Goal: Task Accomplishment & Management: Manage account settings

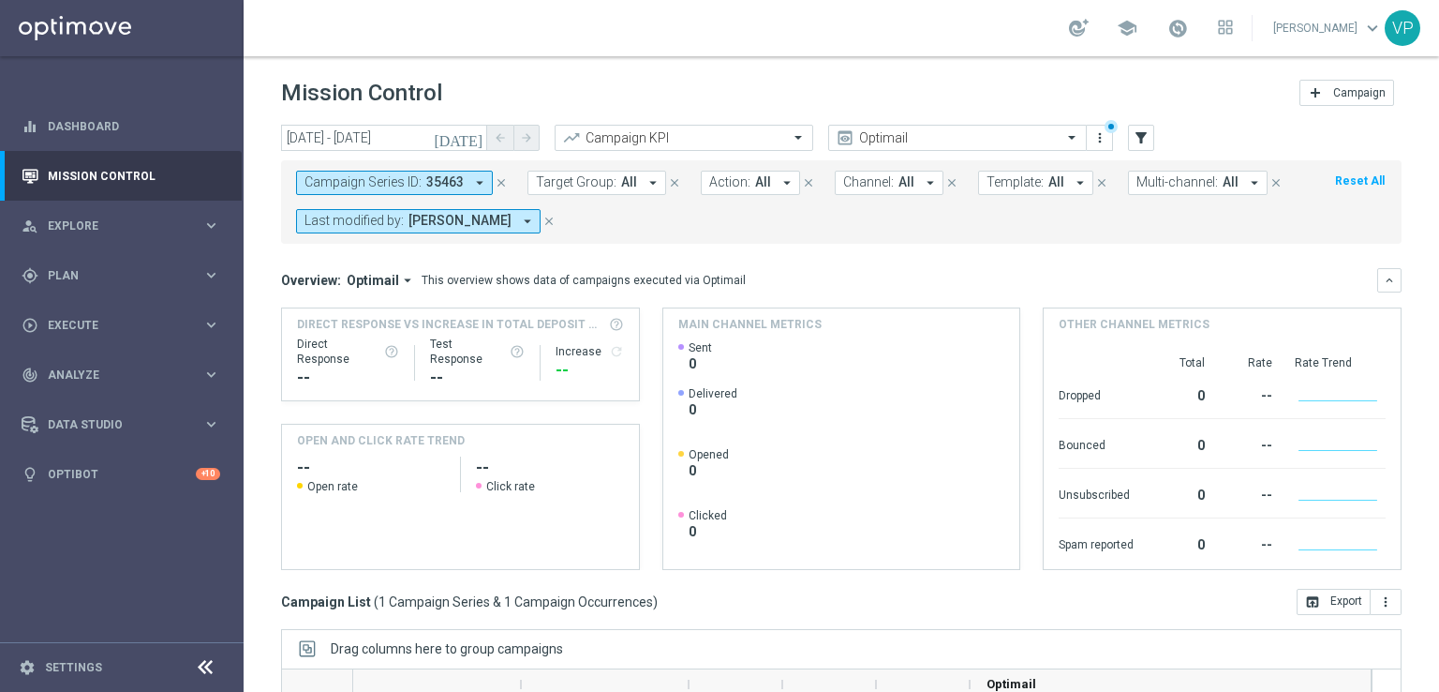
scroll to position [283, 0]
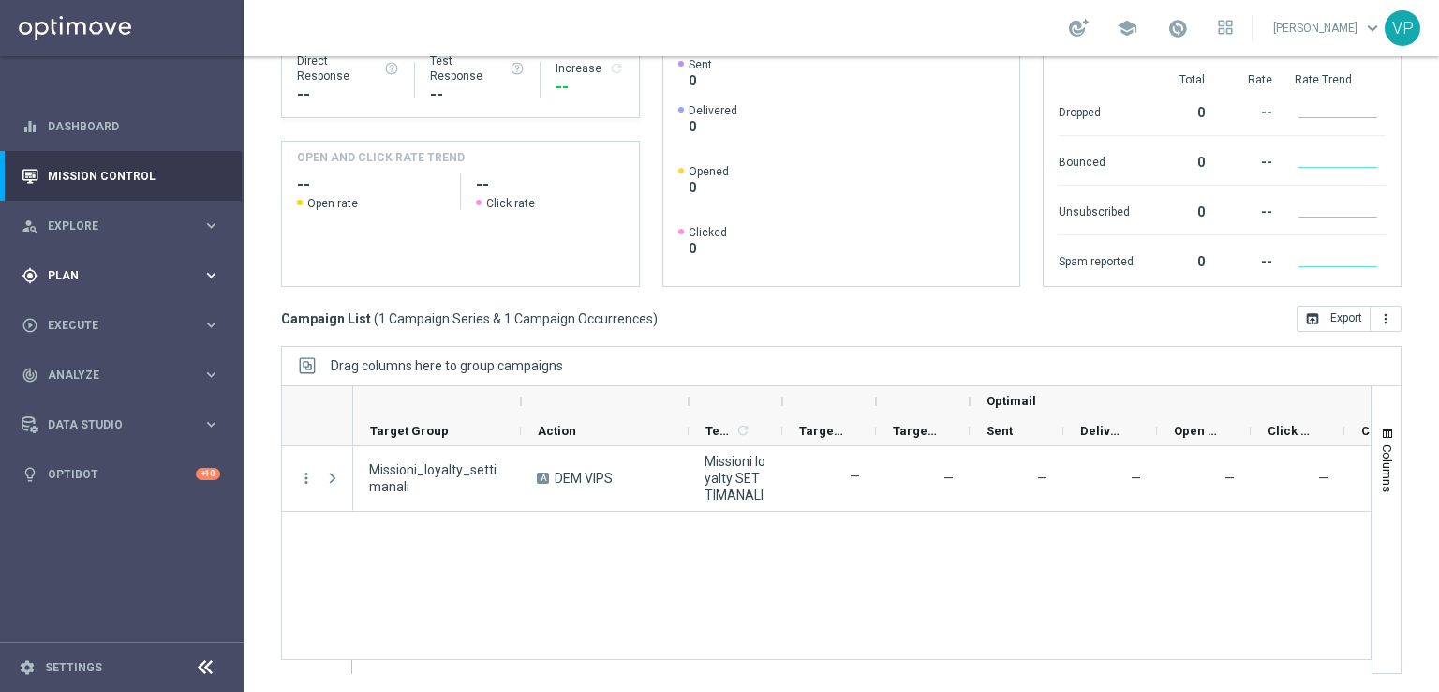
click at [100, 267] on div "gps_fixed Plan" at bounding box center [112, 275] width 181 height 17
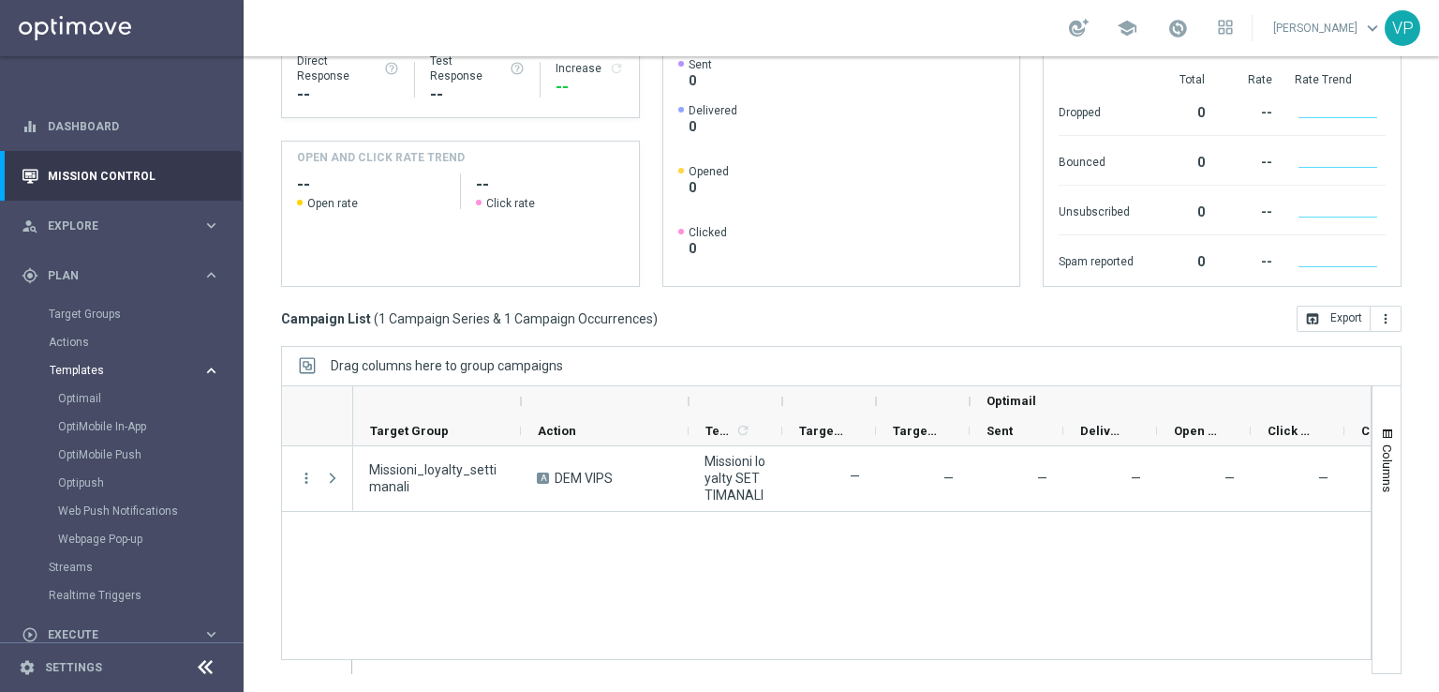
click at [103, 372] on span "Templates" at bounding box center [117, 370] width 134 height 11
click at [101, 368] on span "Templates" at bounding box center [117, 370] width 134 height 11
click at [93, 390] on div "Optimail" at bounding box center [150, 398] width 184 height 28
click at [90, 401] on link "Optimail" at bounding box center [126, 398] width 137 height 15
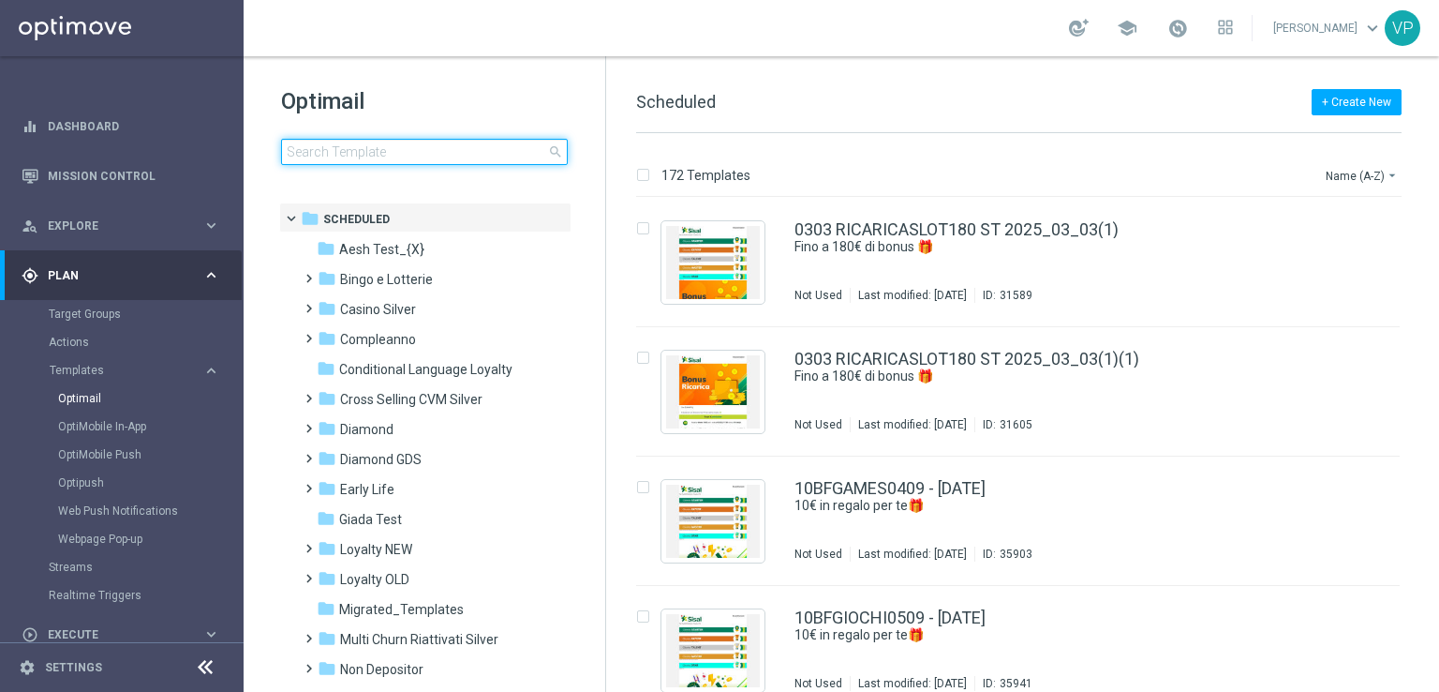
click at [428, 154] on input at bounding box center [424, 152] width 287 height 26
type input "m"
type input "s"
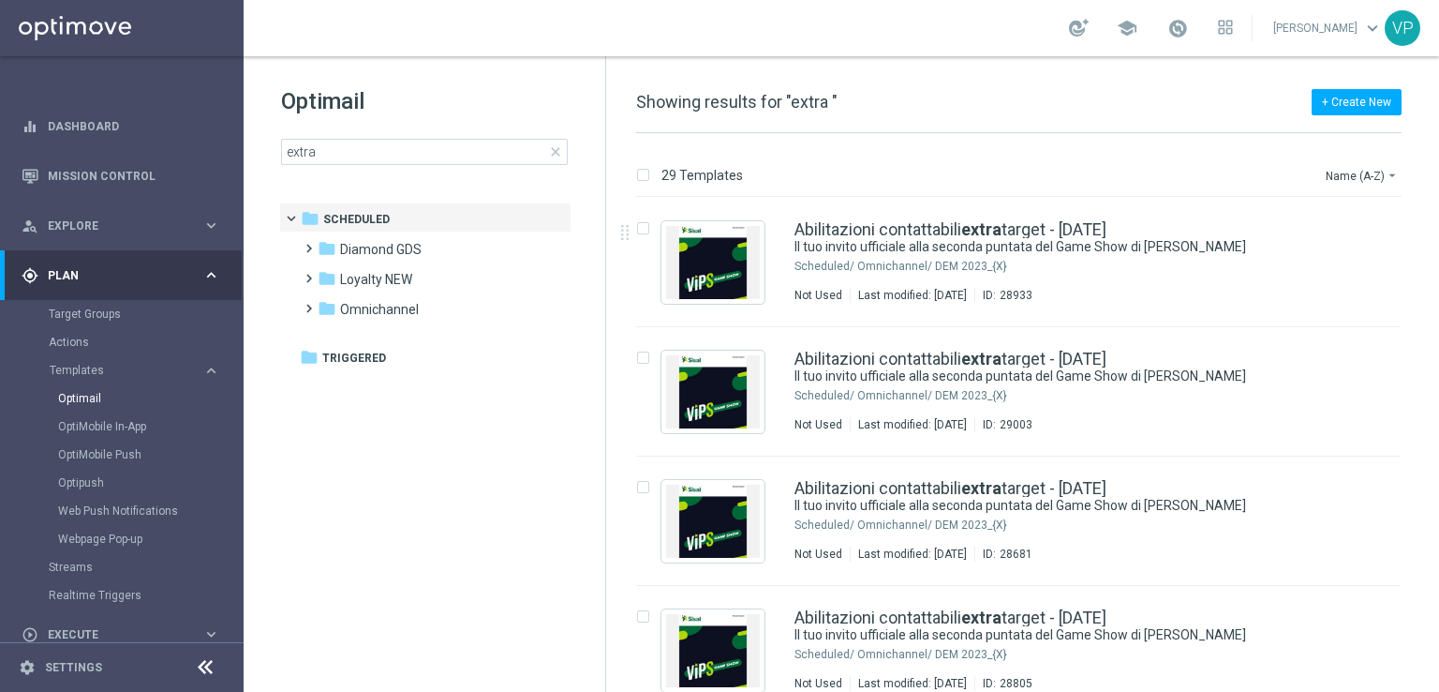
drag, startPoint x: 1439, startPoint y: 214, endPoint x: 1439, endPoint y: 246, distance: 32.8
click at [1439, 246] on div "29 Templates Name (A-Z) arrow_drop_down Drag here to set row groups Drag here t…" at bounding box center [1022, 412] width 833 height 559
drag, startPoint x: 1439, startPoint y: 216, endPoint x: 1439, endPoint y: 272, distance: 55.3
click at [1439, 272] on div "29 Templates Name (A-Z) arrow_drop_down Drag here to set row groups Drag here t…" at bounding box center [1022, 412] width 833 height 559
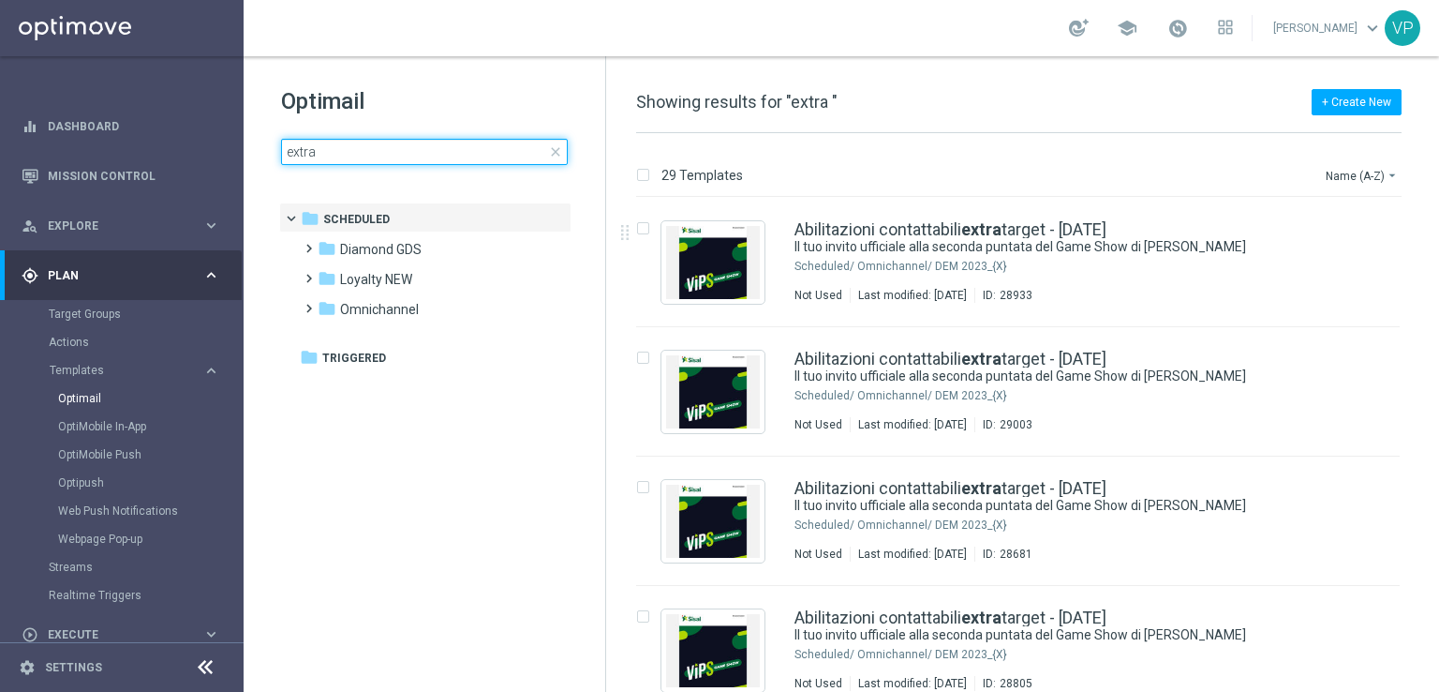
click at [395, 142] on input "extra" at bounding box center [424, 152] width 287 height 26
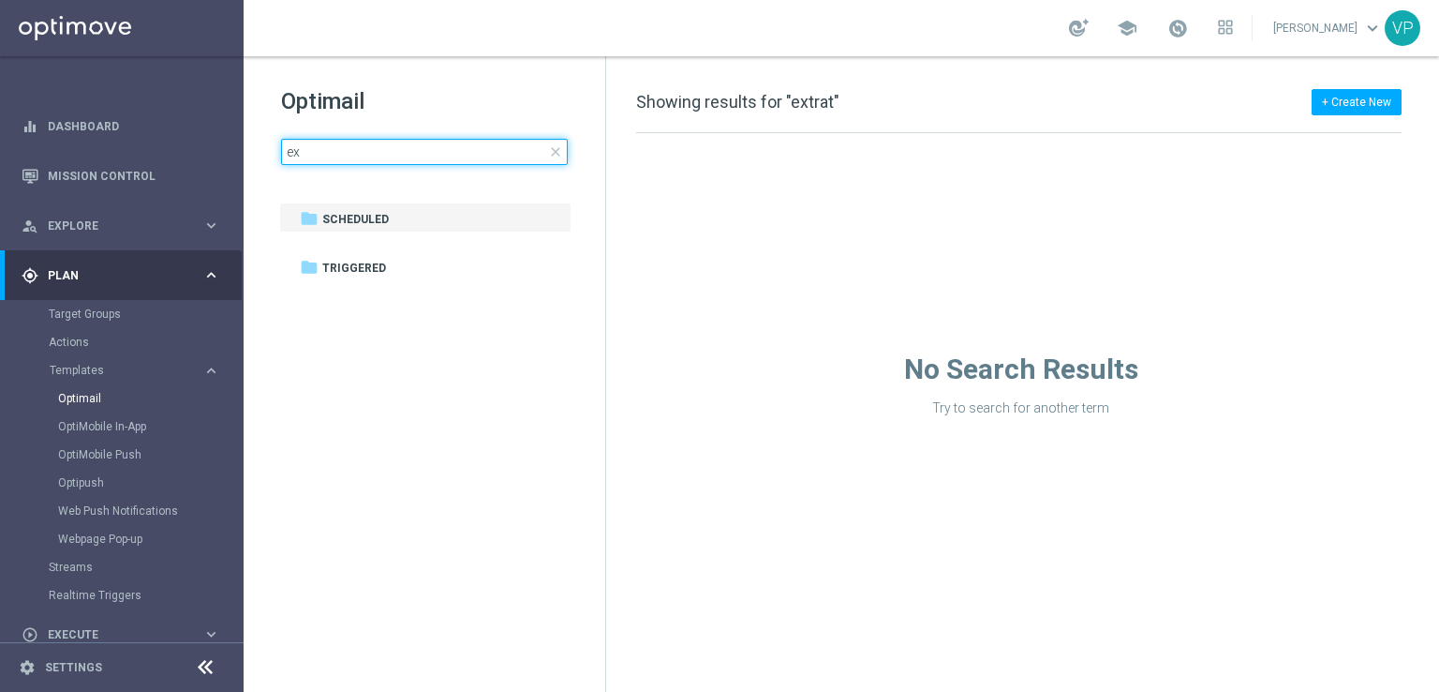
type input "e"
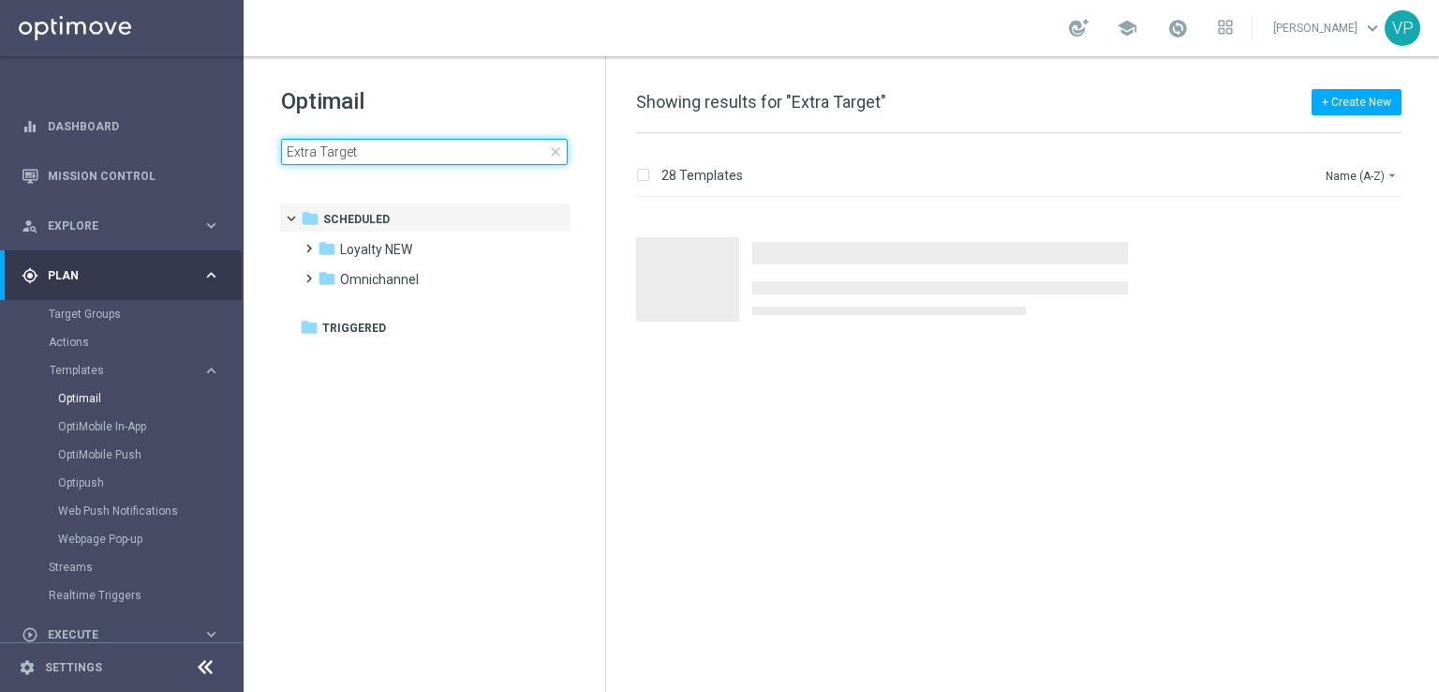
type input "Extra Target"
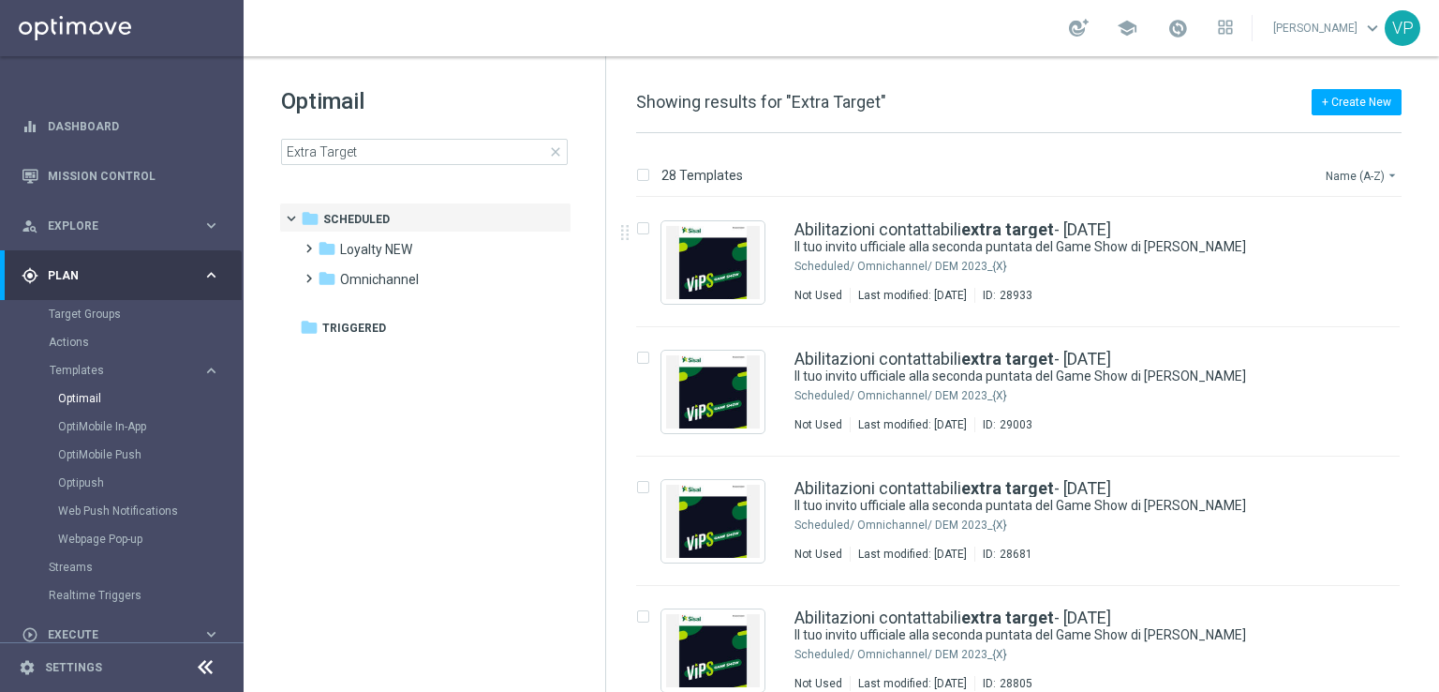
click at [1374, 167] on button "Name (A-Z) arrow_drop_down" at bounding box center [1363, 175] width 78 height 22
click at [1317, 255] on span "Date Modified (Newest)" at bounding box center [1330, 258] width 126 height 13
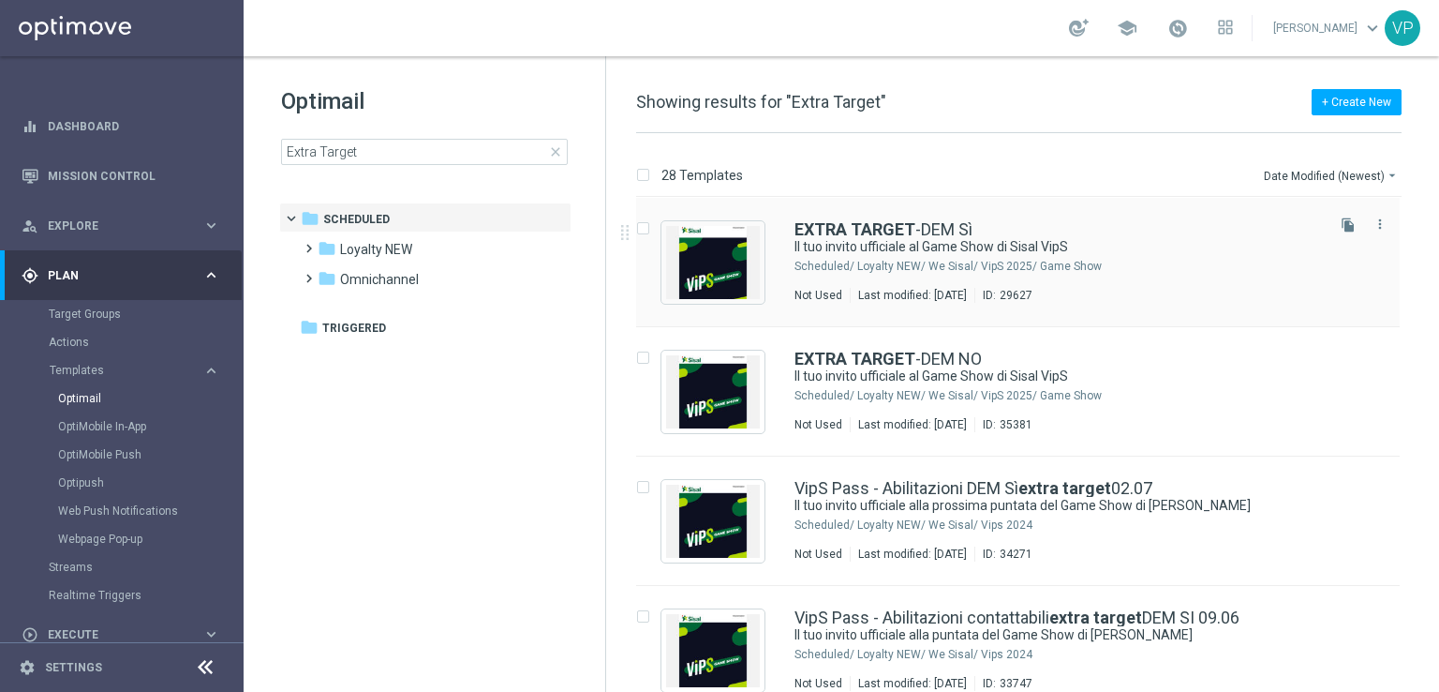
click at [1217, 291] on div "Not Used Last modified: [DATE] ID: 29627" at bounding box center [1058, 295] width 527 height 15
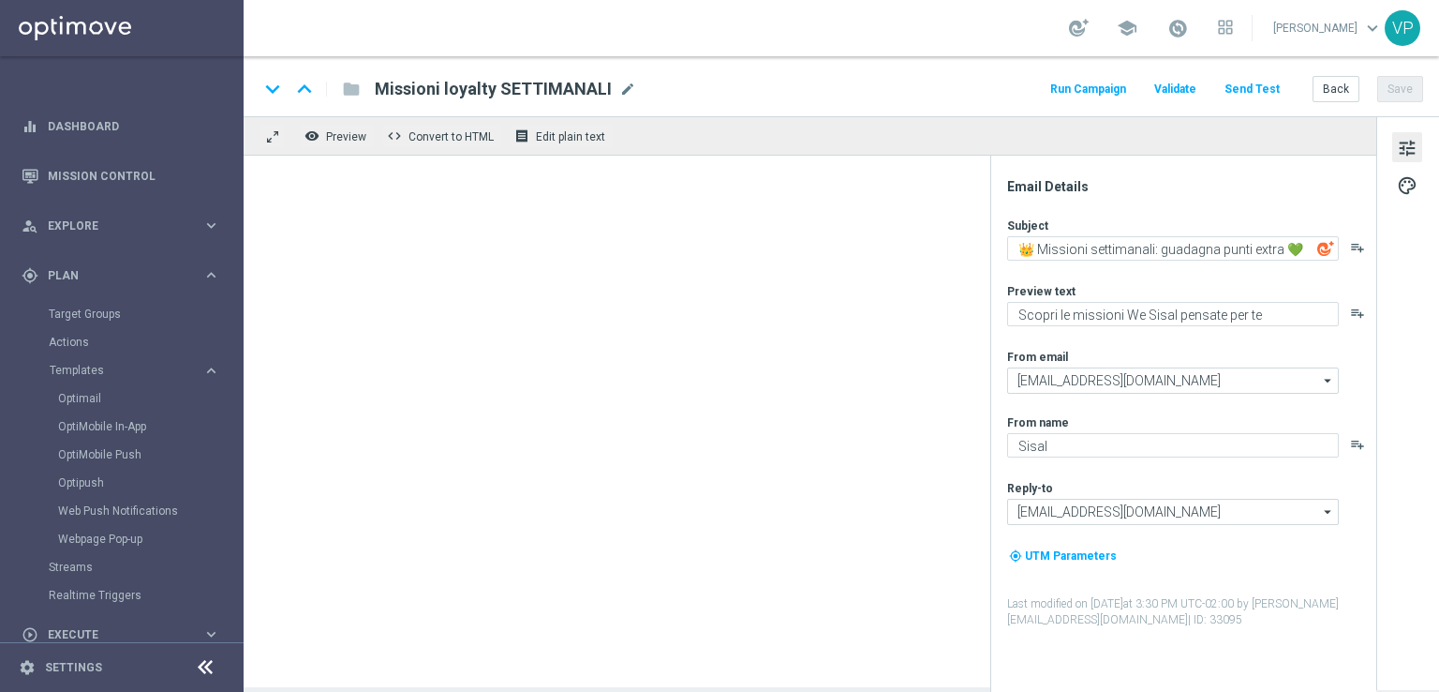
type textarea "Il tuo invito ufficiale al Game Show di Sisal VipS"
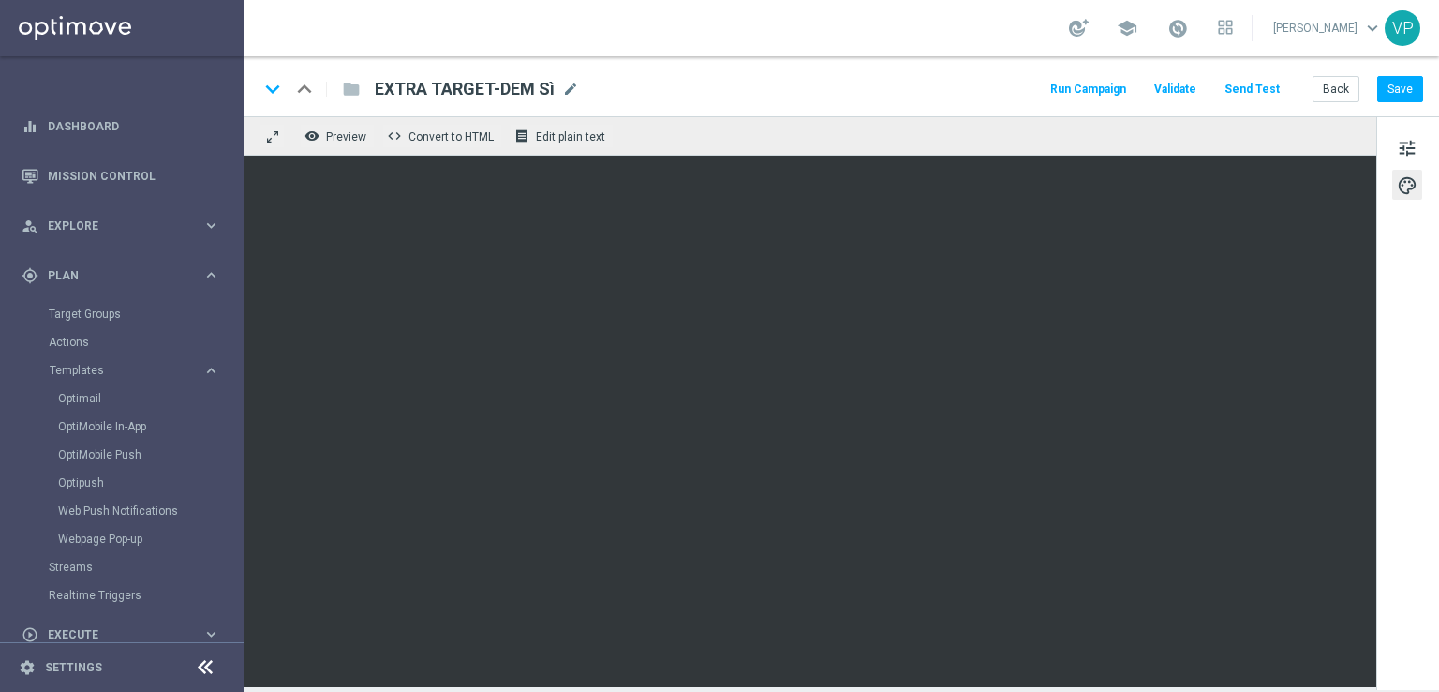
click at [1263, 72] on div "keyboard_arrow_down keyboard_arrow_up folder EXTRA TARGET-DEM Sì EXTRA TARGET-D…" at bounding box center [842, 86] width 1196 height 60
click at [1267, 85] on button "Send Test" at bounding box center [1252, 89] width 61 height 25
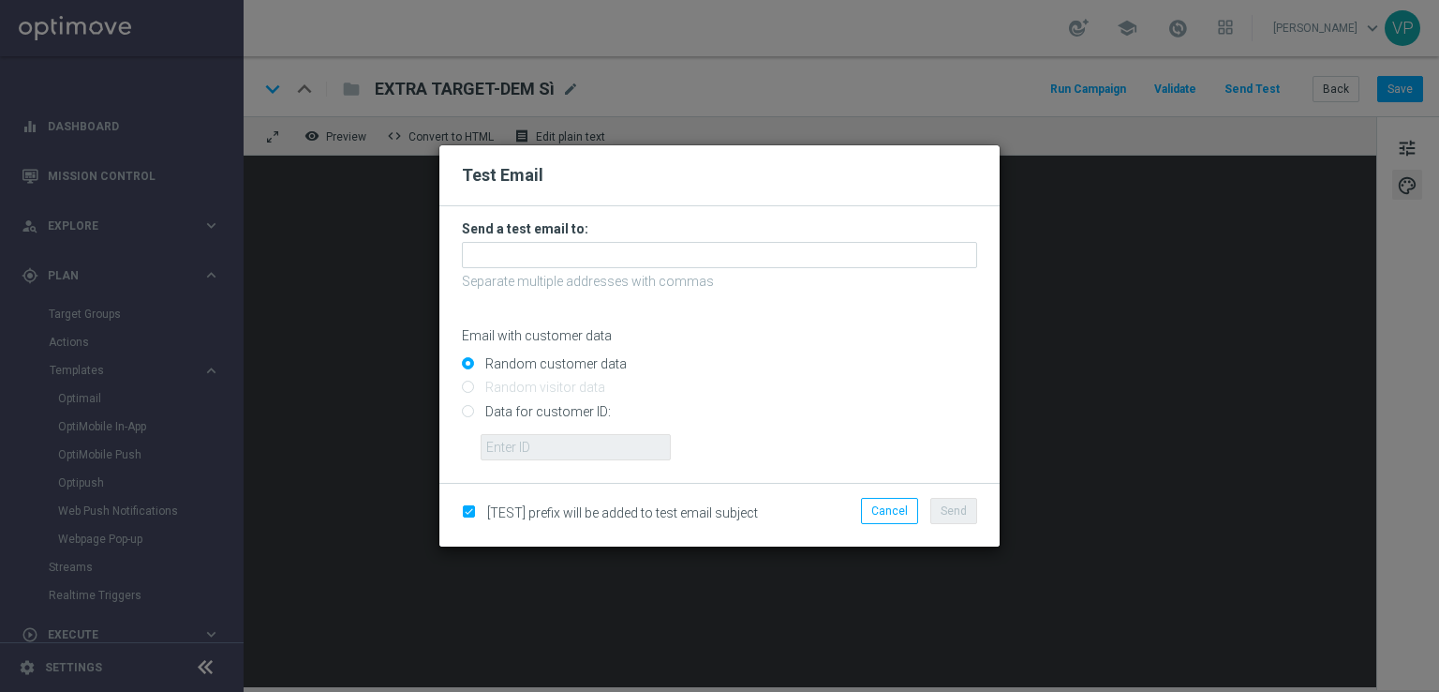
click at [583, 268] on form "Send a test email to: Separate multiple addresses with commas Email with custom…" at bounding box center [719, 340] width 515 height 240
click at [896, 505] on button "Cancel" at bounding box center [889, 511] width 57 height 26
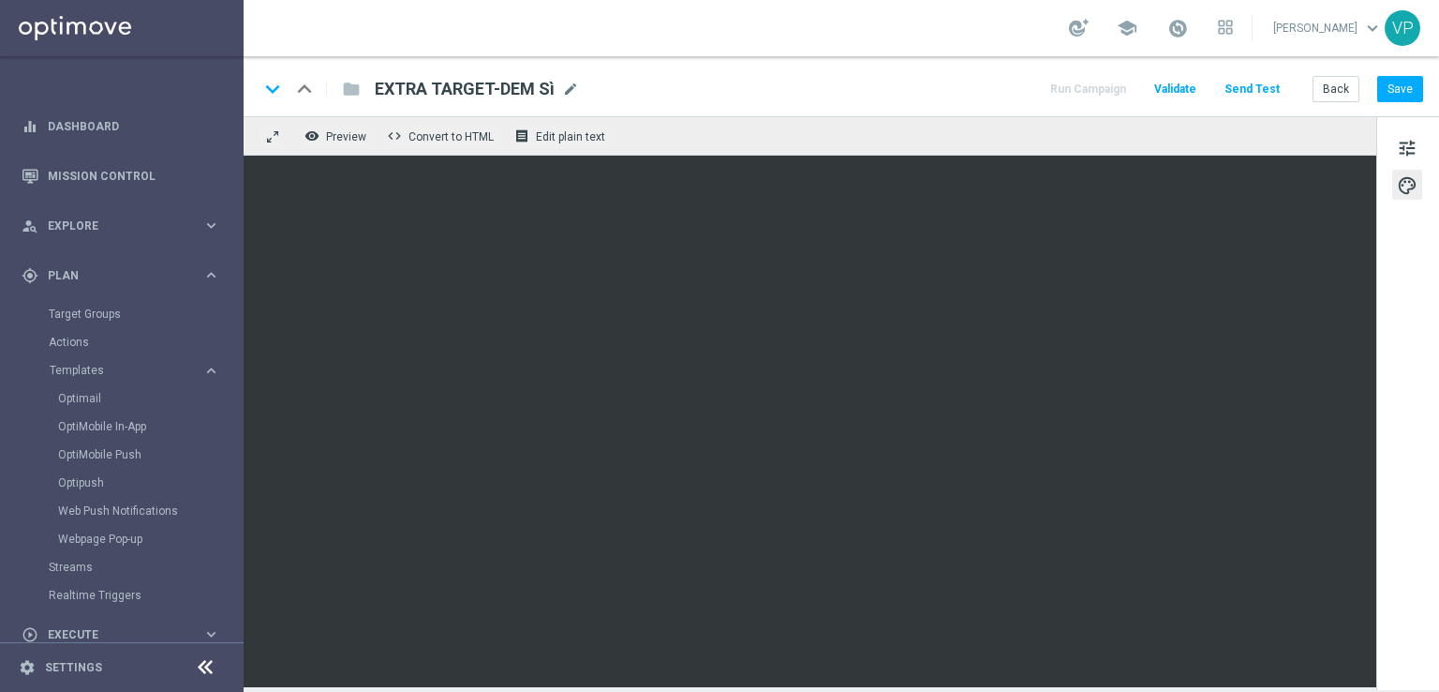
click at [1282, 87] on button "Send Test" at bounding box center [1252, 89] width 61 height 25
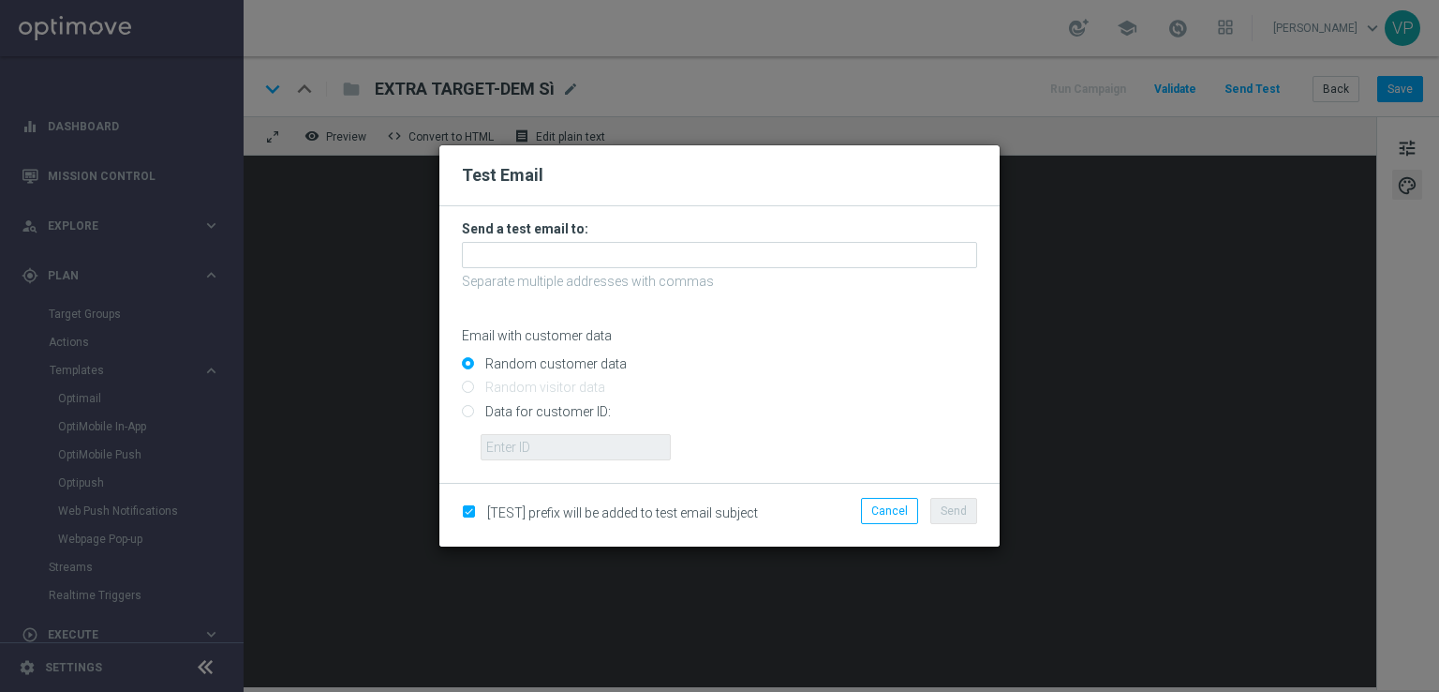
click at [529, 410] on input "Data for customer ID:" at bounding box center [719, 419] width 515 height 26
radio input "true"
click at [544, 437] on input "text" at bounding box center [576, 447] width 190 height 26
type input "3262295"
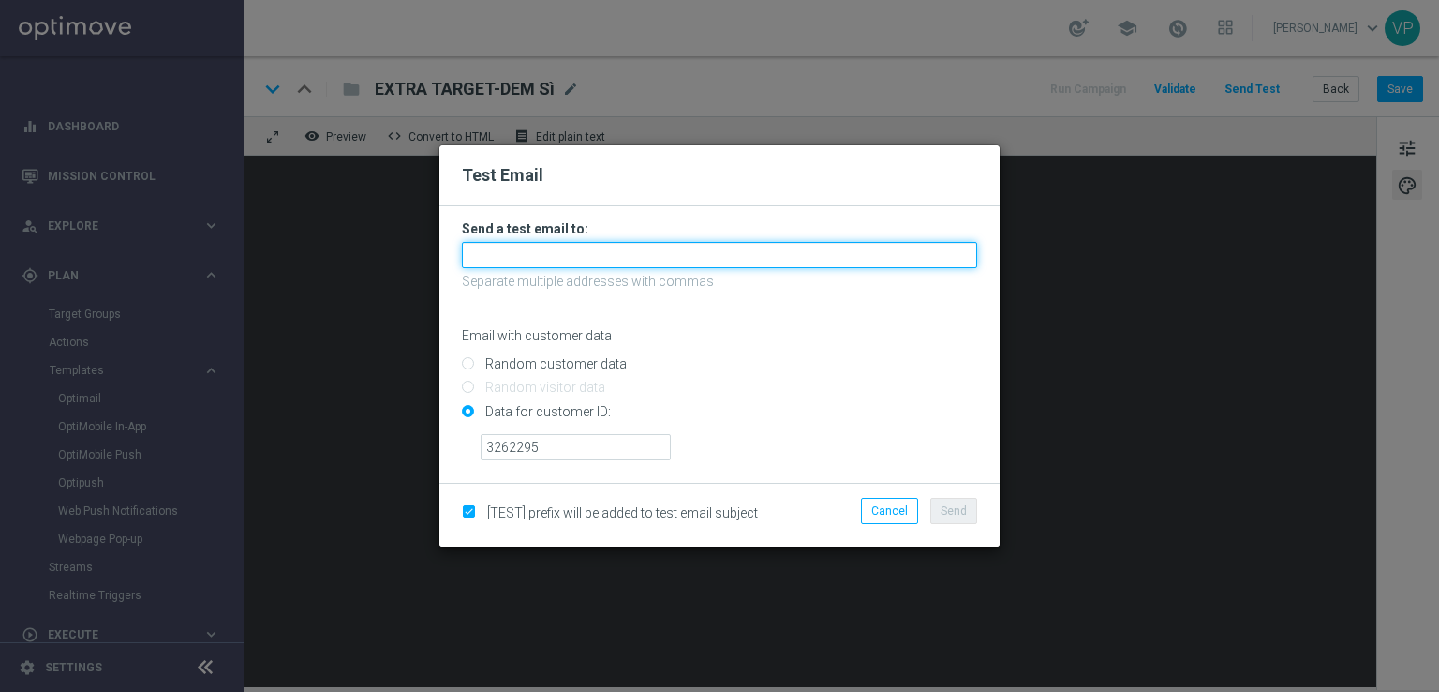
click at [559, 247] on input "text" at bounding box center [719, 255] width 515 height 26
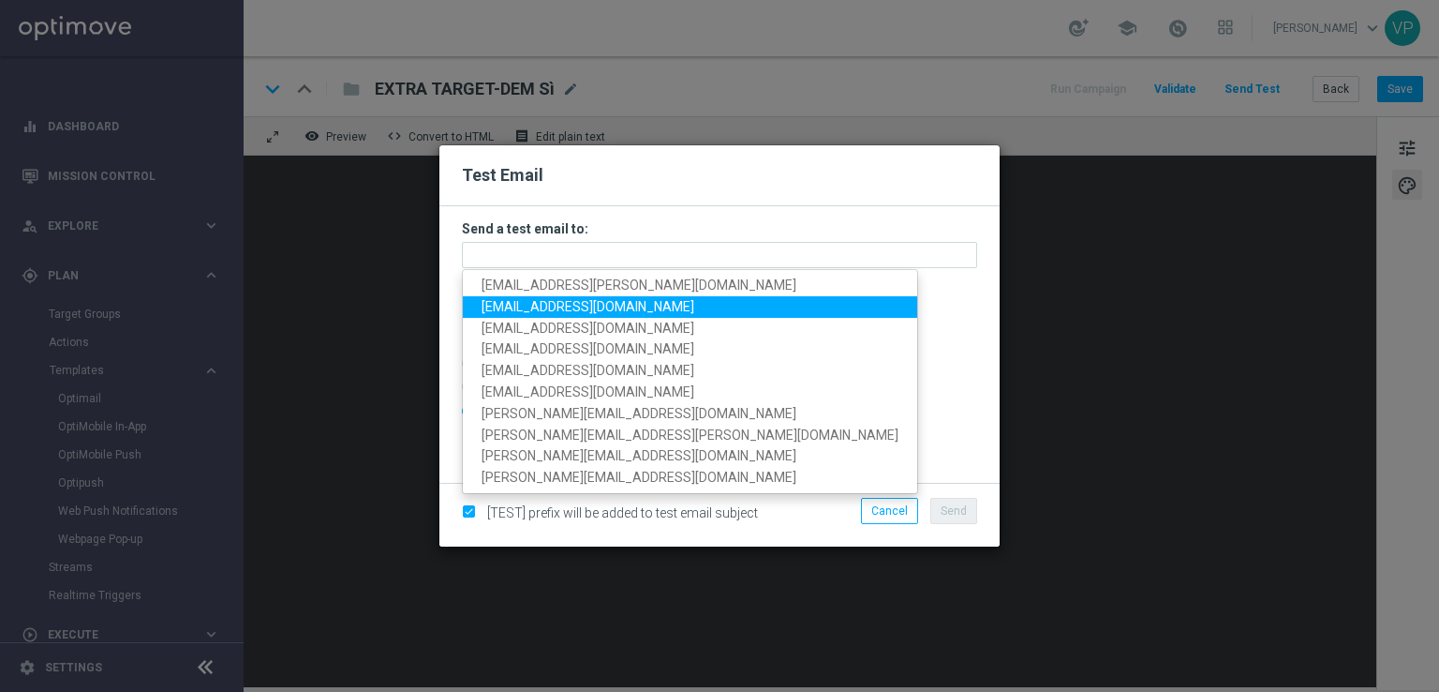
click at [506, 299] on span "[EMAIL_ADDRESS][DOMAIN_NAME]" at bounding box center [588, 306] width 213 height 15
type input "[EMAIL_ADDRESS][DOMAIN_NAME]"
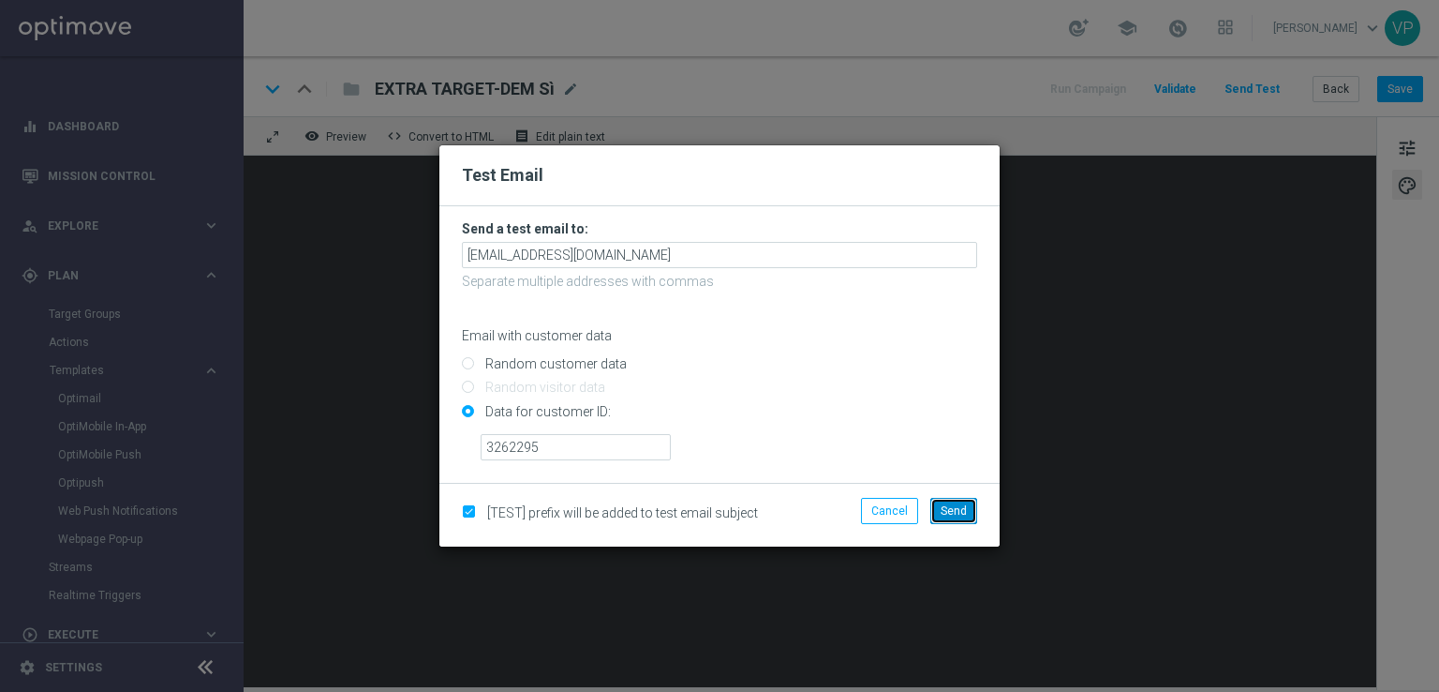
click at [960, 514] on span "Send" at bounding box center [954, 510] width 26 height 13
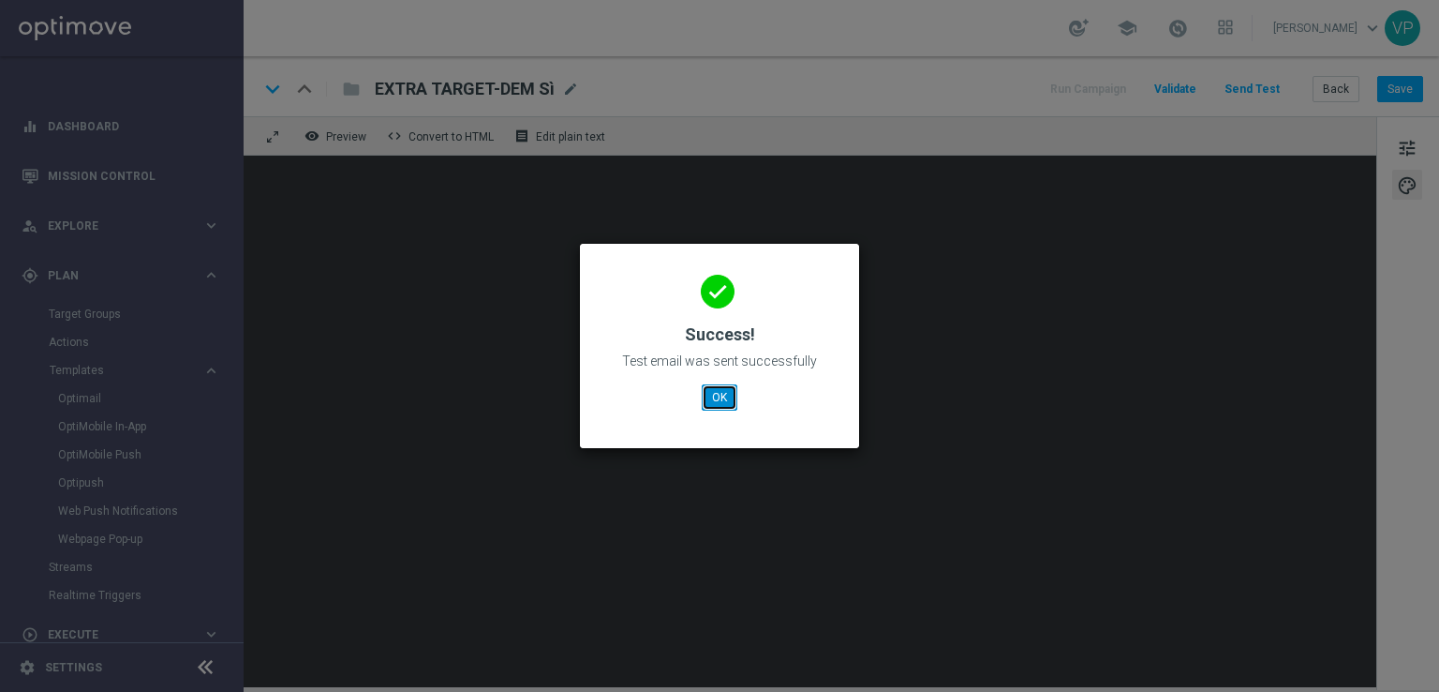
click at [721, 391] on button "OK" at bounding box center [720, 397] width 36 height 26
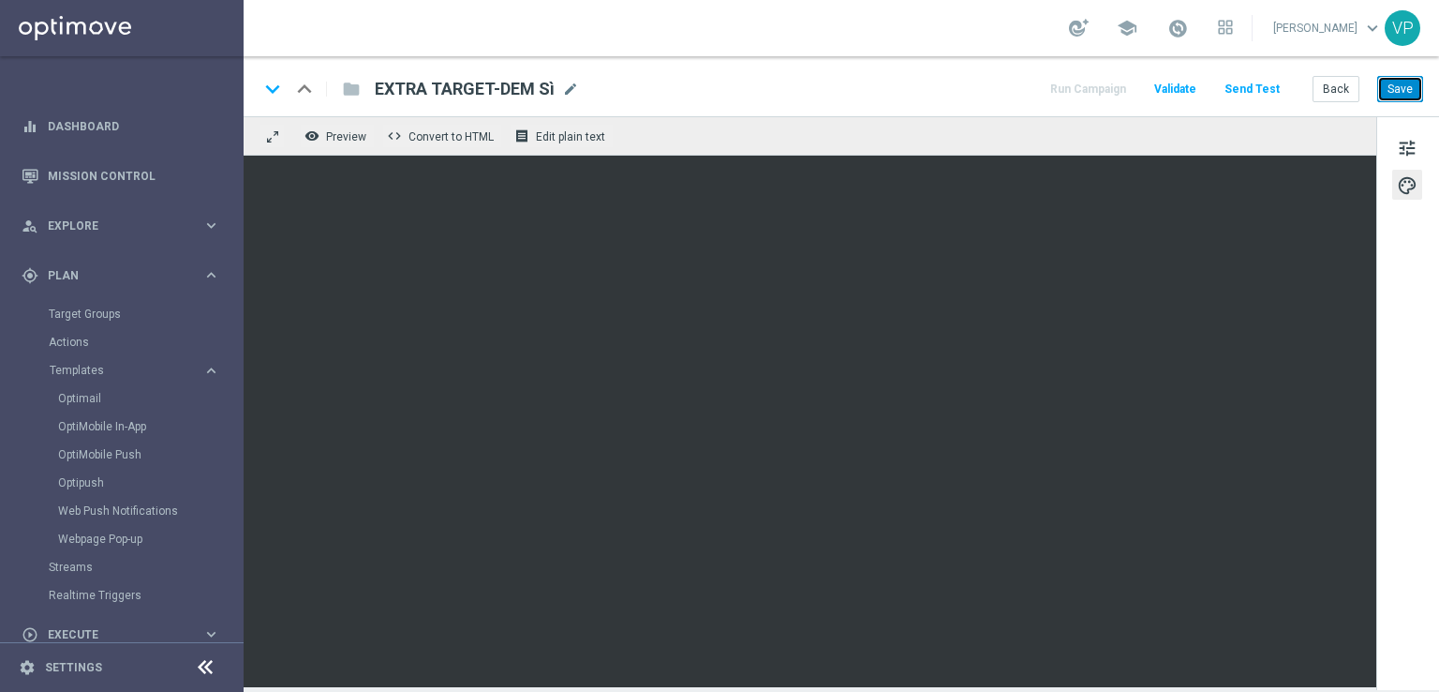
click at [1406, 88] on button "Save" at bounding box center [1401, 89] width 46 height 26
click at [1186, 32] on span at bounding box center [1178, 28] width 21 height 21
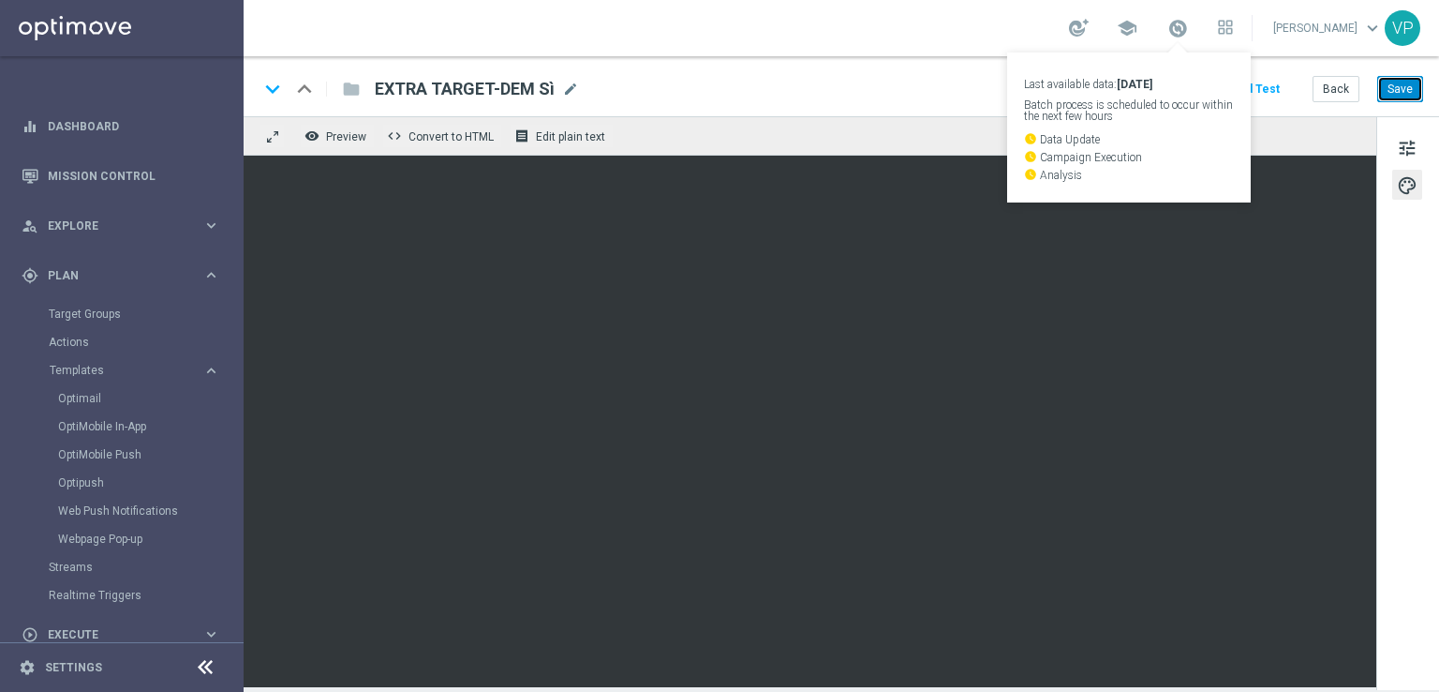
click at [1394, 91] on button "Save" at bounding box center [1401, 89] width 46 height 26
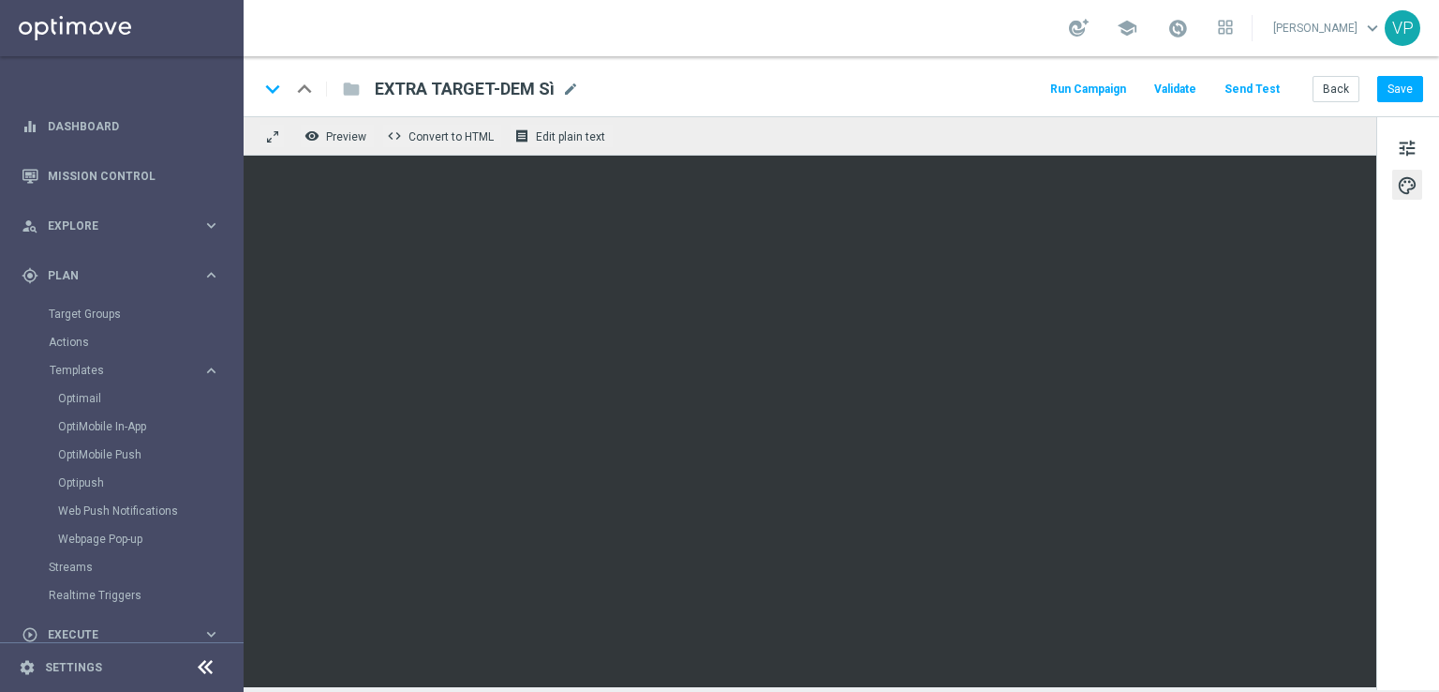
click at [1107, 89] on button "Run Campaign" at bounding box center [1089, 89] width 82 height 25
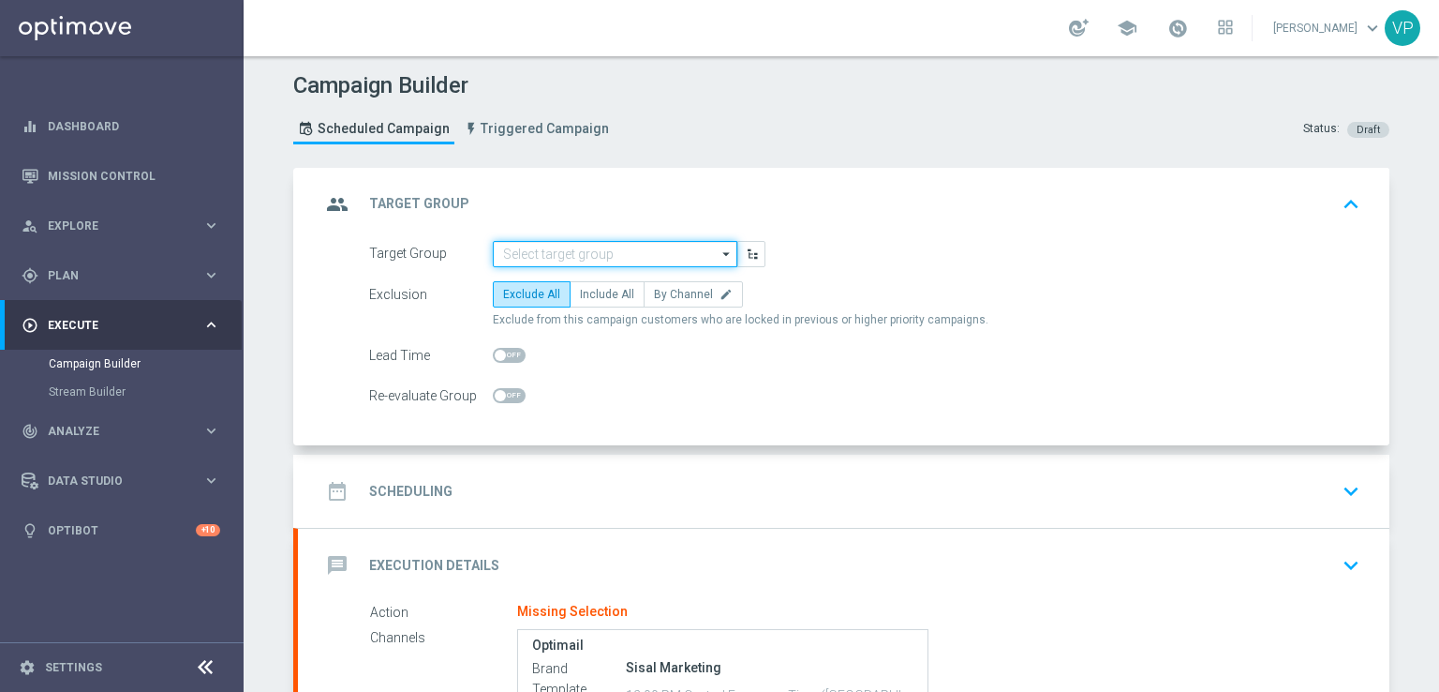
click at [666, 251] on input at bounding box center [615, 254] width 245 height 26
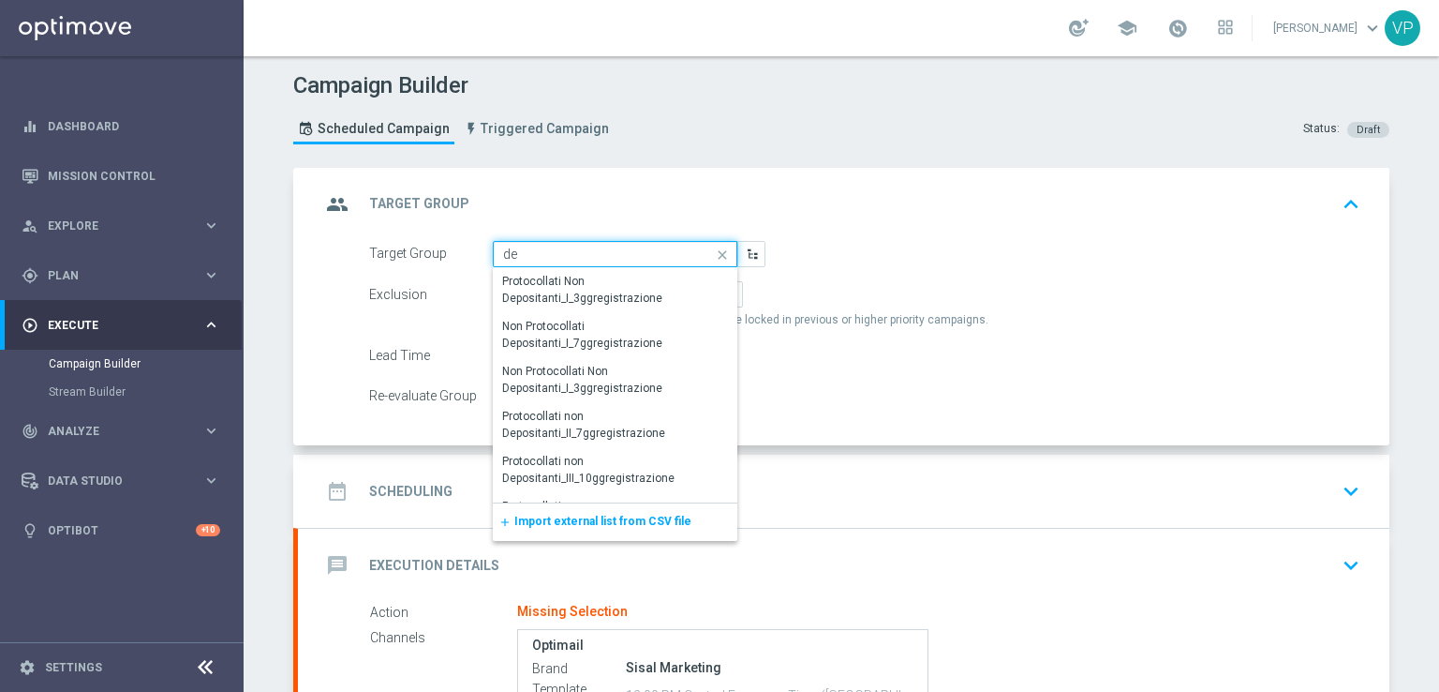
type input "d"
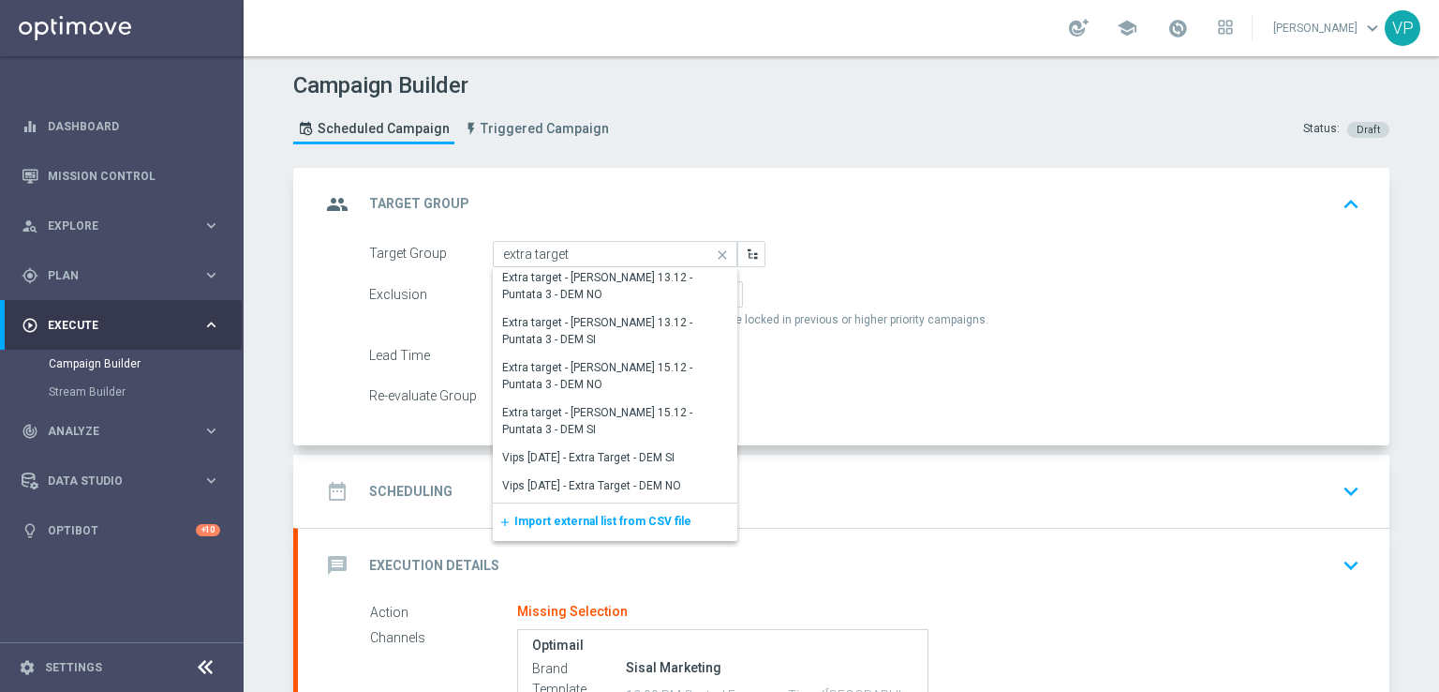
scroll to position [743, 0]
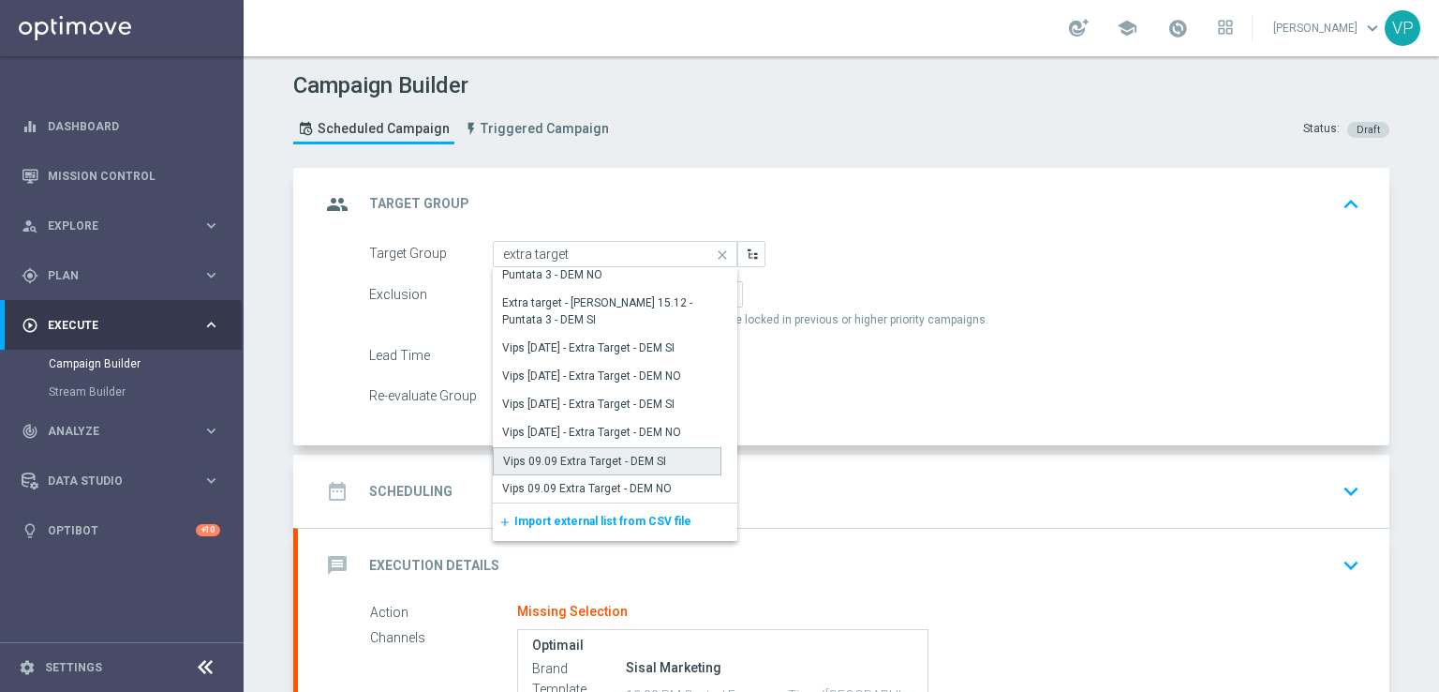
click at [678, 456] on div "Vips 09.09 Extra Target - DEM SI" at bounding box center [607, 461] width 229 height 28
type input "Vips 09.09 Extra Target - DEM SI"
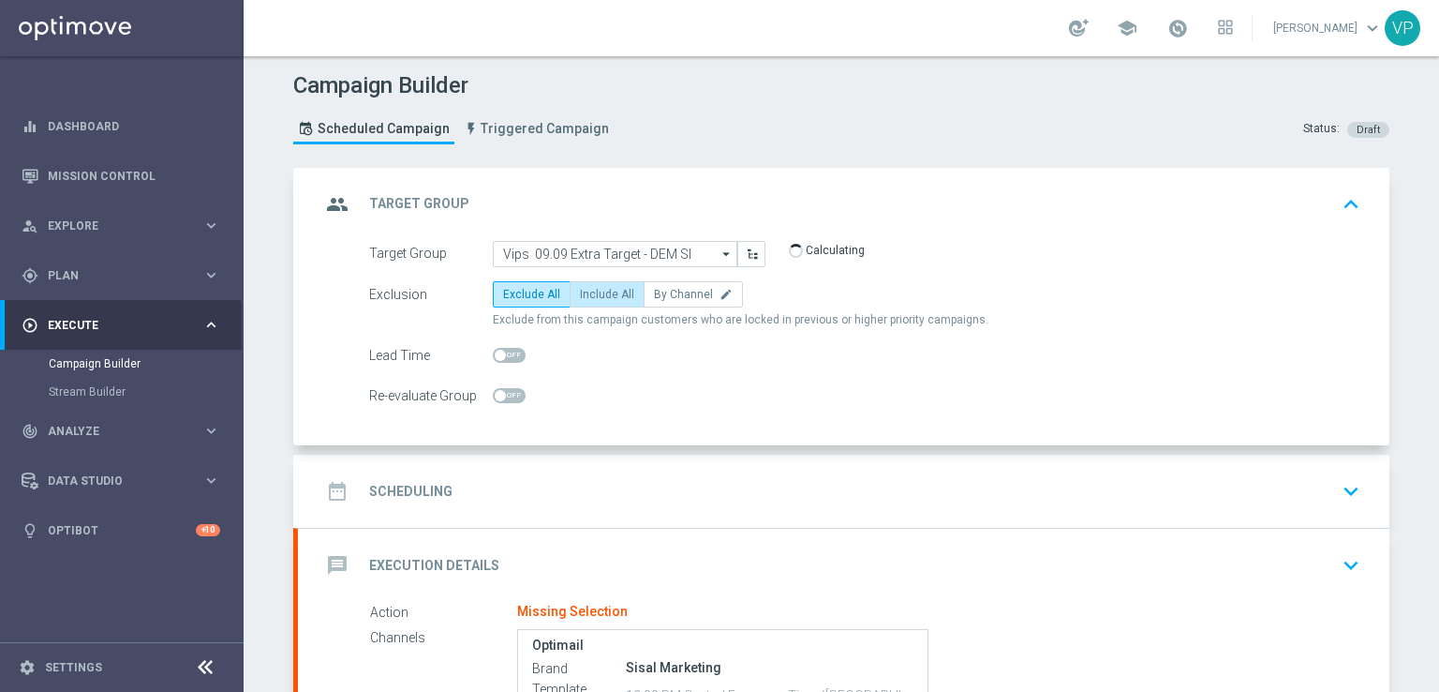
click at [614, 288] on span "Include All" at bounding box center [607, 294] width 54 height 13
click at [592, 291] on input "Include All" at bounding box center [586, 297] width 12 height 12
radio input "true"
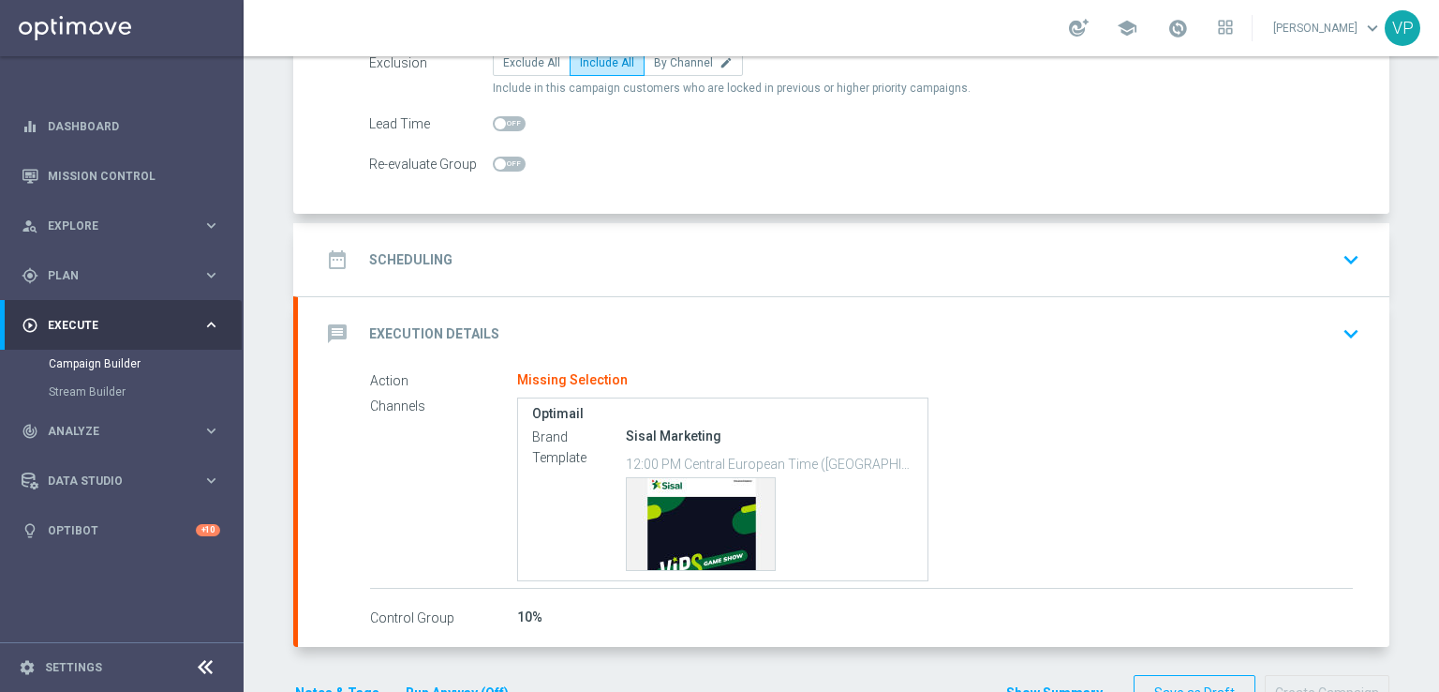
scroll to position [285, 0]
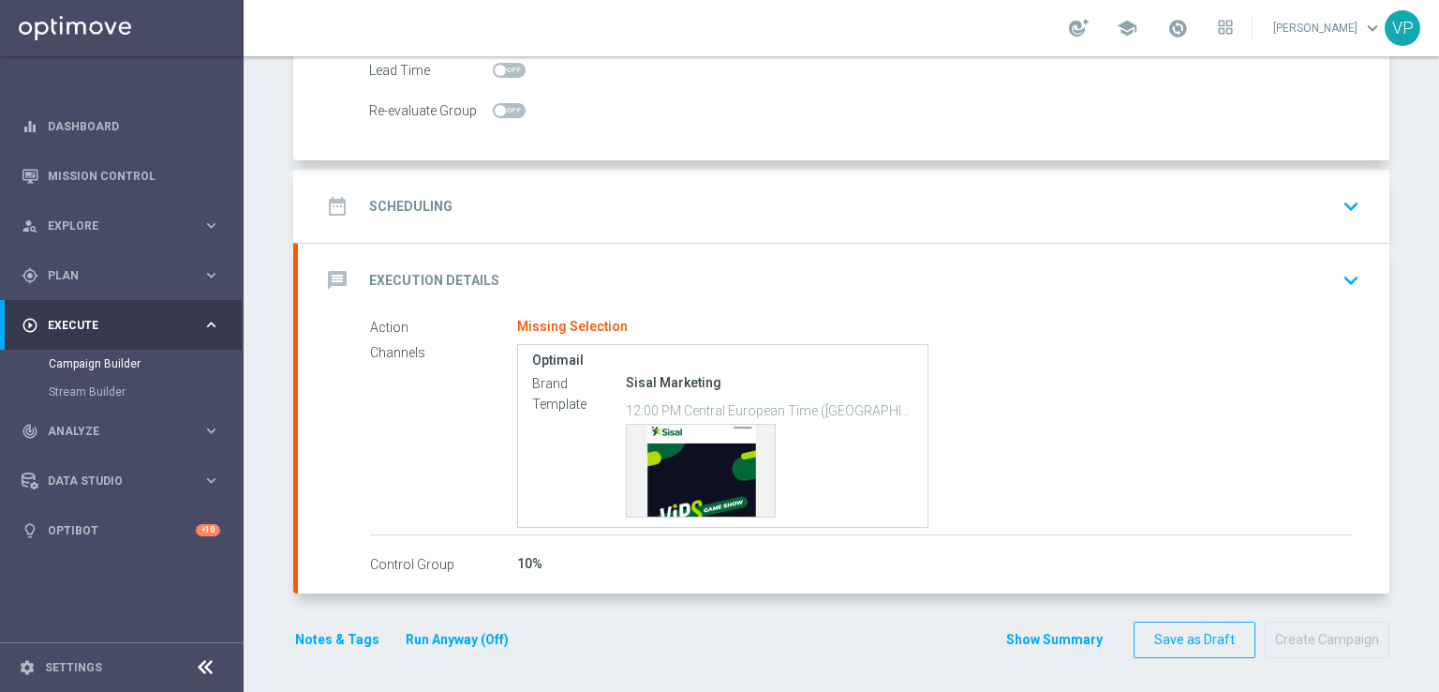
click at [1343, 267] on icon "keyboard_arrow_down" at bounding box center [1351, 280] width 28 height 28
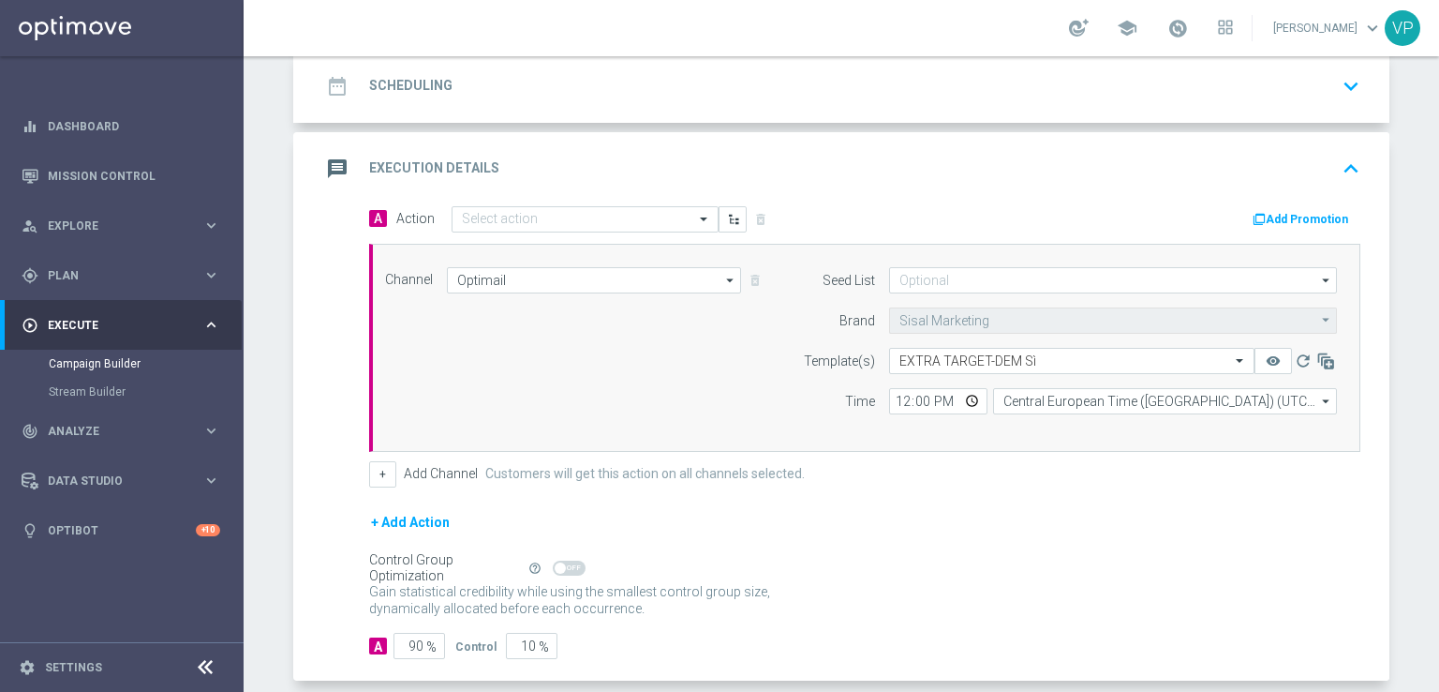
scroll to position [266, 0]
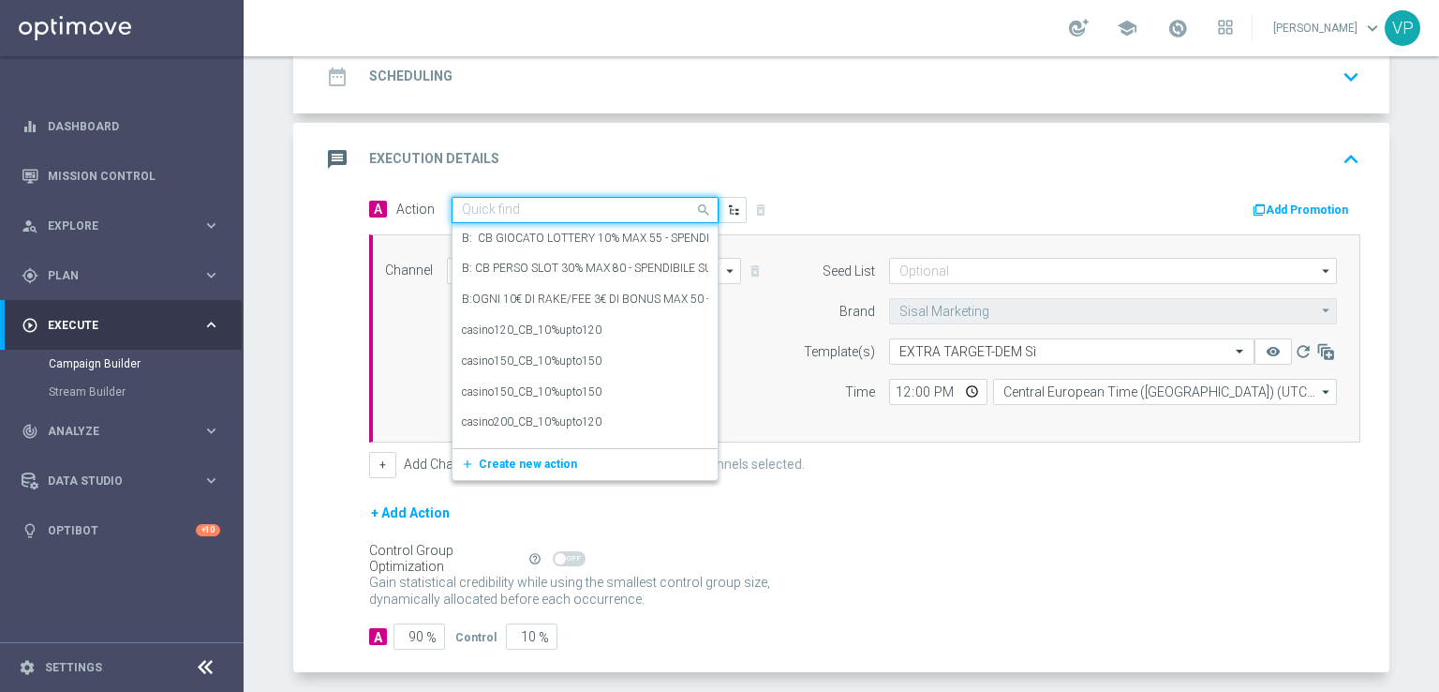
click at [637, 207] on input "text" at bounding box center [566, 210] width 209 height 16
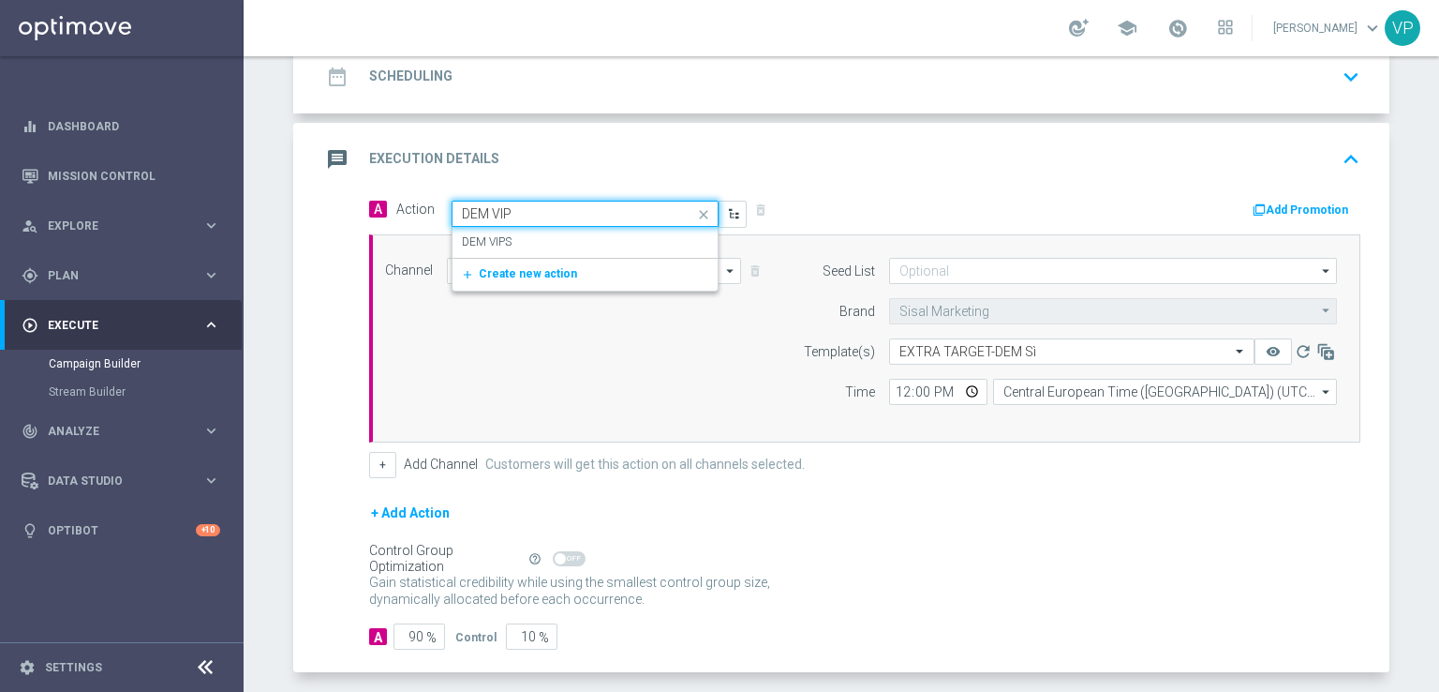
type input "DEM VIPS"
click at [642, 235] on div "DEM VIPS edit" at bounding box center [585, 242] width 246 height 31
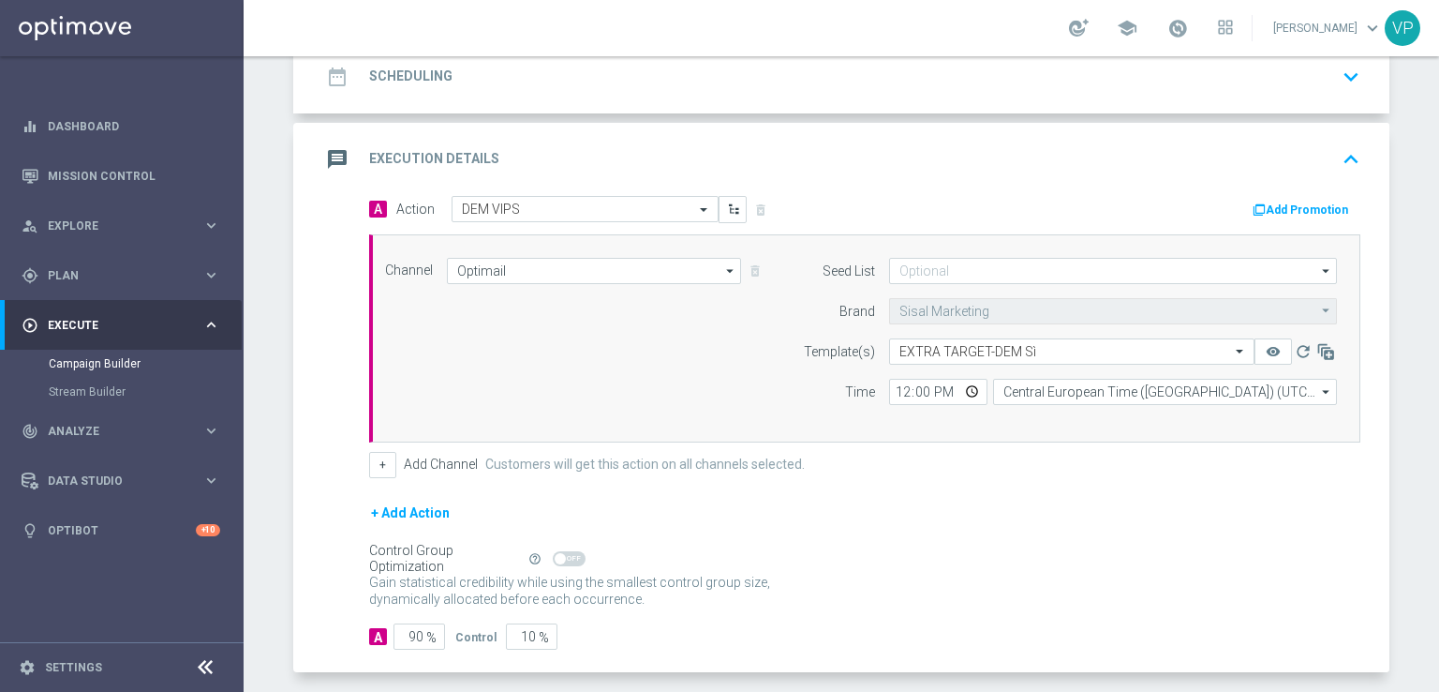
click at [649, 363] on div "Channel Optimail Optimail arrow_drop_down Drag here to set row groups Drag here…" at bounding box center [861, 338] width 980 height 161
click at [960, 396] on input "12:00" at bounding box center [938, 392] width 98 height 26
type input "15:00"
click at [764, 397] on div "Channel Optimail Optimail arrow_drop_down Drag here to set row groups Drag here…" at bounding box center [861, 338] width 980 height 161
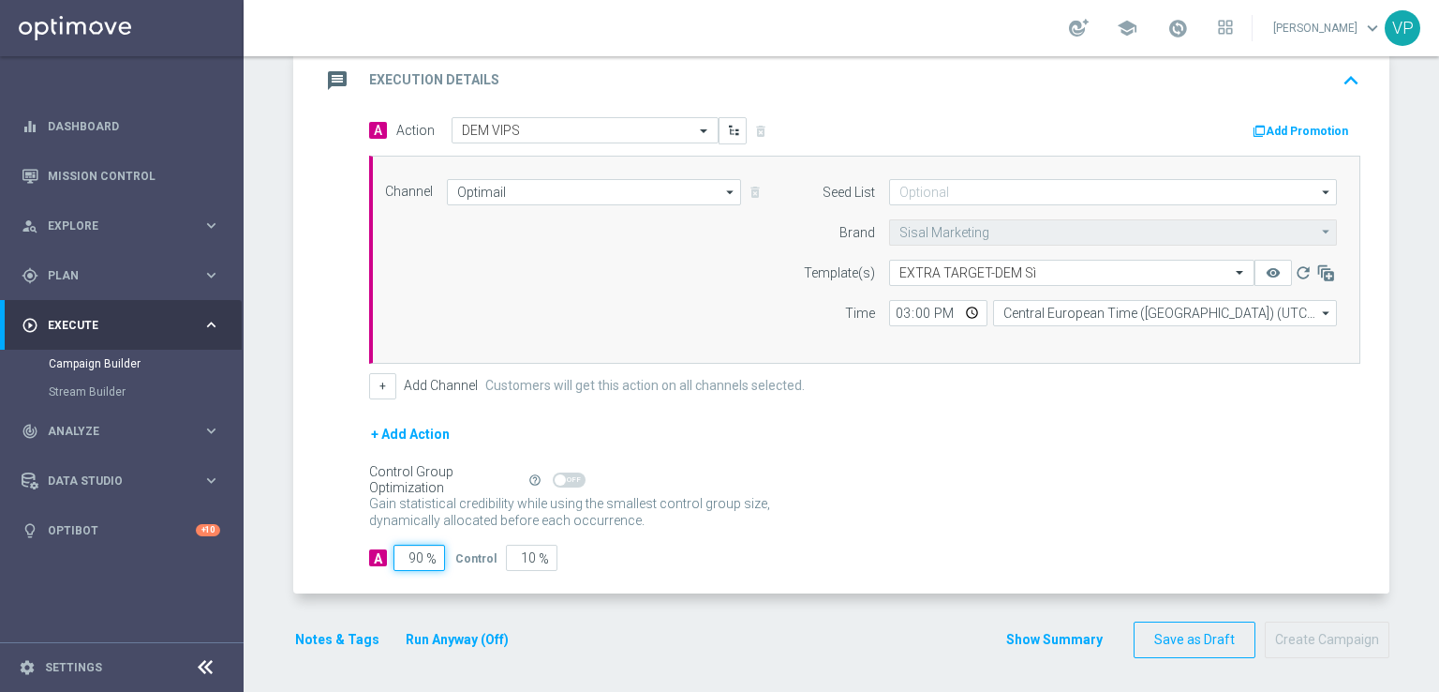
click at [405, 553] on input "90" at bounding box center [420, 557] width 52 height 26
type input "0"
type input "100"
type input "10"
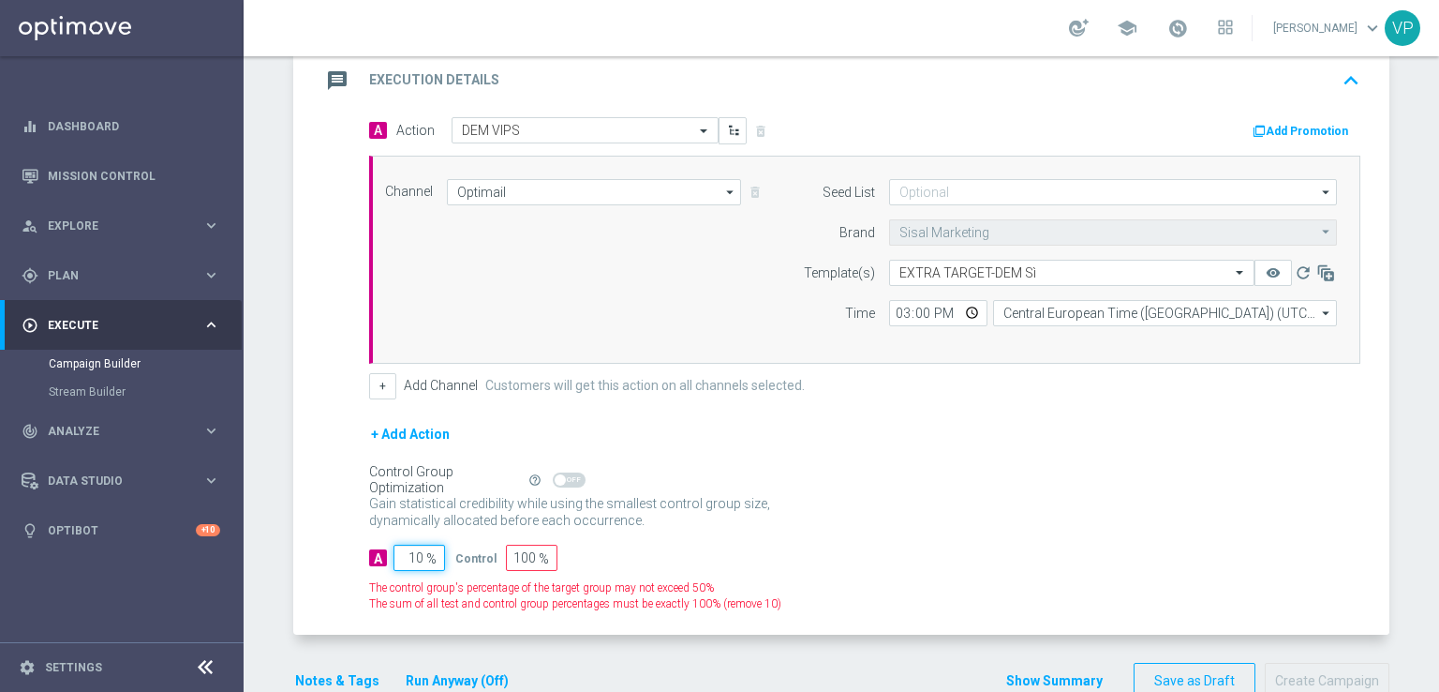
type input "90"
type input "100"
type input "0"
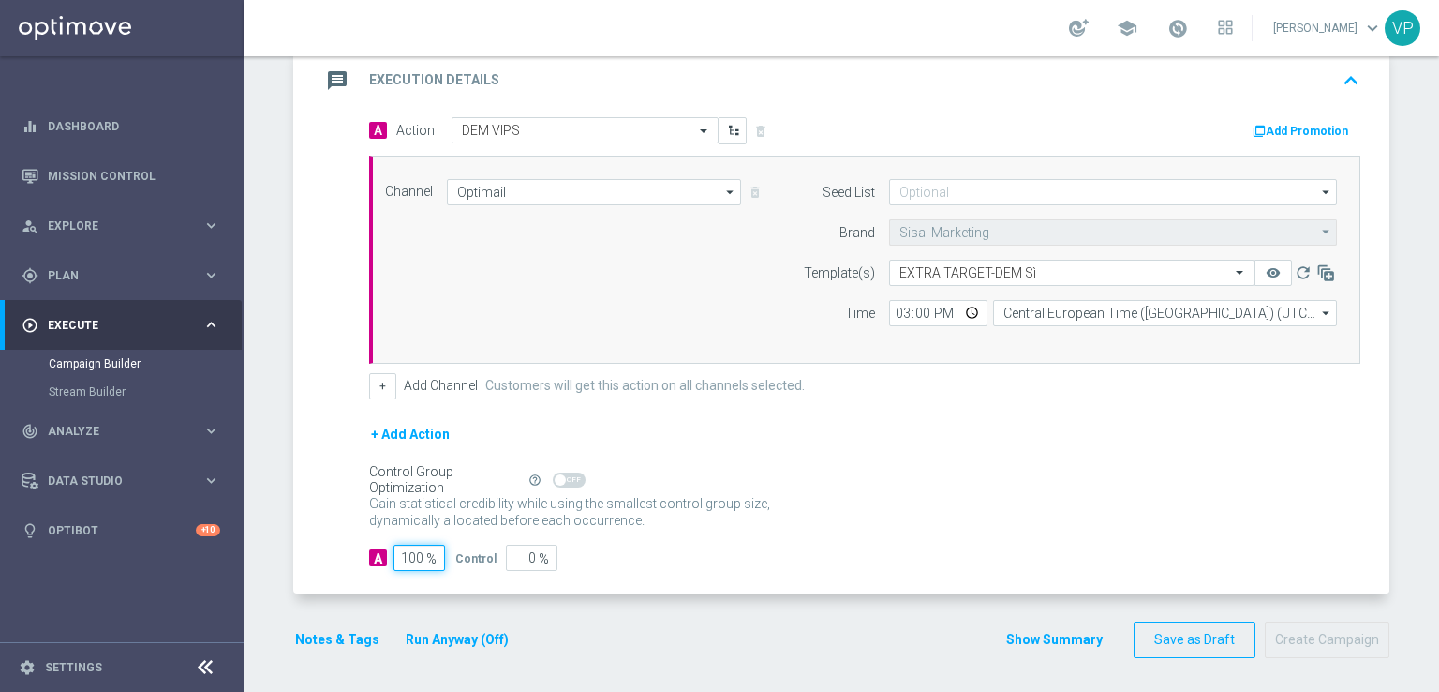
type input "100"
click at [803, 565] on div "A 100 % Control 0 %" at bounding box center [865, 557] width 992 height 26
click at [447, 650] on div "Notes & Tags Run Anyway (Off)" at bounding box center [413, 639] width 240 height 37
click at [452, 640] on button "Run Anyway (Off)" at bounding box center [457, 639] width 107 height 23
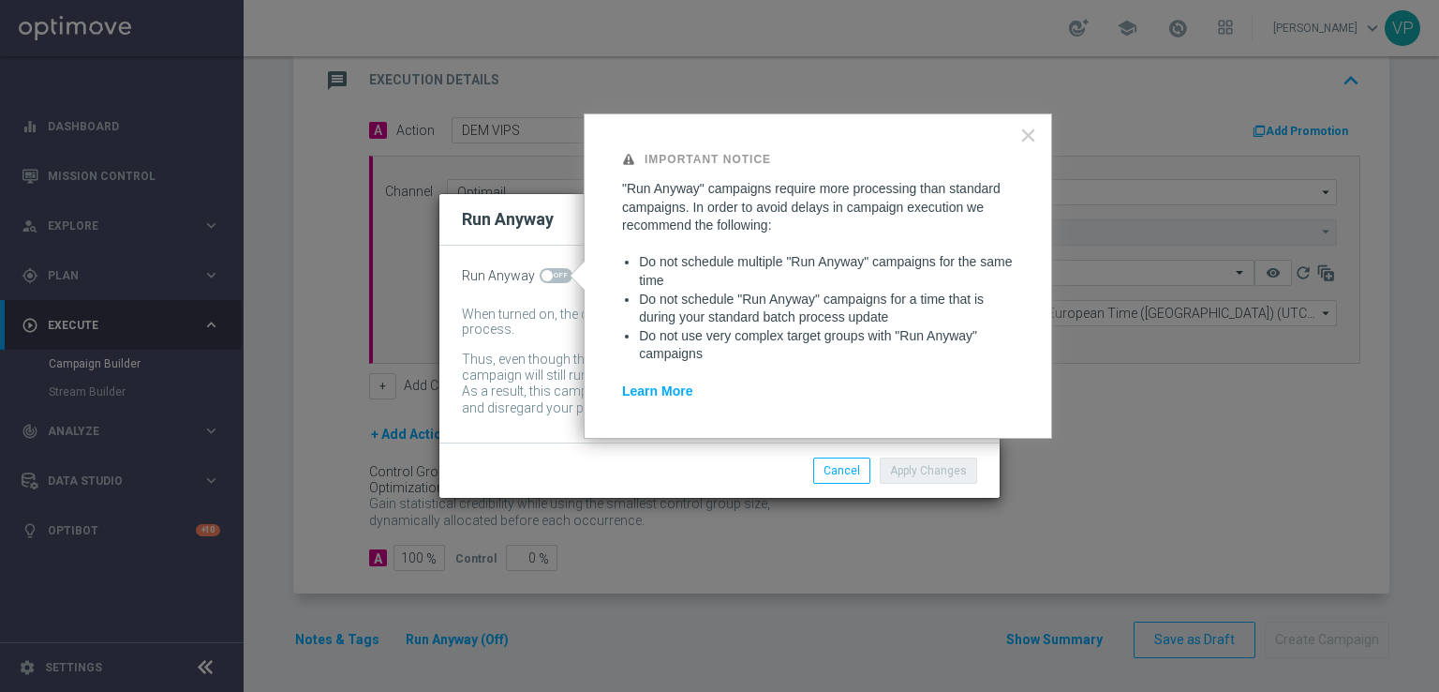
click at [544, 259] on div "Run Anyway When turned on, the campaign will be executed regardless of your sit…" at bounding box center [720, 344] width 560 height 197
click at [555, 286] on div "Run Anyway When turned on, the campaign will be executed regardless of your sit…" at bounding box center [720, 344] width 560 height 197
click at [555, 276] on span at bounding box center [556, 275] width 33 height 15
click at [555, 276] on input "checkbox" at bounding box center [556, 275] width 33 height 15
checkbox input "true"
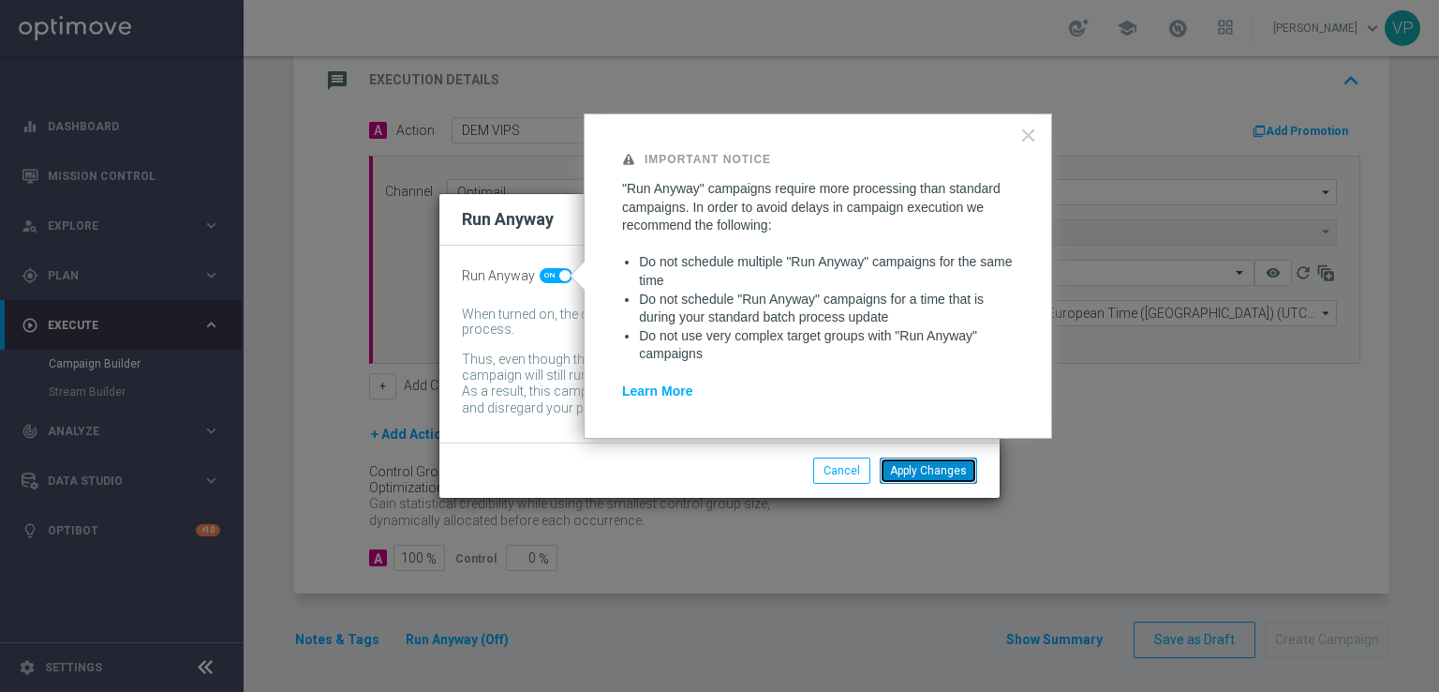
click at [934, 481] on button "Apply Changes" at bounding box center [928, 470] width 97 height 26
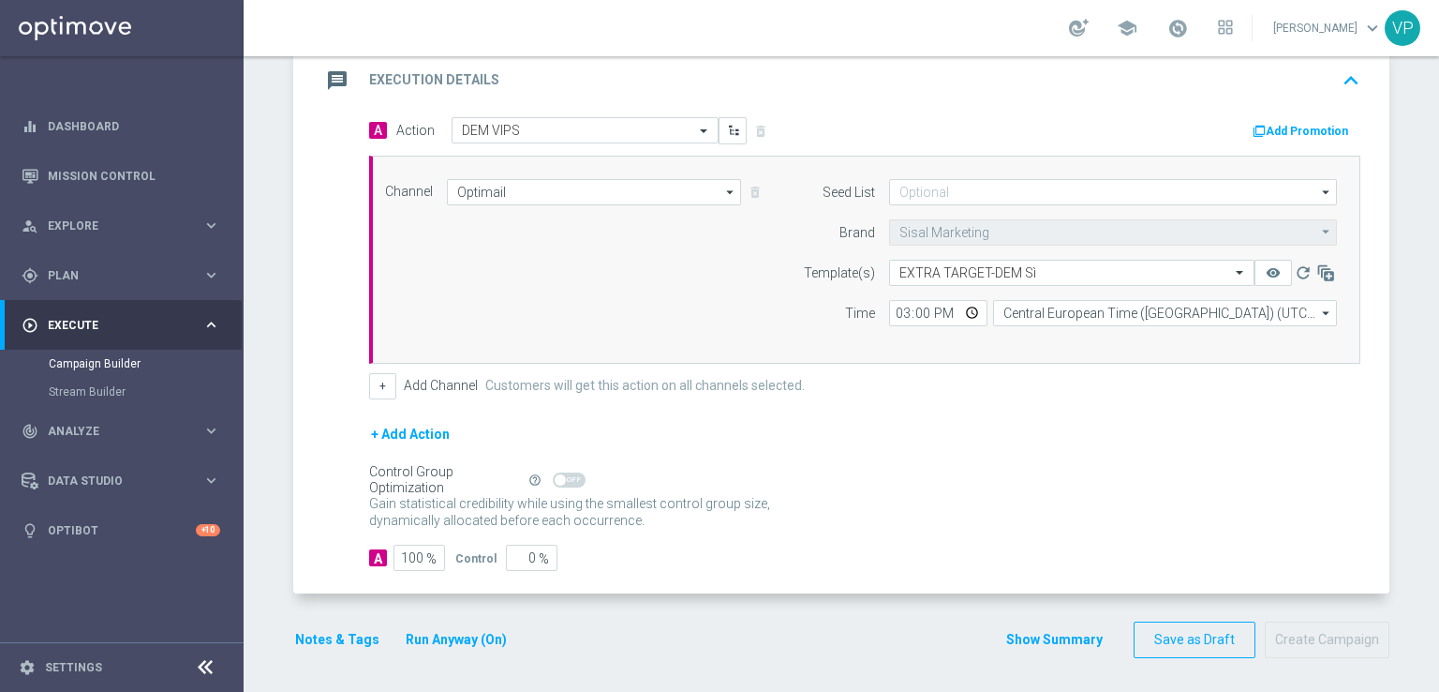
click at [825, 594] on form "done Target Group keyboard_arrow_down Target Group launch Vips 09.09 Extra Targ…" at bounding box center [841, 240] width 1096 height 835
click at [1245, 446] on div "+ Add Action" at bounding box center [865, 446] width 992 height 47
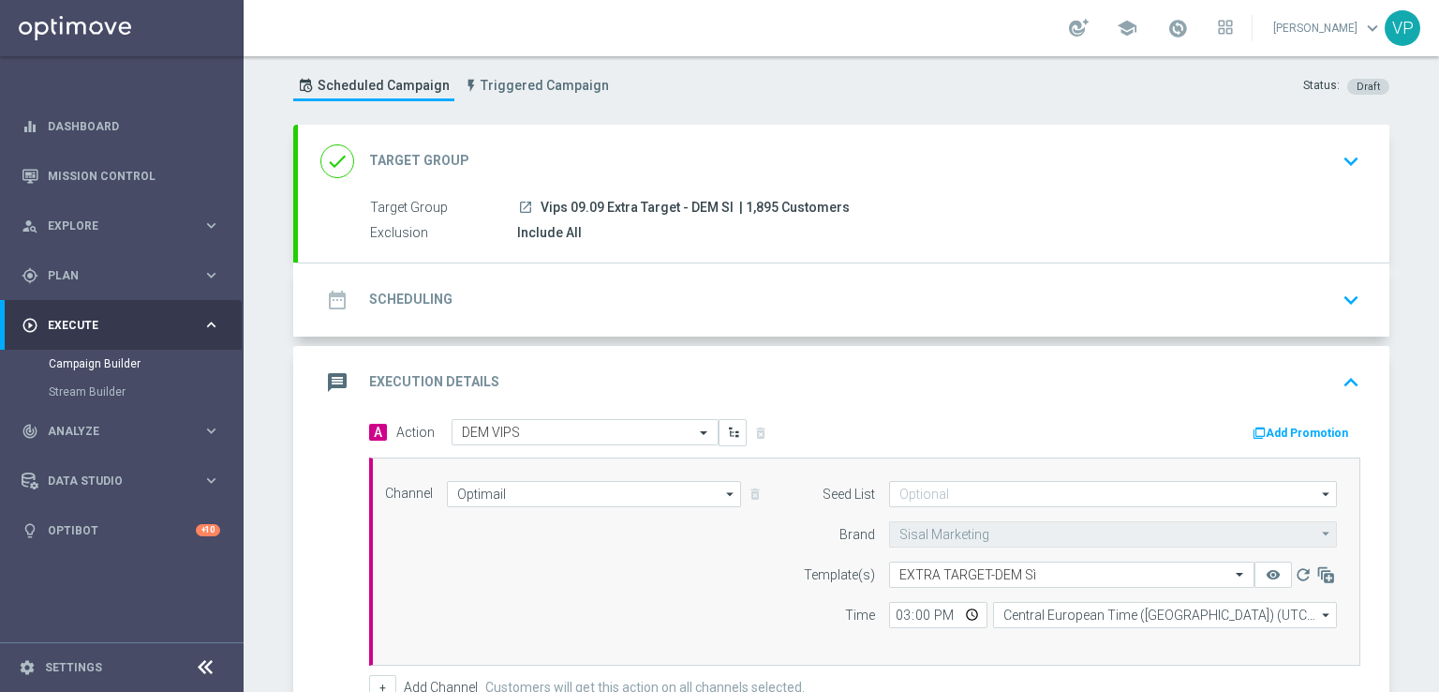
scroll to position [0, 0]
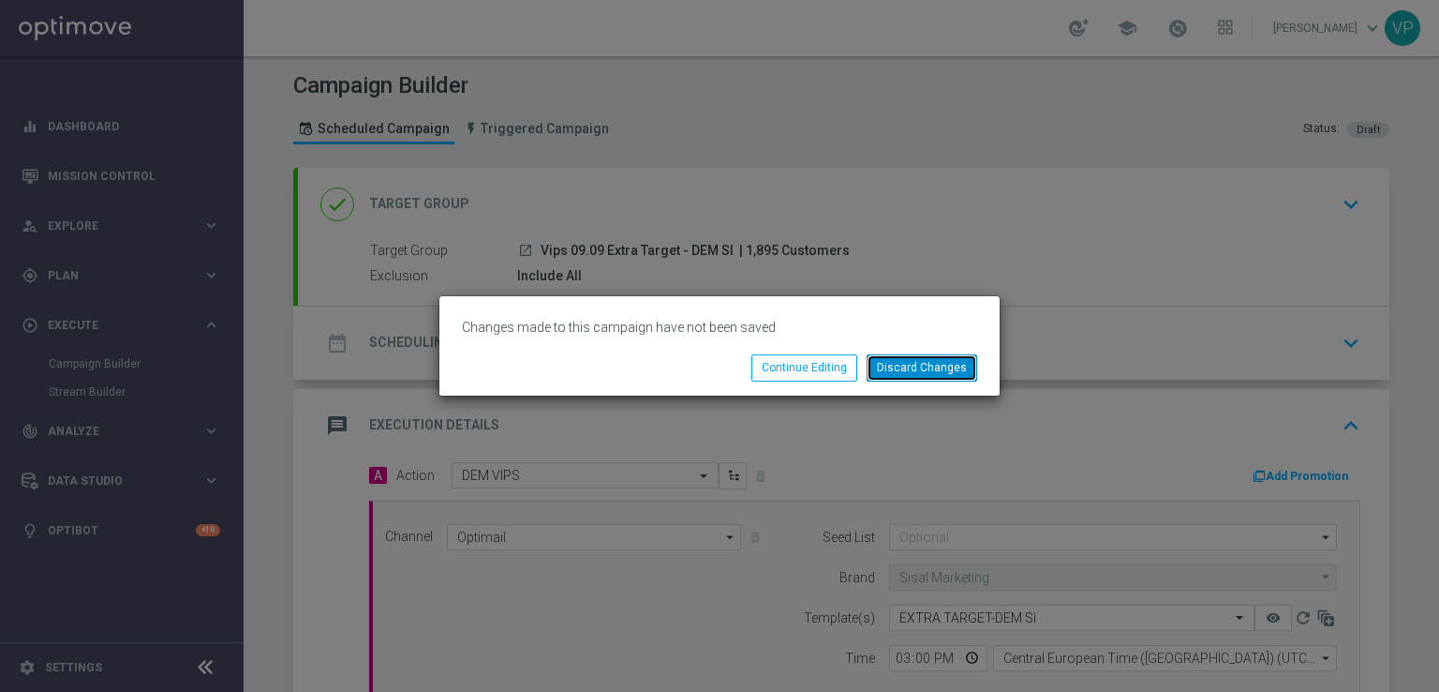
click at [898, 357] on button "Discard Changes" at bounding box center [922, 367] width 111 height 26
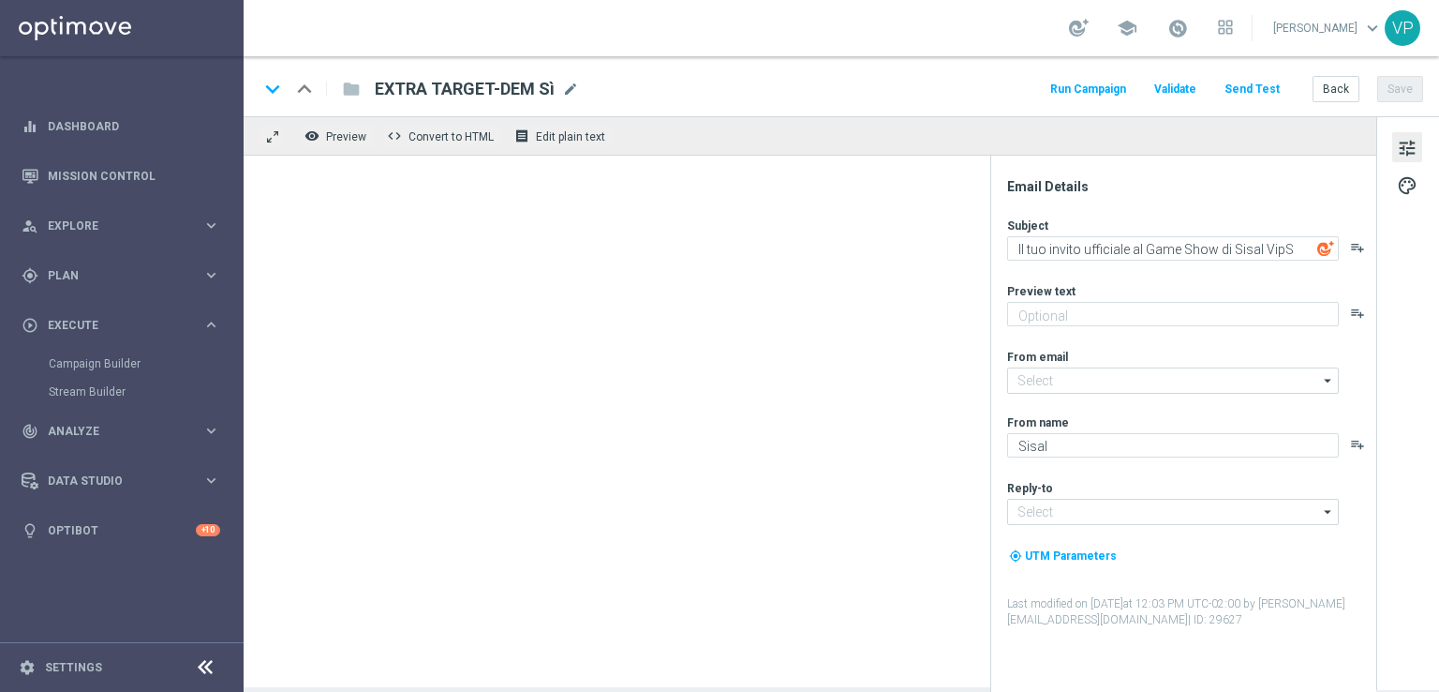
type input "[EMAIL_ADDRESS][DOMAIN_NAME]"
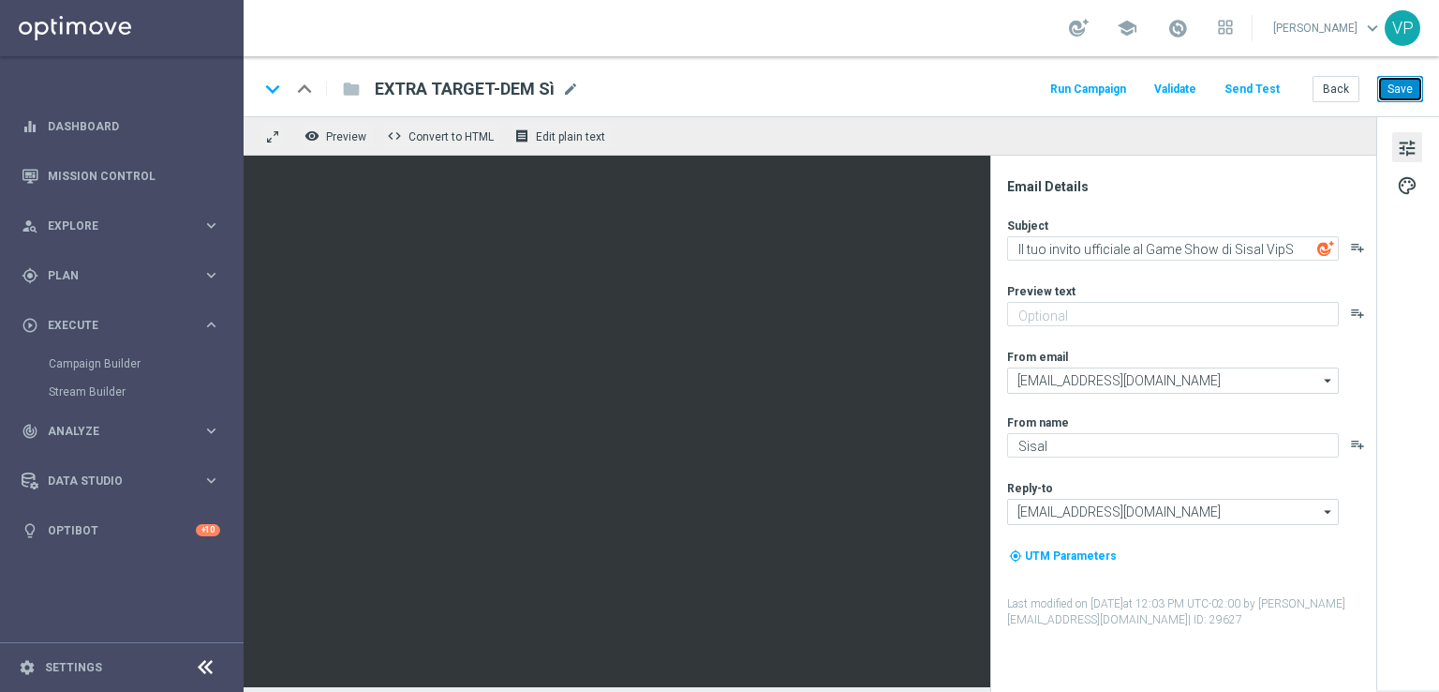
click at [1394, 80] on button "Save" at bounding box center [1401, 89] width 46 height 26
click at [1127, 87] on button "Run Campaign" at bounding box center [1089, 89] width 82 height 25
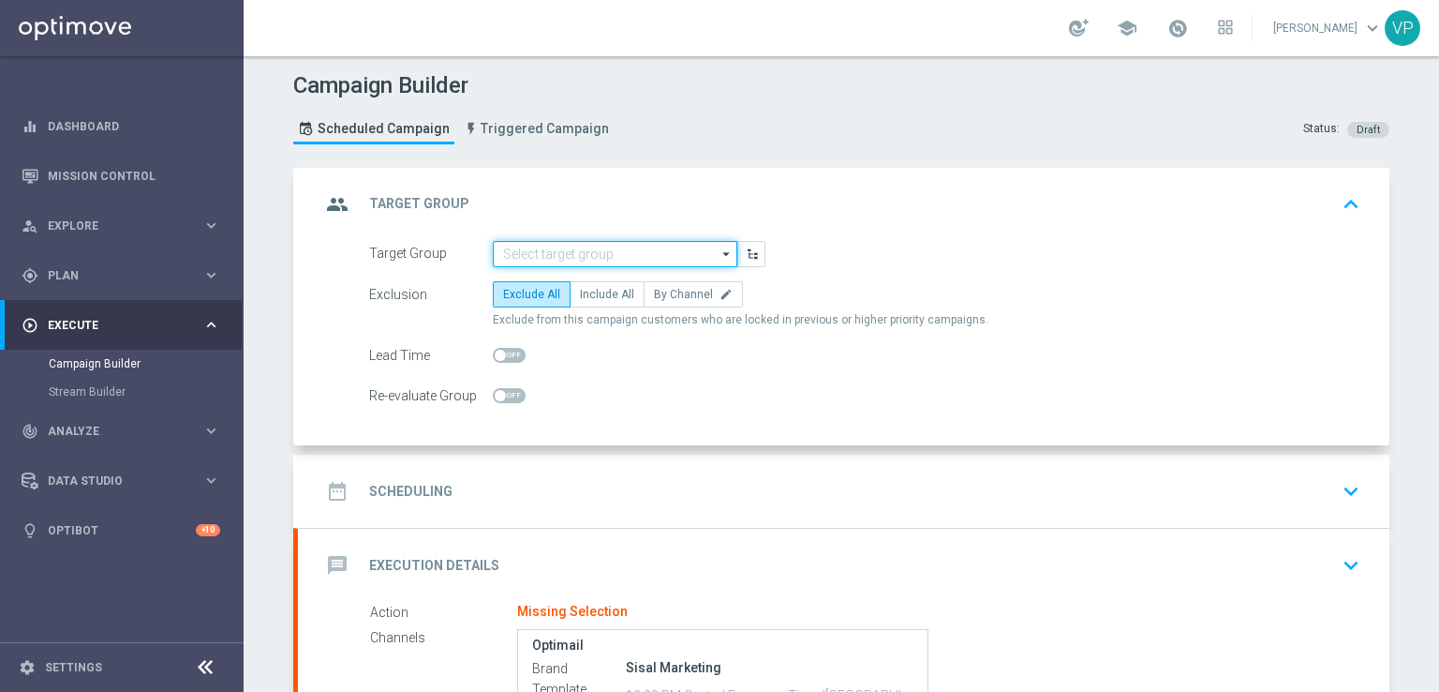
click at [657, 250] on input at bounding box center [615, 254] width 245 height 26
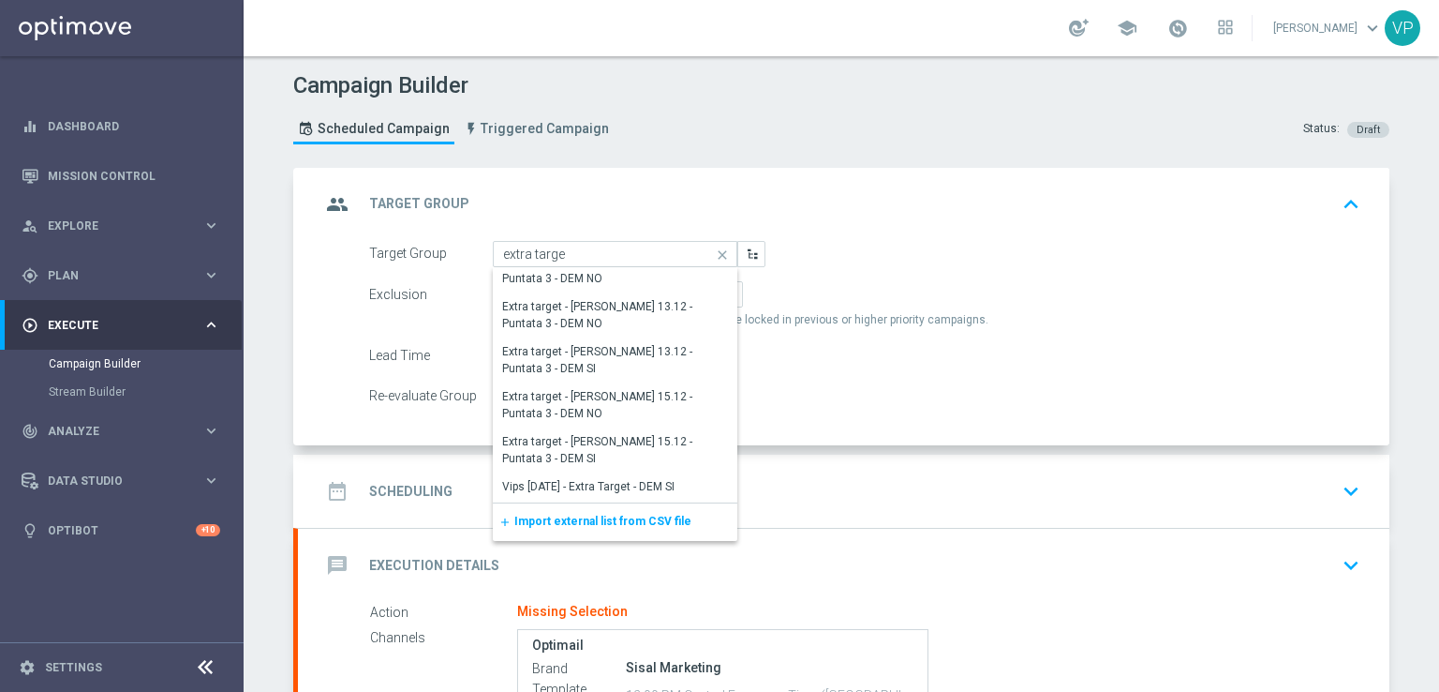
scroll to position [743, 0]
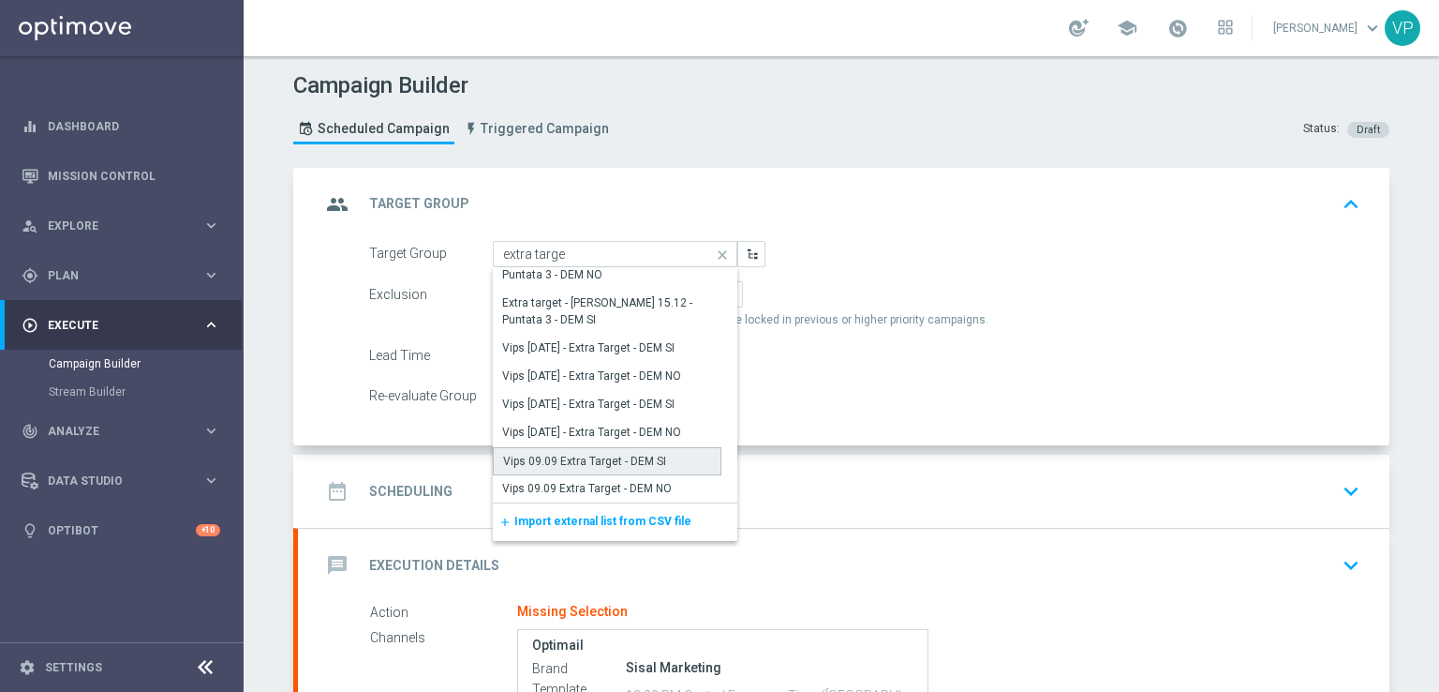
click at [674, 461] on div "Vips 09.09 Extra Target - DEM SI" at bounding box center [607, 461] width 229 height 28
type input "Vips 09.09 Extra Target - DEM SI"
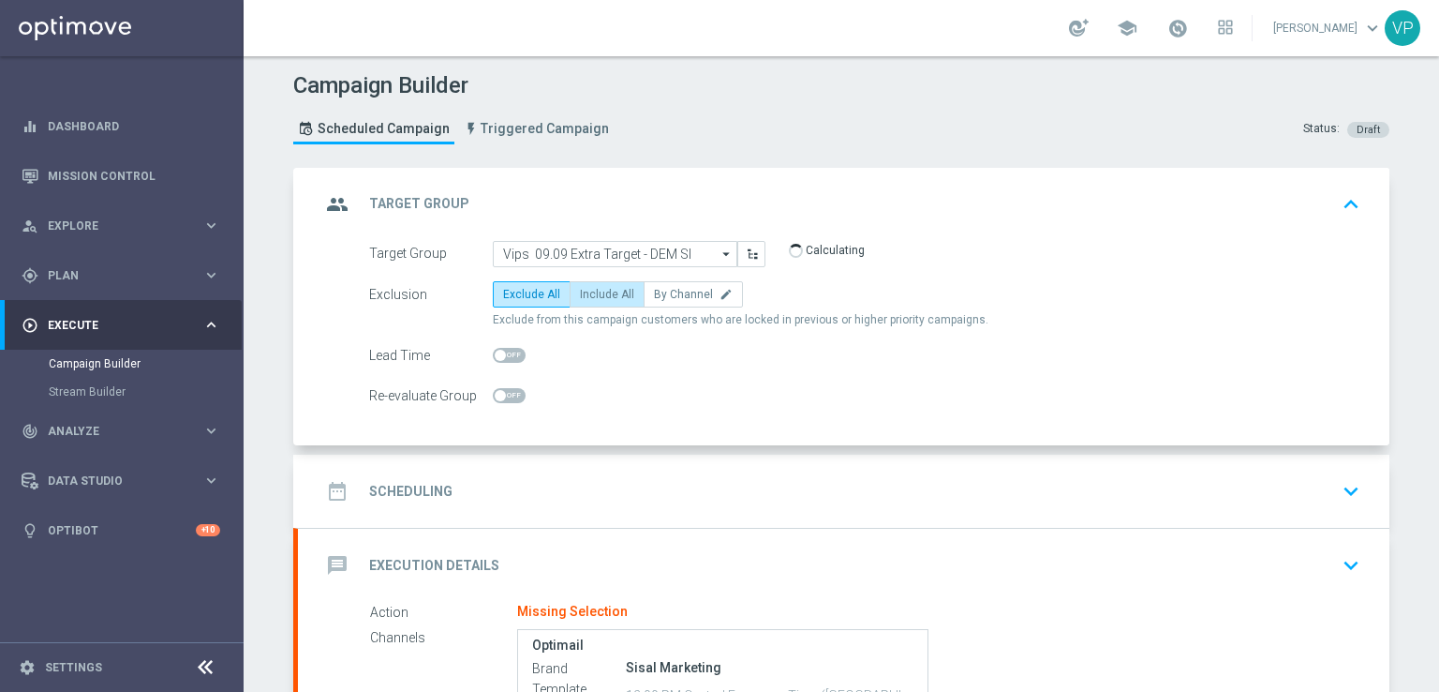
click at [619, 288] on span "Include All" at bounding box center [607, 294] width 54 height 13
click at [592, 291] on input "Include All" at bounding box center [586, 297] width 12 height 12
radio input "true"
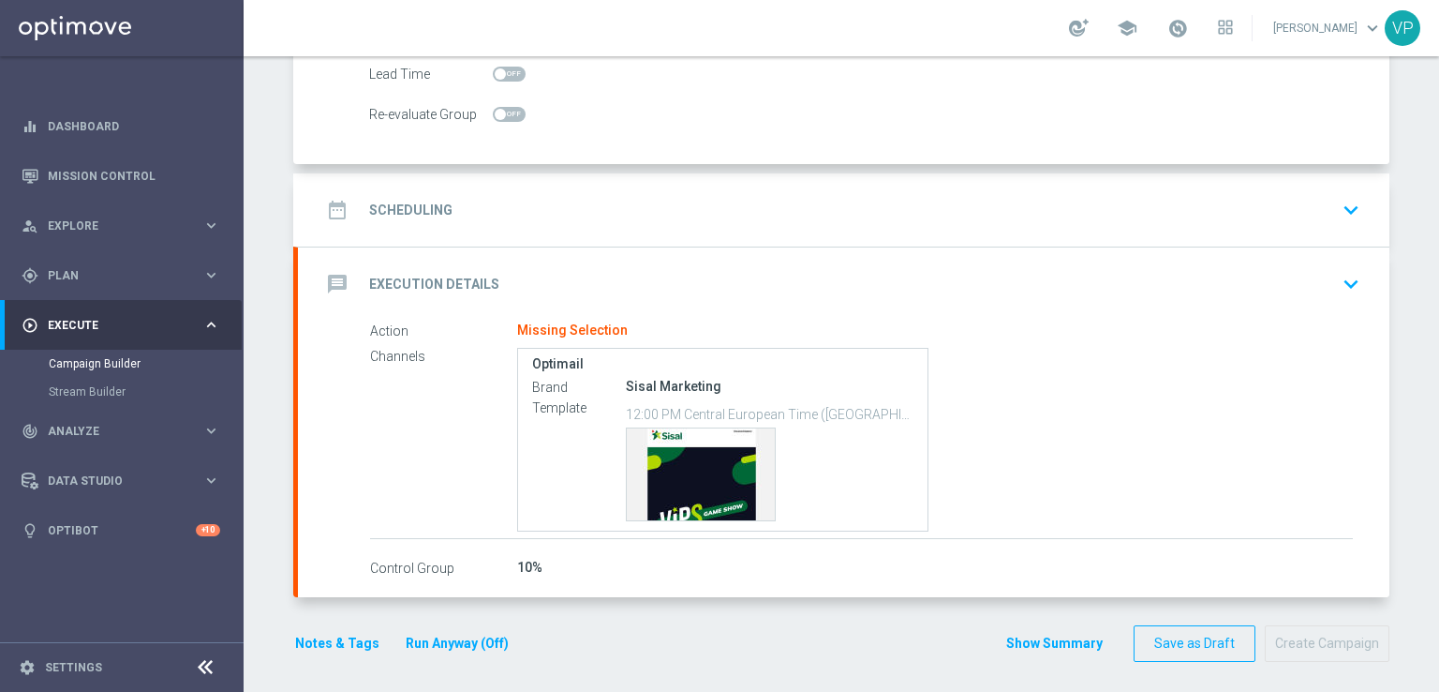
scroll to position [285, 0]
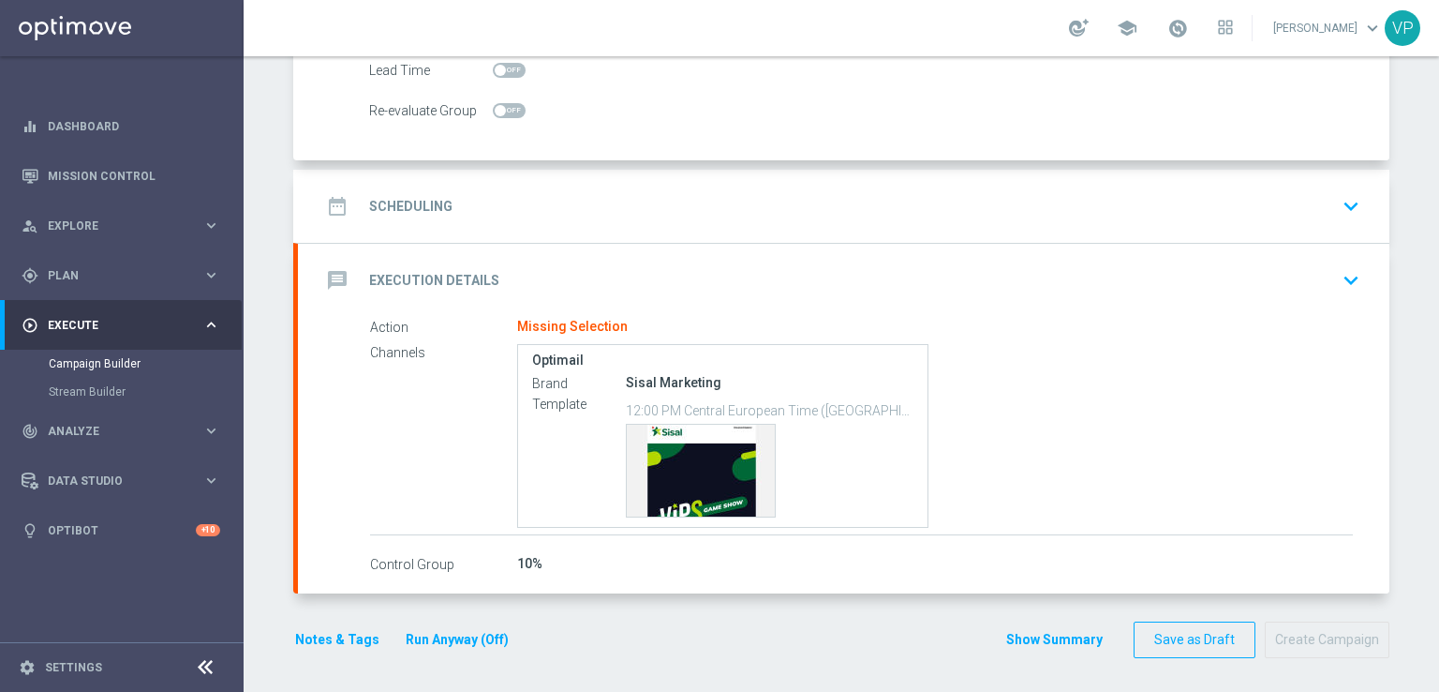
click at [1349, 210] on icon "keyboard_arrow_down" at bounding box center [1351, 206] width 28 height 28
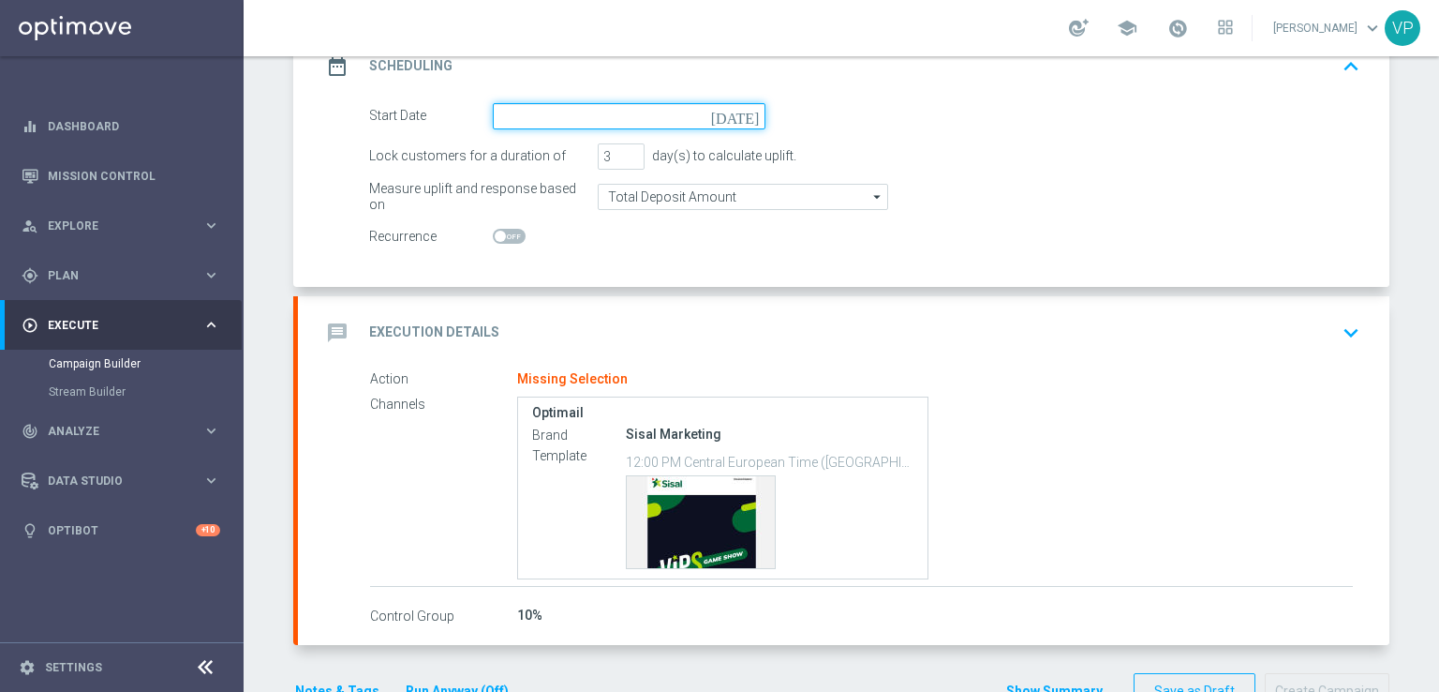
click at [539, 111] on input at bounding box center [629, 116] width 273 height 26
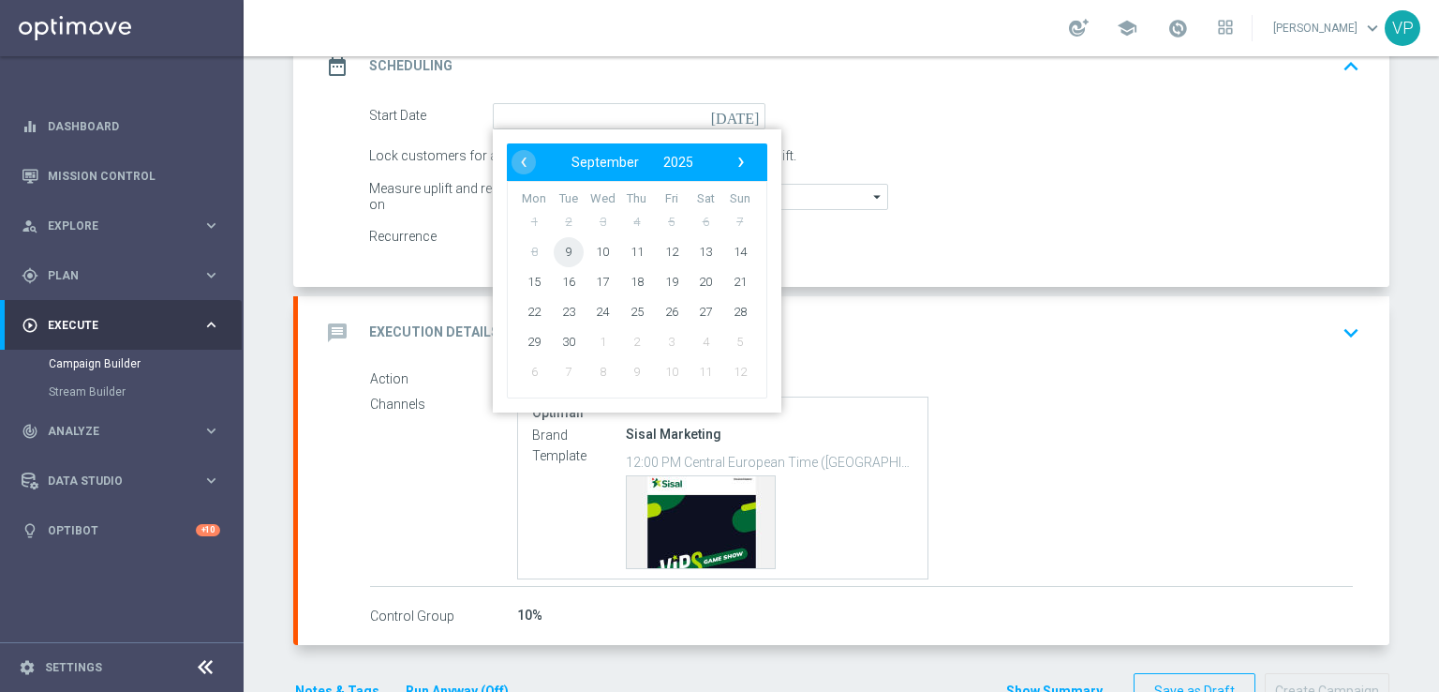
click at [561, 248] on span "9" at bounding box center [569, 251] width 30 height 30
type input "[DATE]"
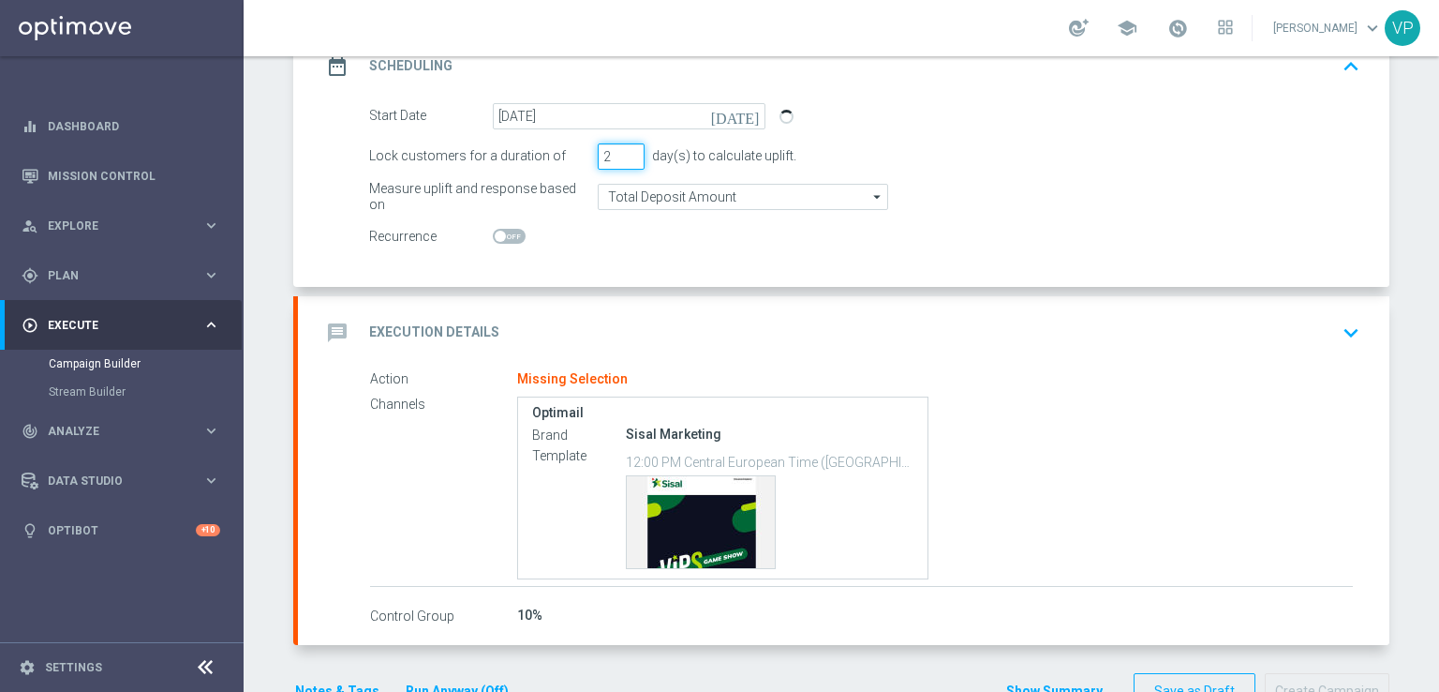
click at [630, 159] on input "2" at bounding box center [621, 156] width 47 height 26
type input "1"
click at [630, 159] on input "1" at bounding box center [621, 156] width 47 height 26
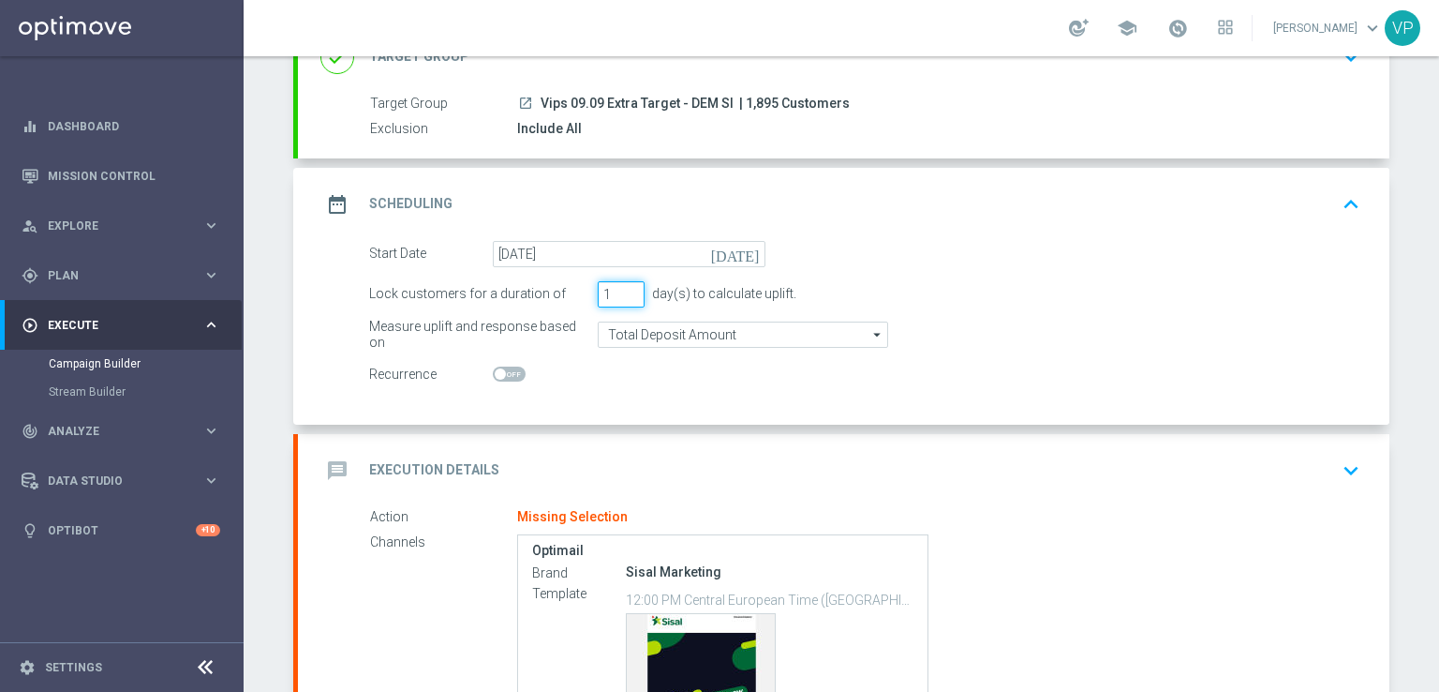
scroll to position [337, 0]
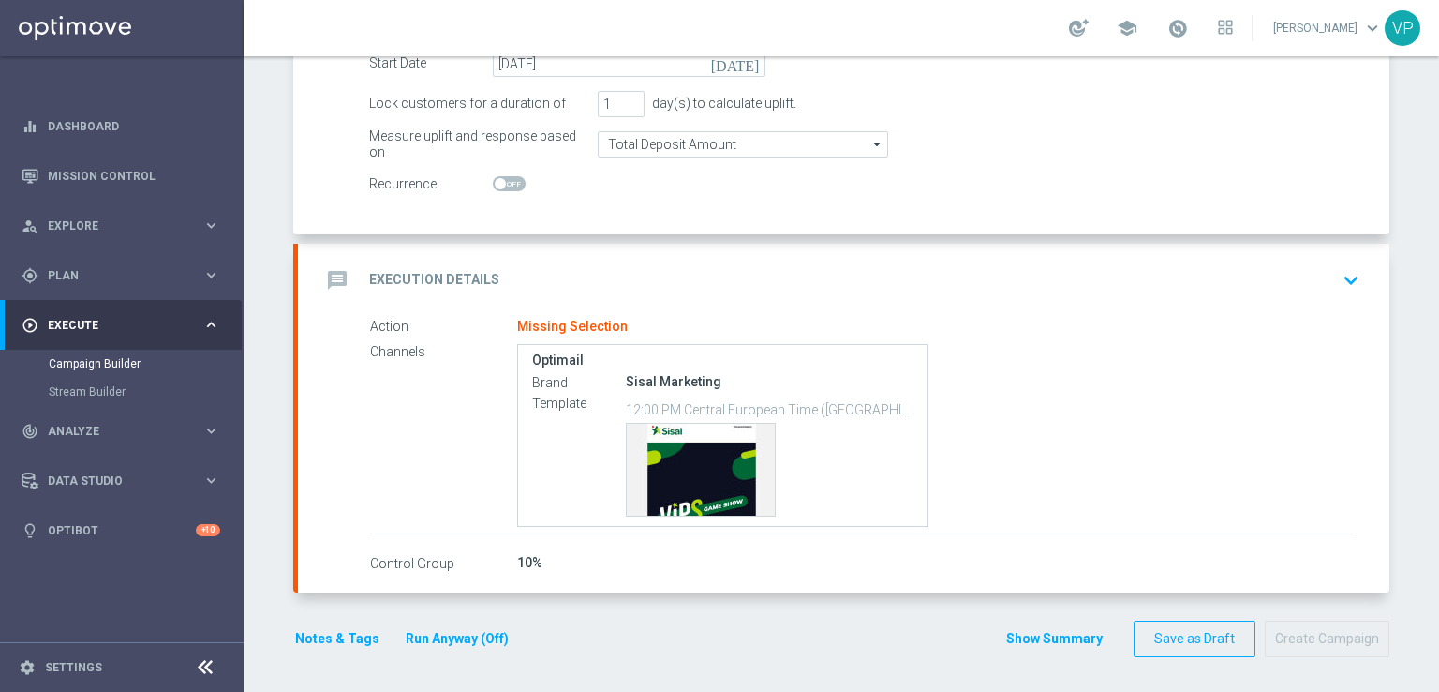
click at [1347, 269] on icon "keyboard_arrow_down" at bounding box center [1351, 280] width 28 height 28
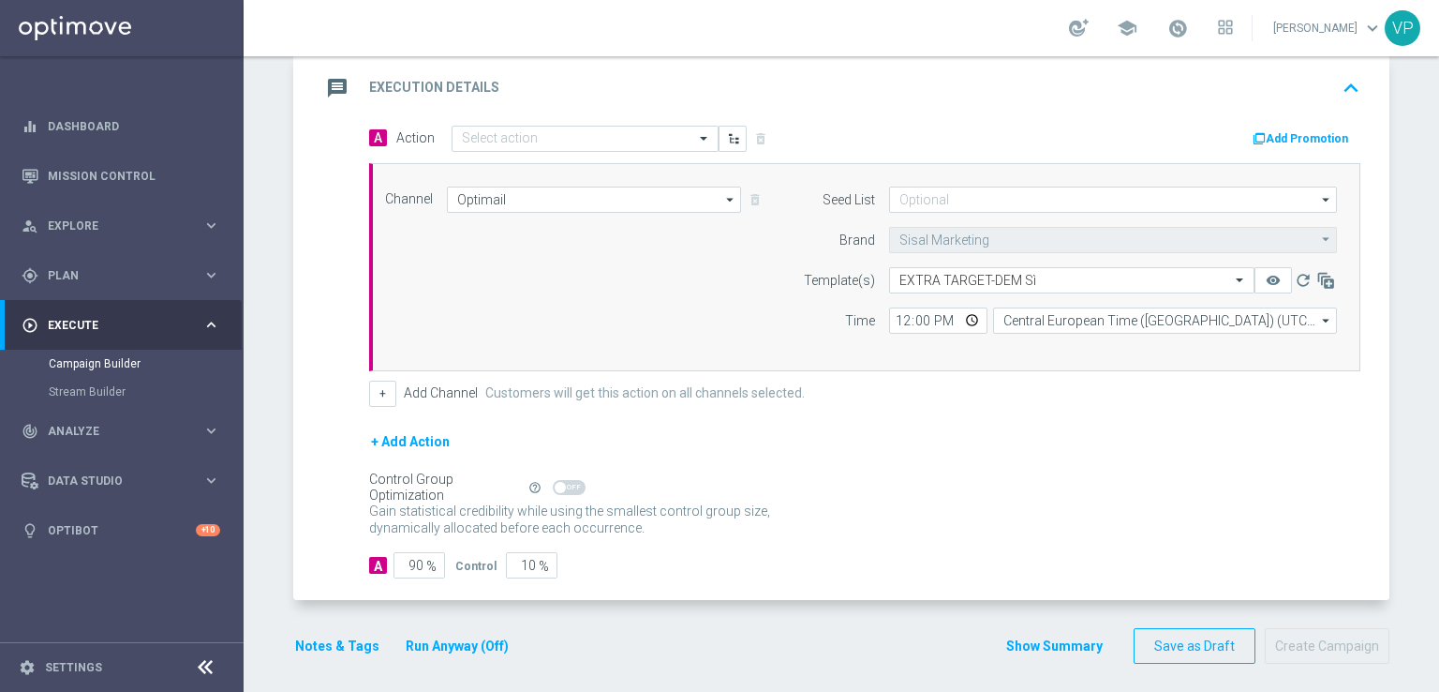
scroll to position [320, 0]
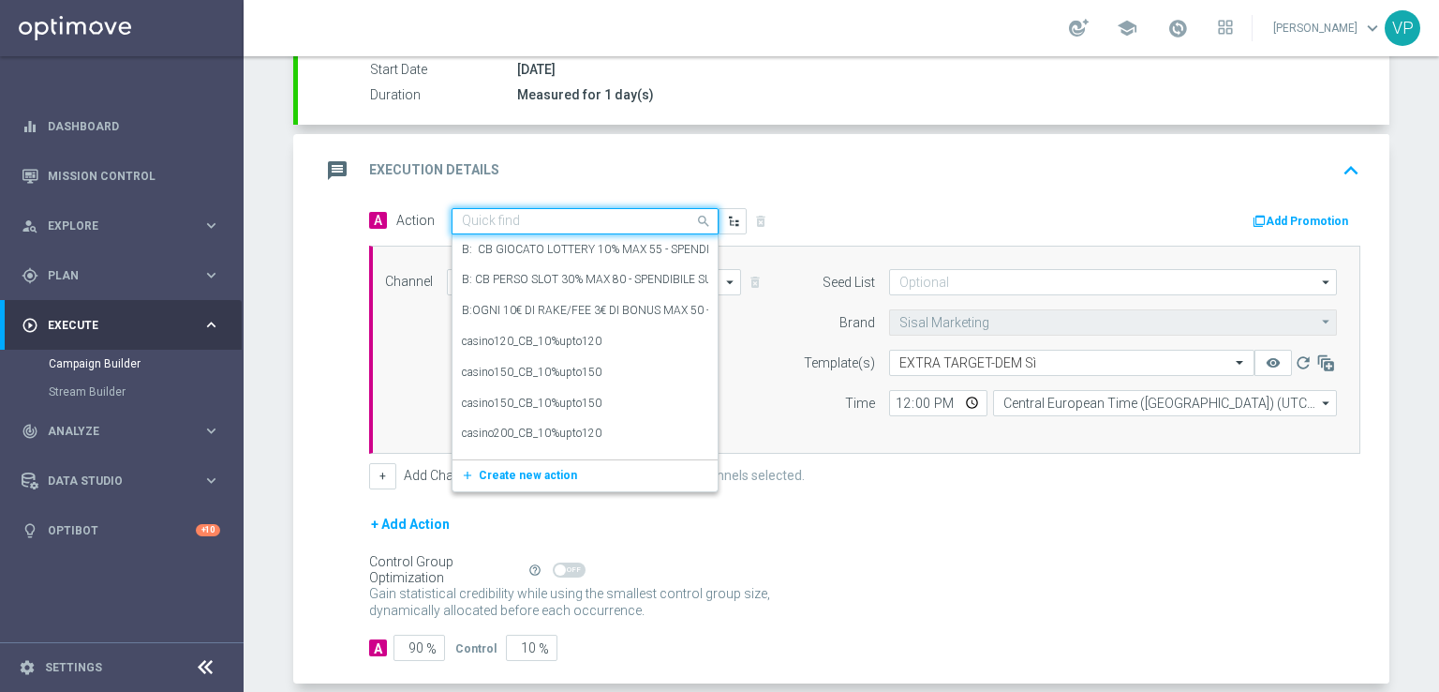
click at [619, 208] on div "Quick find" at bounding box center [585, 221] width 267 height 26
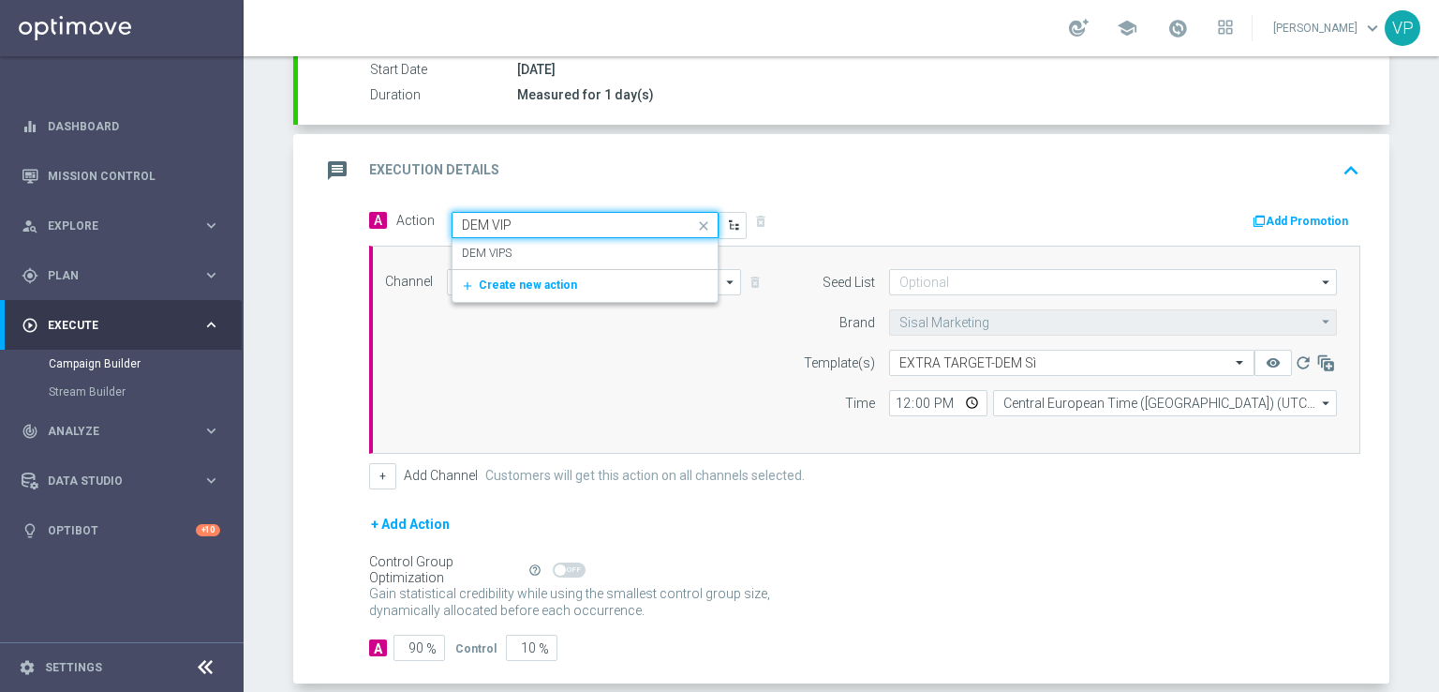
type input "DEM VIPS"
click at [621, 247] on div "DEM VIPS edit" at bounding box center [585, 253] width 246 height 31
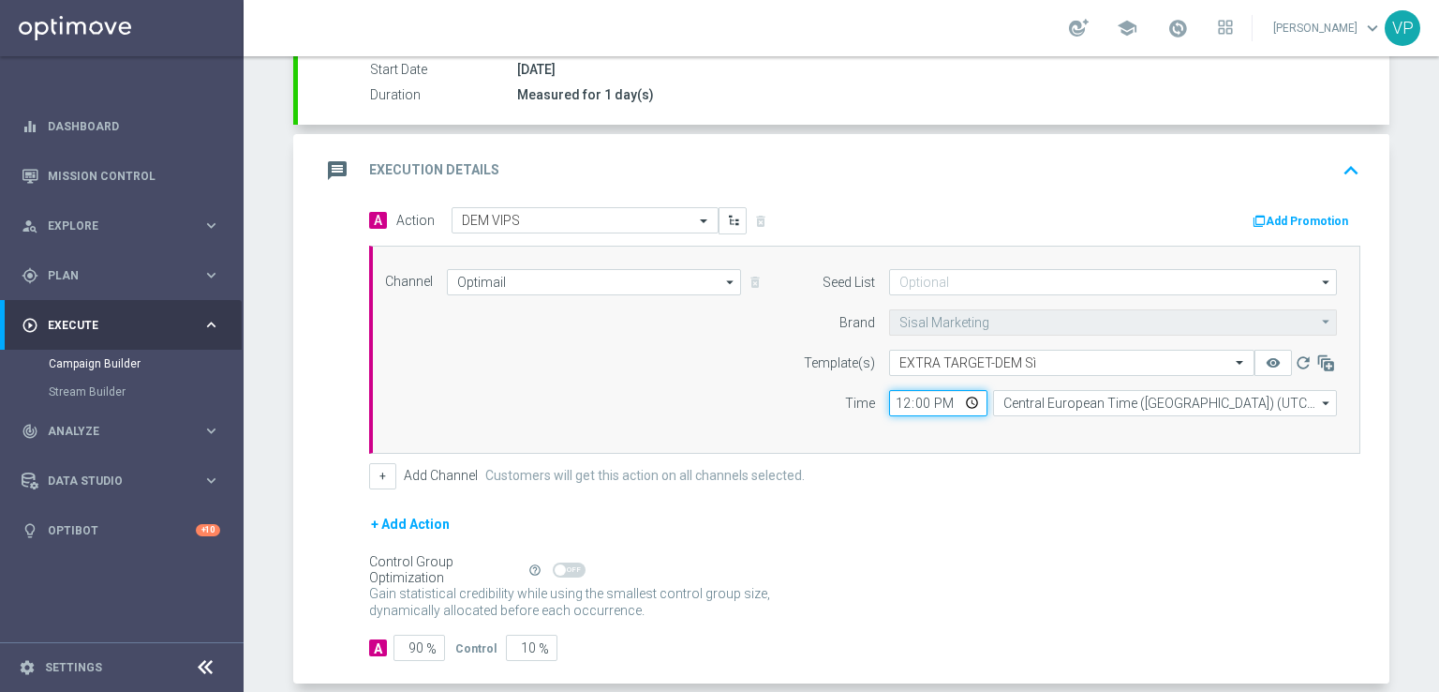
click at [960, 395] on input "12:00" at bounding box center [938, 403] width 98 height 26
type input "15:00"
click at [669, 365] on div "Channel Optimail Optimail arrow_drop_down Drag here to set row groups Drag here…" at bounding box center [861, 349] width 980 height 161
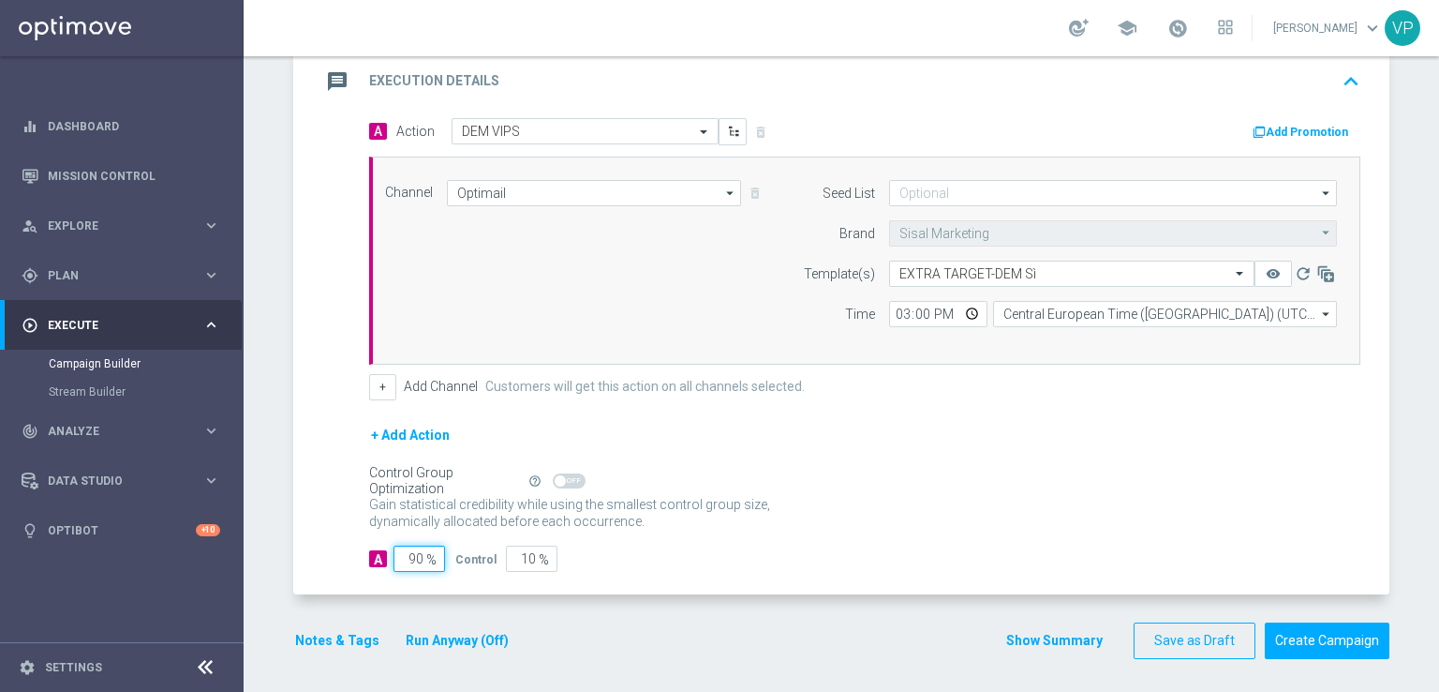
click at [412, 559] on input "90" at bounding box center [420, 558] width 52 height 26
type input "0"
type input "100"
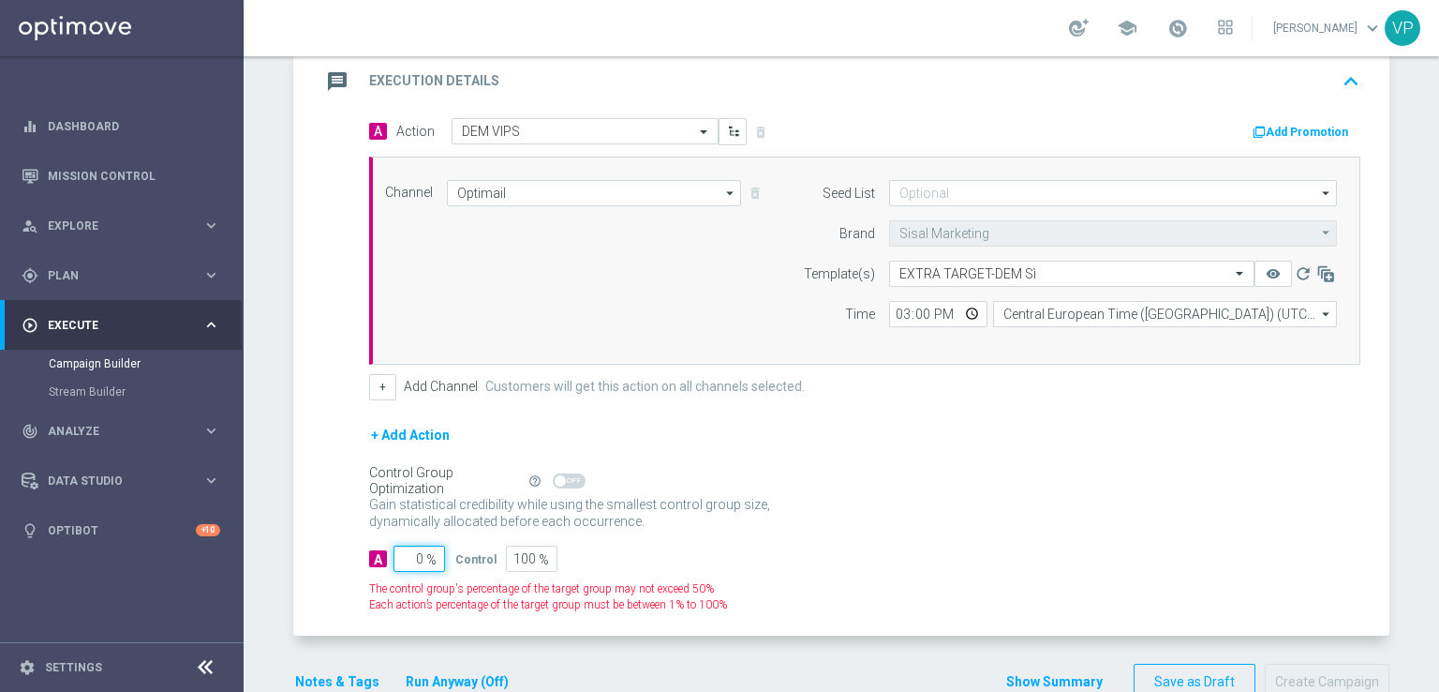
type input "10"
type input "90"
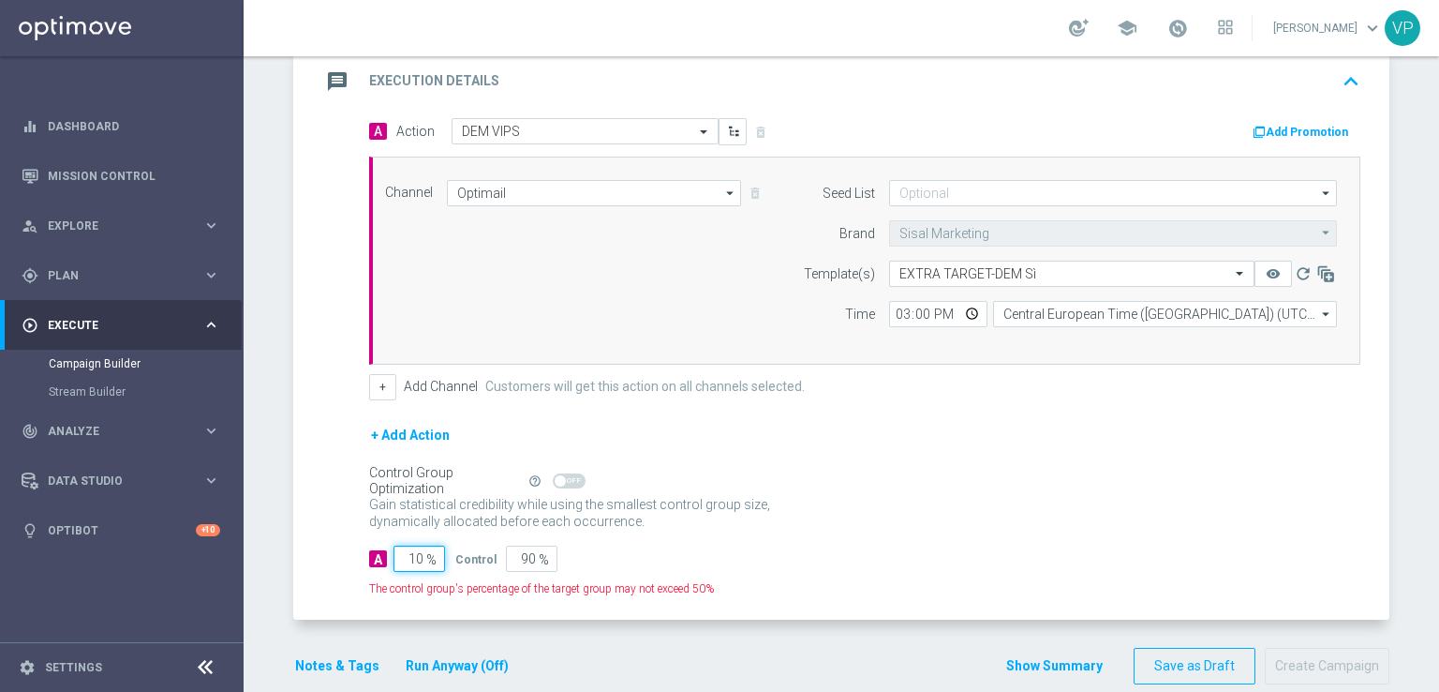
type input "100"
type input "0"
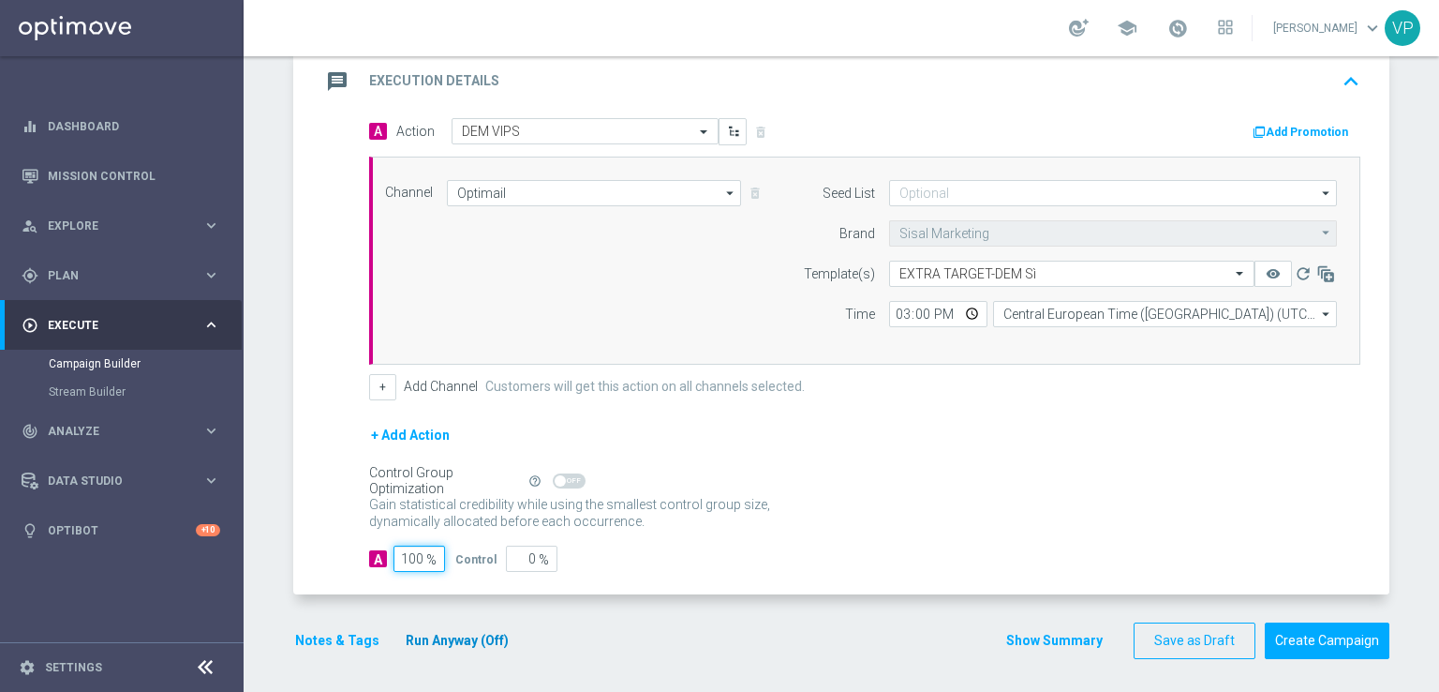
type input "100"
click at [464, 644] on button "Run Anyway (Off)" at bounding box center [457, 640] width 107 height 23
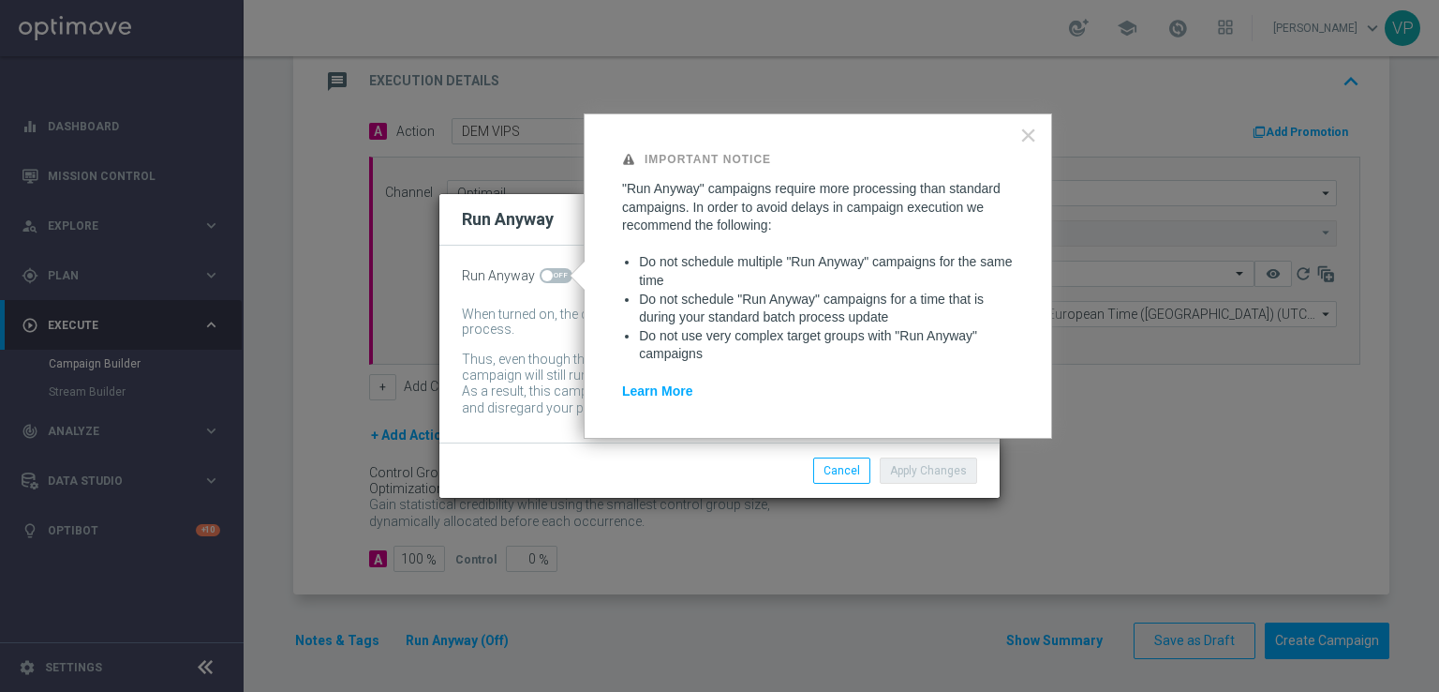
click at [561, 276] on span at bounding box center [556, 275] width 33 height 15
click at [561, 276] on input "checkbox" at bounding box center [556, 275] width 33 height 15
checkbox input "true"
click at [933, 459] on button "Apply Changes" at bounding box center [928, 470] width 97 height 26
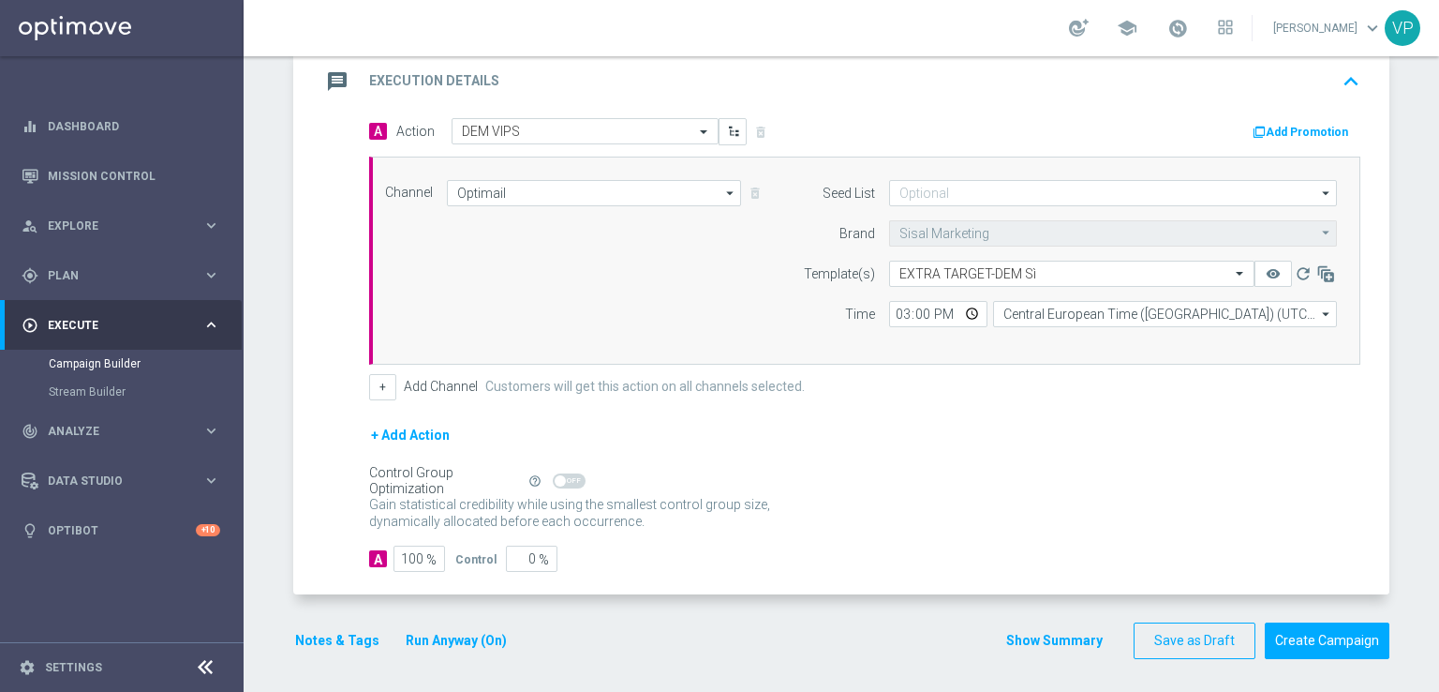
click at [365, 635] on button "Notes & Tags" at bounding box center [337, 640] width 88 height 23
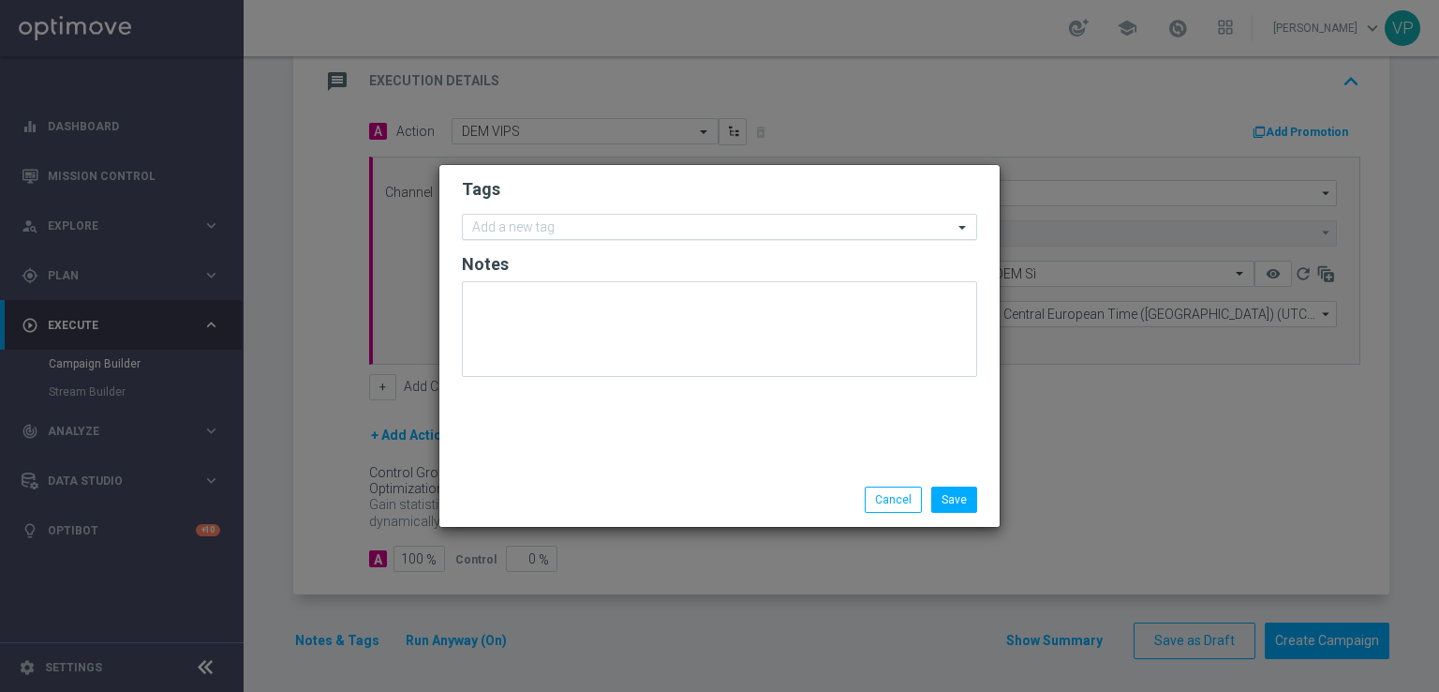
click at [592, 230] on input "text" at bounding box center [712, 228] width 481 height 16
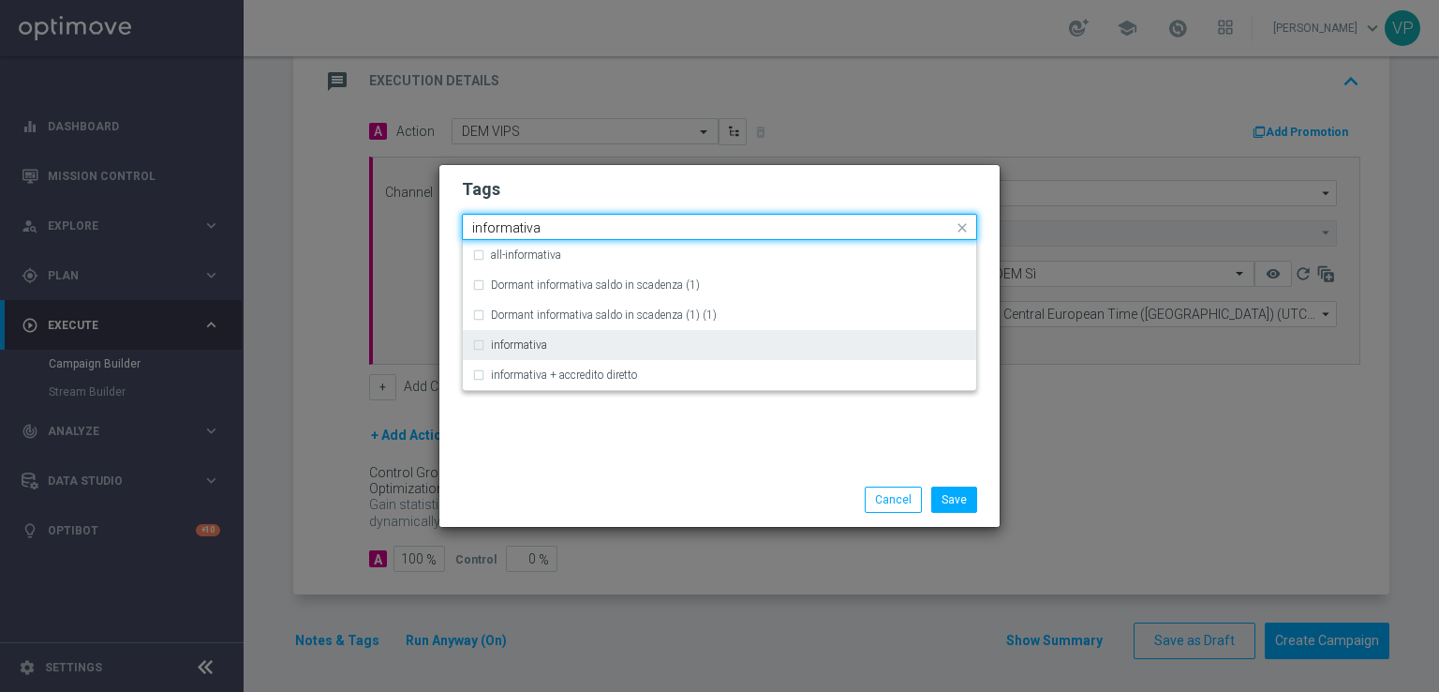
click at [559, 346] on div "informativa" at bounding box center [729, 344] width 476 height 11
type input "informativa"
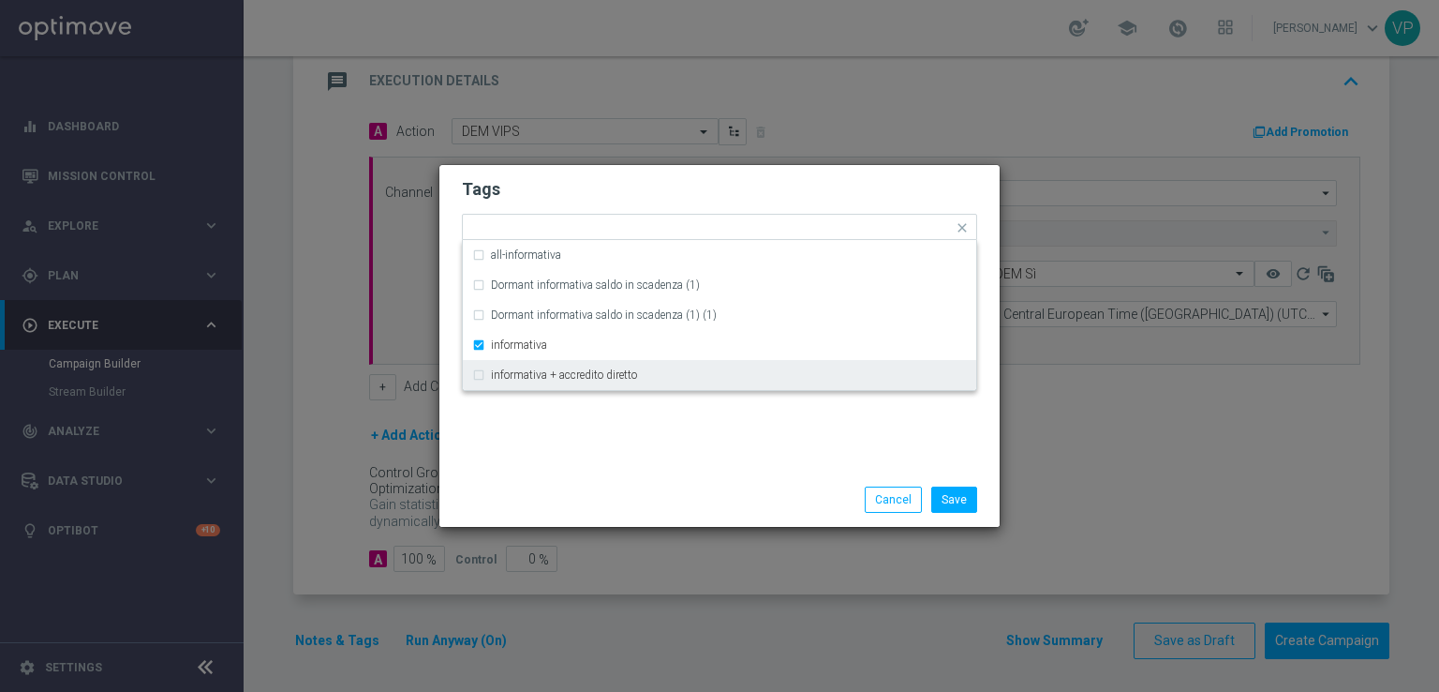
click at [634, 455] on div "Tags Quick find × informativa all-informativa Dormant informativa saldo in scad…" at bounding box center [720, 318] width 560 height 307
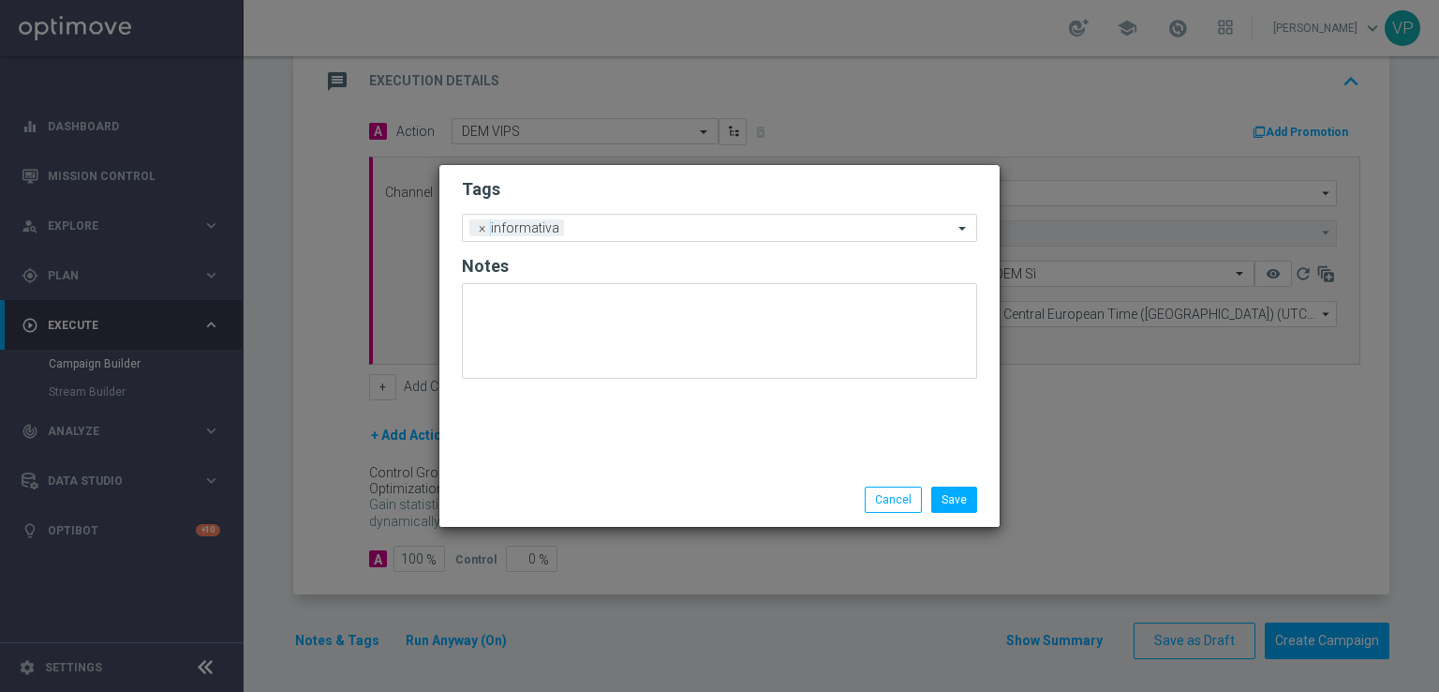
click at [664, 242] on form "Tags Add a new tag × informativa Notes" at bounding box center [719, 282] width 515 height 219
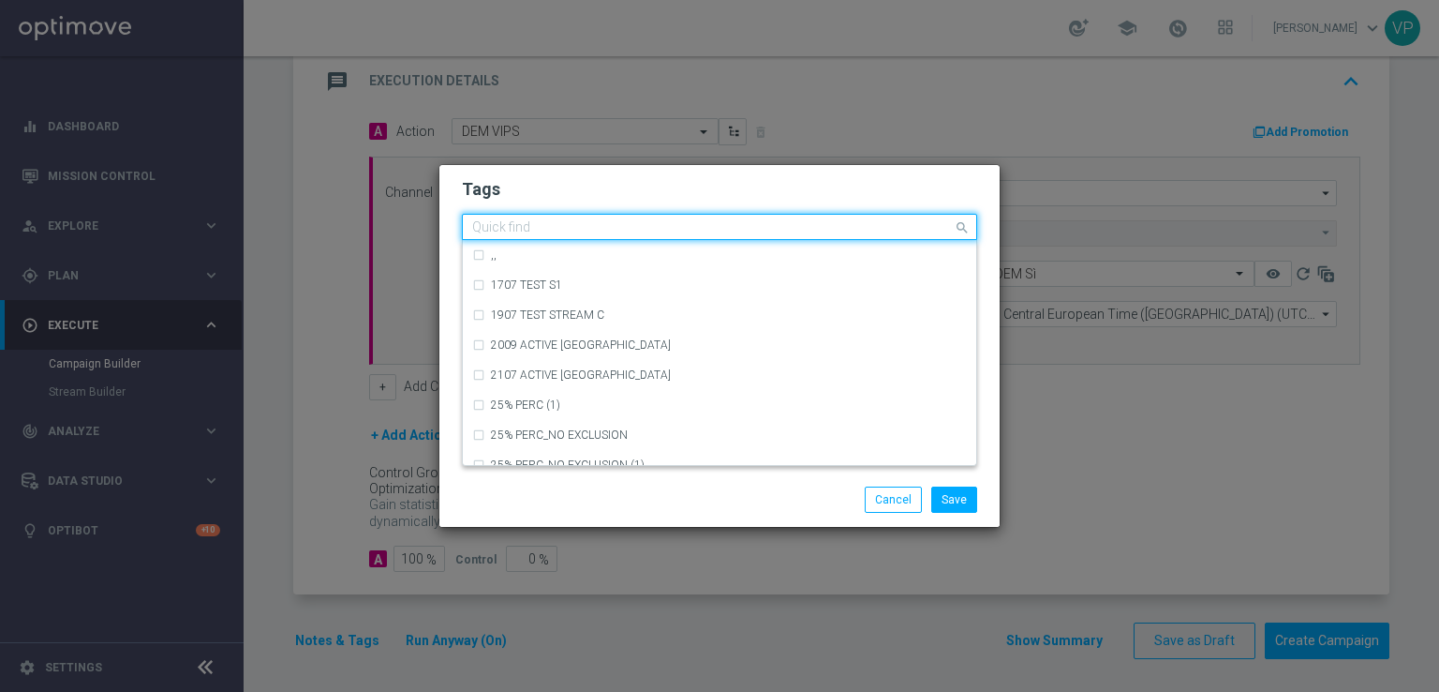
click at [656, 214] on div "Quick find × informativa" at bounding box center [719, 227] width 515 height 26
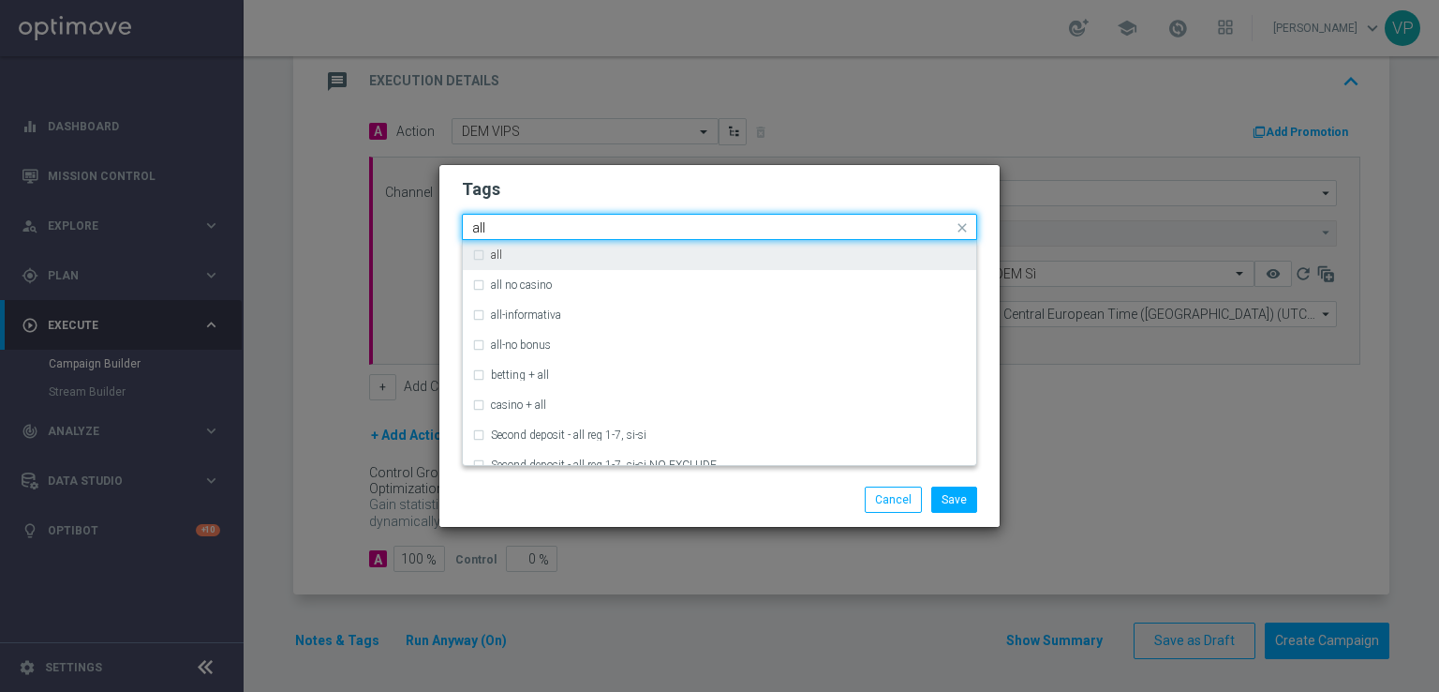
click at [664, 254] on div "all" at bounding box center [729, 254] width 476 height 11
type input "all"
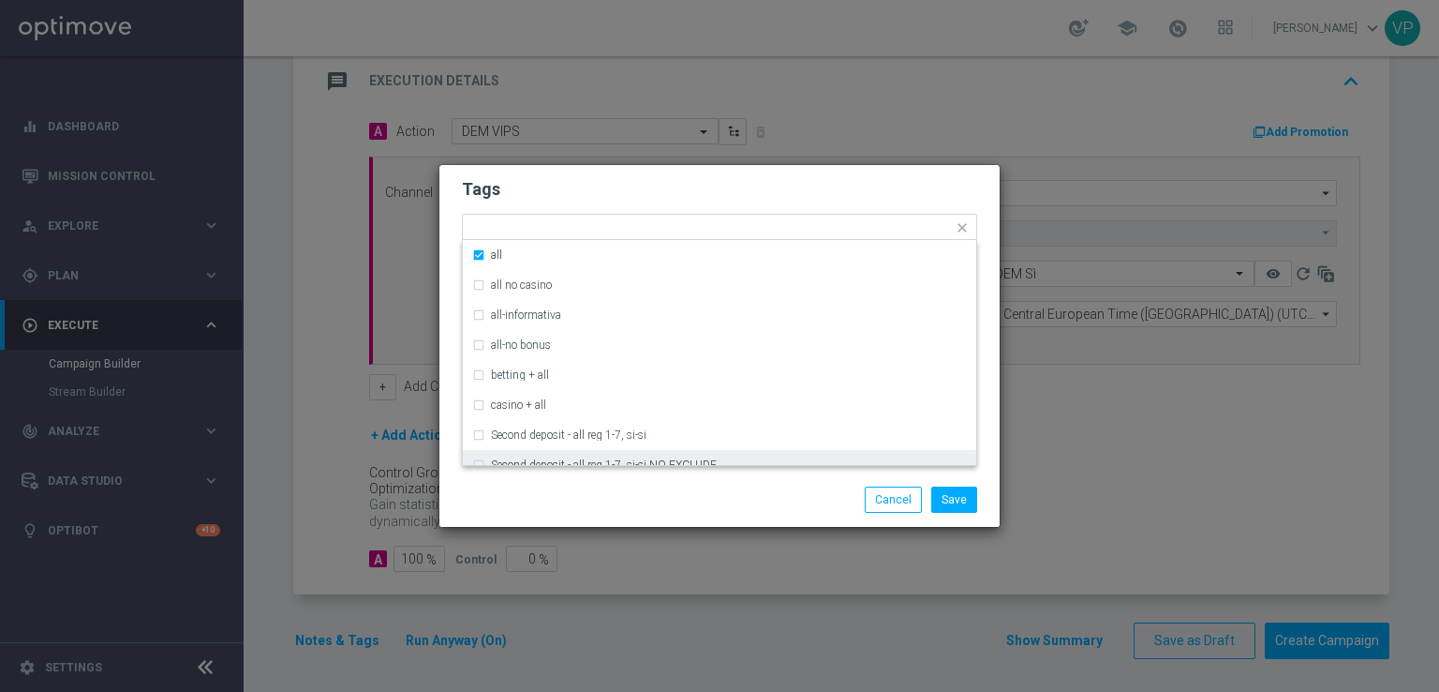
click at [610, 496] on div "Save Cancel" at bounding box center [720, 499] width 544 height 26
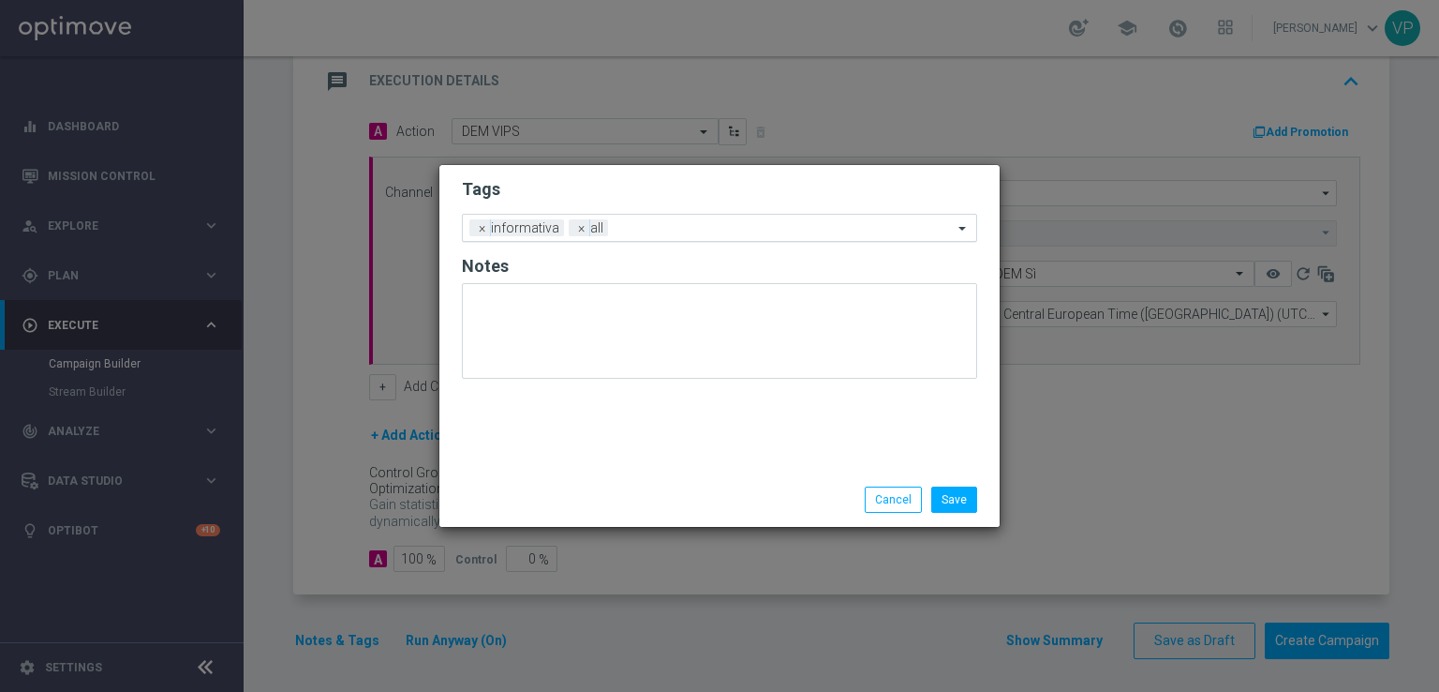
click at [694, 230] on input "text" at bounding box center [784, 229] width 337 height 16
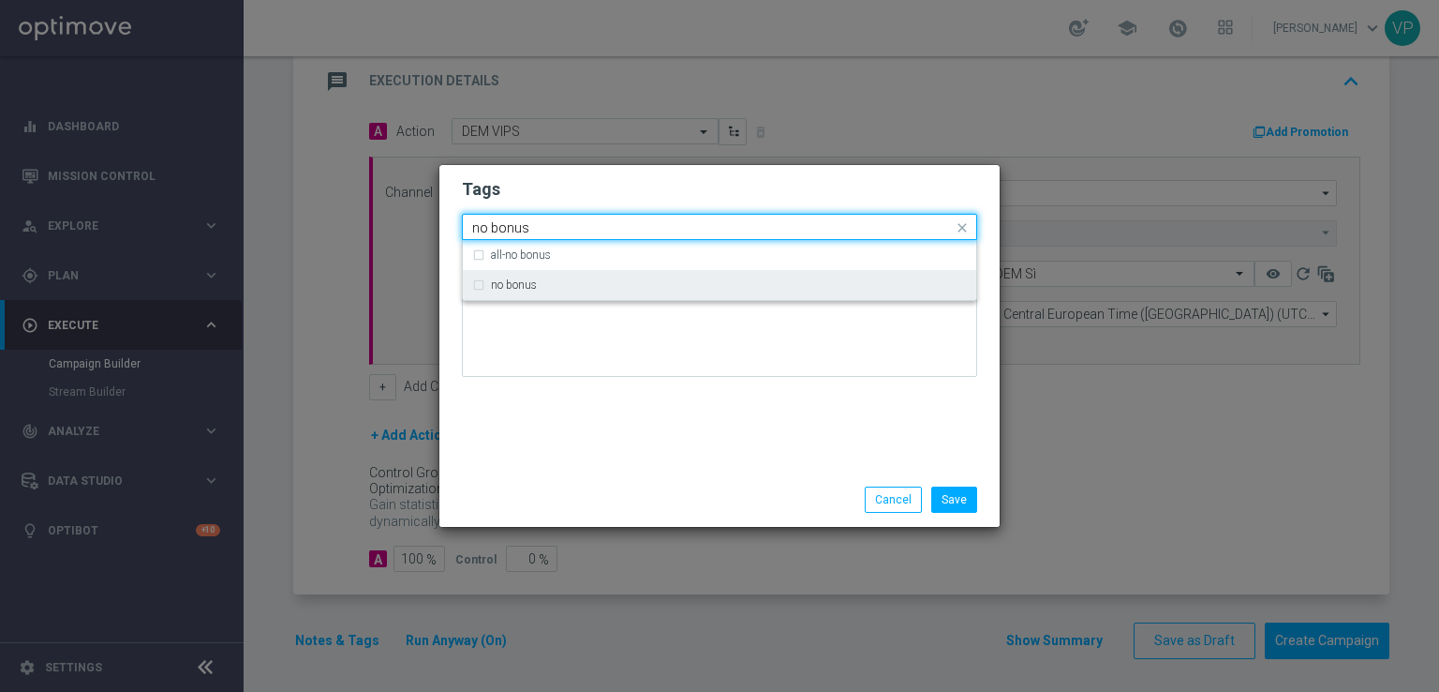
click at [682, 290] on div "no bonus" at bounding box center [729, 284] width 476 height 11
type input "no bonus"
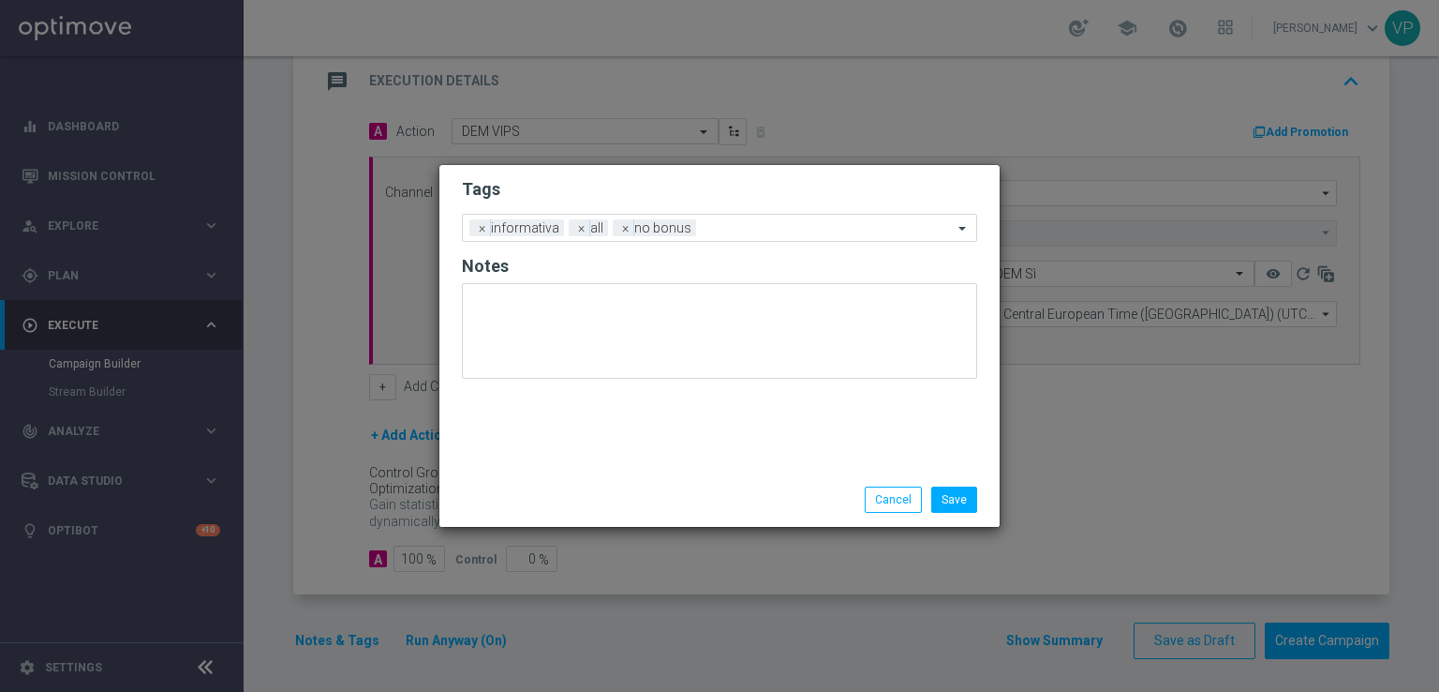
click at [707, 412] on div "Tags Add a new tag × informativa × all × no bonus Notes" at bounding box center [720, 318] width 560 height 307
click at [971, 503] on button "Save" at bounding box center [955, 499] width 46 height 26
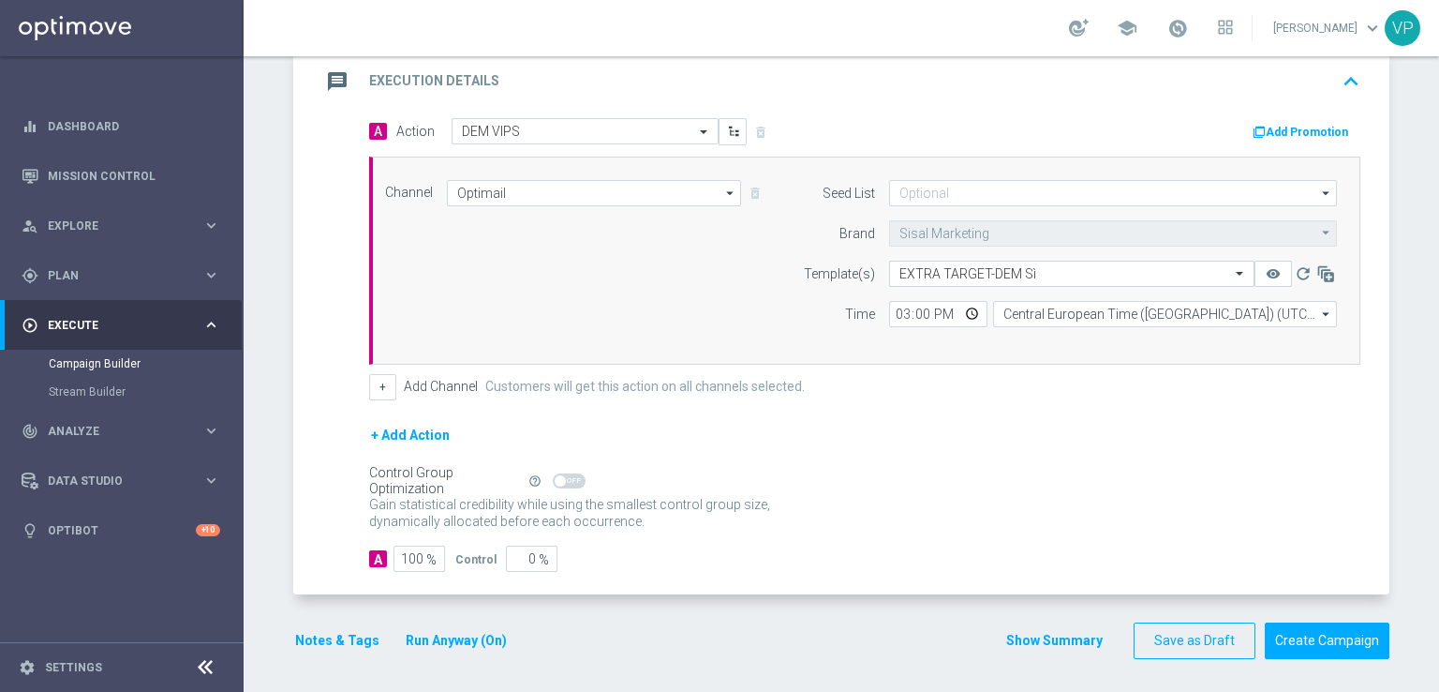
click at [895, 591] on form "done Target Group keyboard_arrow_down Target Group launch Vips 09.09 Extra Targ…" at bounding box center [841, 209] width 1096 height 900
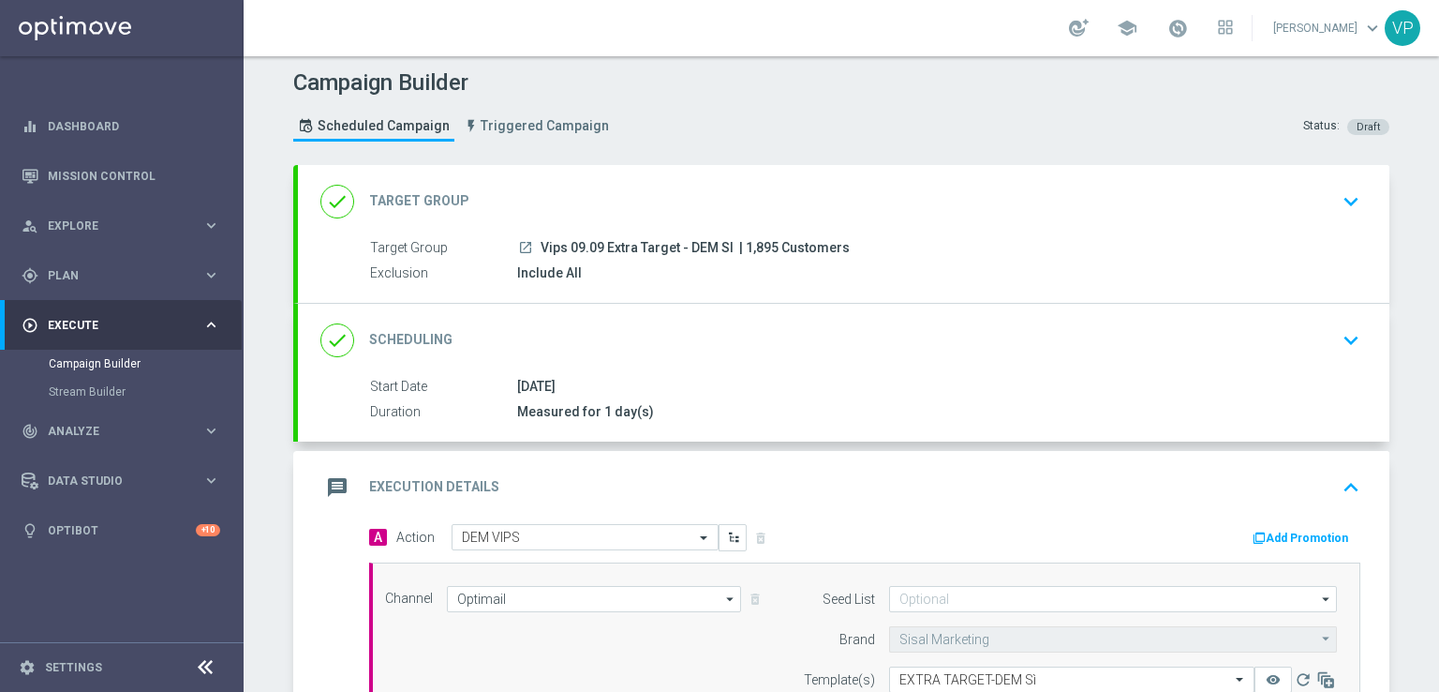
scroll to position [0, 0]
click at [830, 390] on div "[DATE]" at bounding box center [935, 389] width 836 height 19
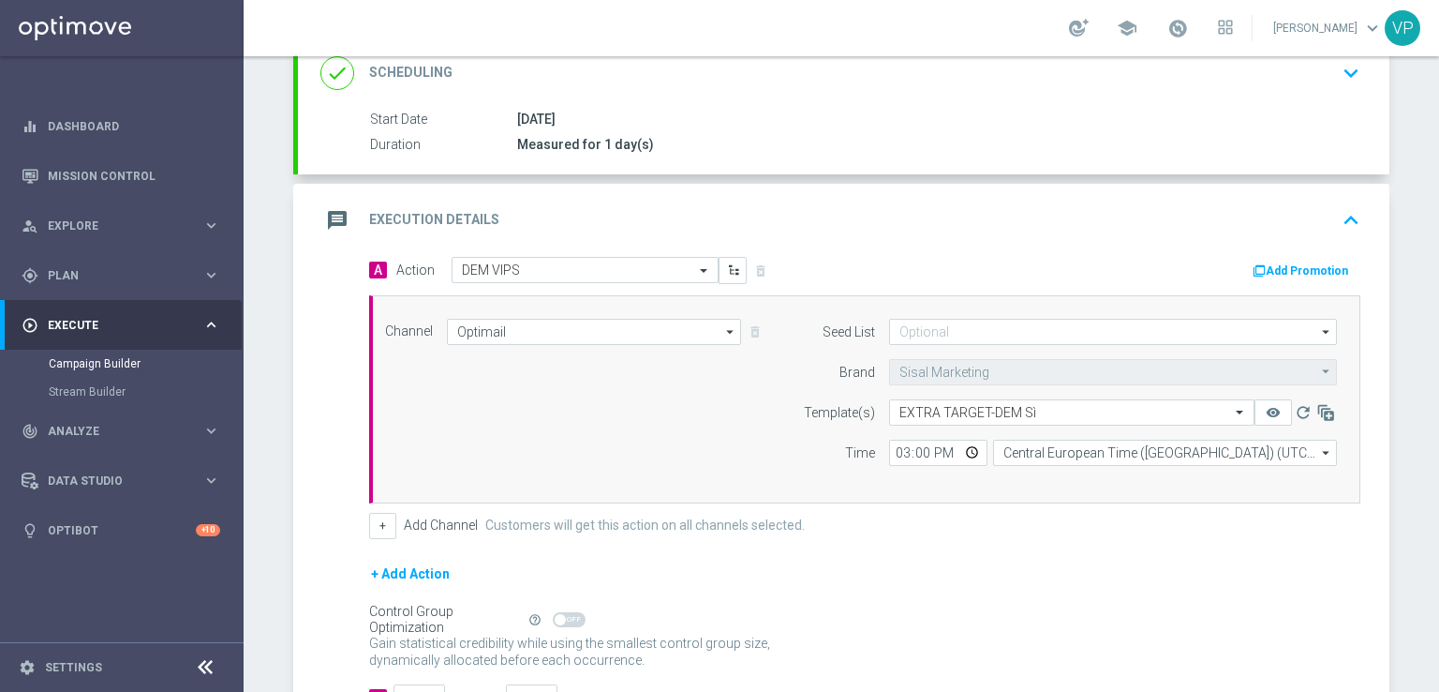
scroll to position [346, 0]
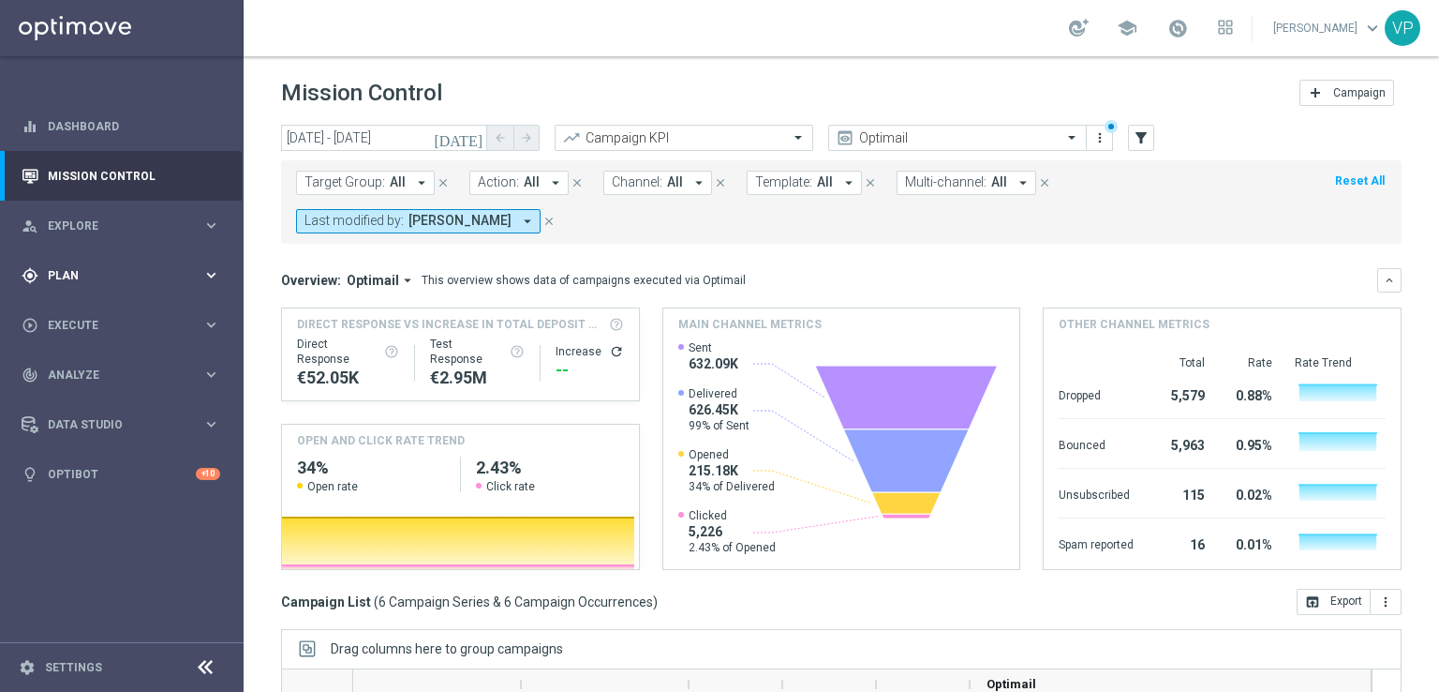
scroll to position [283, 0]
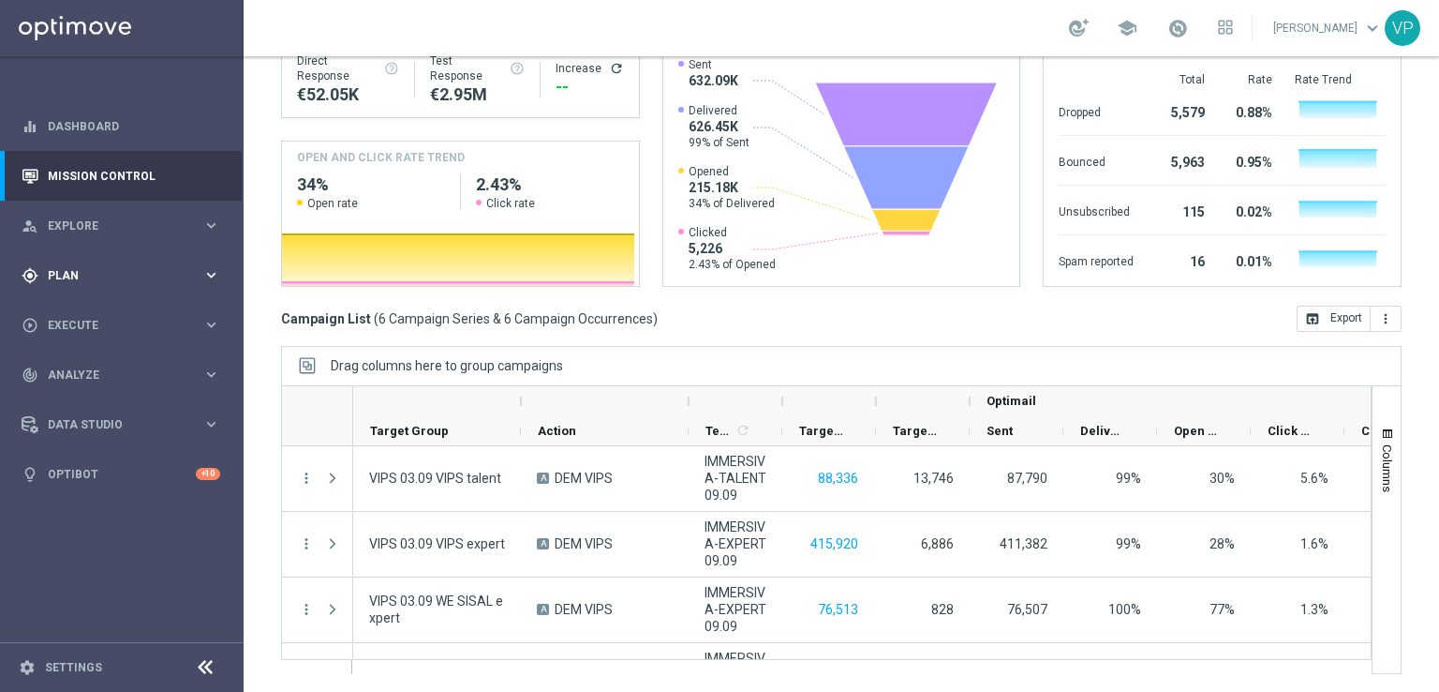
click at [126, 261] on div "gps_fixed Plan keyboard_arrow_right" at bounding box center [121, 275] width 242 height 50
click at [90, 308] on link "Target Groups" at bounding box center [122, 313] width 146 height 15
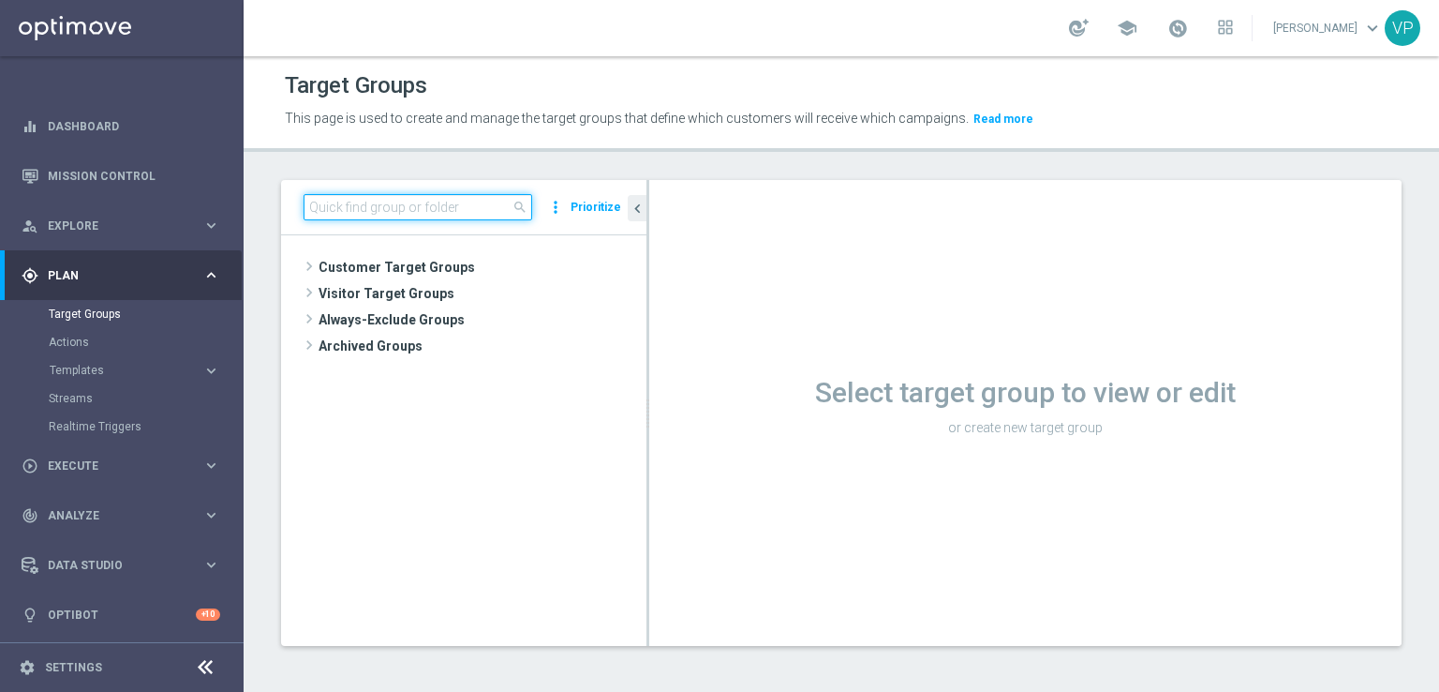
click at [415, 204] on input at bounding box center [418, 207] width 229 height 26
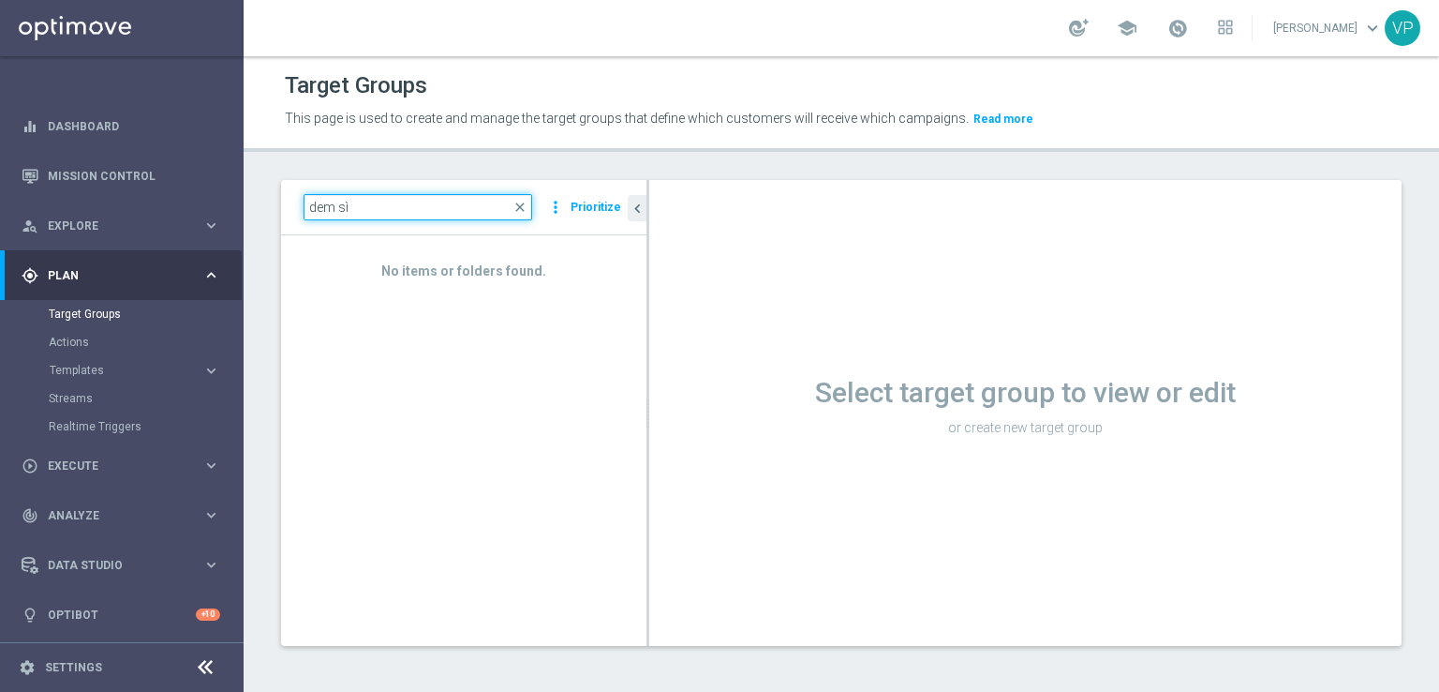
click at [411, 207] on input "dem sì" at bounding box center [418, 207] width 229 height 26
type input "e"
click at [411, 207] on input "0" at bounding box center [418, 207] width 229 height 26
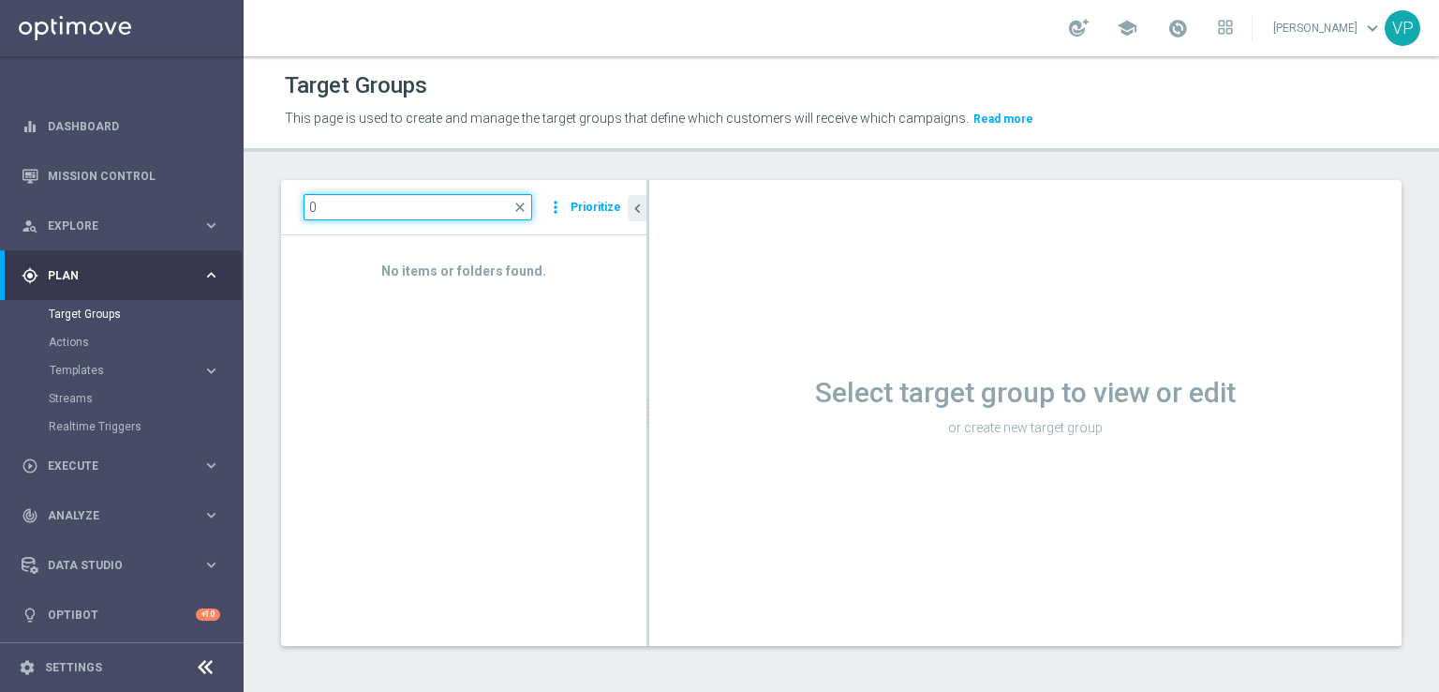
click at [496, 205] on input "0" at bounding box center [418, 207] width 229 height 26
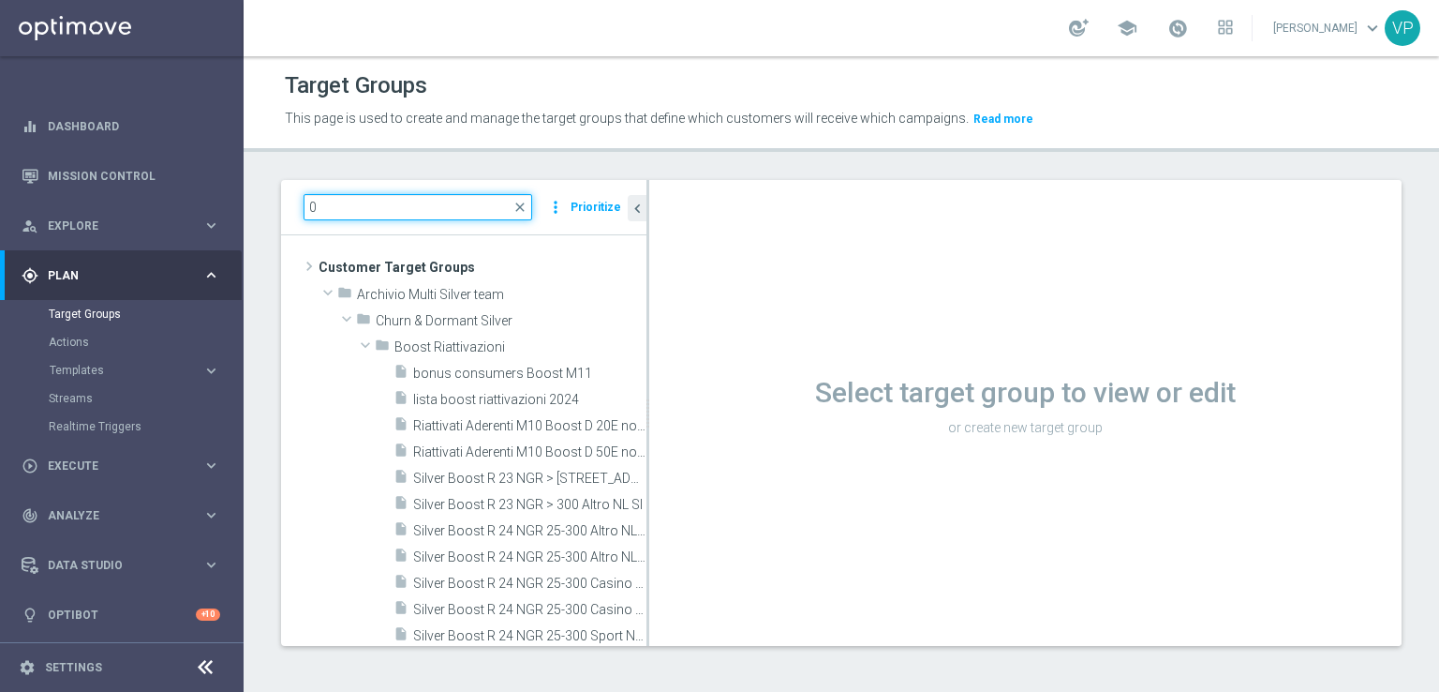
type input "0"
click at [522, 211] on span "close" at bounding box center [520, 207] width 15 height 15
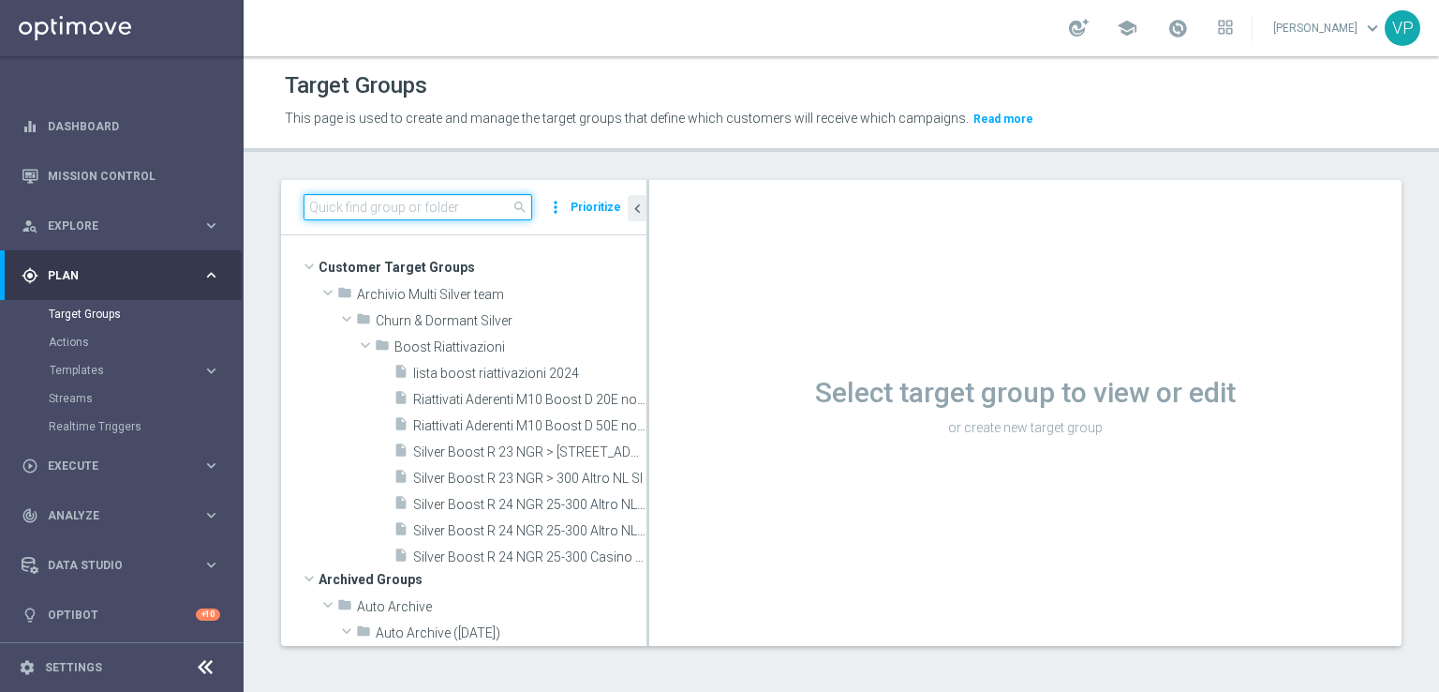
click at [454, 214] on input at bounding box center [418, 207] width 229 height 26
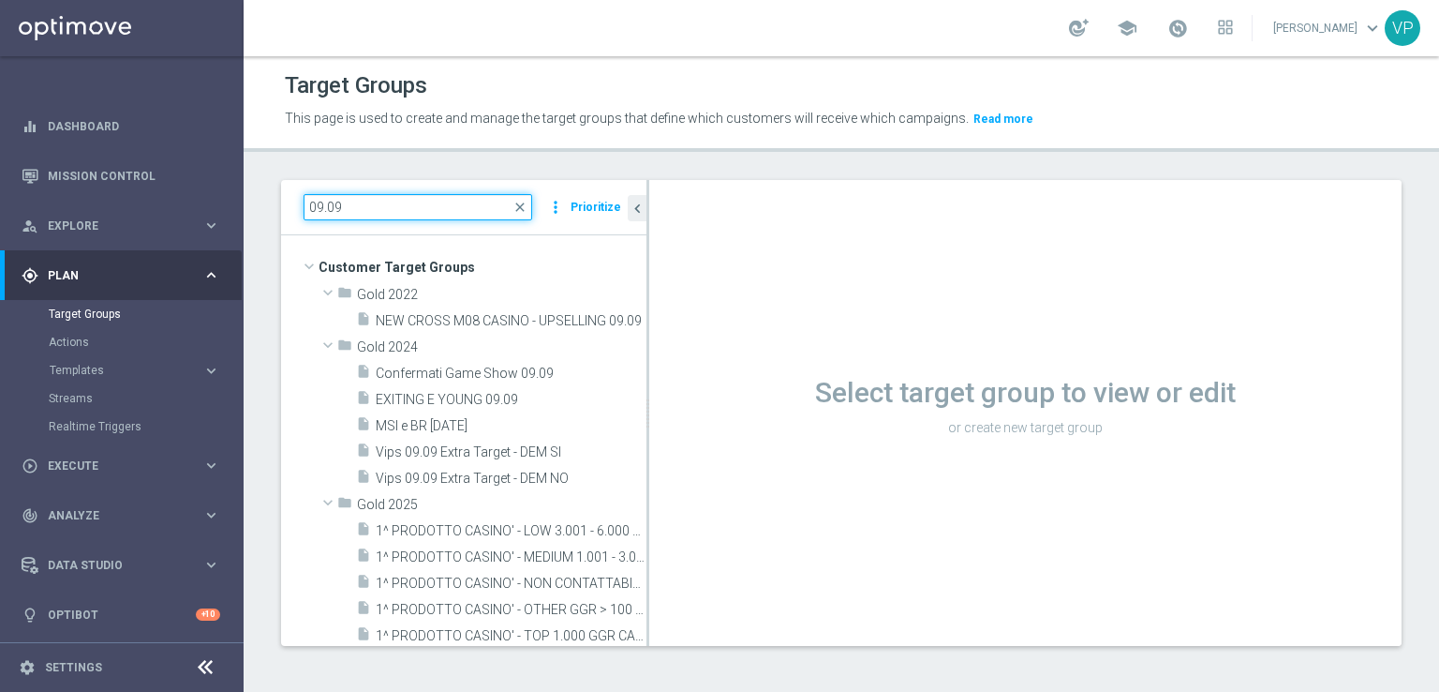
type input "09.09"
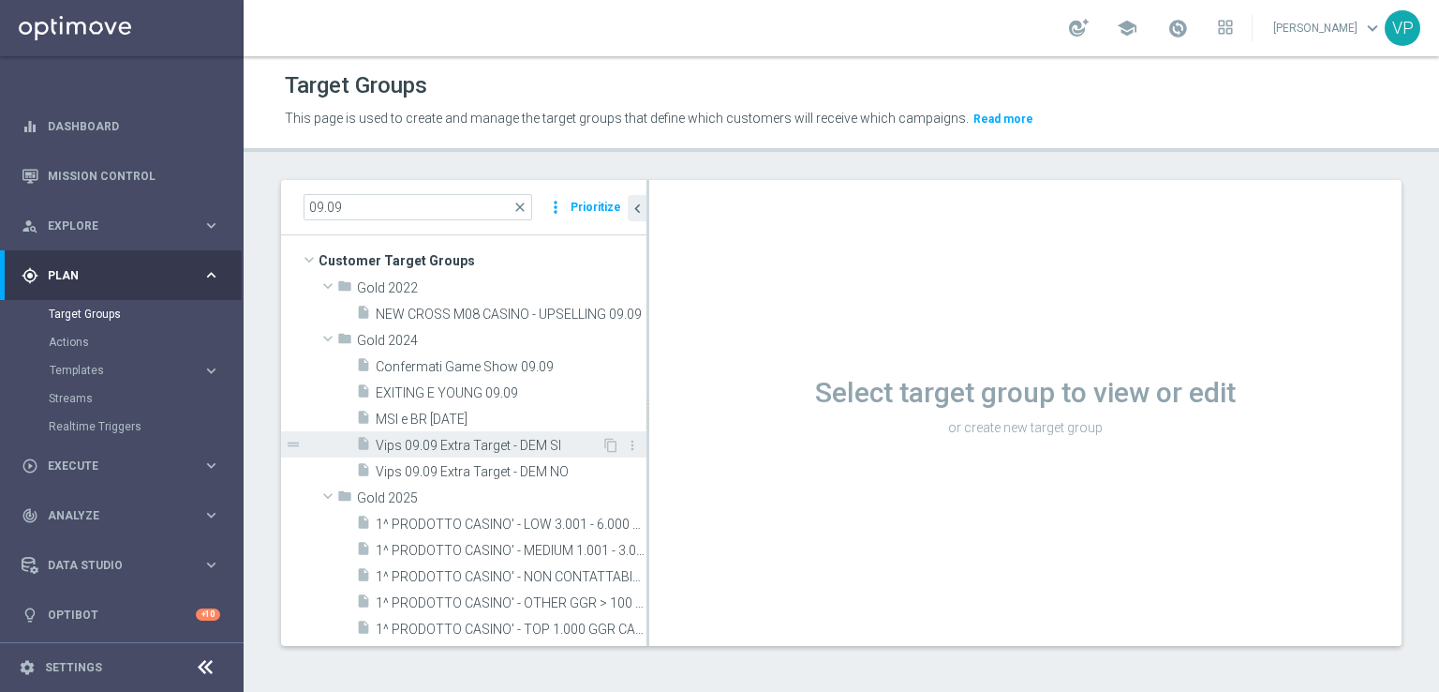
click at [513, 443] on span "Vips 09.09 Extra Target - DEM SI" at bounding box center [489, 446] width 226 height 16
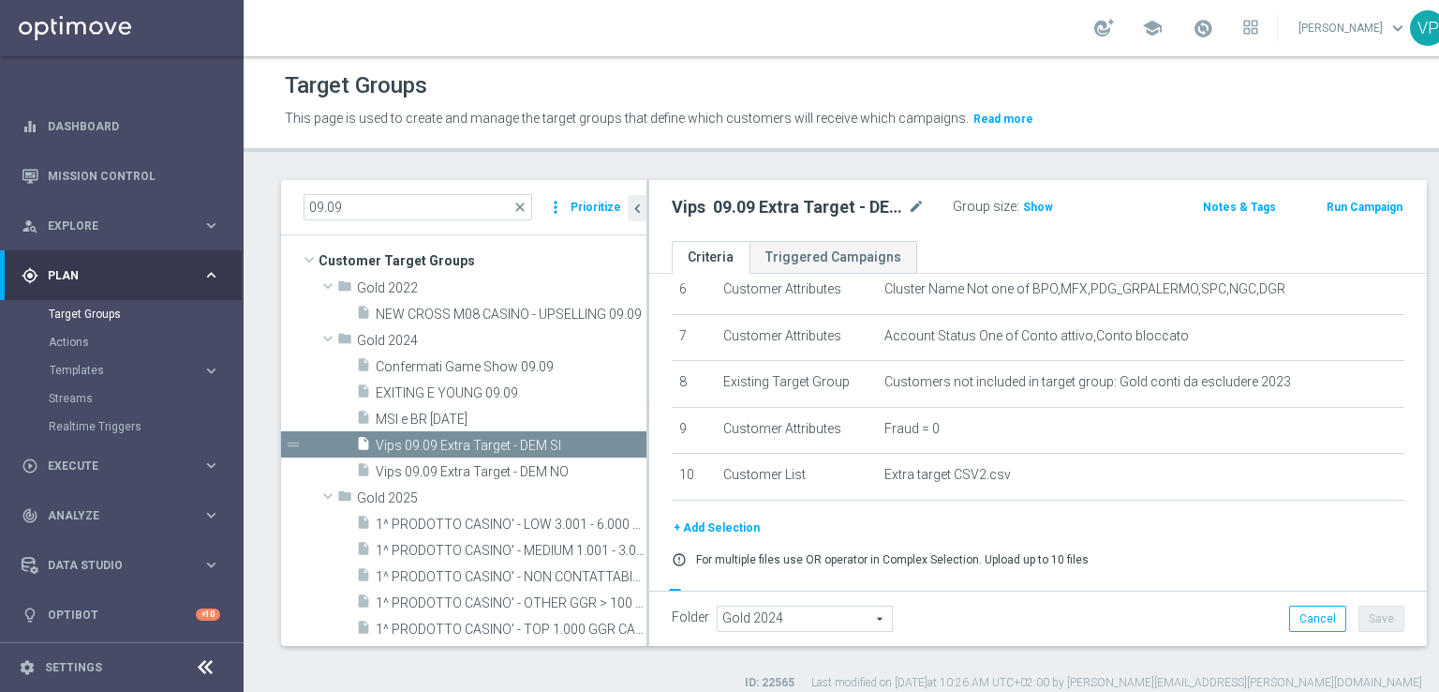
scroll to position [300, 0]
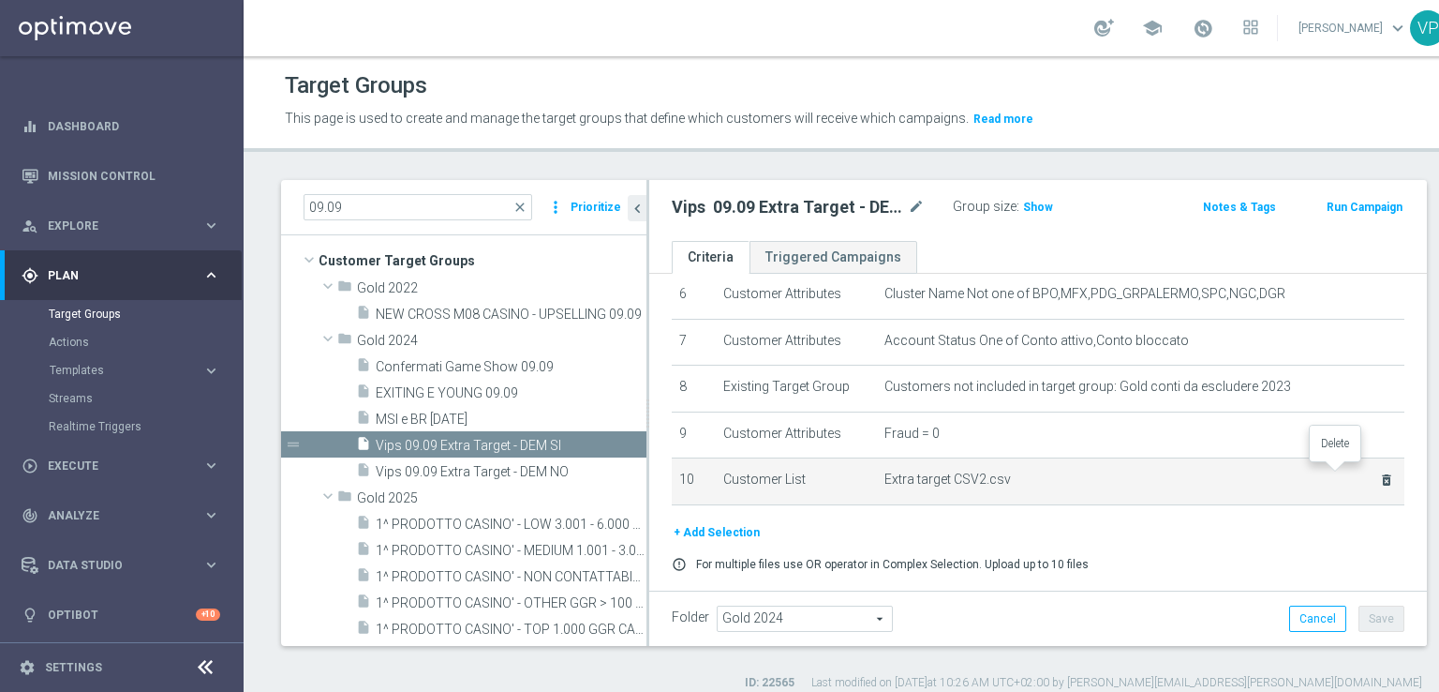
click at [1379, 473] on icon "delete_forever" at bounding box center [1386, 479] width 15 height 15
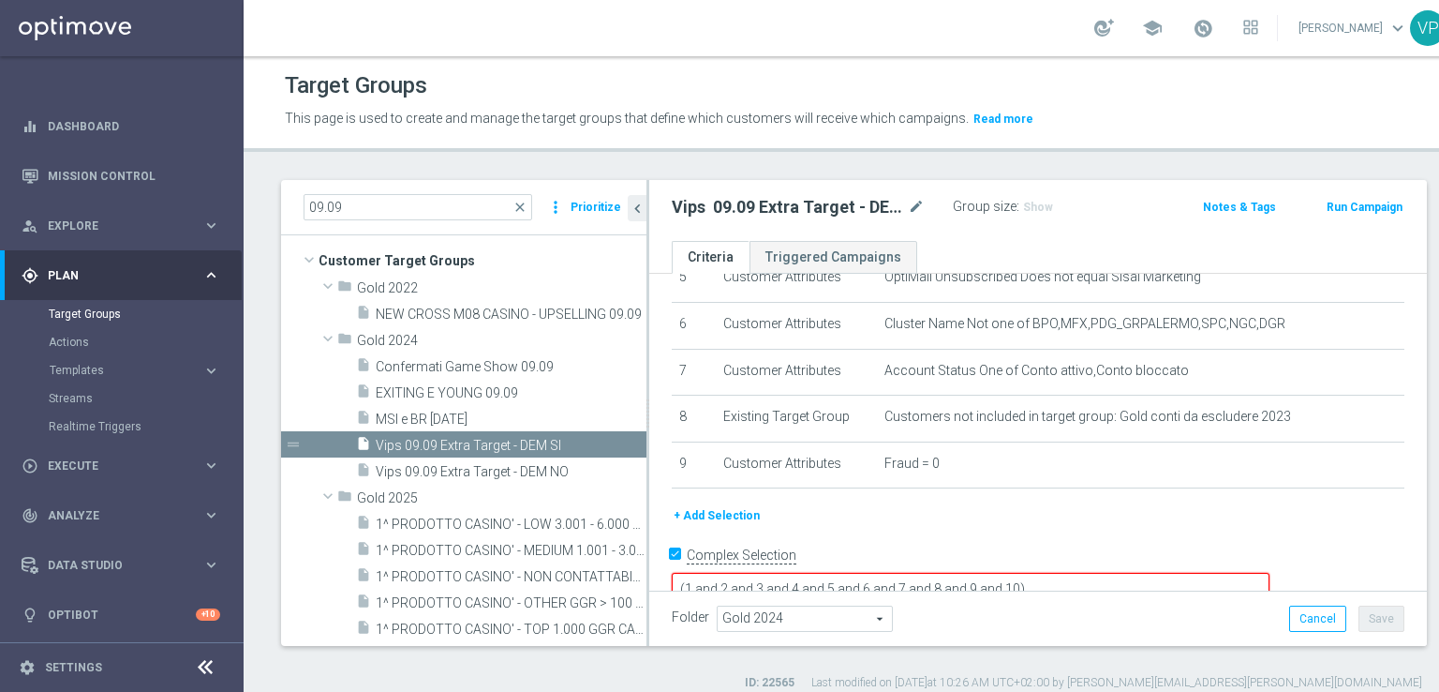
click at [719, 522] on div "+ Add Selection" at bounding box center [1038, 522] width 761 height 35
click at [721, 514] on button "+ Add Selection" at bounding box center [717, 515] width 90 height 21
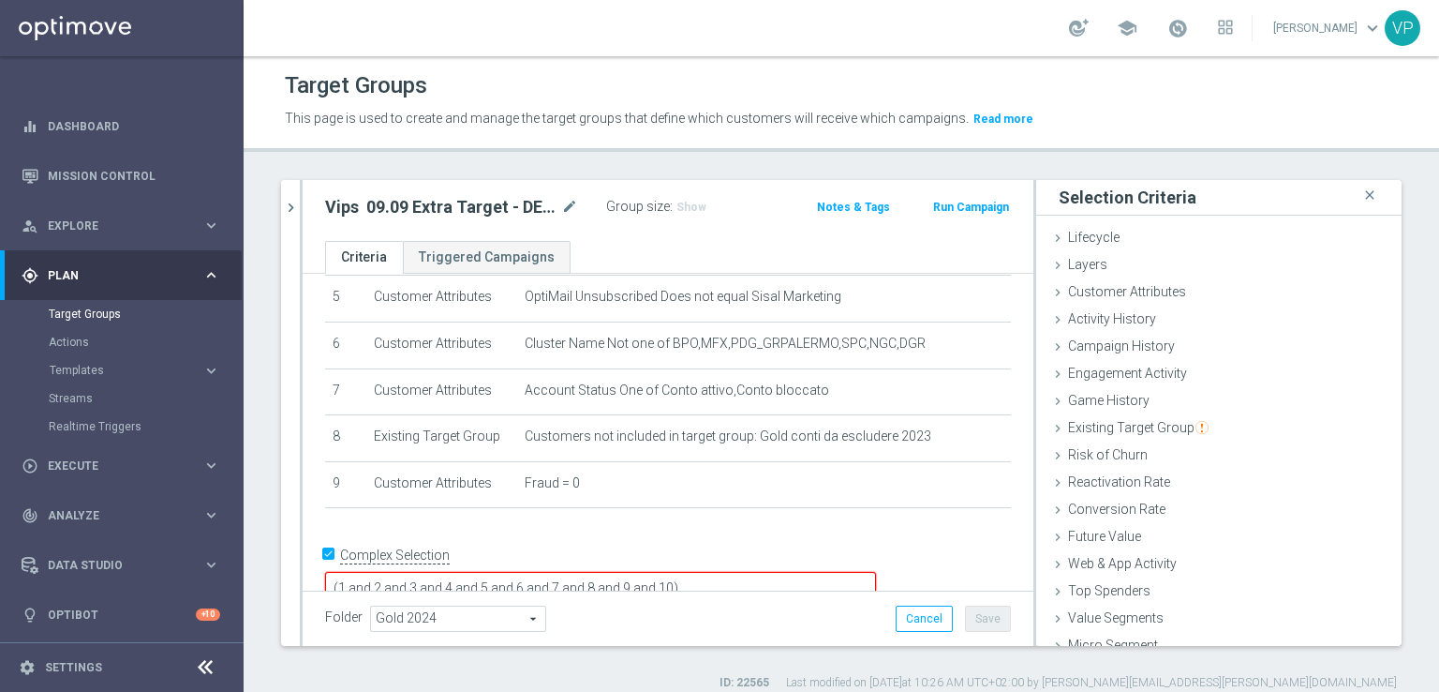
scroll to position [41, 0]
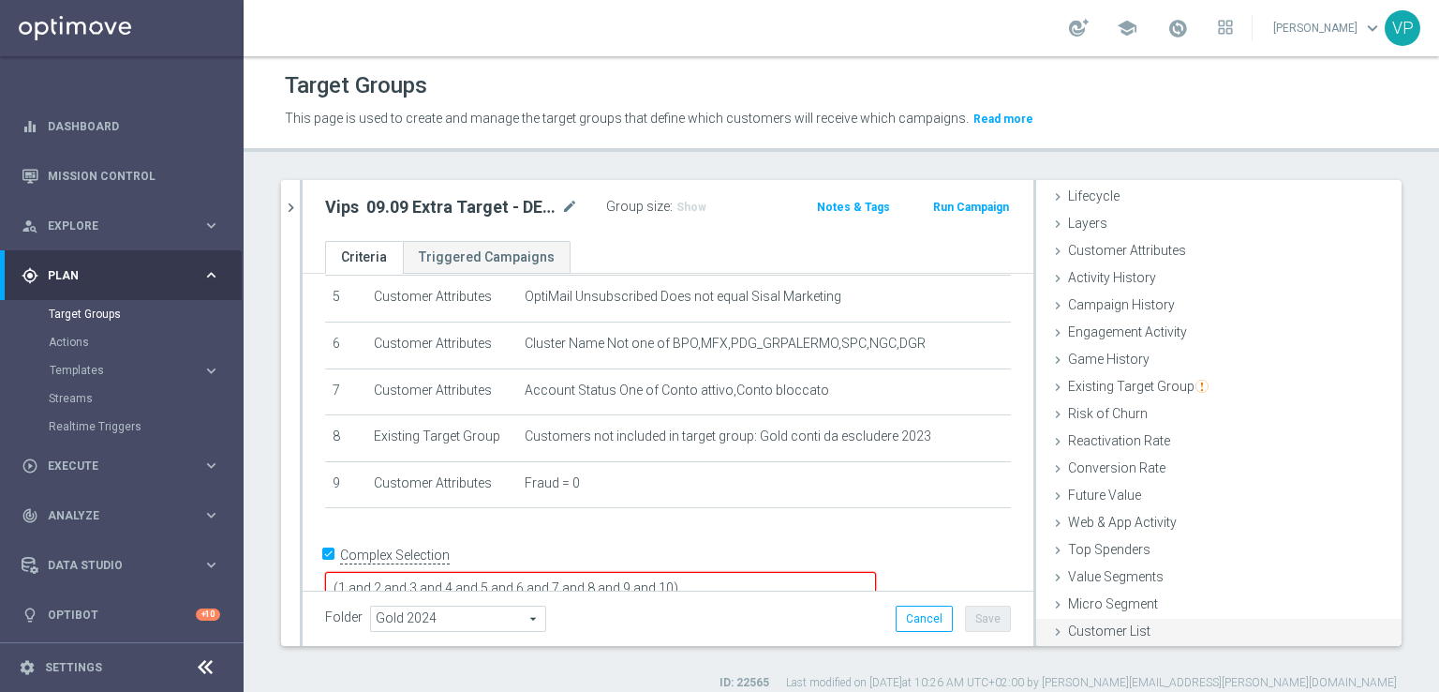
click at [1117, 627] on span "Customer List" at bounding box center [1109, 630] width 82 height 15
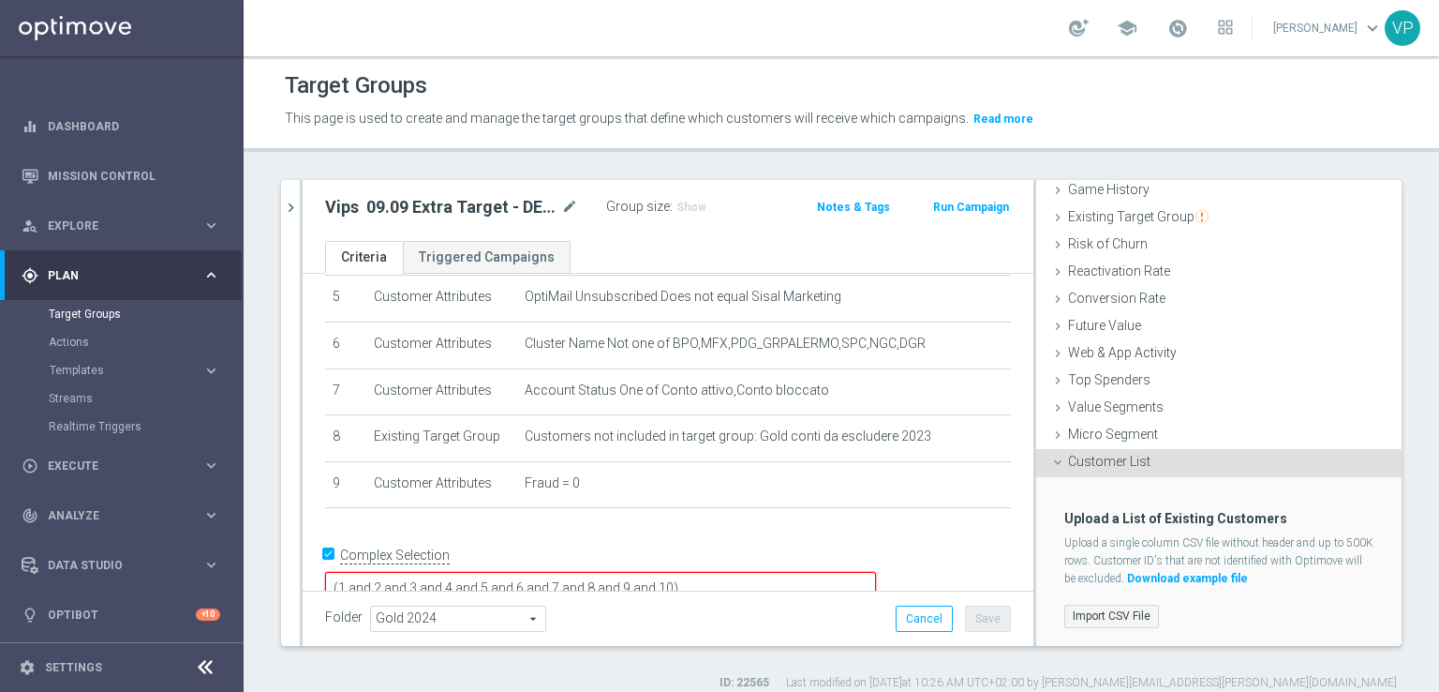
click at [1102, 616] on label "Import CSV File" at bounding box center [1112, 615] width 95 height 23
click at [0, 0] on input "Import CSV File" at bounding box center [0, 0] width 0 height 0
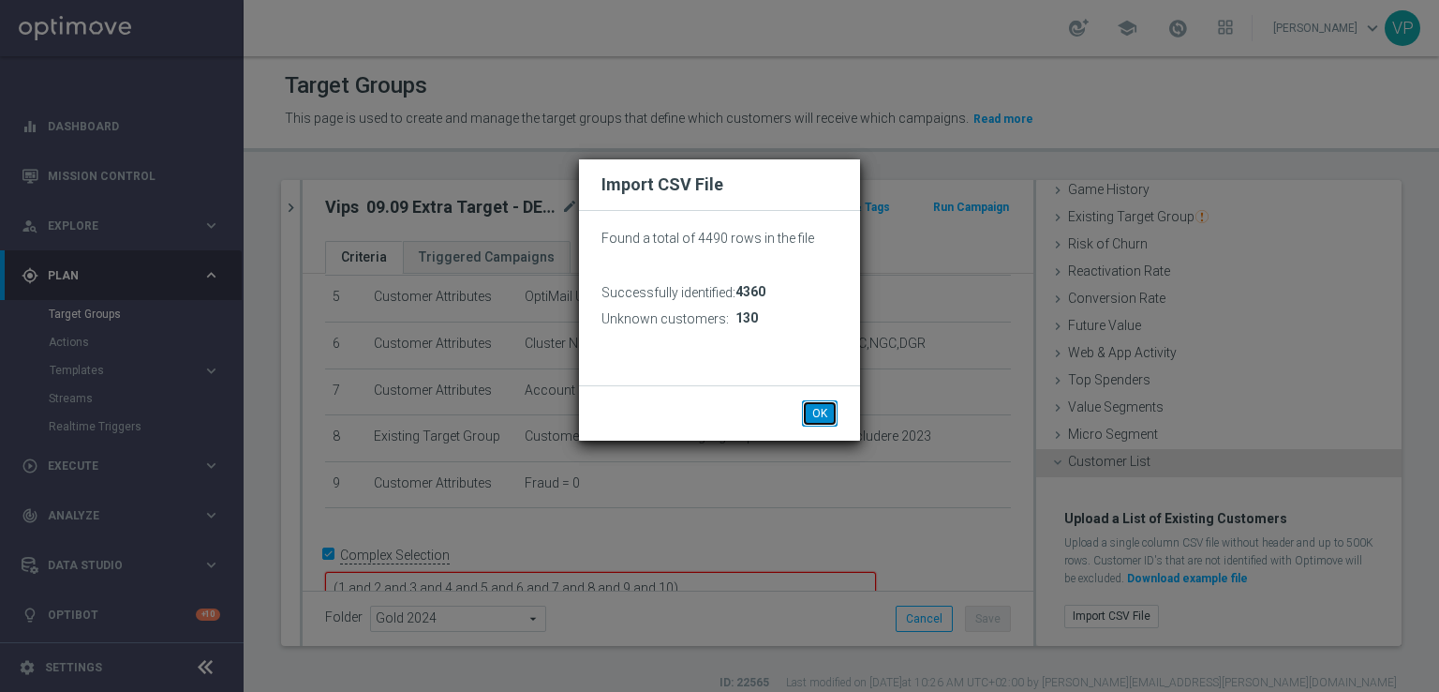
click at [828, 422] on button "OK" at bounding box center [820, 413] width 36 height 26
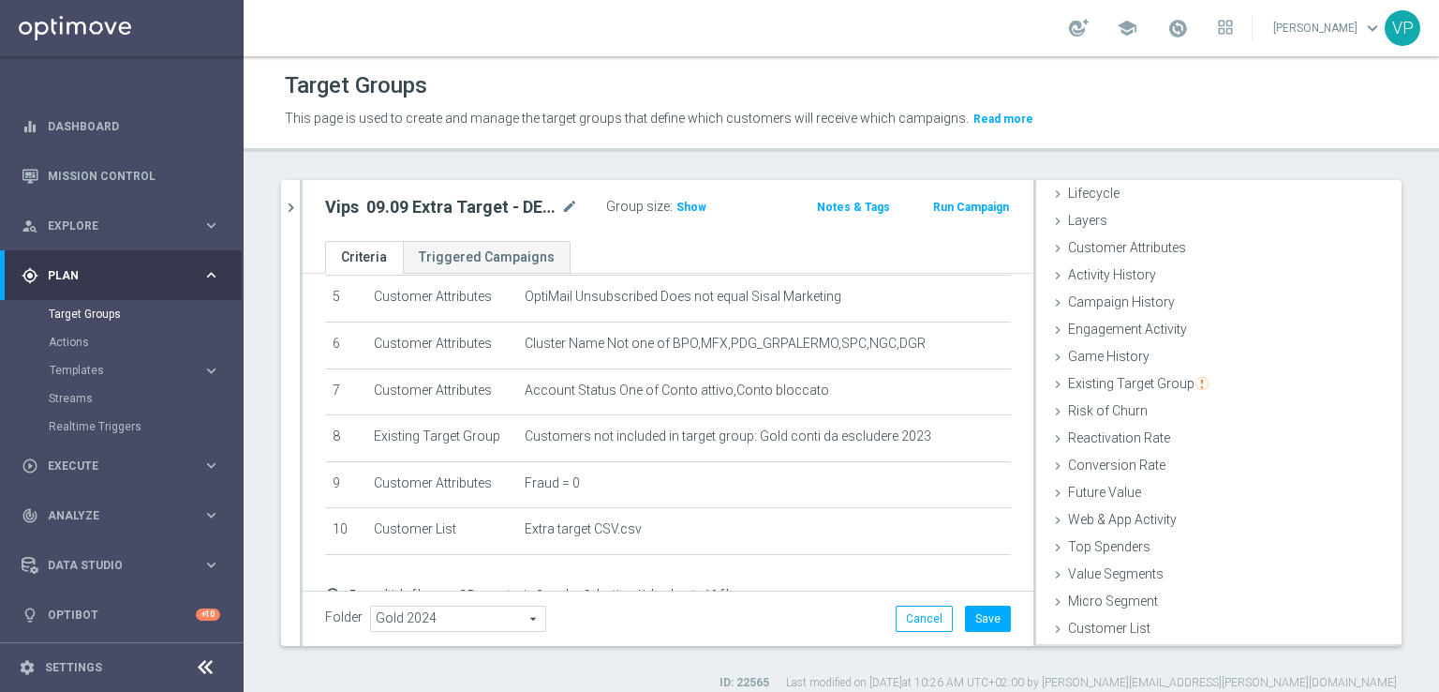
scroll to position [41, 0]
click at [677, 208] on span "Show" at bounding box center [692, 207] width 30 height 13
click at [986, 612] on button "Save" at bounding box center [988, 618] width 46 height 26
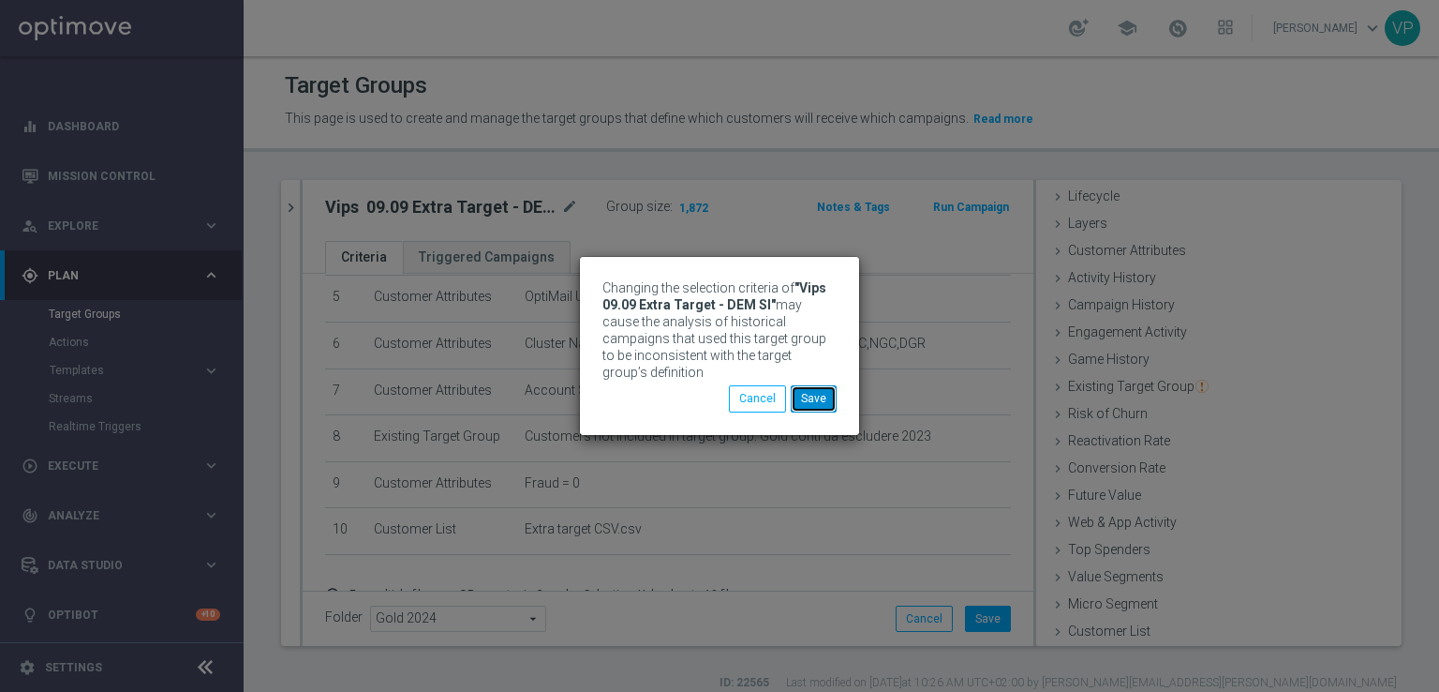
click at [822, 387] on button "Save" at bounding box center [814, 398] width 46 height 26
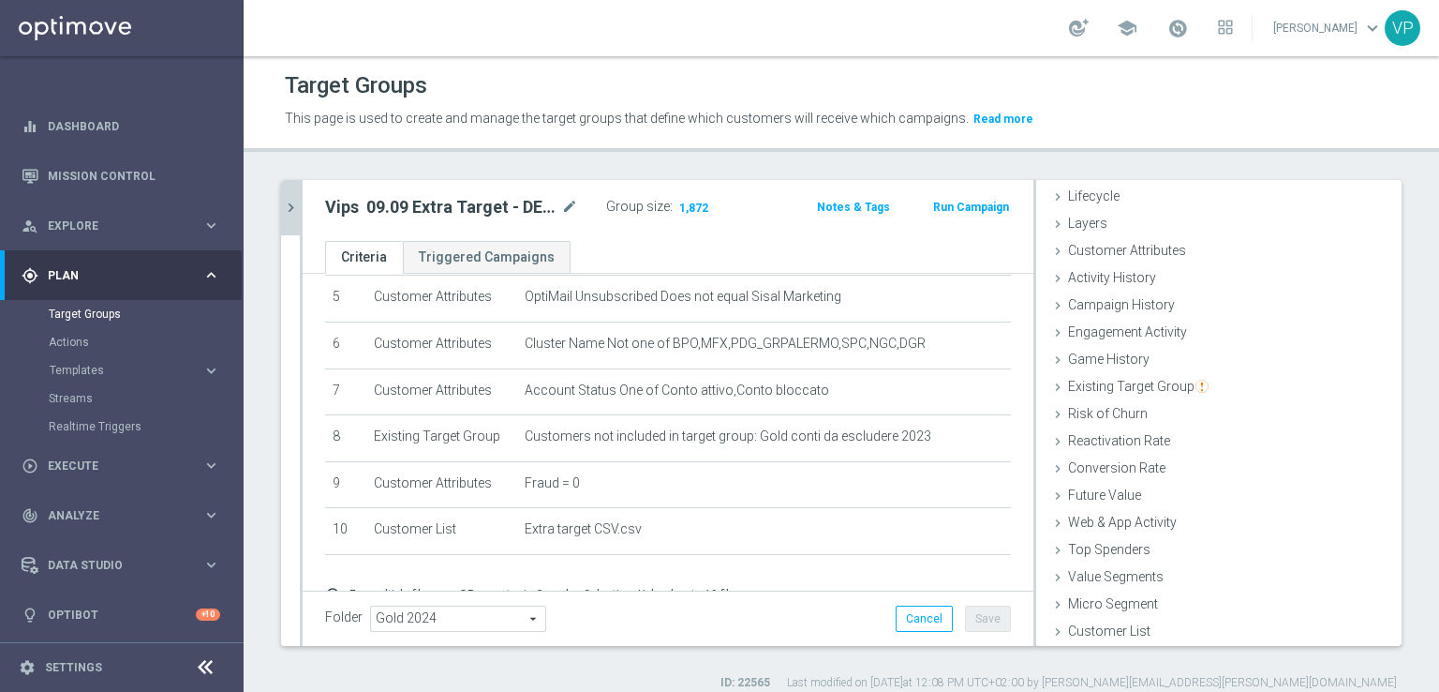
click at [290, 205] on icon "chevron_right" at bounding box center [291, 208] width 18 height 18
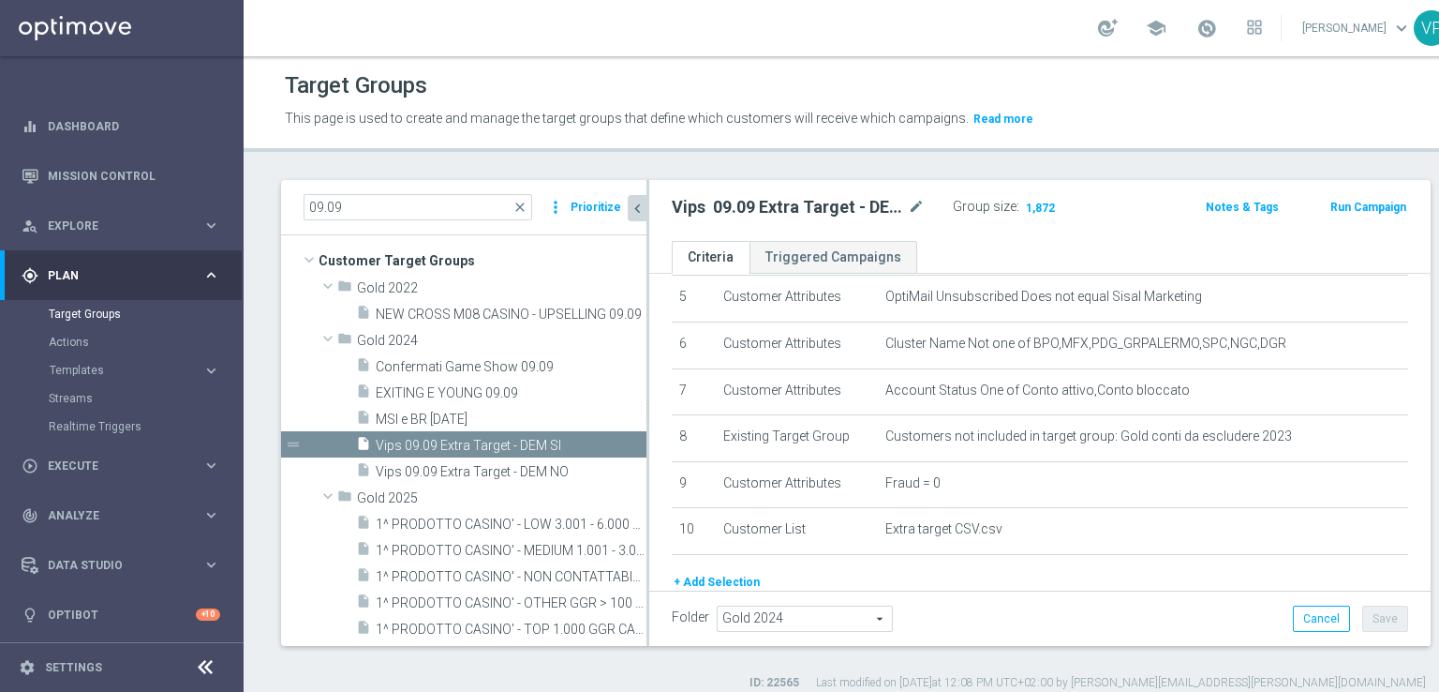
scroll to position [72, 0]
click at [462, 466] on span "Vips 09.09 Extra Target - DEM NO" at bounding box center [489, 472] width 226 height 16
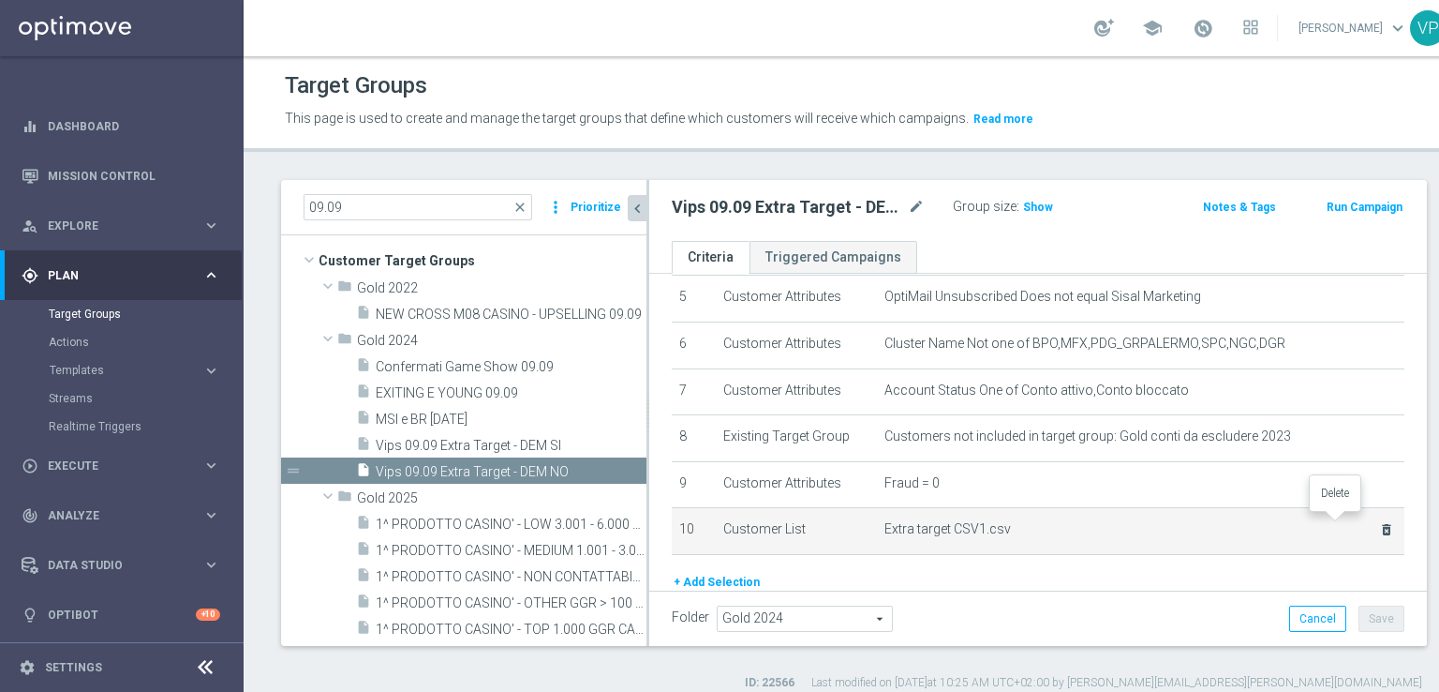
click at [1379, 525] on icon "delete_forever" at bounding box center [1386, 529] width 15 height 15
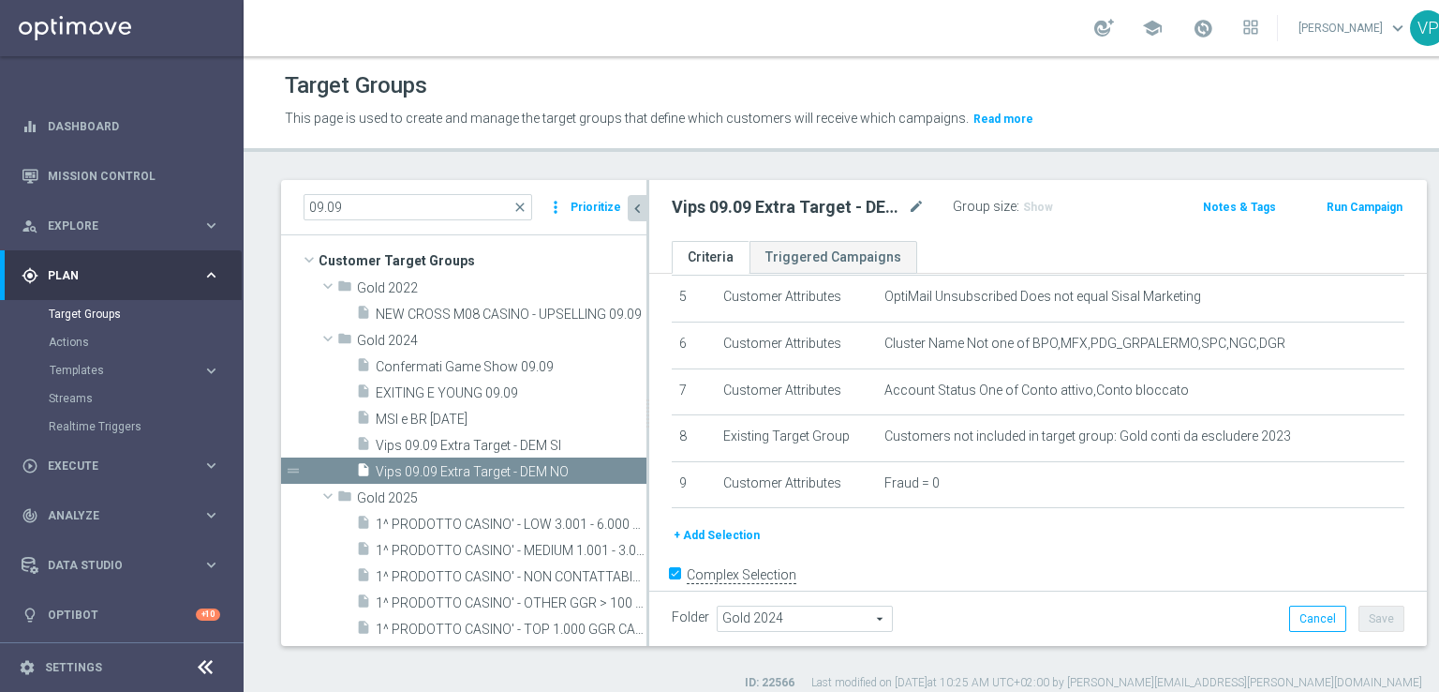
click at [744, 529] on button "+ Add Selection" at bounding box center [717, 535] width 90 height 21
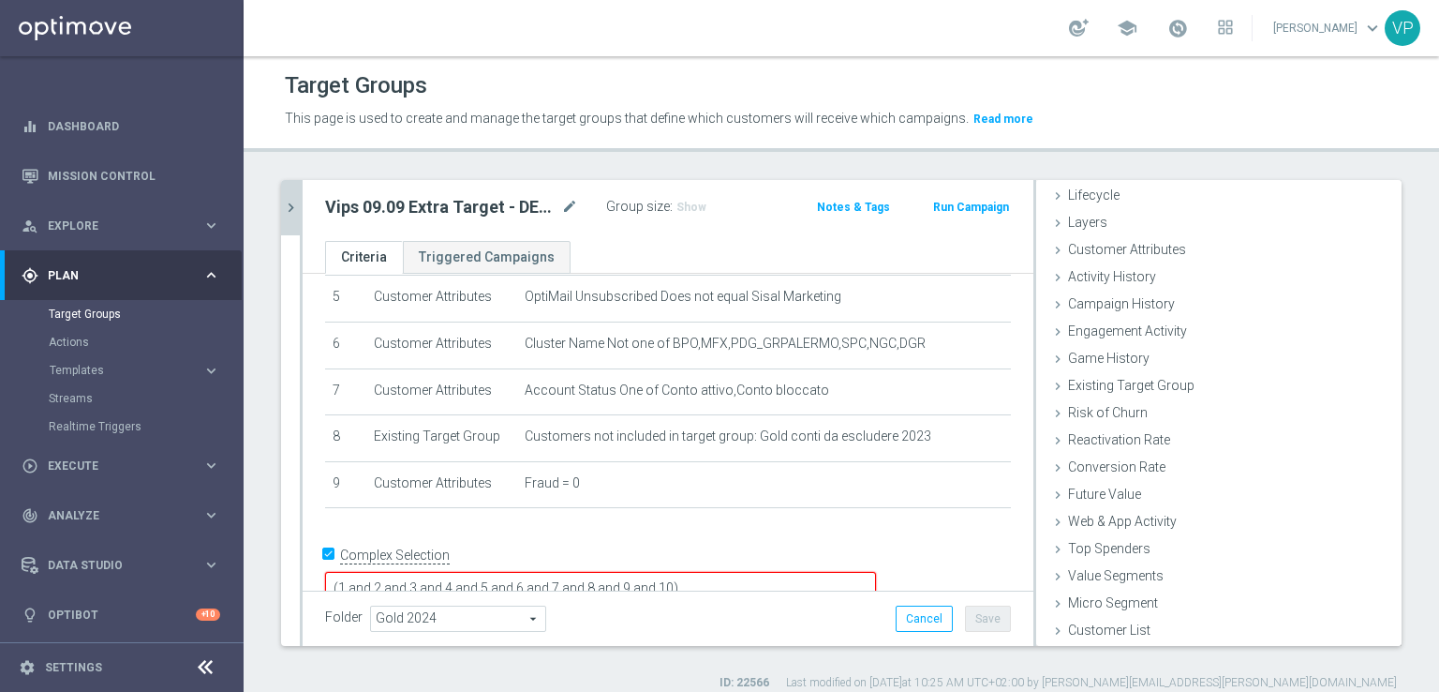
scroll to position [41, 0]
click at [1068, 633] on span "Customer List" at bounding box center [1109, 630] width 82 height 15
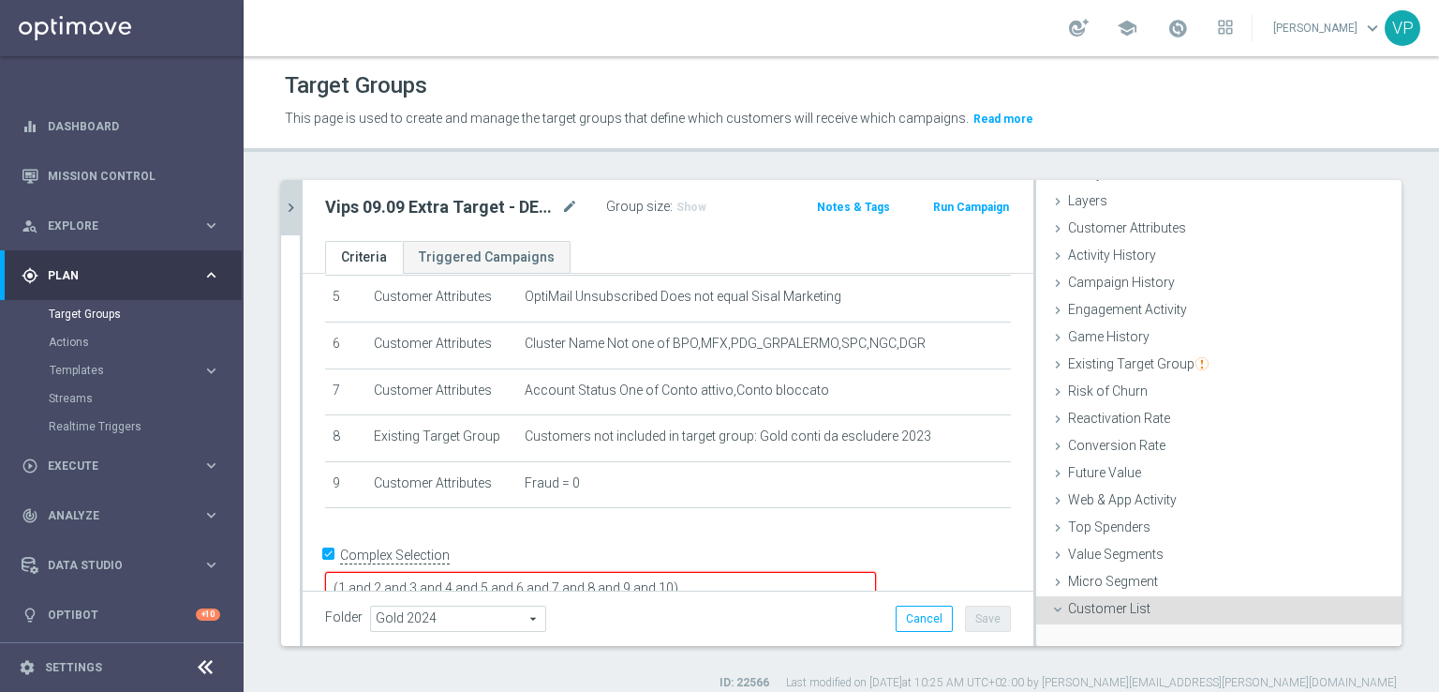
scroll to position [211, 0]
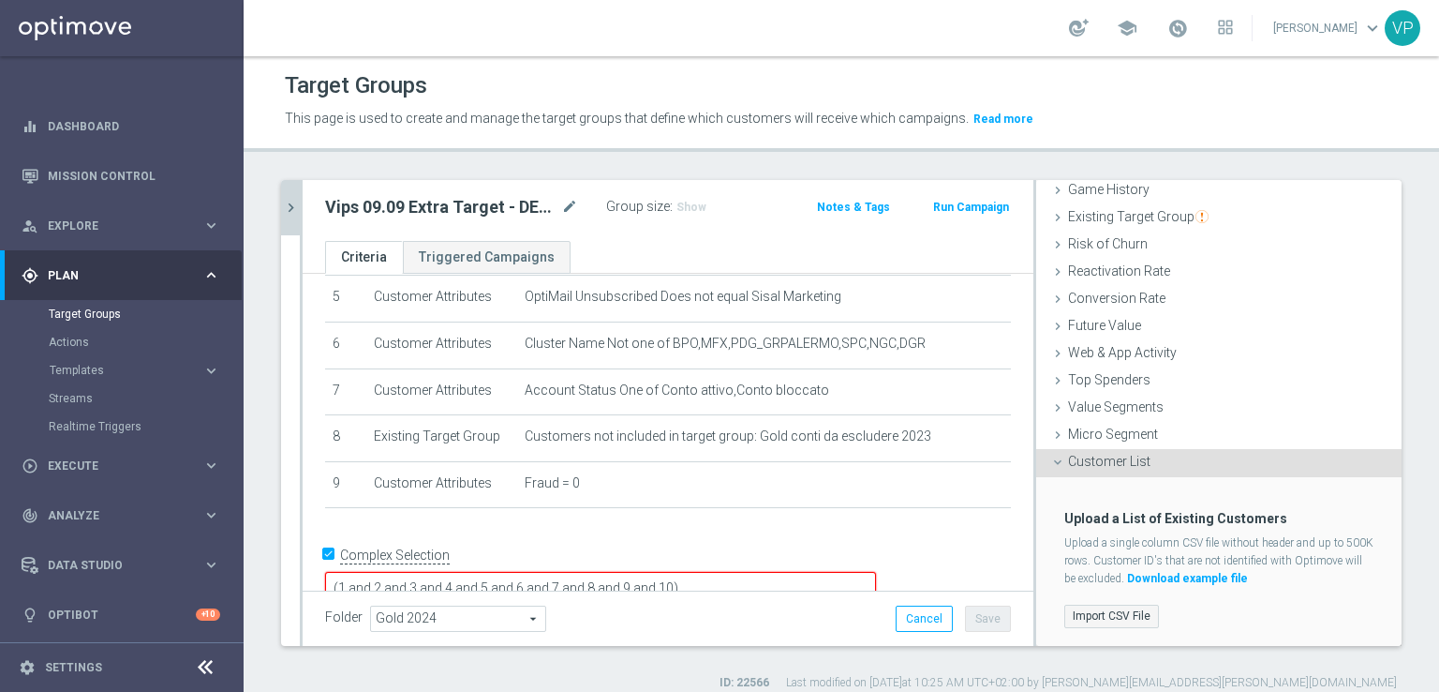
click at [1091, 611] on label "Import CSV File" at bounding box center [1112, 615] width 95 height 23
click at [0, 0] on input "Import CSV File" at bounding box center [0, 0] width 0 height 0
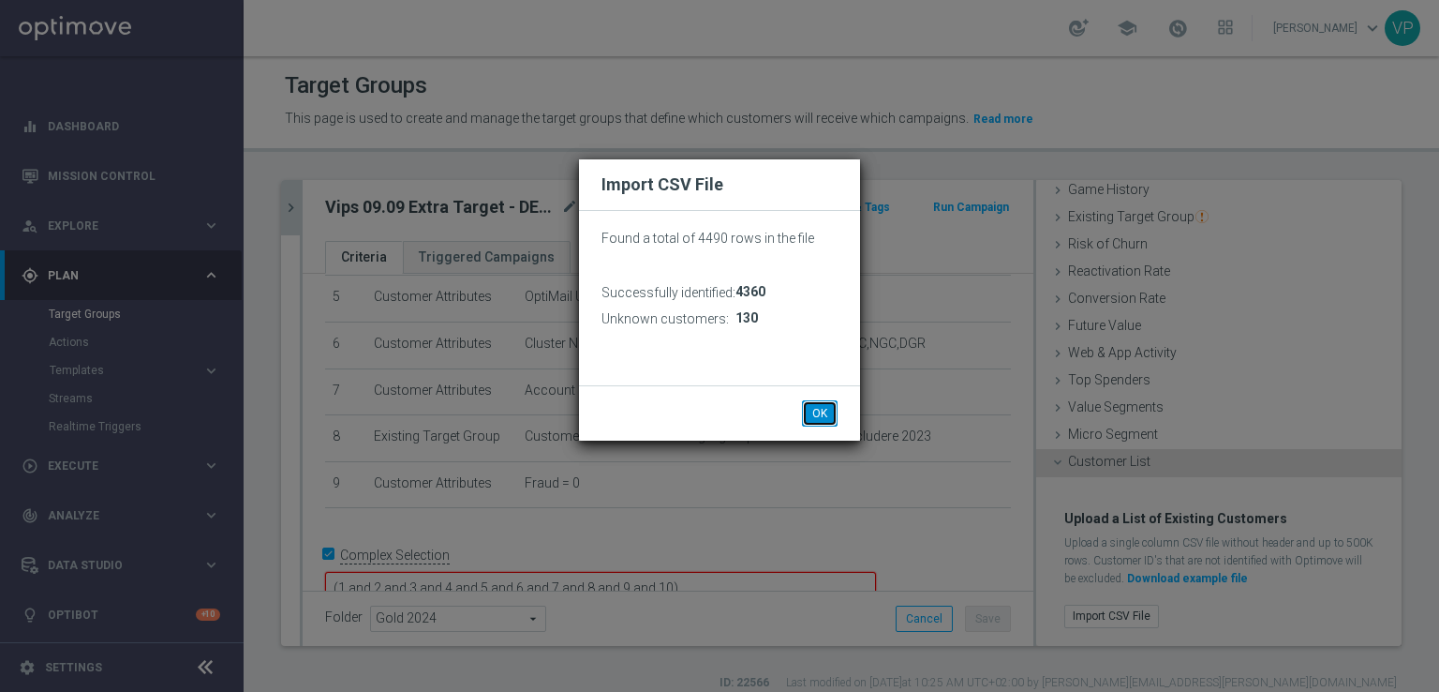
click at [814, 415] on button "OK" at bounding box center [820, 413] width 36 height 26
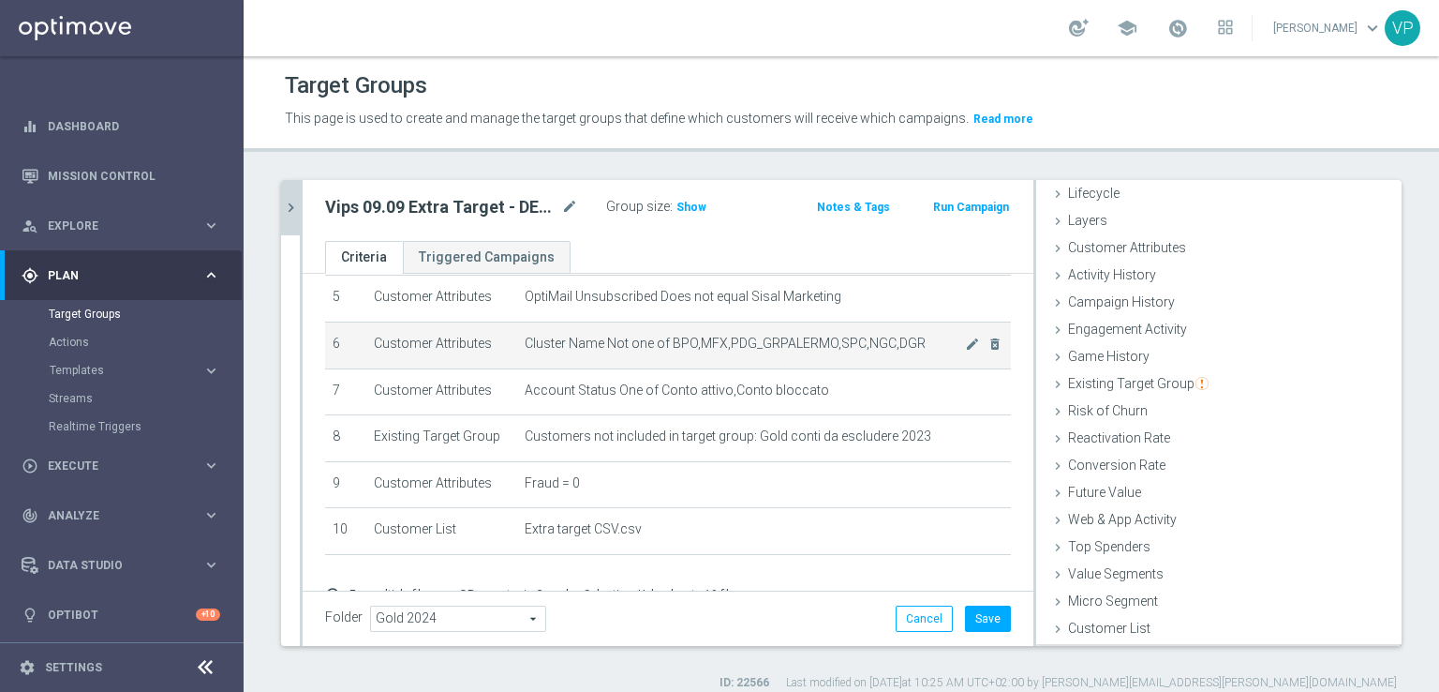
scroll to position [41, 0]
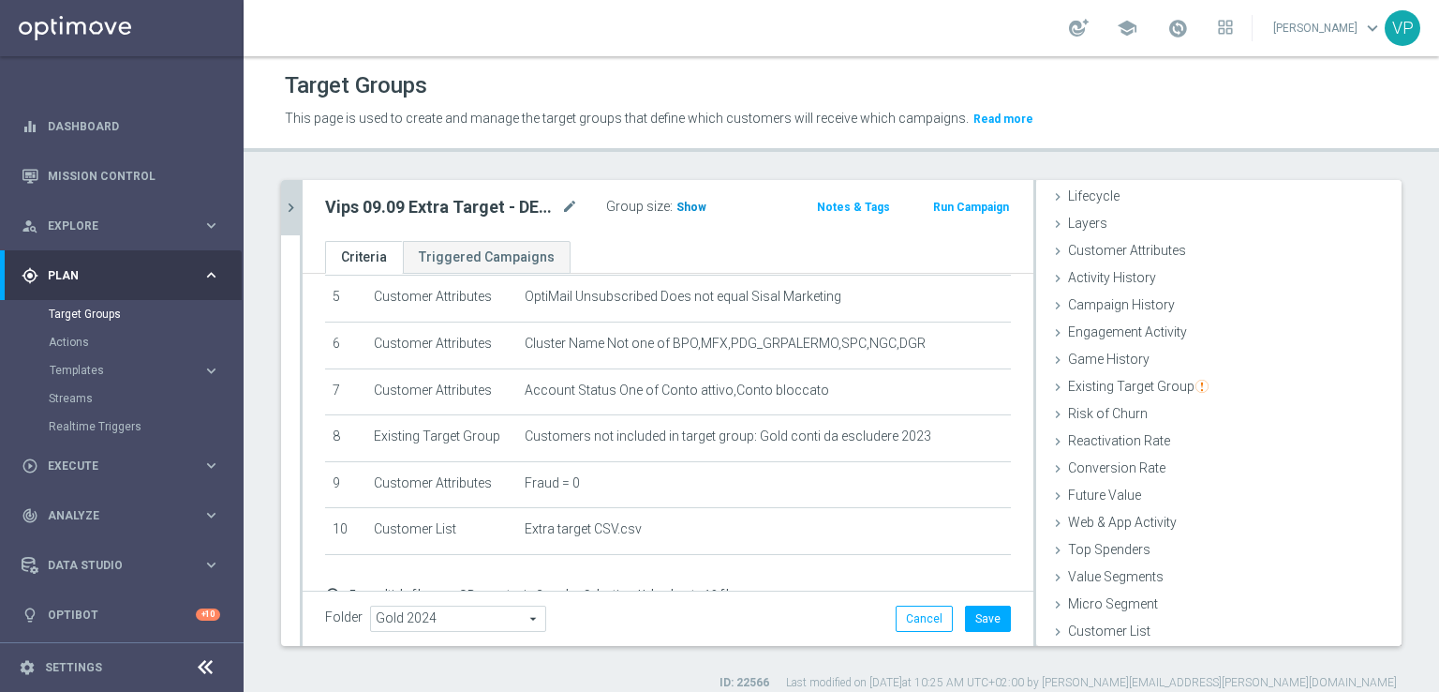
click at [690, 211] on span "Show" at bounding box center [692, 207] width 30 height 13
click at [974, 608] on button "Save" at bounding box center [988, 618] width 46 height 26
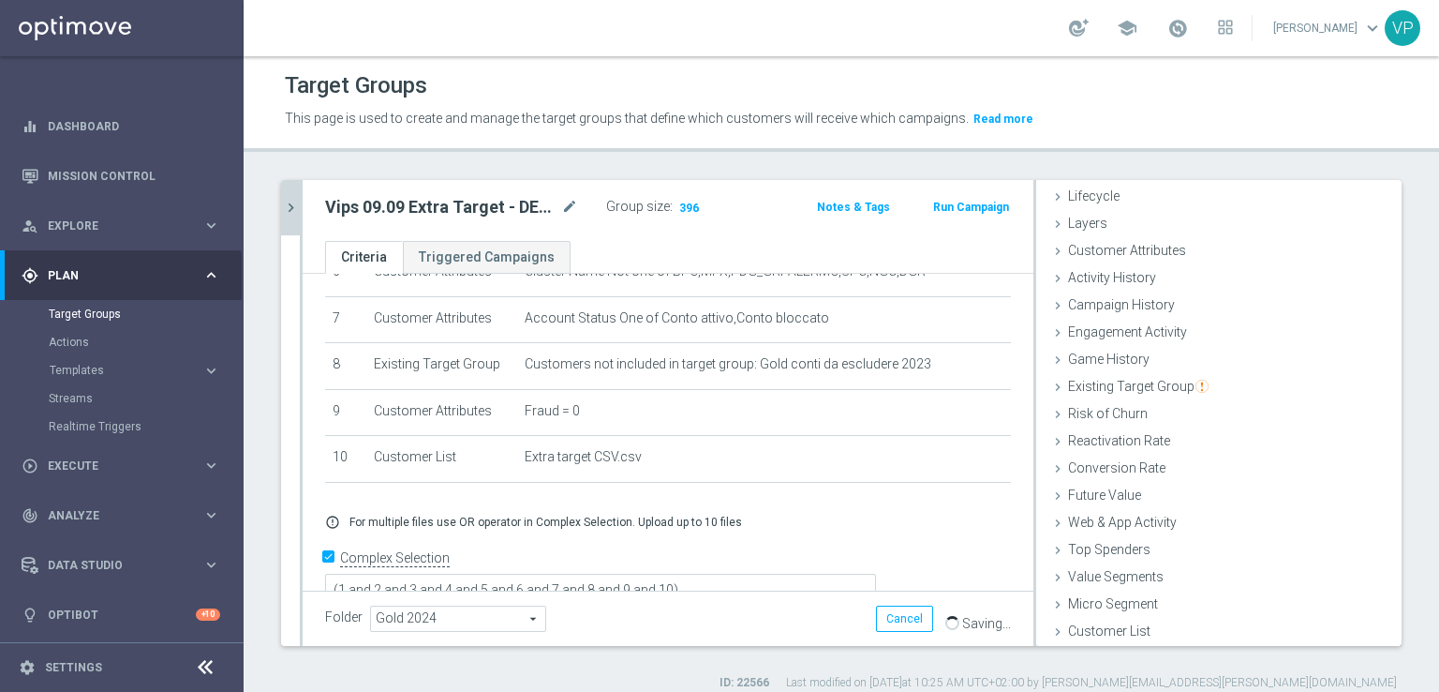
scroll to position [0, 0]
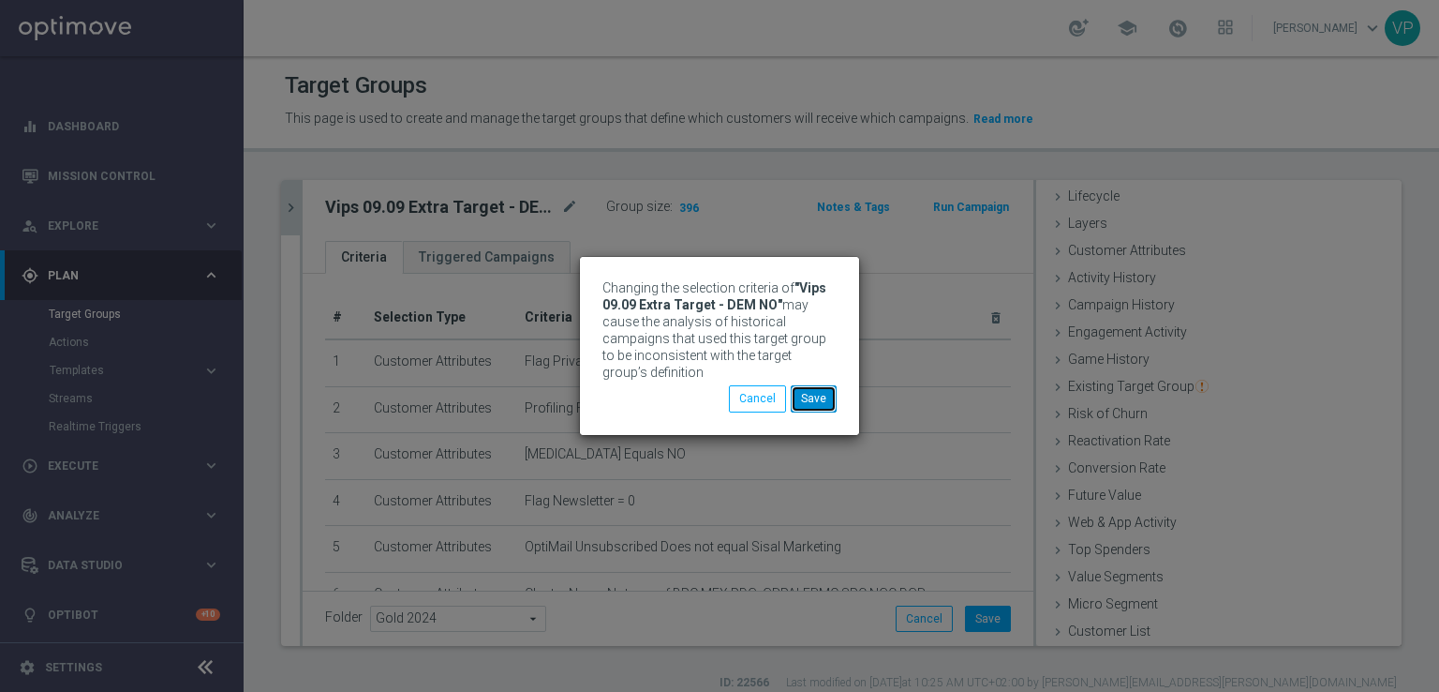
click at [822, 396] on button "Save" at bounding box center [814, 398] width 46 height 26
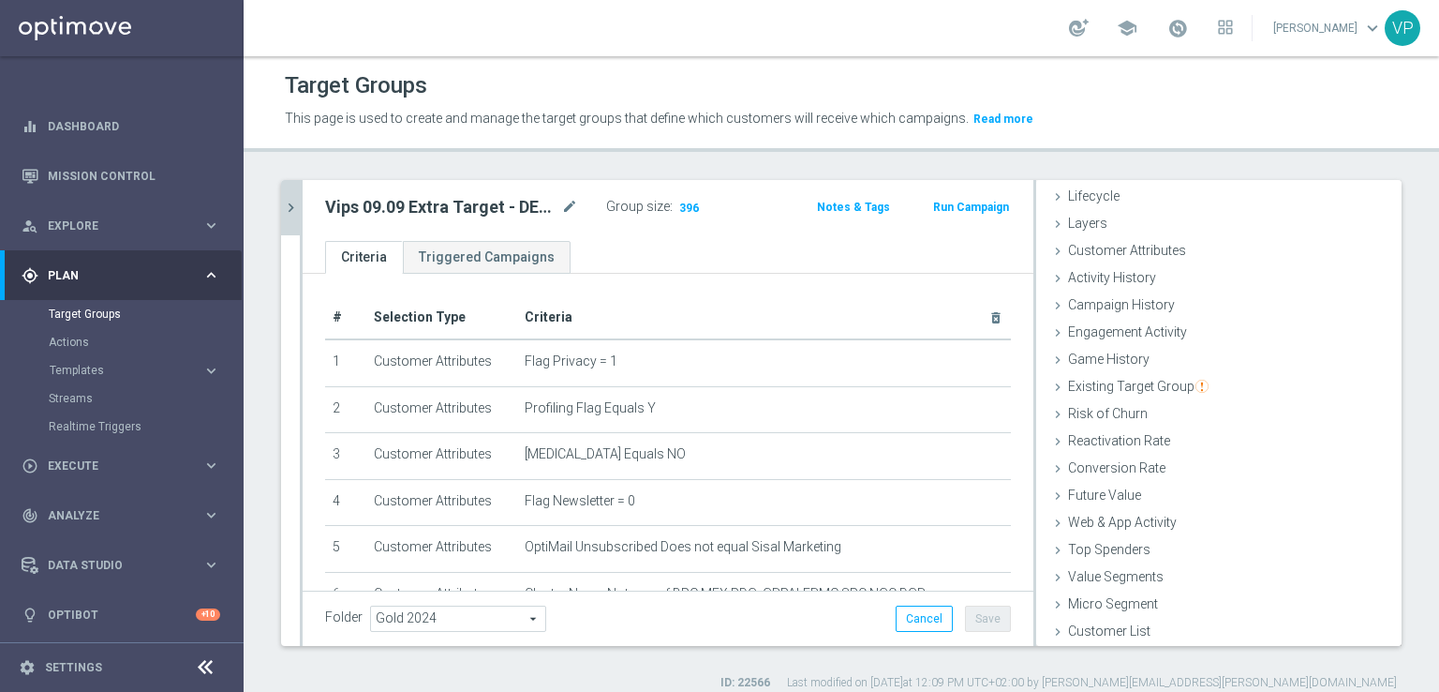
click at [292, 233] on button "chevron_right" at bounding box center [290, 207] width 19 height 55
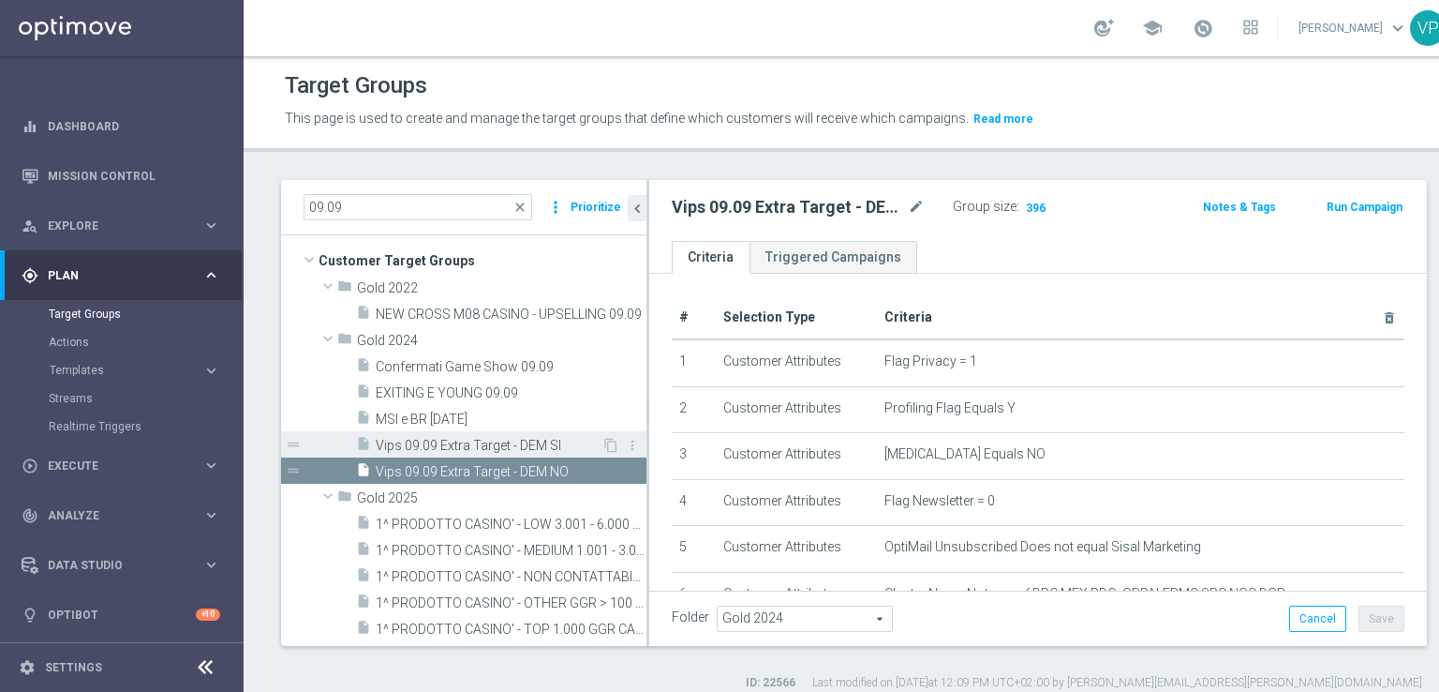
click at [484, 436] on div "insert_drive_file Vips 09.09 Extra Target - DEM SI" at bounding box center [479, 444] width 246 height 26
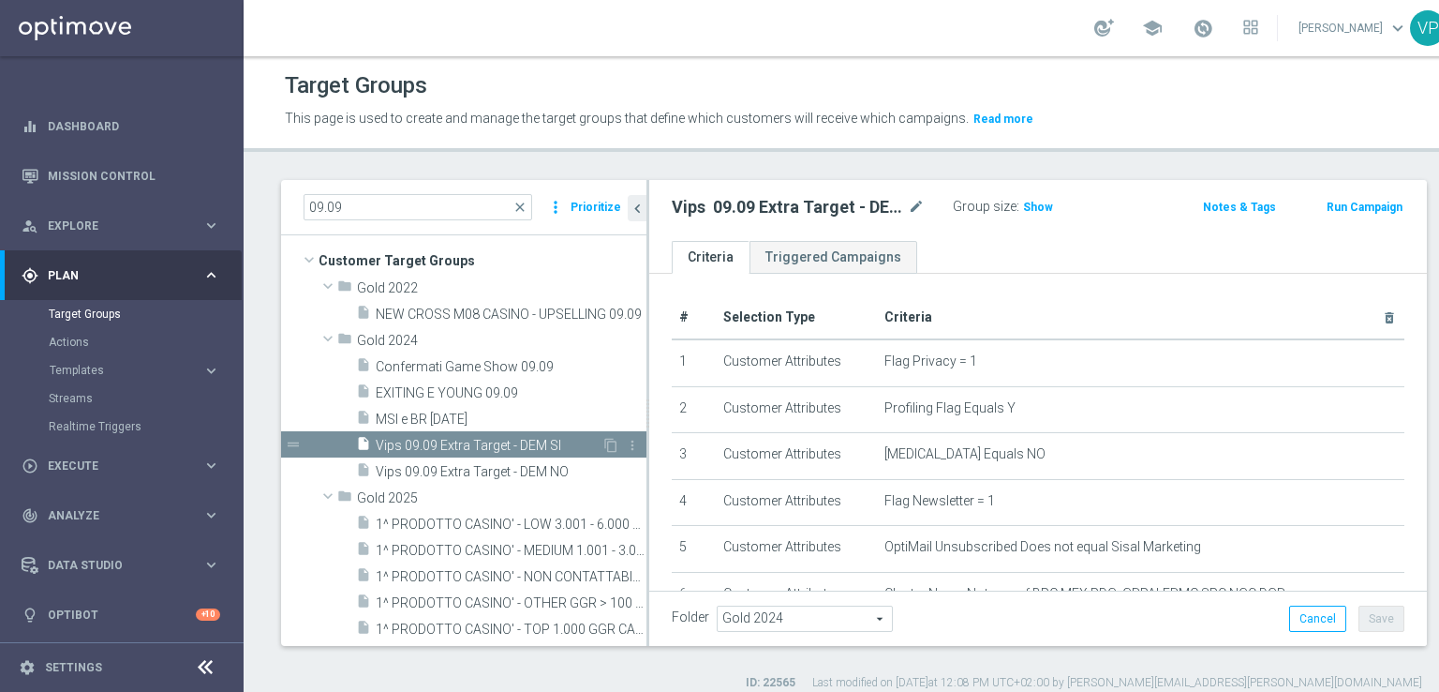
click at [606, 442] on div "content_copy more_vert" at bounding box center [622, 448] width 40 height 20
click at [604, 443] on icon "content_copy" at bounding box center [611, 445] width 15 height 15
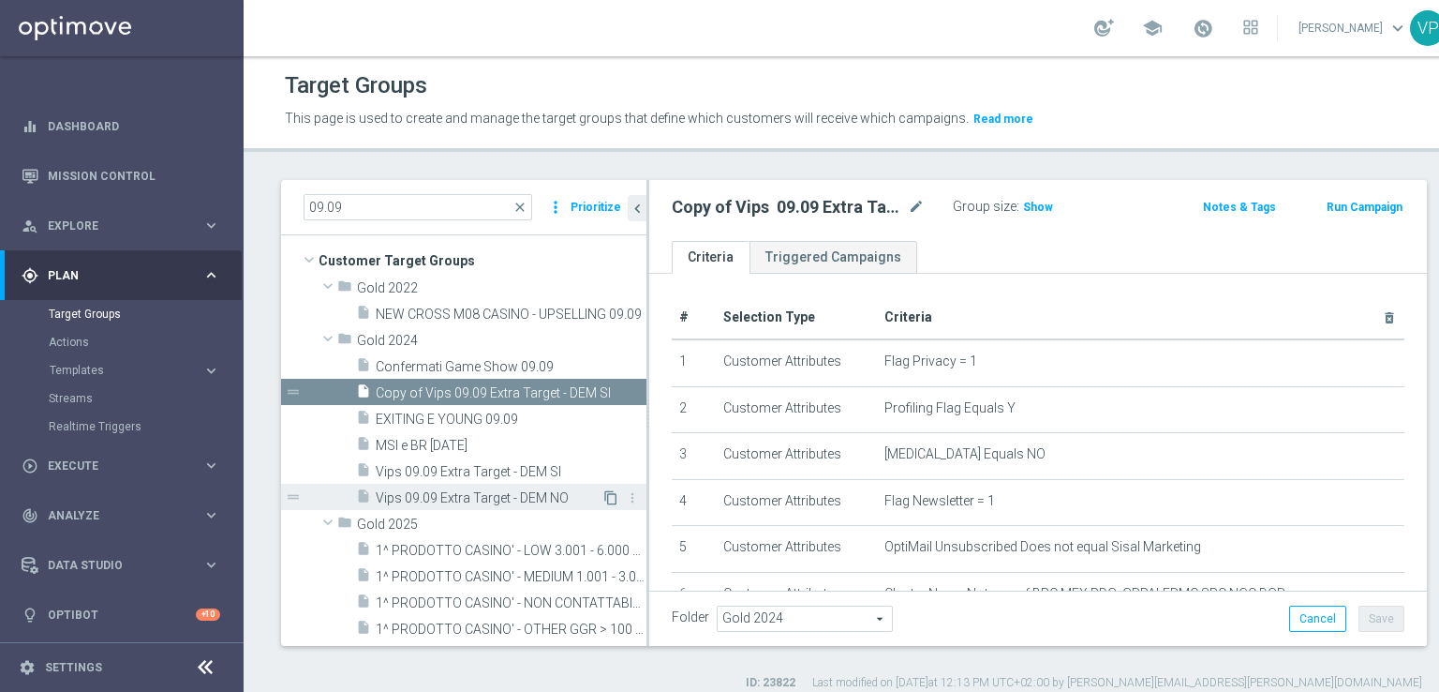
click at [604, 496] on icon "content_copy" at bounding box center [611, 497] width 15 height 15
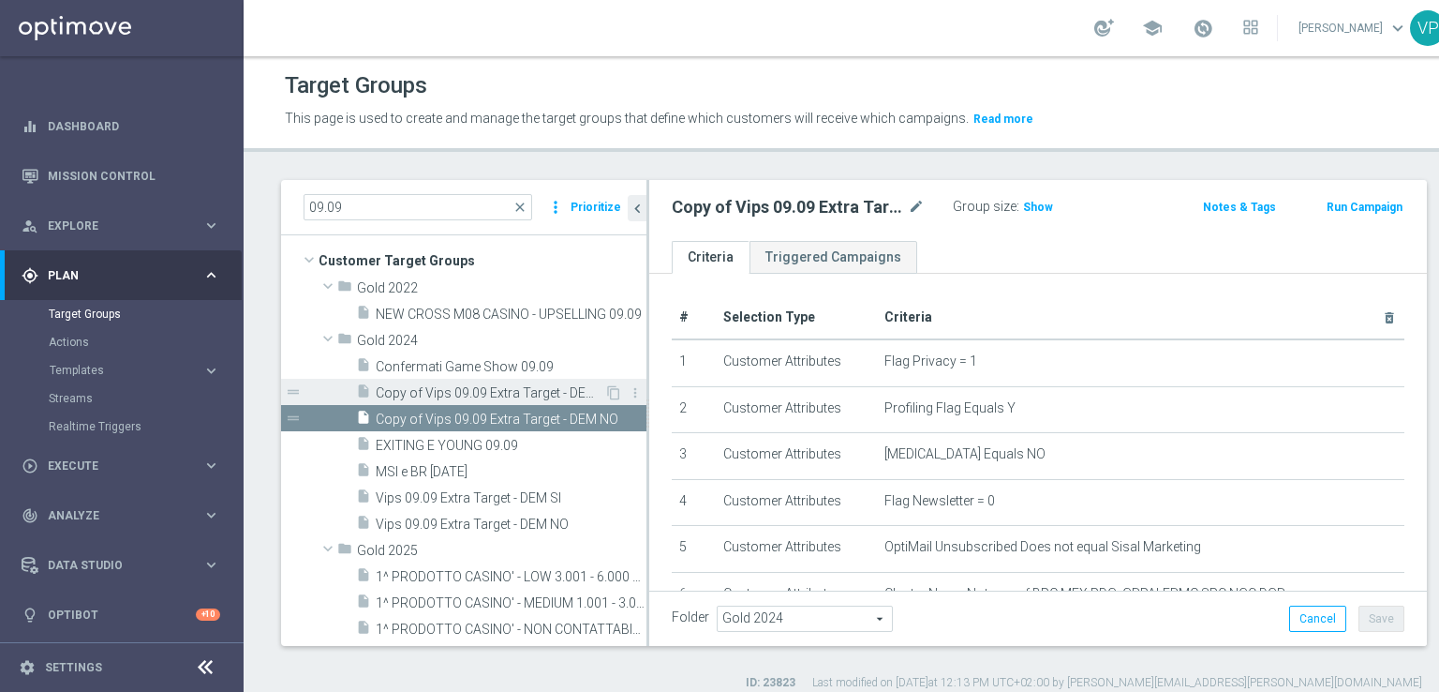
click at [545, 396] on span "Copy of Vips 09.09 Extra Target - DEM SI" at bounding box center [490, 393] width 229 height 16
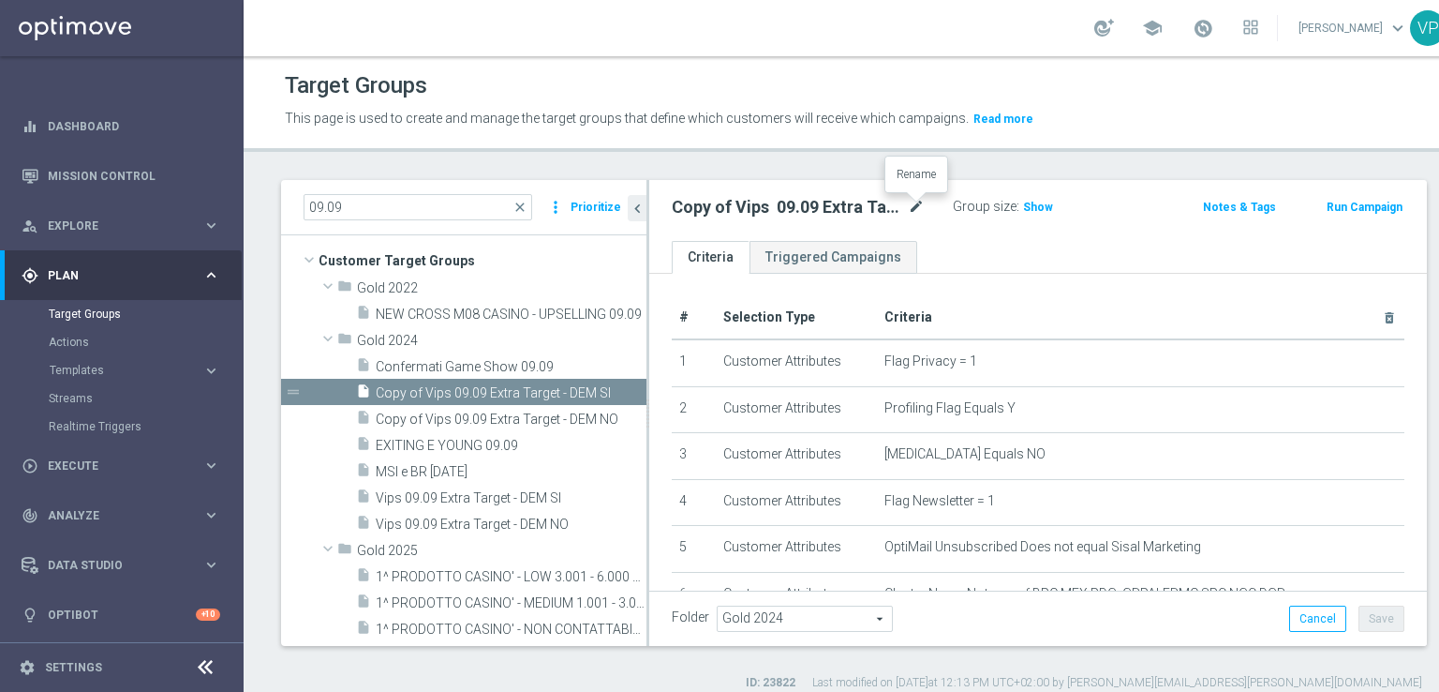
click at [919, 205] on icon "mode_edit" at bounding box center [916, 207] width 17 height 22
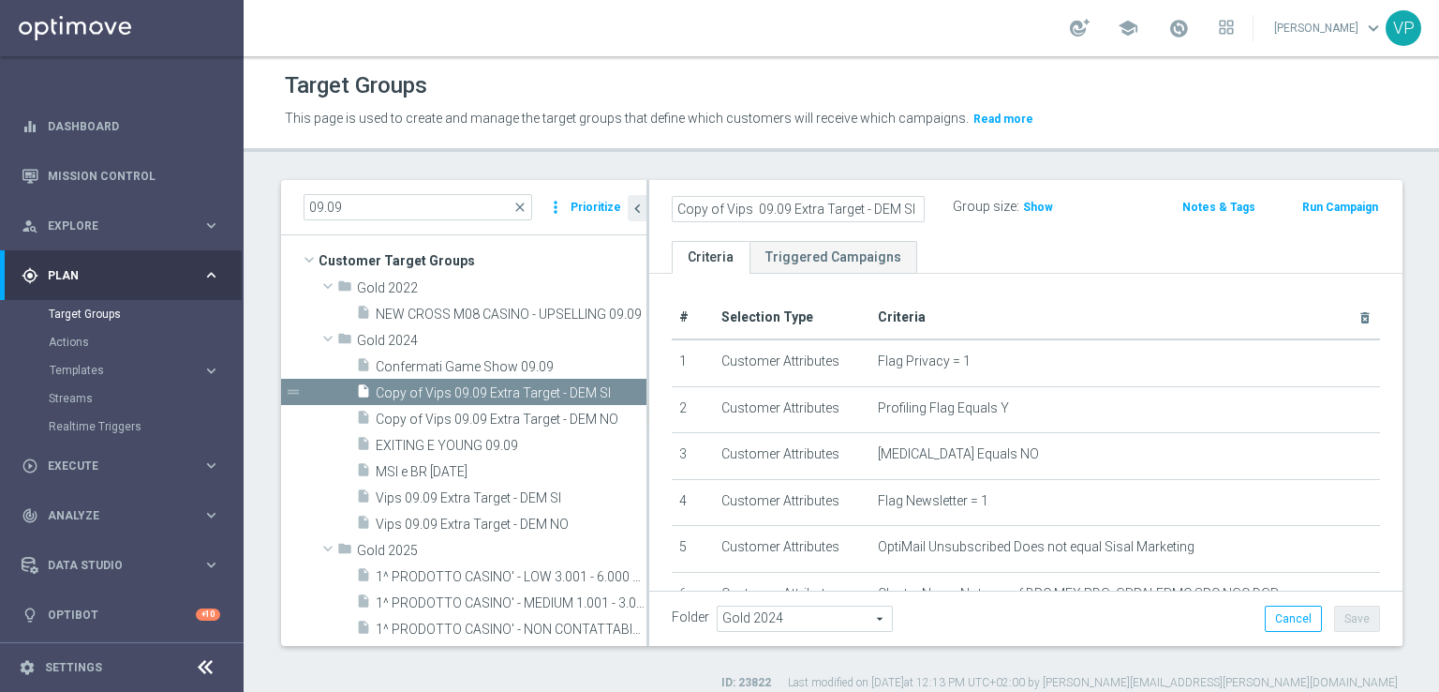
click at [757, 207] on input "Copy of Vips 09.09 Extra Target - DEM SI" at bounding box center [798, 209] width 253 height 26
drag, startPoint x: 753, startPoint y: 206, endPoint x: 660, endPoint y: 201, distance: 93.8
click at [660, 201] on div "Copy of Vips 09.09 Extra Target - DEM SI" at bounding box center [798, 209] width 281 height 26
click at [787, 209] on input "09.09 Extra Target - DEM SI" at bounding box center [798, 209] width 253 height 26
type input "09.09 Extra Target&Leo- DEM SI"
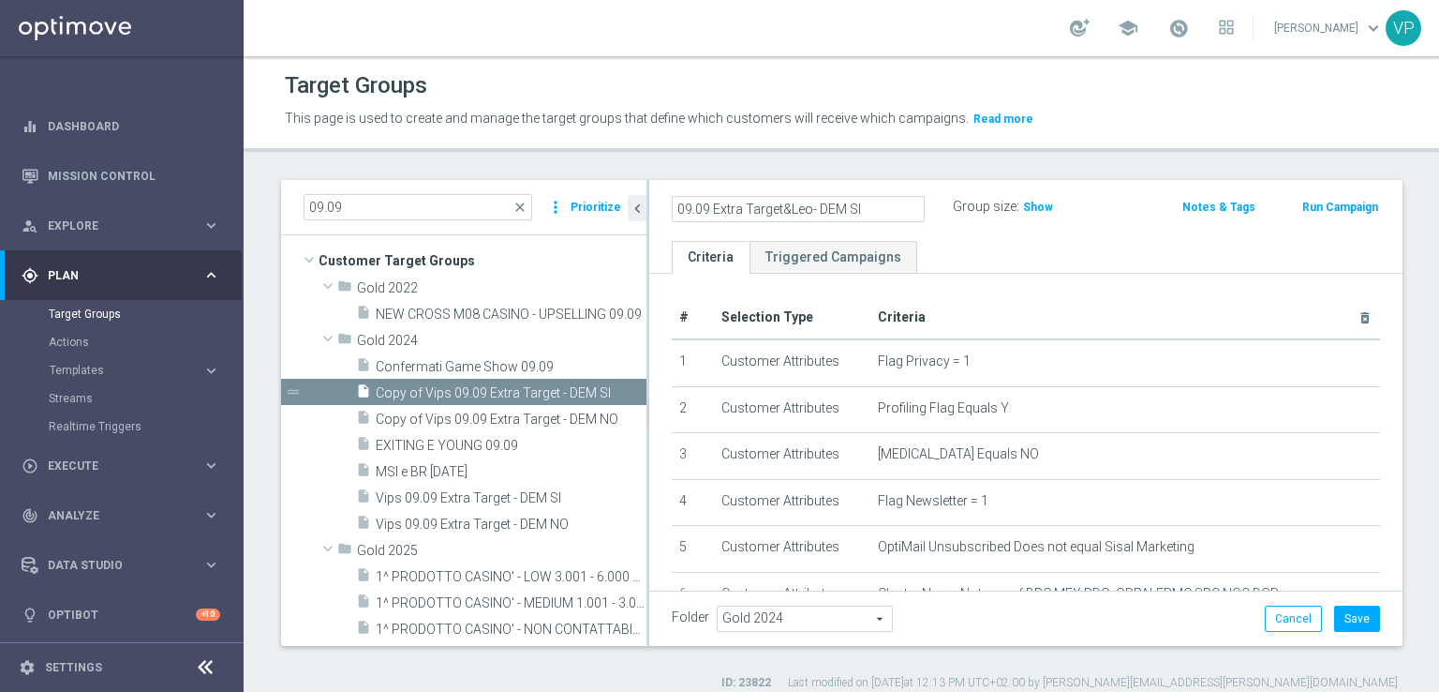
click at [1158, 278] on div "# Selection Type Criteria delete_forever 1 Customer Attributes Flag Privacy = 1…" at bounding box center [1025, 623] width 753 height 698
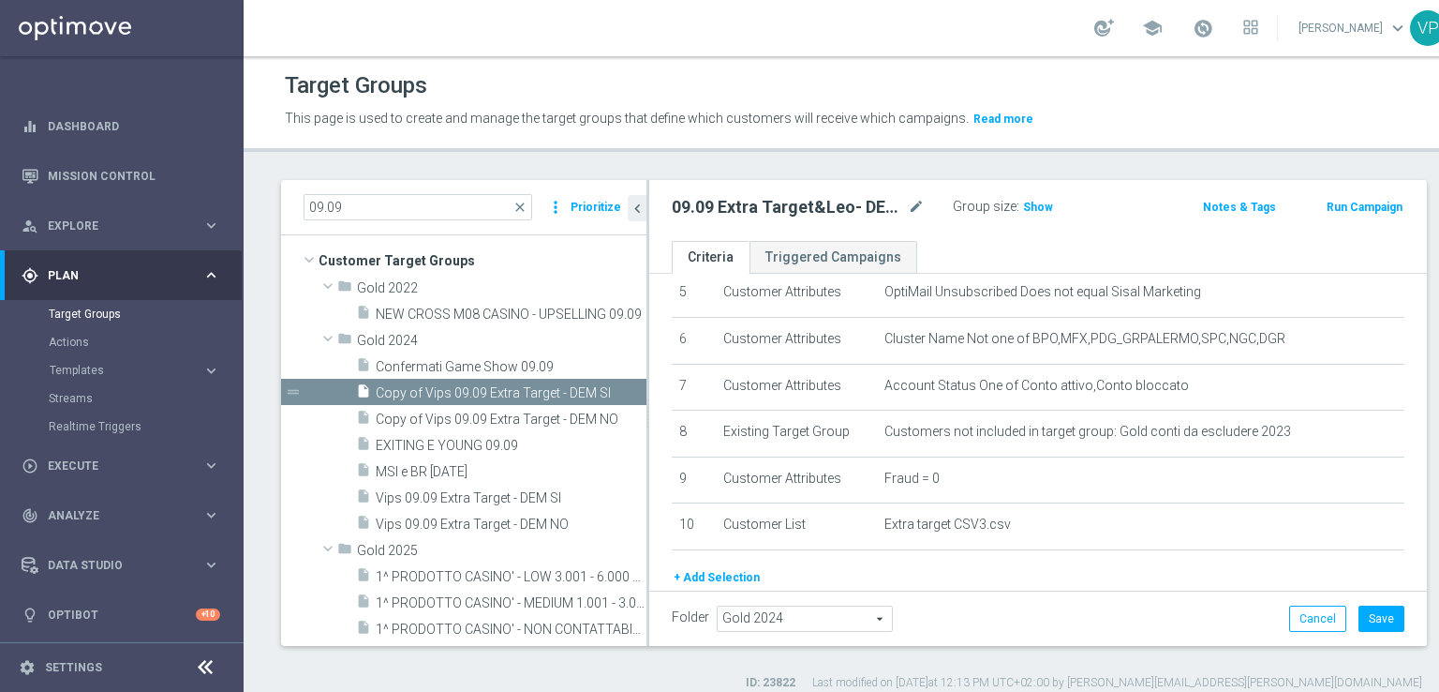
scroll to position [342, 0]
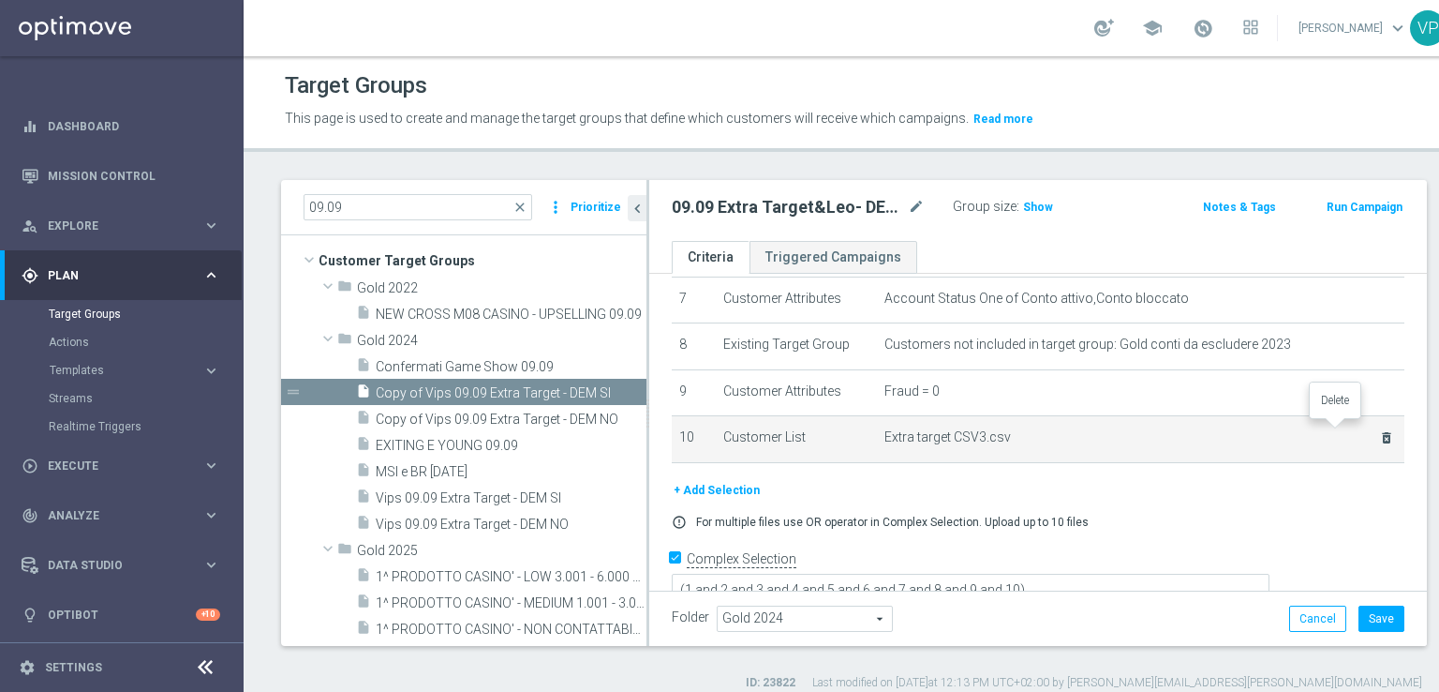
click at [1379, 433] on icon "delete_forever" at bounding box center [1386, 437] width 15 height 15
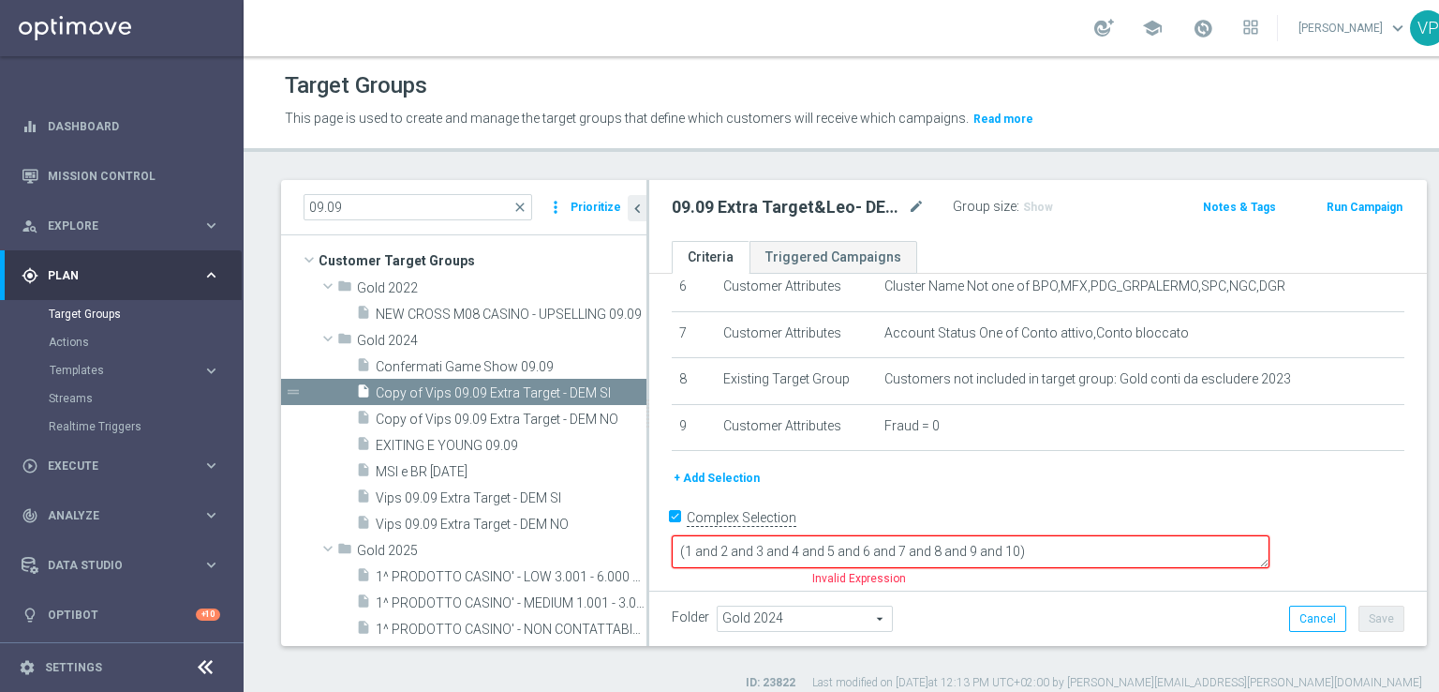
scroll to position [270, 0]
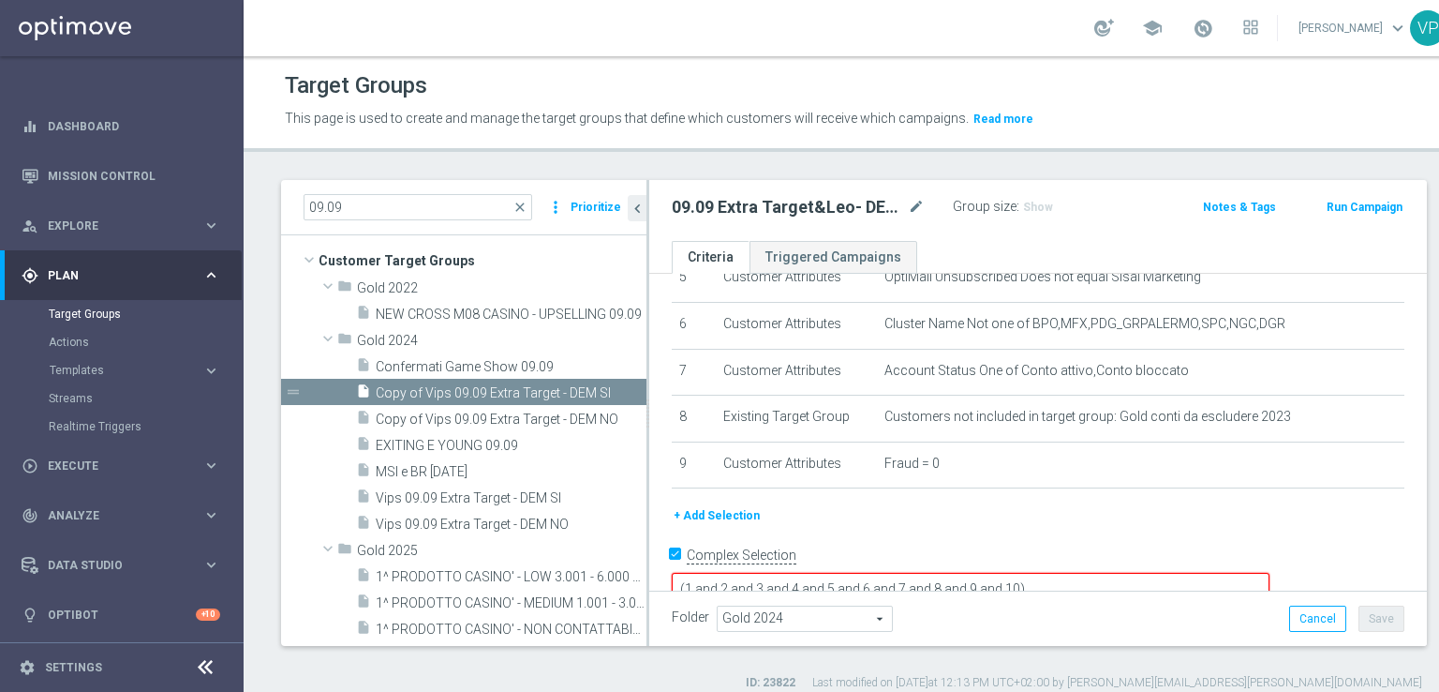
click at [732, 510] on button "+ Add Selection" at bounding box center [717, 515] width 90 height 21
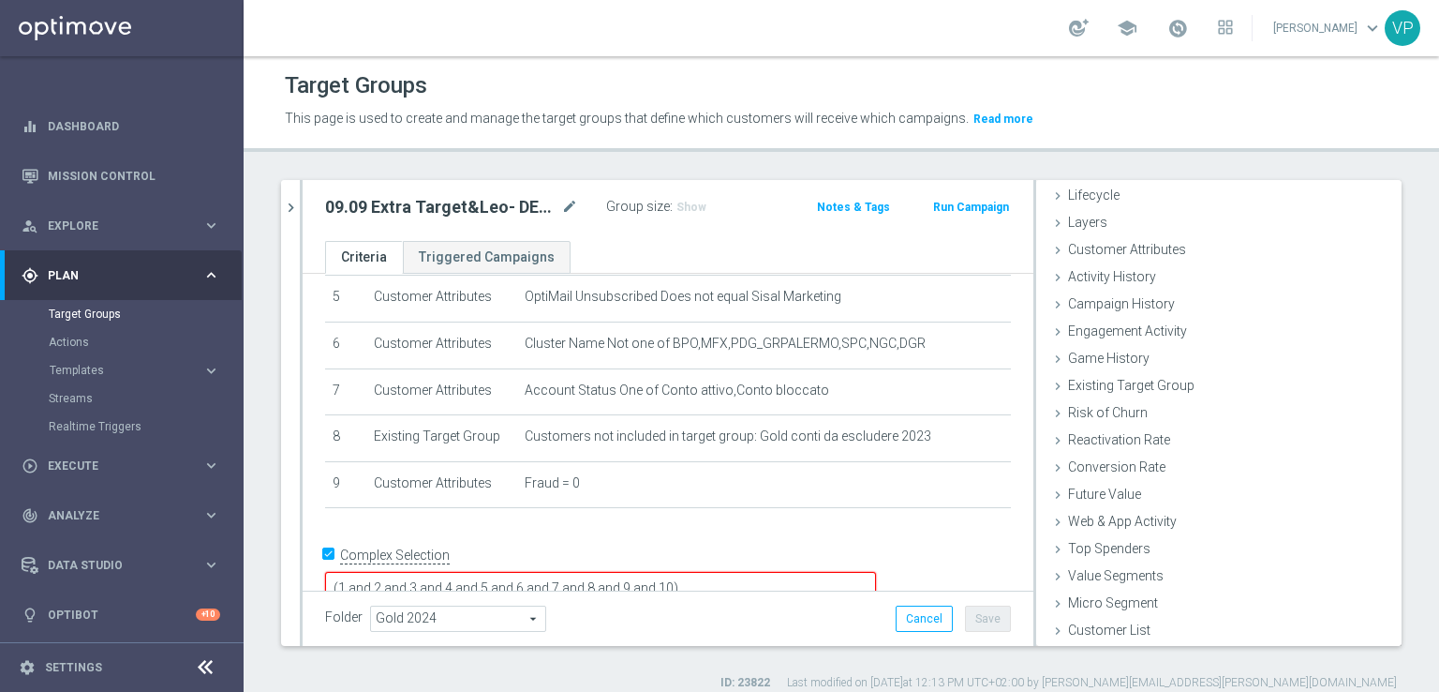
scroll to position [41, 0]
click at [1131, 631] on span "Customer List" at bounding box center [1109, 630] width 82 height 15
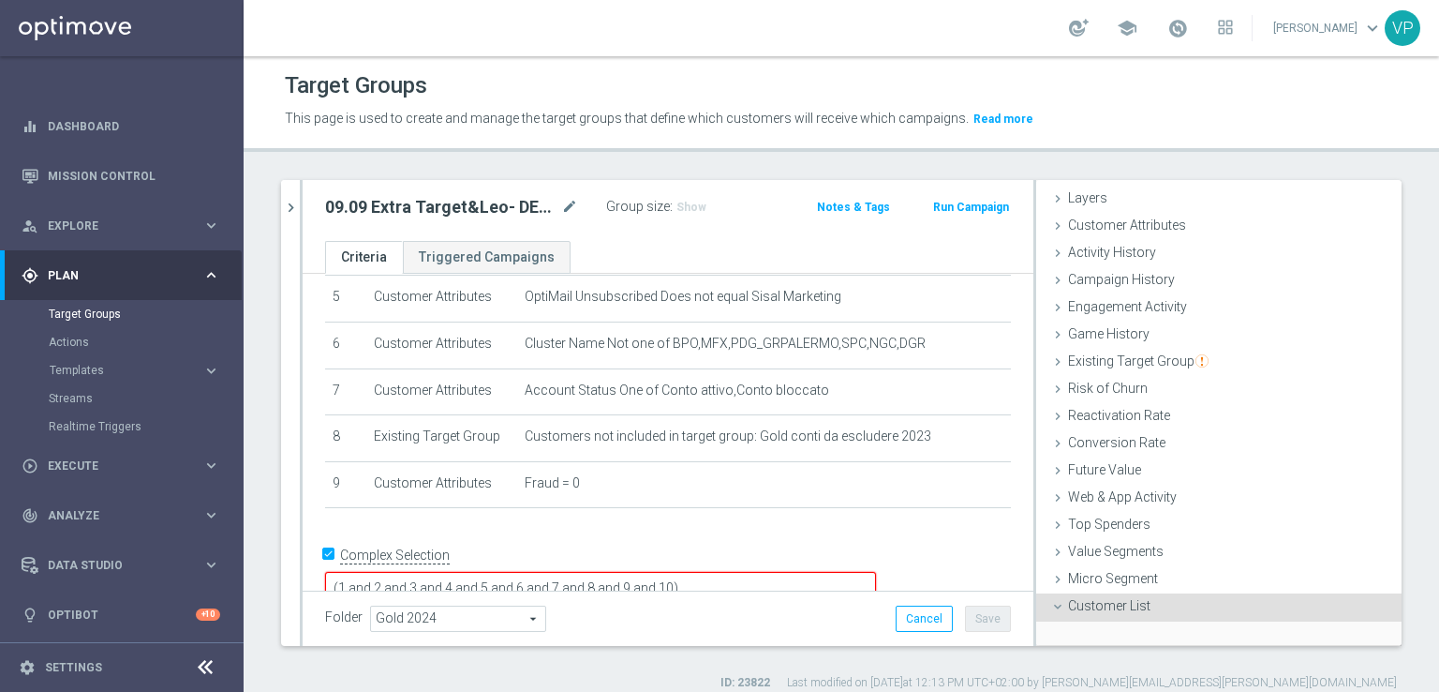
scroll to position [211, 0]
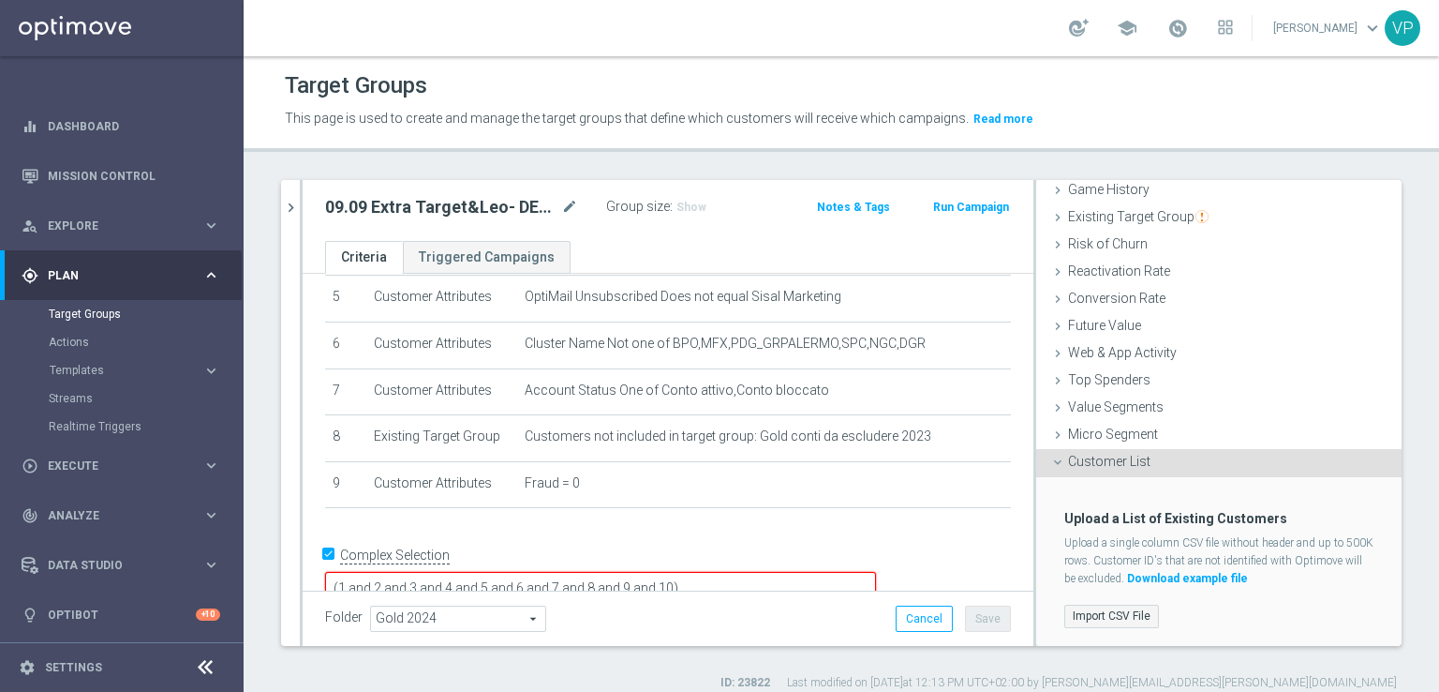
click at [1075, 615] on label "Import CSV File" at bounding box center [1112, 615] width 95 height 23
click at [0, 0] on input "Import CSV File" at bounding box center [0, 0] width 0 height 0
click at [1105, 606] on label "Import CSV File" at bounding box center [1112, 615] width 95 height 23
click at [0, 0] on input "Import CSV File" at bounding box center [0, 0] width 0 height 0
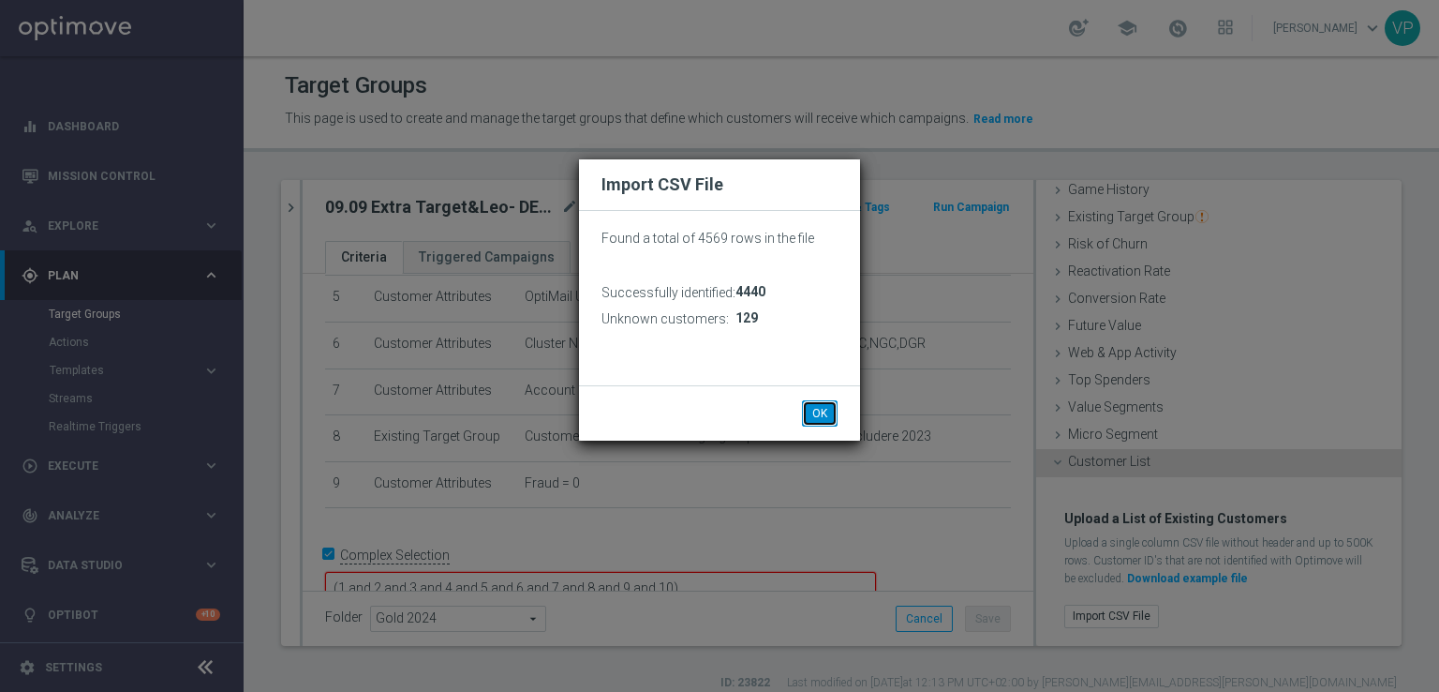
click at [825, 417] on button "OK" at bounding box center [820, 413] width 36 height 26
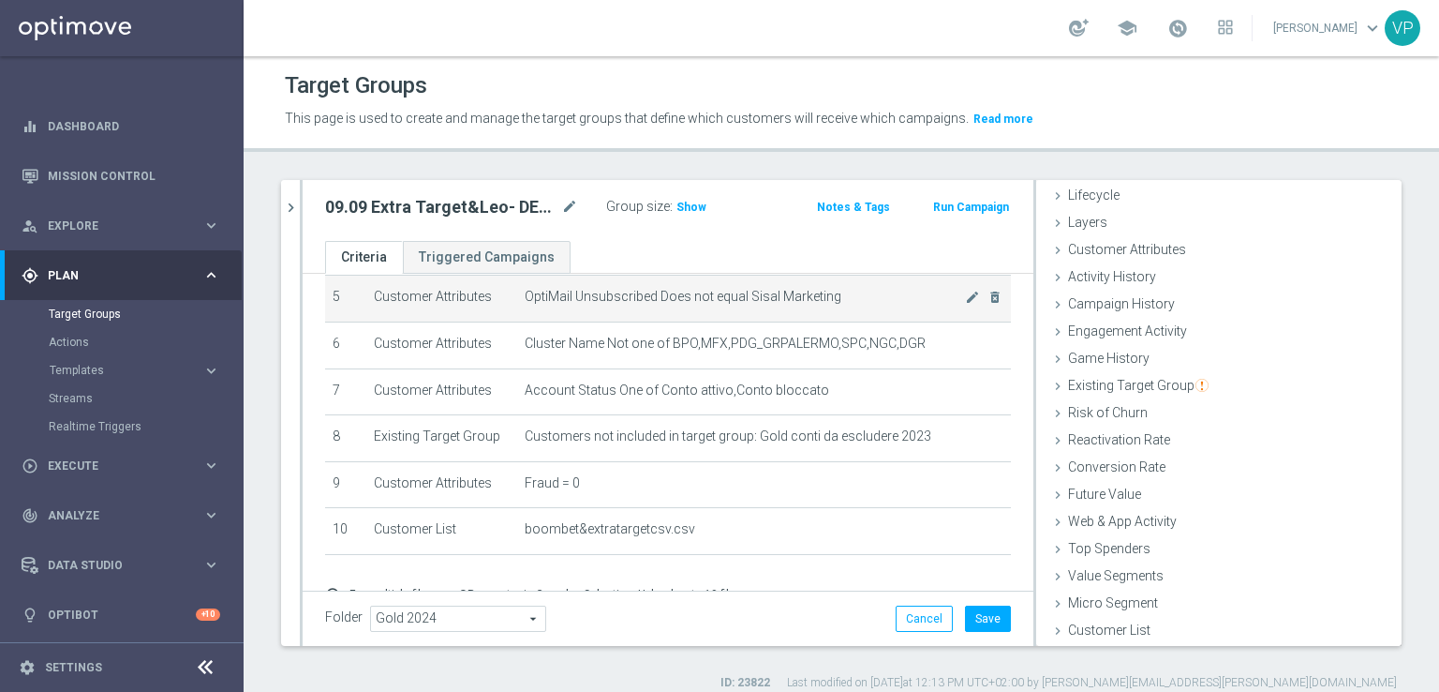
scroll to position [41, 0]
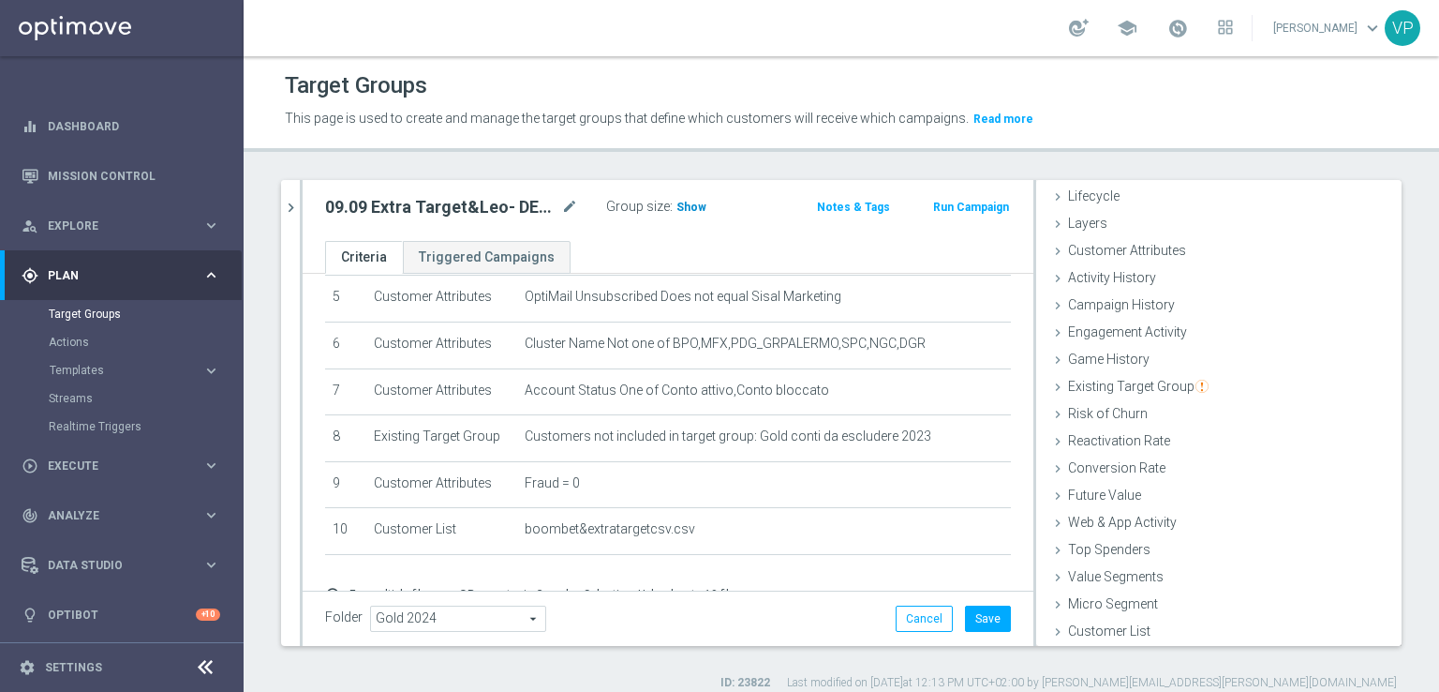
click at [690, 207] on span "Show" at bounding box center [692, 207] width 30 height 13
click at [754, 252] on ul "Criteria Triggered Campaigns" at bounding box center [668, 257] width 731 height 33
click at [986, 614] on button "Save" at bounding box center [988, 618] width 46 height 26
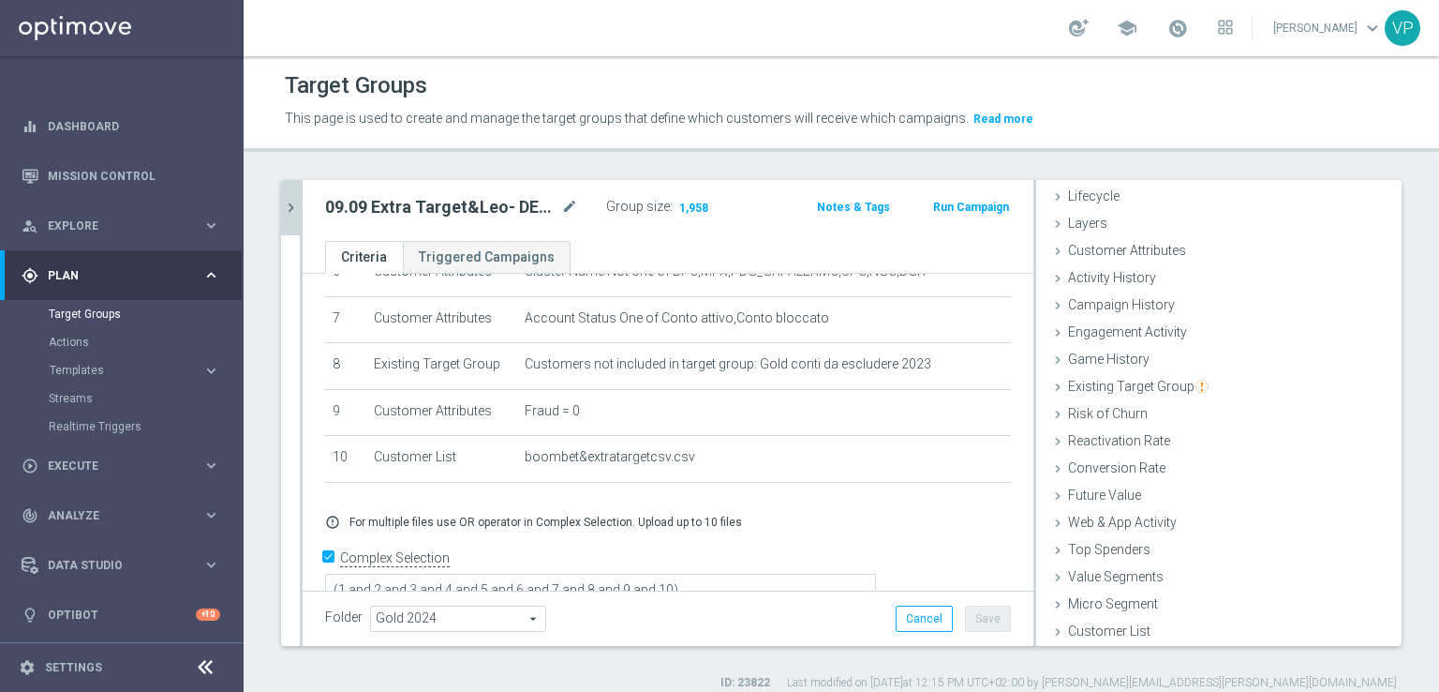
click at [289, 206] on icon "chevron_right" at bounding box center [291, 208] width 18 height 18
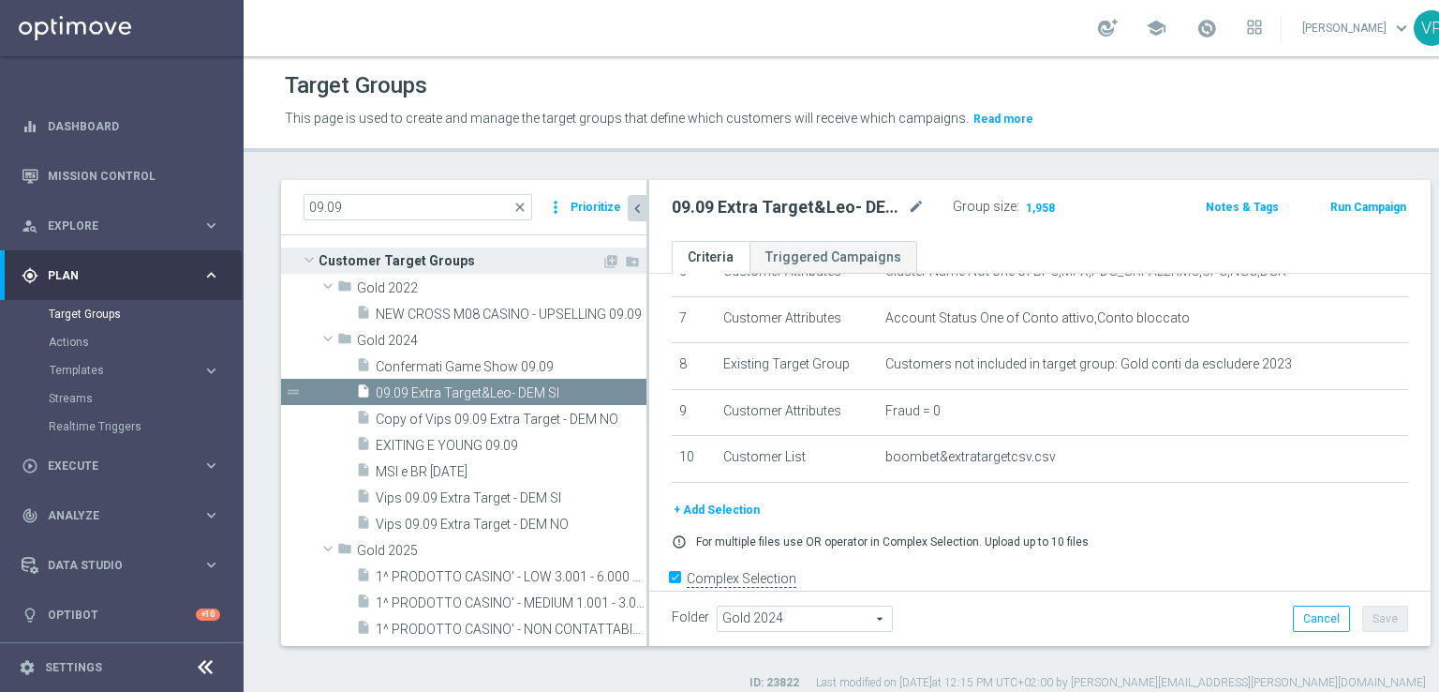
scroll to position [72, 0]
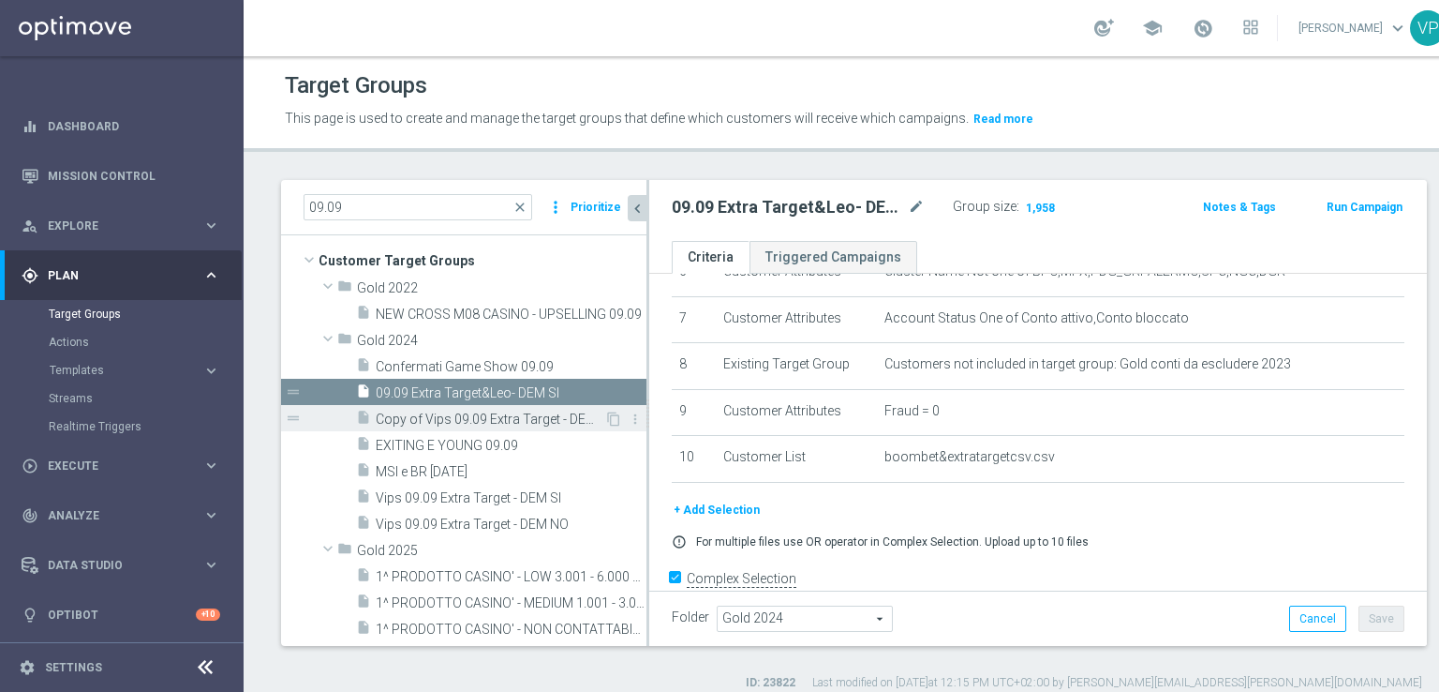
click at [472, 419] on span "Copy of Vips 09.09 Extra Target - DEM NO" at bounding box center [490, 419] width 229 height 16
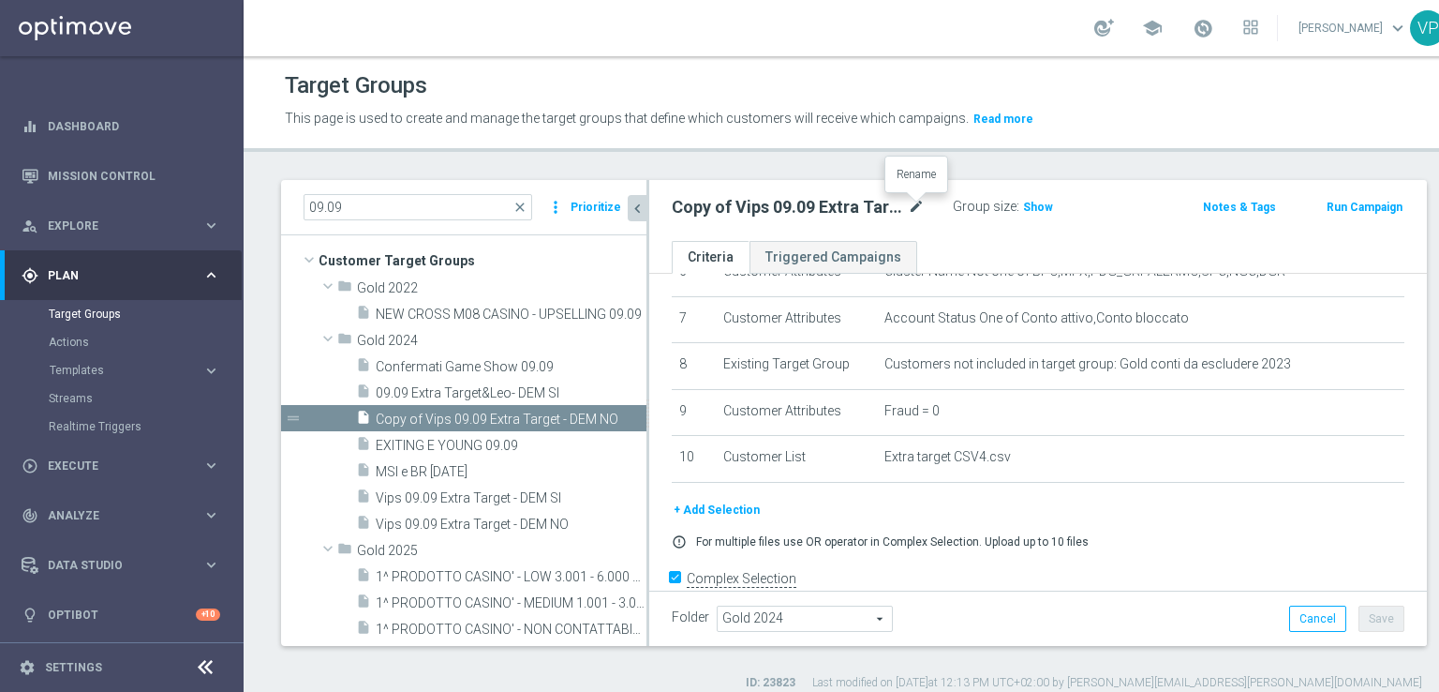
click at [912, 203] on icon "mode_edit" at bounding box center [916, 207] width 17 height 22
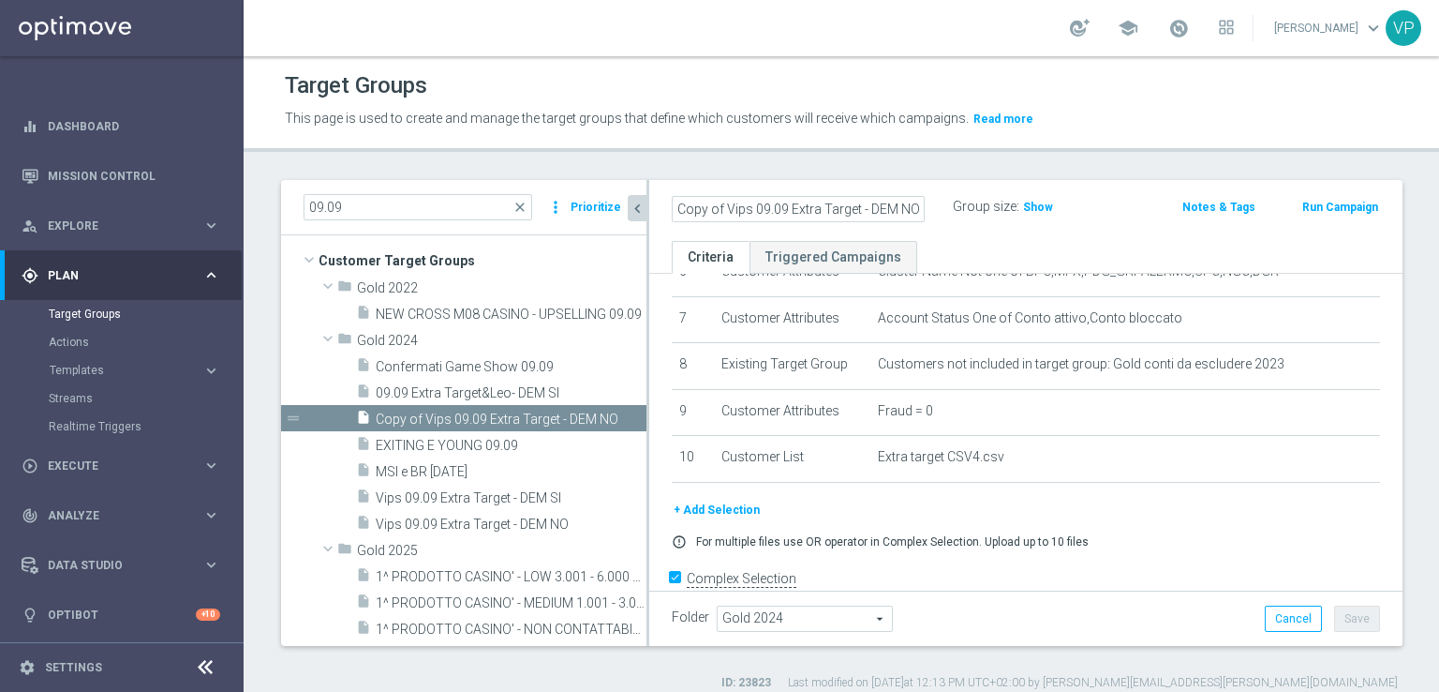
click at [754, 207] on input "Copy of Vips 09.09 Extra Target - DEM NO" at bounding box center [798, 209] width 253 height 26
click at [798, 207] on input "Co09.09 Extra Target - DEM NO" at bounding box center [798, 209] width 253 height 26
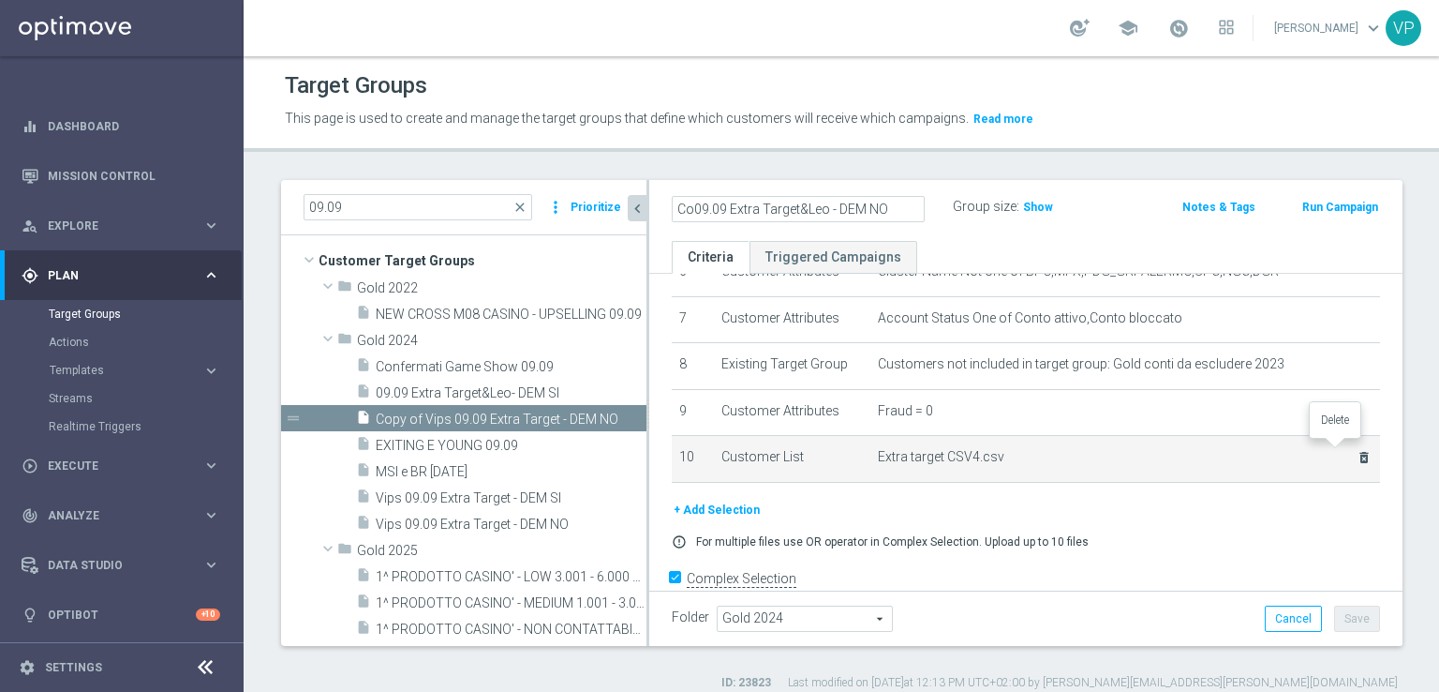
type input "Co09.09 Extra Target&Leo - DEM NO"
click at [1357, 451] on icon "delete_forever" at bounding box center [1364, 457] width 15 height 15
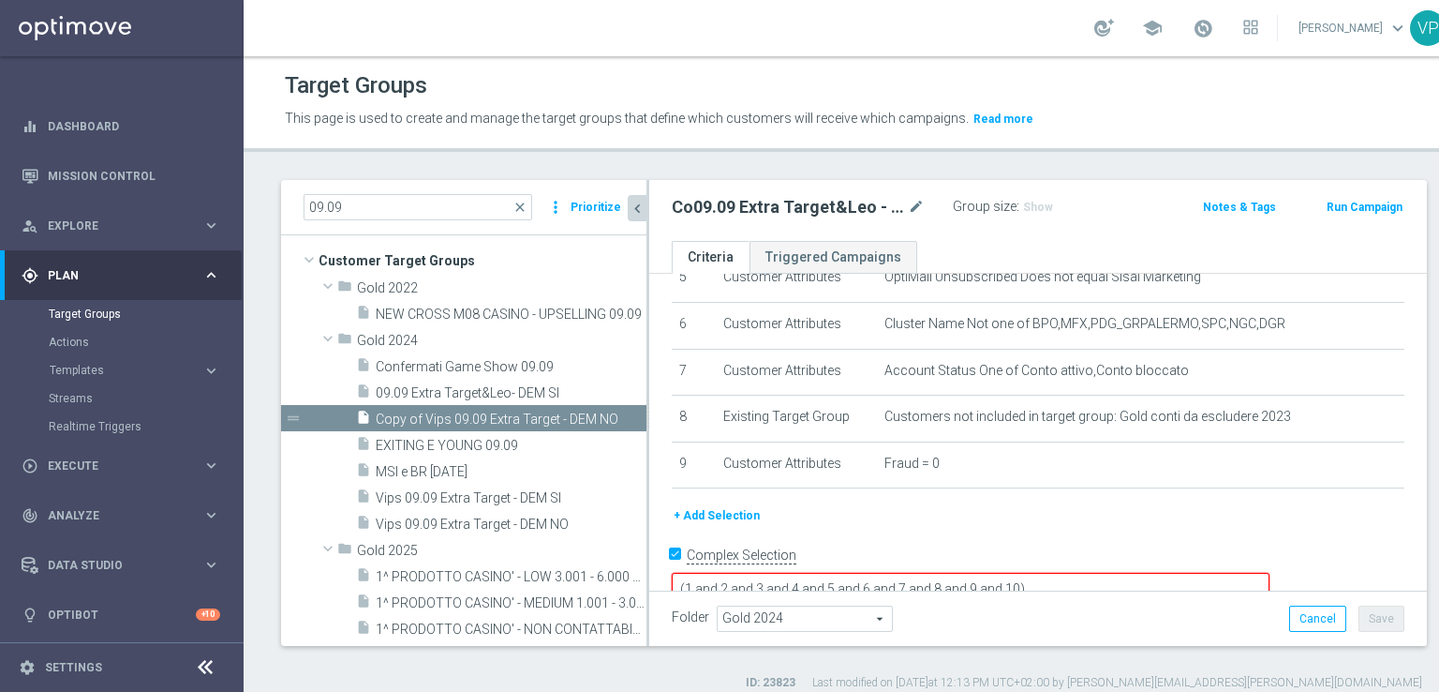
click at [708, 509] on button "+ Add Selection" at bounding box center [717, 515] width 90 height 21
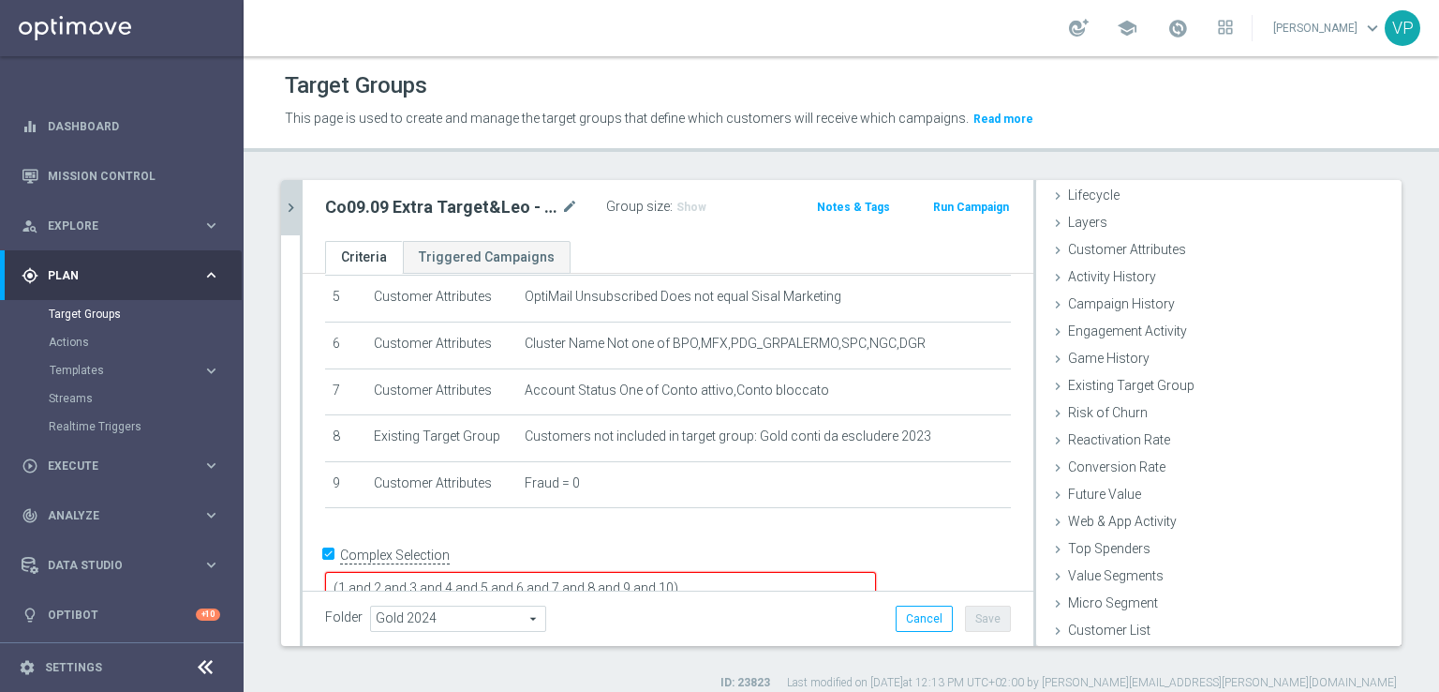
scroll to position [41, 0]
click at [1068, 633] on span "Customer List" at bounding box center [1109, 630] width 82 height 15
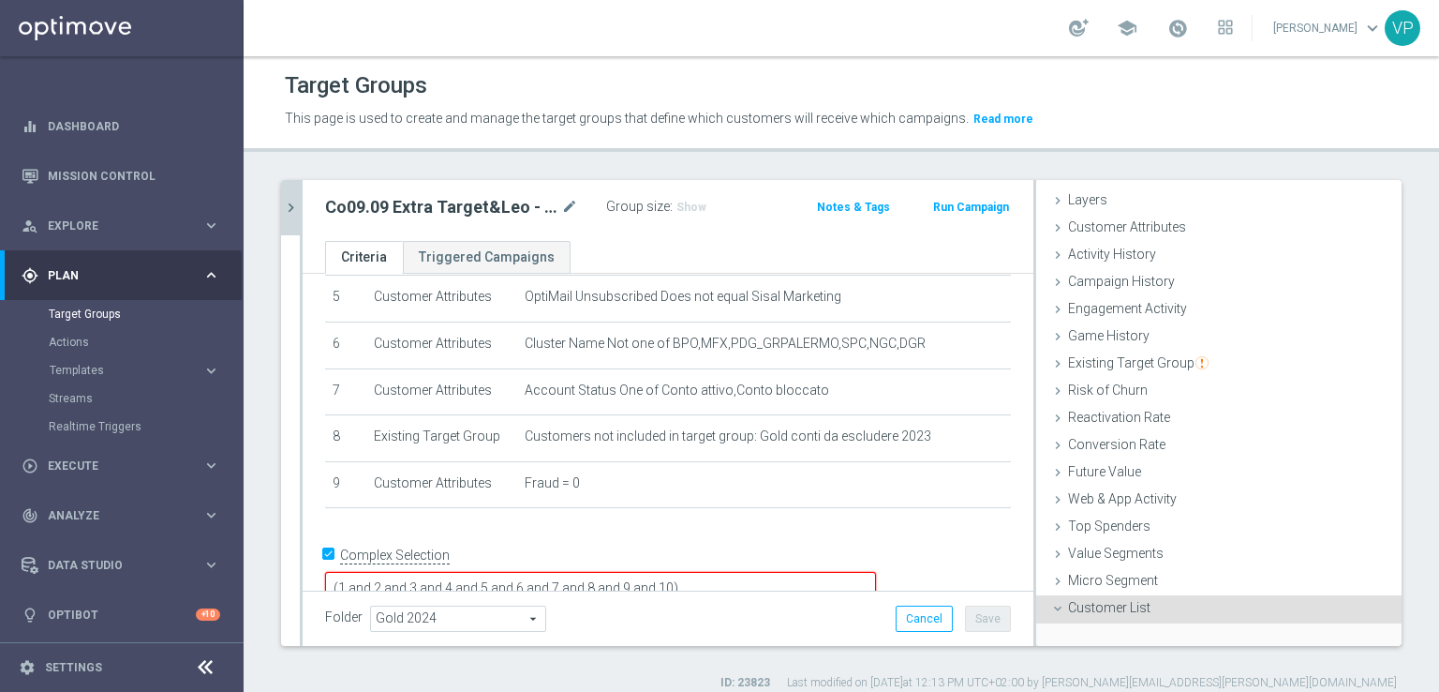
scroll to position [211, 0]
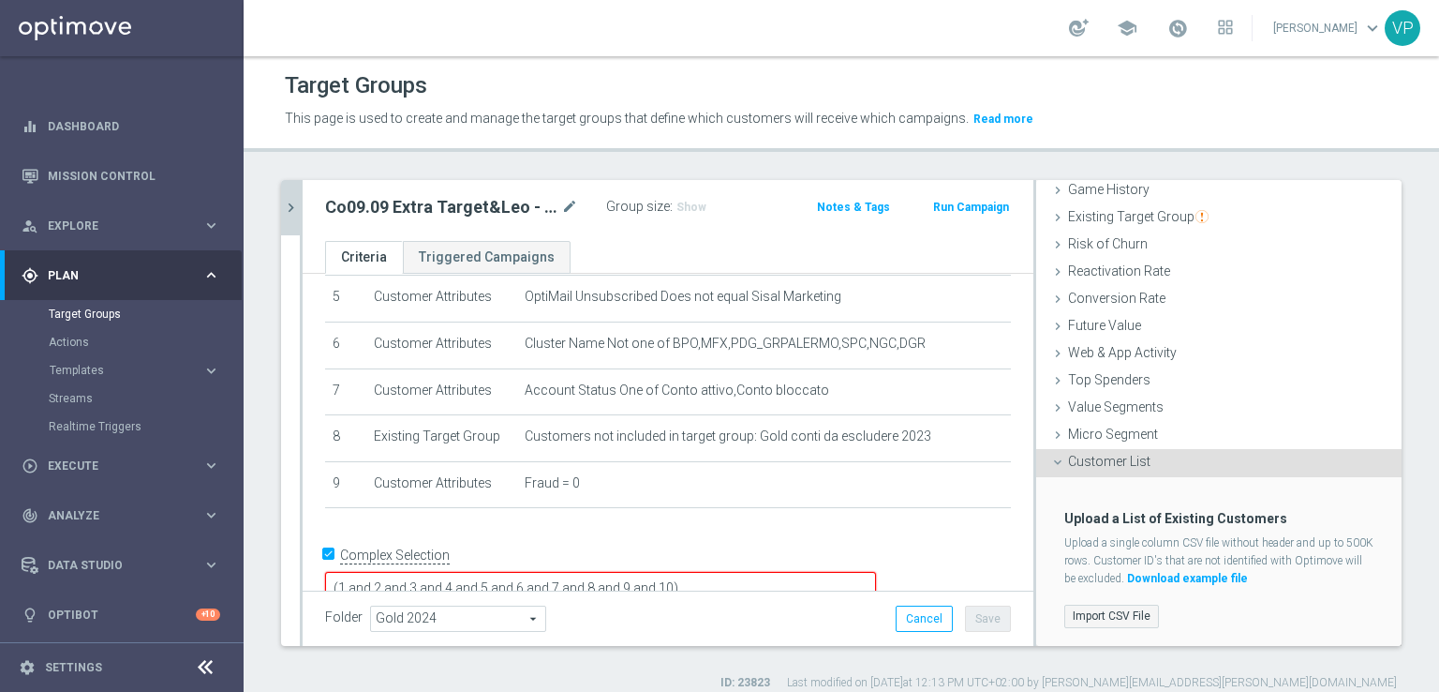
click at [1076, 615] on label "Import CSV File" at bounding box center [1112, 615] width 95 height 23
click at [0, 0] on input "Import CSV File" at bounding box center [0, 0] width 0 height 0
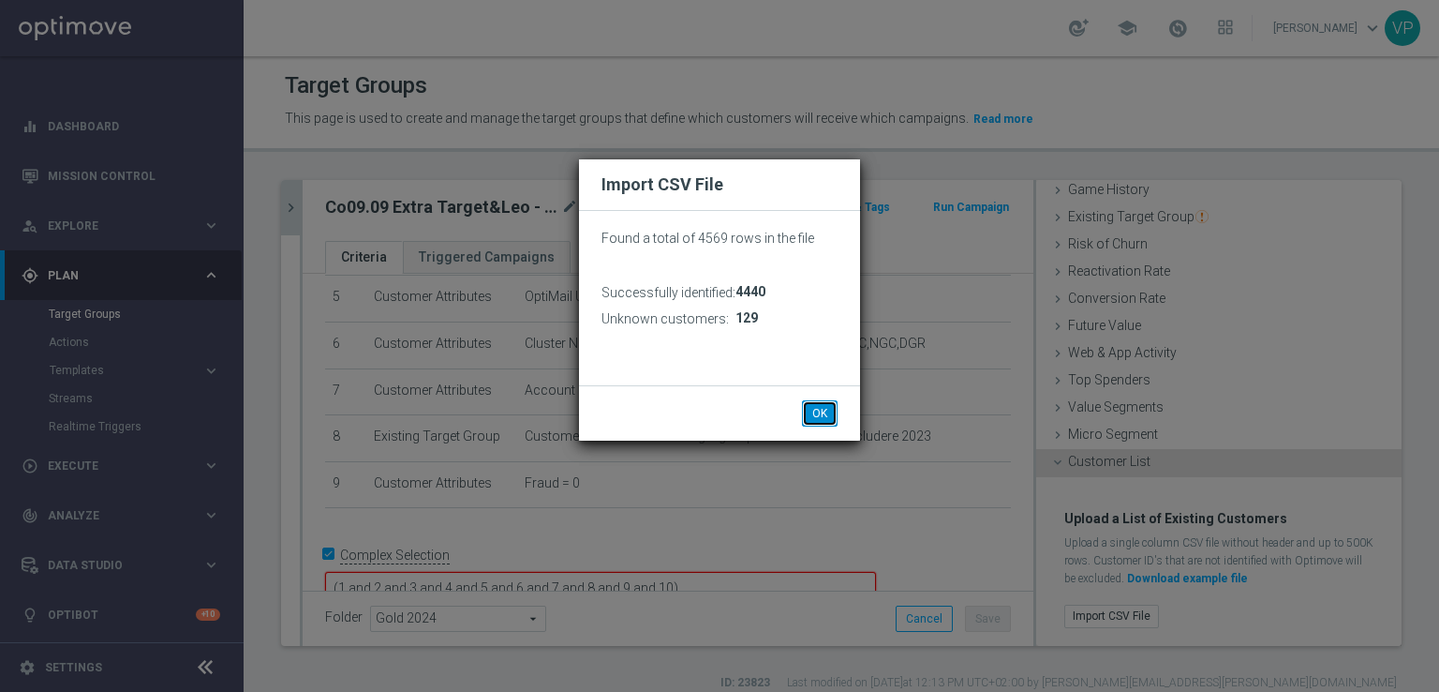
click at [828, 411] on button "OK" at bounding box center [820, 413] width 36 height 26
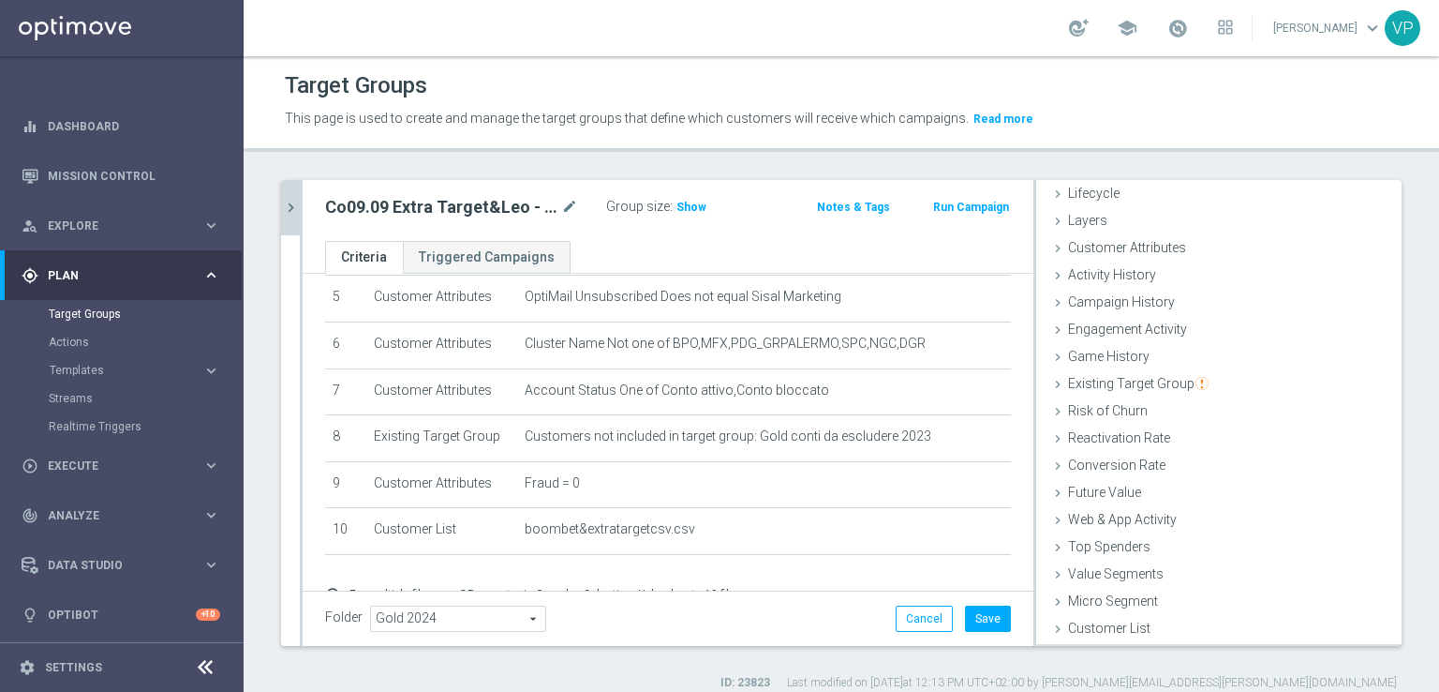
scroll to position [41, 0]
click at [697, 203] on span "Show" at bounding box center [692, 207] width 30 height 13
click at [992, 609] on button "Save" at bounding box center [988, 618] width 46 height 26
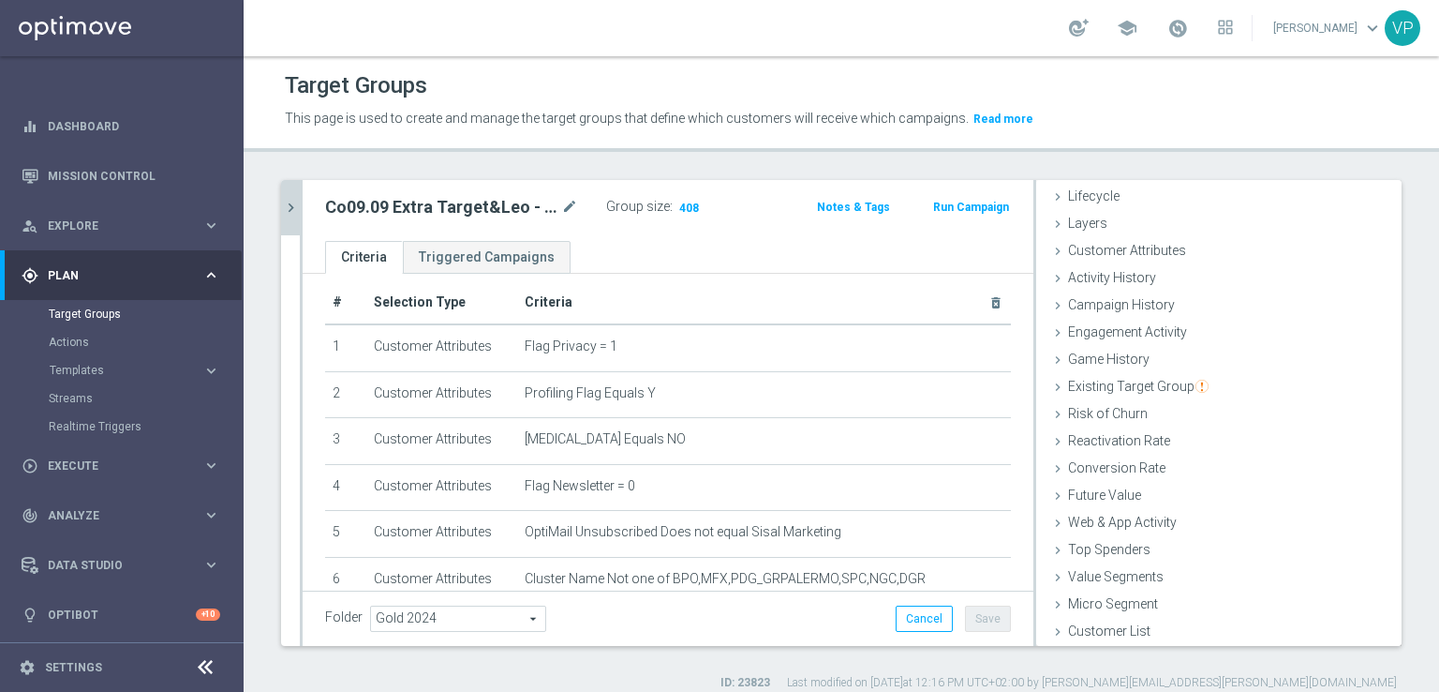
scroll to position [0, 0]
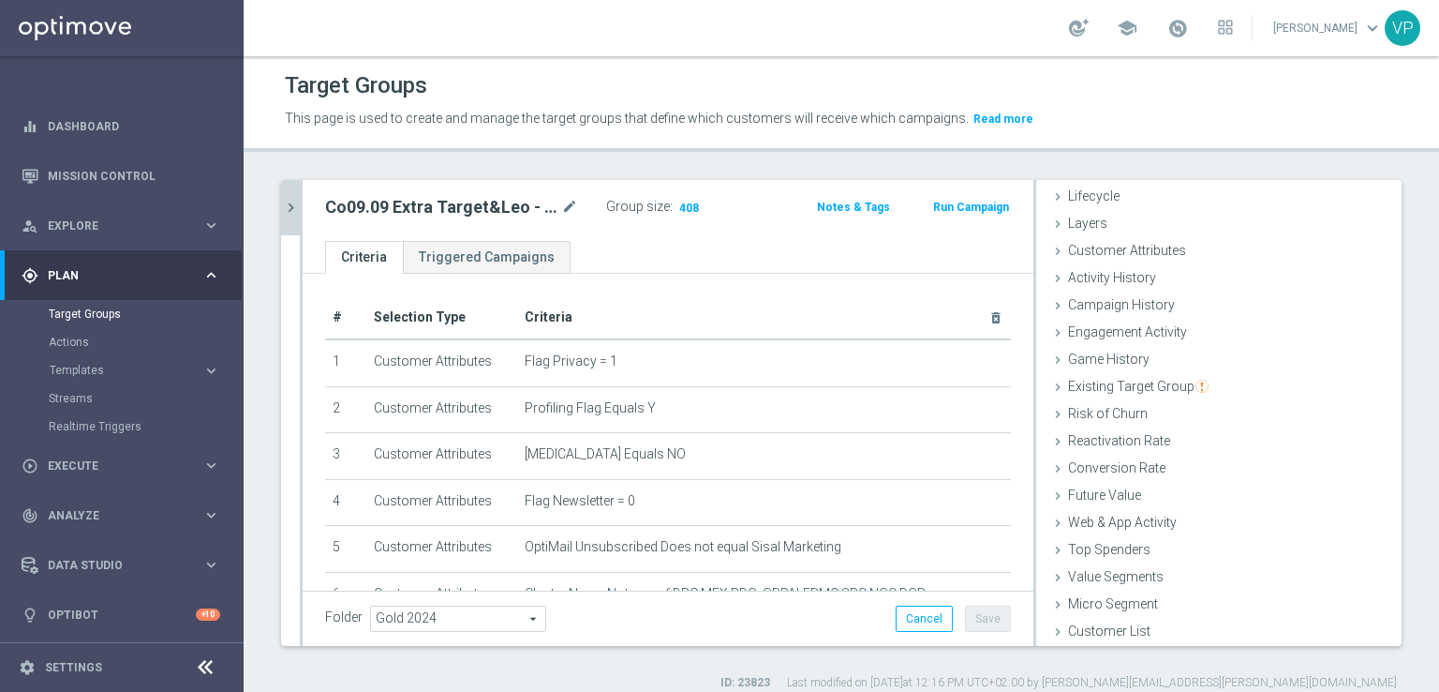
click at [295, 208] on icon "chevron_right" at bounding box center [291, 208] width 18 height 18
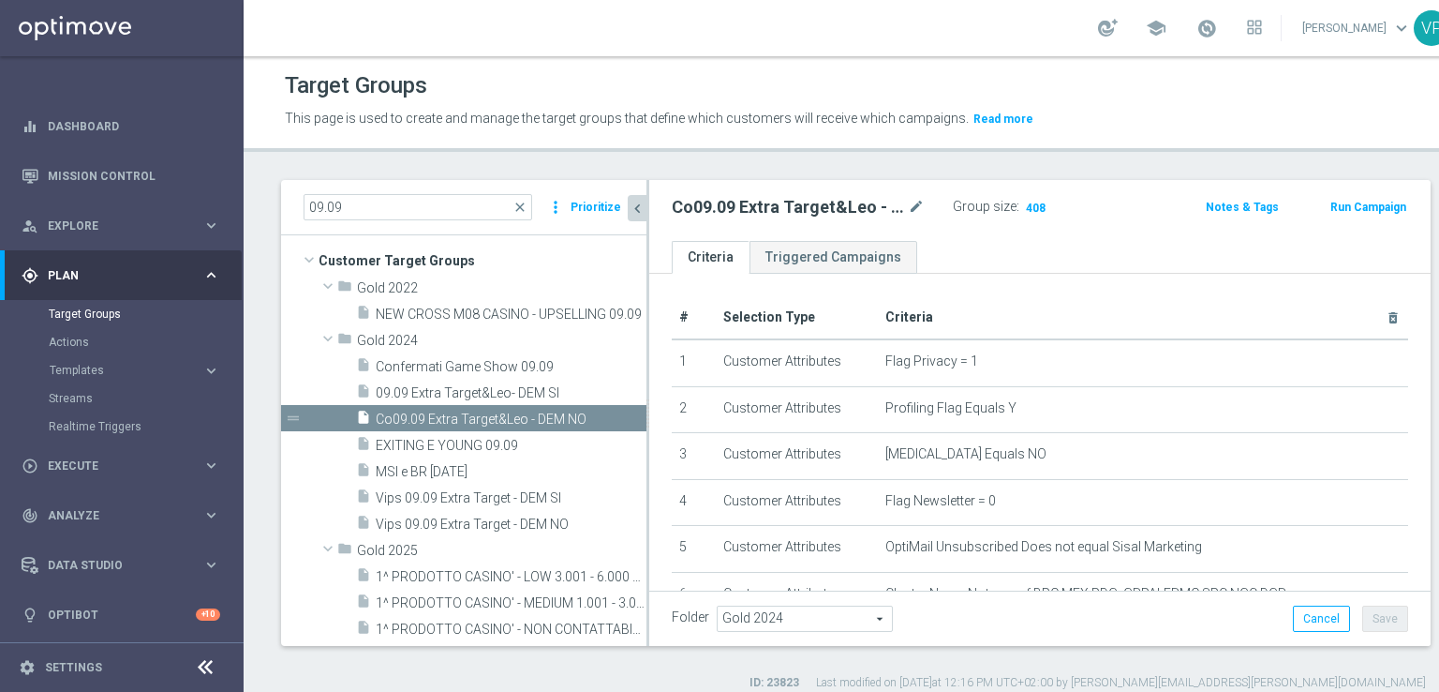
scroll to position [72, 0]
click at [509, 388] on span "09.09 Extra Target&Leo- DEM SI" at bounding box center [489, 393] width 226 height 16
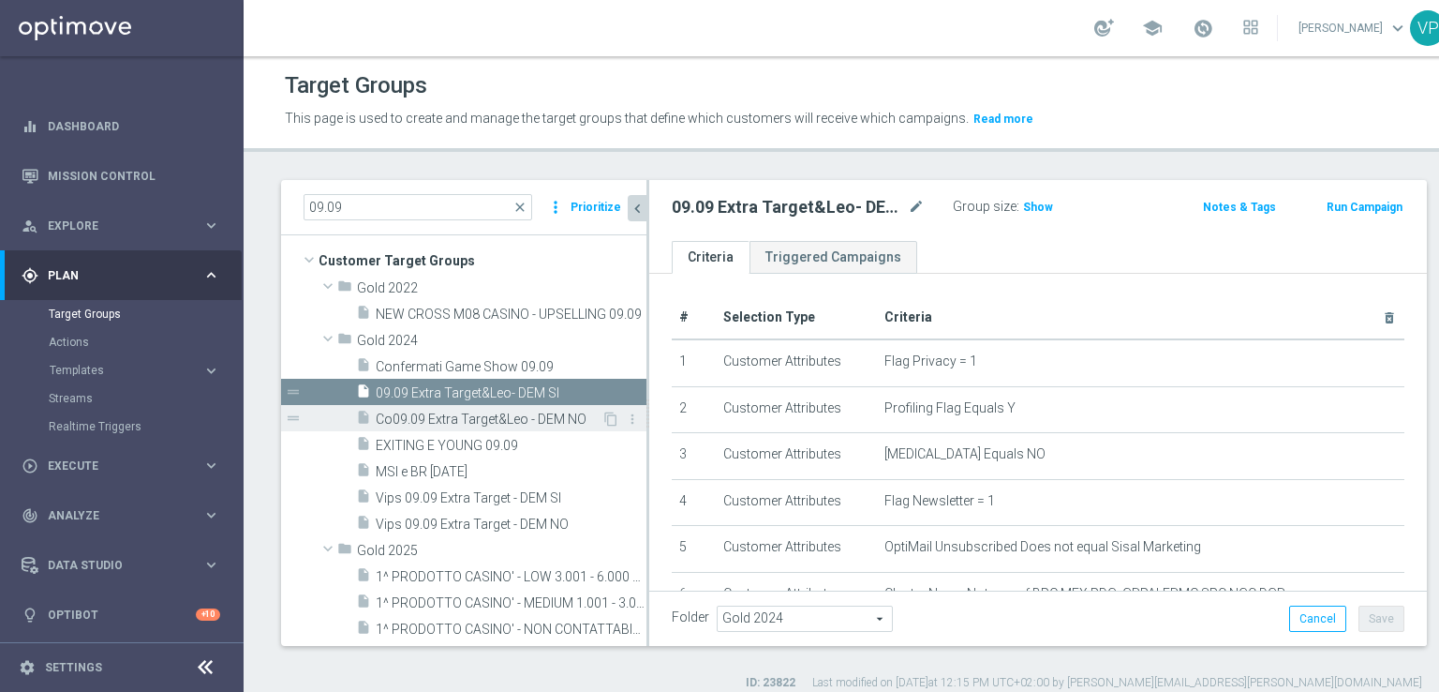
click at [544, 425] on span "Co09.09 Extra Target&Leo - DEM NO" at bounding box center [489, 419] width 226 height 16
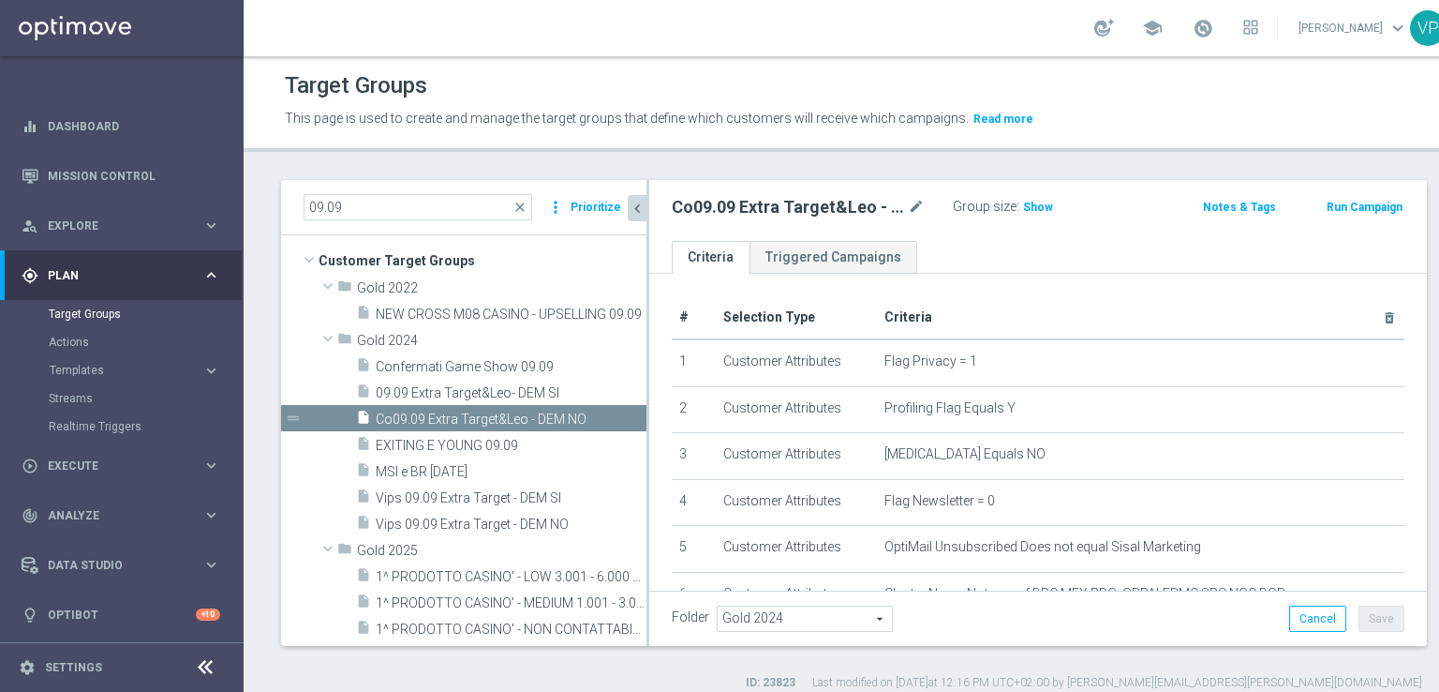
click at [925, 207] on div "Co09.09 Extra Target&Leo - DEM NO mode_edit" at bounding box center [812, 207] width 281 height 26
click at [917, 203] on icon "mode_edit" at bounding box center [916, 207] width 17 height 22
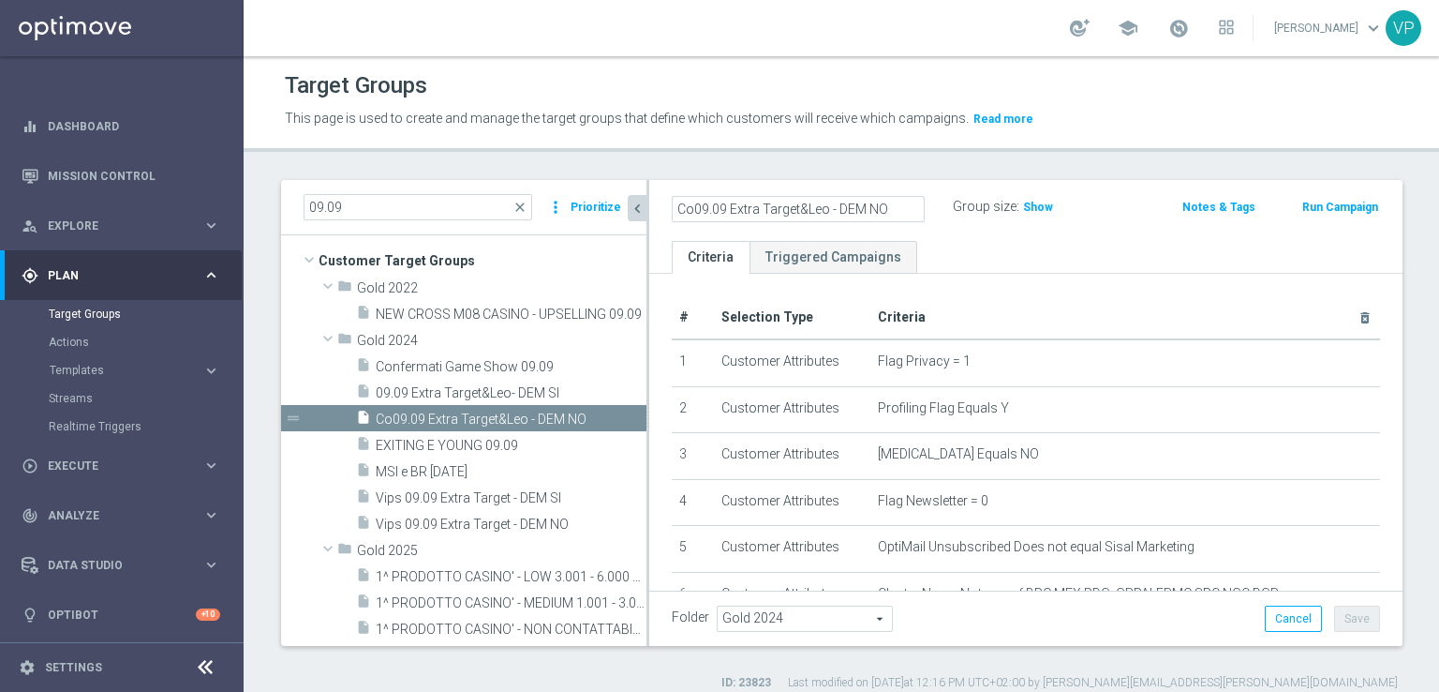
click at [695, 212] on input "Co09.09 Extra Target&Leo - DEM NO" at bounding box center [798, 209] width 253 height 26
type input "09.09 Extra Target&Leo - DEM NO"
click at [1120, 259] on ul "Criteria Triggered Campaigns" at bounding box center [1025, 257] width 753 height 33
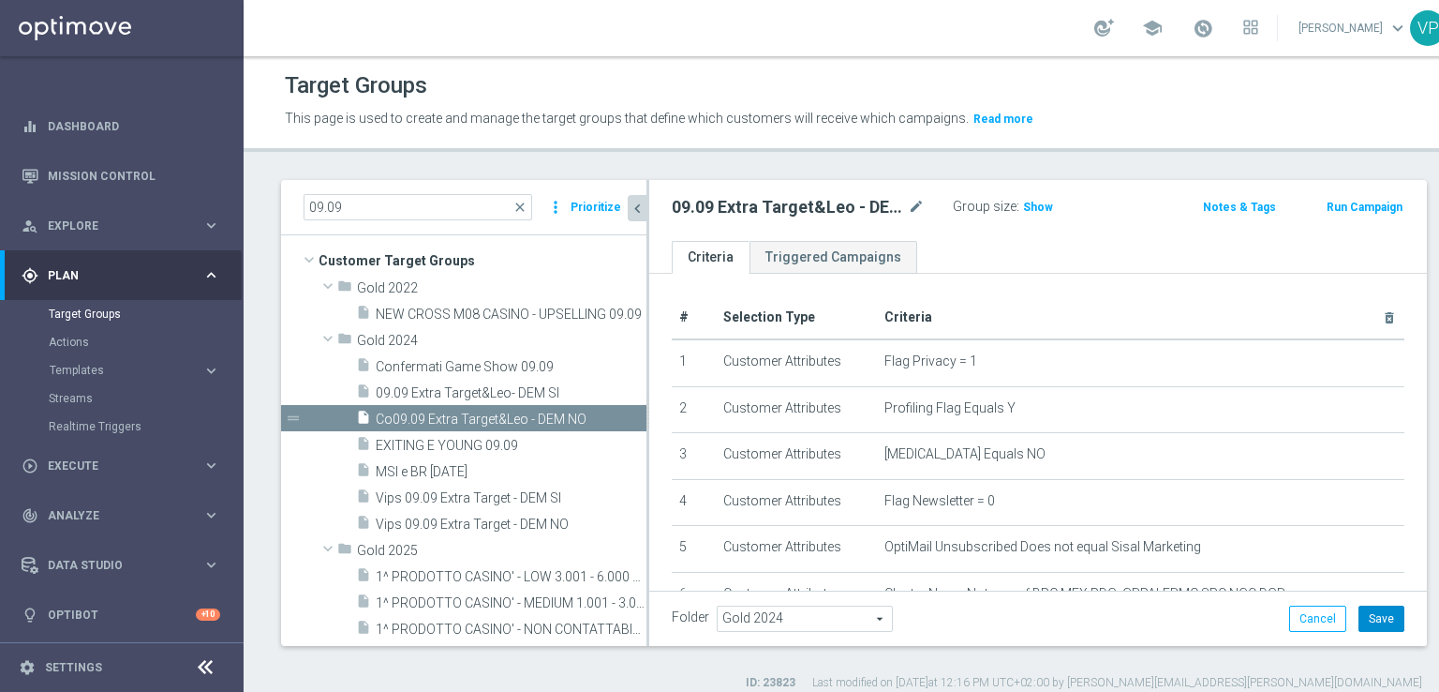
click at [1359, 613] on button "Save" at bounding box center [1382, 618] width 46 height 26
click at [574, 391] on span "09.09 Extra Target&Leo- DEM SI" at bounding box center [489, 393] width 226 height 16
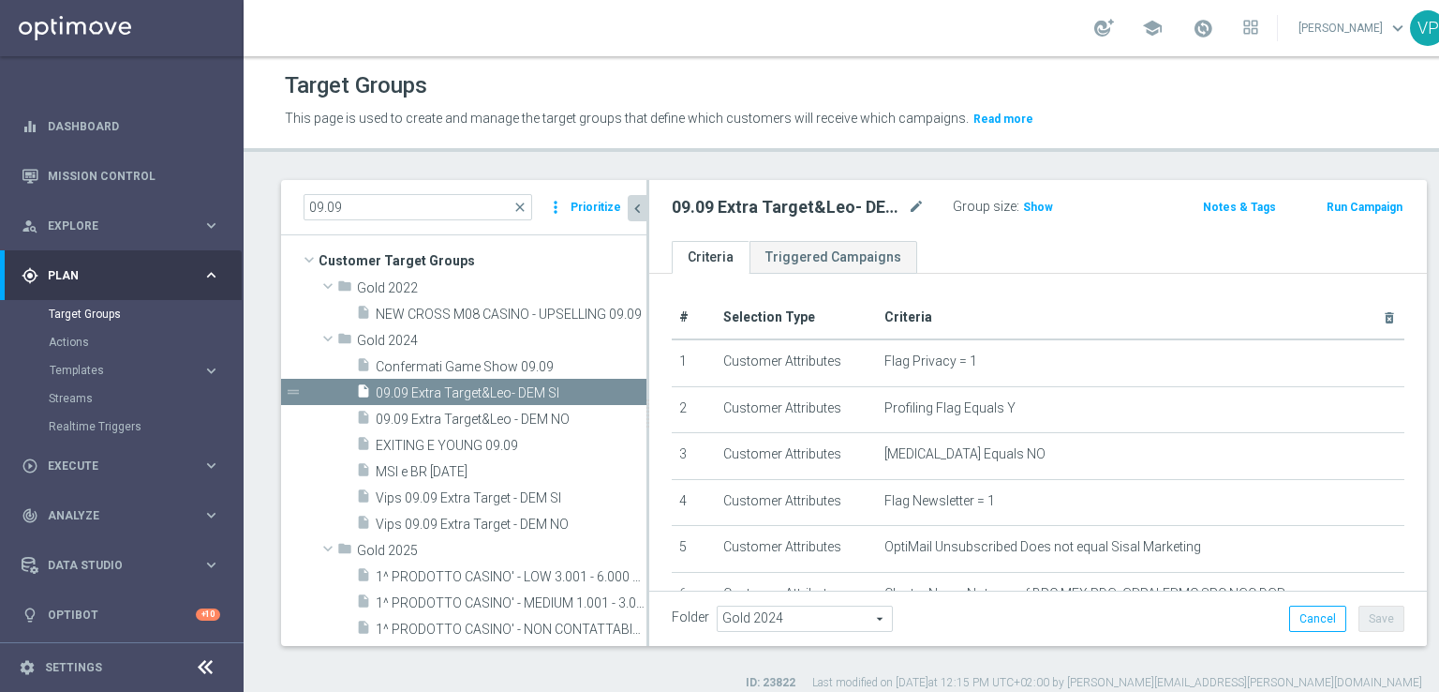
click at [883, 208] on h2 "09.09 Extra Target&Leo- DEM SI" at bounding box center [788, 207] width 232 height 22
click at [910, 207] on icon "mode_edit" at bounding box center [916, 207] width 17 height 22
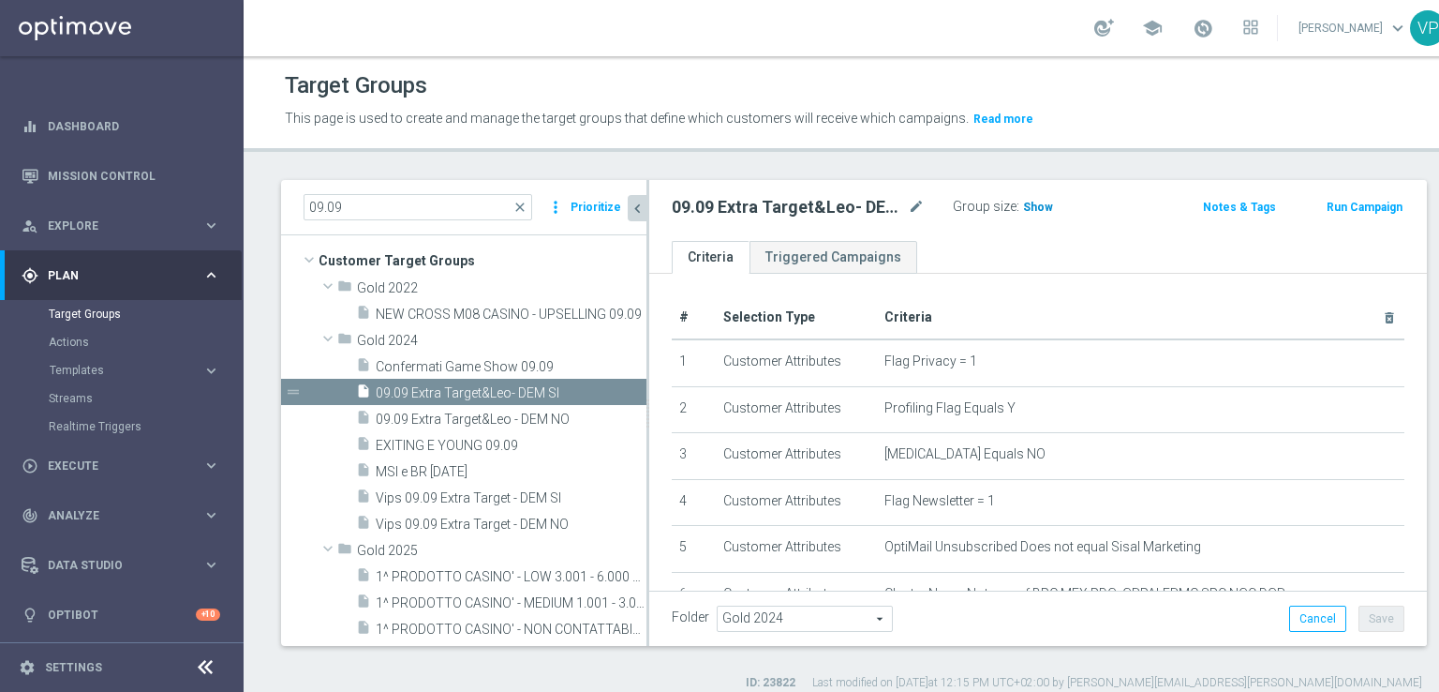
click at [1025, 210] on span "Show" at bounding box center [1038, 207] width 30 height 13
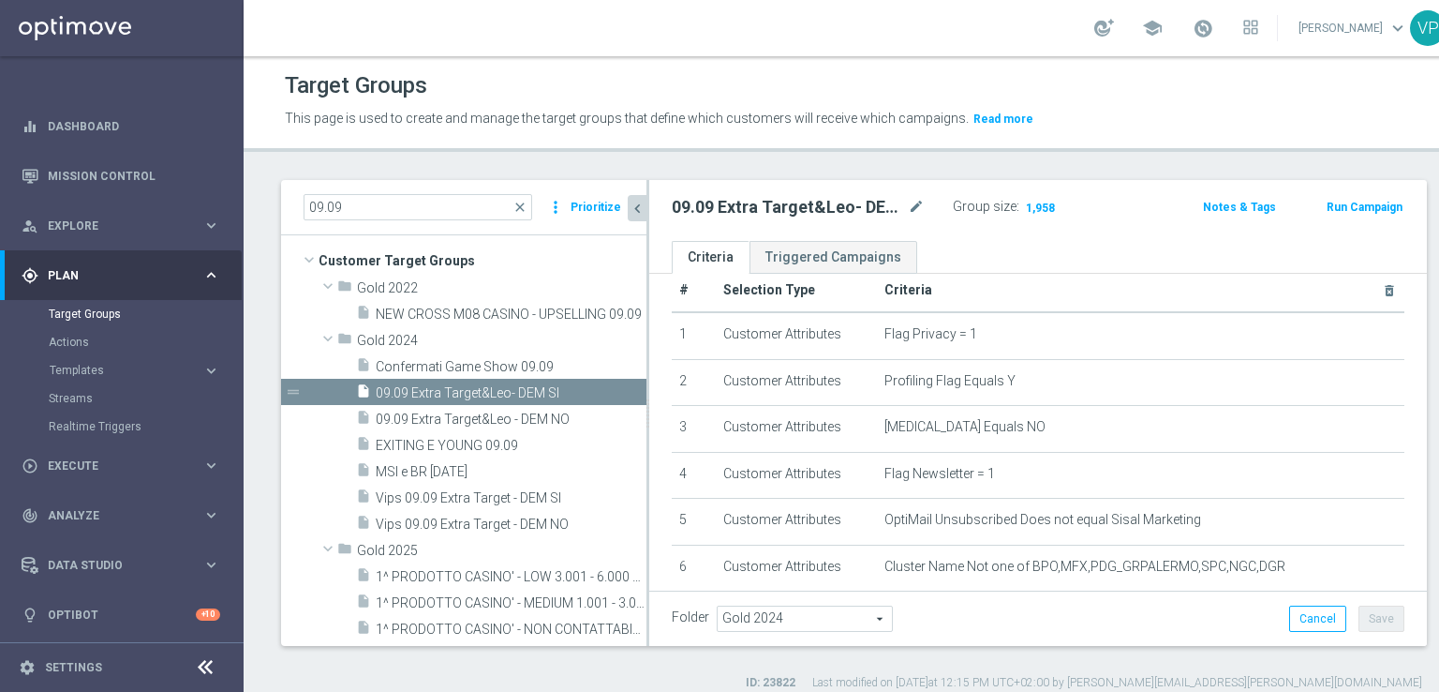
scroll to position [29, 0]
click at [918, 204] on icon "mode_edit" at bounding box center [916, 207] width 17 height 22
click at [992, 260] on ul "Criteria Triggered Campaigns" at bounding box center [1038, 257] width 778 height 33
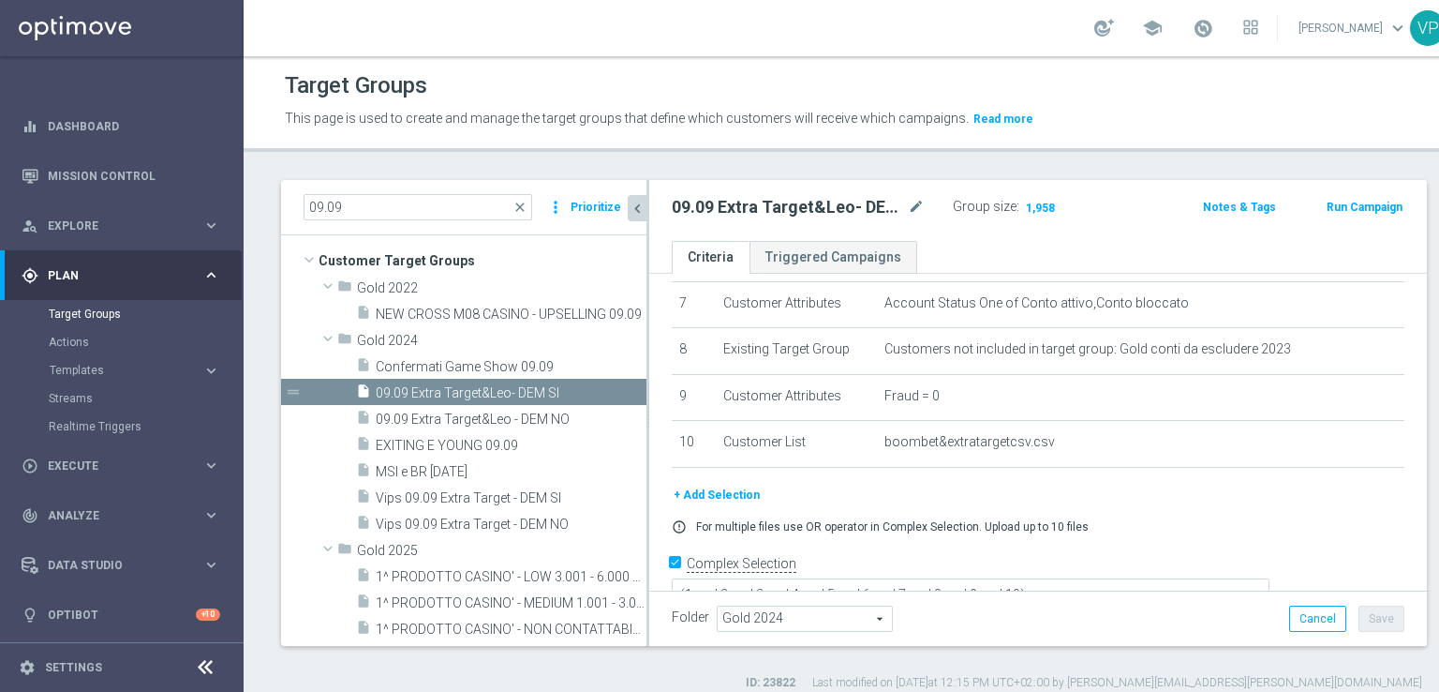
scroll to position [342, 0]
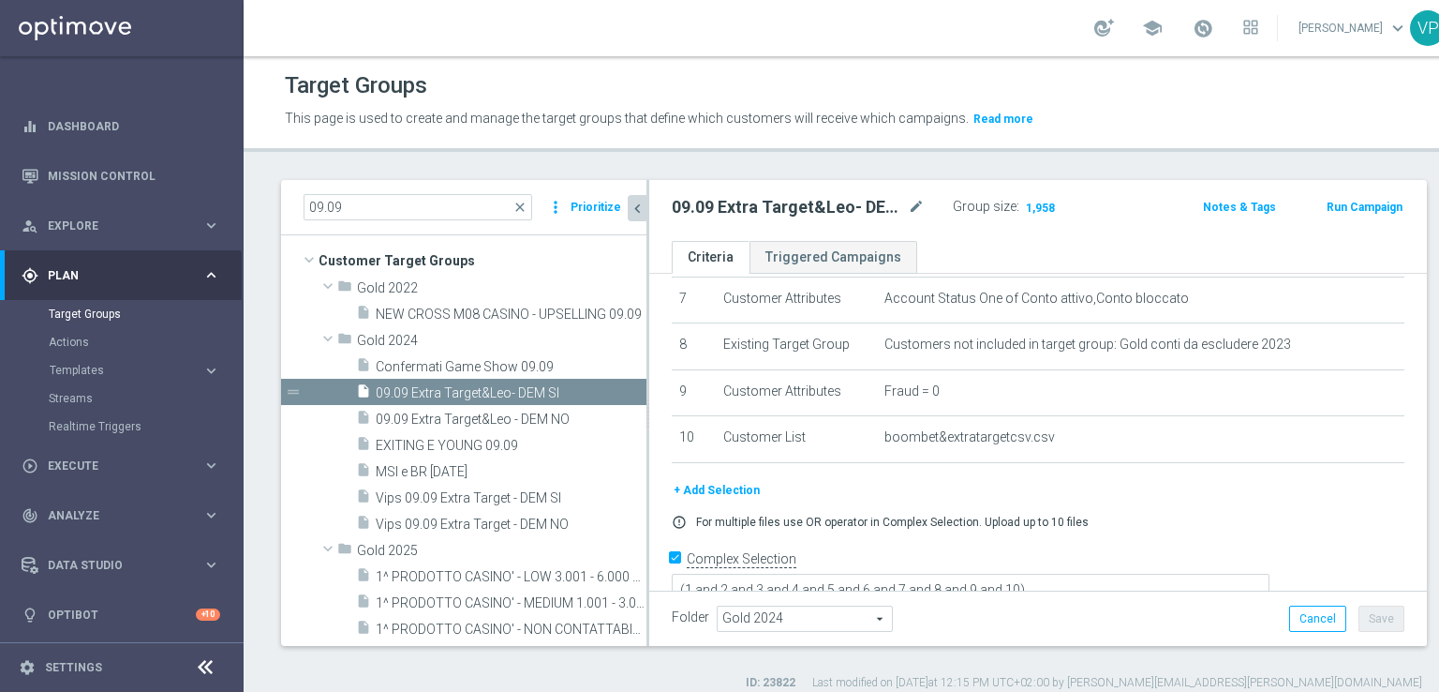
click at [692, 486] on button "+ Add Selection" at bounding box center [717, 490] width 90 height 21
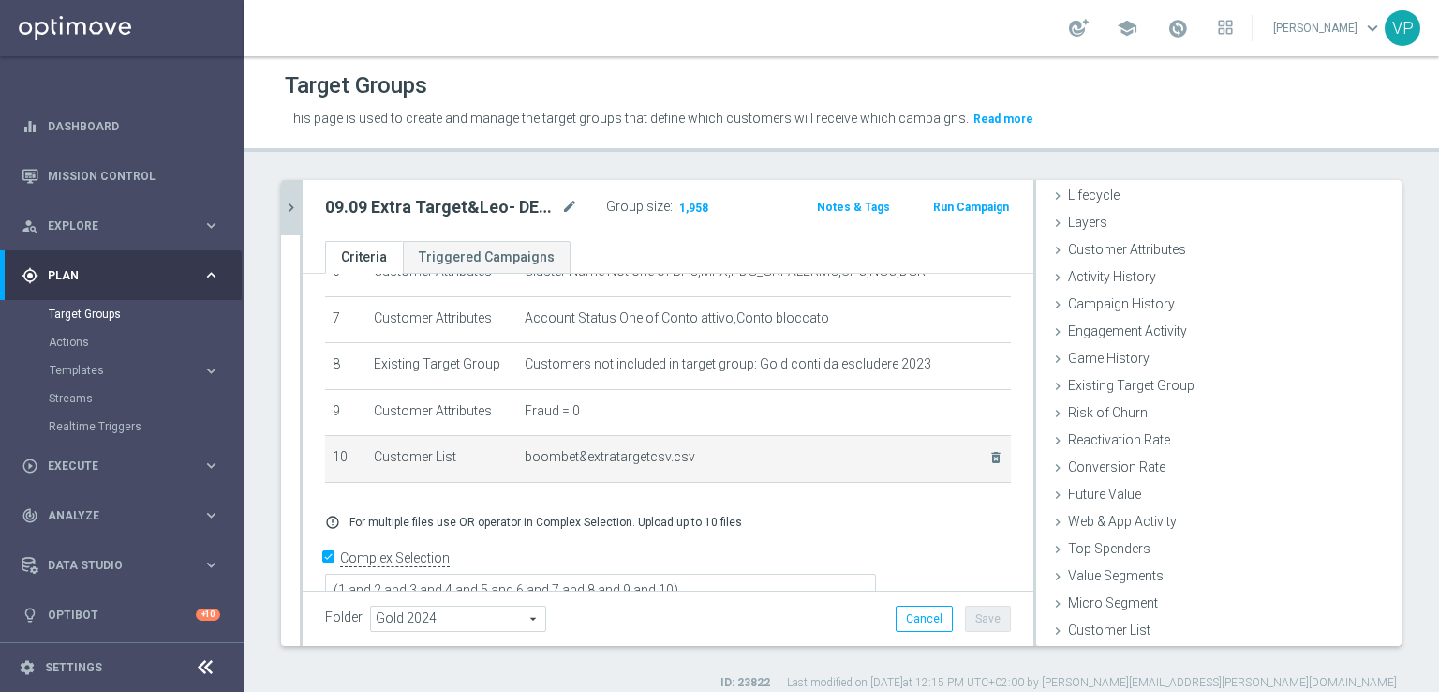
scroll to position [41, 0]
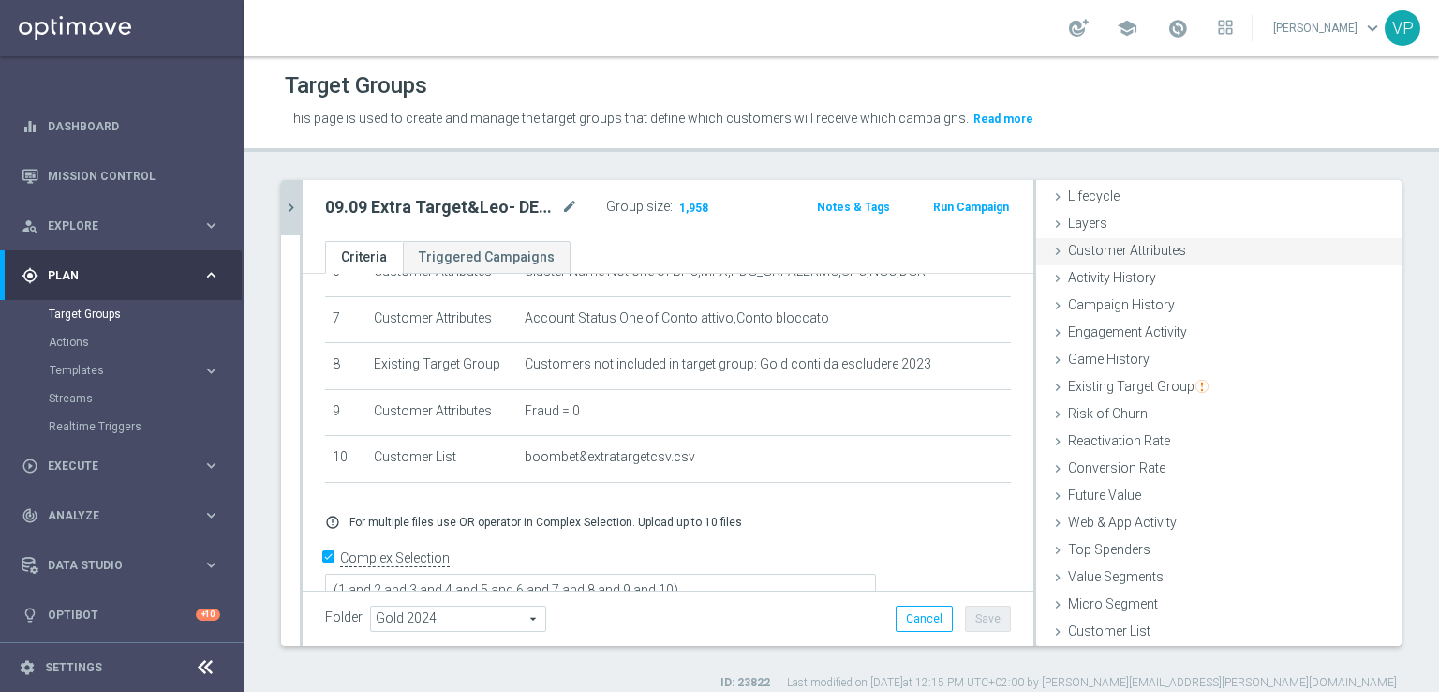
click at [1051, 246] on icon at bounding box center [1058, 251] width 15 height 15
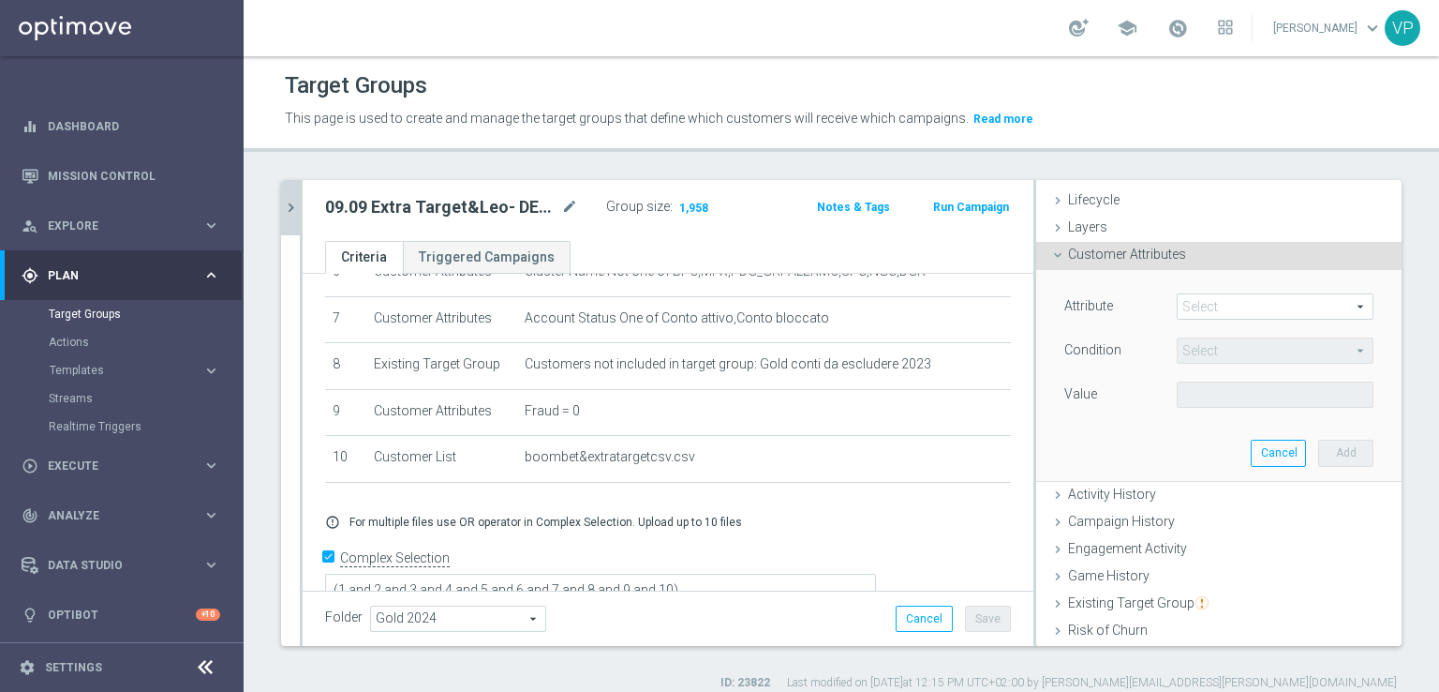
scroll to position [36, 0]
click at [1314, 306] on span at bounding box center [1275, 308] width 195 height 24
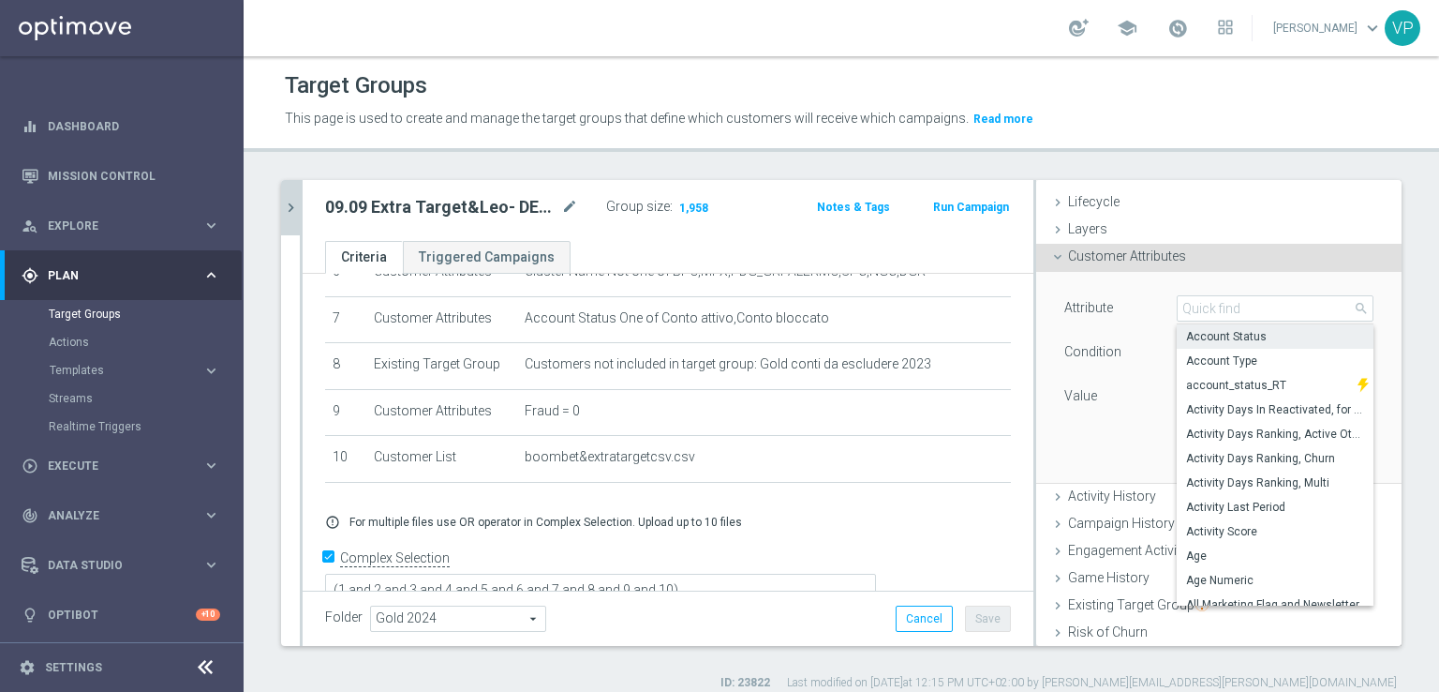
click at [1238, 338] on span "Account Status" at bounding box center [1275, 336] width 178 height 15
type input "Account Status"
type input "Equals"
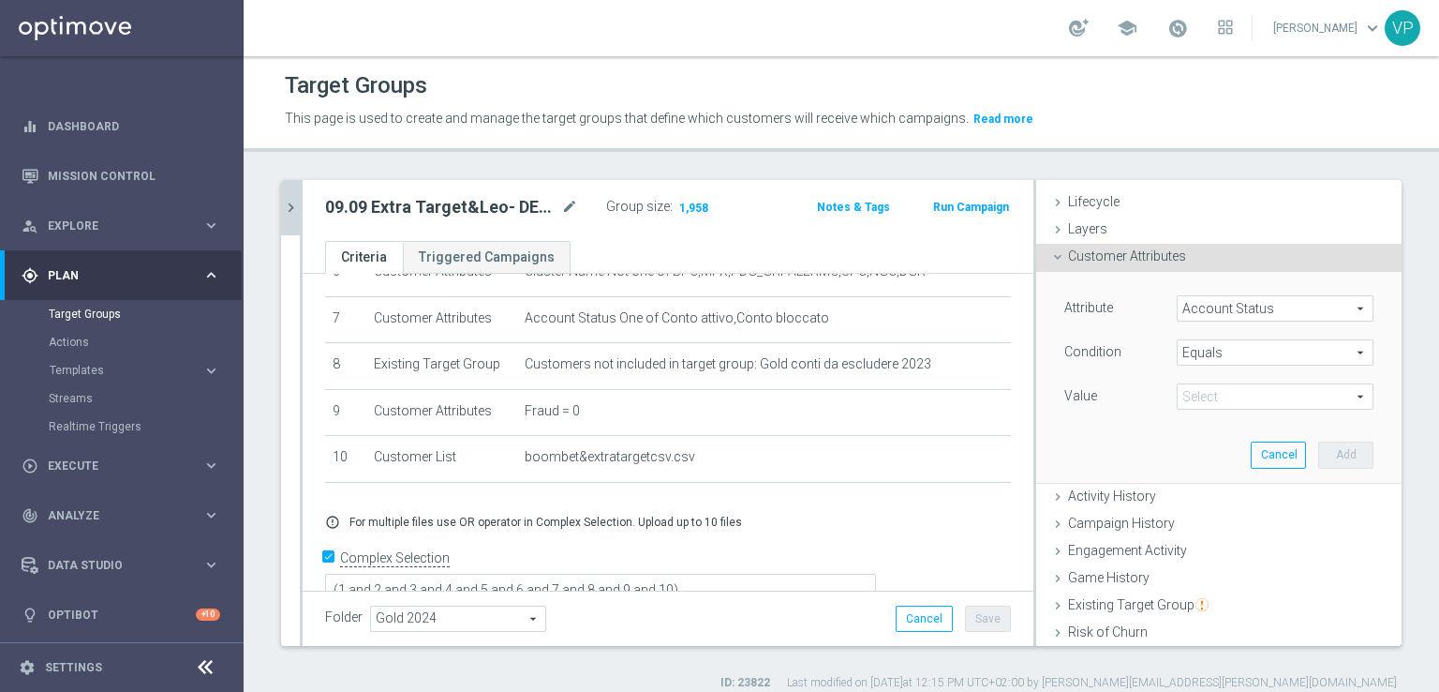
click at [1273, 350] on span "Equals" at bounding box center [1275, 352] width 195 height 24
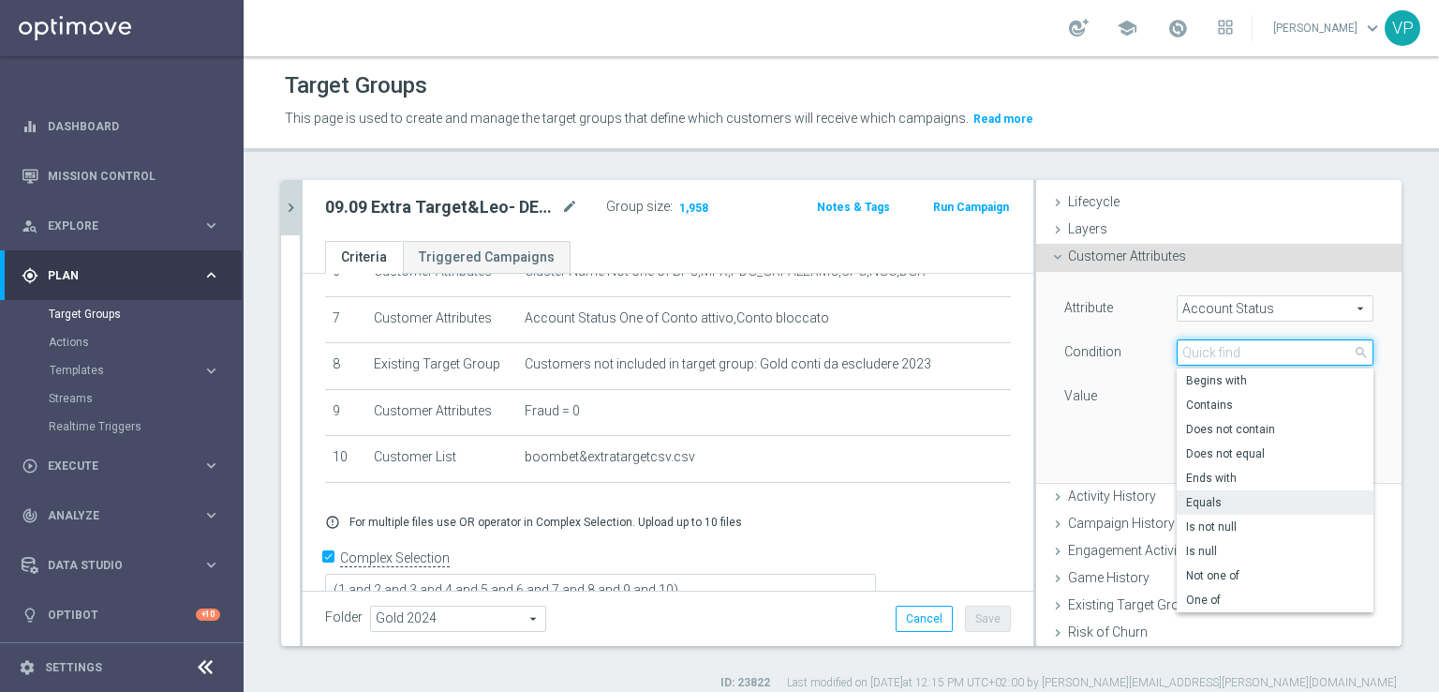
click at [1274, 348] on input "search" at bounding box center [1275, 352] width 197 height 26
click at [1267, 305] on span "Account Status" at bounding box center [1275, 308] width 195 height 24
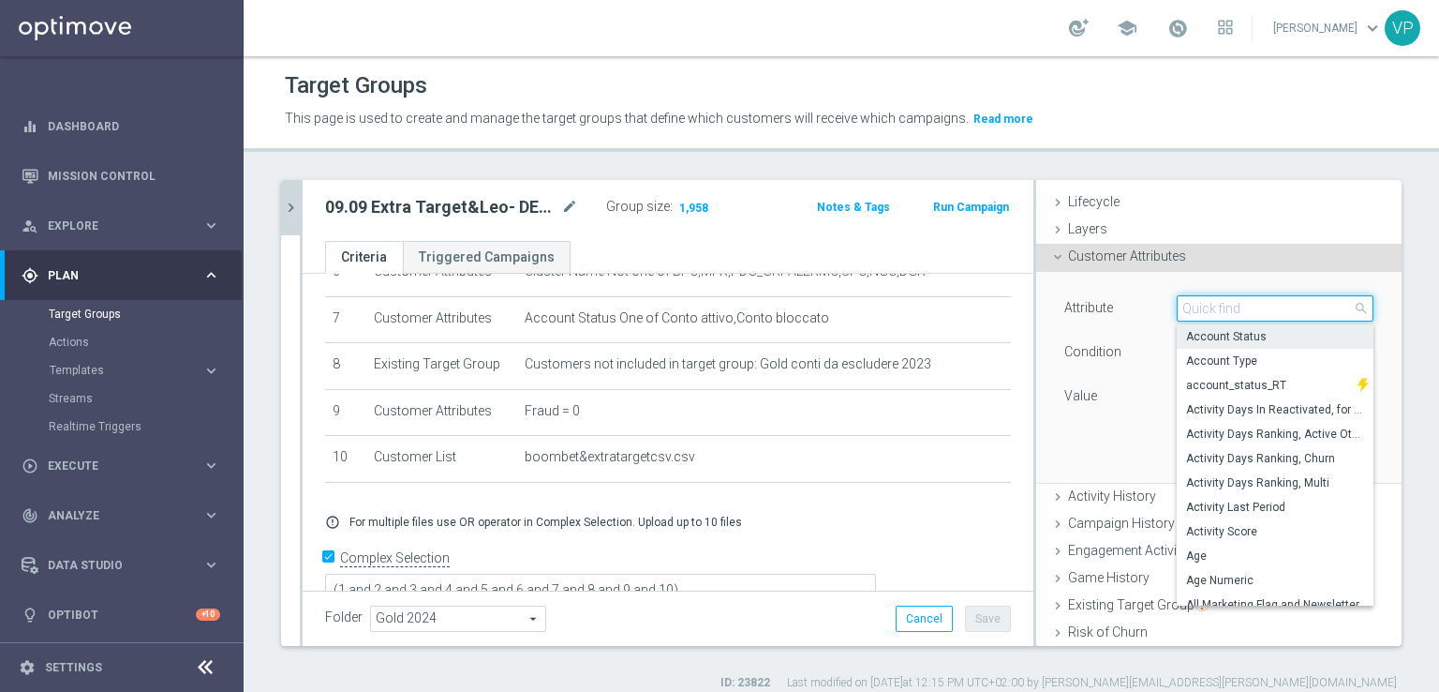
click at [1264, 306] on input "search" at bounding box center [1275, 308] width 197 height 26
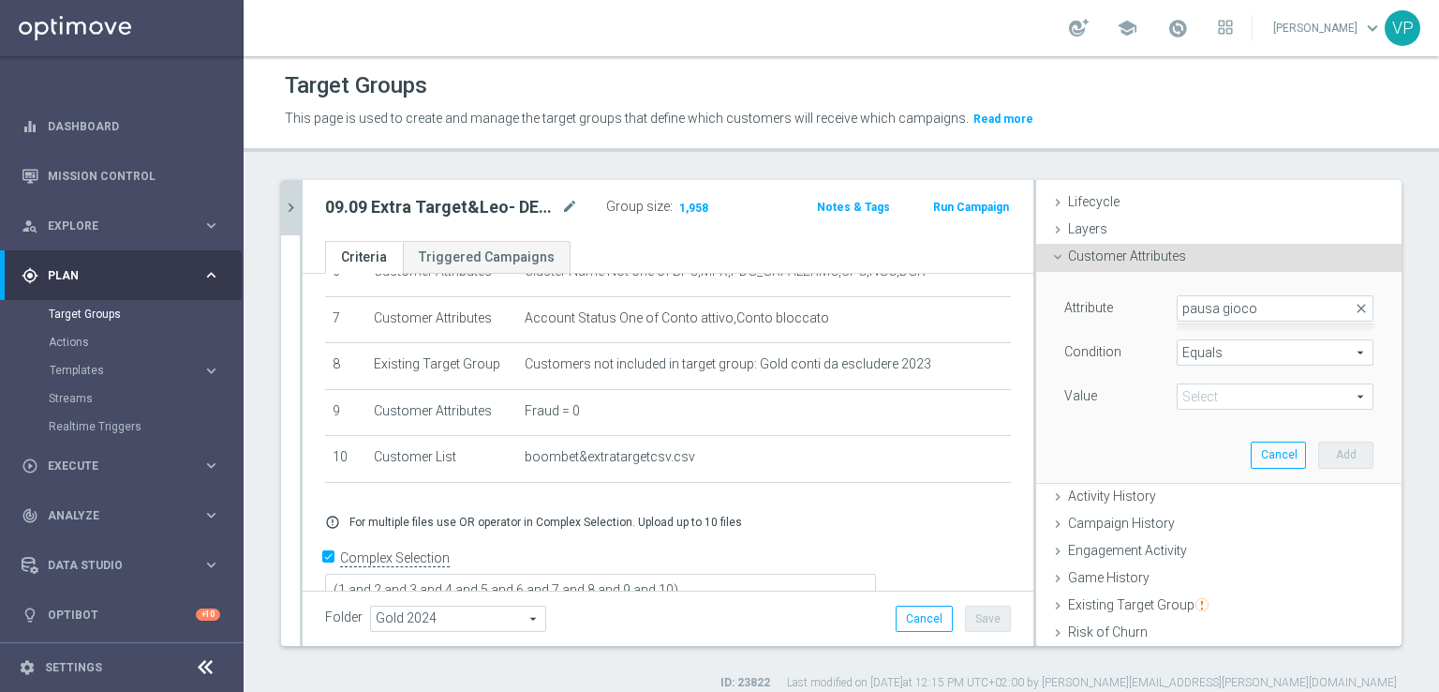
click at [1323, 348] on span "Equals" at bounding box center [1275, 352] width 195 height 24
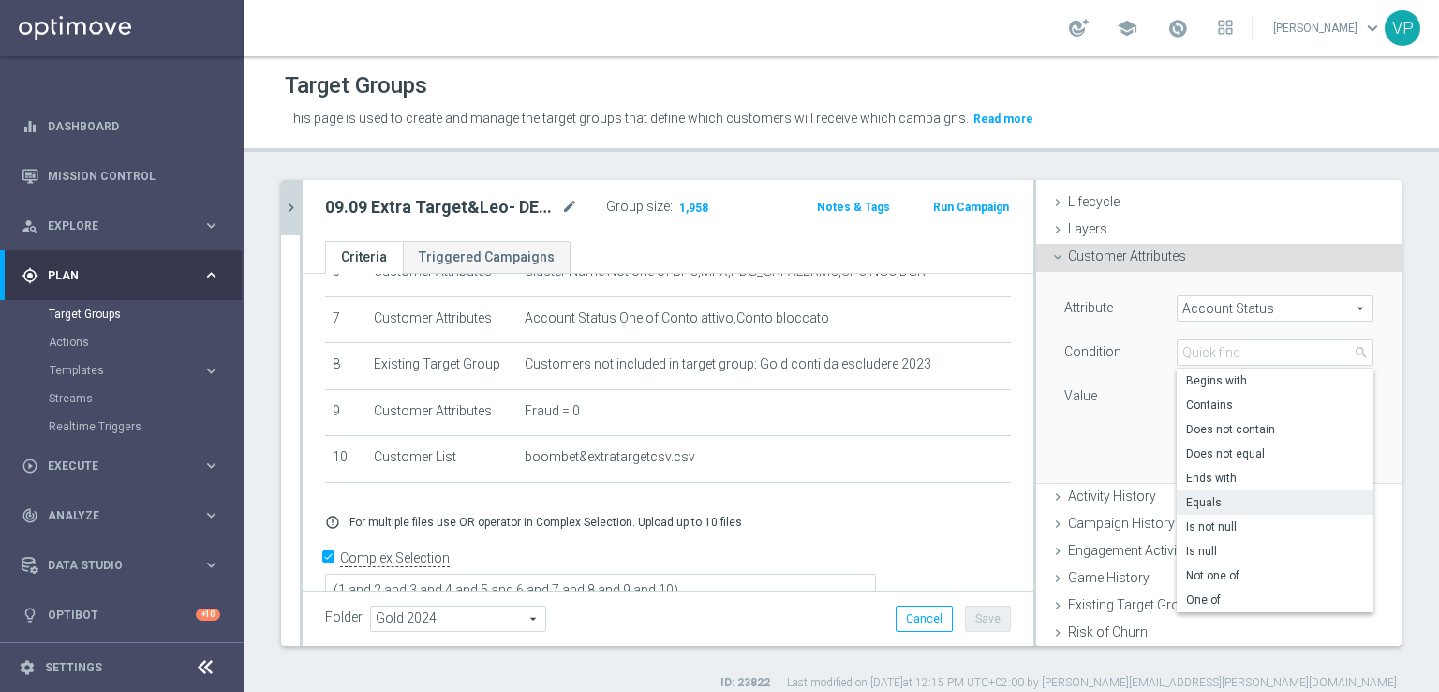
click at [1248, 500] on span "Equals" at bounding box center [1275, 502] width 178 height 15
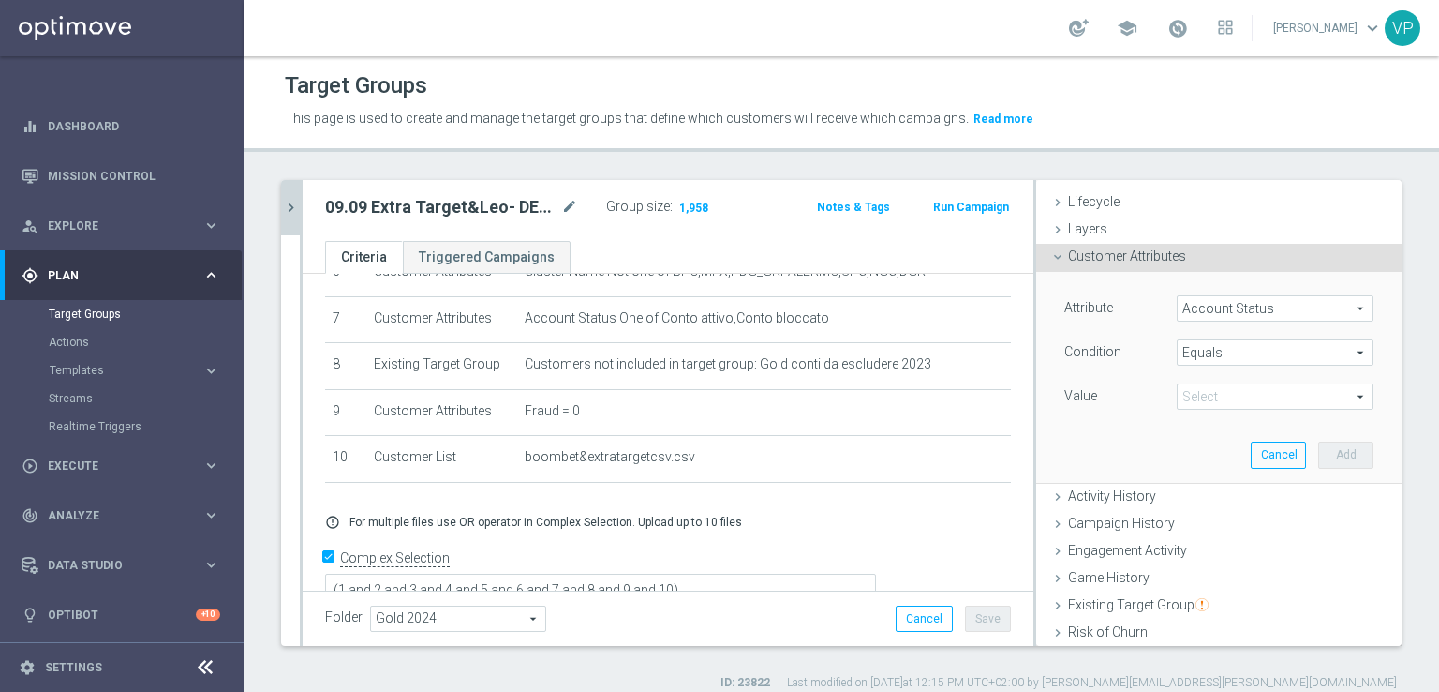
click at [1294, 411] on div "Value Select arrow_drop_down search" at bounding box center [1219, 398] width 337 height 30
click at [1293, 410] on div "Value Select arrow_drop_down search" at bounding box center [1219, 398] width 337 height 30
click at [1293, 409] on div "Select arrow_drop_down search" at bounding box center [1275, 396] width 225 height 26
click at [1295, 391] on span at bounding box center [1275, 396] width 195 height 24
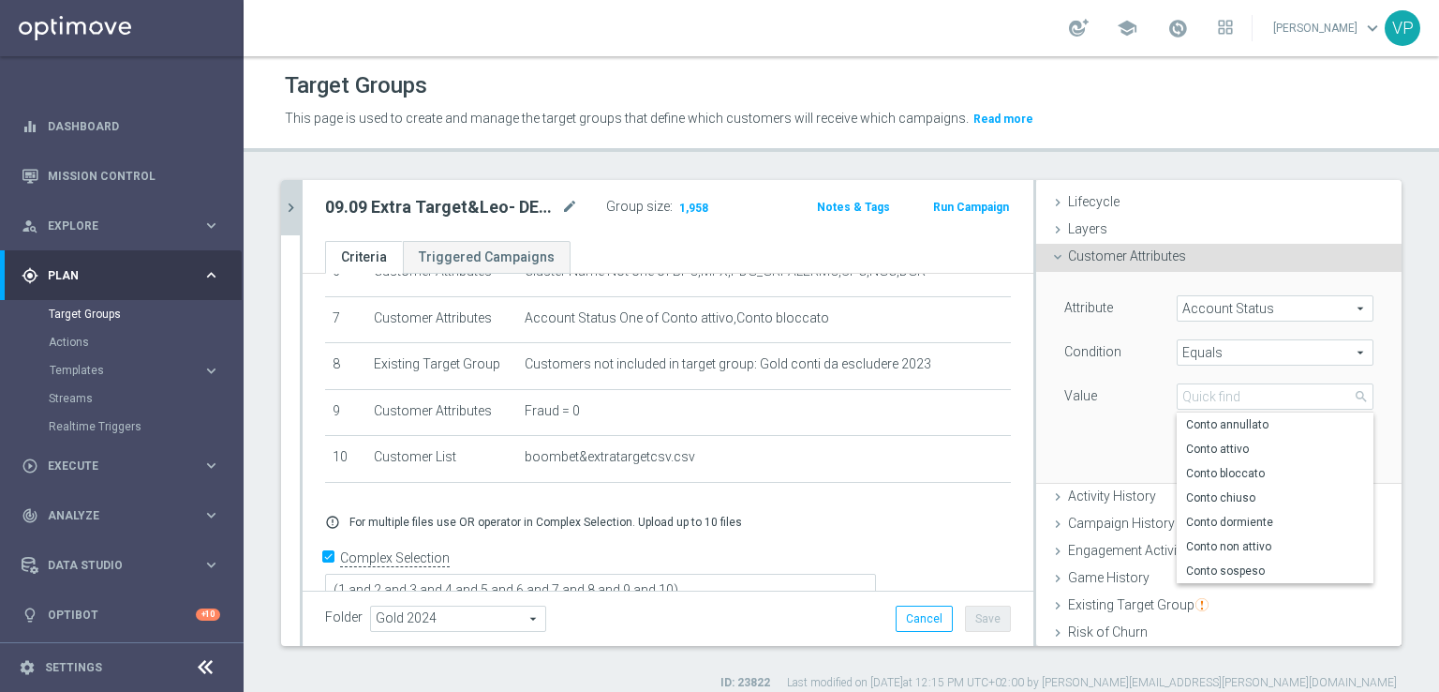
click at [1079, 407] on div "Value" at bounding box center [1107, 398] width 112 height 30
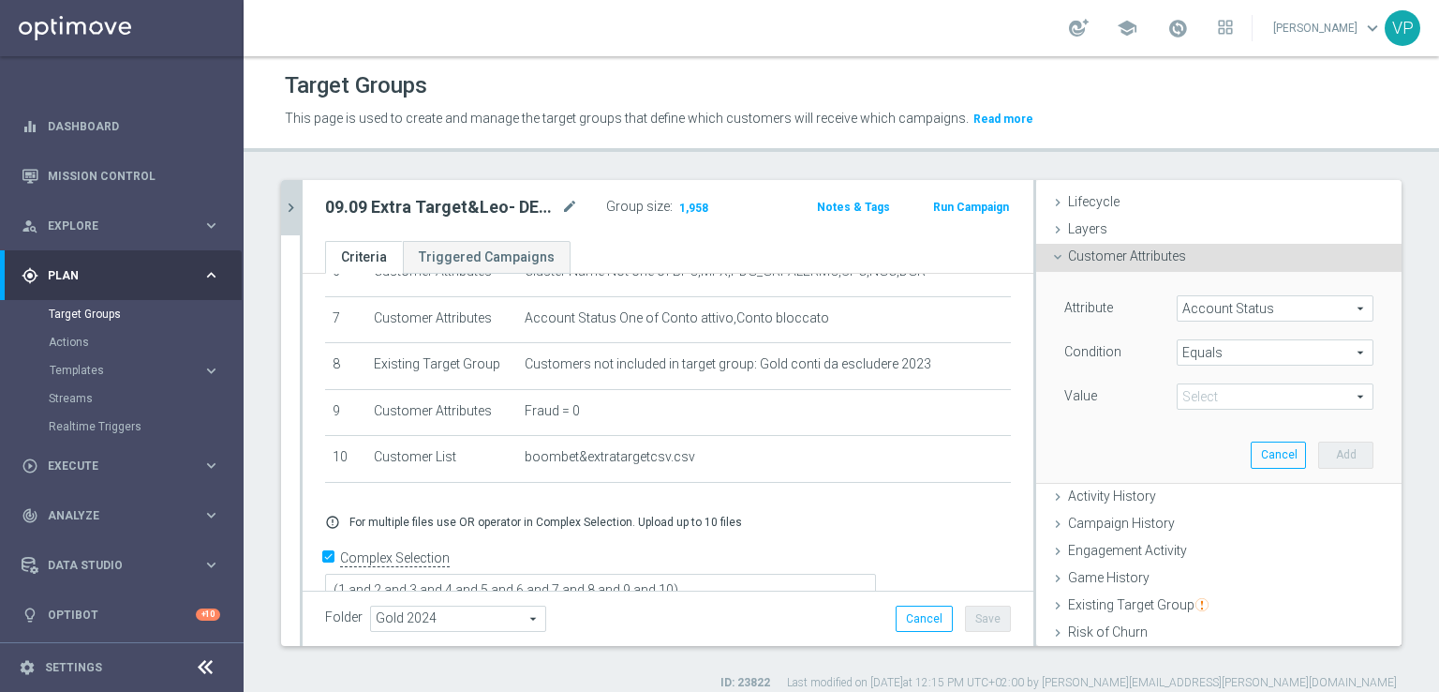
click at [1329, 304] on span "Account Status" at bounding box center [1275, 308] width 195 height 24
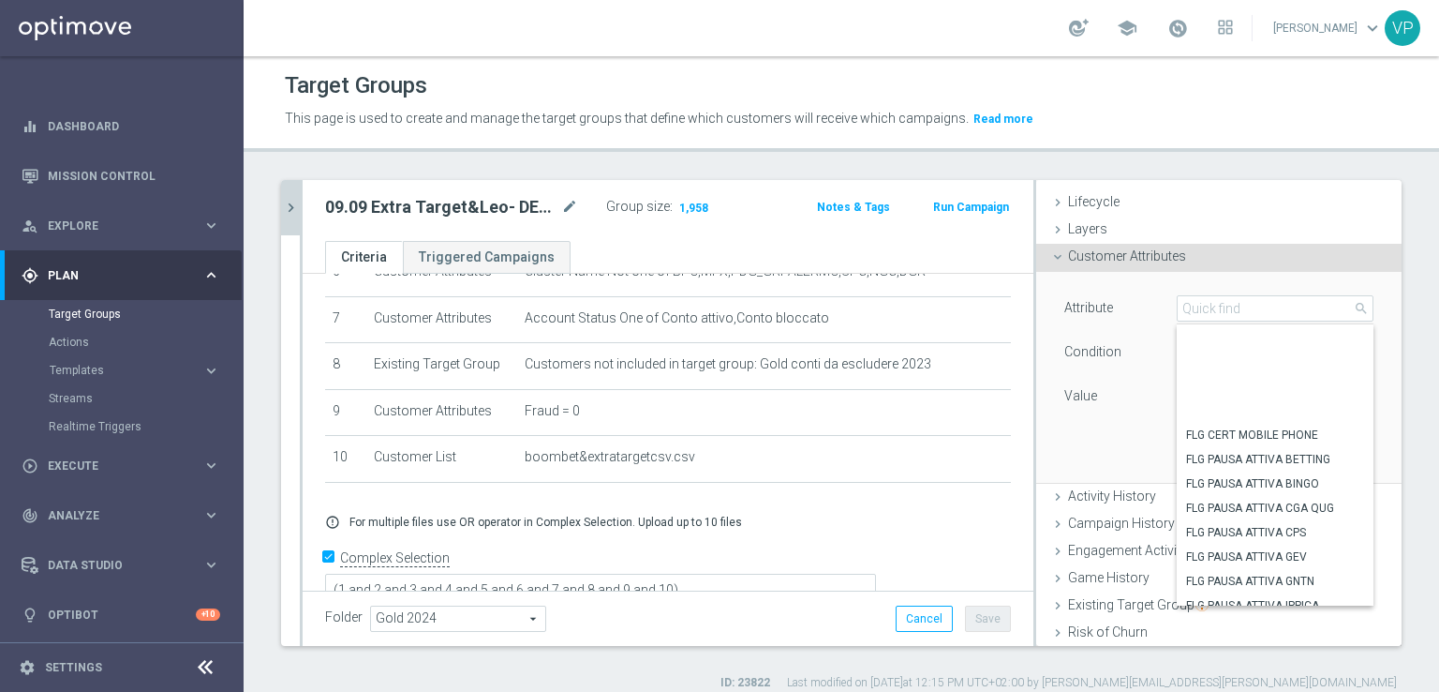
scroll to position [4189, 0]
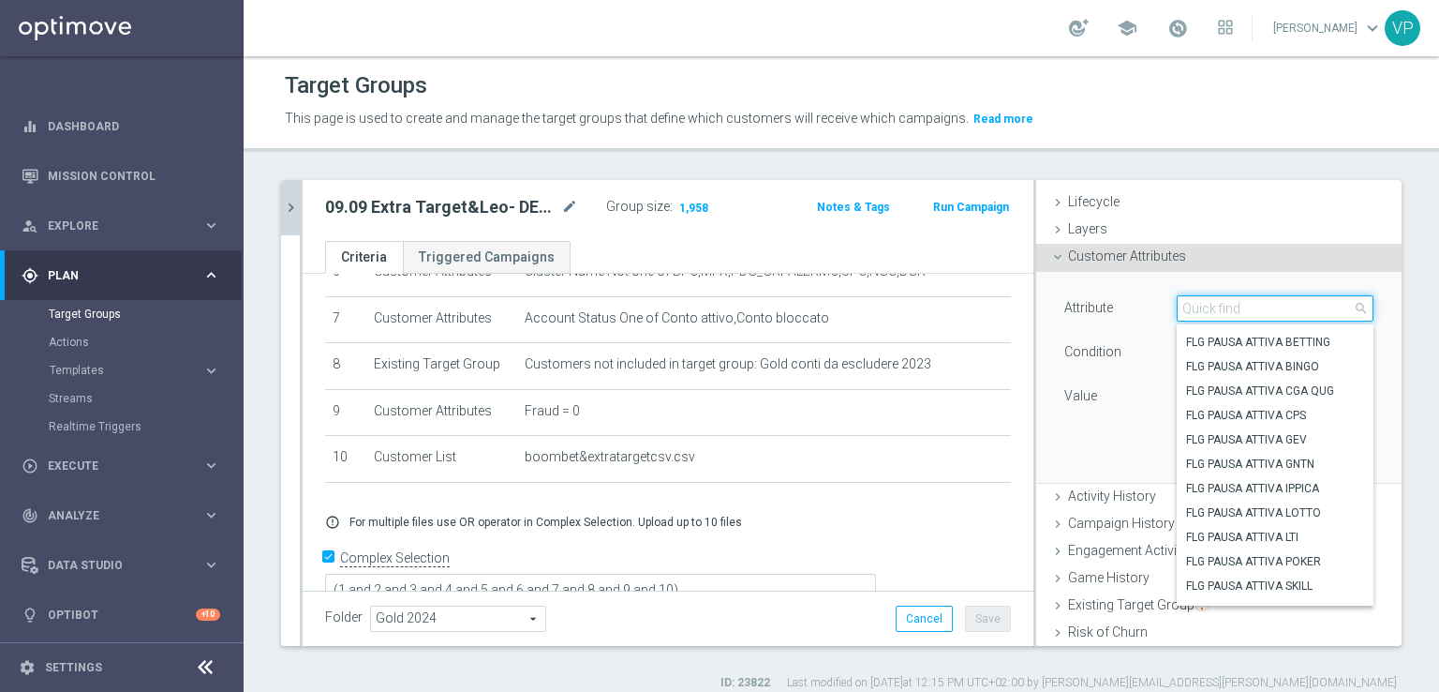
click at [1248, 313] on input "search" at bounding box center [1275, 308] width 197 height 26
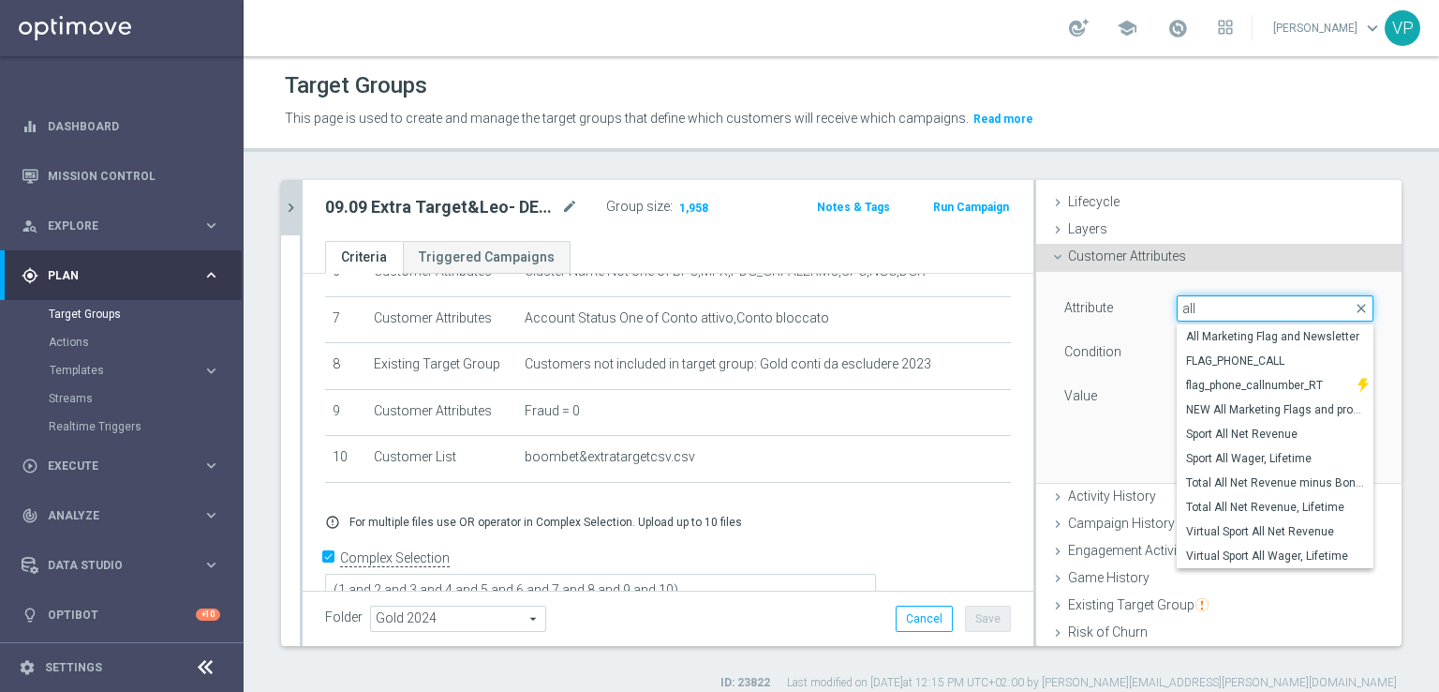
type input "all"
click at [1072, 431] on div "Attribute Account Status Account Status arrow_drop_down all close All Marketing…" at bounding box center [1219, 377] width 337 height 210
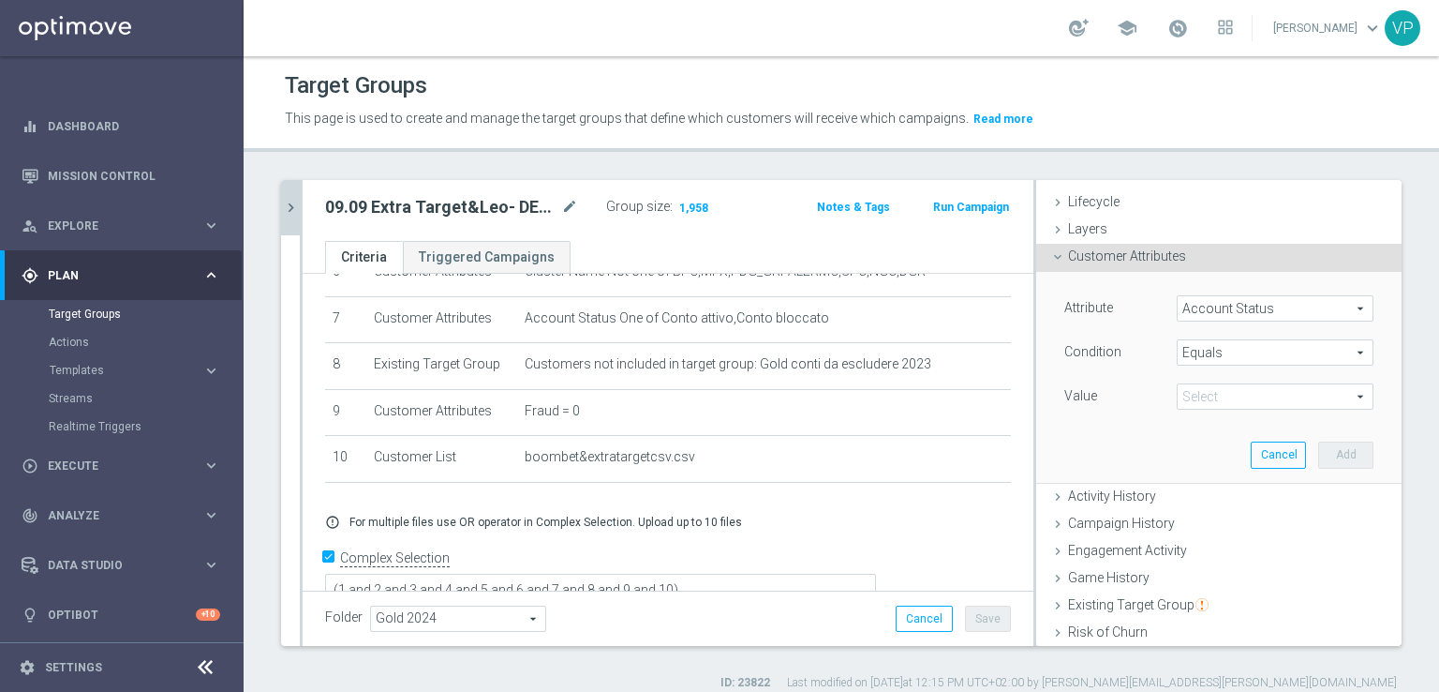
click at [1272, 312] on span "Account Status" at bounding box center [1275, 308] width 195 height 24
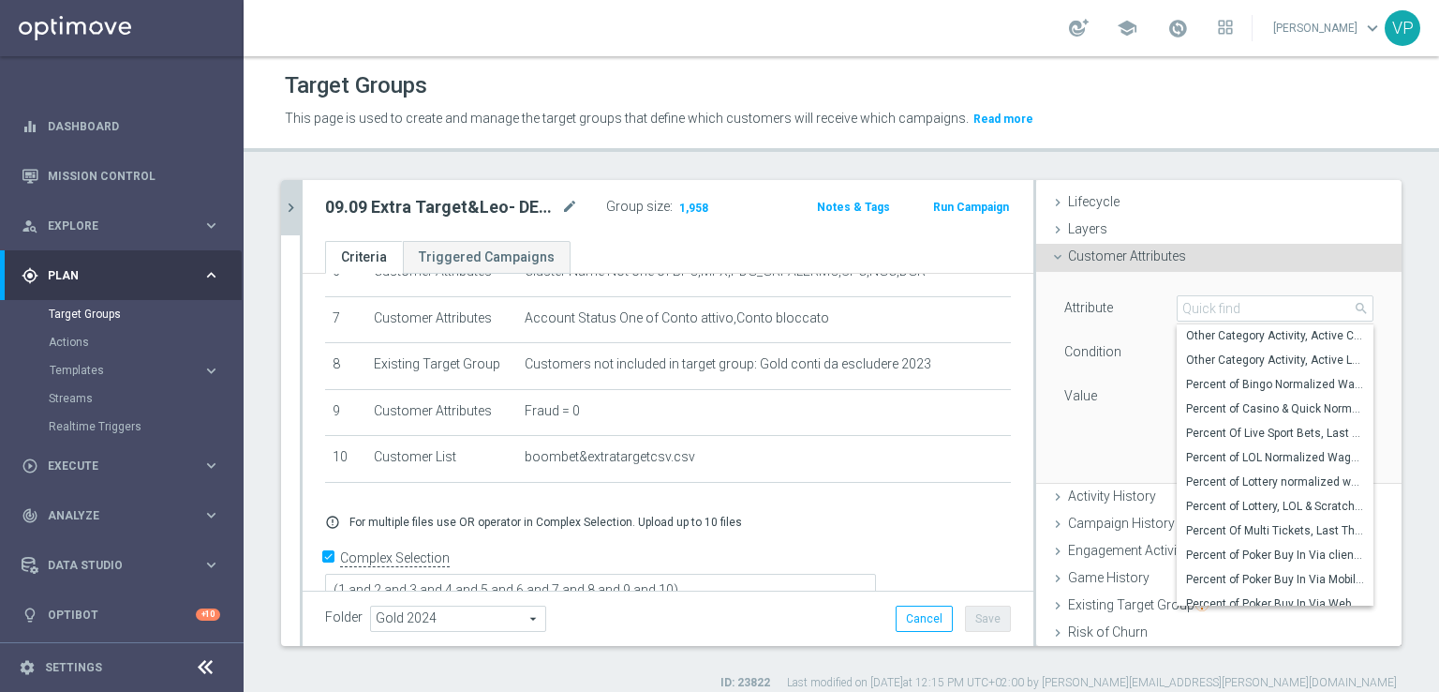
scroll to position [6226, 0]
click at [1080, 445] on div "Attribute Account Status Account Status arrow_drop_down search OptiMail - Days …" at bounding box center [1219, 377] width 337 height 210
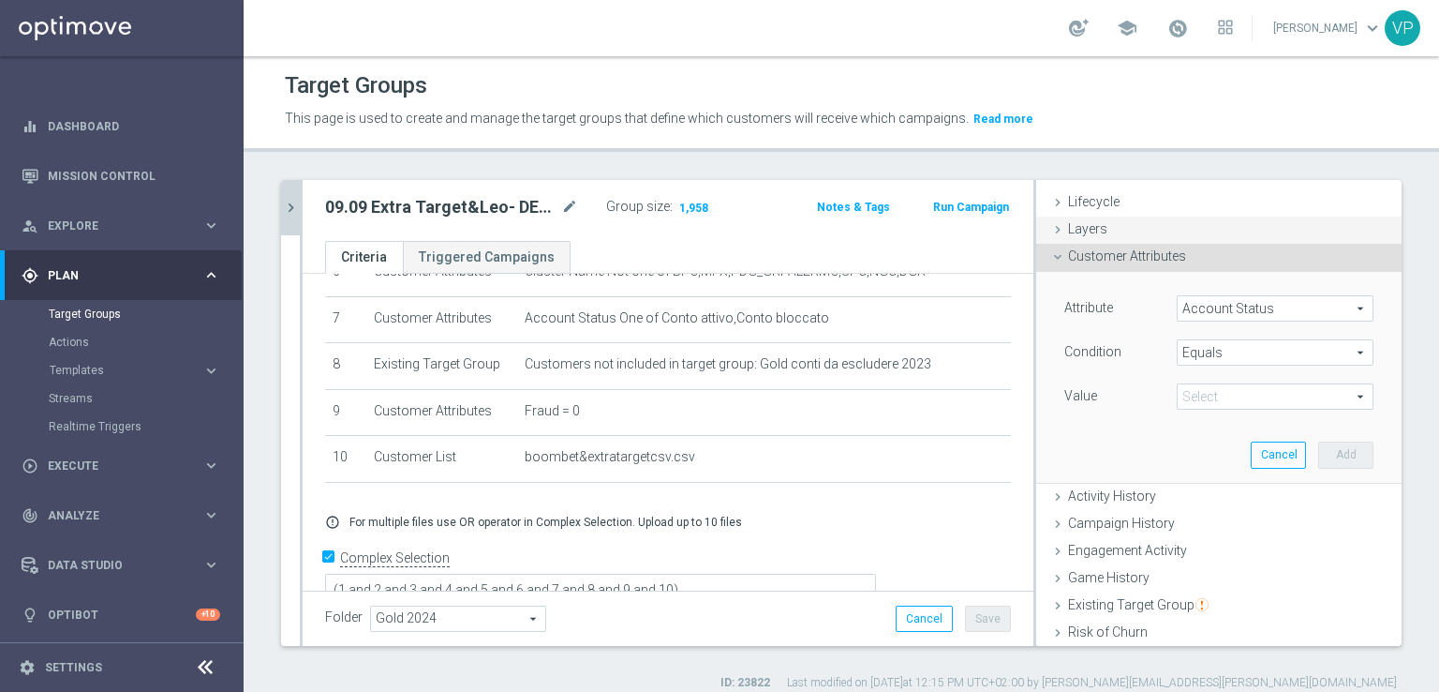
click at [1284, 224] on div "Layers done" at bounding box center [1218, 230] width 365 height 28
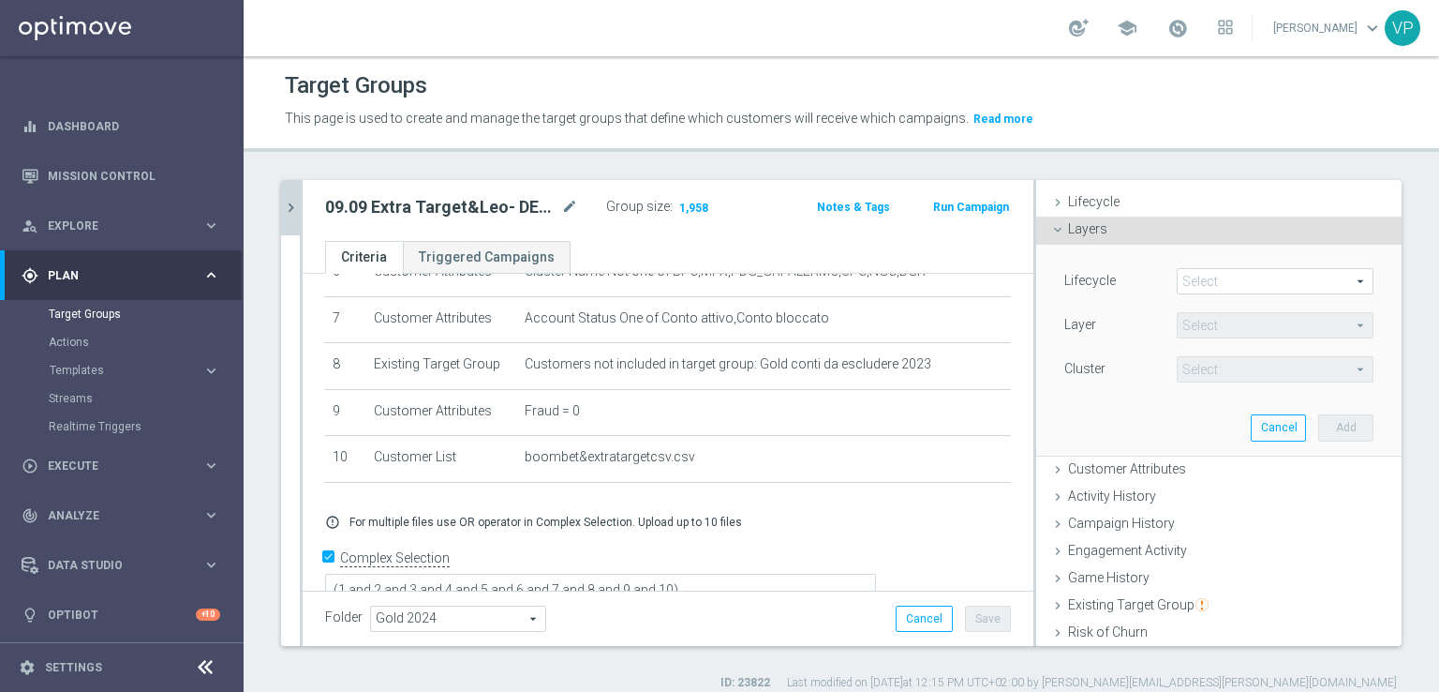
click at [1063, 237] on div "Layers done" at bounding box center [1218, 230] width 365 height 28
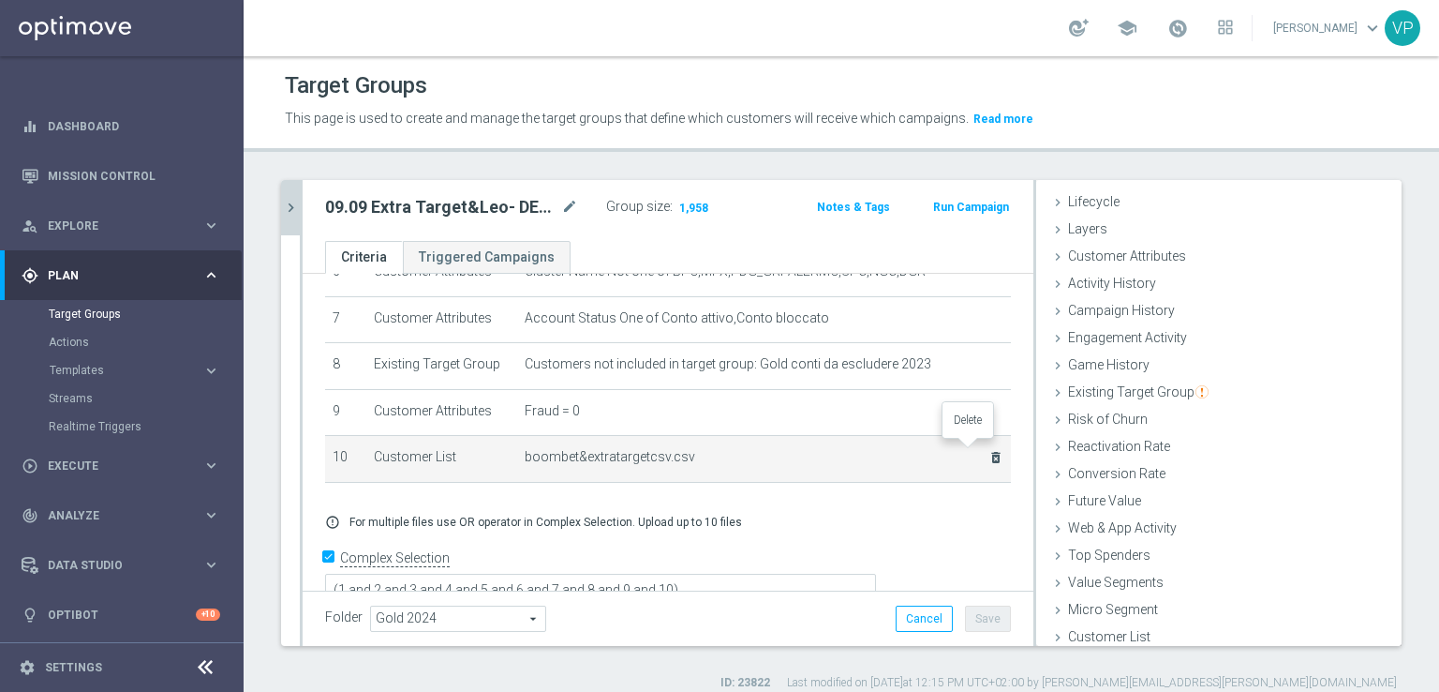
click at [989, 451] on icon "delete_forever" at bounding box center [996, 457] width 15 height 15
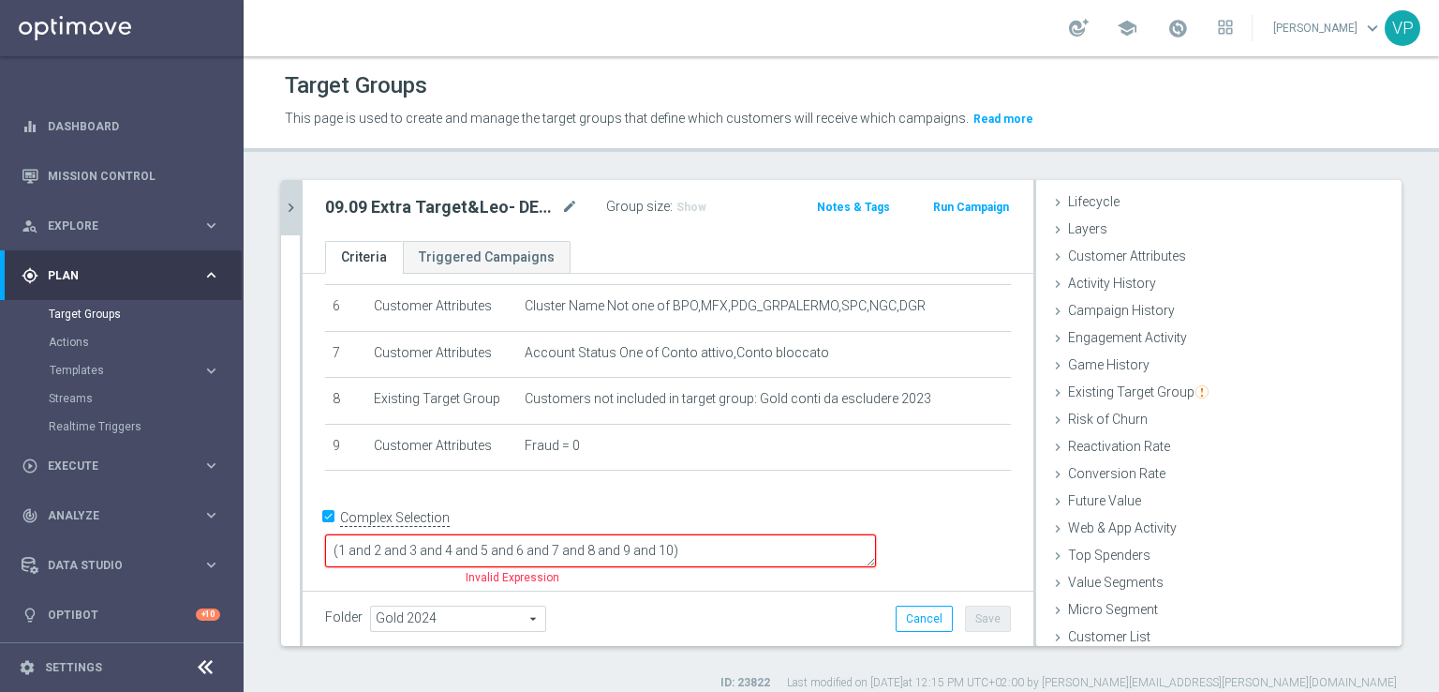
scroll to position [250, 0]
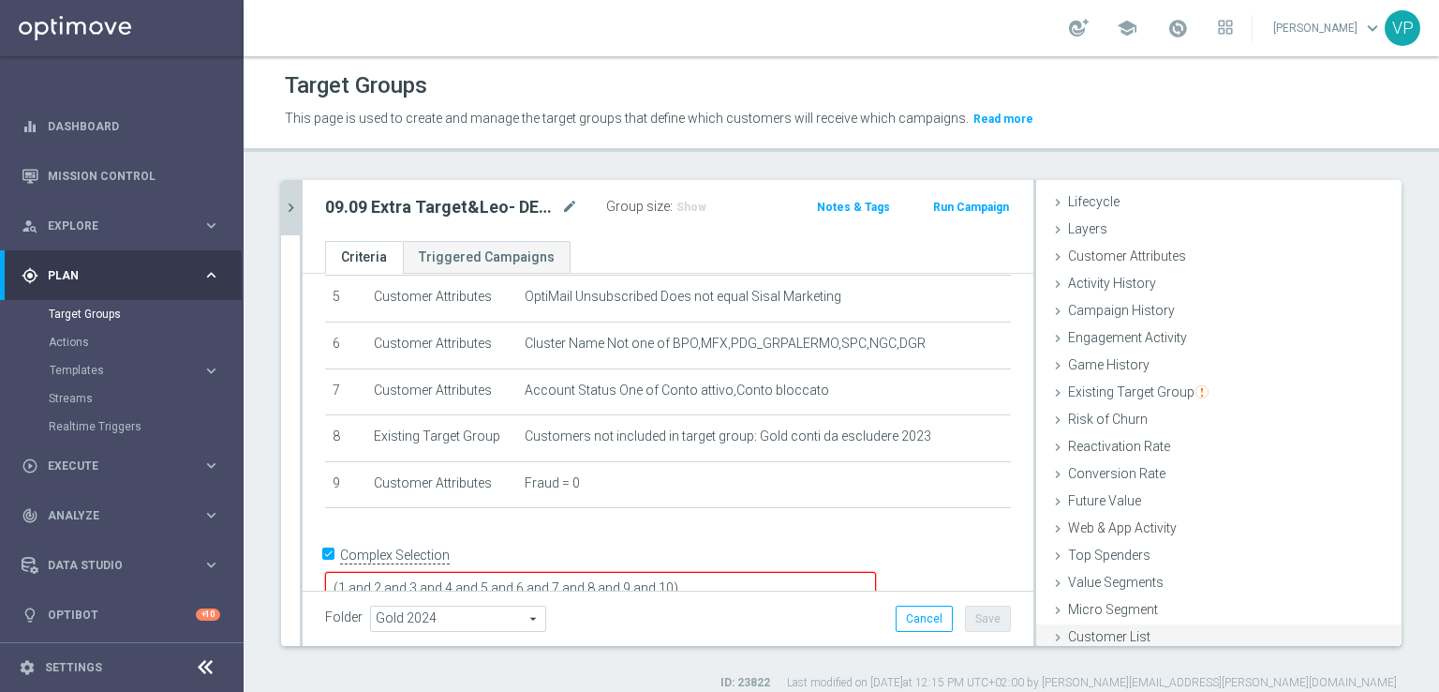
click at [1100, 641] on span "Customer List" at bounding box center [1109, 636] width 82 height 15
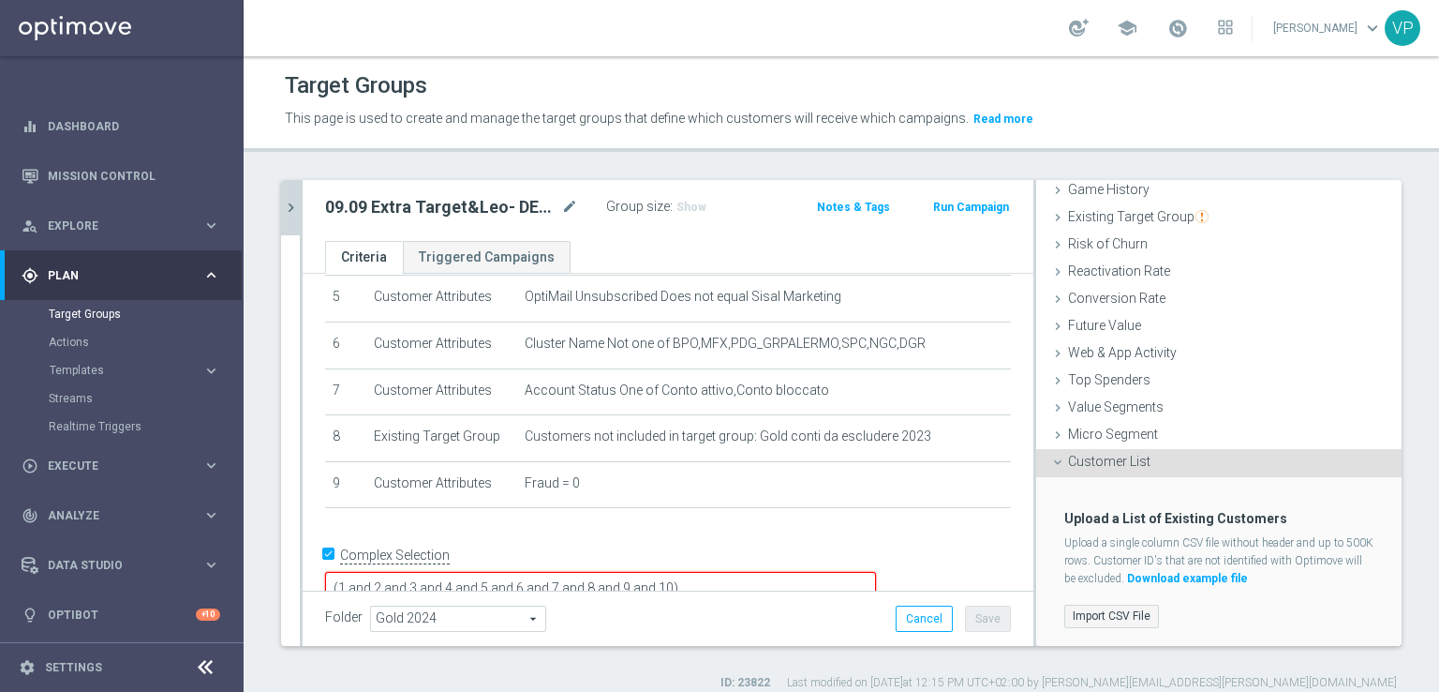
click at [1119, 613] on label "Import CSV File" at bounding box center [1112, 615] width 95 height 23
click at [0, 0] on input "Import CSV File" at bounding box center [0, 0] width 0 height 0
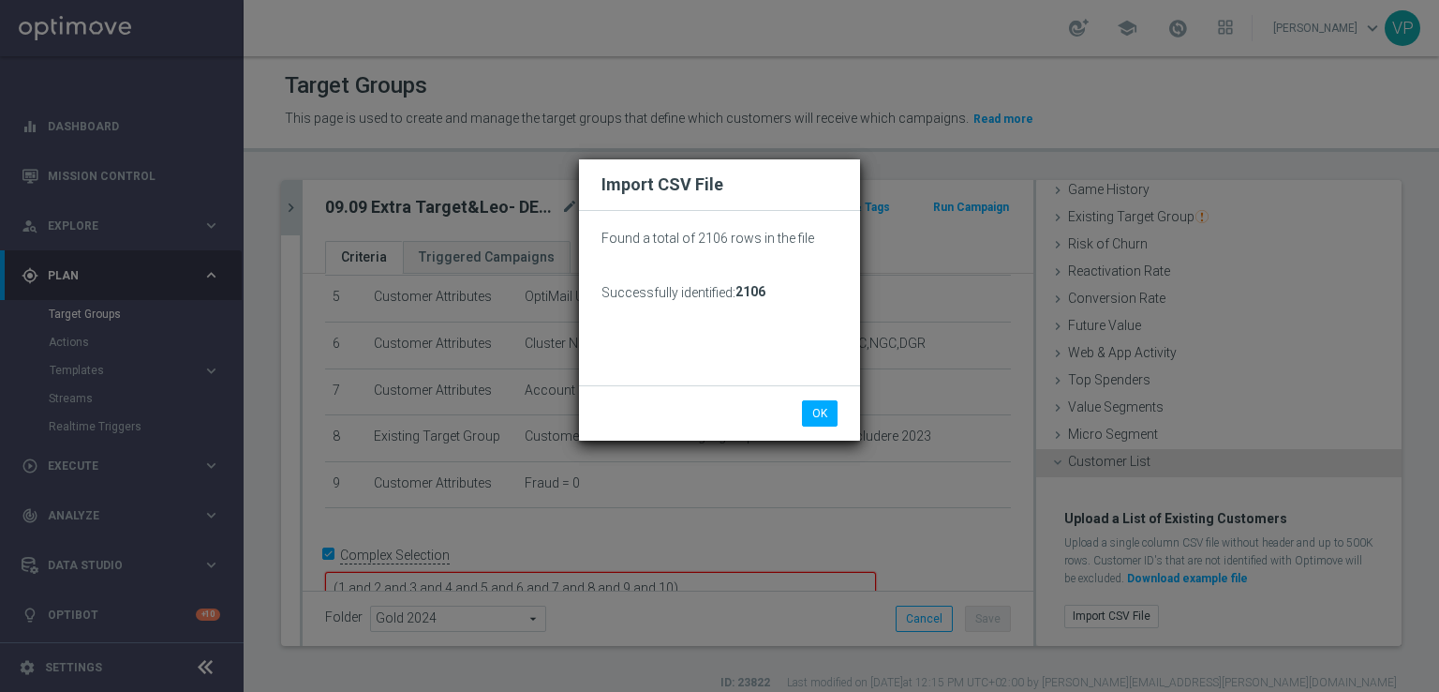
click at [838, 417] on li "OK" at bounding box center [820, 413] width 45 height 26
drag, startPoint x: 826, startPoint y: 411, endPoint x: 838, endPoint y: 417, distance: 13.4
click at [838, 417] on li "OK" at bounding box center [820, 413] width 45 height 26
click at [816, 407] on button "OK" at bounding box center [820, 413] width 36 height 26
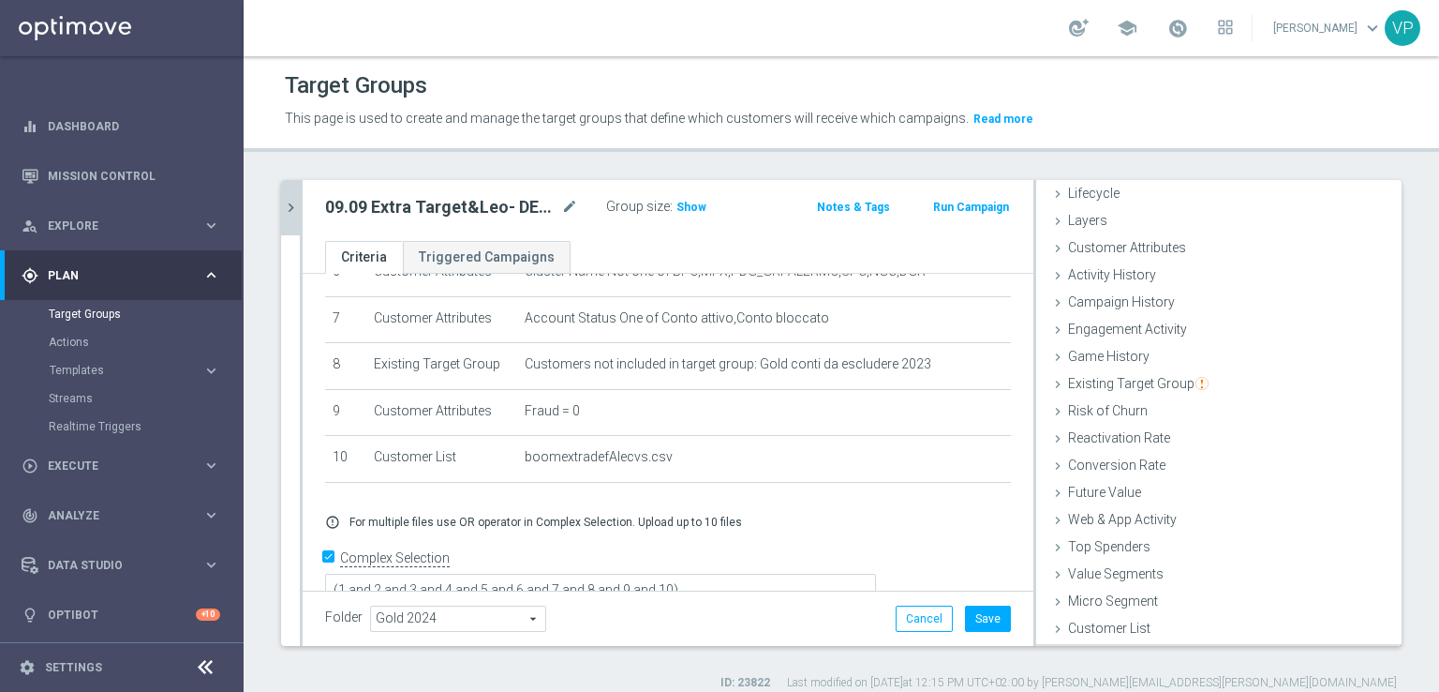
scroll to position [41, 0]
click at [688, 207] on span "Show" at bounding box center [692, 207] width 30 height 13
click at [979, 616] on button "Save" at bounding box center [988, 618] width 46 height 26
click at [296, 202] on icon "chevron_right" at bounding box center [291, 208] width 18 height 18
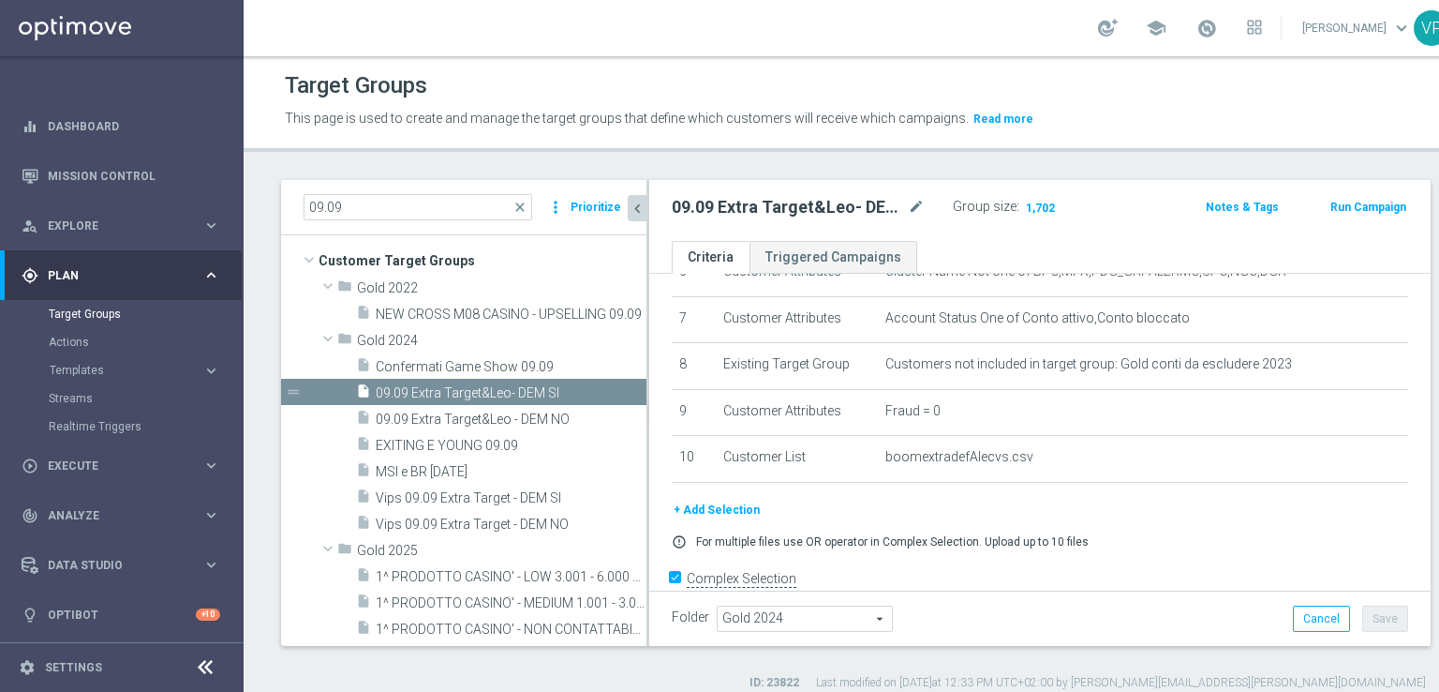
scroll to position [72, 0]
click at [484, 417] on span "09.09 Extra Target&Leo - DEM NO" at bounding box center [489, 419] width 226 height 16
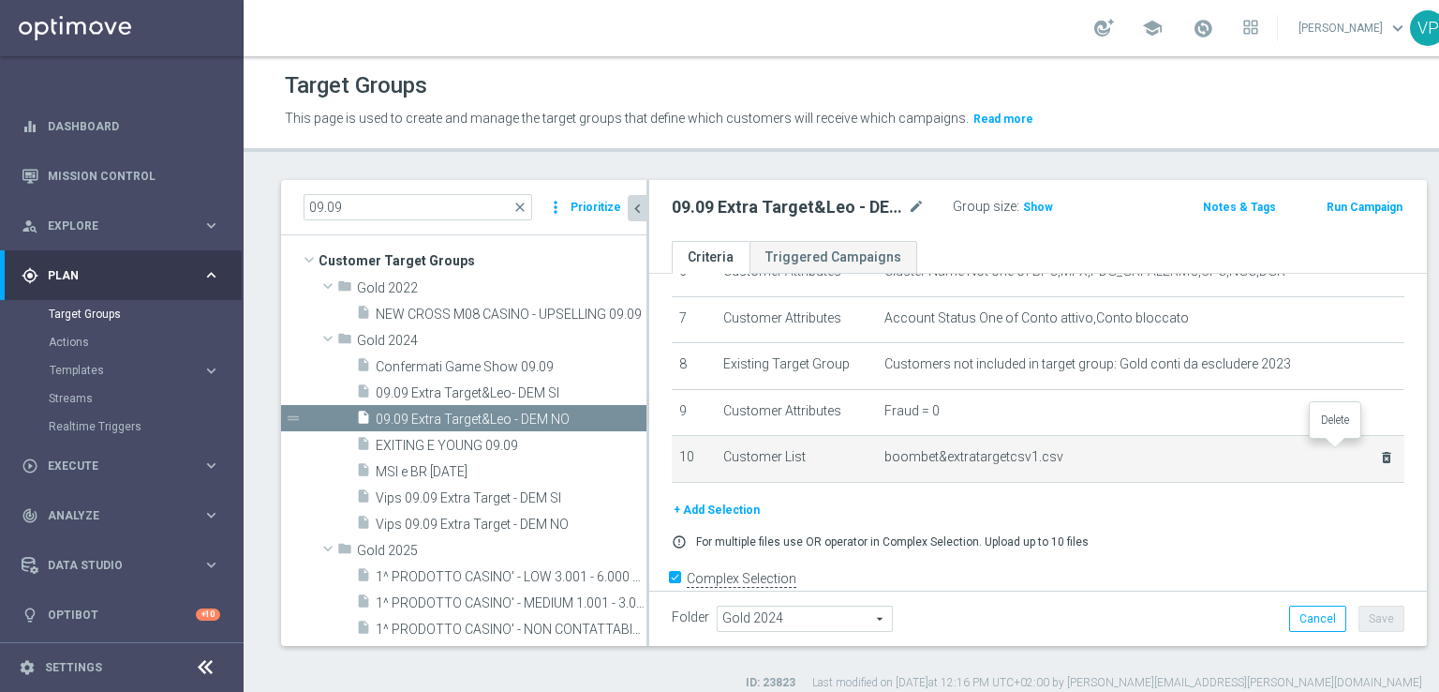
click at [1379, 451] on icon "delete_forever" at bounding box center [1386, 457] width 15 height 15
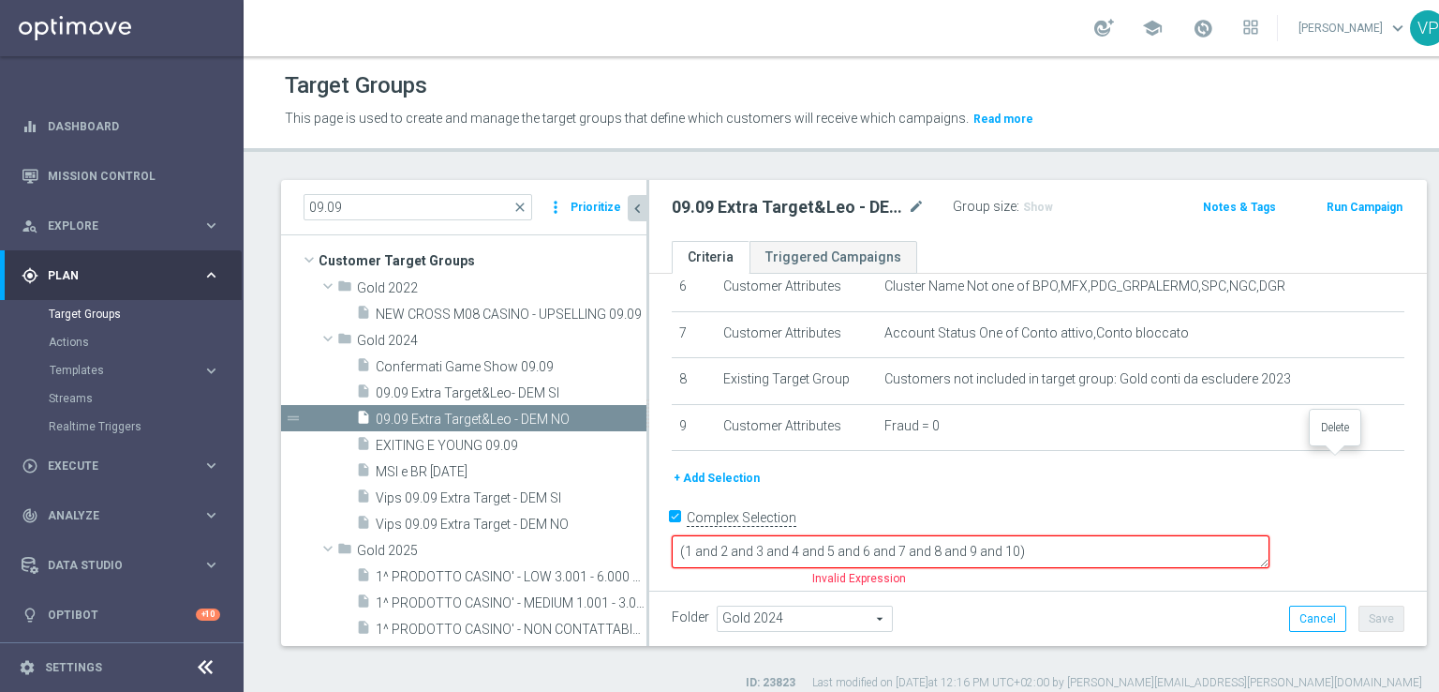
scroll to position [270, 0]
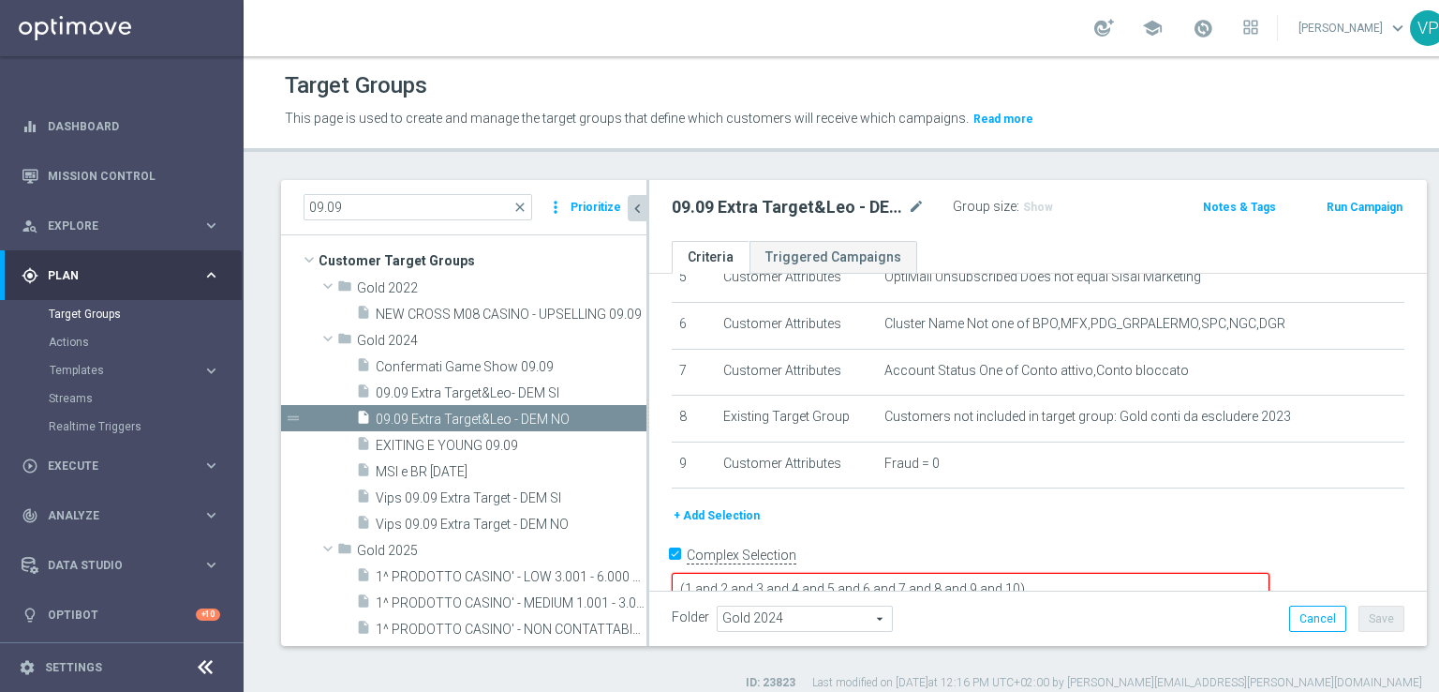
click at [738, 514] on button "+ Add Selection" at bounding box center [717, 515] width 90 height 21
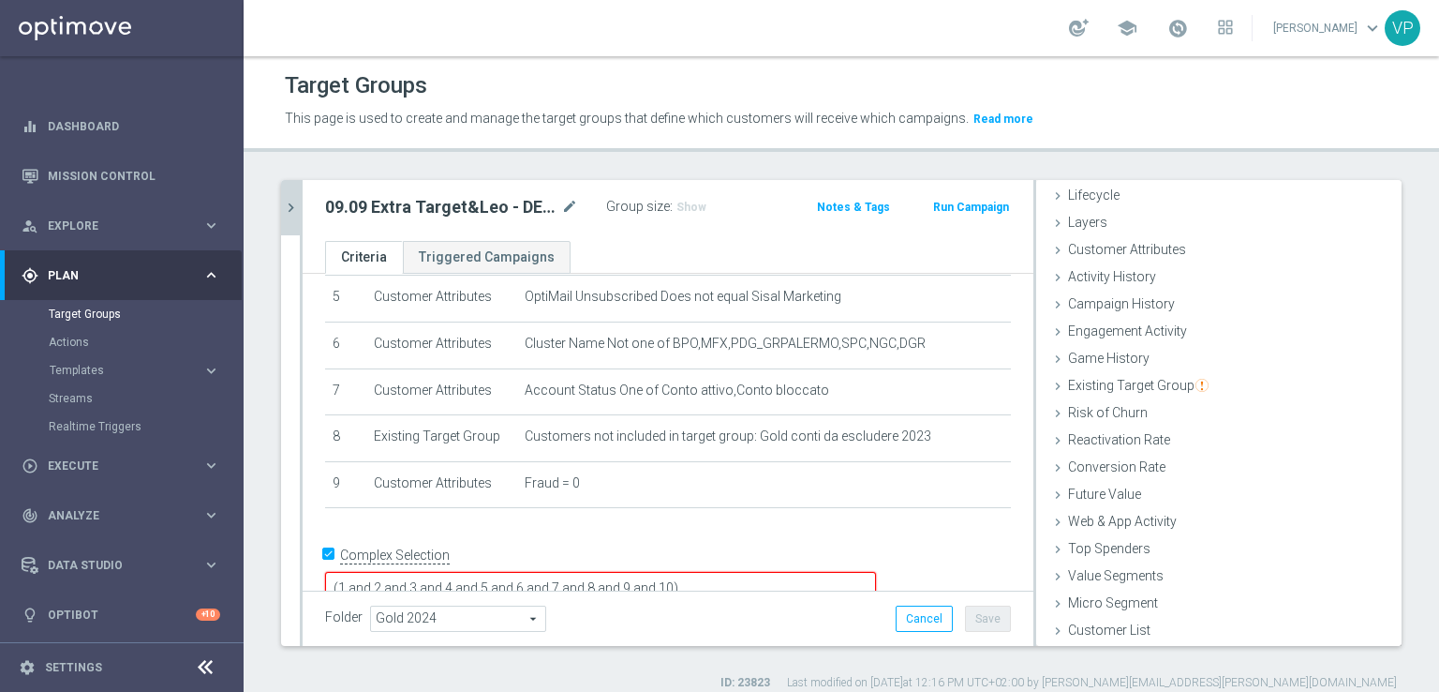
scroll to position [41, 0]
click at [1113, 632] on span "Customer List" at bounding box center [1109, 630] width 82 height 15
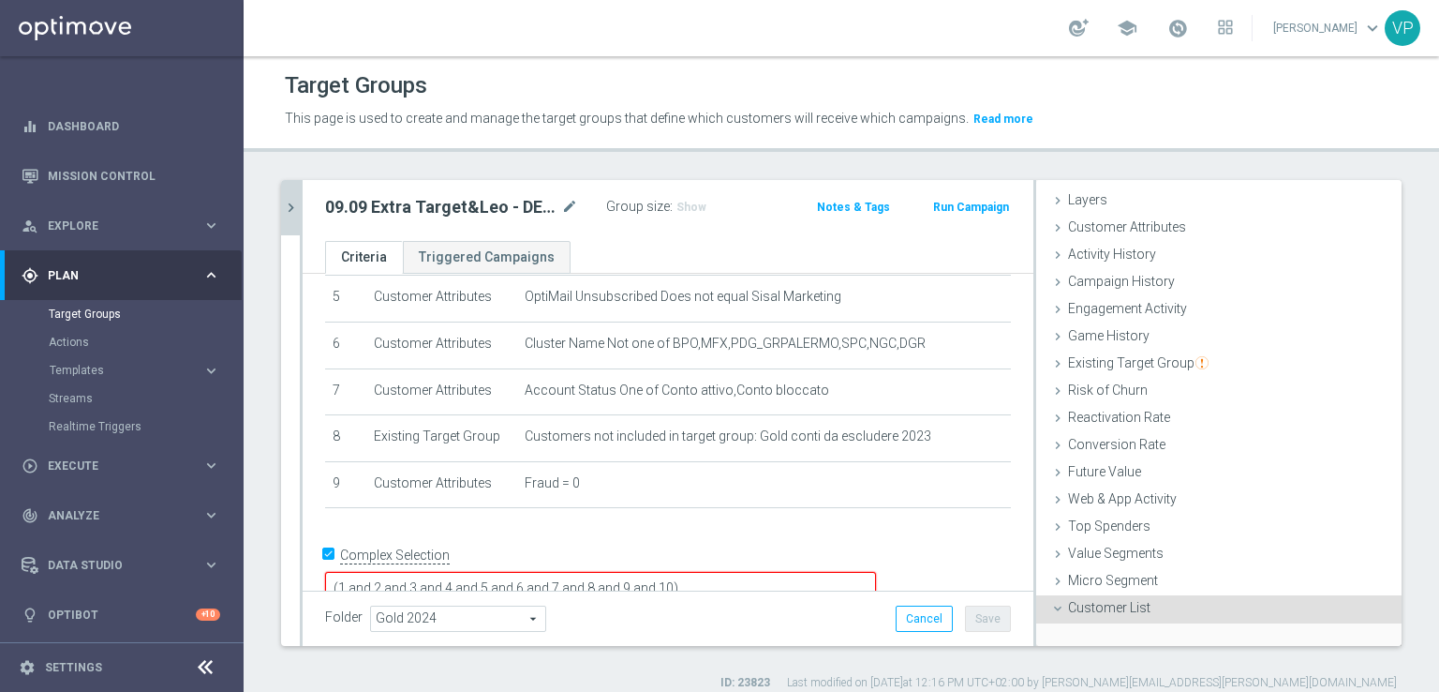
scroll to position [211, 0]
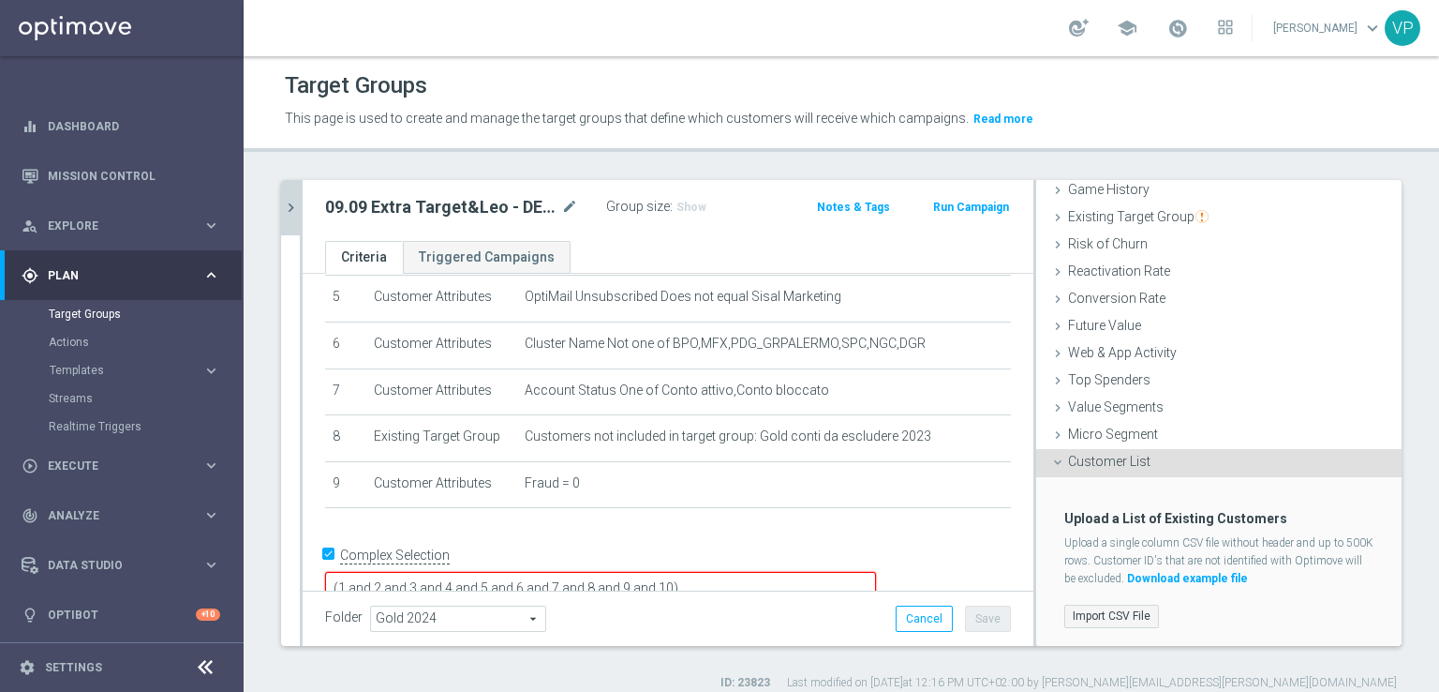
click at [1098, 611] on label "Import CSV File" at bounding box center [1112, 615] width 95 height 23
click at [0, 0] on input "Import CSV File" at bounding box center [0, 0] width 0 height 0
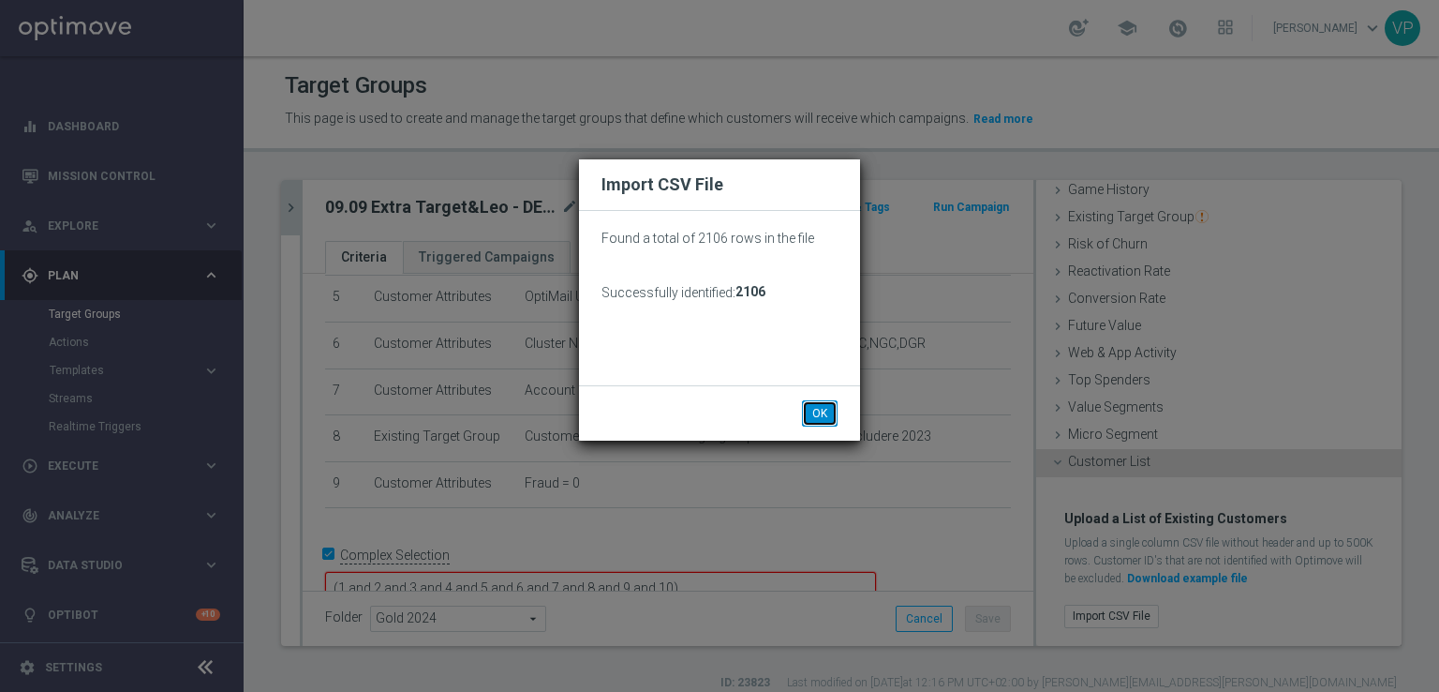
click at [815, 405] on button "OK" at bounding box center [820, 413] width 36 height 26
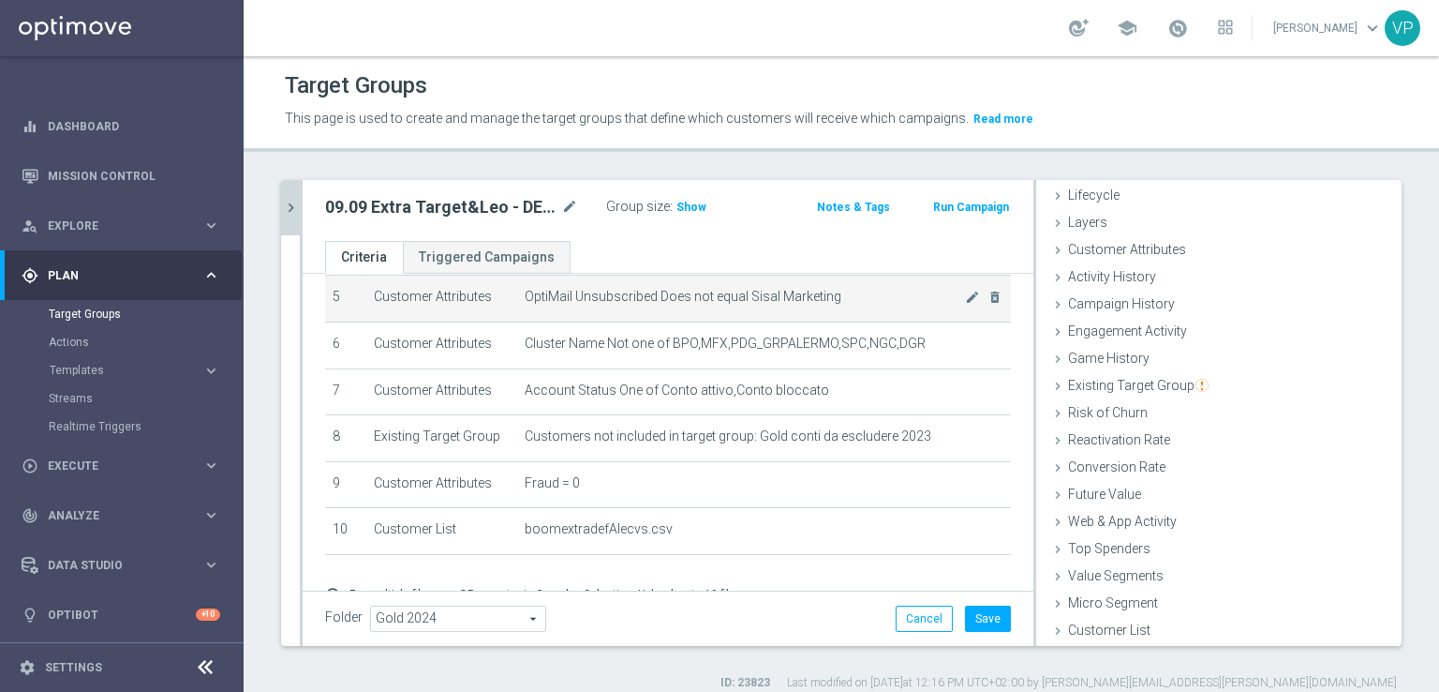
scroll to position [41, 0]
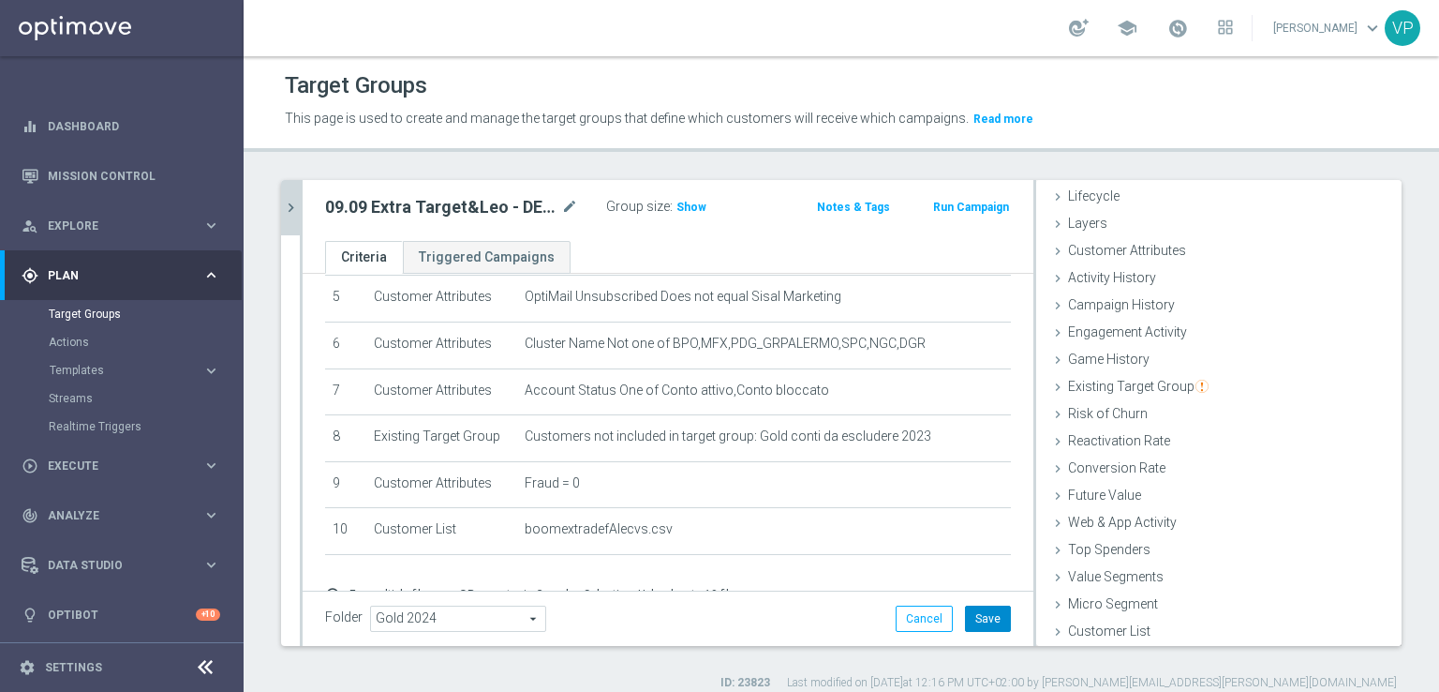
click at [977, 610] on button "Save" at bounding box center [988, 618] width 46 height 26
click at [682, 203] on span "Show" at bounding box center [692, 207] width 30 height 13
click at [1349, 634] on span "selection saved" at bounding box center [1351, 631] width 73 height 13
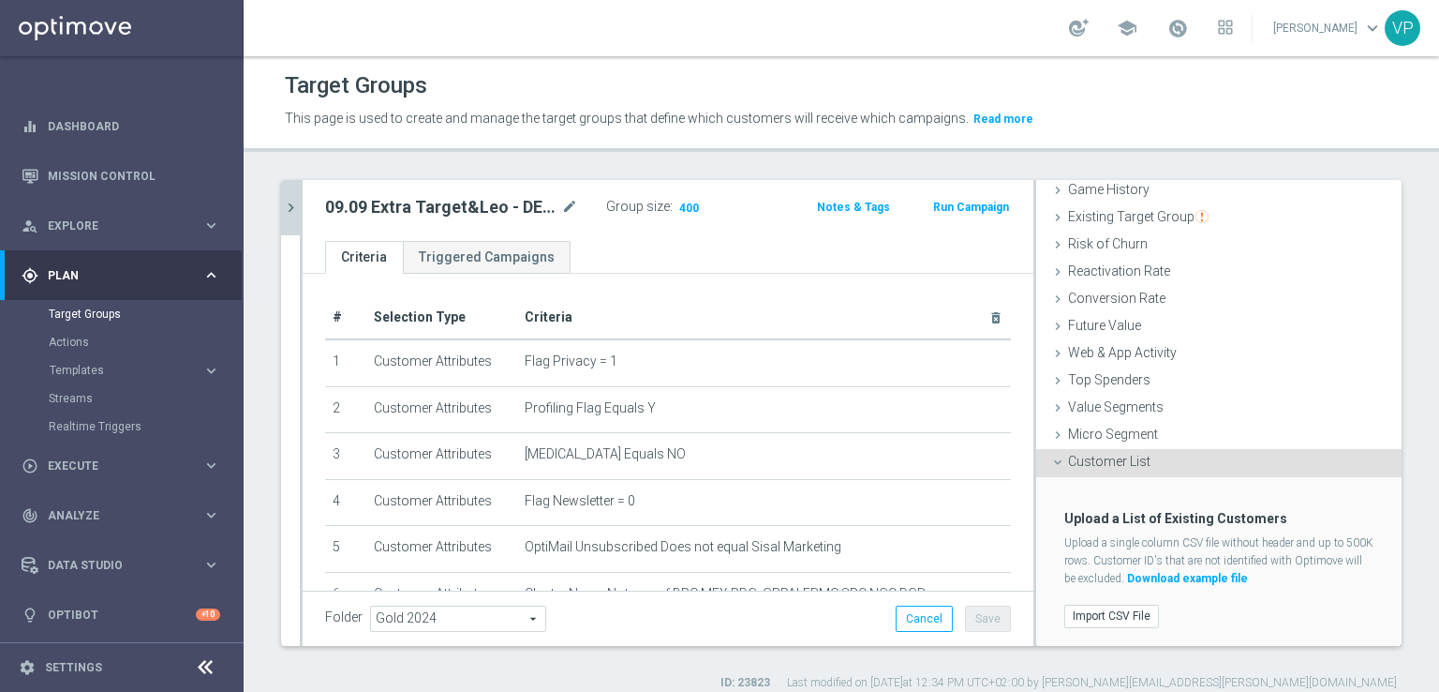
scroll to position [322, 0]
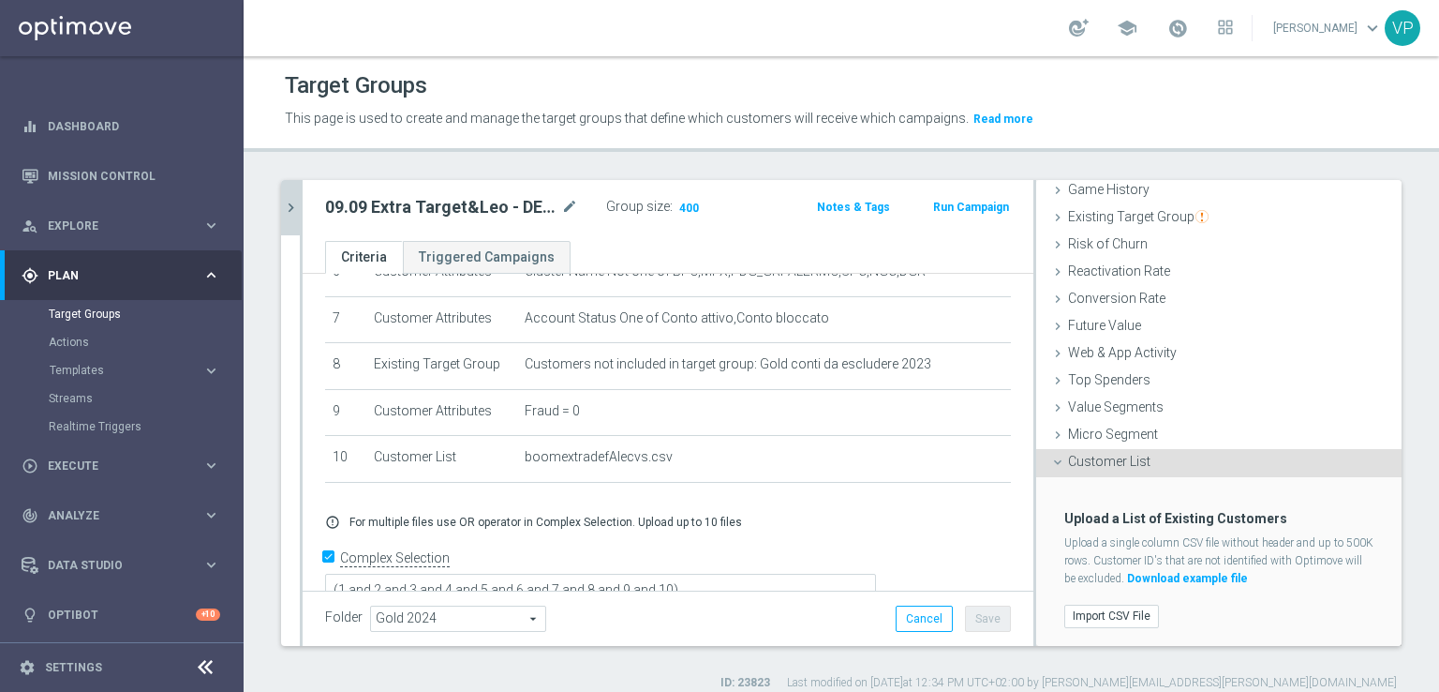
click at [293, 203] on icon "chevron_right" at bounding box center [291, 208] width 18 height 18
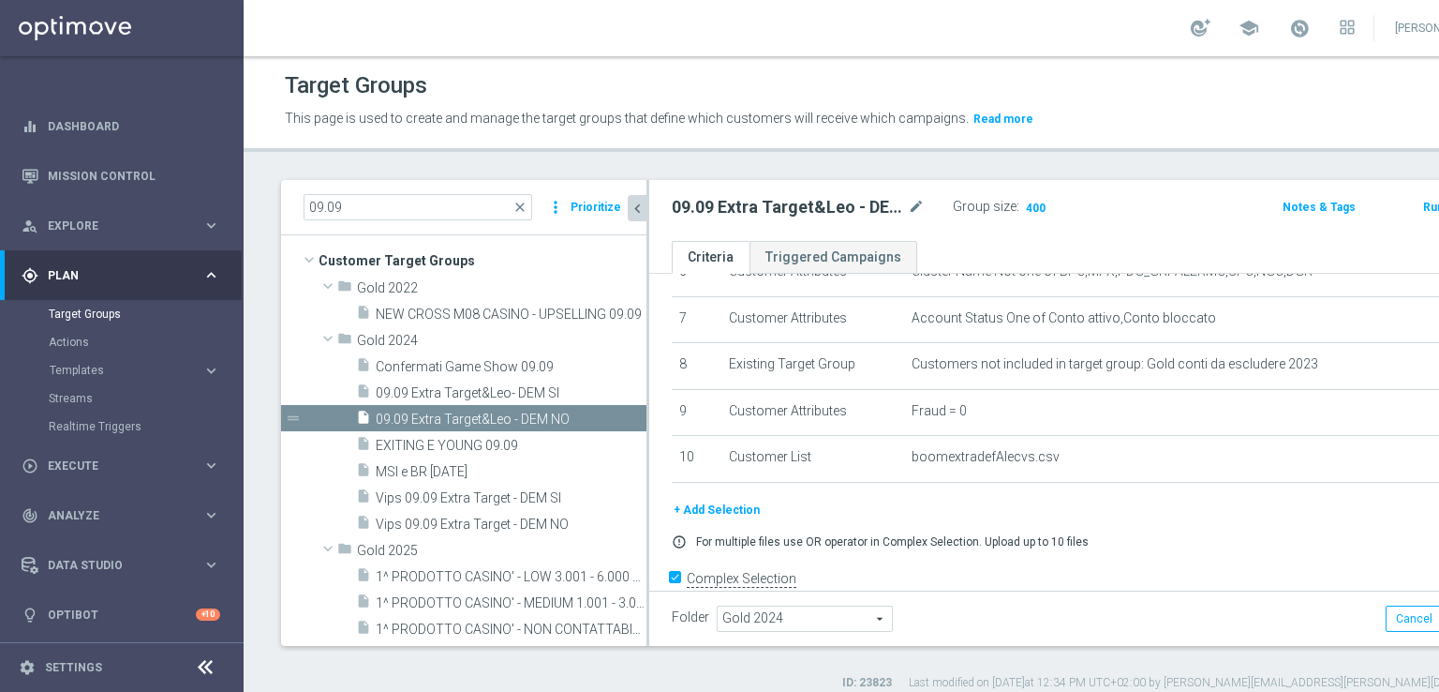
scroll to position [72, 0]
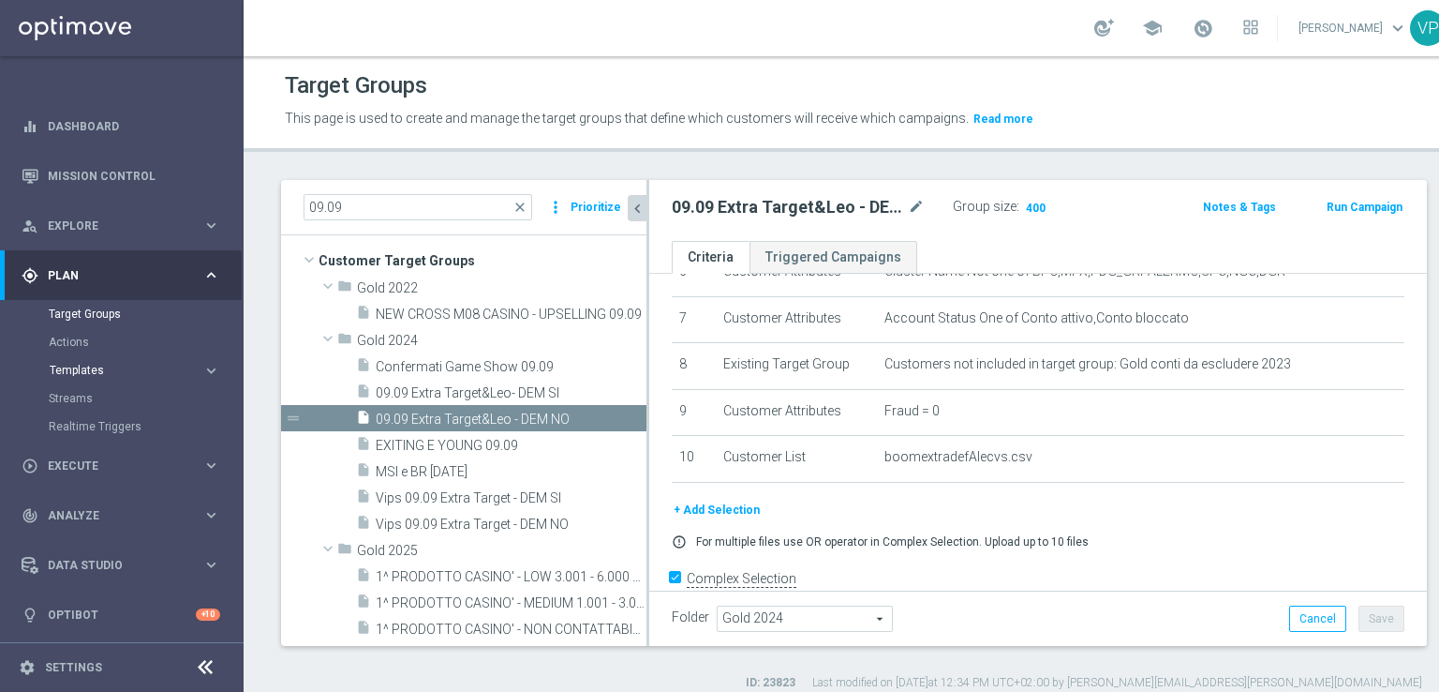
click at [94, 369] on span "Templates" at bounding box center [117, 370] width 134 height 11
click at [87, 404] on link "Optimail" at bounding box center [126, 398] width 137 height 15
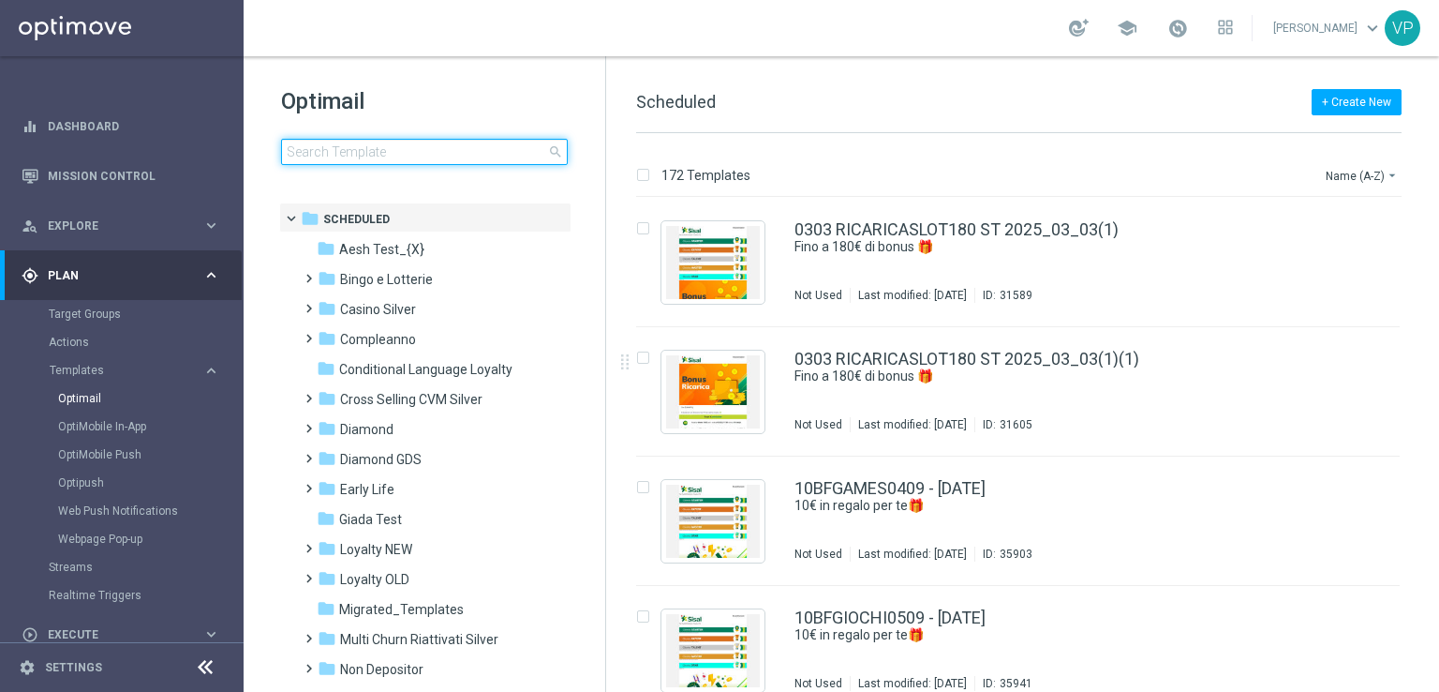
click at [453, 160] on input at bounding box center [424, 152] width 287 height 26
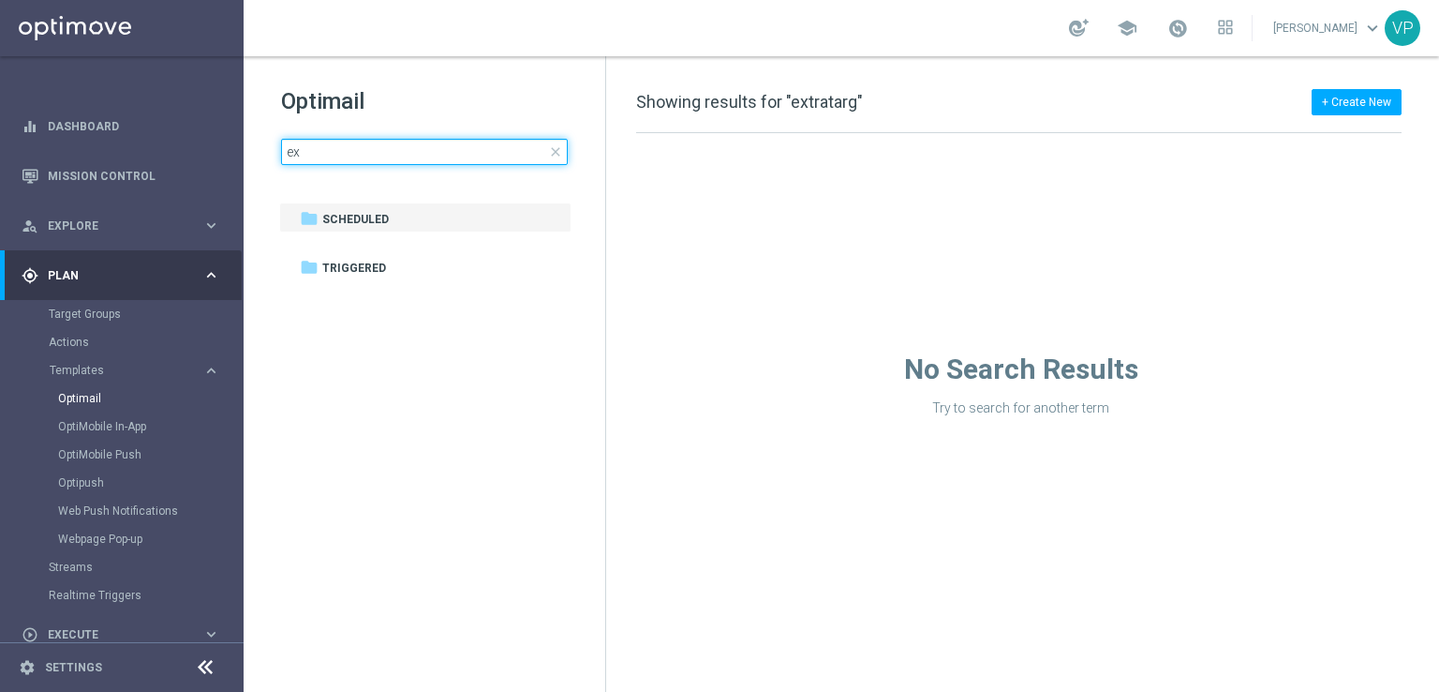
type input "e"
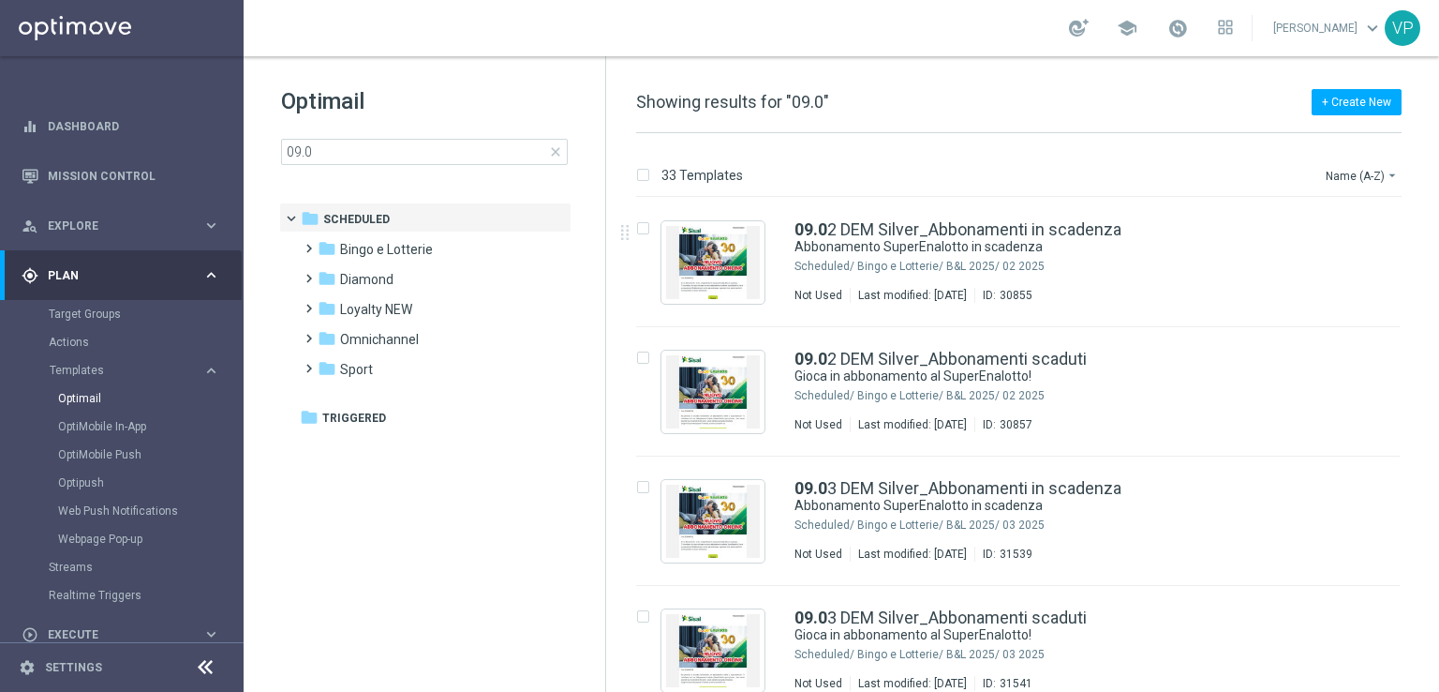
drag, startPoint x: 1423, startPoint y: 368, endPoint x: 1439, endPoint y: 643, distance: 275.0
click at [1439, 661] on div "33 Templates Name (A-Z) arrow_drop_down Drag here to set row groups Drag here t…" at bounding box center [1022, 412] width 833 height 559
click at [414, 165] on div "Optimail 09.0 close folder 1 Folder folder Scheduled more_vert folder Bingo e L…" at bounding box center [425, 172] width 362 height 232
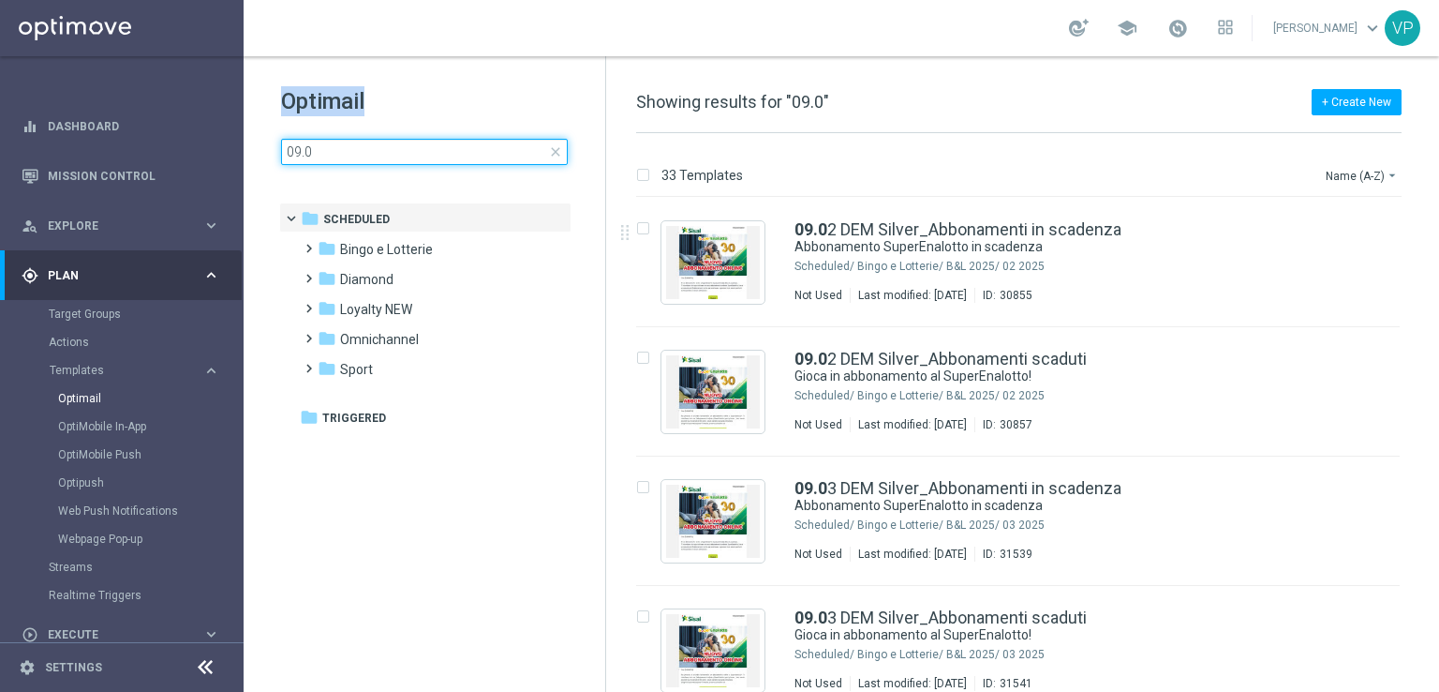
click at [389, 144] on input "09.0" at bounding box center [424, 152] width 287 height 26
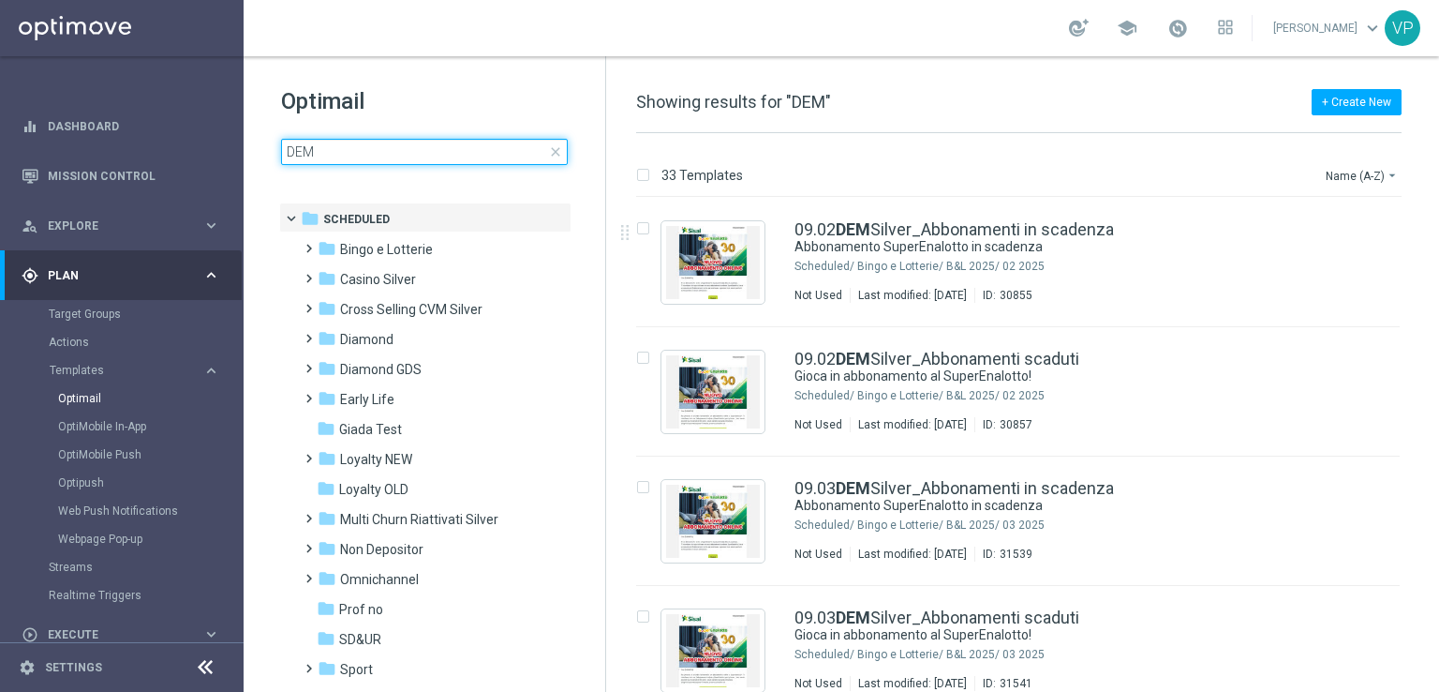
type input "DEM"
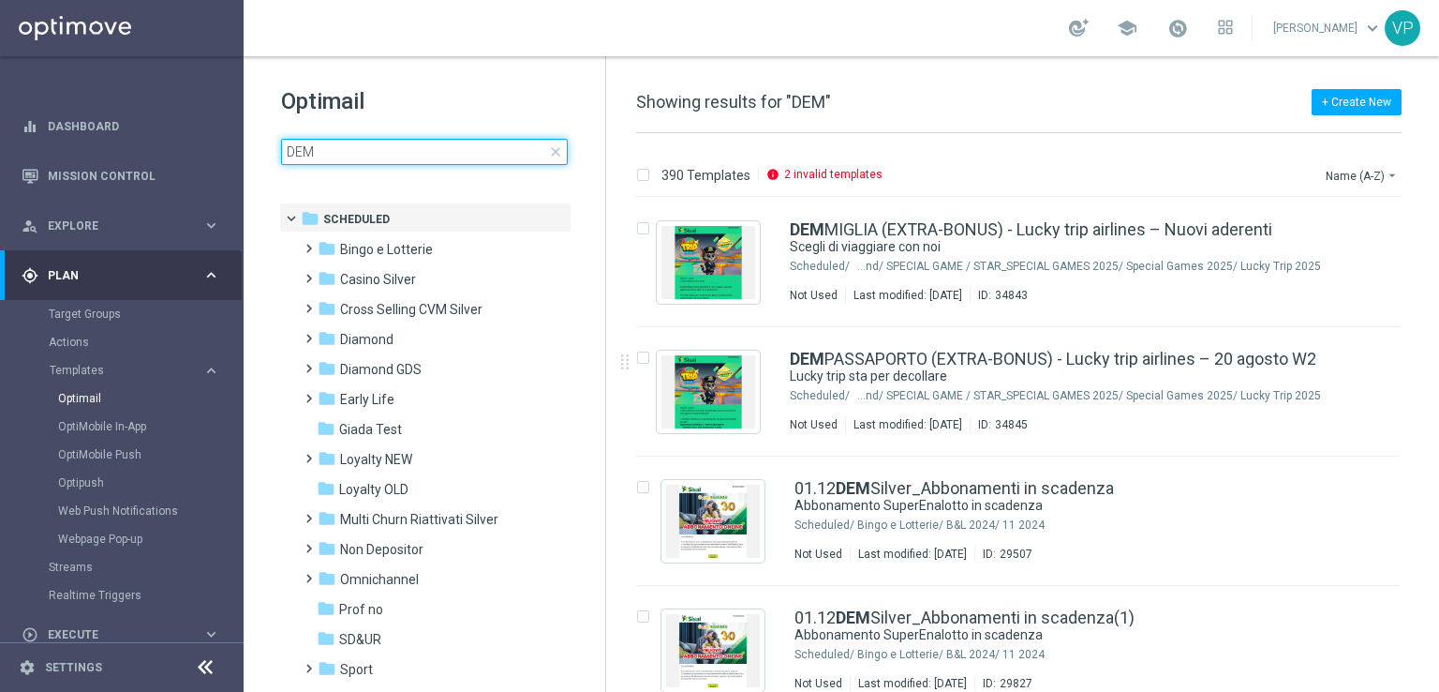
drag, startPoint x: 349, startPoint y: 154, endPoint x: 248, endPoint y: 148, distance: 100.4
click at [248, 148] on div "Optimail DEM close folder 1 Folder folder Scheduled more_vert folder Bingo e Lo…" at bounding box center [425, 172] width 362 height 232
type input "E"
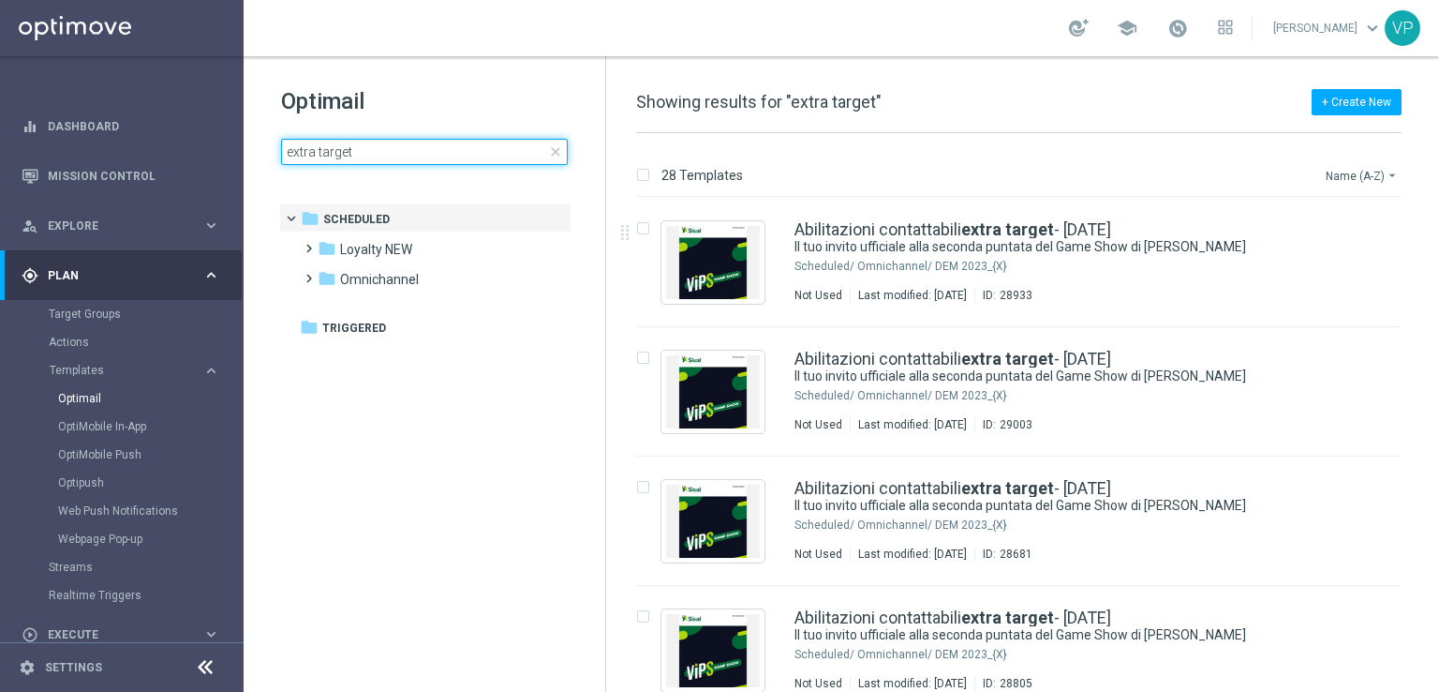
type input "extra target"
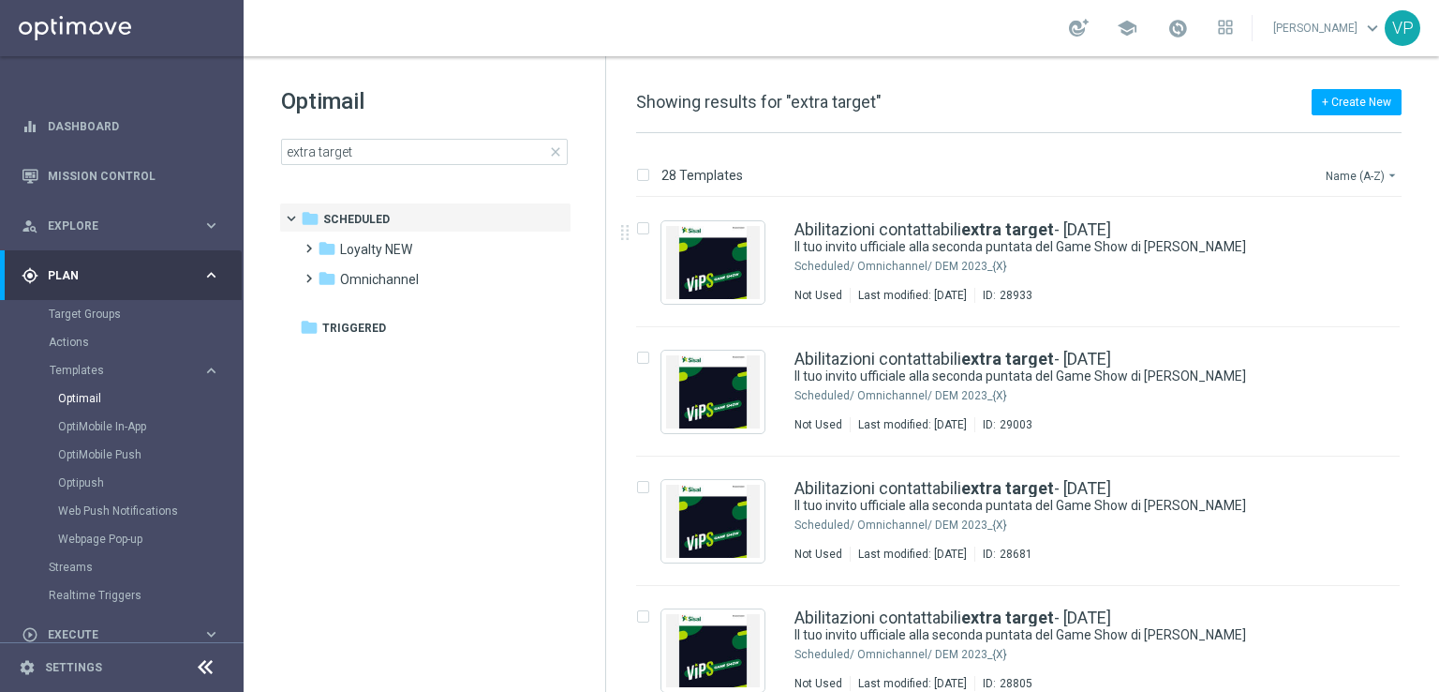
click at [1364, 177] on button "Name (A-Z) arrow_drop_down" at bounding box center [1363, 175] width 78 height 22
click at [1353, 256] on span "Date Modified (Newest)" at bounding box center [1330, 258] width 126 height 13
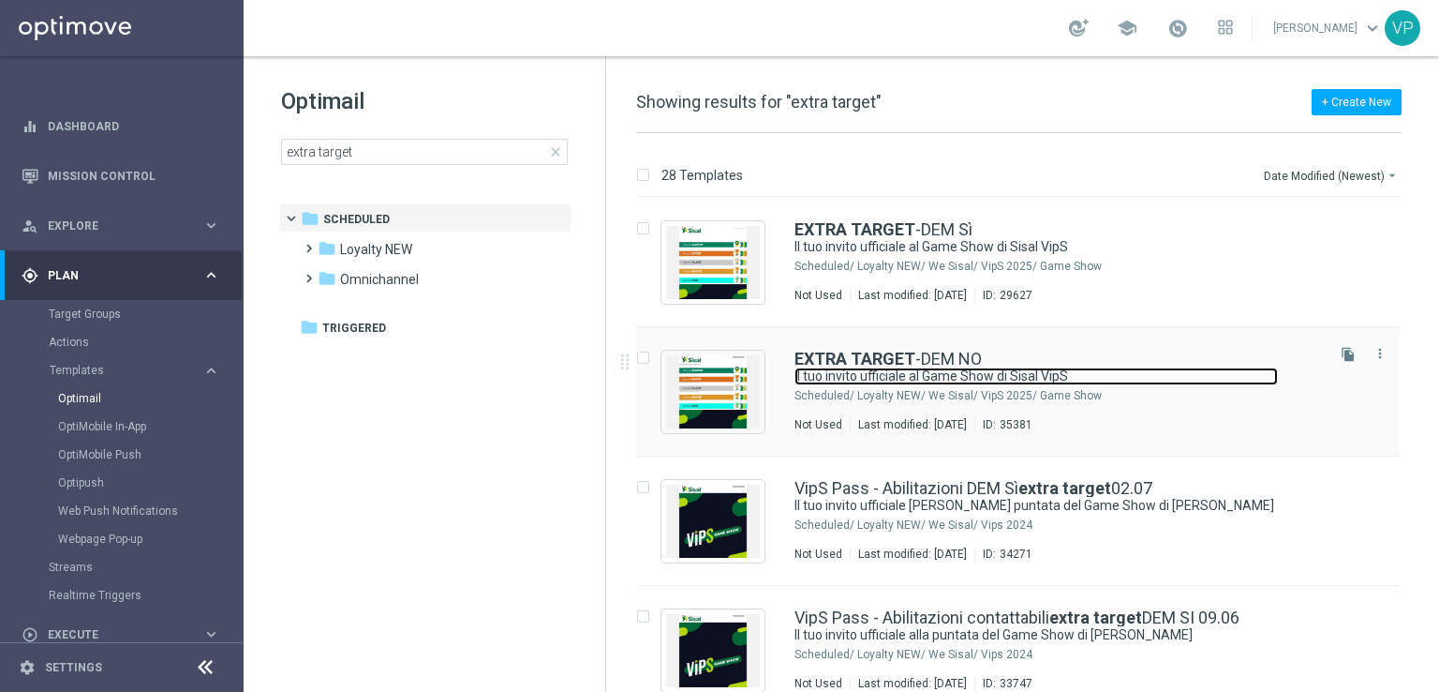
click at [1222, 380] on link "Il tuo invito ufficiale al Game Show di Sisal VipS" at bounding box center [1037, 376] width 484 height 18
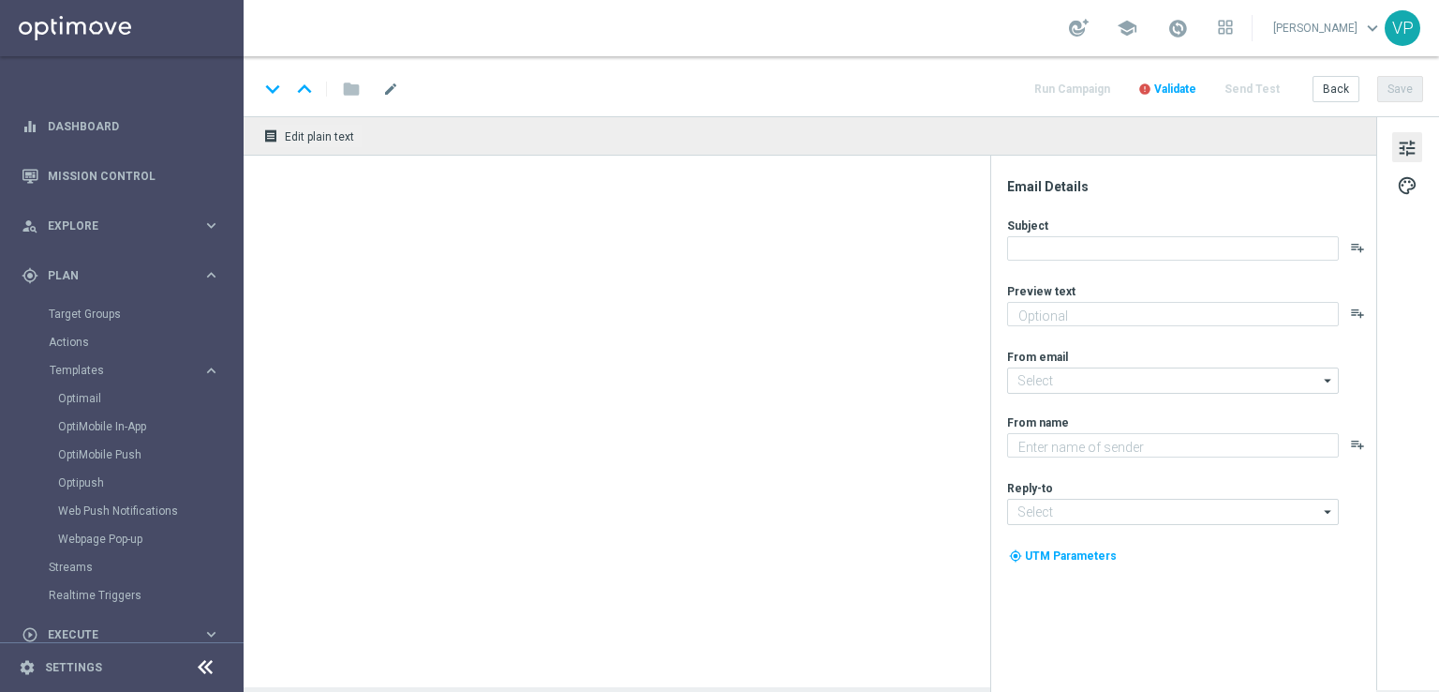
type textarea "Sisal"
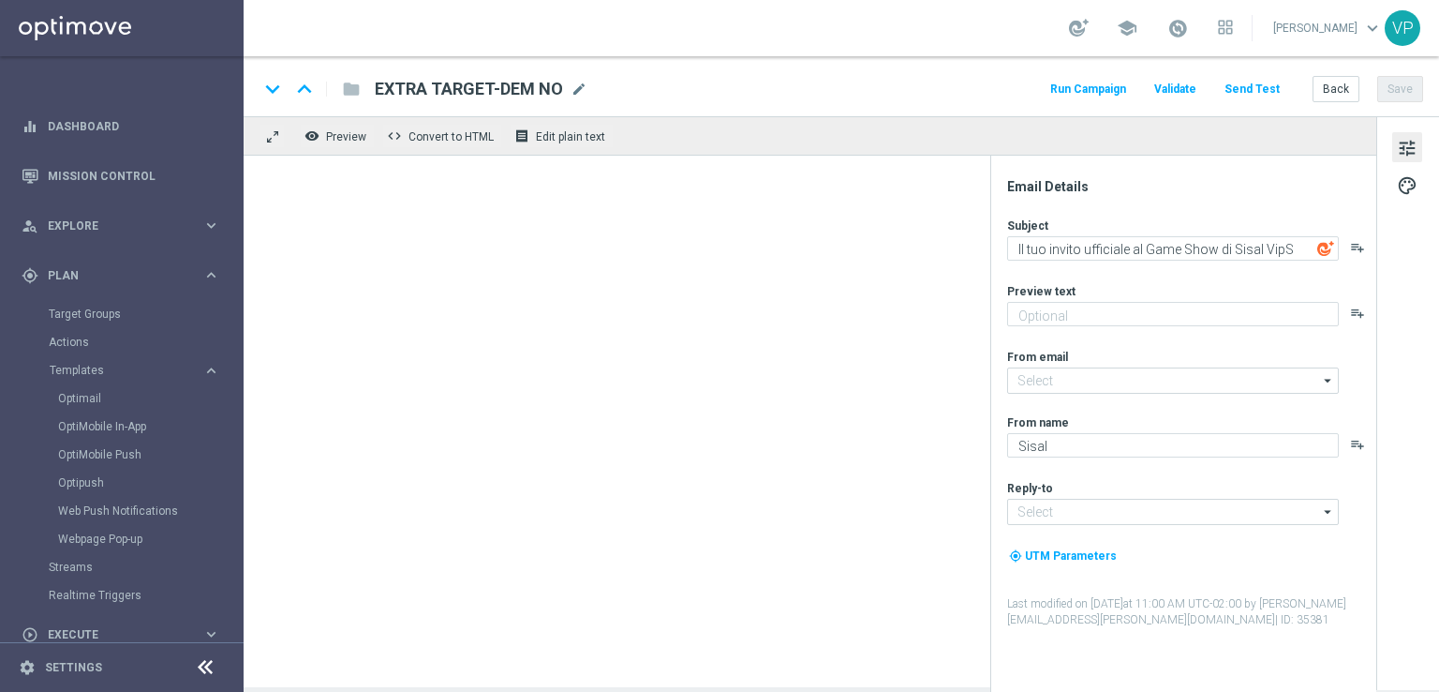
type input "[EMAIL_ADDRESS][DOMAIN_NAME]"
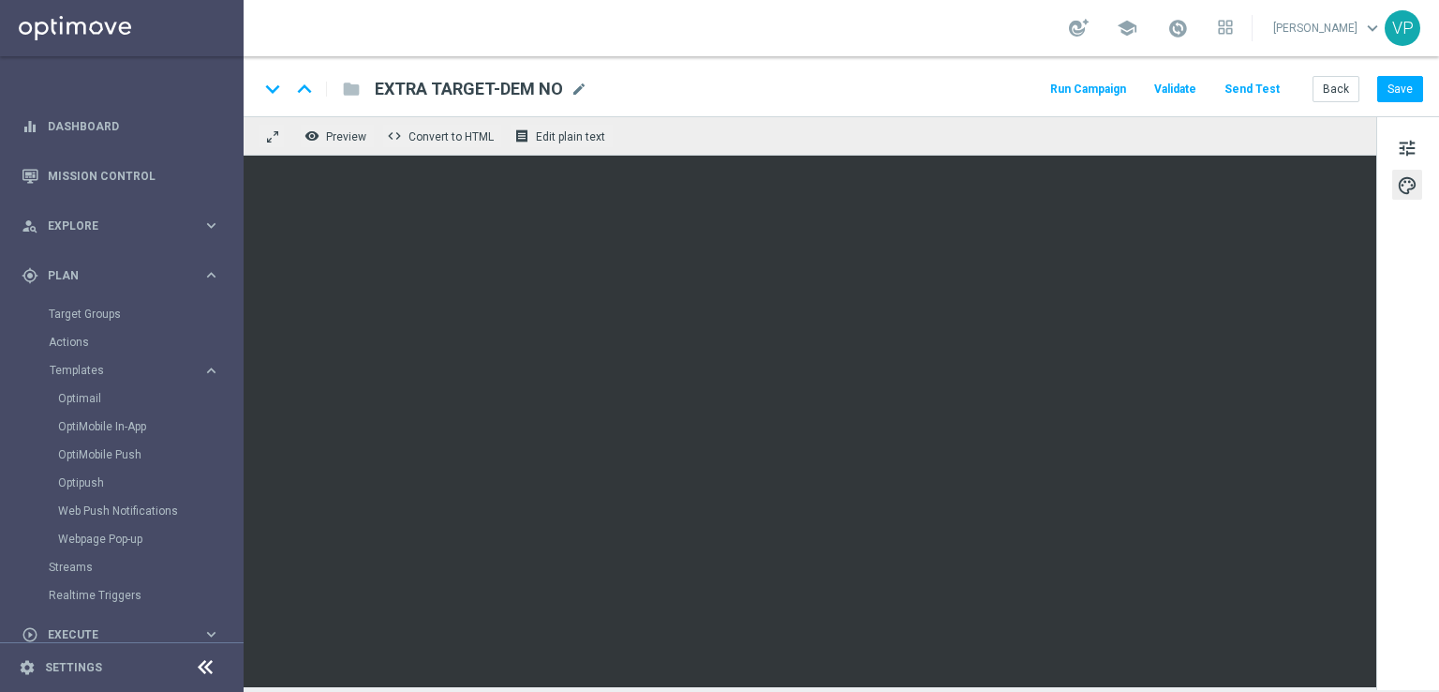
click at [1436, 438] on div "tune palette" at bounding box center [1408, 403] width 63 height 574
click at [1272, 89] on button "Send Test" at bounding box center [1252, 89] width 61 height 25
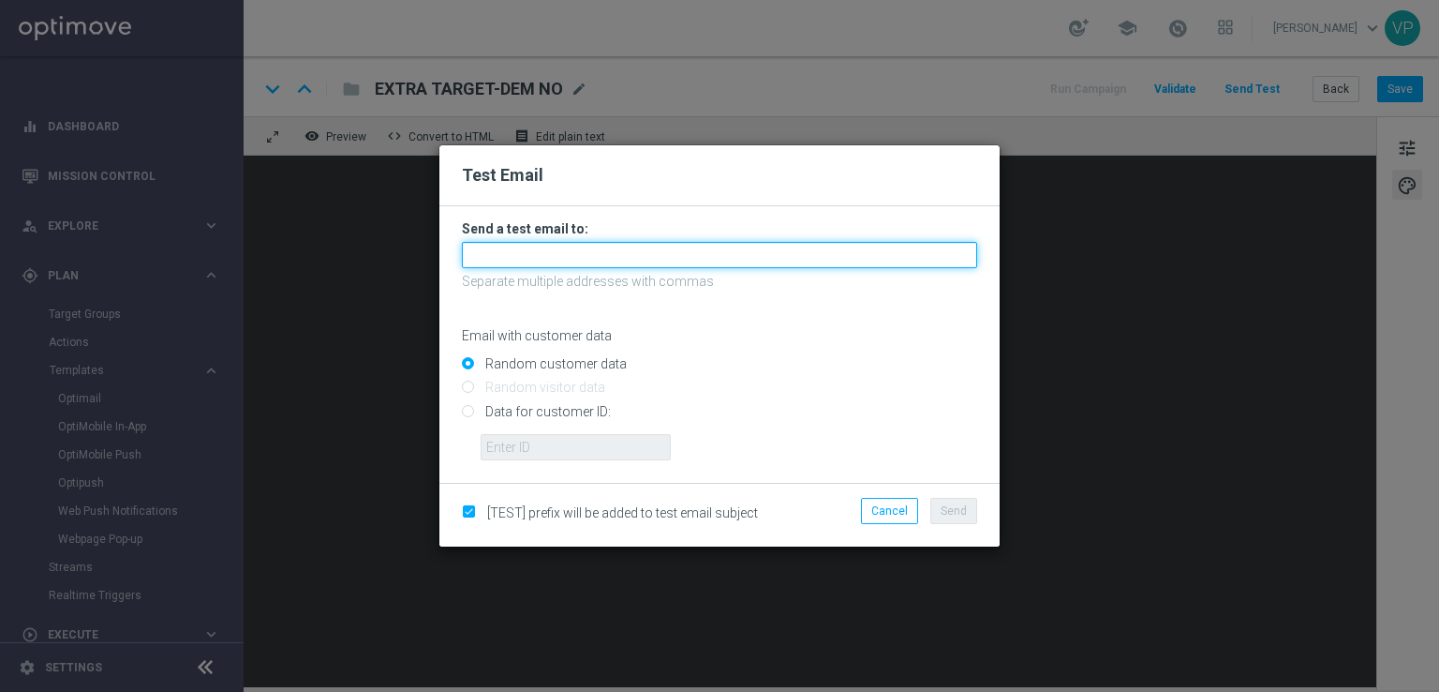
click at [784, 255] on input "text" at bounding box center [719, 255] width 515 height 26
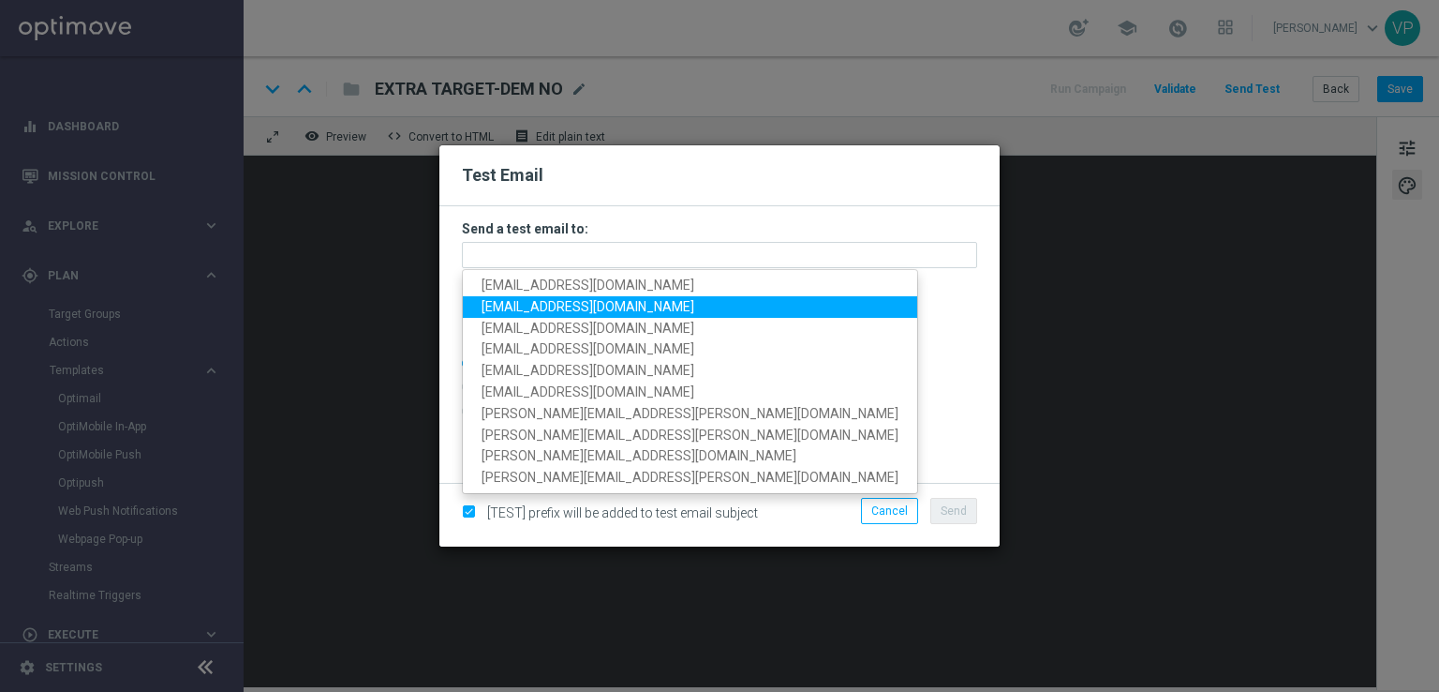
click at [517, 299] on span "[EMAIL_ADDRESS][PERSON_NAME][DOMAIN_NAME]" at bounding box center [588, 306] width 213 height 15
type input "[EMAIL_ADDRESS][PERSON_NAME][DOMAIN_NAME]"
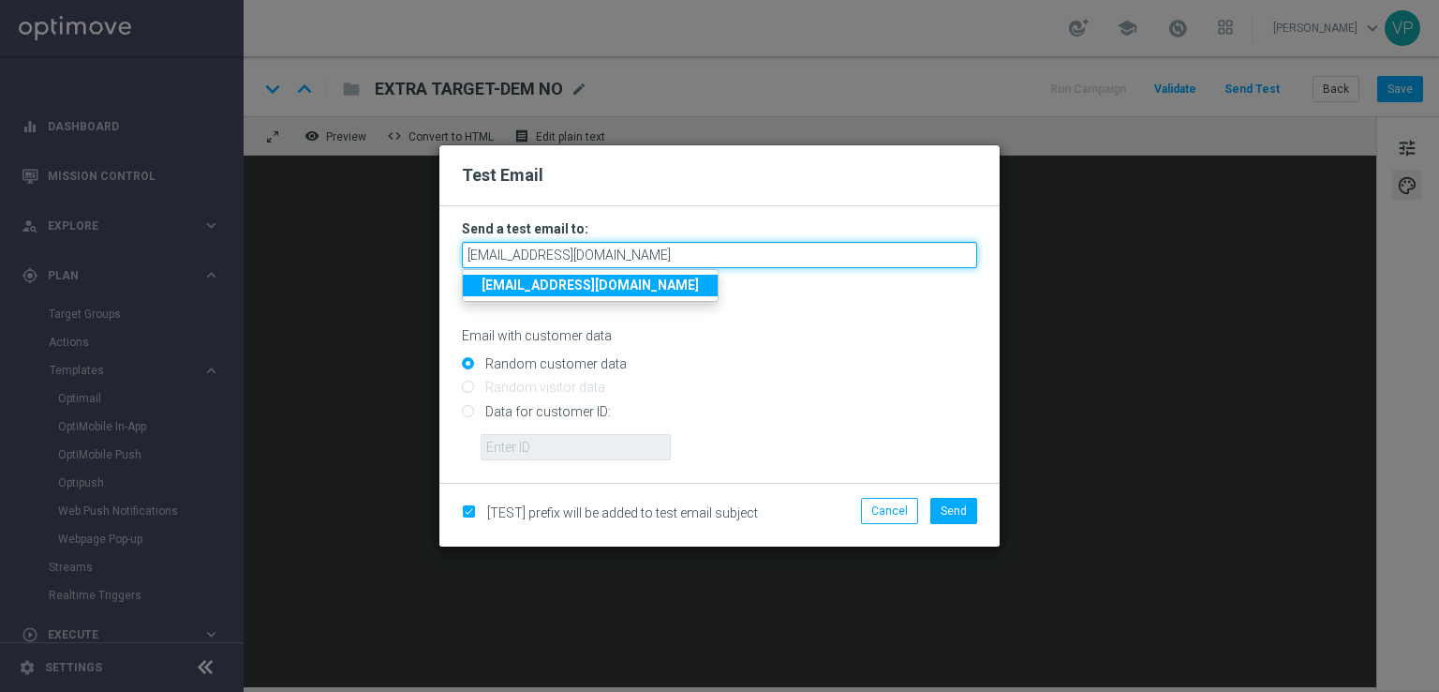
drag, startPoint x: 604, startPoint y: 248, endPoint x: 359, endPoint y: 272, distance: 246.6
click at [359, 272] on modal-container "Test Email Send a test email to: giada.gentosi@sisal.it giada.gentosi@sisal.it …" at bounding box center [719, 346] width 1439 height 692
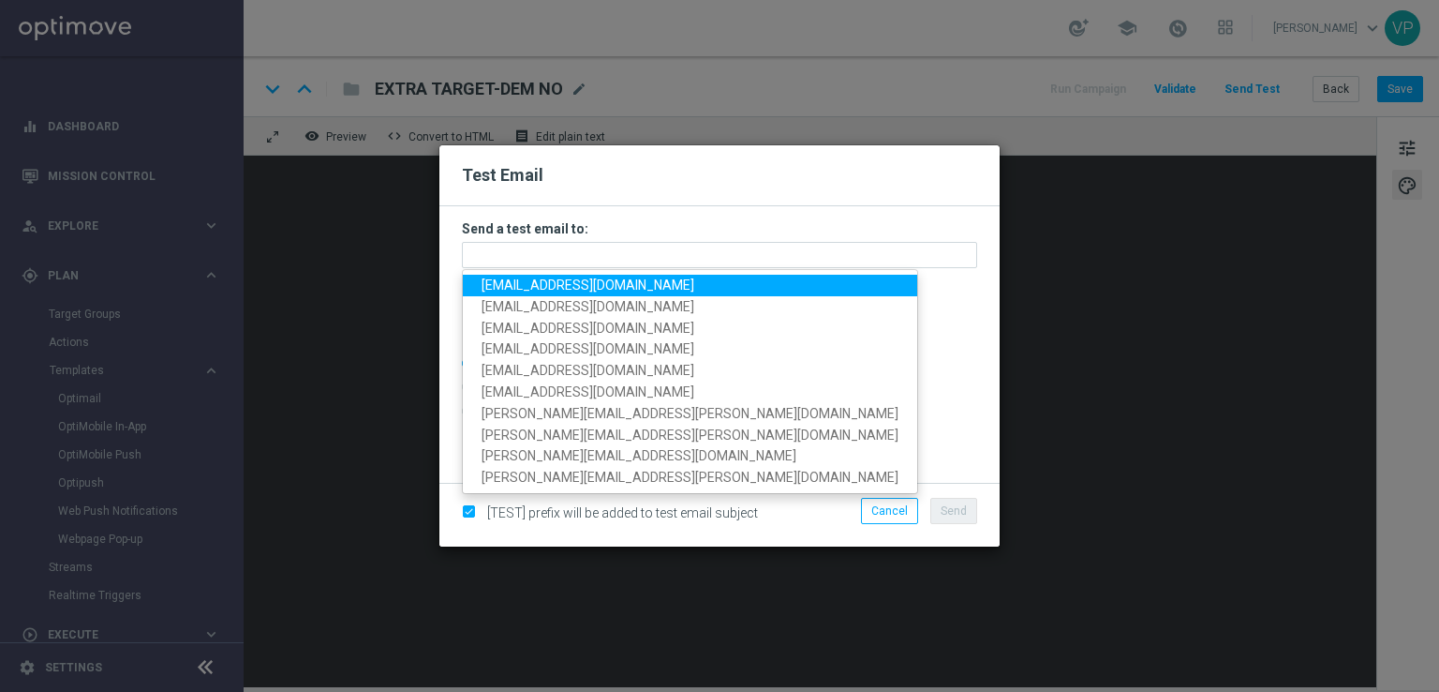
click at [600, 291] on span "[EMAIL_ADDRESS][DOMAIN_NAME]" at bounding box center [588, 284] width 213 height 15
type input "[EMAIL_ADDRESS][DOMAIN_NAME]"
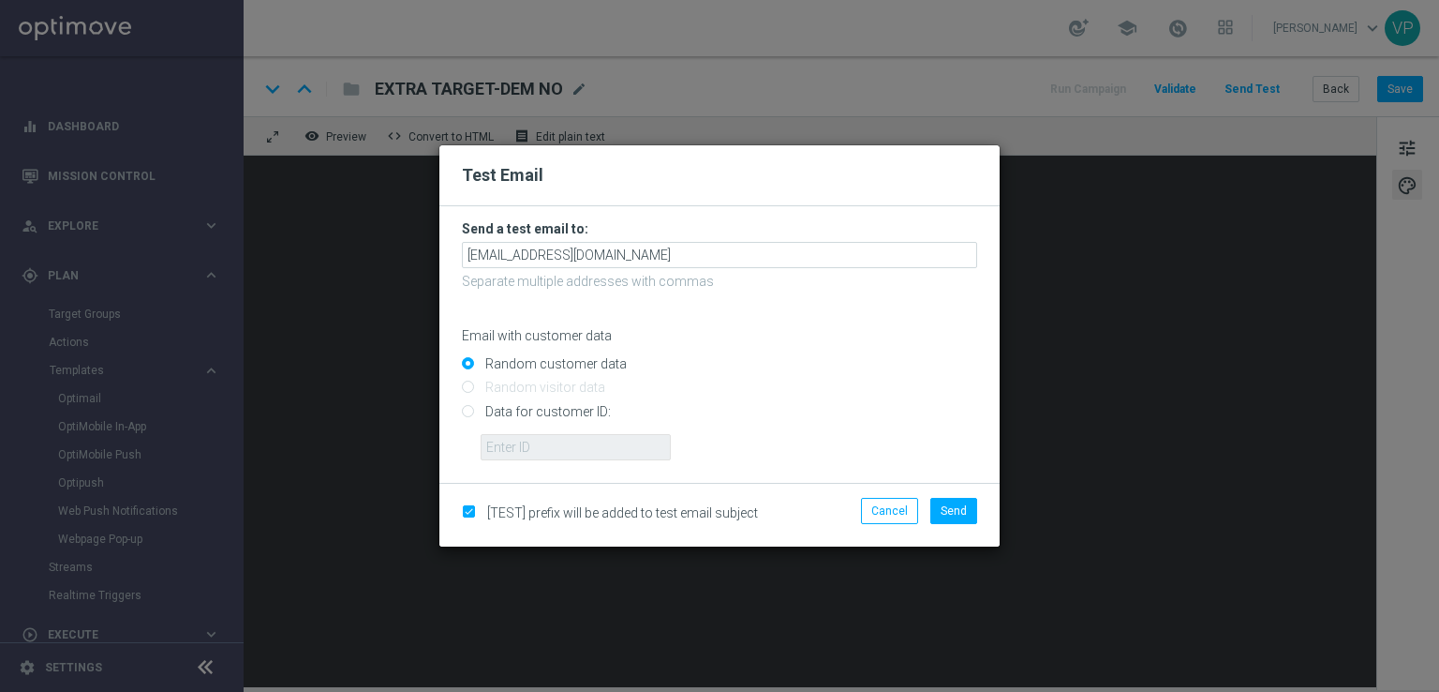
click at [593, 413] on input "Data for customer ID:" at bounding box center [719, 419] width 515 height 26
radio input "true"
click at [588, 453] on input "text" at bounding box center [576, 447] width 190 height 26
type input "3262295"
click at [963, 524] on button "Send" at bounding box center [954, 511] width 47 height 26
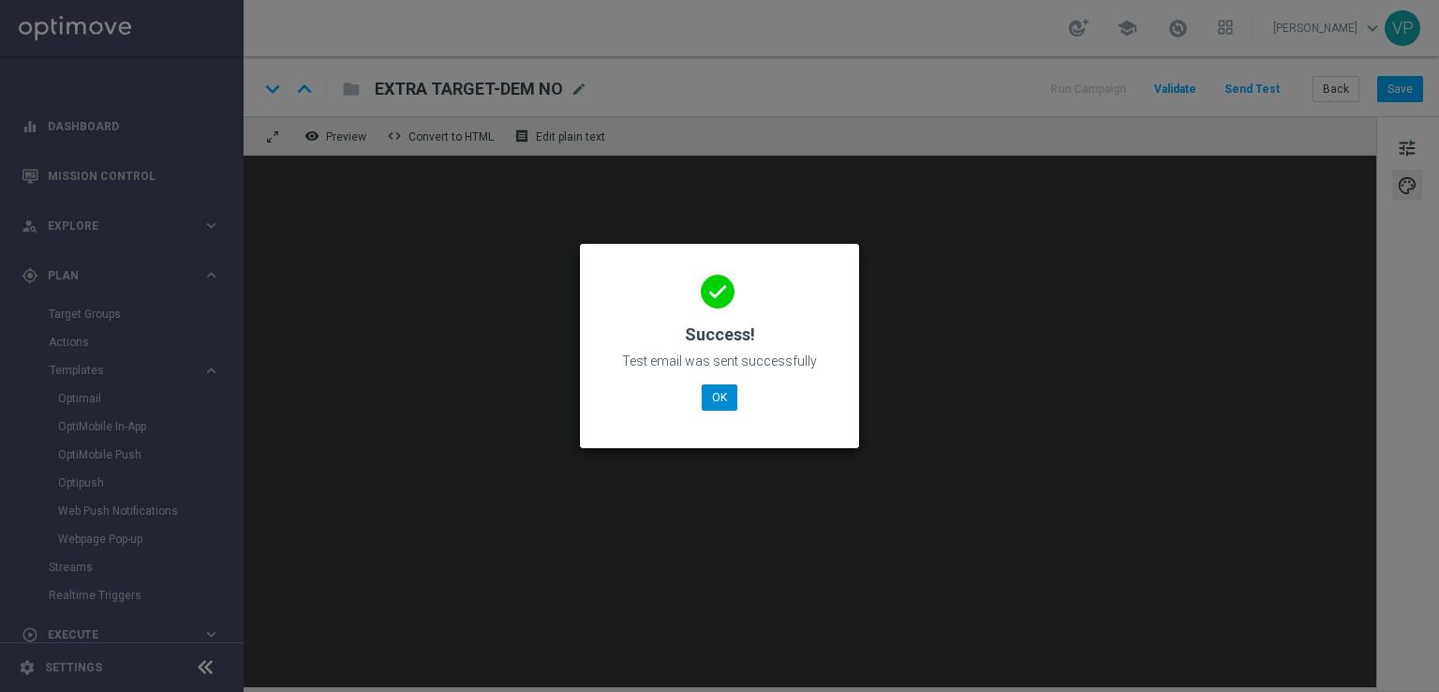
click at [701, 394] on div "done Success! Test email was sent successfully OK" at bounding box center [720, 342] width 234 height 163
click at [712, 397] on button "OK" at bounding box center [720, 397] width 36 height 26
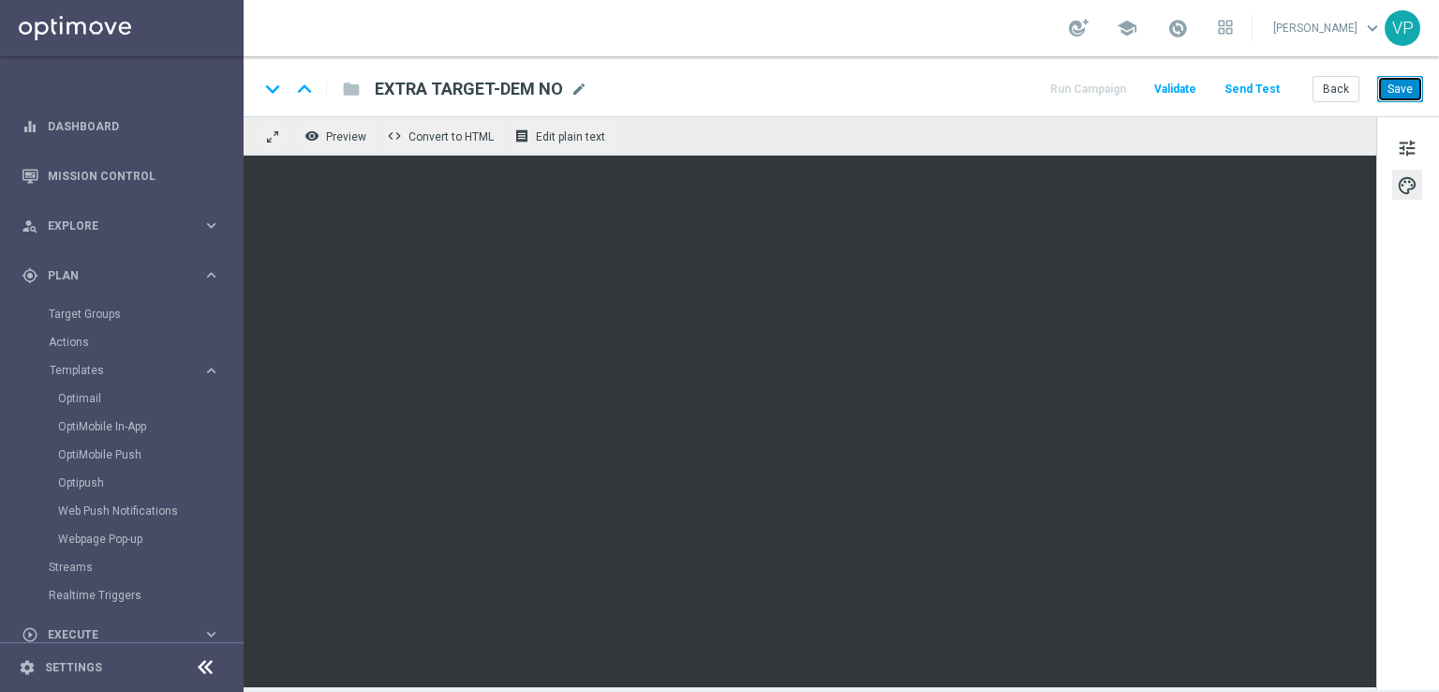
click at [1413, 95] on button "Save" at bounding box center [1401, 89] width 46 height 26
click at [1129, 82] on button "Run Campaign" at bounding box center [1089, 89] width 82 height 25
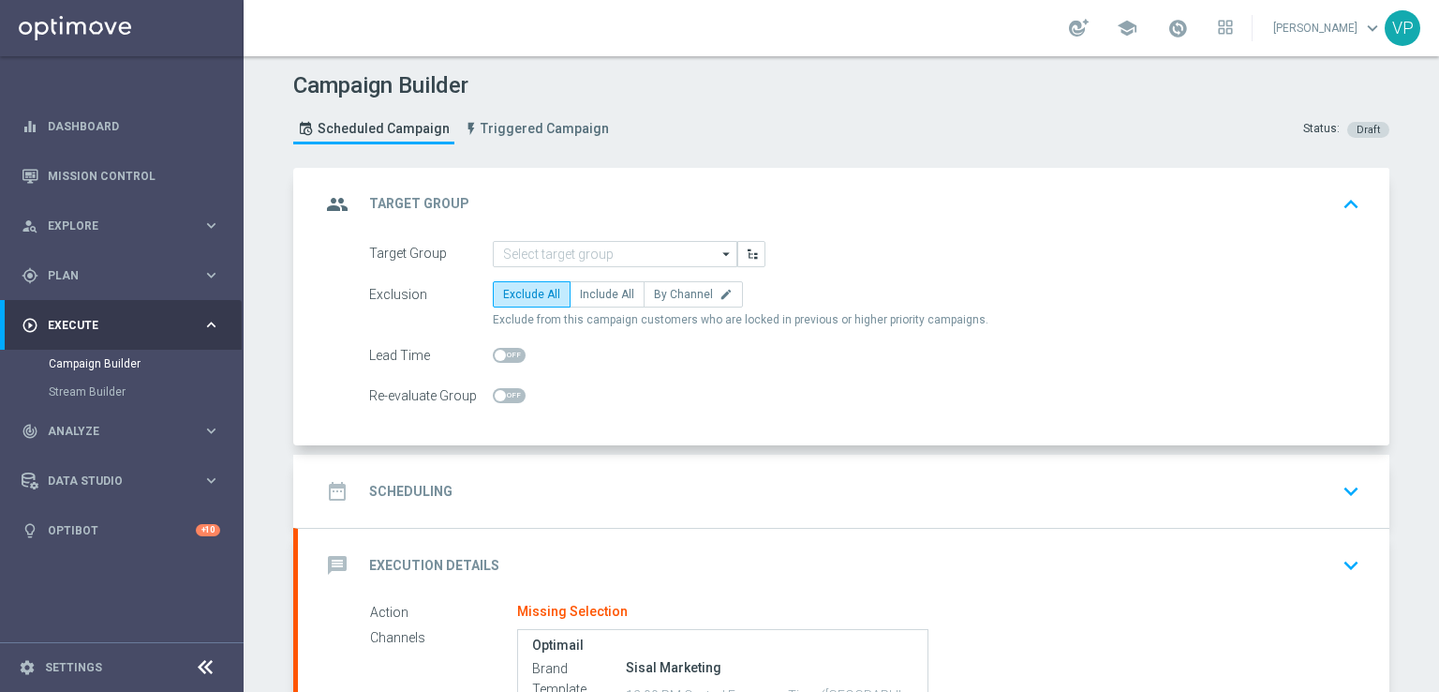
click at [1076, 619] on div "Action Missing Selection" at bounding box center [861, 612] width 983 height 21
click at [599, 252] on input at bounding box center [615, 254] width 245 height 26
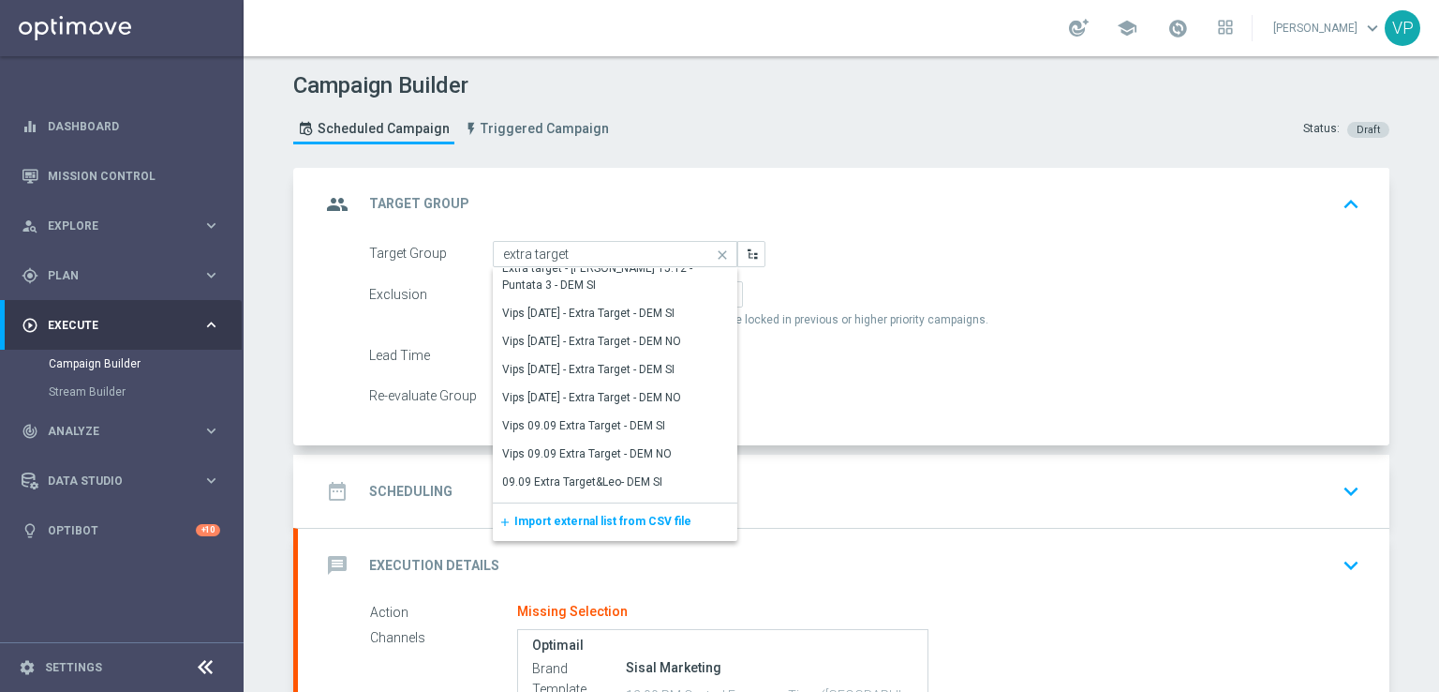
scroll to position [782, 0]
click at [660, 447] on div "Vips 09.09 Extra Target - DEM NO" at bounding box center [587, 449] width 170 height 17
type input "Vips 09.09 Extra Target - DEM NO"
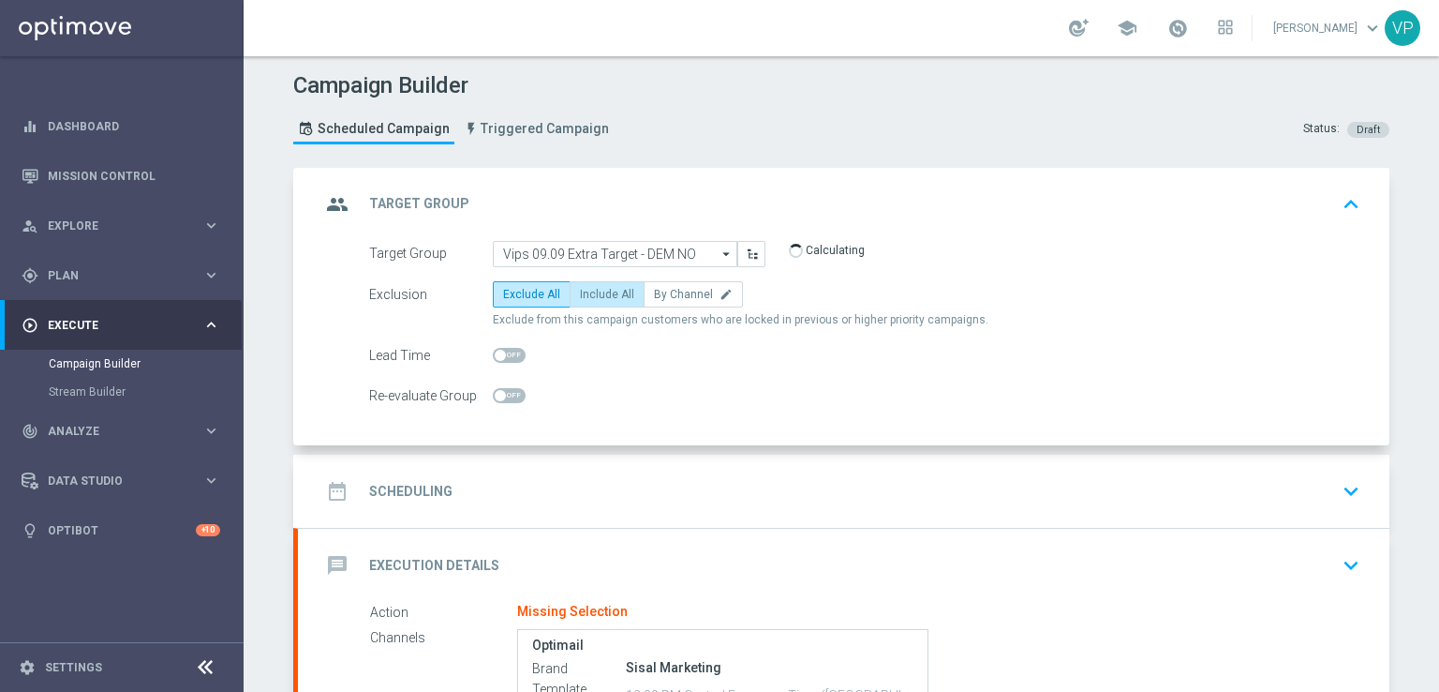
click at [600, 288] on span "Include All" at bounding box center [607, 294] width 54 height 13
click at [592, 291] on input "Include All" at bounding box center [586, 297] width 12 height 12
radio input "true"
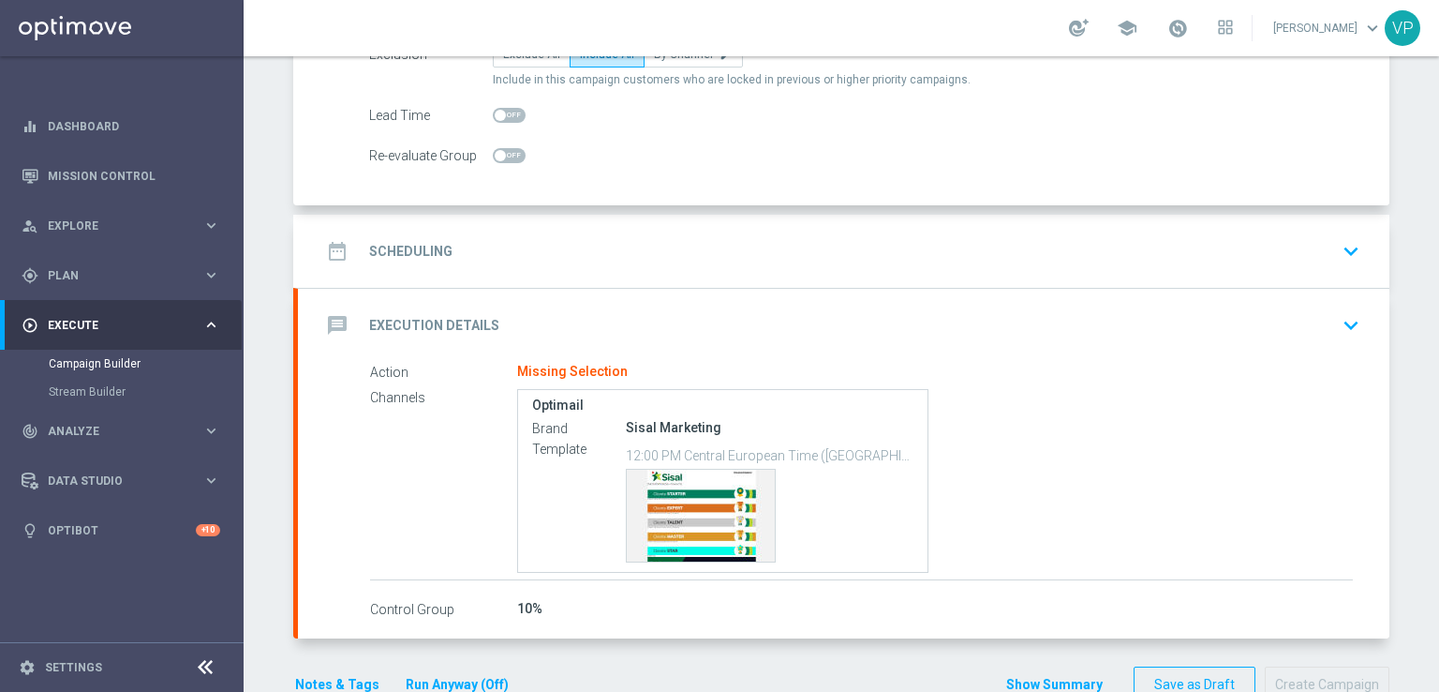
scroll to position [285, 0]
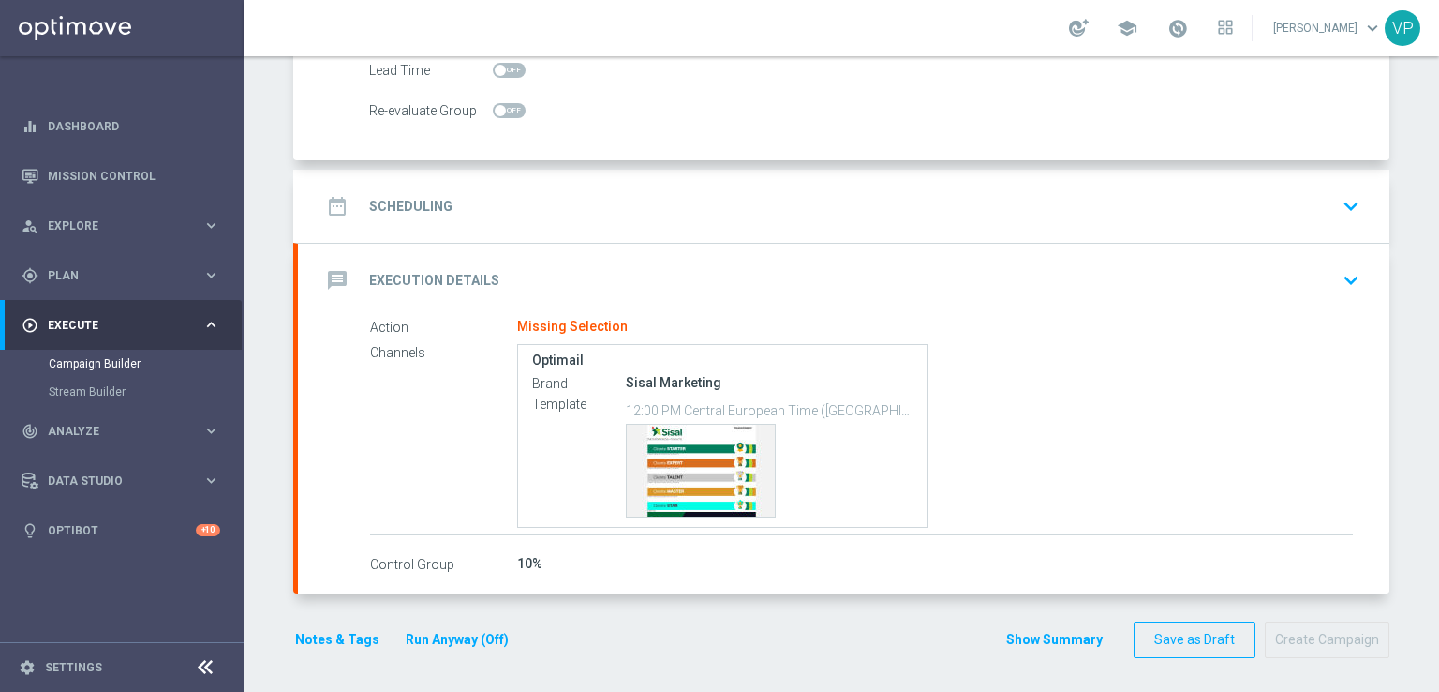
click at [1354, 275] on icon "keyboard_arrow_down" at bounding box center [1351, 280] width 28 height 28
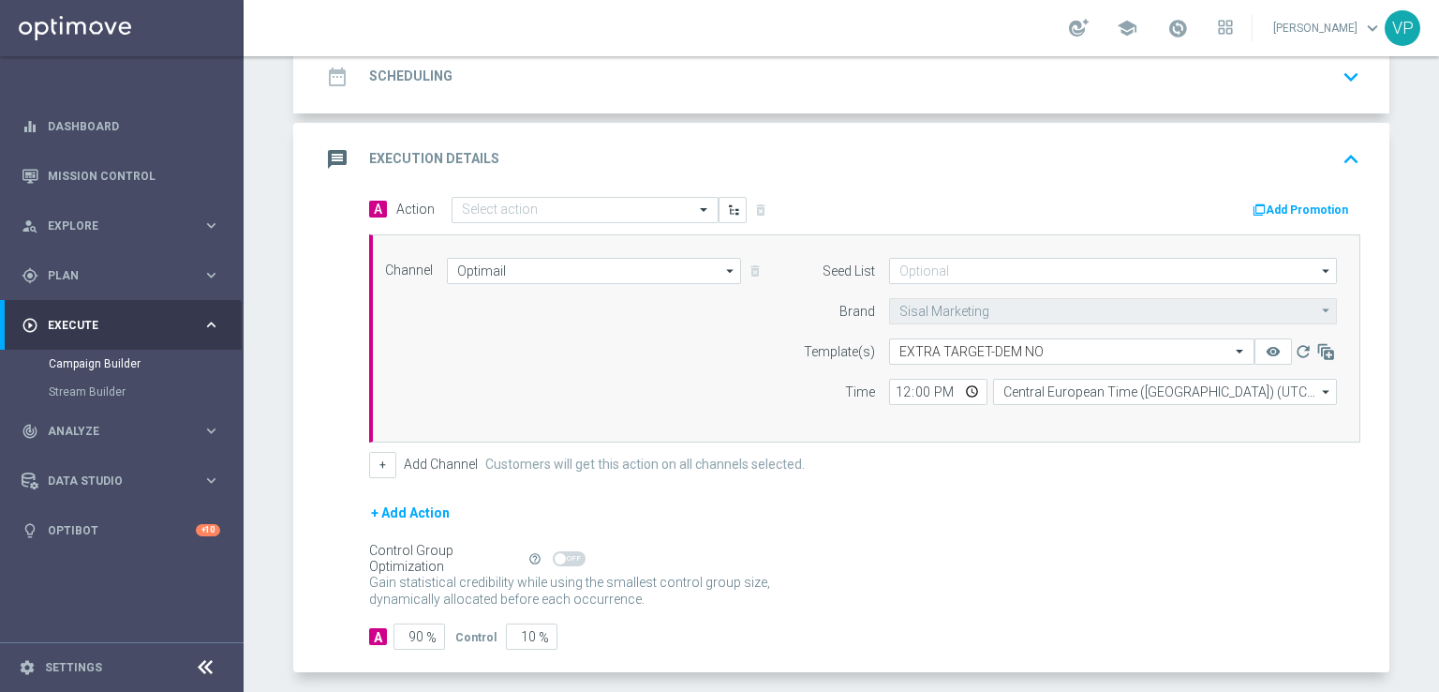
scroll to position [266, 0]
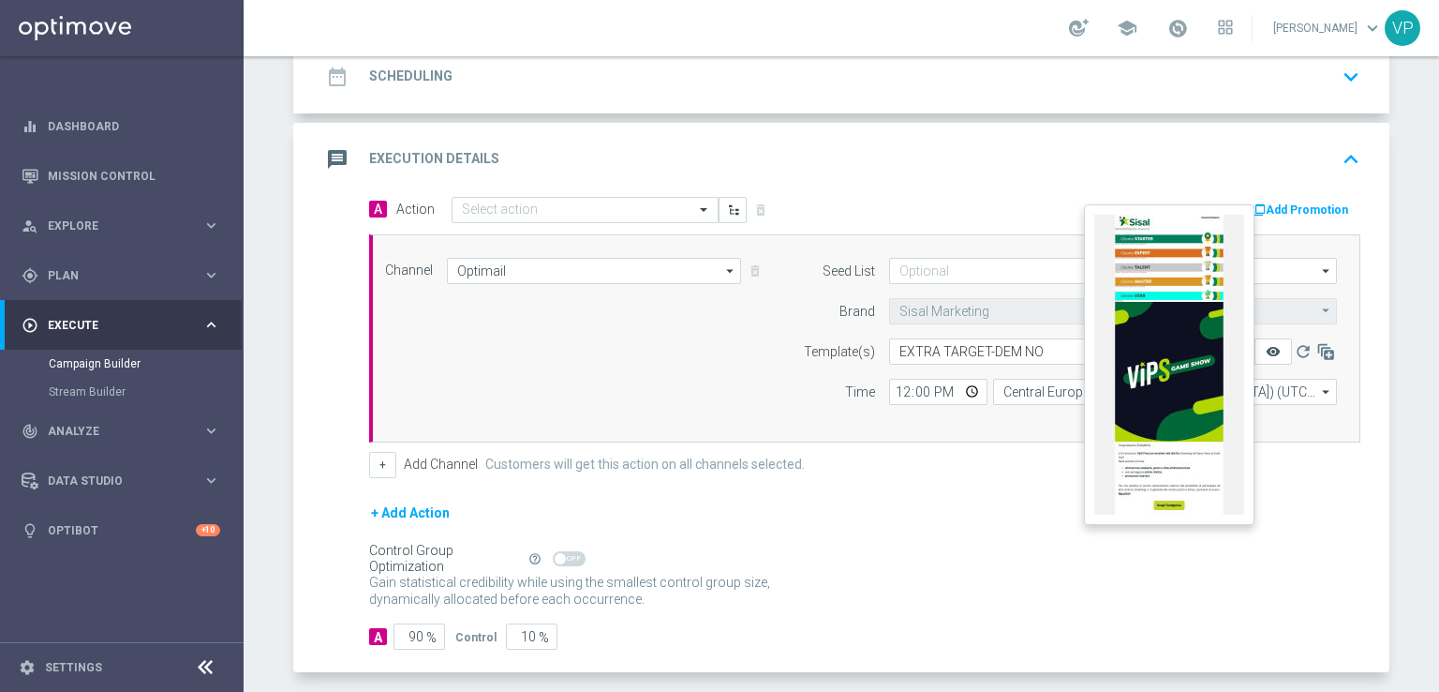
click at [1267, 351] on icon "remove_red_eye" at bounding box center [1273, 351] width 15 height 15
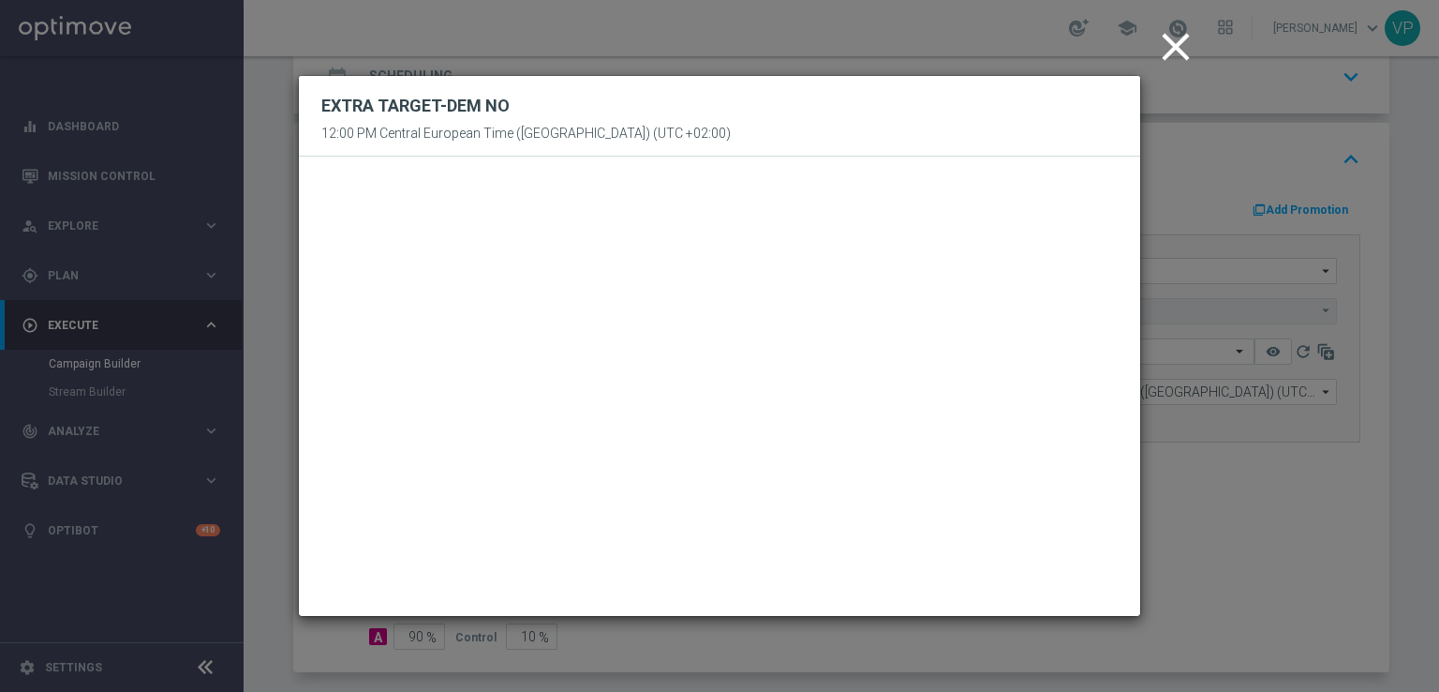
click at [1230, 500] on modal-container "close EXTRA TARGET-DEM NO 12:00 PM Central European Time (Berlin) (UTC +02:00)" at bounding box center [719, 346] width 1439 height 692
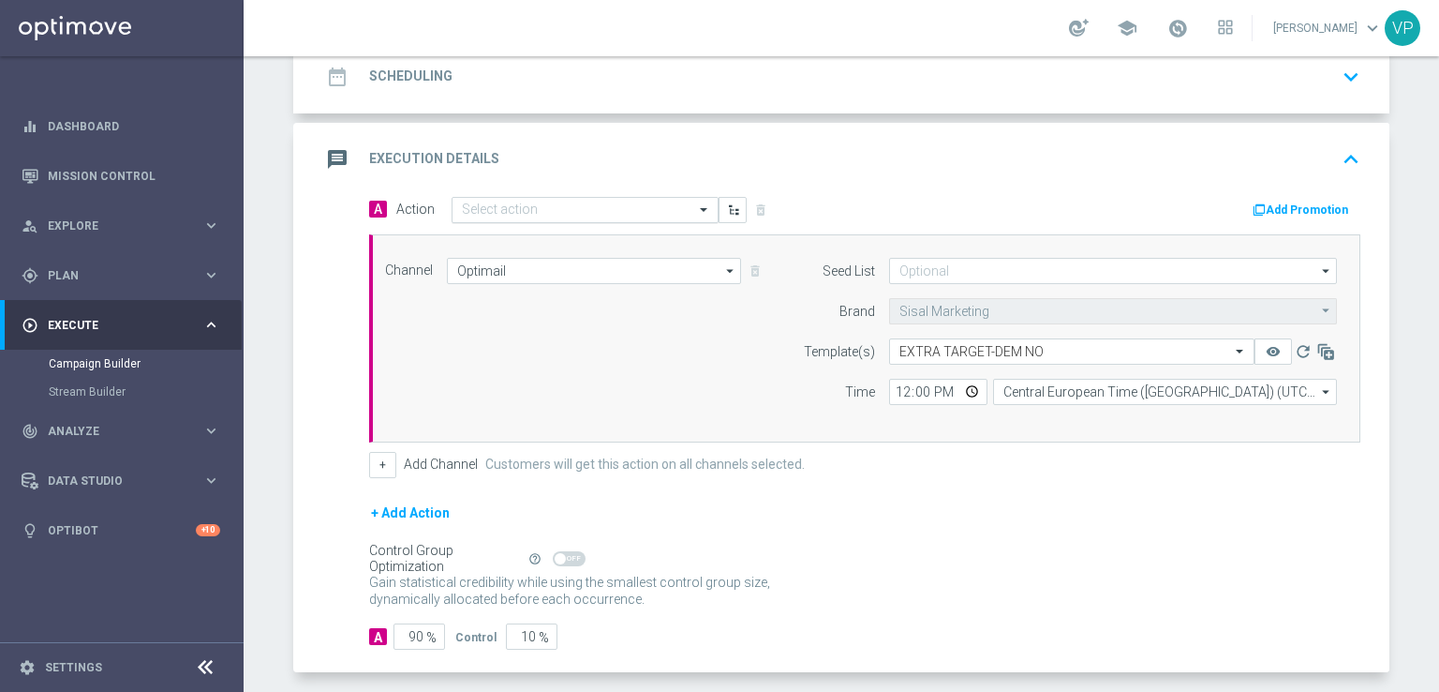
click at [601, 202] on input "text" at bounding box center [566, 210] width 209 height 16
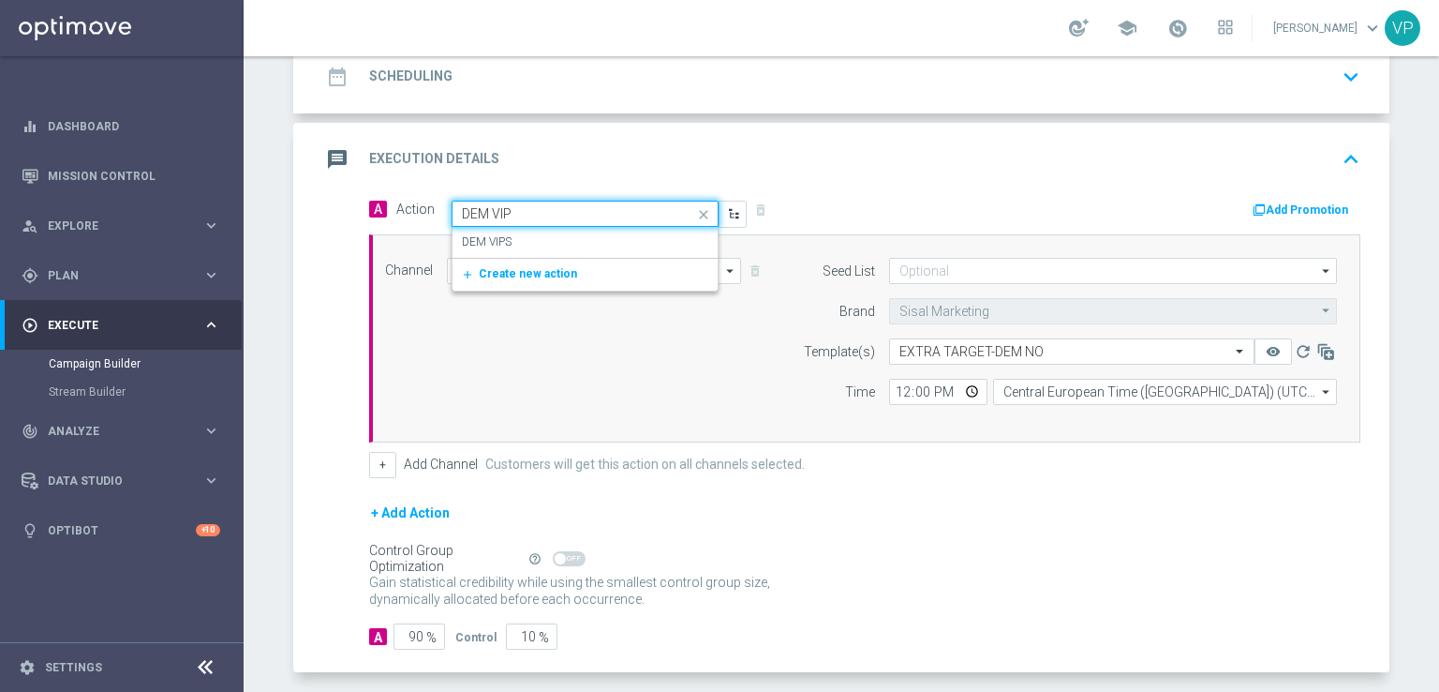
type input "DEM VIPS"
click at [606, 240] on div "DEM VIPS edit" at bounding box center [585, 242] width 246 height 31
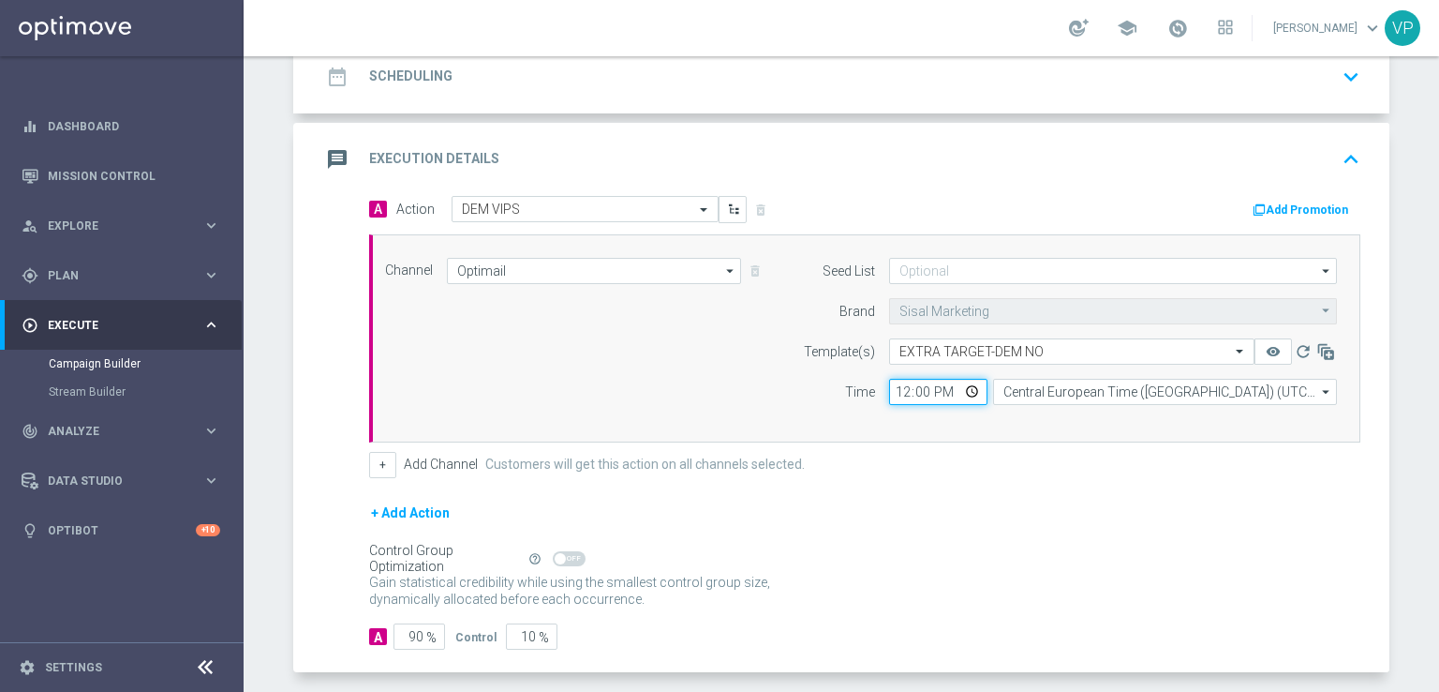
click at [966, 391] on input "12:00" at bounding box center [938, 392] width 98 height 26
type input "14:00"
click at [729, 402] on div "Channel Optimail Optimail arrow_drop_down Drag here to set row groups Drag here…" at bounding box center [861, 338] width 980 height 161
click at [410, 634] on input "90" at bounding box center [420, 636] width 52 height 26
type input "0"
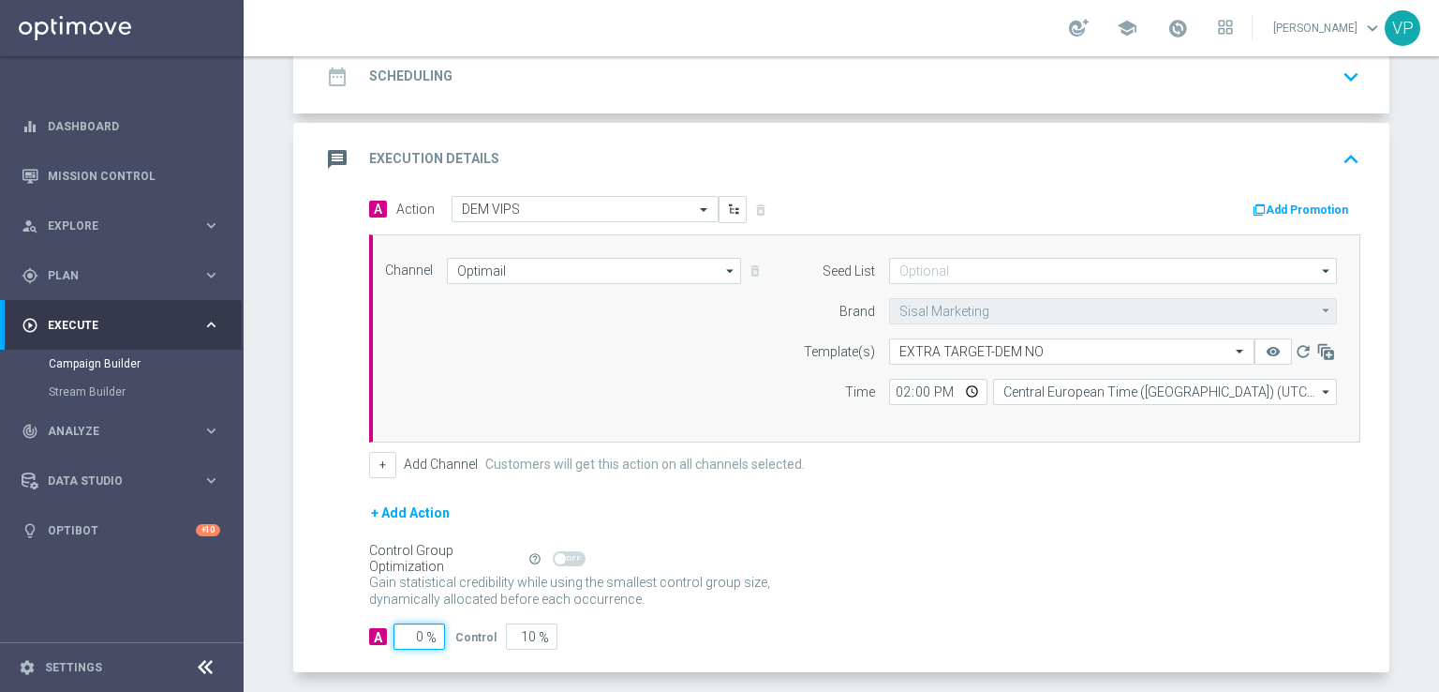
type input "100"
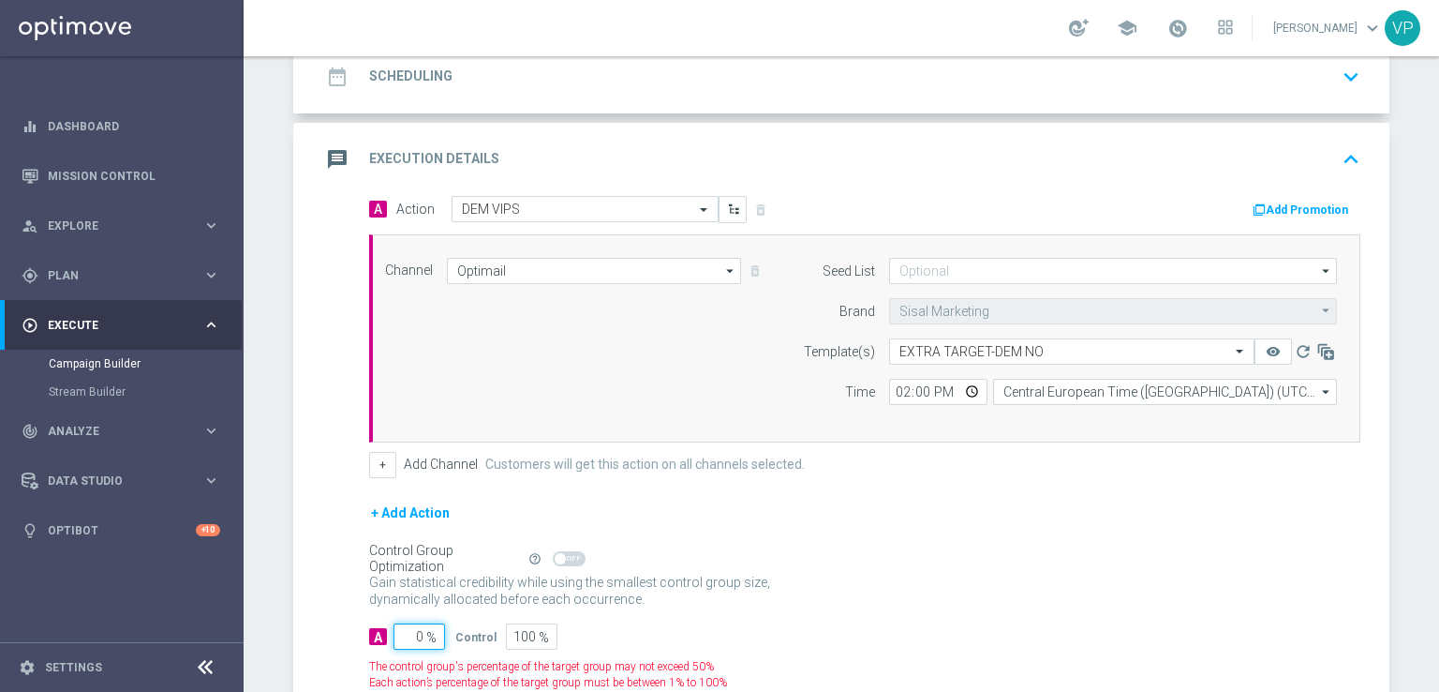
type input "10"
type input "90"
type input "100"
type input "0"
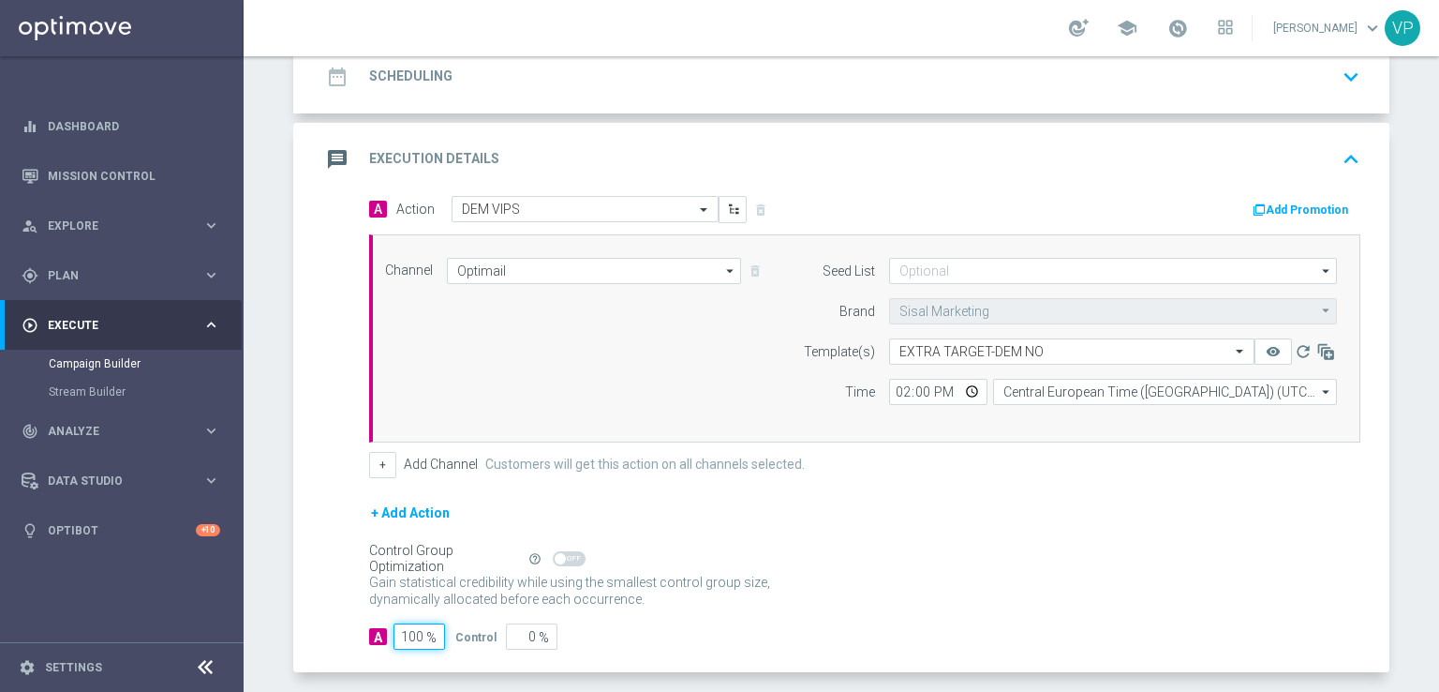
type input "100"
click at [1149, 597] on div "Gain statistical credibility while using the smallest control group size, dynam…" at bounding box center [865, 591] width 992 height 45
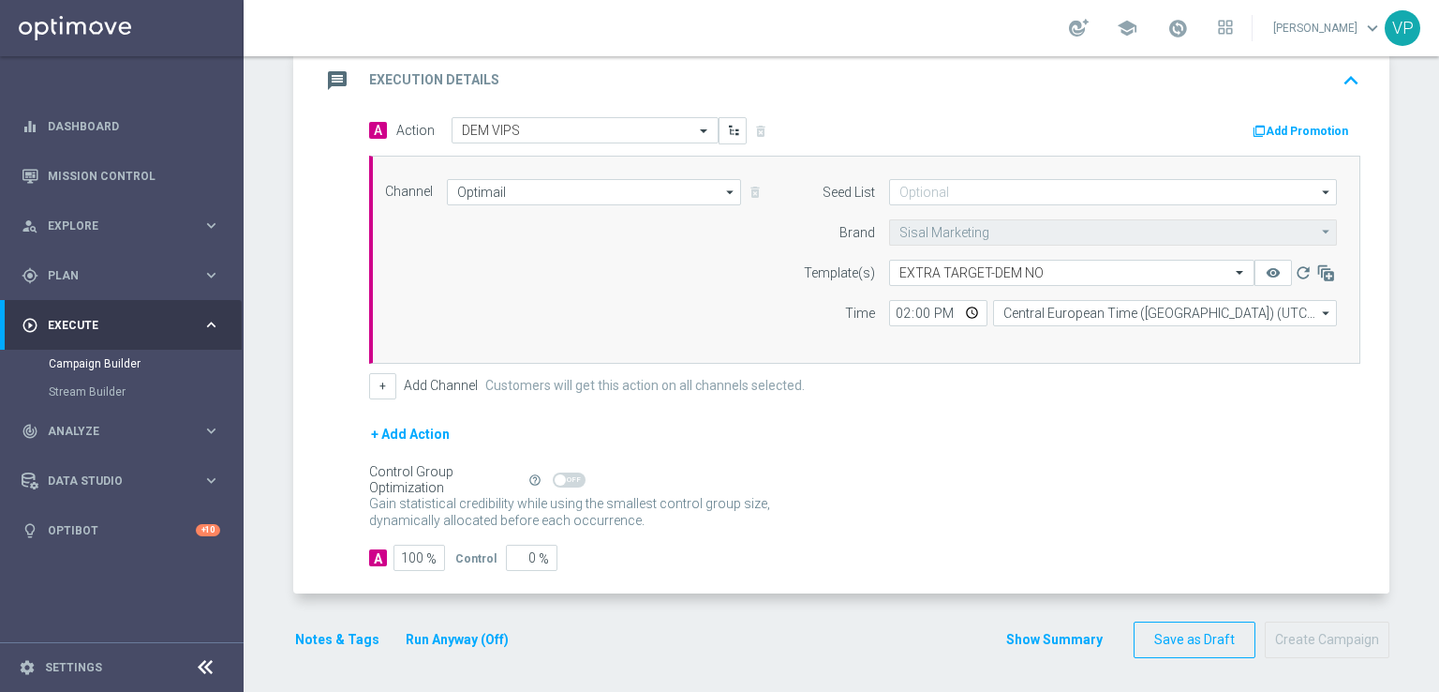
click at [350, 628] on button "Notes & Tags" at bounding box center [337, 639] width 88 height 23
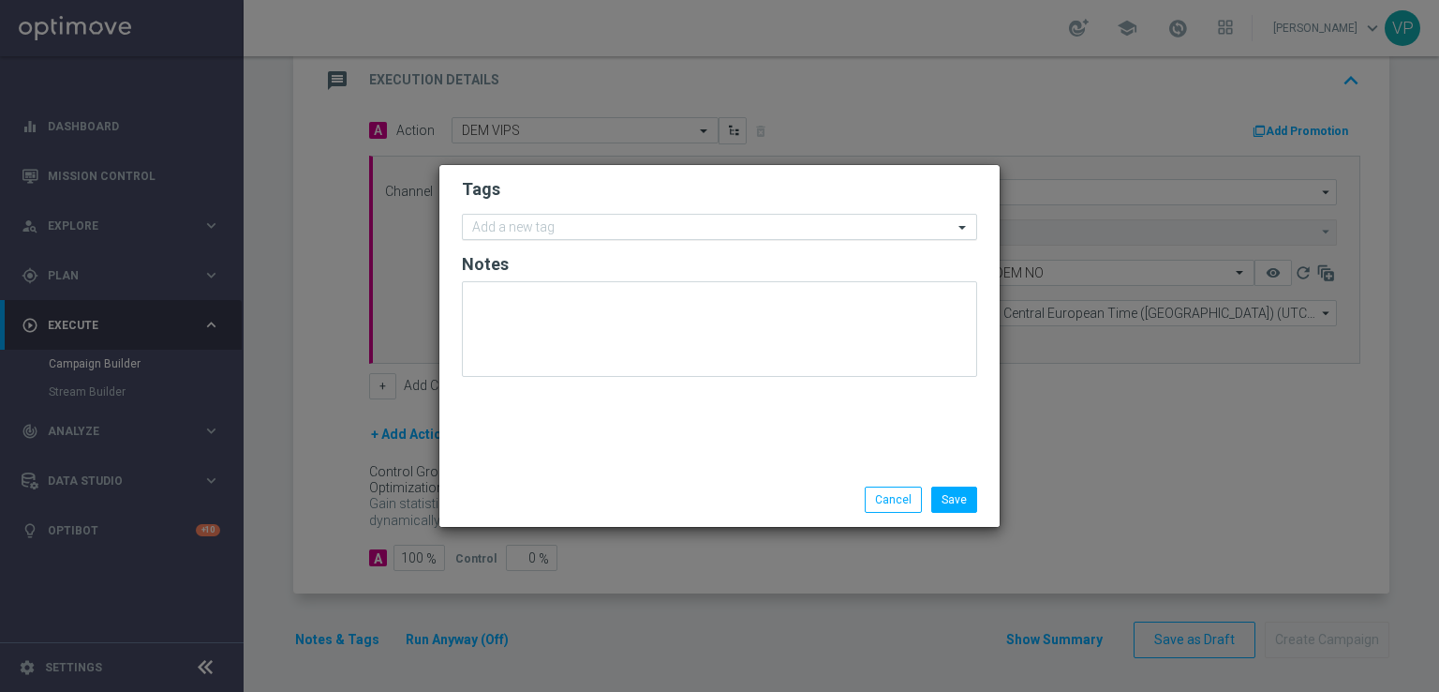
click at [727, 234] on input "text" at bounding box center [712, 228] width 481 height 16
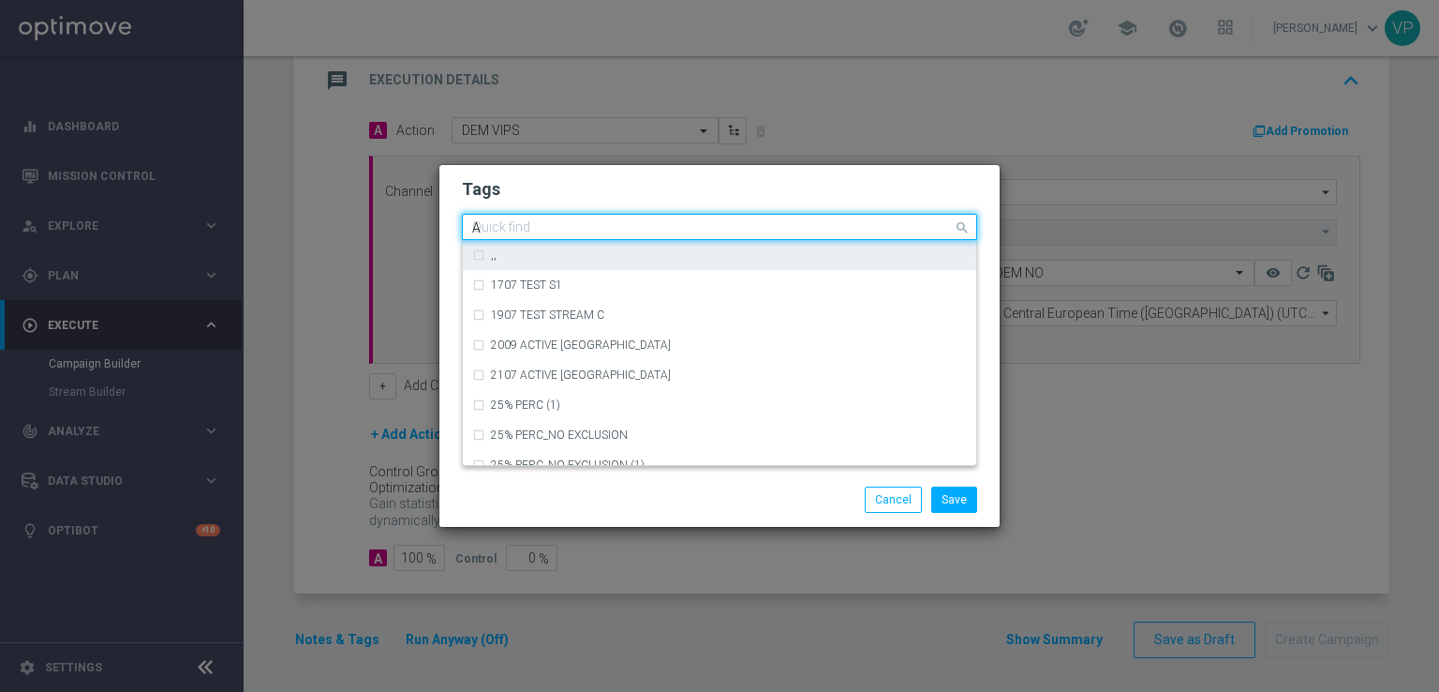
click at [702, 230] on input "A" at bounding box center [712, 228] width 481 height 16
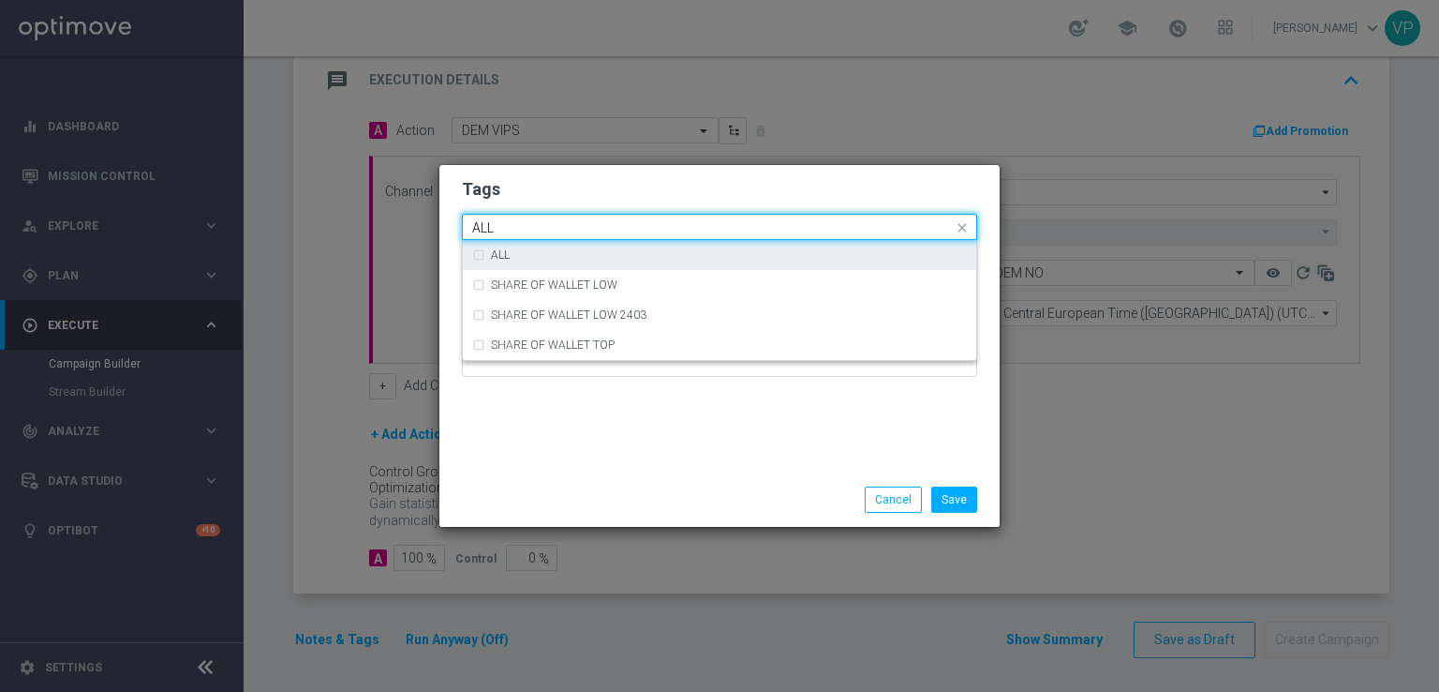
click at [659, 265] on div "ALL" at bounding box center [719, 255] width 495 height 30
type input "ALL"
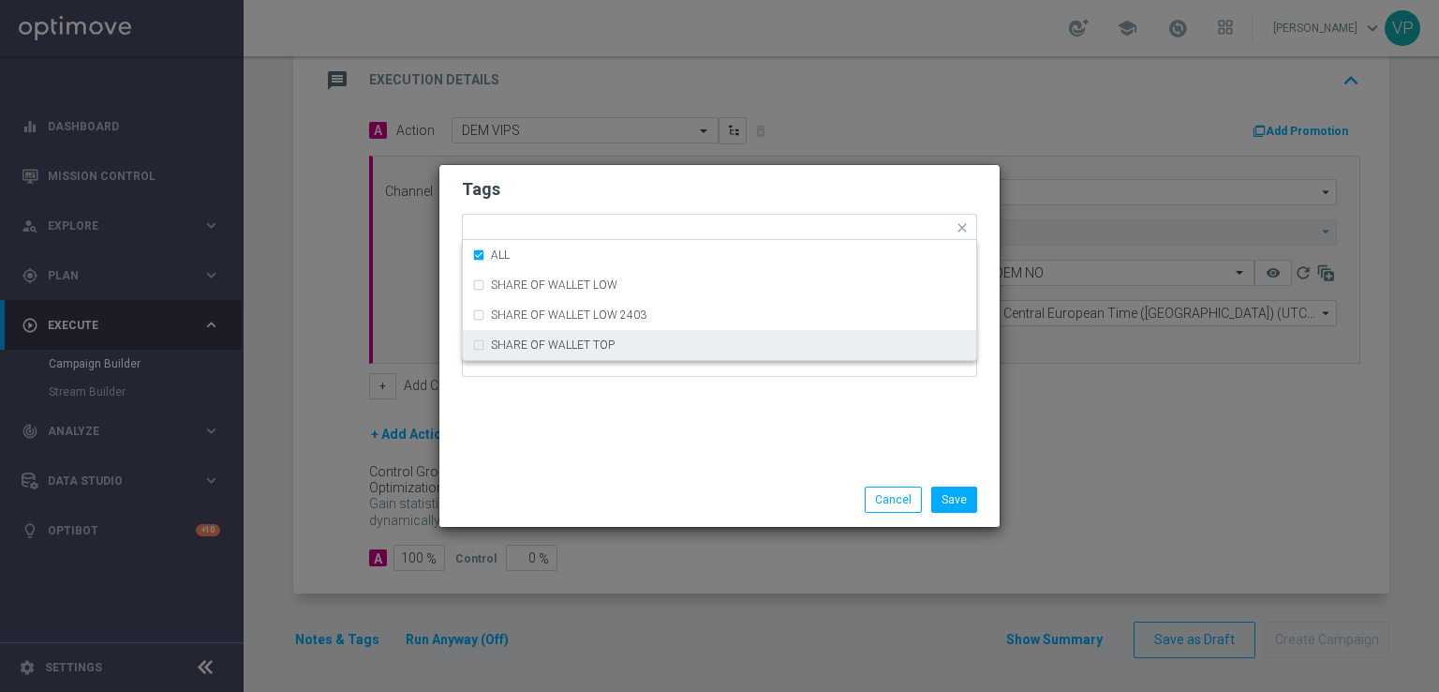
click at [764, 472] on div "Save Cancel" at bounding box center [720, 499] width 560 height 54
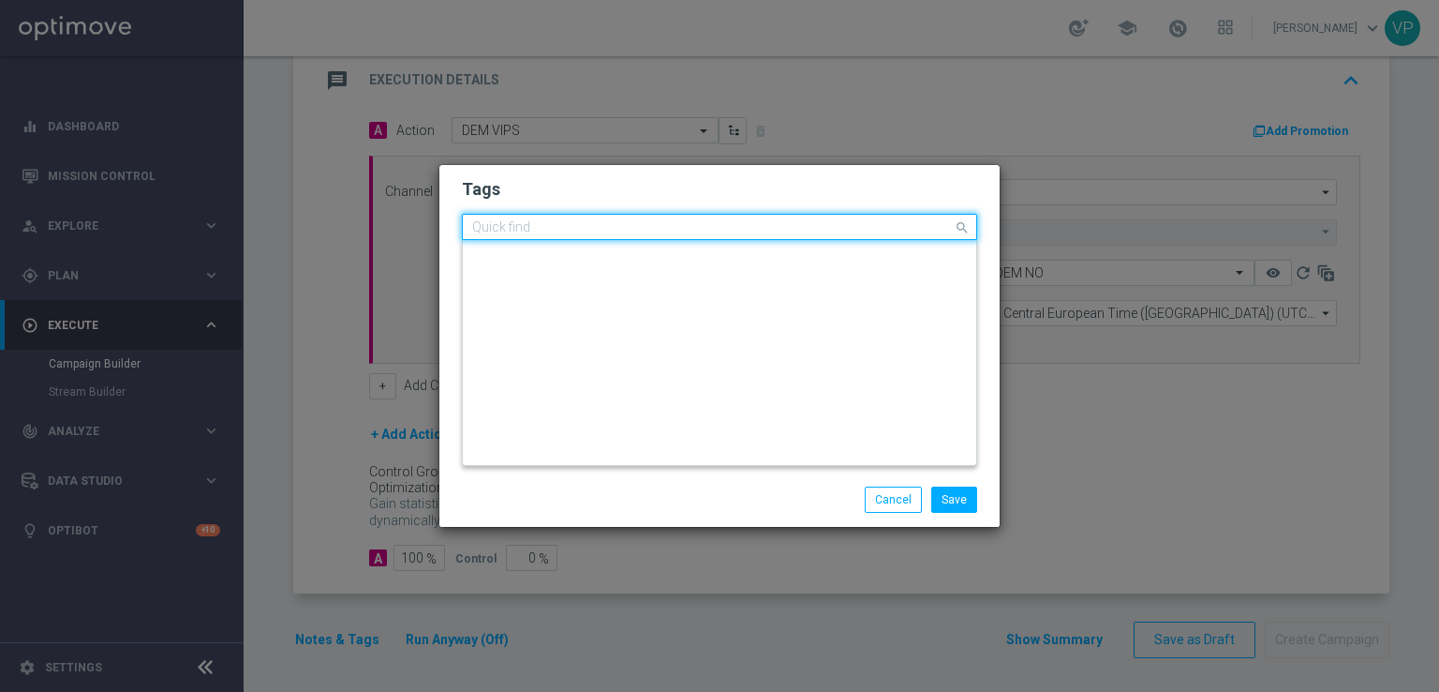
scroll to position [0, 0]
click at [758, 240] on ng-select "Quick find × ALL accredito diretto + CB ricarica accredito diretto + ricarica a…" at bounding box center [719, 227] width 515 height 26
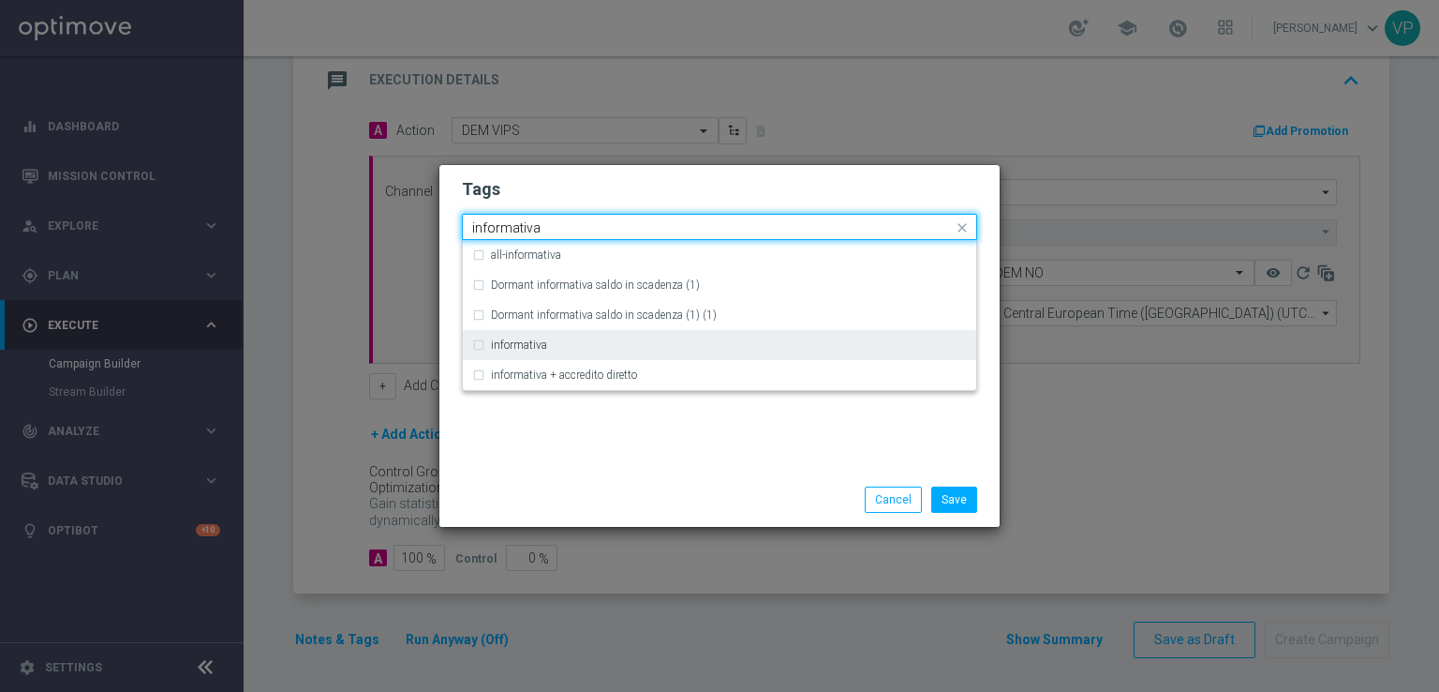
click at [653, 337] on div "informativa" at bounding box center [719, 345] width 495 height 30
type input "informativa"
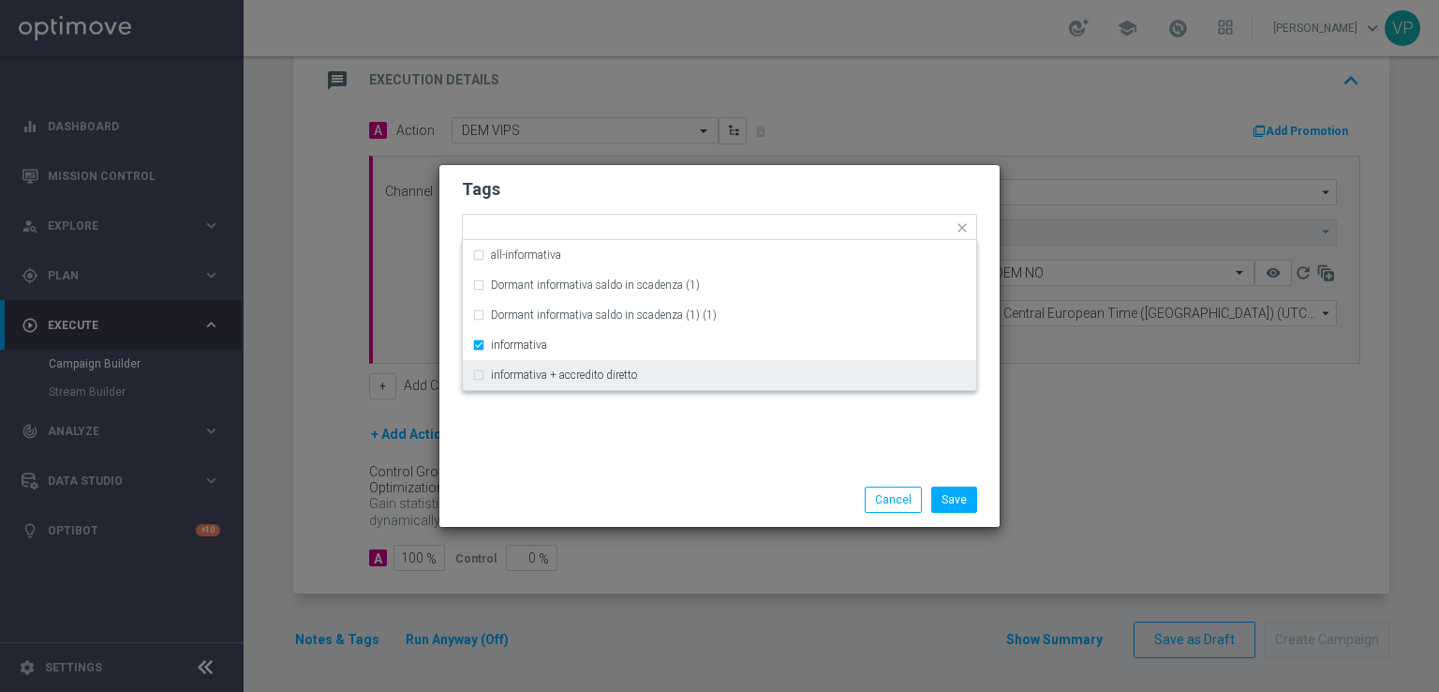
click at [708, 441] on div "Tags Quick find × ALL × informativa all-informativa Dormant informativa saldo i…" at bounding box center [720, 318] width 560 height 307
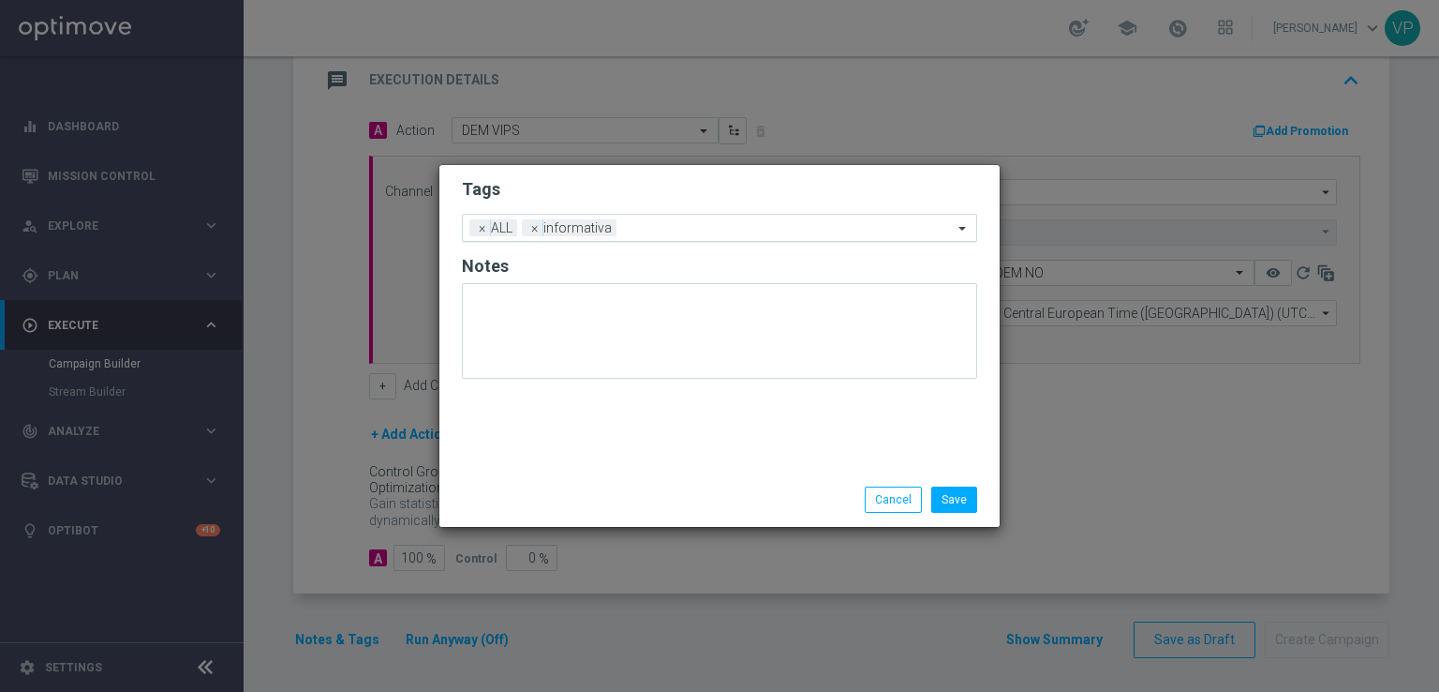
click at [773, 218] on div "Add a new tag × ALL × informativa" at bounding box center [708, 228] width 490 height 26
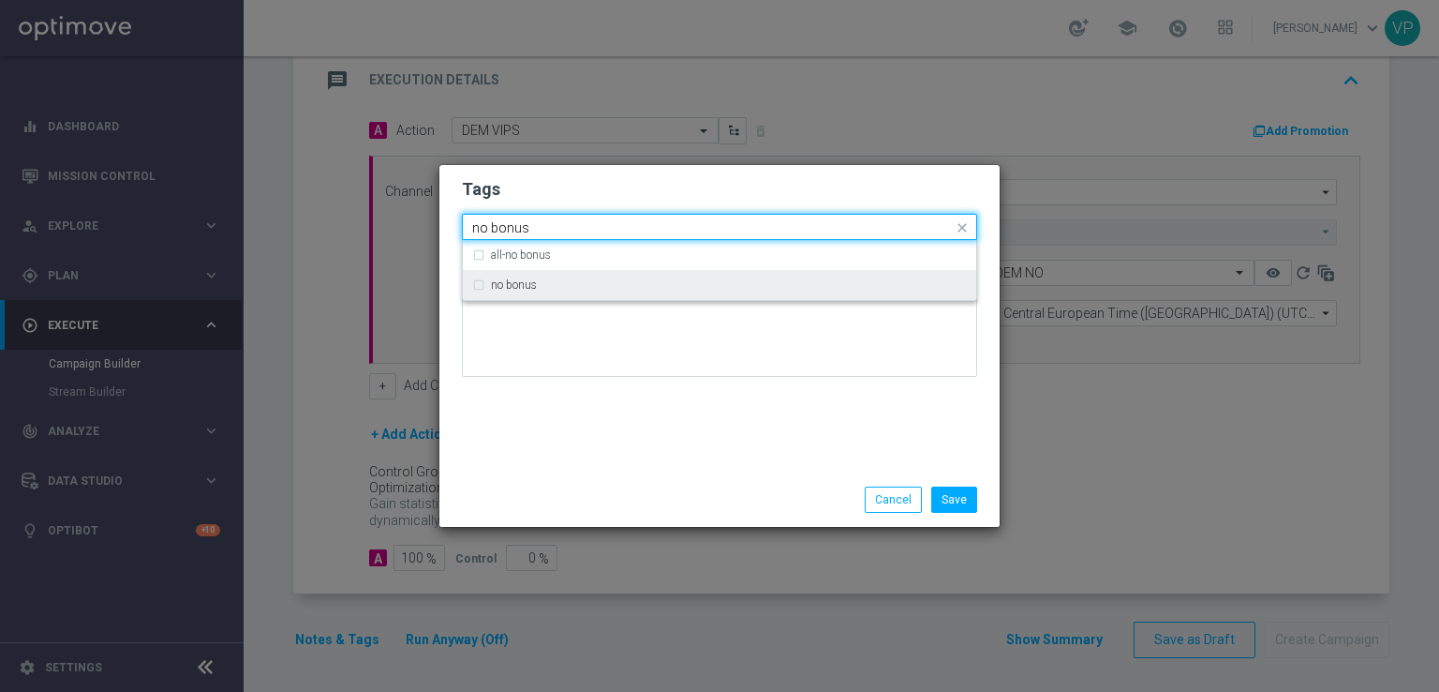
click at [757, 292] on div "no bonus" at bounding box center [719, 285] width 495 height 30
type input "no bonus"
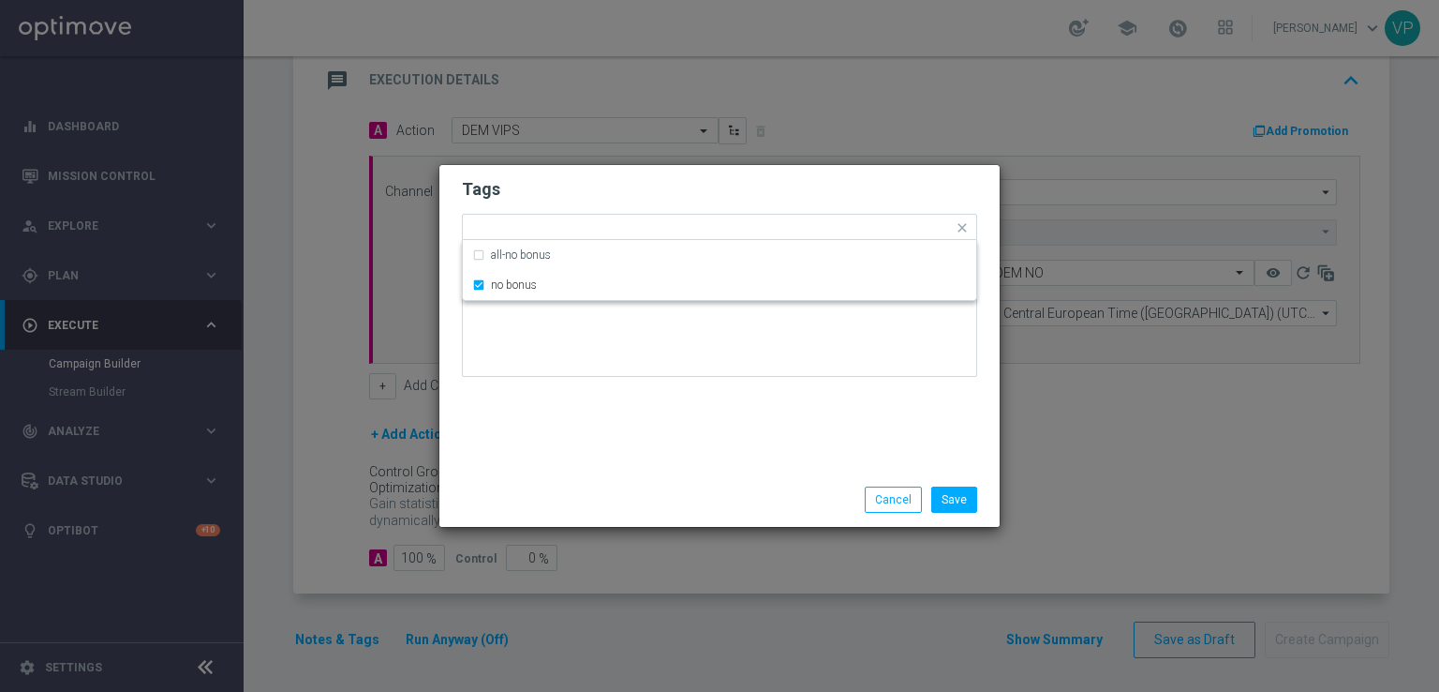
click at [765, 402] on div "Tags Quick find × ALL × informativa × no bonus all-no bonus no bonus Notes" at bounding box center [720, 318] width 560 height 307
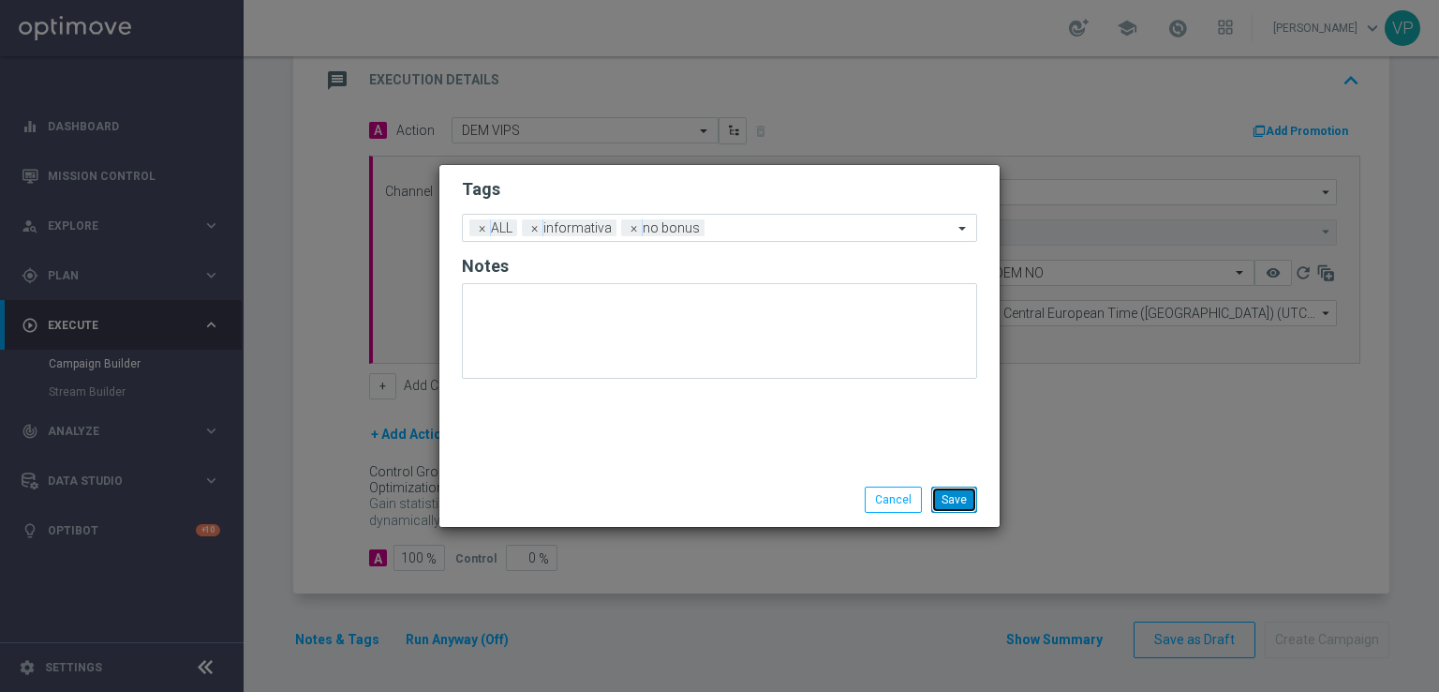
click at [952, 503] on button "Save" at bounding box center [955, 499] width 46 height 26
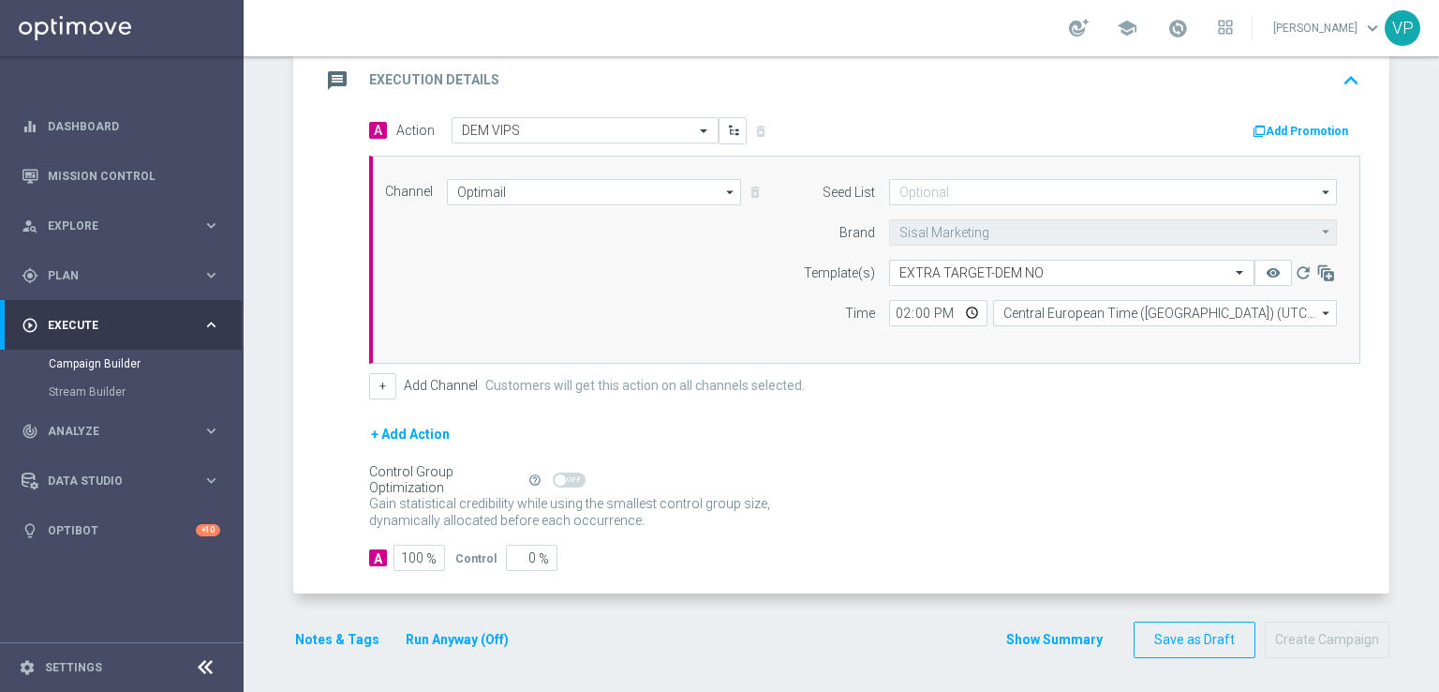
click at [419, 638] on button "Run Anyway (Off)" at bounding box center [457, 639] width 107 height 23
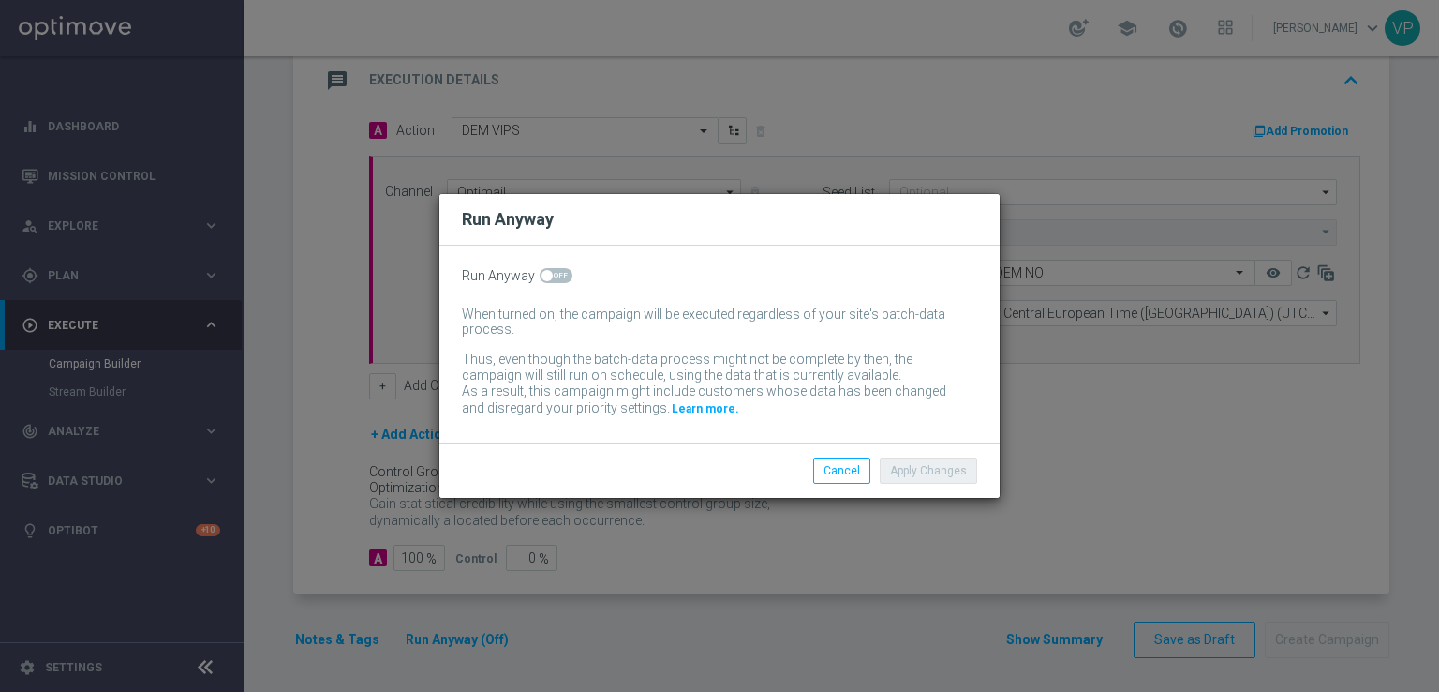
click at [554, 275] on span at bounding box center [556, 275] width 33 height 15
click at [554, 275] on input "checkbox" at bounding box center [556, 275] width 33 height 15
checkbox input "true"
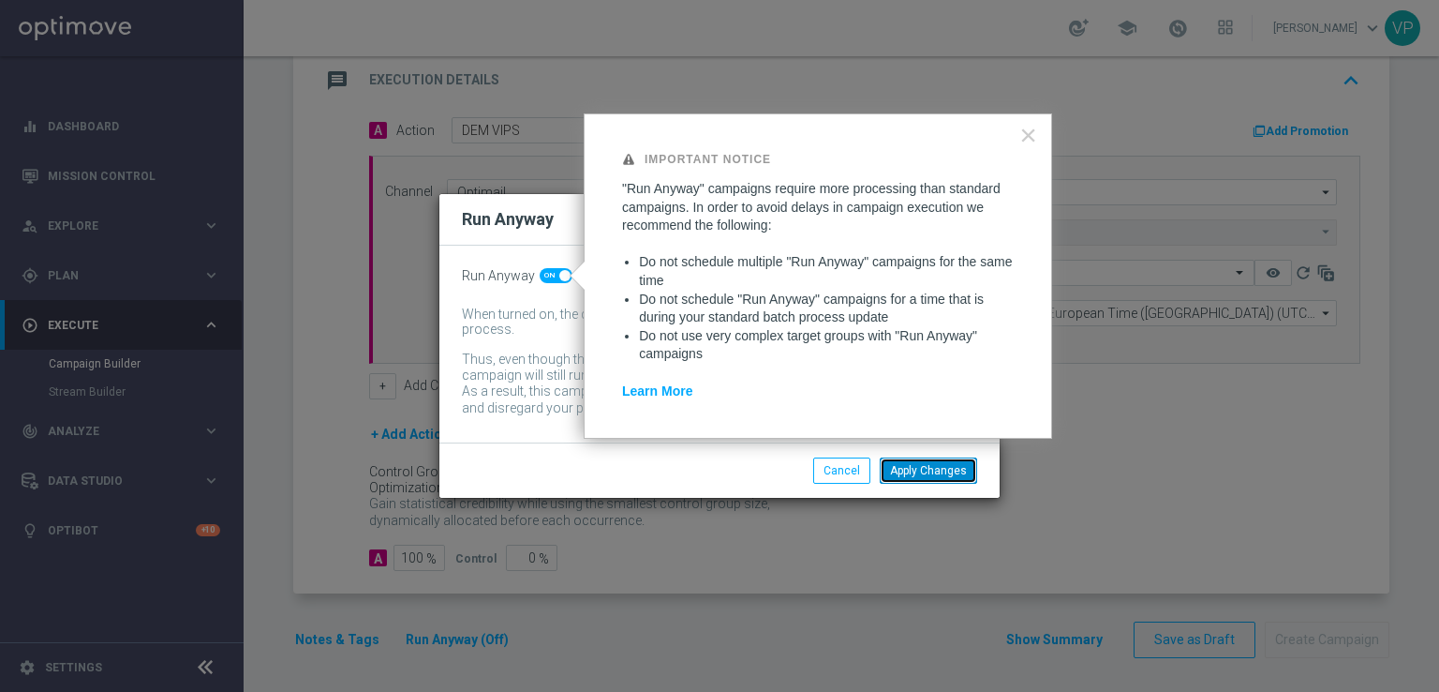
click at [903, 468] on button "Apply Changes" at bounding box center [928, 470] width 97 height 26
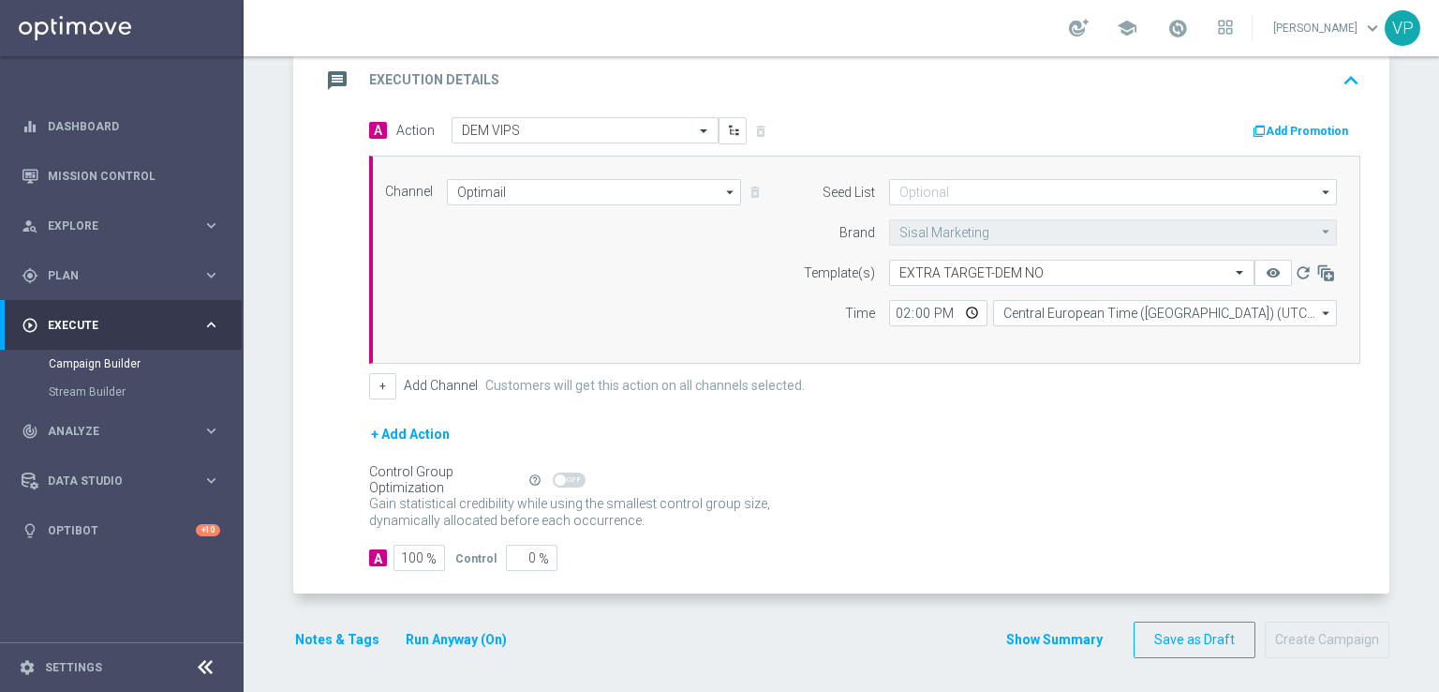
scroll to position [67, 0]
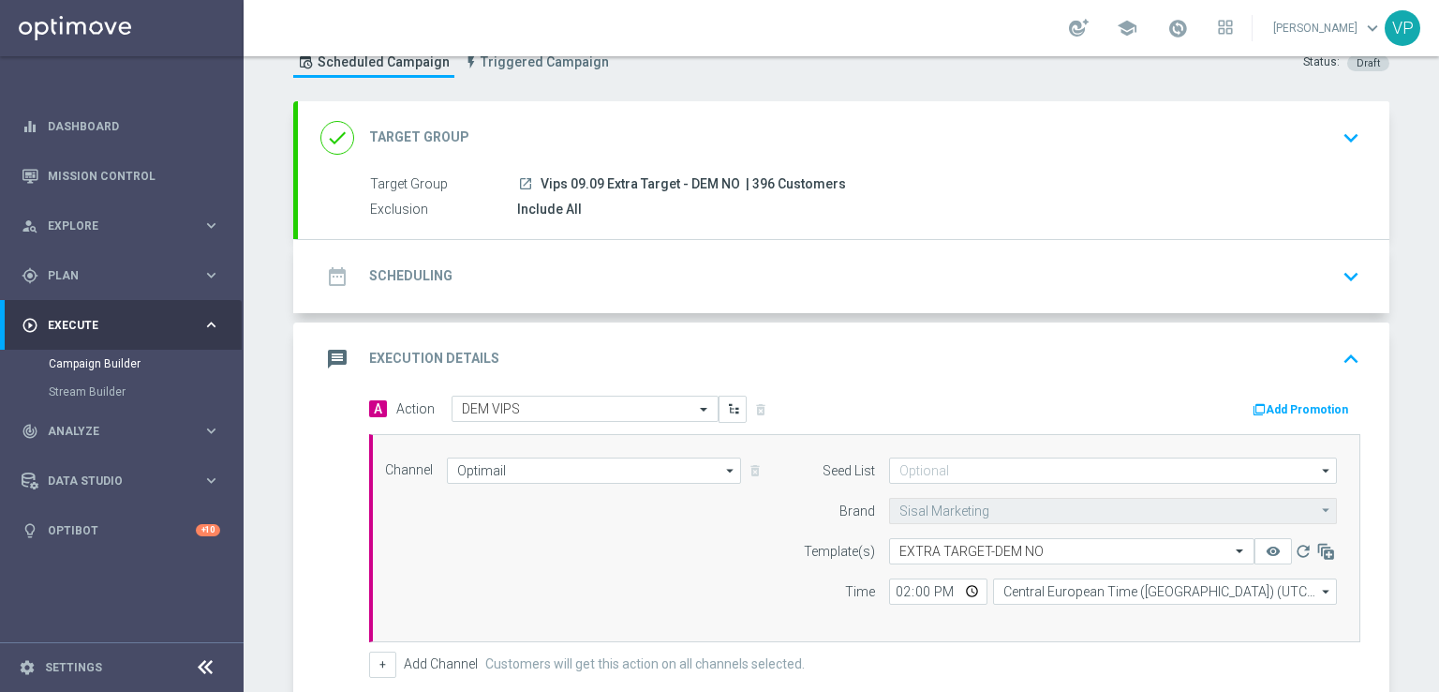
click at [1354, 274] on icon "keyboard_arrow_down" at bounding box center [1351, 276] width 28 height 28
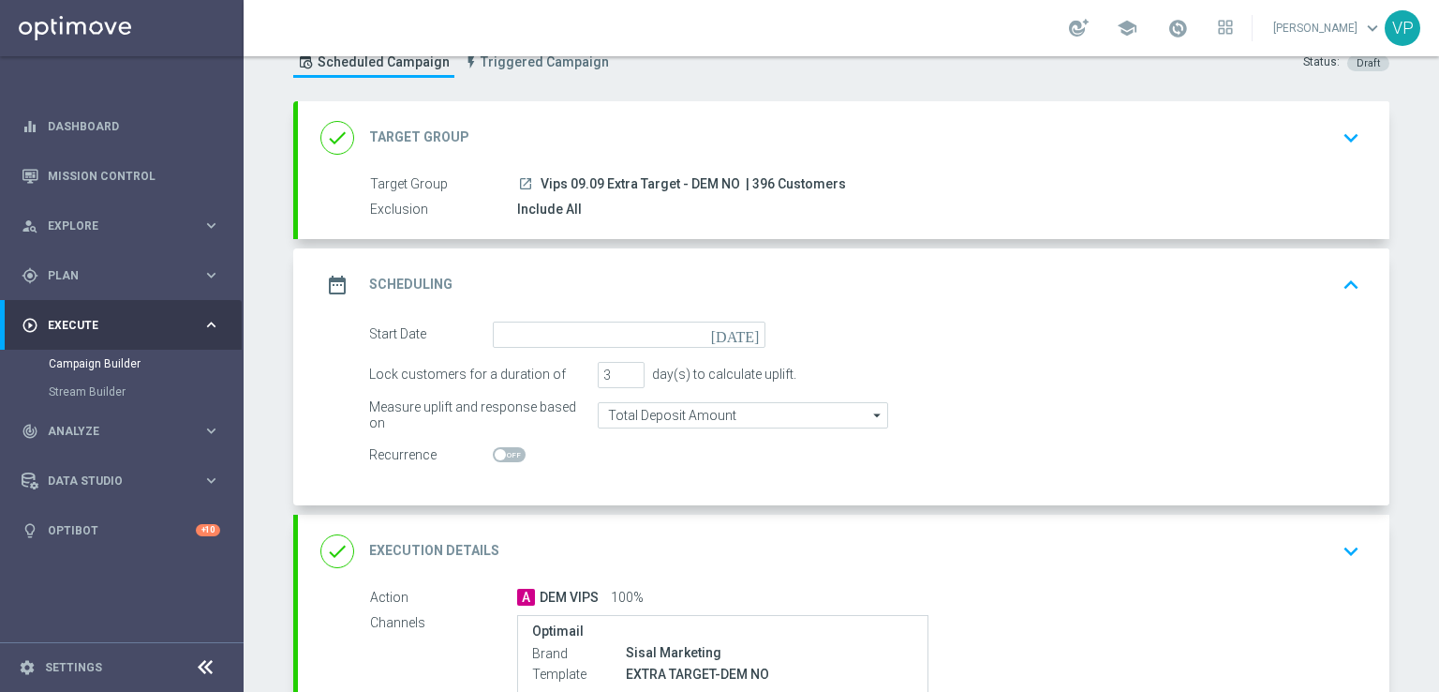
click at [744, 332] on icon "[DATE]" at bounding box center [738, 331] width 55 height 21
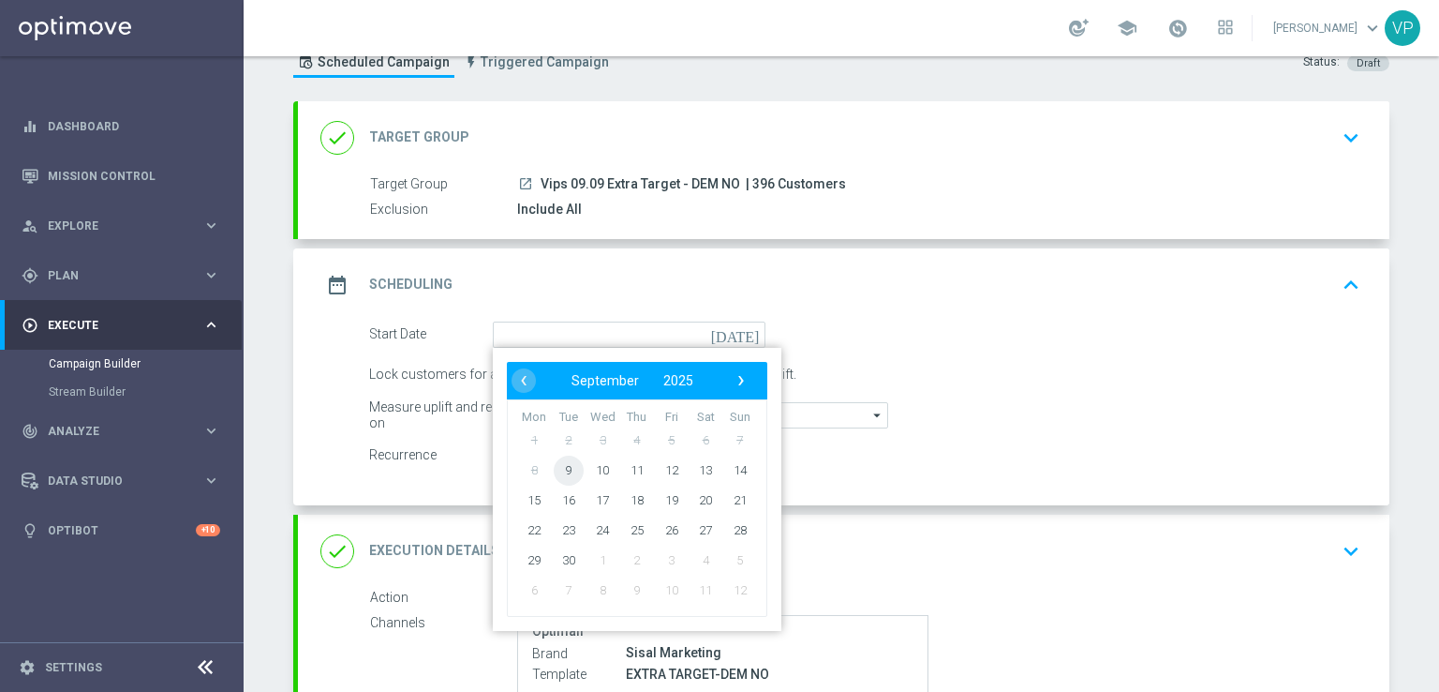
click at [557, 469] on span "9" at bounding box center [569, 470] width 30 height 30
type input "[DATE]"
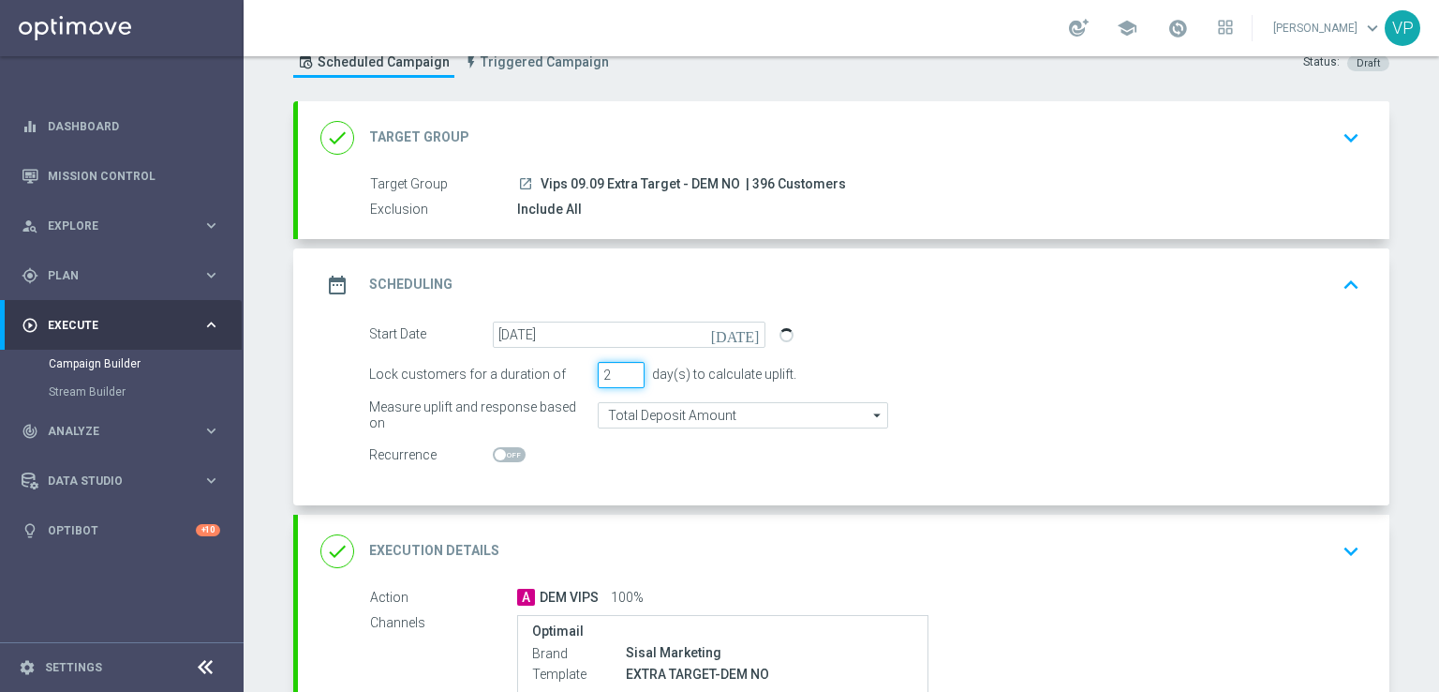
click at [622, 375] on input "2" at bounding box center [621, 375] width 47 height 26
type input "1"
click at [622, 375] on input "1" at bounding box center [621, 375] width 47 height 26
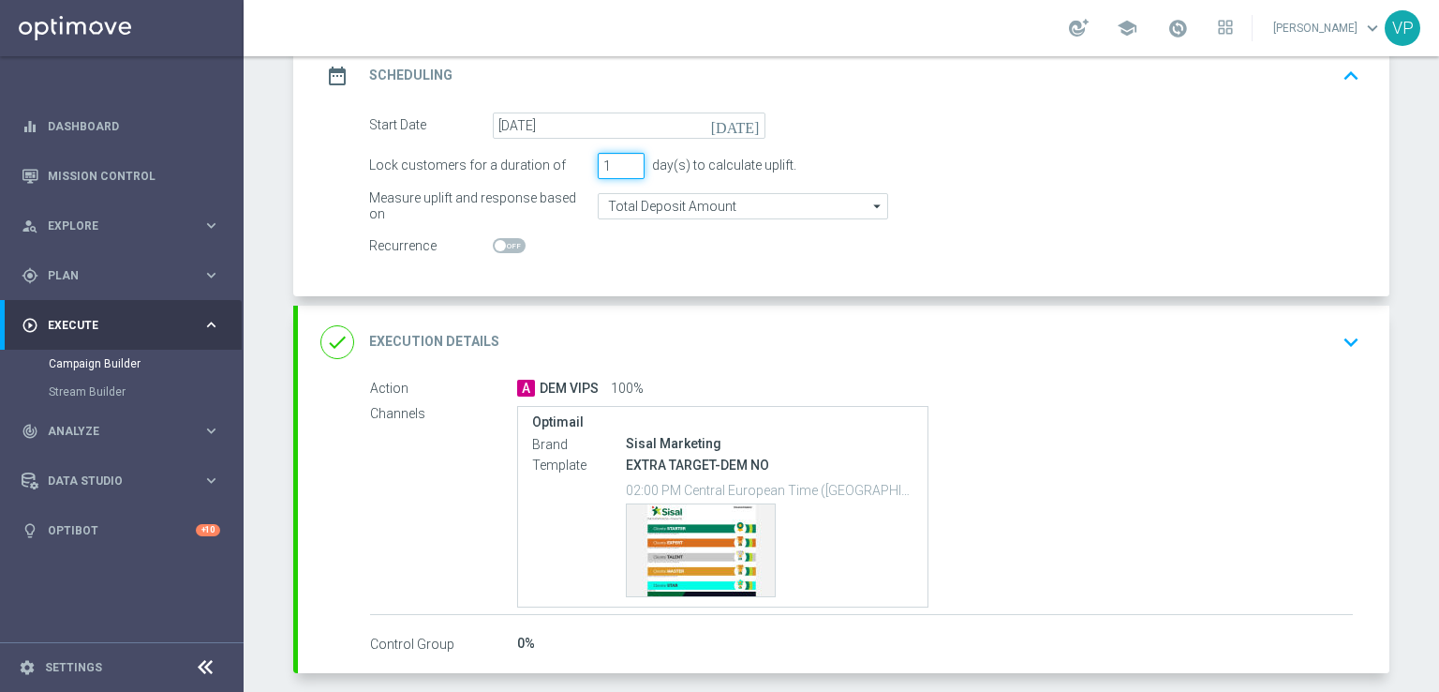
scroll to position [356, 0]
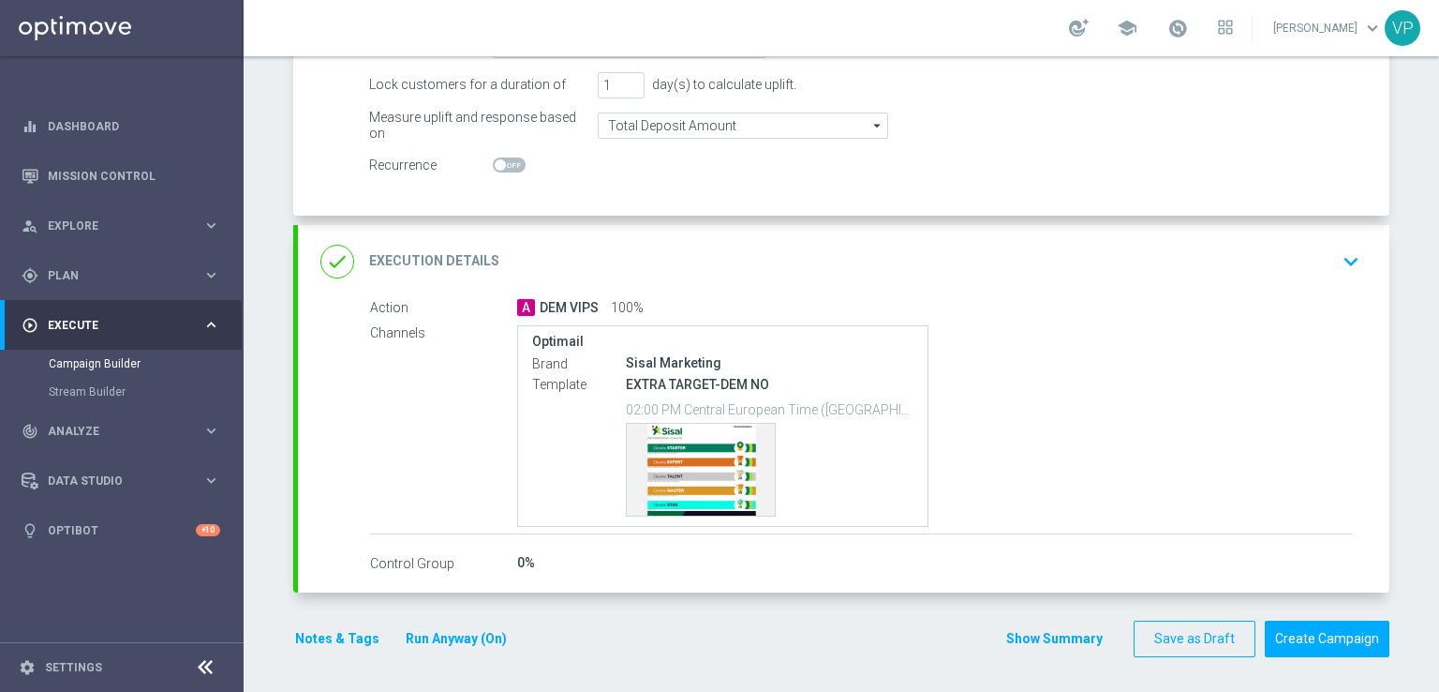
click at [1027, 326] on div "Optimail Brand Sisal Marketing Template EXTRA TARGET-DEM NO 02:00 PM Central Eu…" at bounding box center [935, 426] width 836 height 202
click at [1338, 251] on icon "keyboard_arrow_down" at bounding box center [1351, 261] width 28 height 28
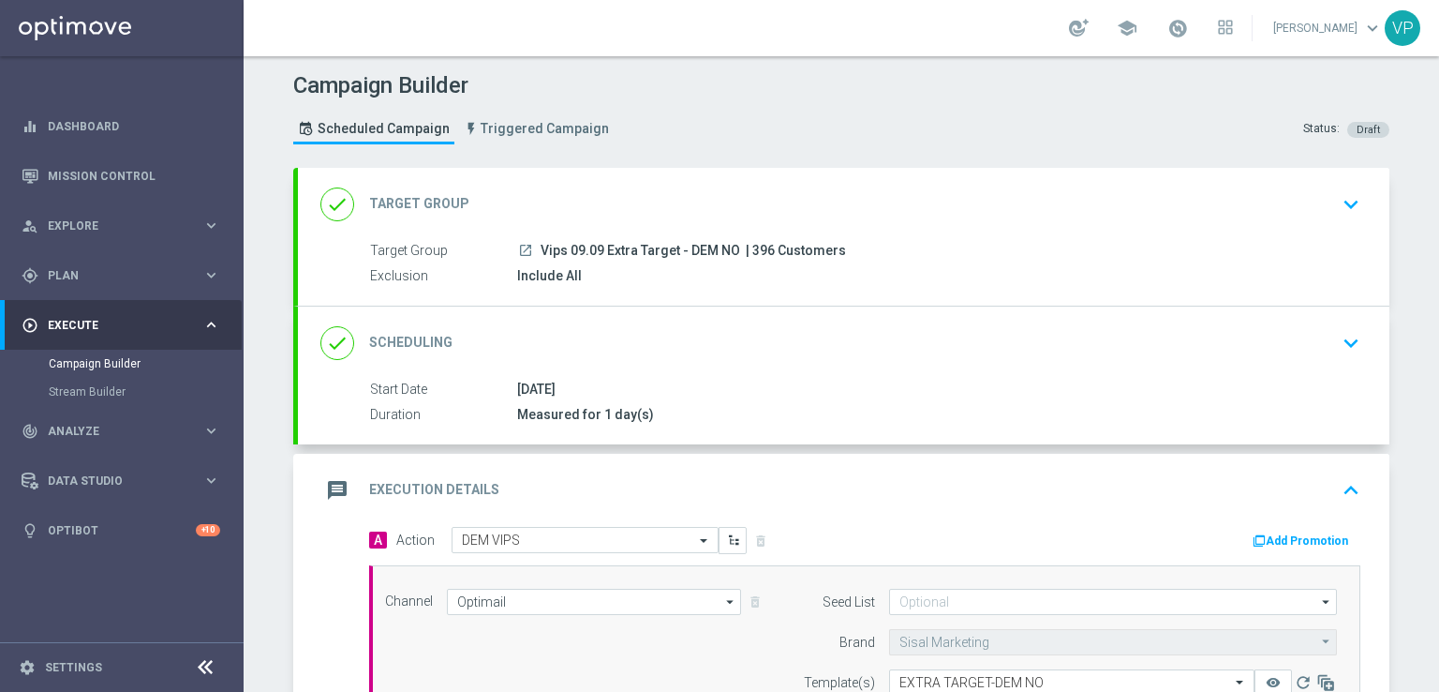
scroll to position [409, 0]
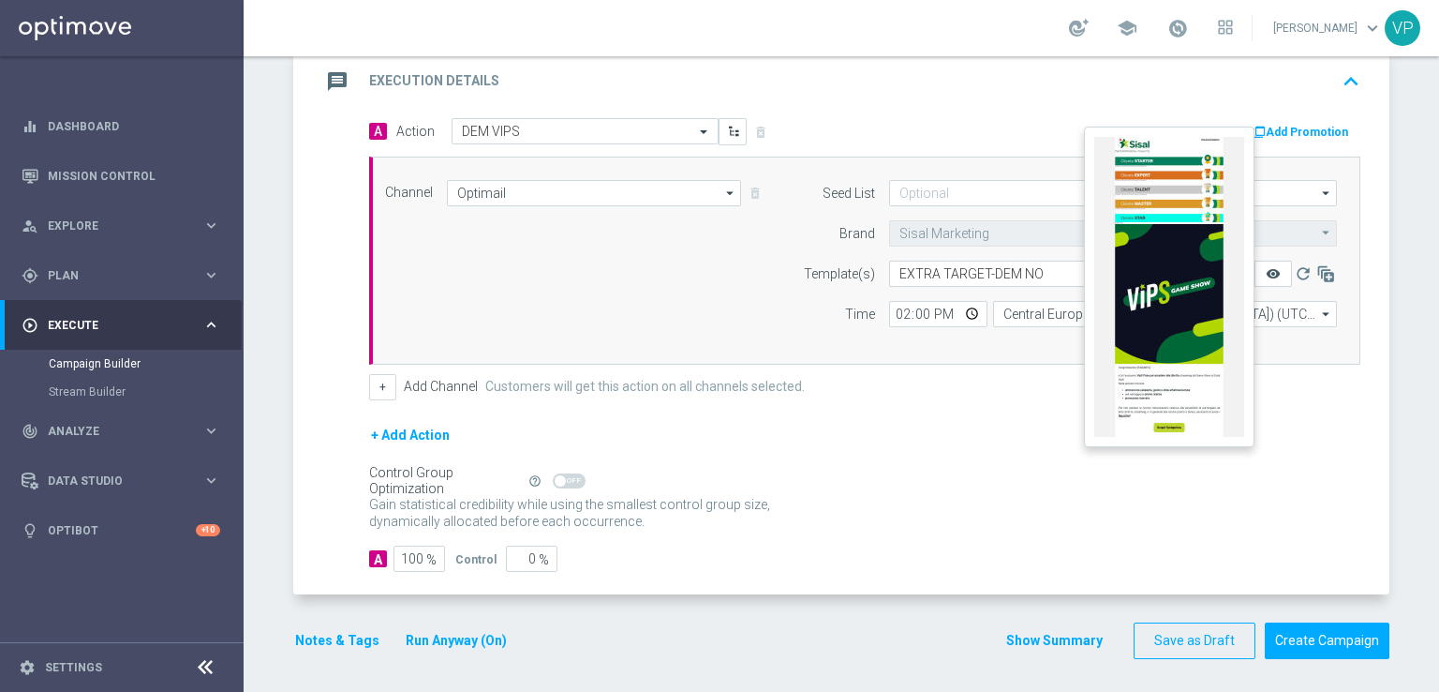
click at [1266, 266] on icon "remove_red_eye" at bounding box center [1273, 273] width 15 height 15
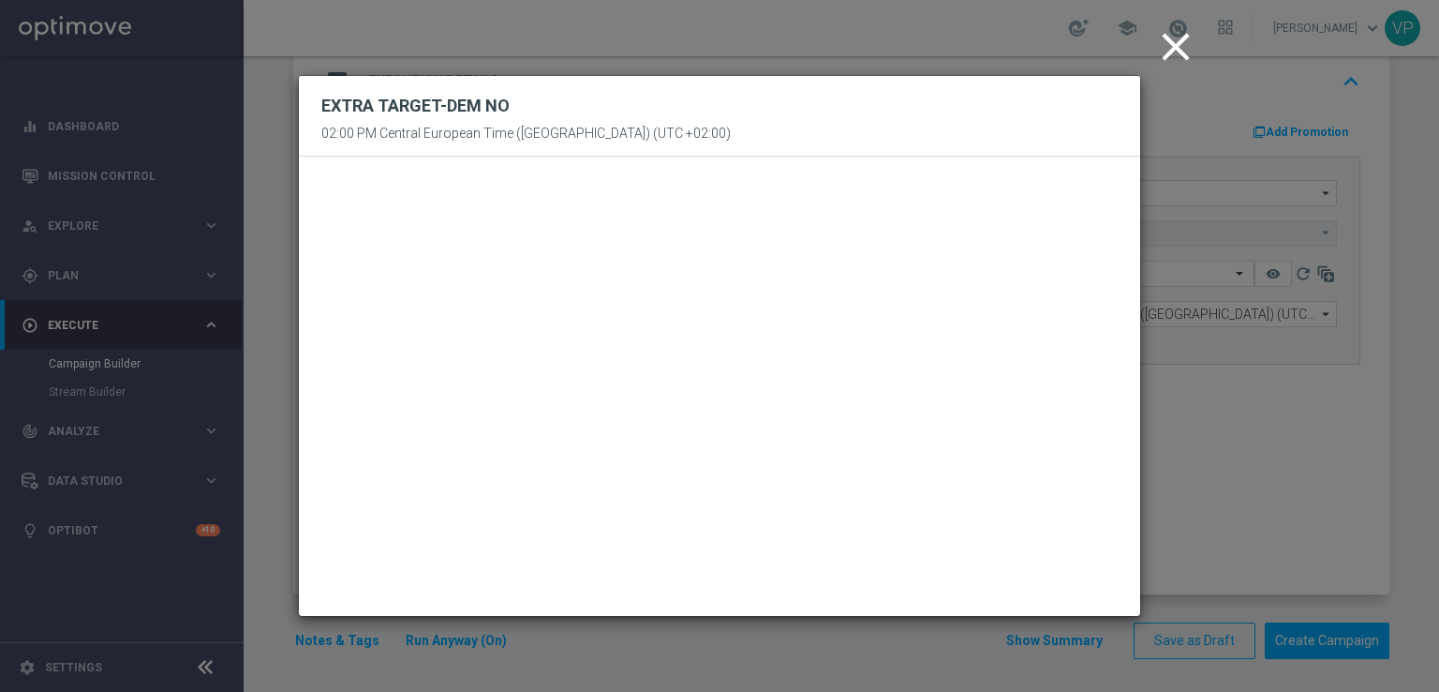
click at [1175, 42] on icon "close" at bounding box center [1176, 46] width 47 height 47
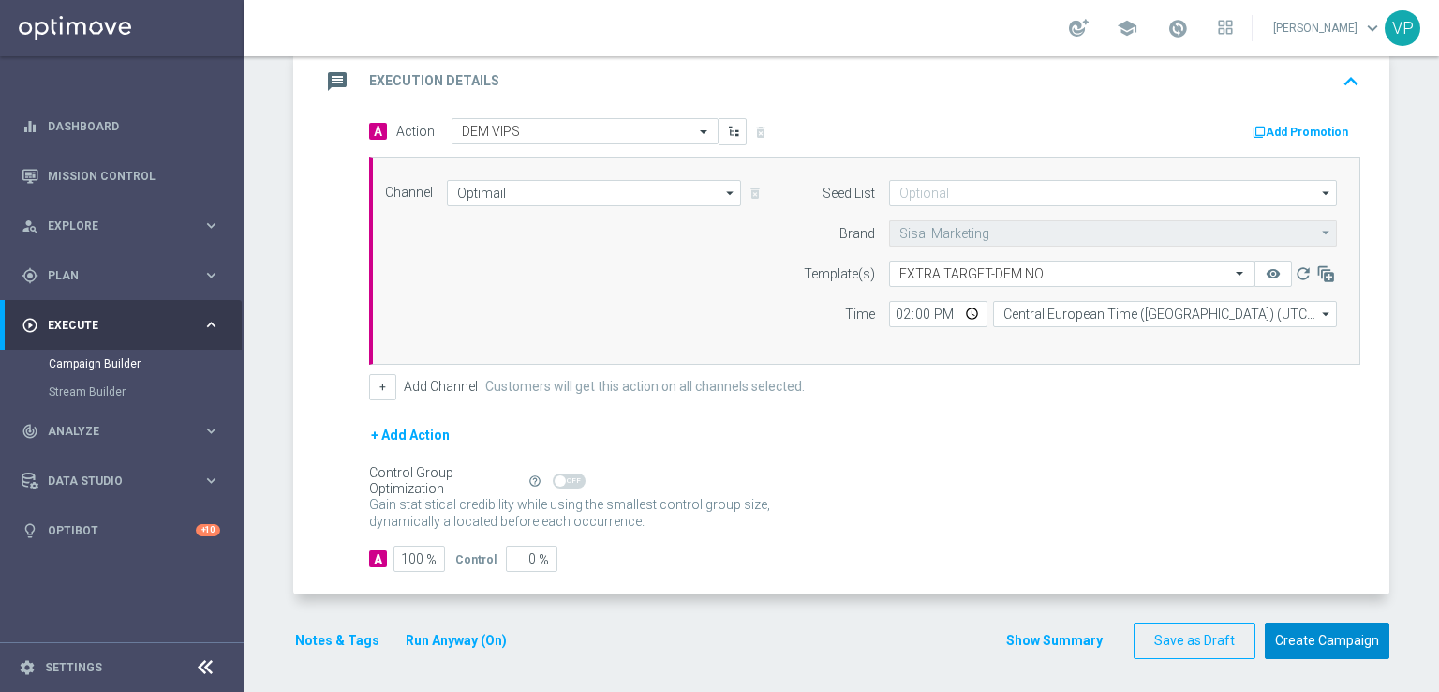
click at [1344, 641] on button "Create Campaign" at bounding box center [1327, 640] width 125 height 37
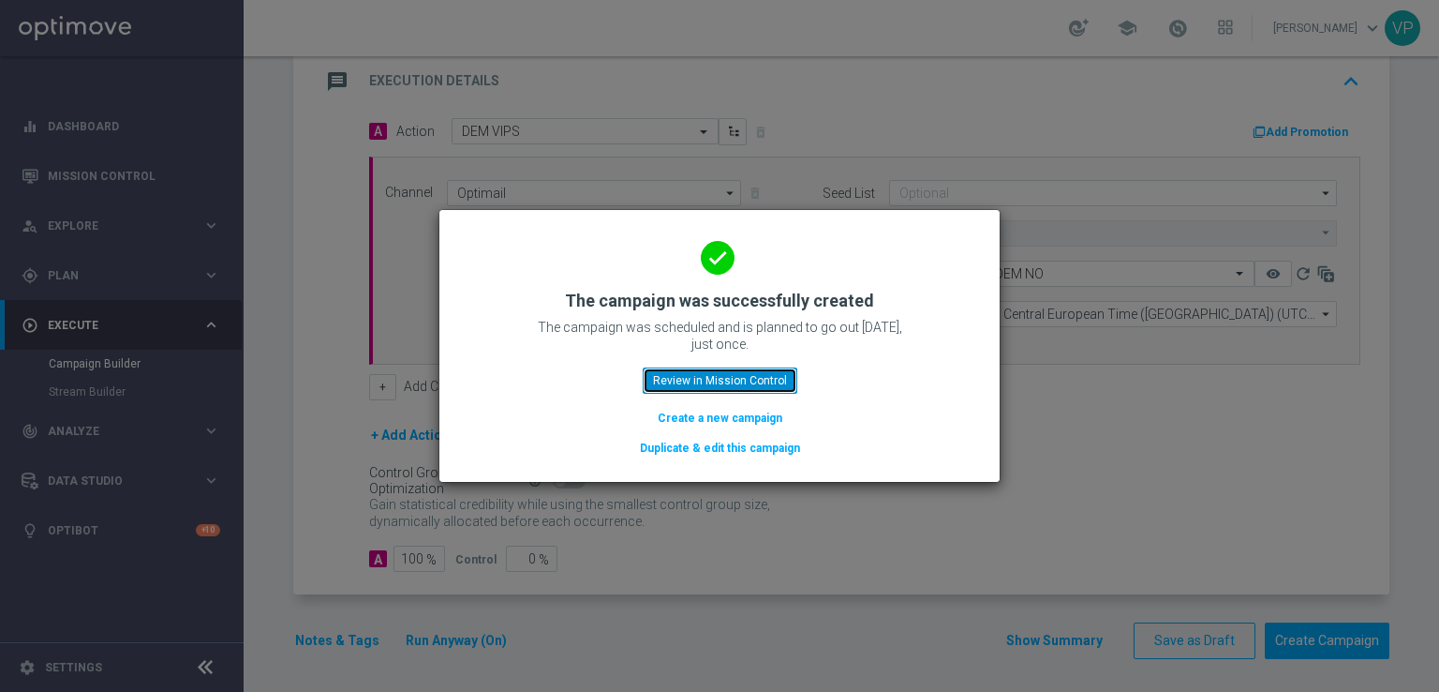
click at [746, 377] on button "Review in Mission Control" at bounding box center [720, 380] width 155 height 26
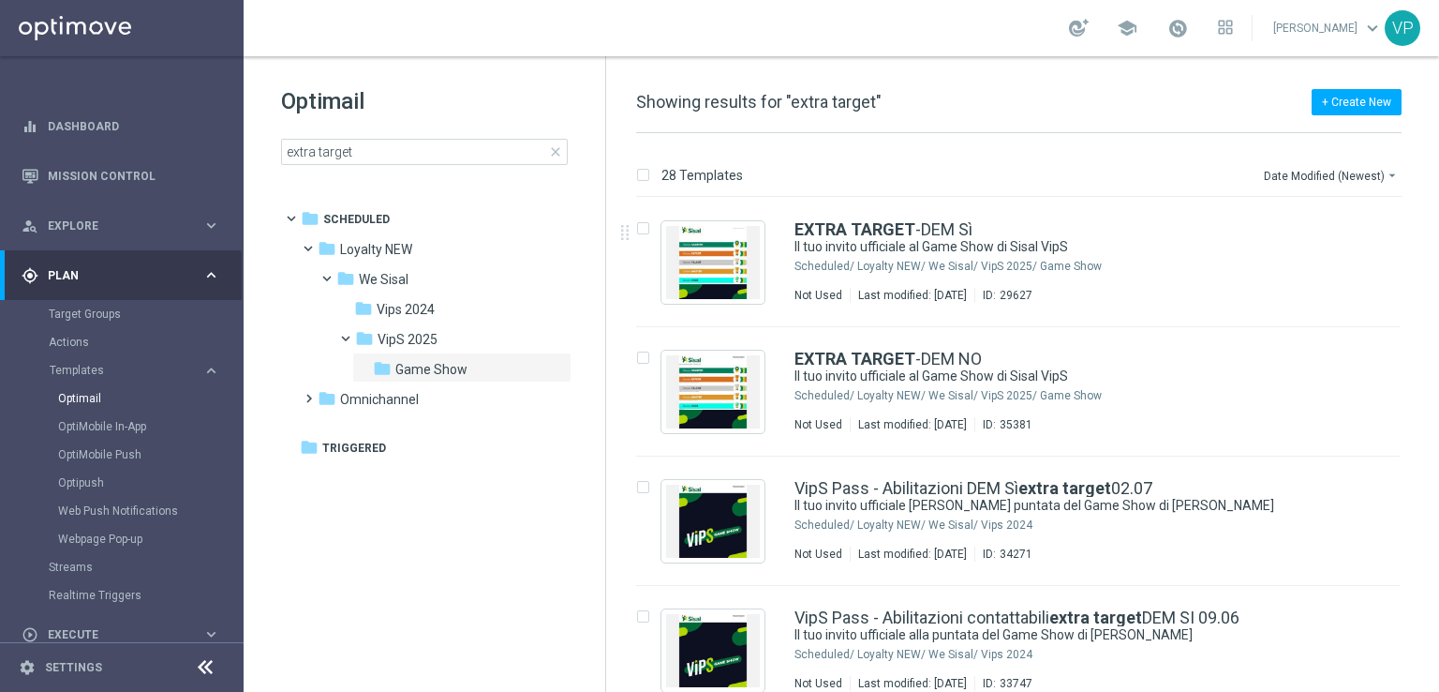
click at [1127, 275] on div "EXTRA TARGET -DEM Sì Il tuo invito ufficiale al Game Show di Sisal VipS Schedul…" at bounding box center [1058, 262] width 527 height 82
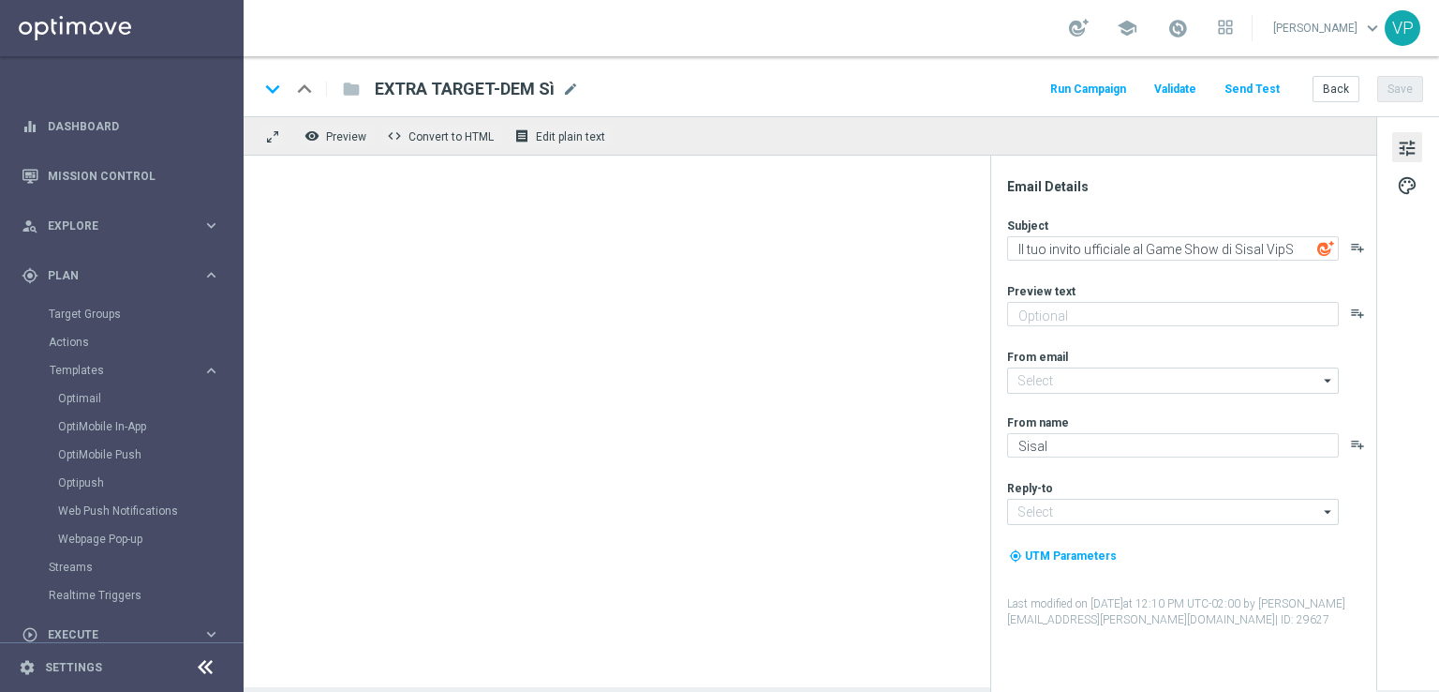
type input "[EMAIL_ADDRESS][DOMAIN_NAME]"
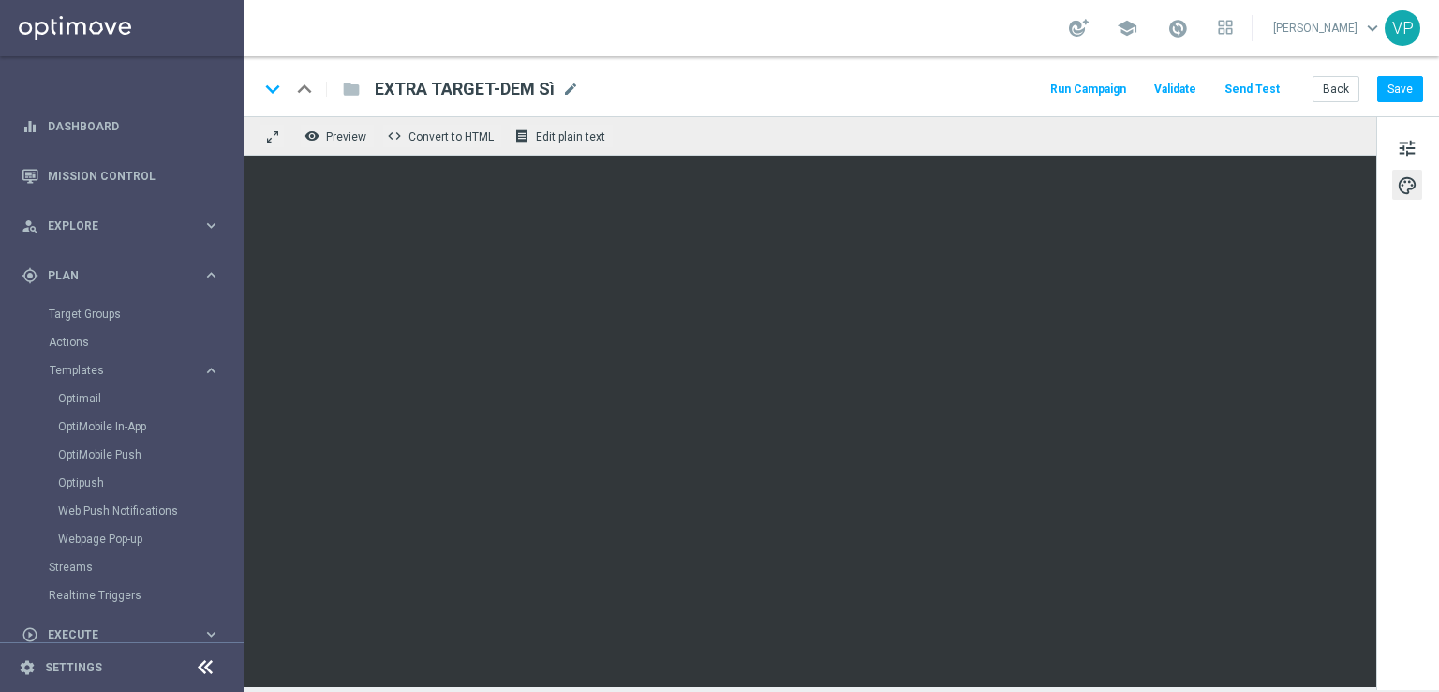
click at [1098, 83] on button "Run Campaign" at bounding box center [1089, 89] width 82 height 25
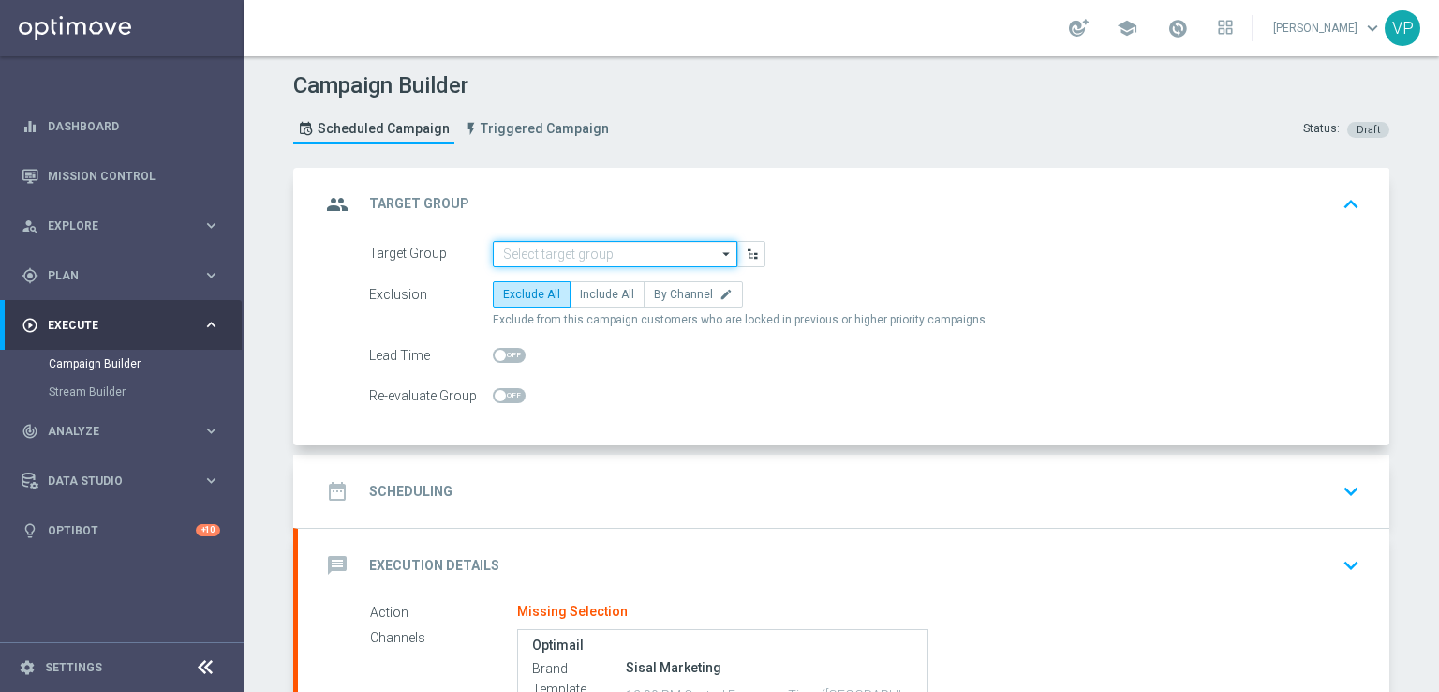
click at [704, 247] on input at bounding box center [615, 254] width 245 height 26
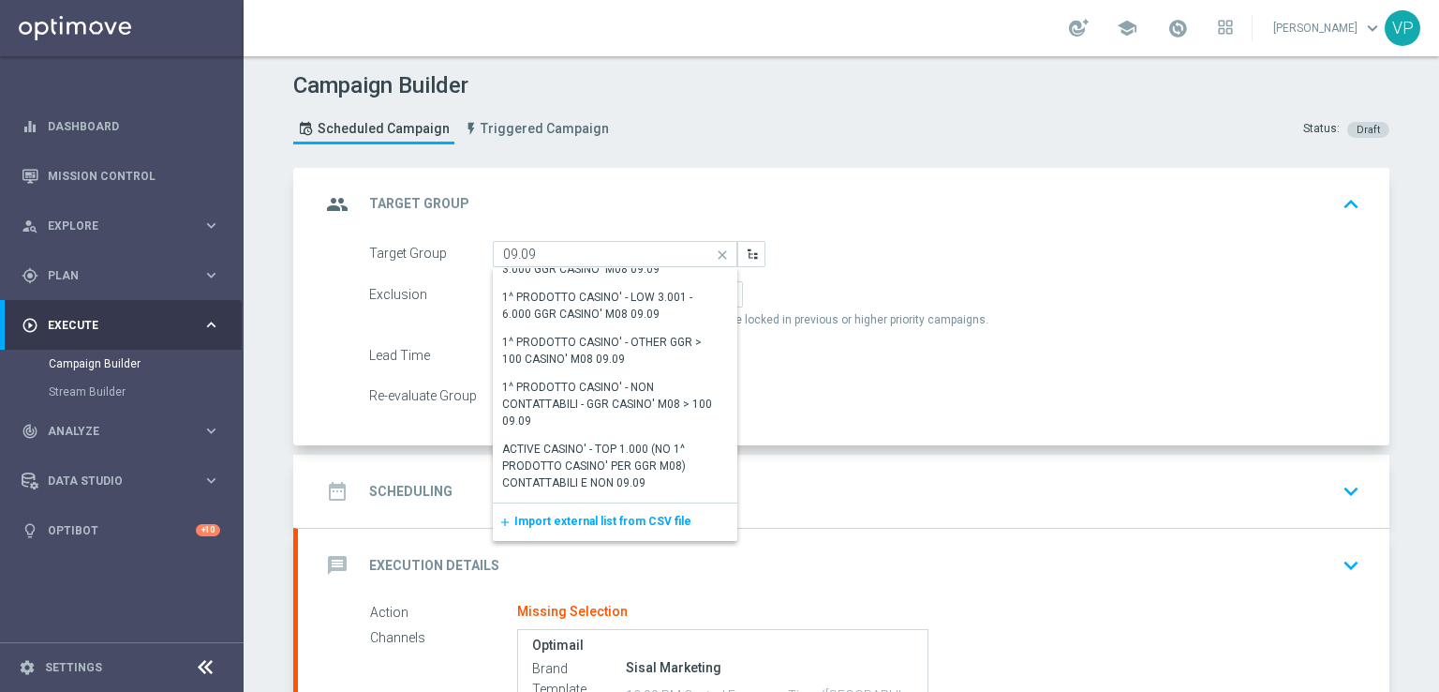
scroll to position [367, 0]
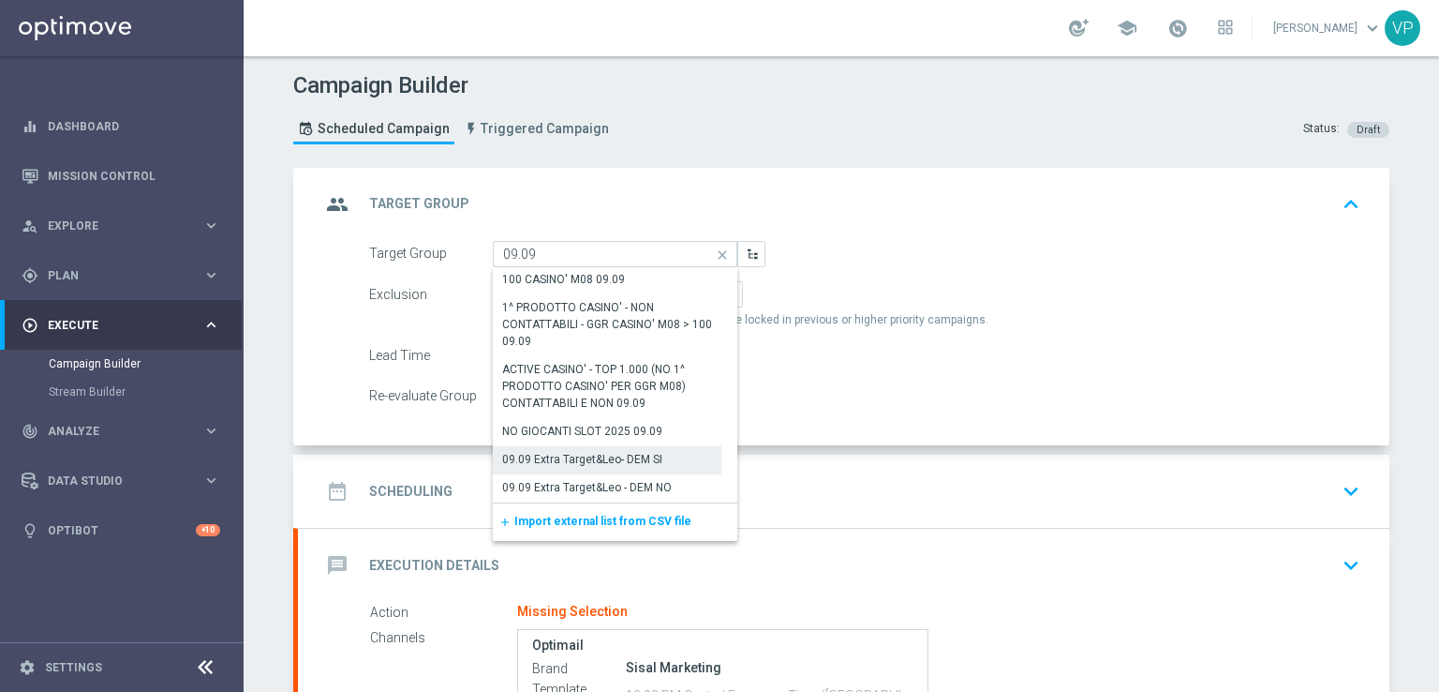
click at [626, 458] on div "09.09 Extra Target&Leo- DEM SI" at bounding box center [582, 459] width 160 height 17
type input "09.09 Extra Target&Leo- DEM SI"
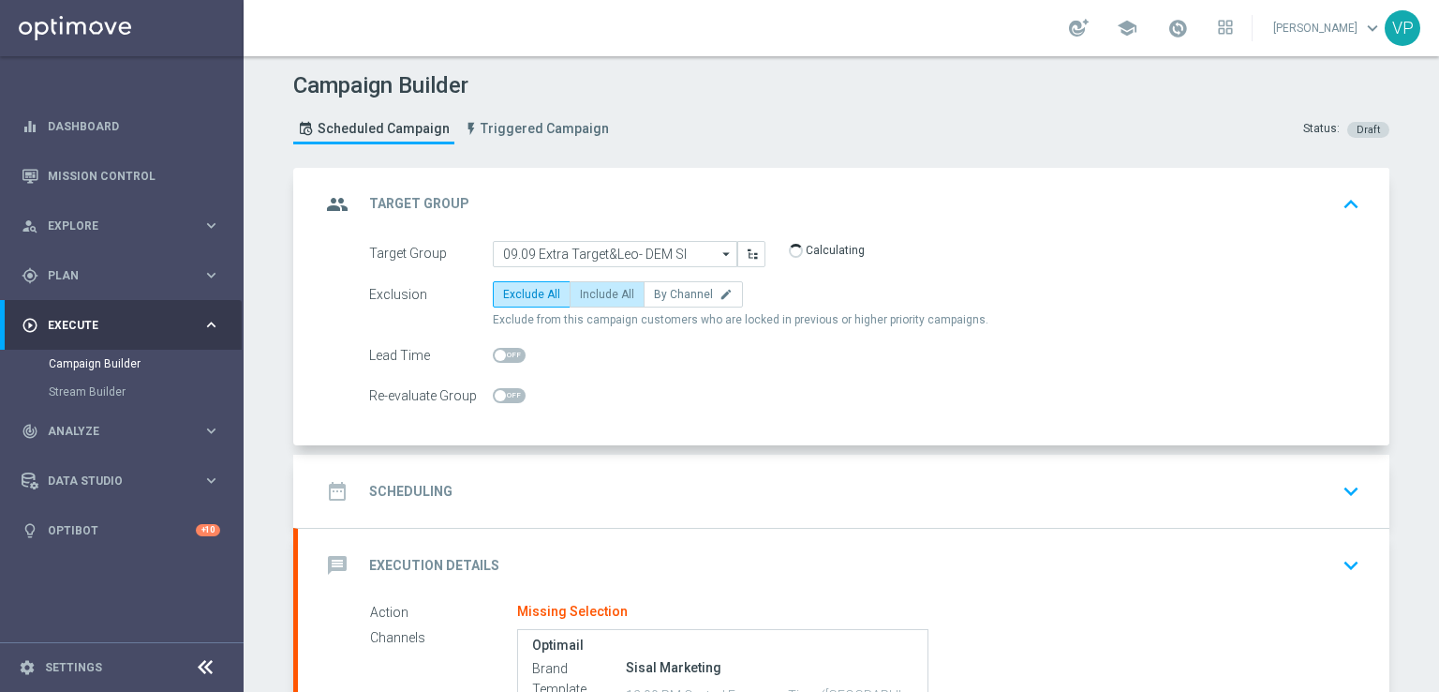
click at [606, 293] on span "Include All" at bounding box center [607, 294] width 54 height 13
click at [592, 293] on input "Include All" at bounding box center [586, 297] width 12 height 12
radio input "true"
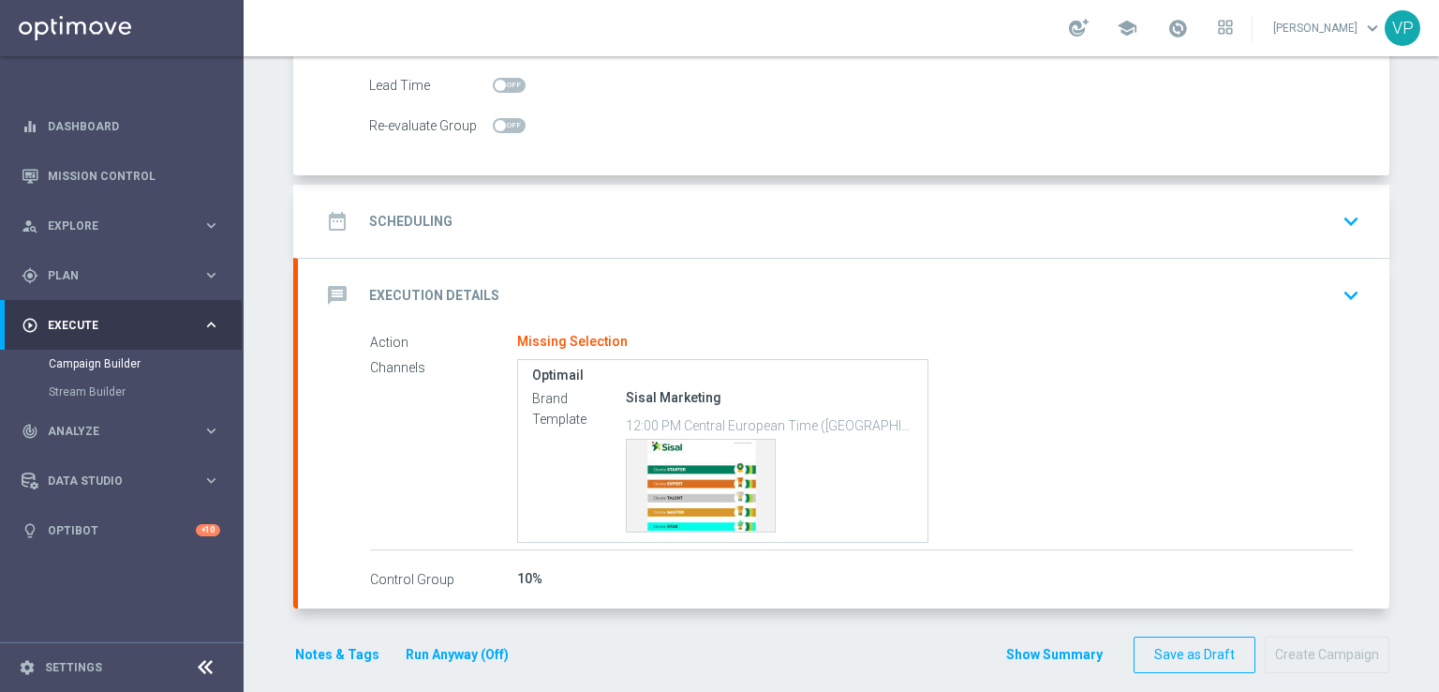
click at [1320, 220] on div "date_range Scheduling keyboard_arrow_down" at bounding box center [844, 221] width 1047 height 36
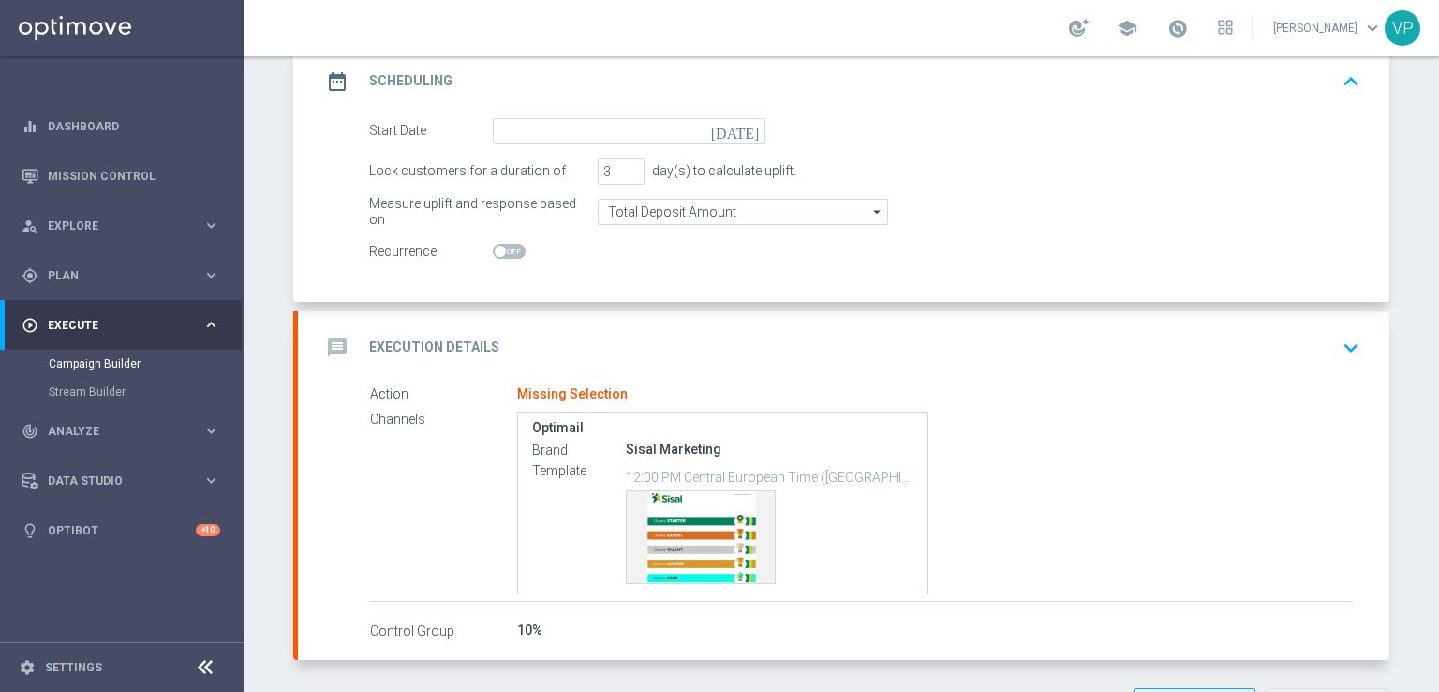
click at [749, 123] on icon "[DATE]" at bounding box center [738, 128] width 55 height 21
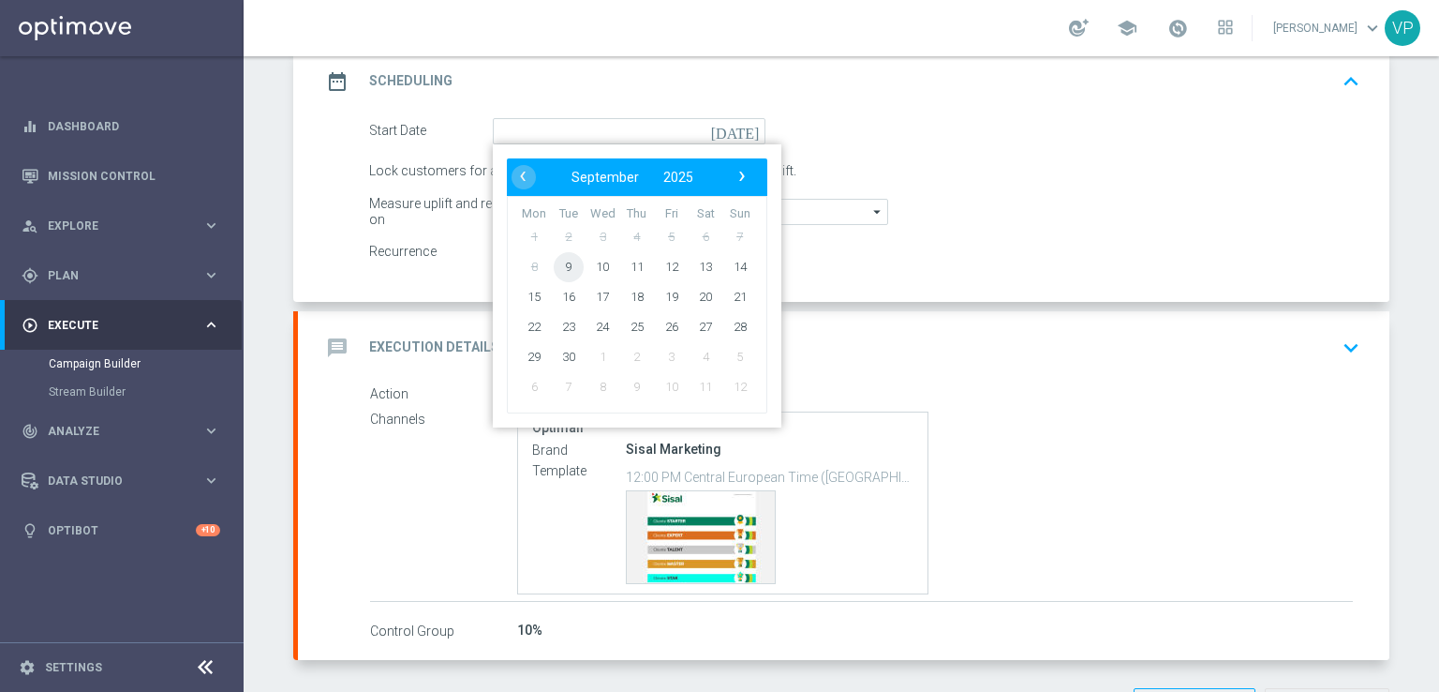
click at [560, 266] on span "9" at bounding box center [569, 266] width 30 height 30
type input "[DATE]"
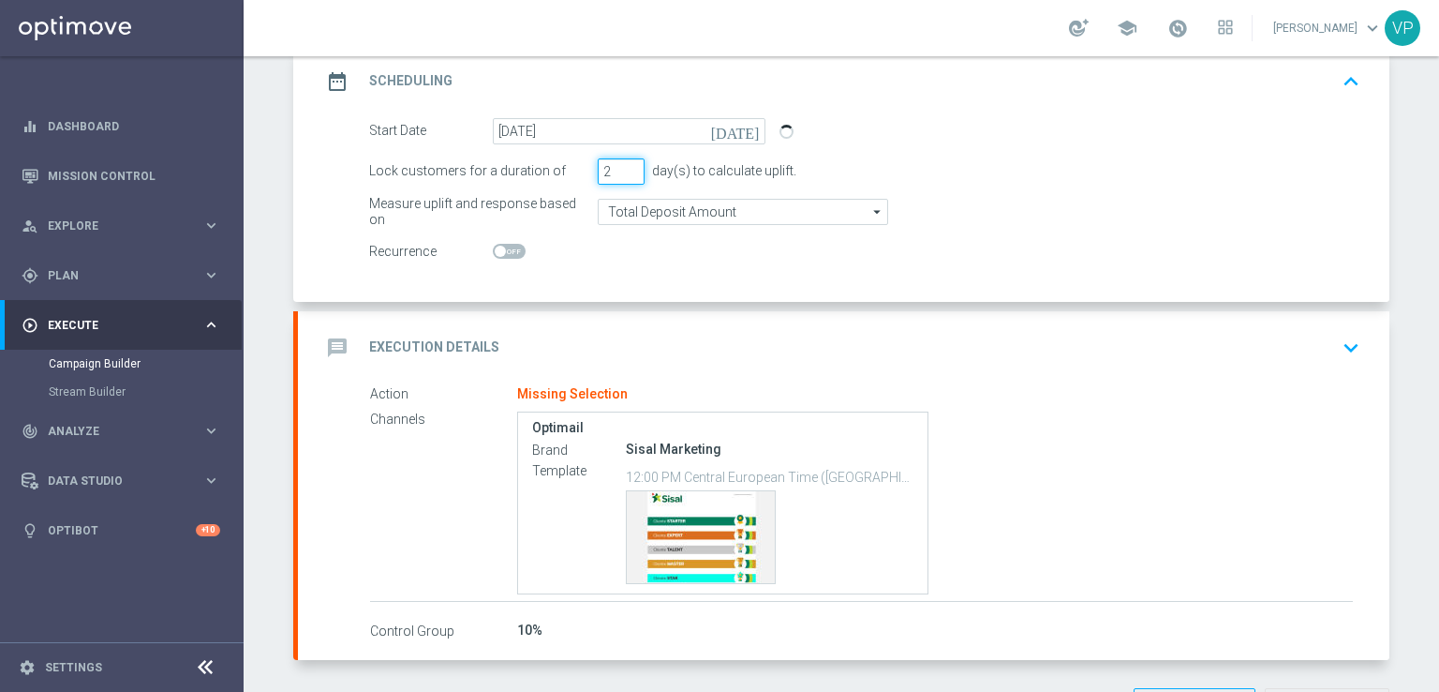
click at [630, 173] on input "2" at bounding box center [621, 171] width 47 height 26
type input "1"
click at [630, 173] on input "1" at bounding box center [621, 171] width 47 height 26
click at [810, 365] on div "message Execution Details keyboard_arrow_down" at bounding box center [844, 347] width 1092 height 73
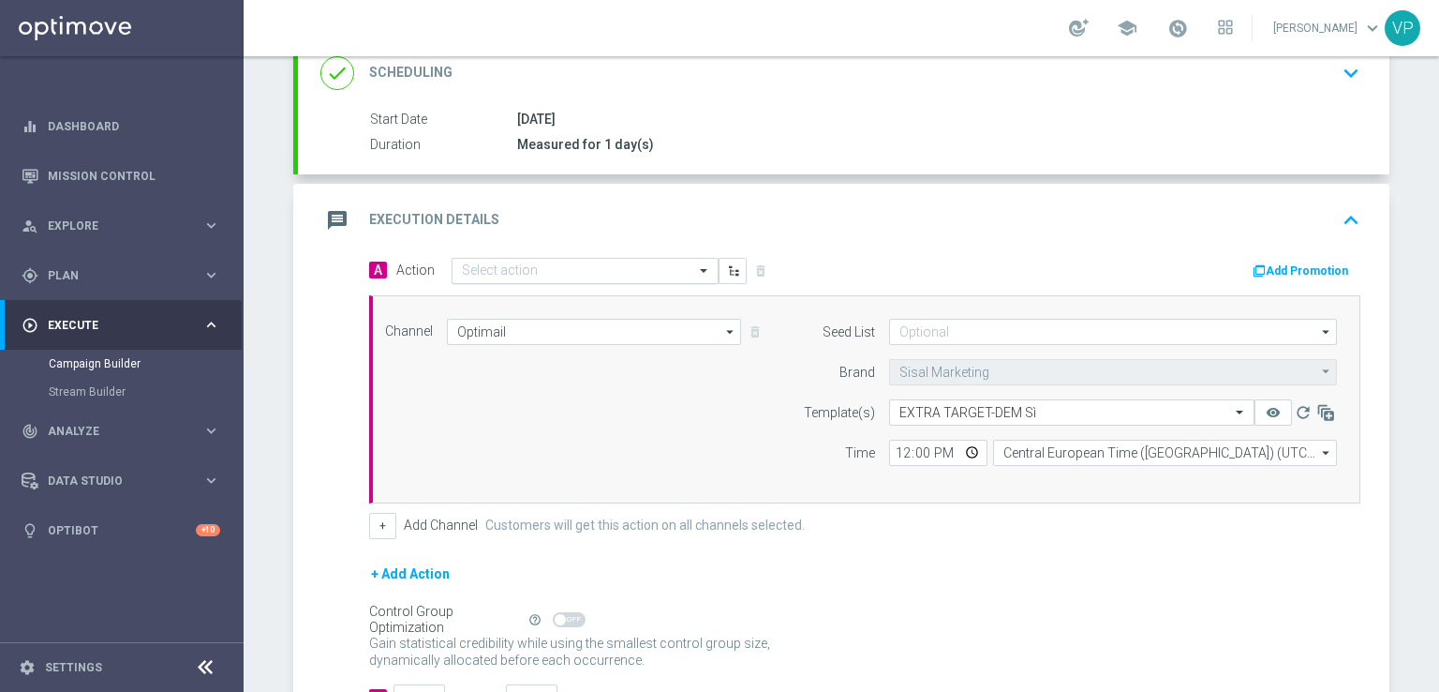
click at [657, 267] on input "text" at bounding box center [566, 271] width 209 height 16
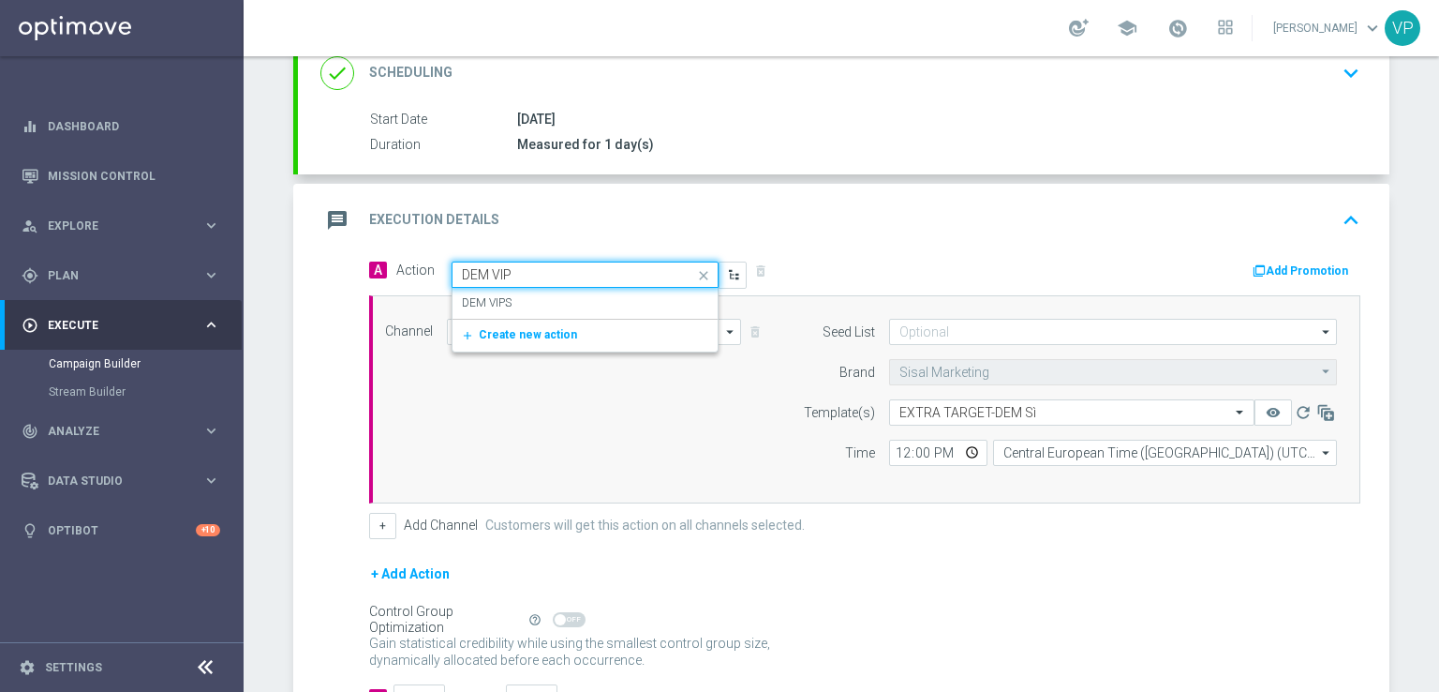
type input "DEM VIPS"
click at [612, 305] on div "DEM VIPS edit" at bounding box center [585, 303] width 246 height 31
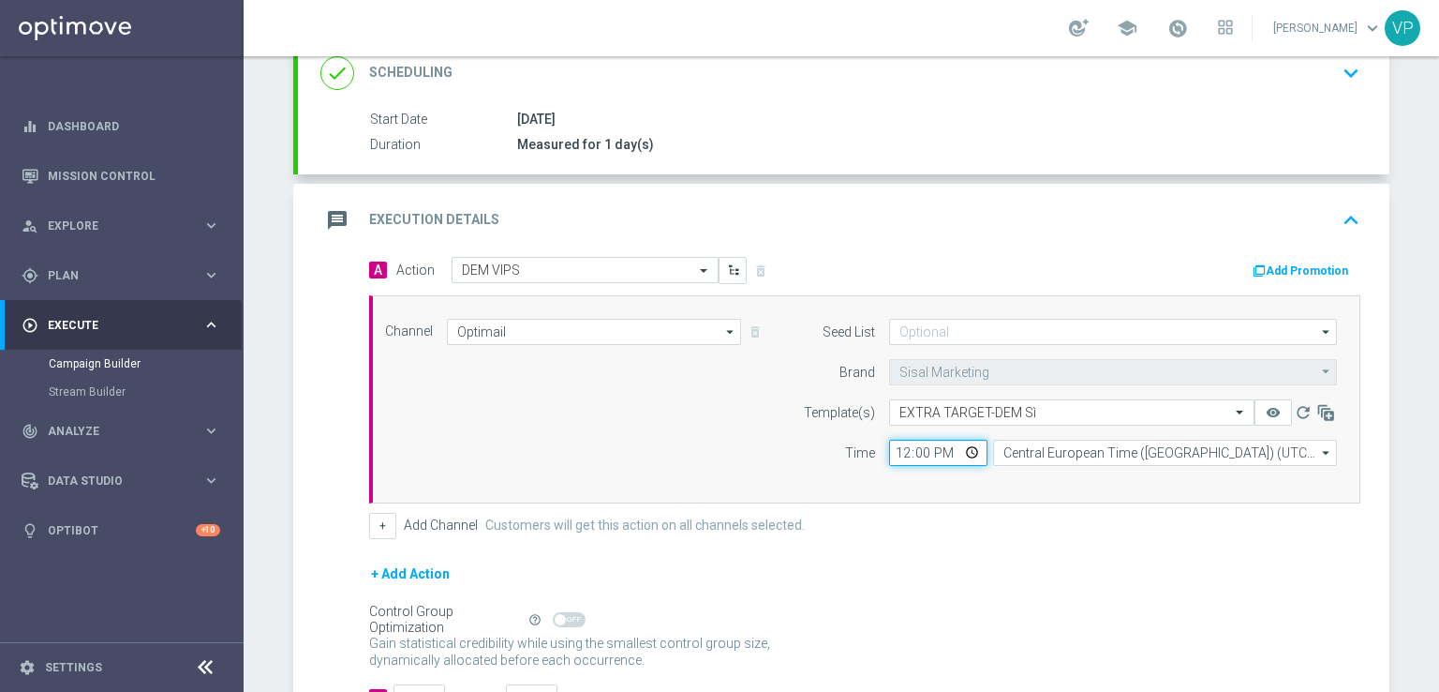
click at [966, 449] on input "12:00" at bounding box center [938, 453] width 98 height 26
type input "14:00"
click at [695, 434] on div "Channel Optimail Optimail arrow_drop_down Drag here to set row groups Drag here…" at bounding box center [861, 399] width 980 height 161
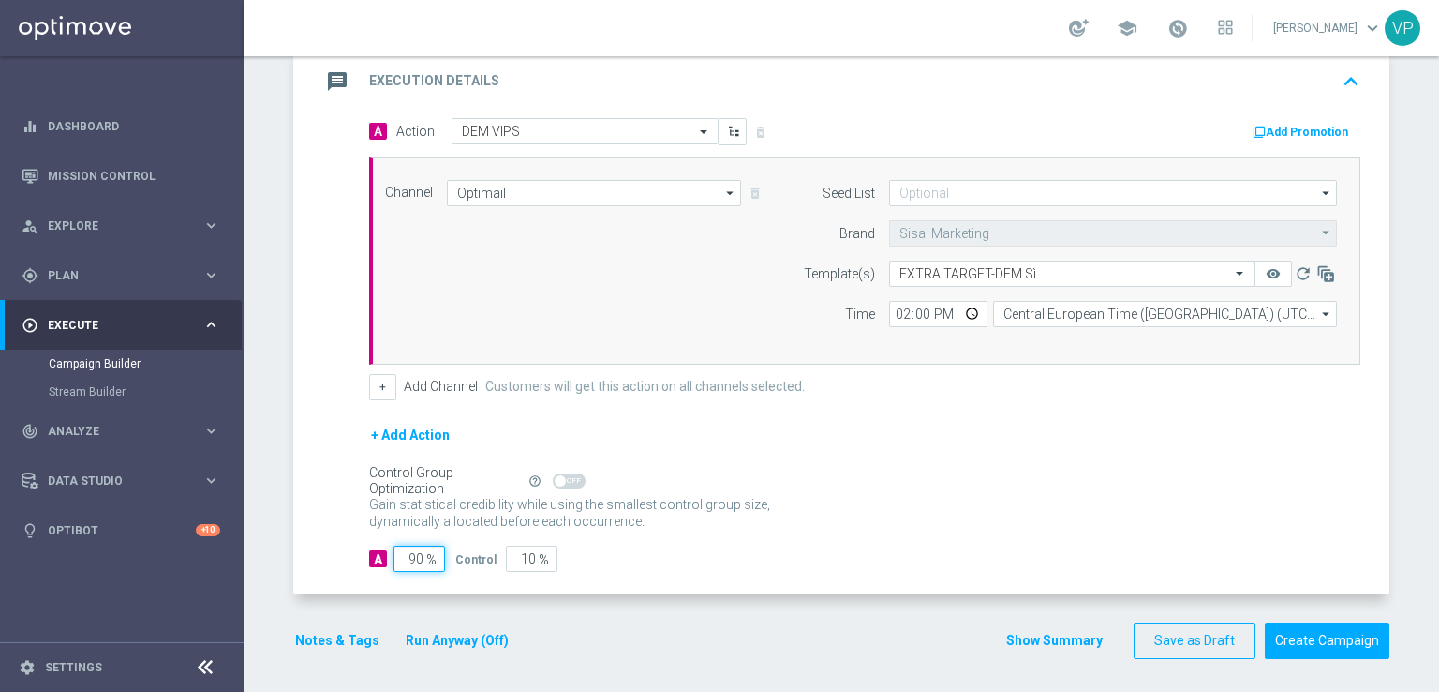
click at [401, 554] on input "90" at bounding box center [420, 558] width 52 height 26
type input "10"
type input "90"
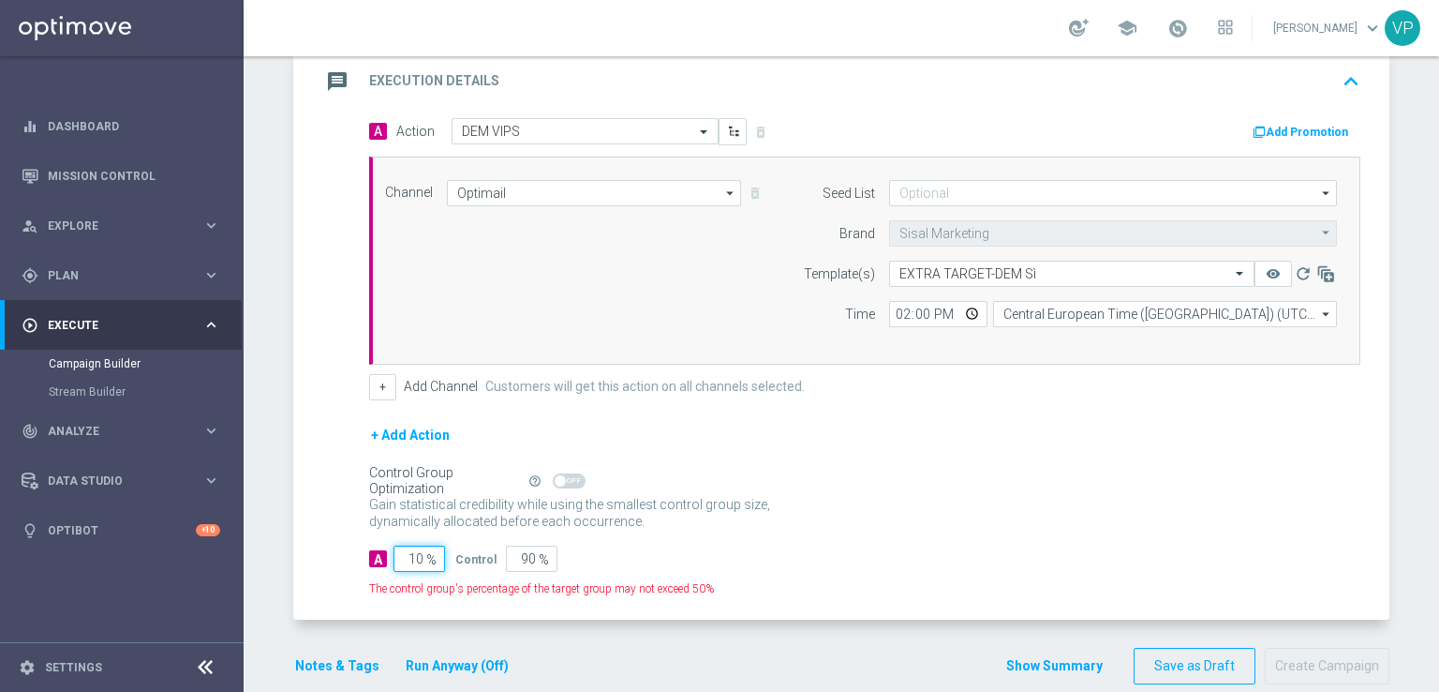
type input "100"
type input "0"
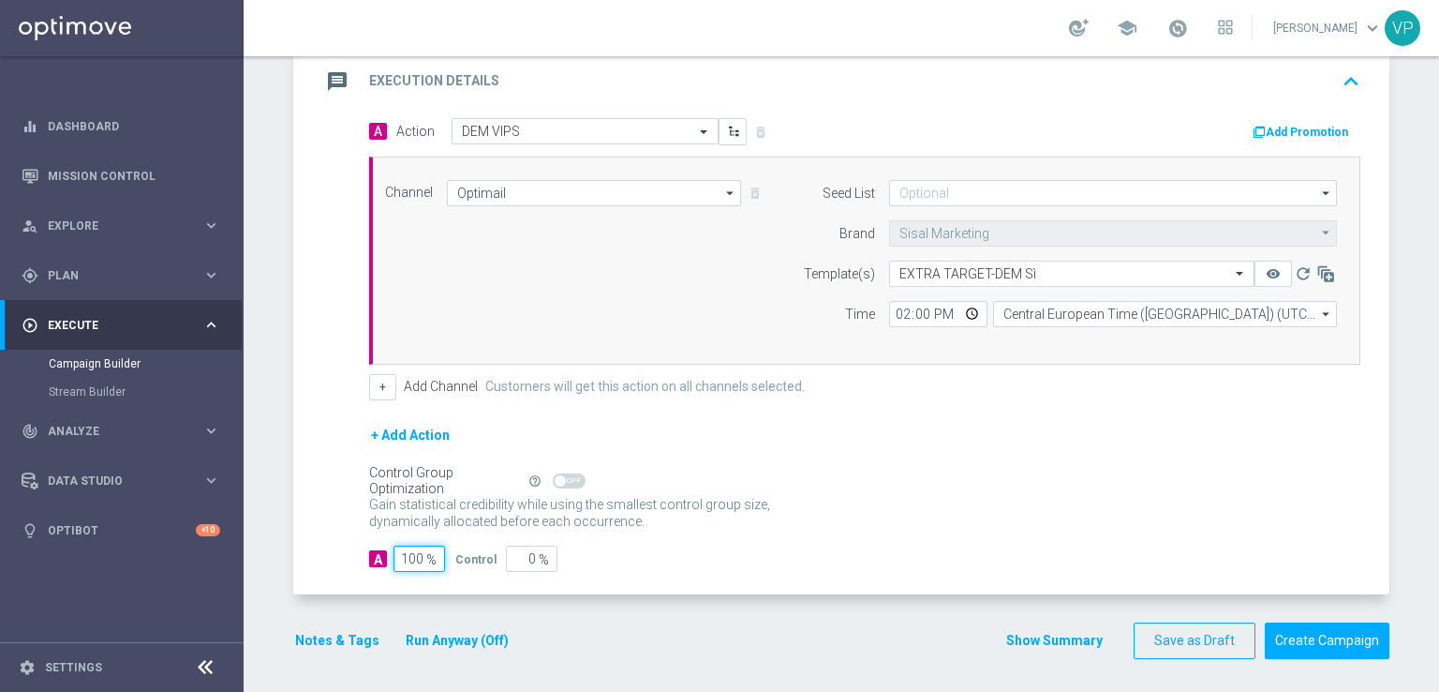
type input "100"
click at [1338, 525] on div "Gain statistical credibility while using the smallest control group size, dynam…" at bounding box center [865, 513] width 992 height 45
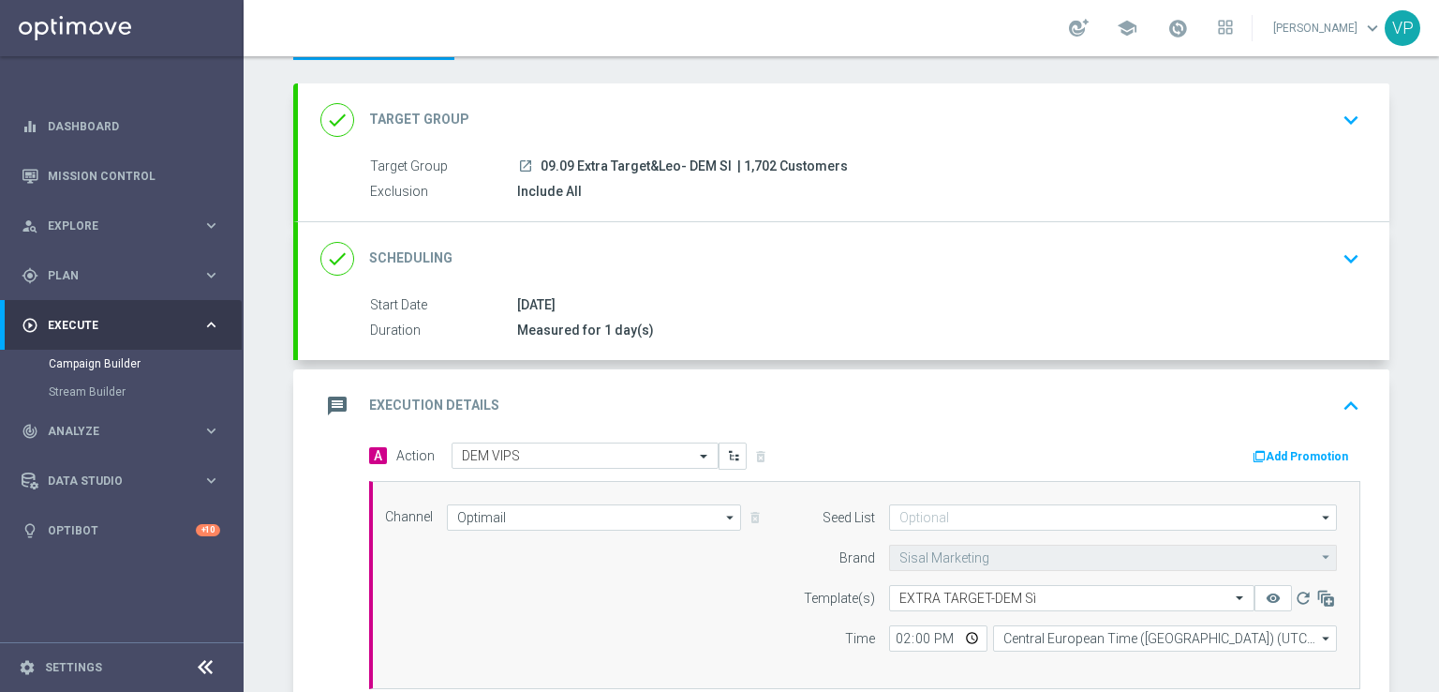
scroll to position [26, 0]
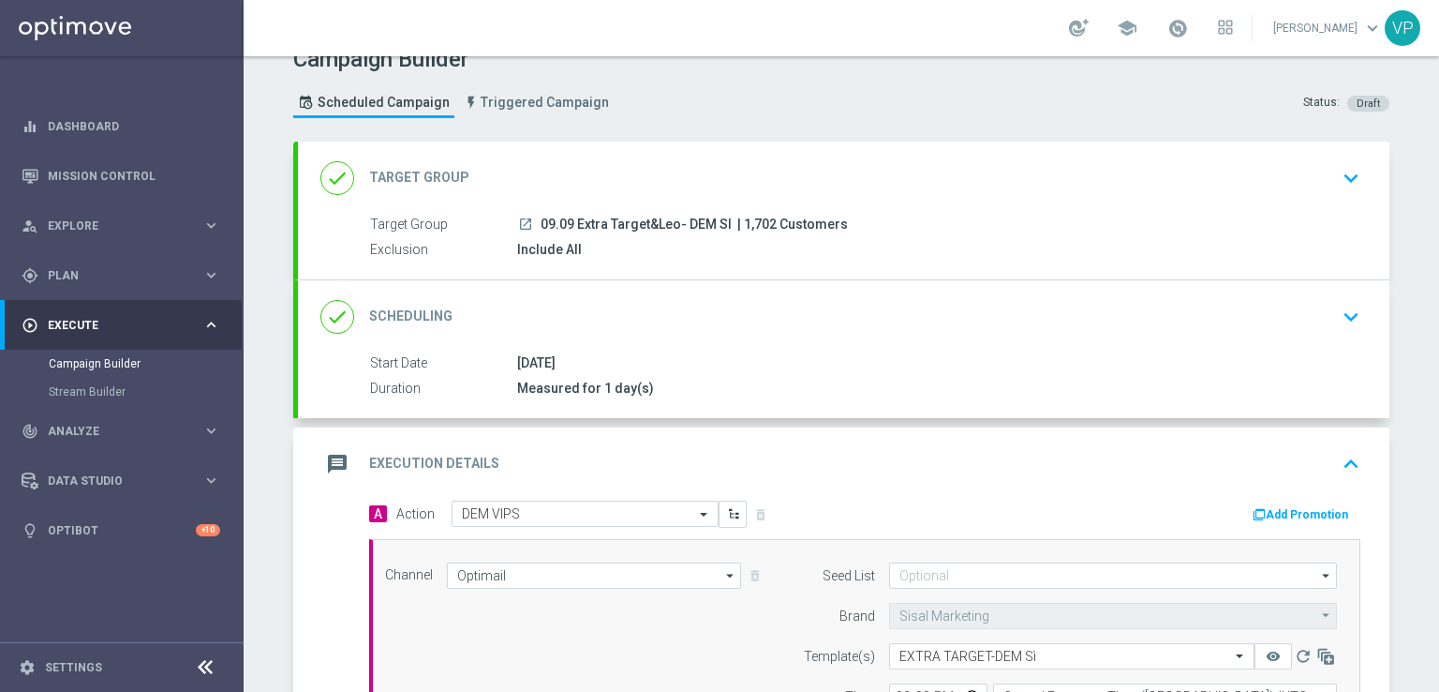
click at [1314, 309] on div "done Scheduling keyboard_arrow_down" at bounding box center [844, 317] width 1047 height 36
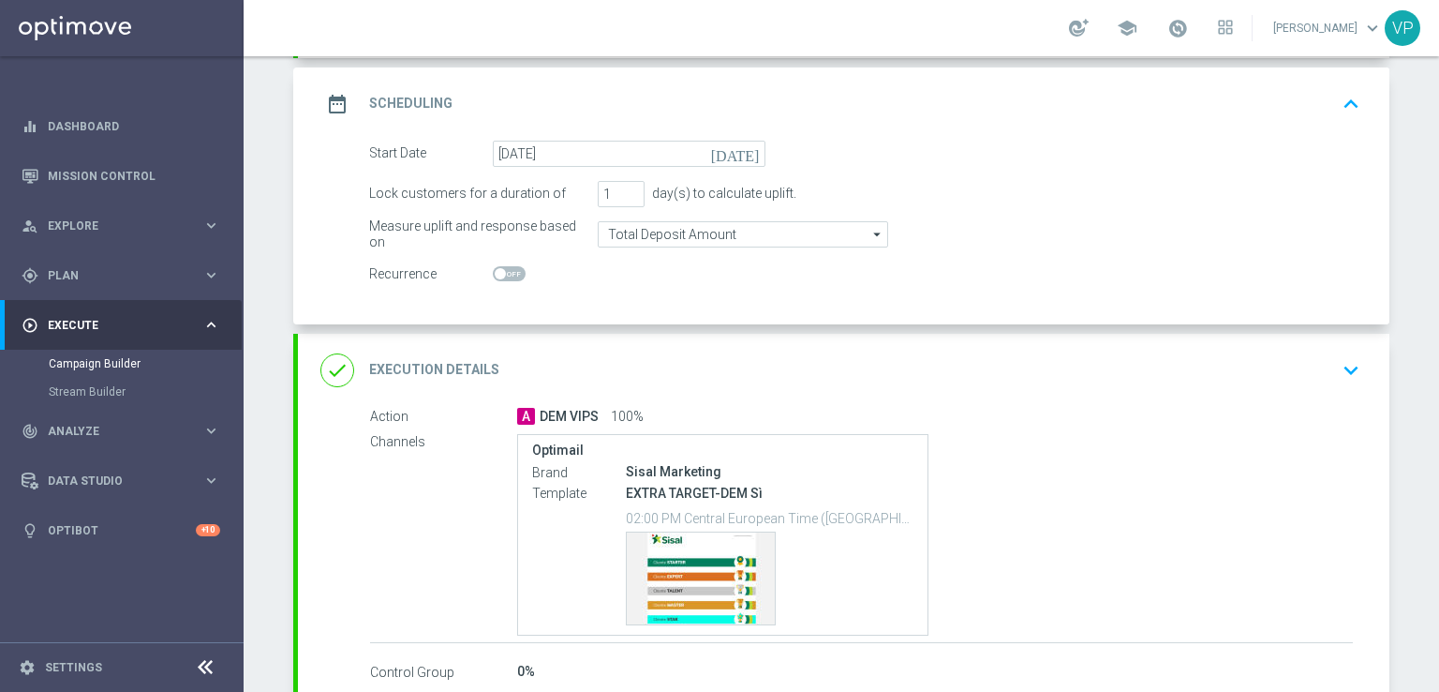
scroll to position [356, 0]
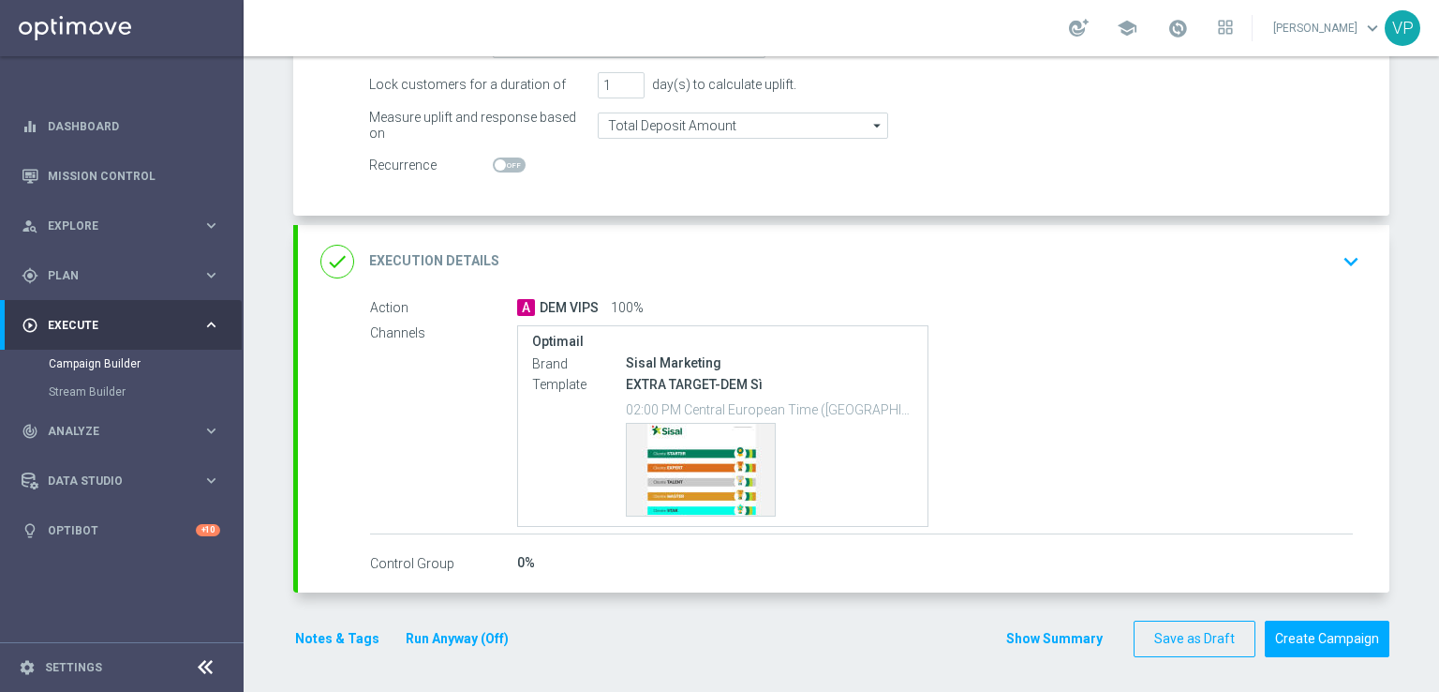
click at [554, 556] on div "0%" at bounding box center [935, 562] width 836 height 19
click at [1349, 261] on icon "keyboard_arrow_down" at bounding box center [1351, 261] width 28 height 28
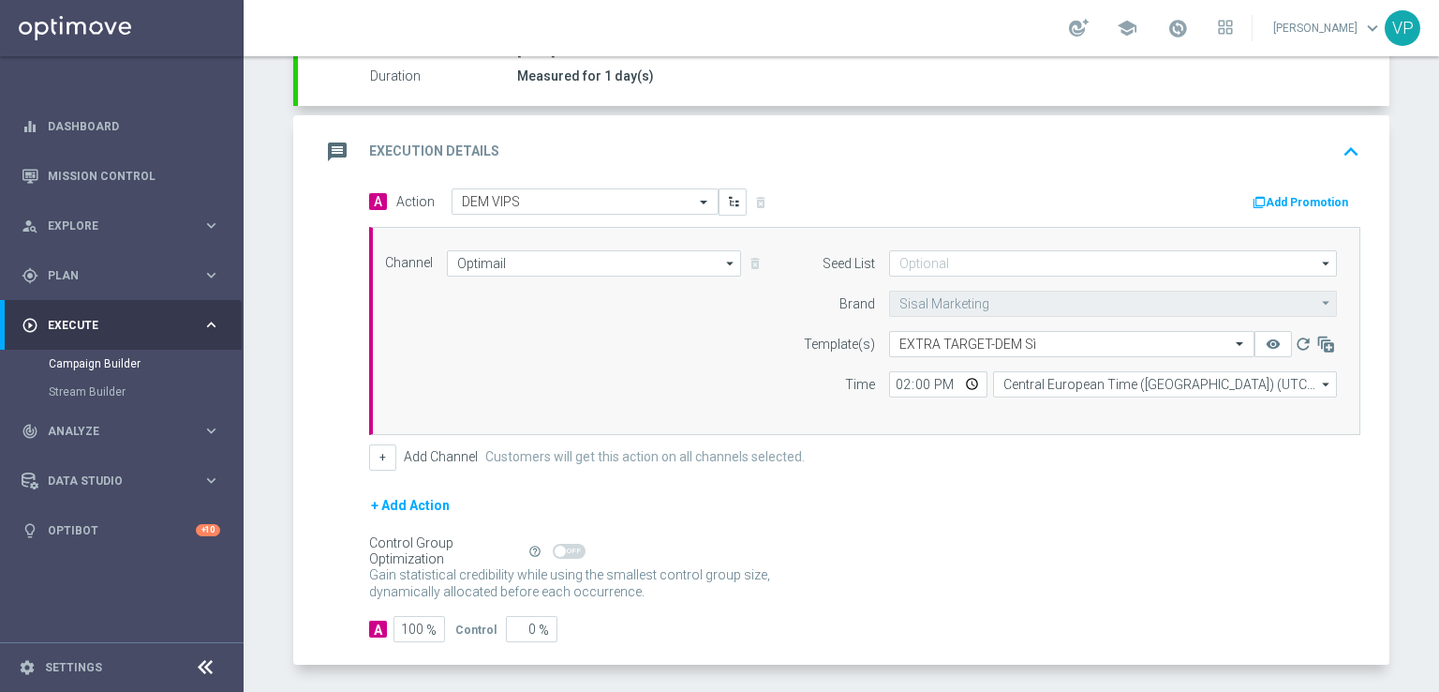
scroll to position [409, 0]
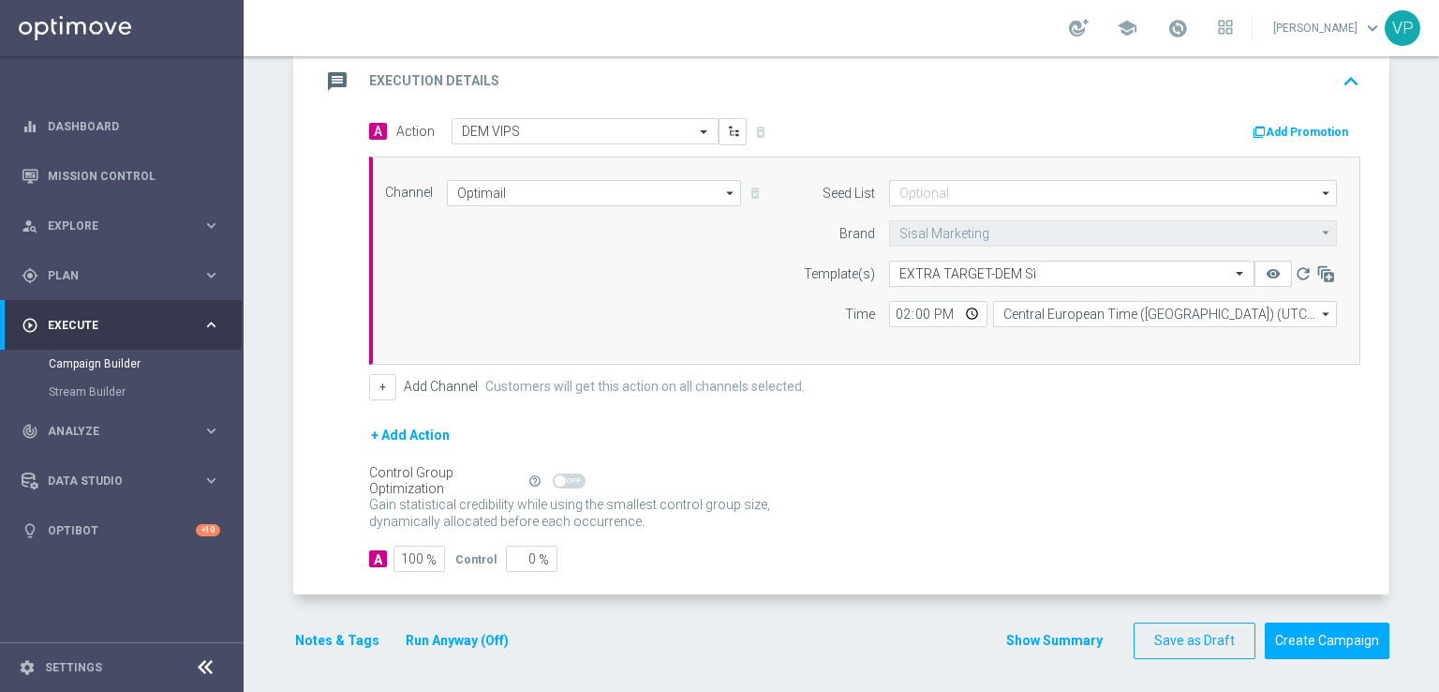
click at [297, 642] on button "Notes & Tags" at bounding box center [337, 640] width 88 height 23
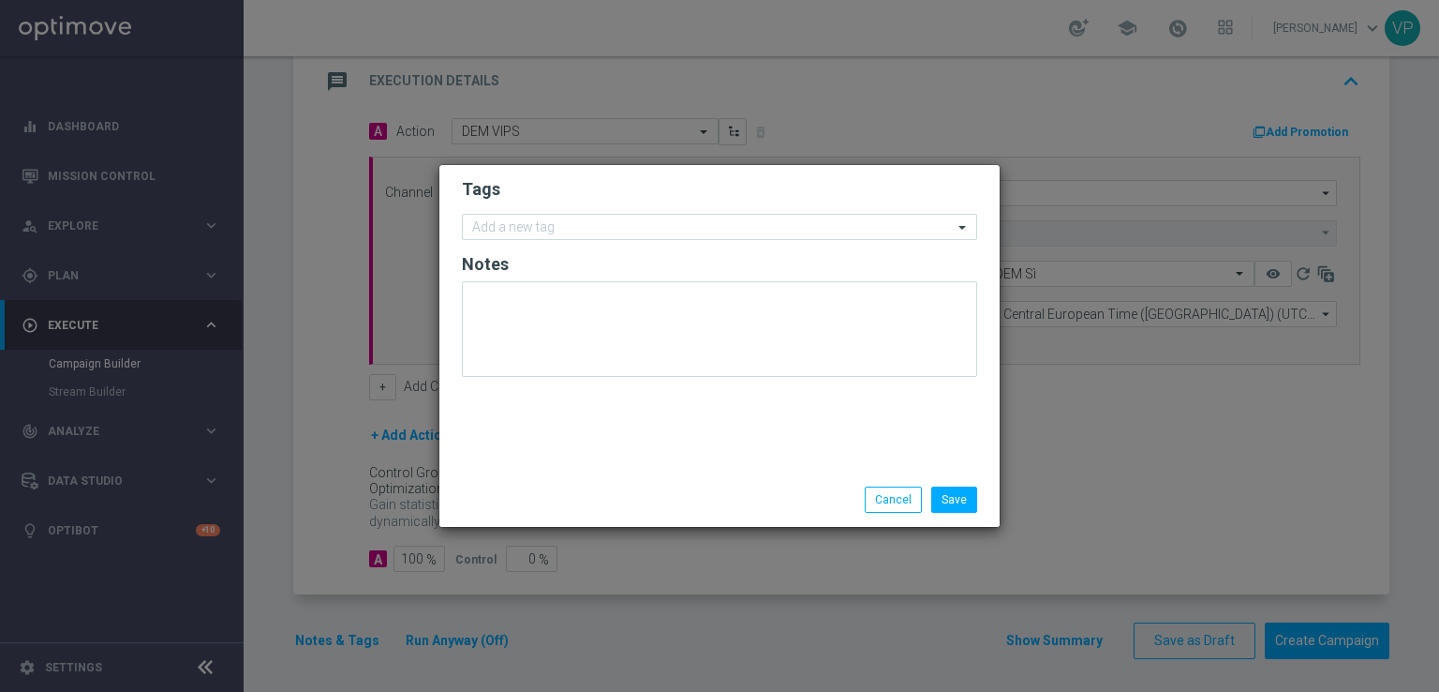
click at [637, 206] on form "Tags Add a new tag Notes" at bounding box center [719, 281] width 515 height 217
click at [644, 230] on input "text" at bounding box center [712, 228] width 481 height 16
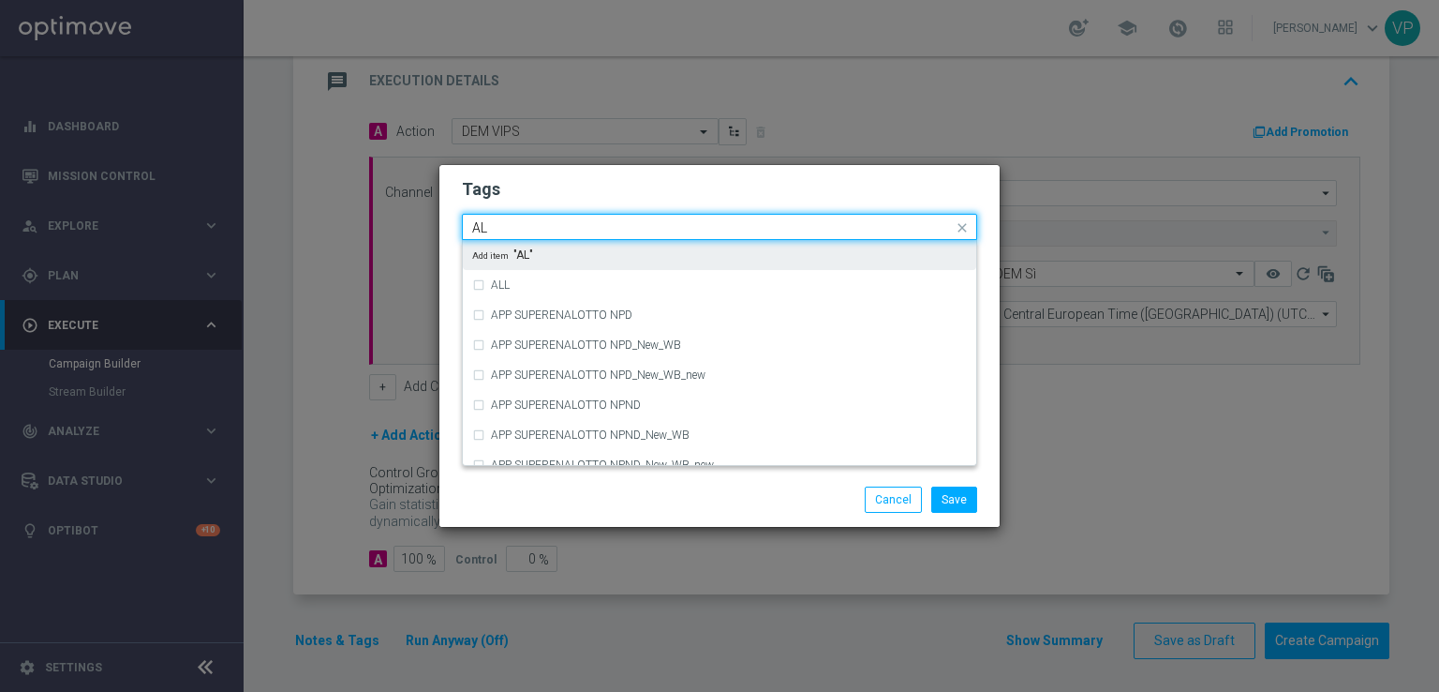
type input "A"
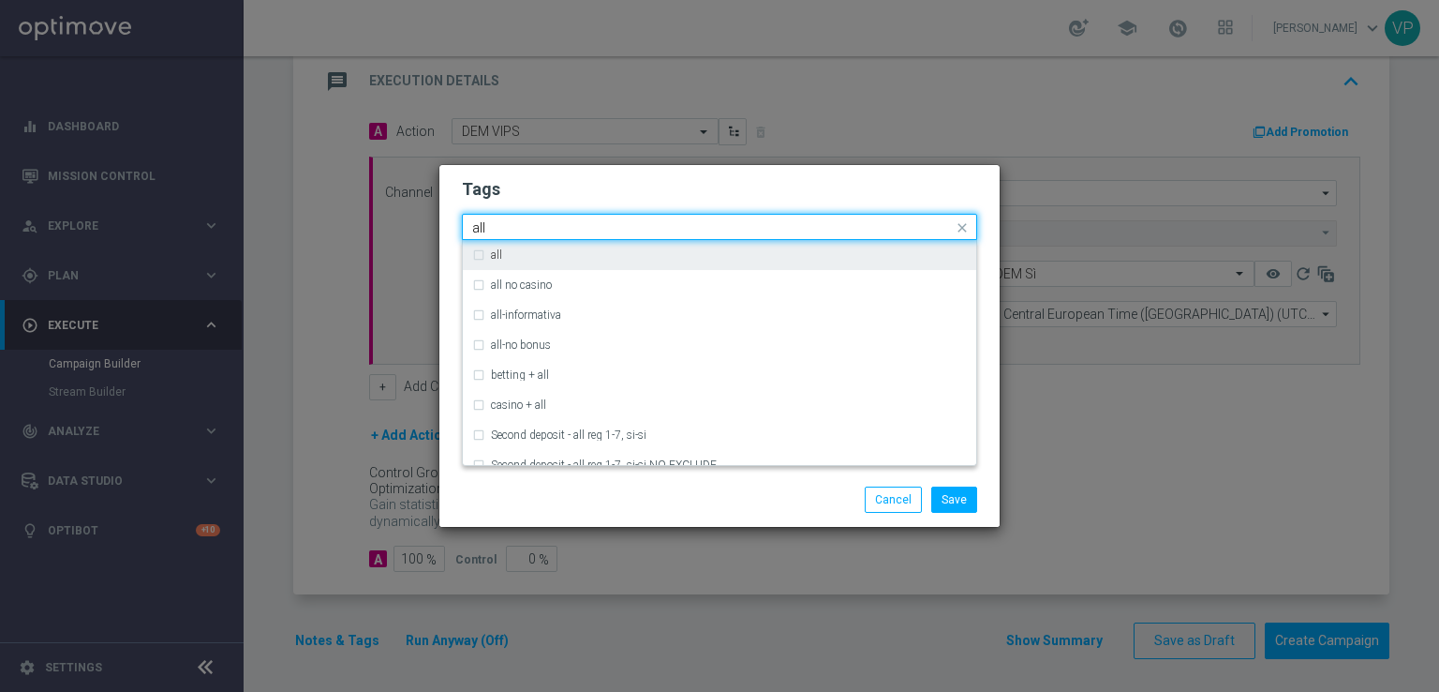
click at [641, 259] on div "all" at bounding box center [729, 254] width 476 height 11
type input "all"
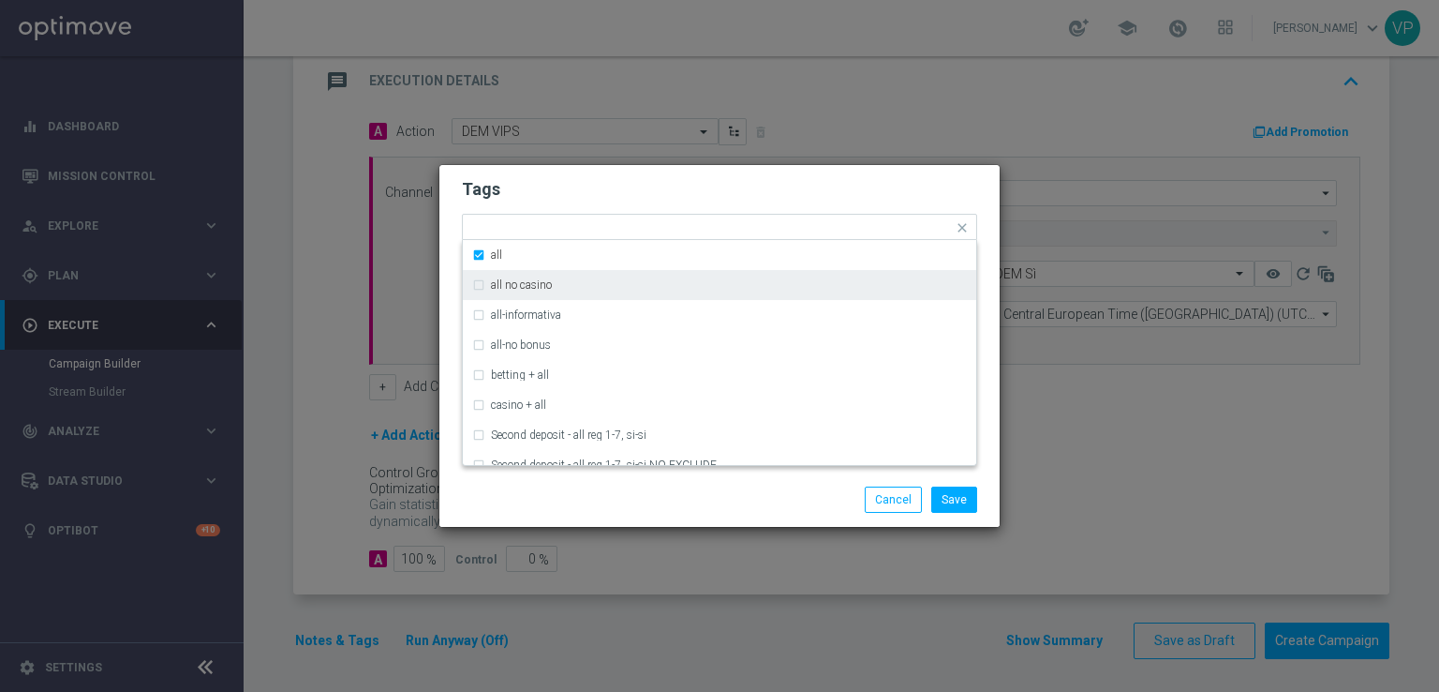
click at [859, 177] on form "Tags Quick find × all all all no casino all-informativa all-no bonus betting + …" at bounding box center [719, 281] width 515 height 217
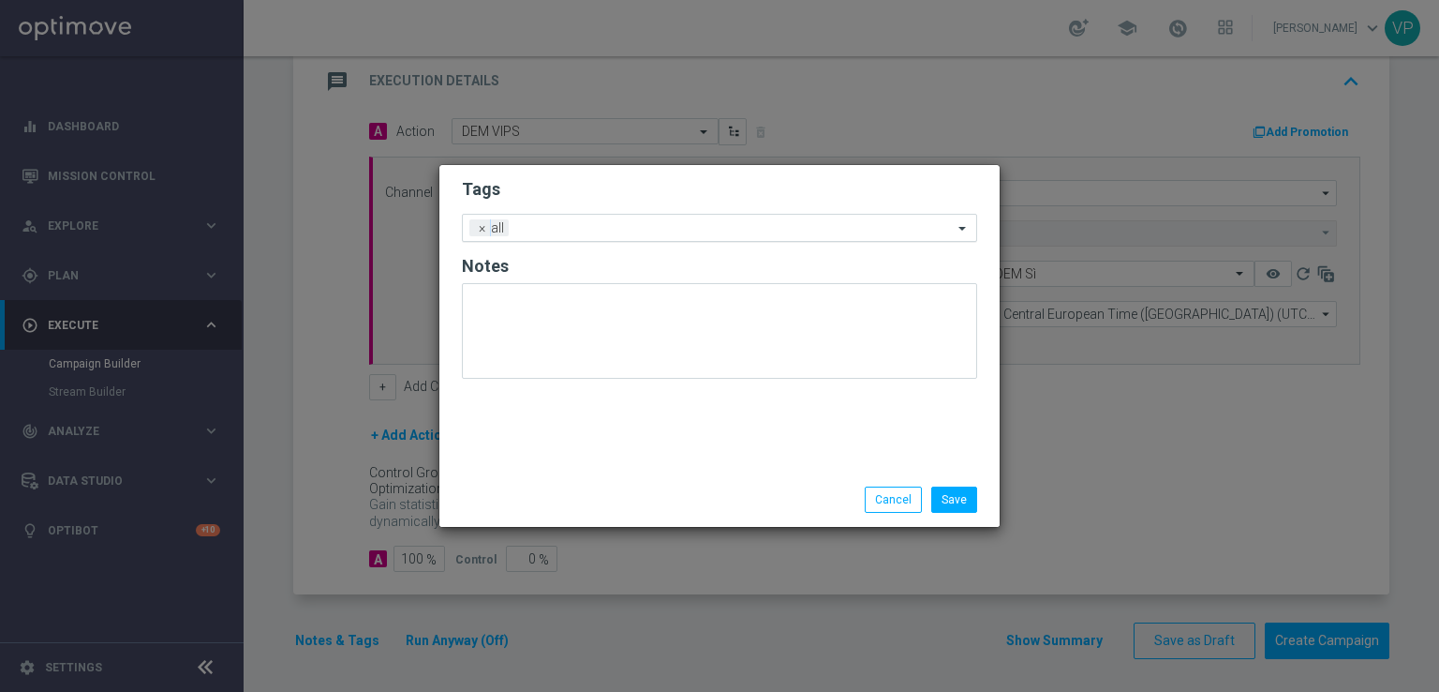
click at [707, 231] on input "text" at bounding box center [734, 229] width 437 height 16
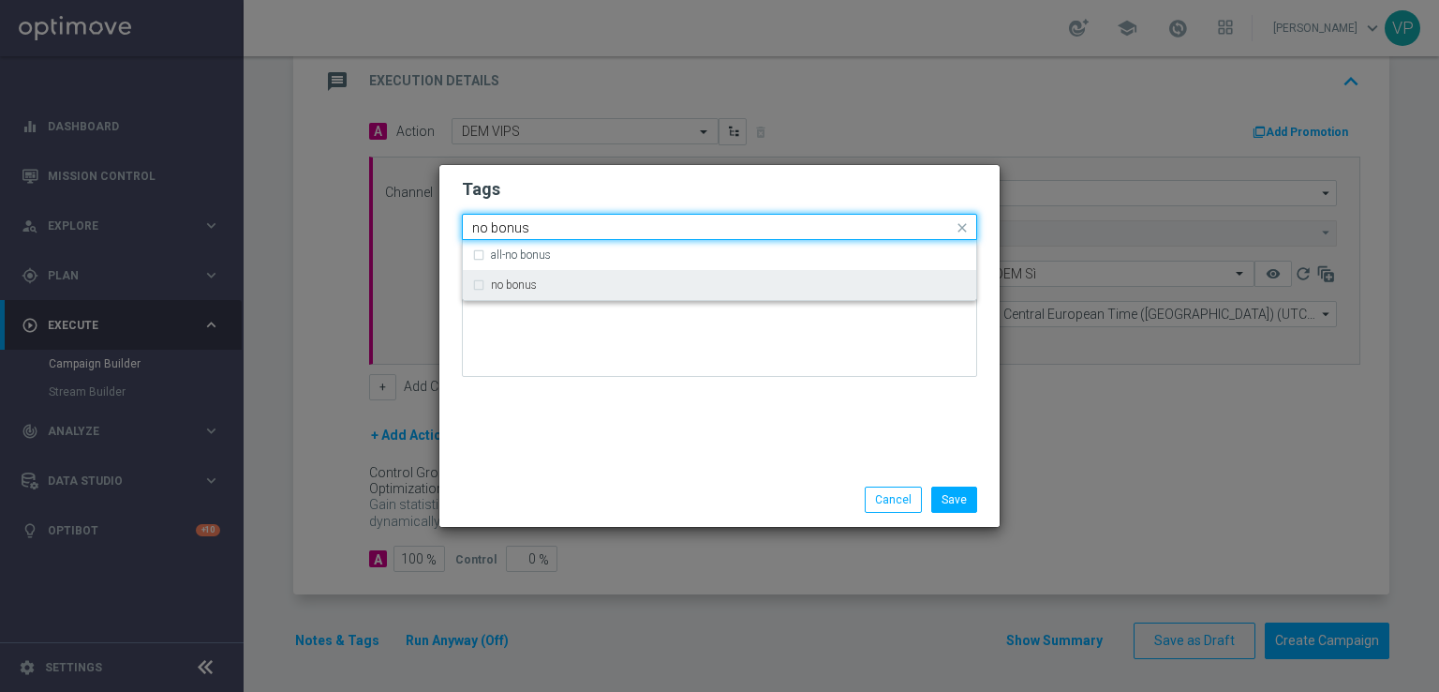
click at [690, 295] on div "no bonus" at bounding box center [719, 285] width 495 height 30
type input "no bonus"
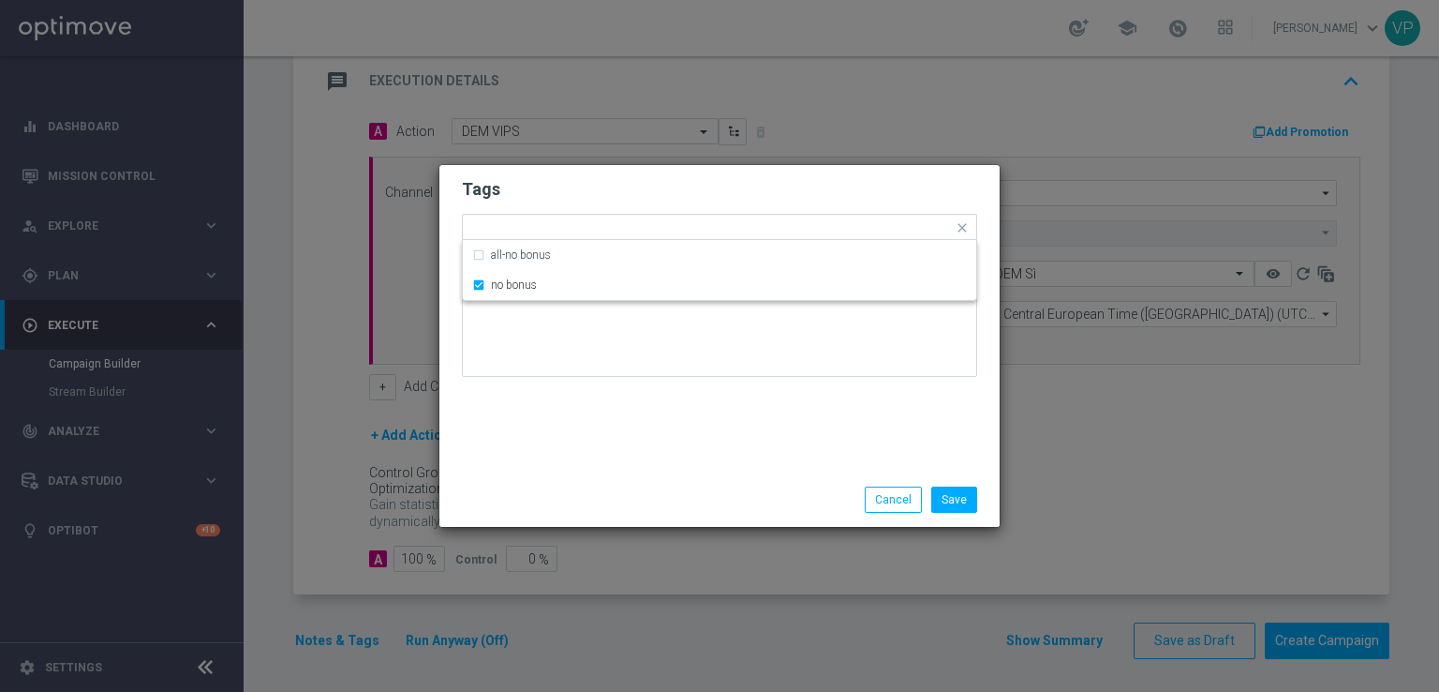
click at [721, 398] on div "Tags Quick find × all × no bonus all-no bonus no bonus Notes" at bounding box center [720, 318] width 560 height 307
click at [693, 242] on form "Tags Add a new tag × all × no bonus Notes" at bounding box center [719, 282] width 515 height 219
click at [690, 233] on input "text" at bounding box center [778, 229] width 349 height 16
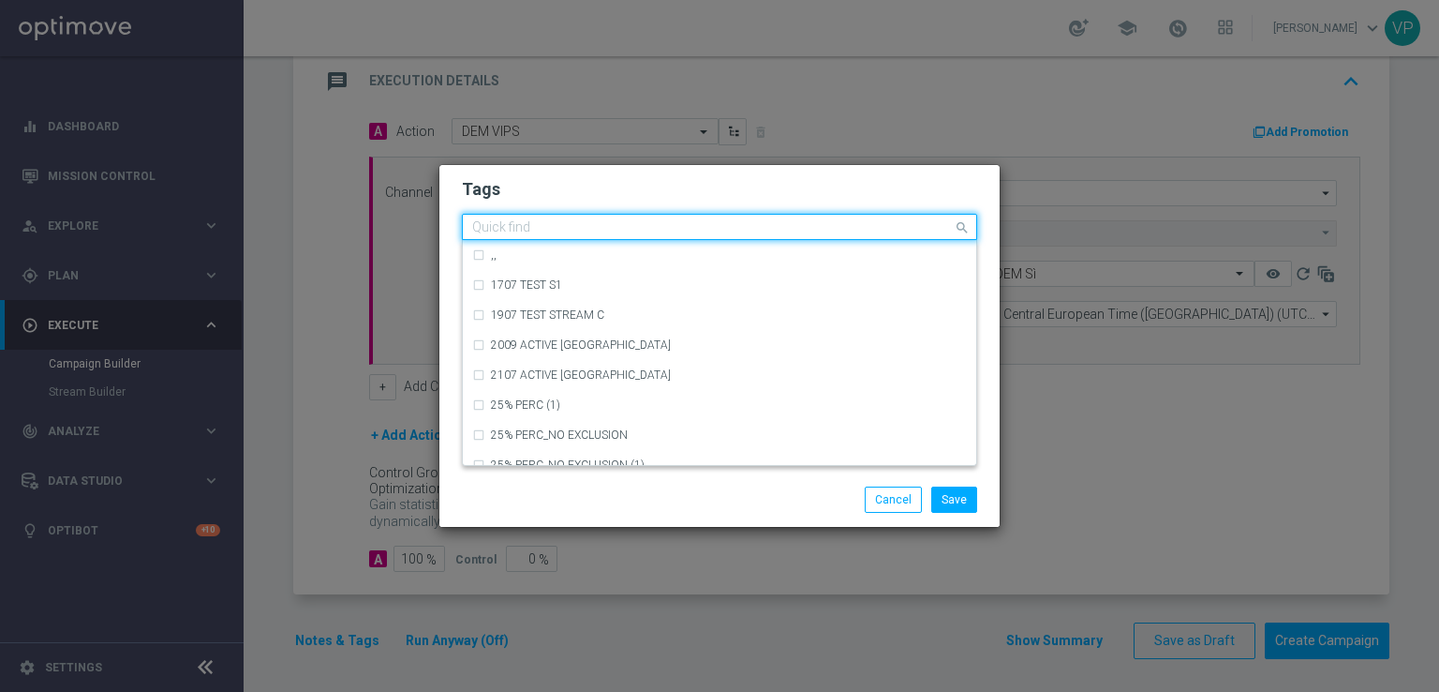
type input "d"
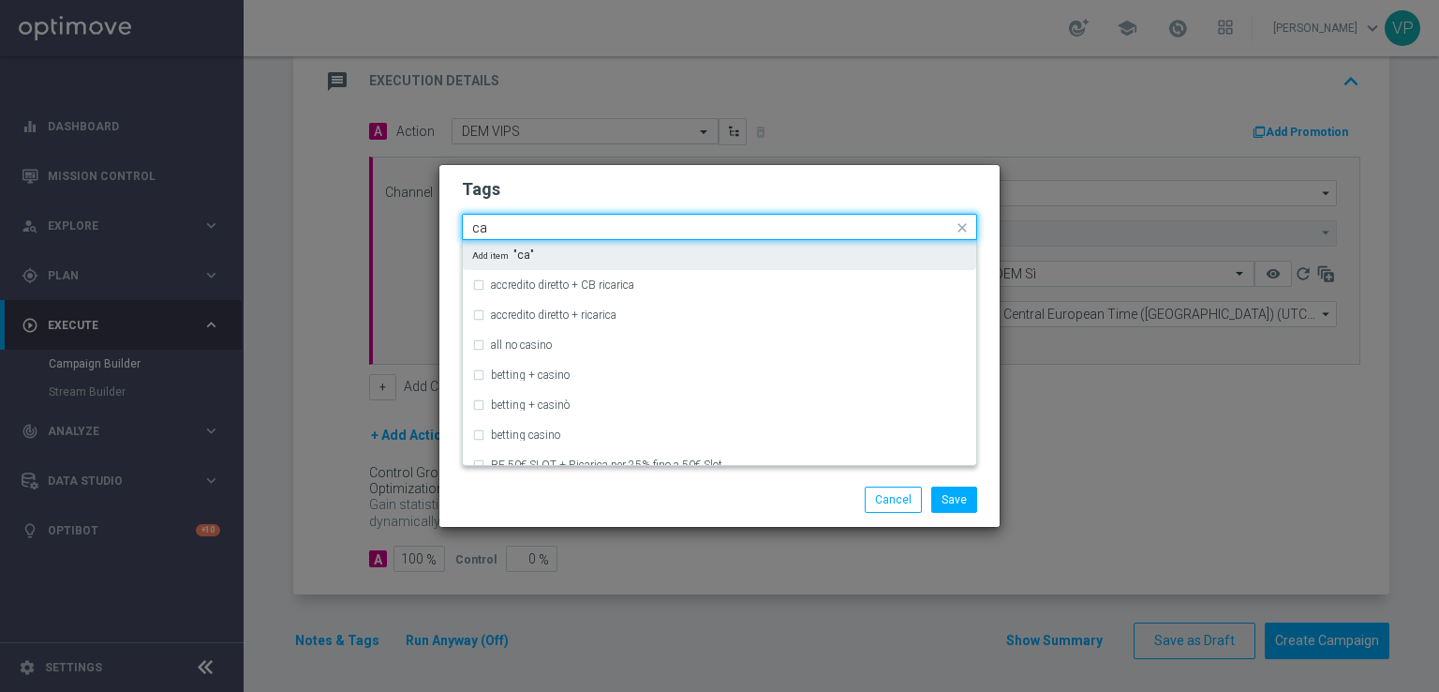
type input "c"
type input "s"
type input "c"
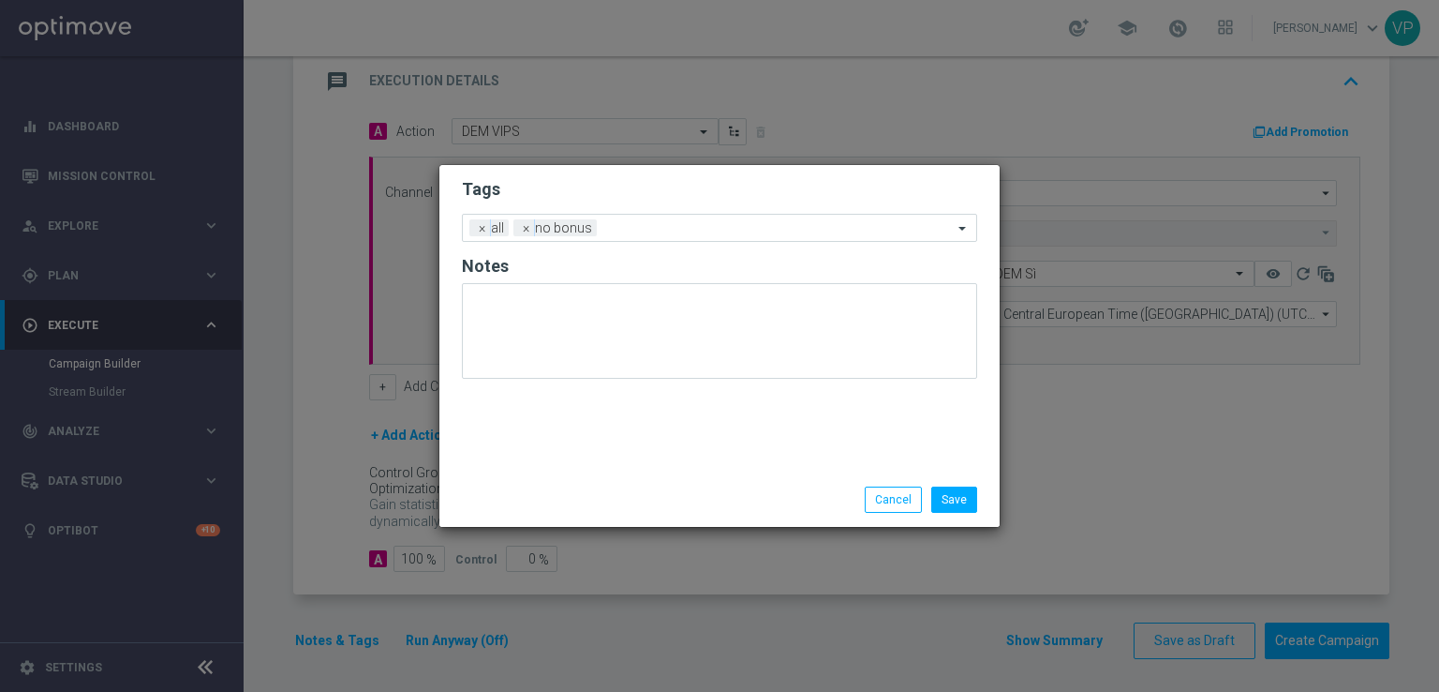
click at [706, 507] on div "Save Cancel" at bounding box center [810, 499] width 363 height 26
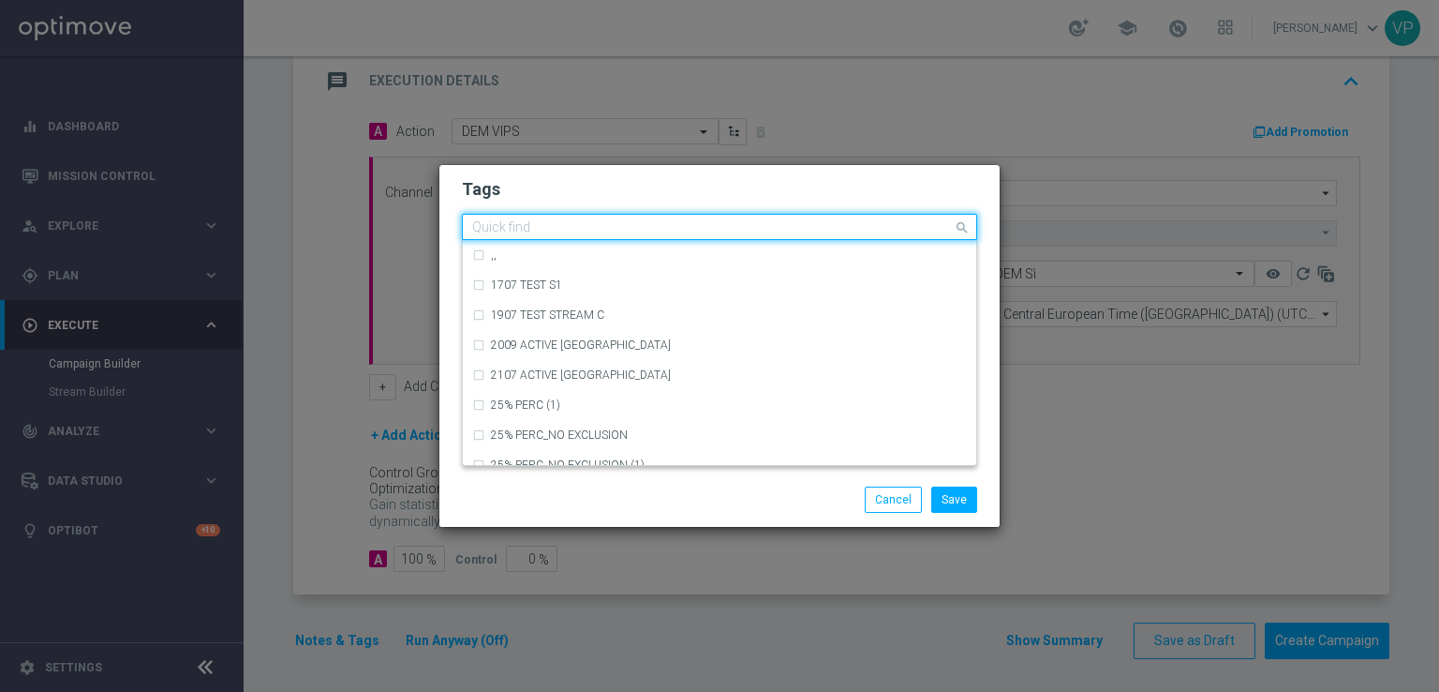
click at [739, 237] on div at bounding box center [712, 229] width 484 height 19
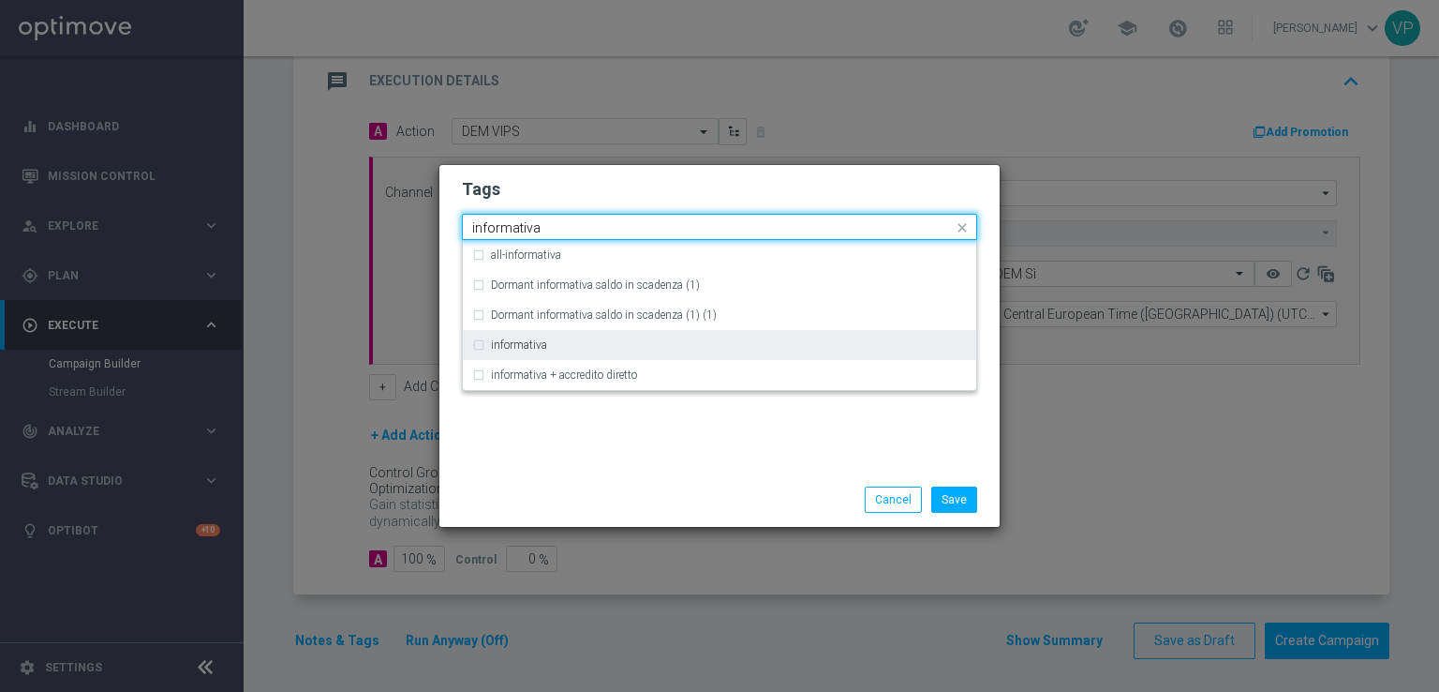
click at [716, 339] on div "informativa" at bounding box center [729, 344] width 476 height 11
type input "informativa"
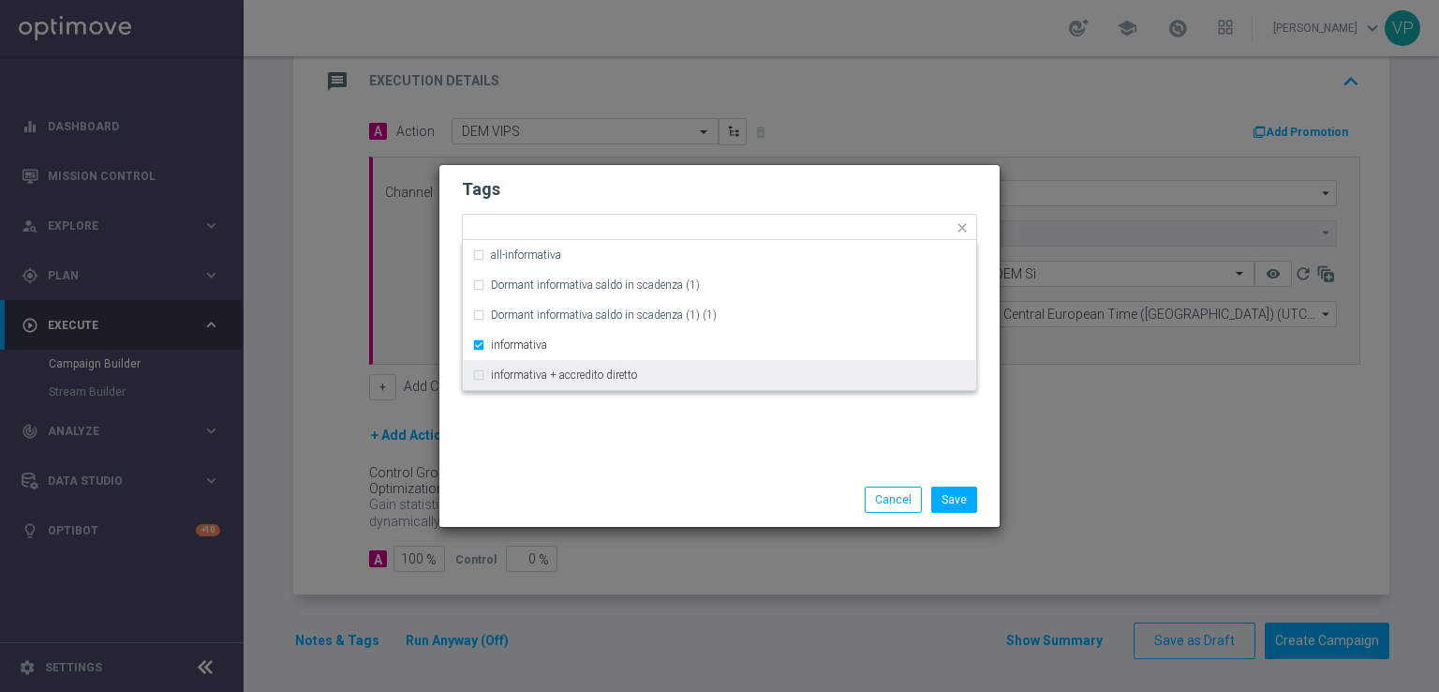
click at [707, 466] on div "Tags Quick find × all × no bonus × informativa all-informativa Dormant informat…" at bounding box center [720, 318] width 560 height 307
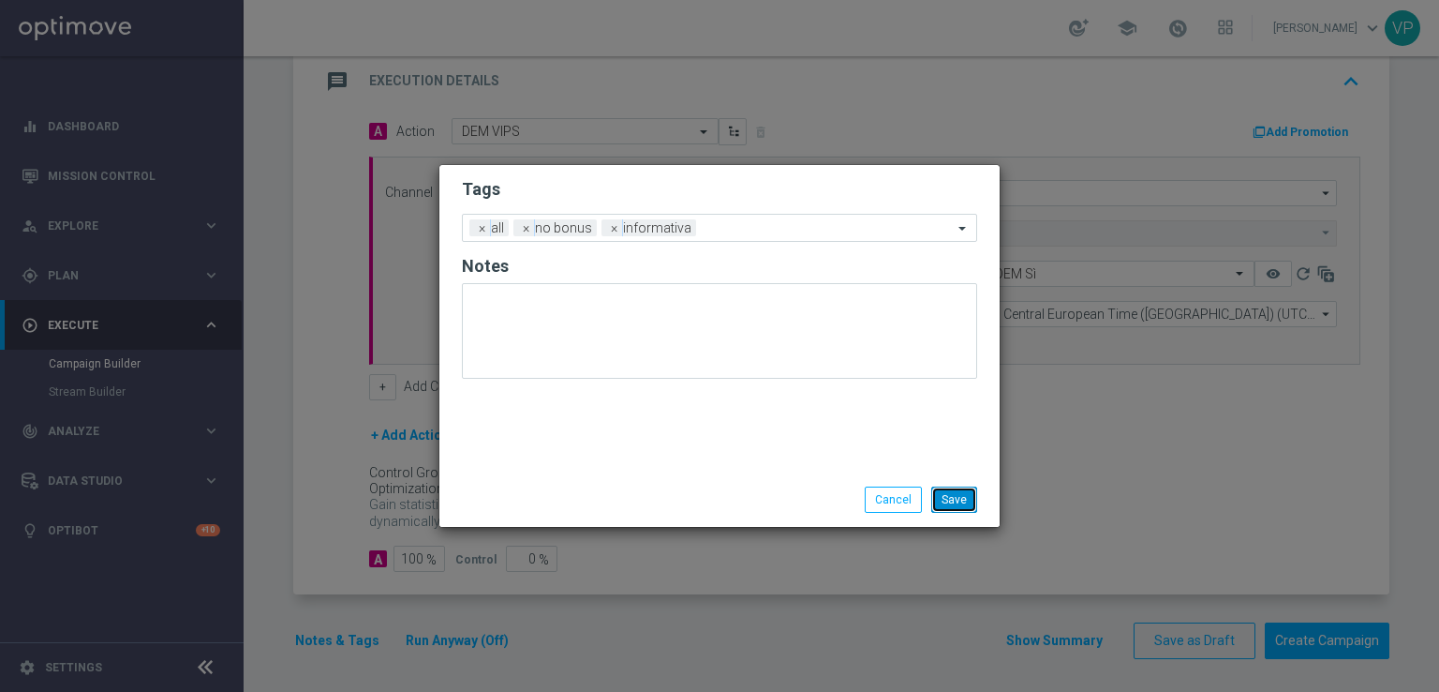
click at [951, 494] on button "Save" at bounding box center [955, 499] width 46 height 26
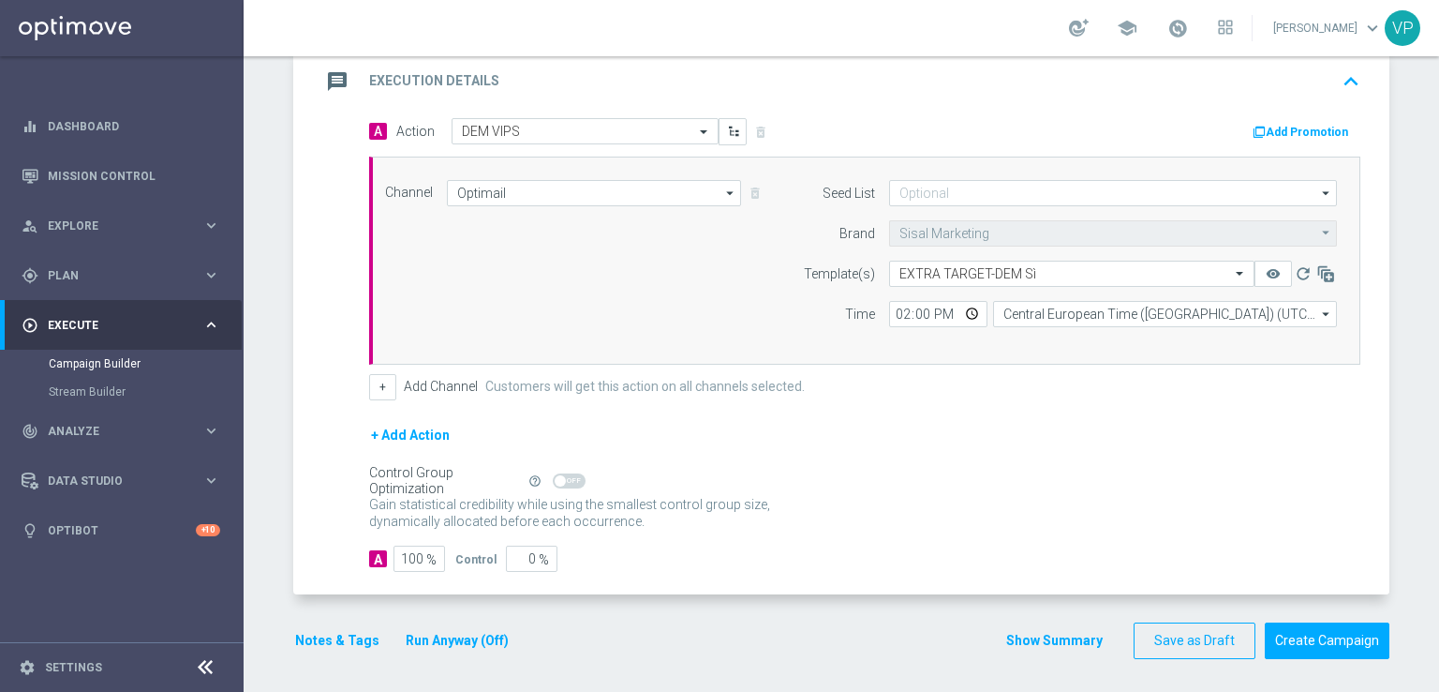
click at [476, 655] on div "done Target Group keyboard_arrow_down Target Group launch 09.09 Extra Target&Le…" at bounding box center [841, 218] width 1096 height 918
click at [473, 642] on button "Run Anyway (Off)" at bounding box center [457, 640] width 107 height 23
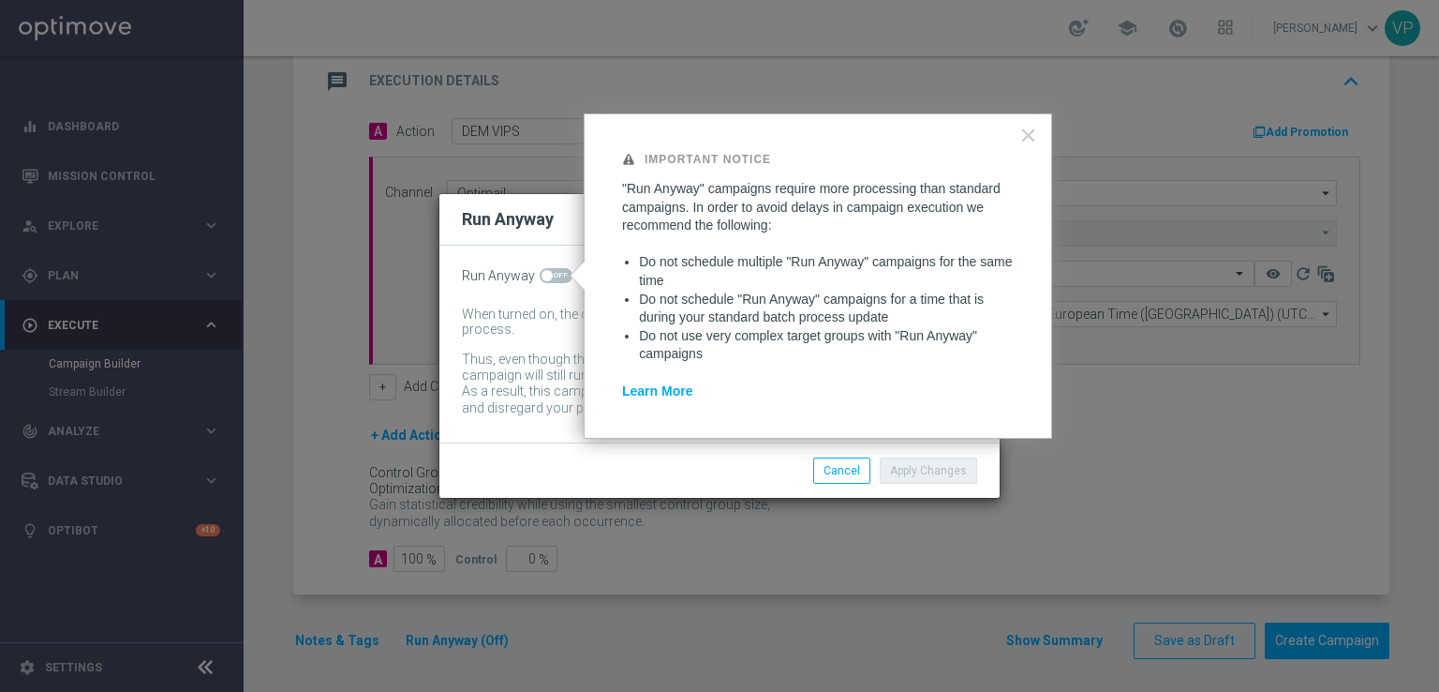
click at [557, 278] on span at bounding box center [556, 275] width 33 height 15
click at [557, 278] on input "checkbox" at bounding box center [556, 275] width 33 height 15
checkbox input "true"
click at [961, 471] on button "Apply Changes" at bounding box center [928, 470] width 97 height 26
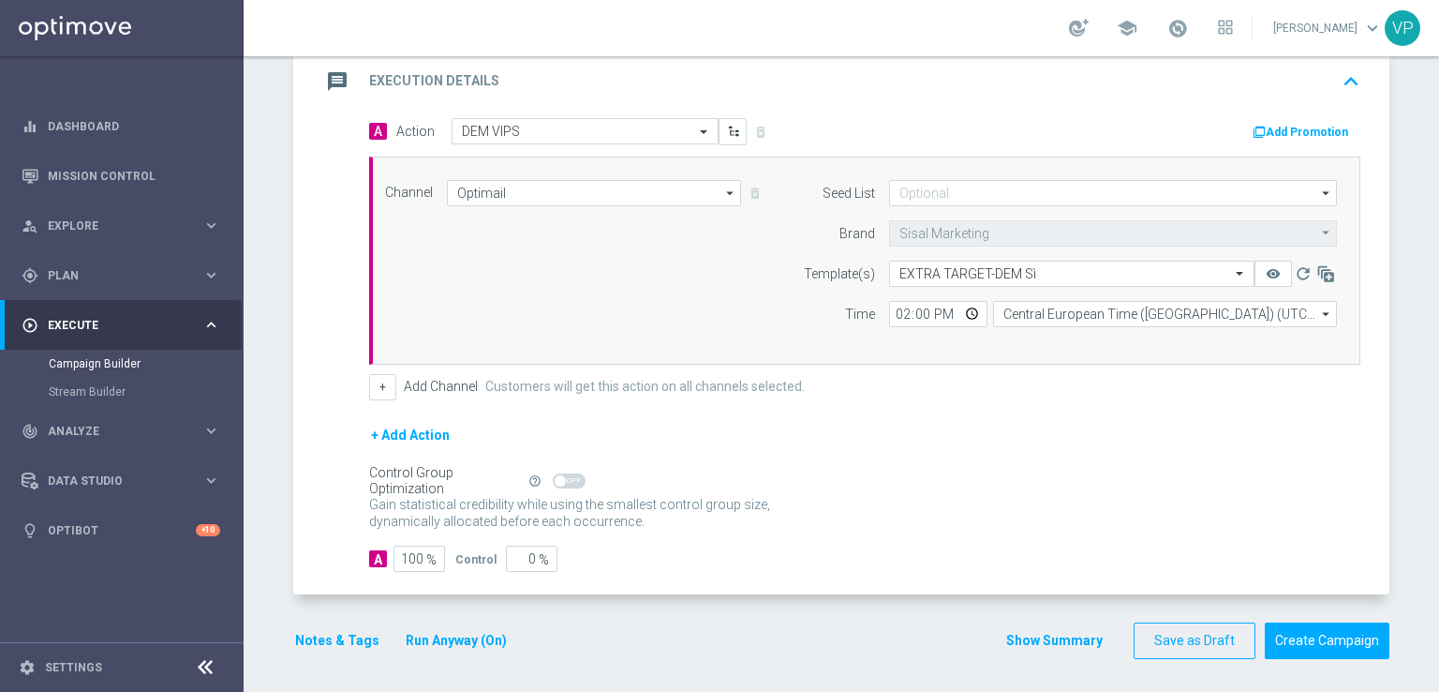
click at [903, 553] on div "A 100 % Control 0 %" at bounding box center [865, 558] width 992 height 26
click at [1313, 638] on button "Create Campaign" at bounding box center [1327, 640] width 125 height 37
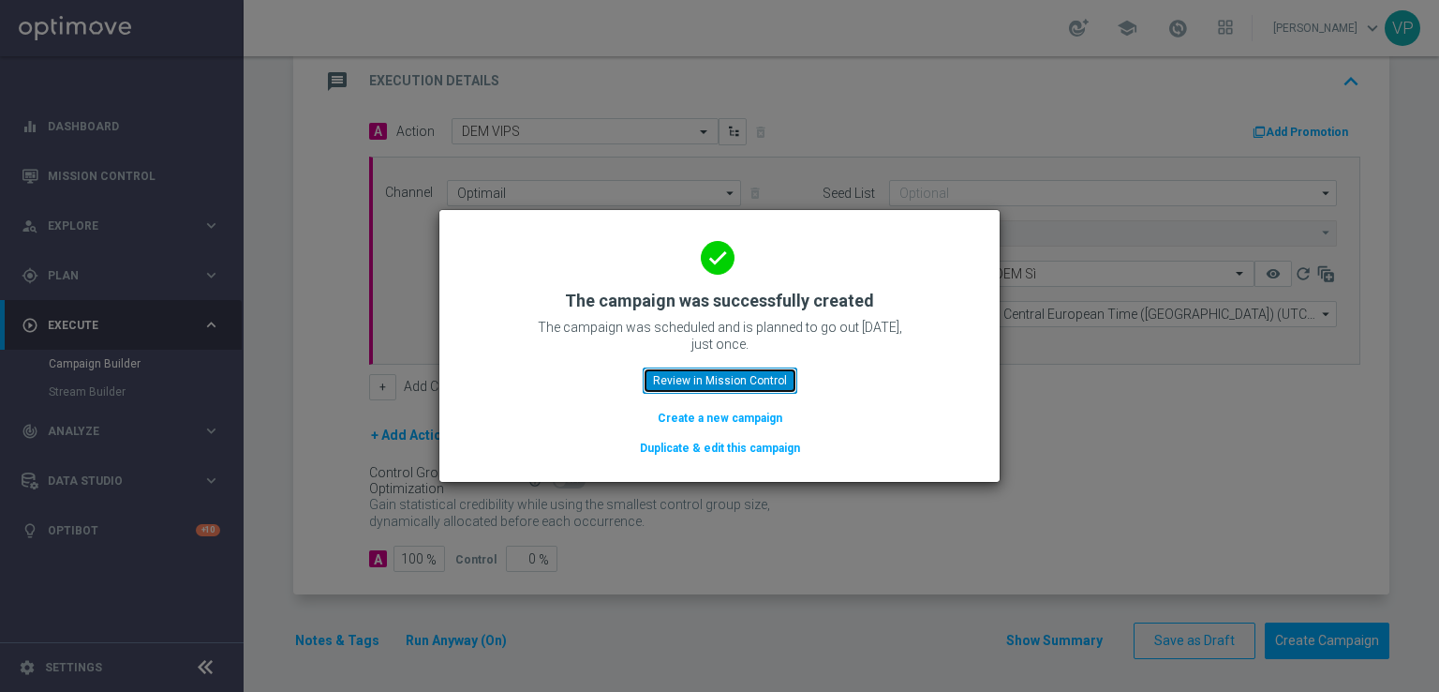
click at [678, 372] on button "Review in Mission Control" at bounding box center [720, 380] width 155 height 26
